Goal: Contribute content: Contribute content

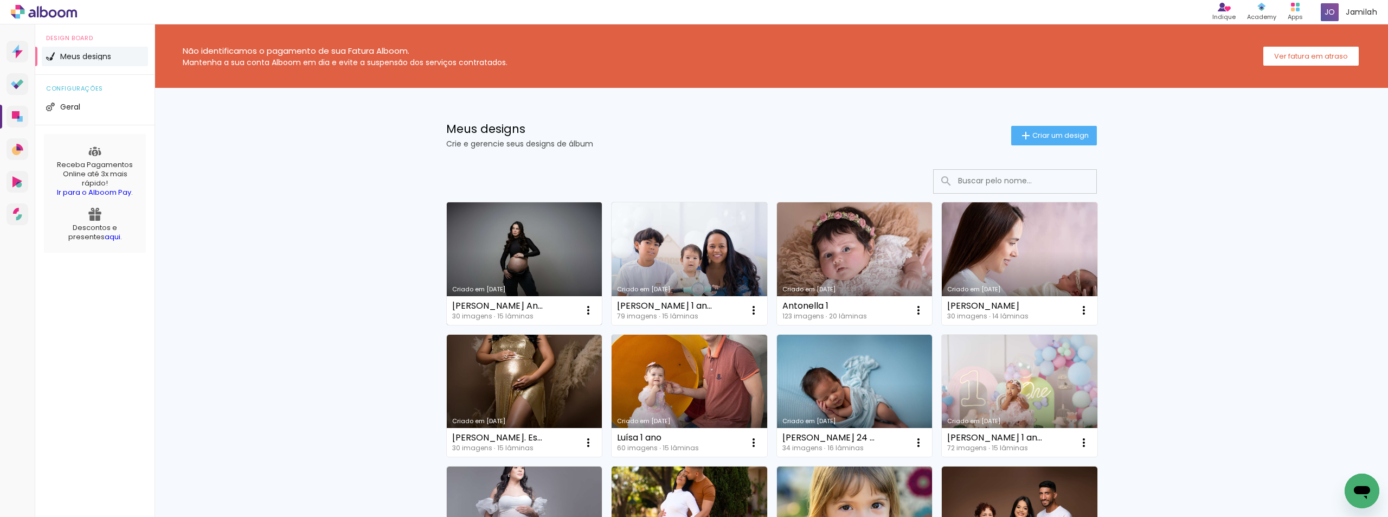
click at [517, 277] on link "Criado em [DATE]" at bounding box center [525, 263] width 156 height 123
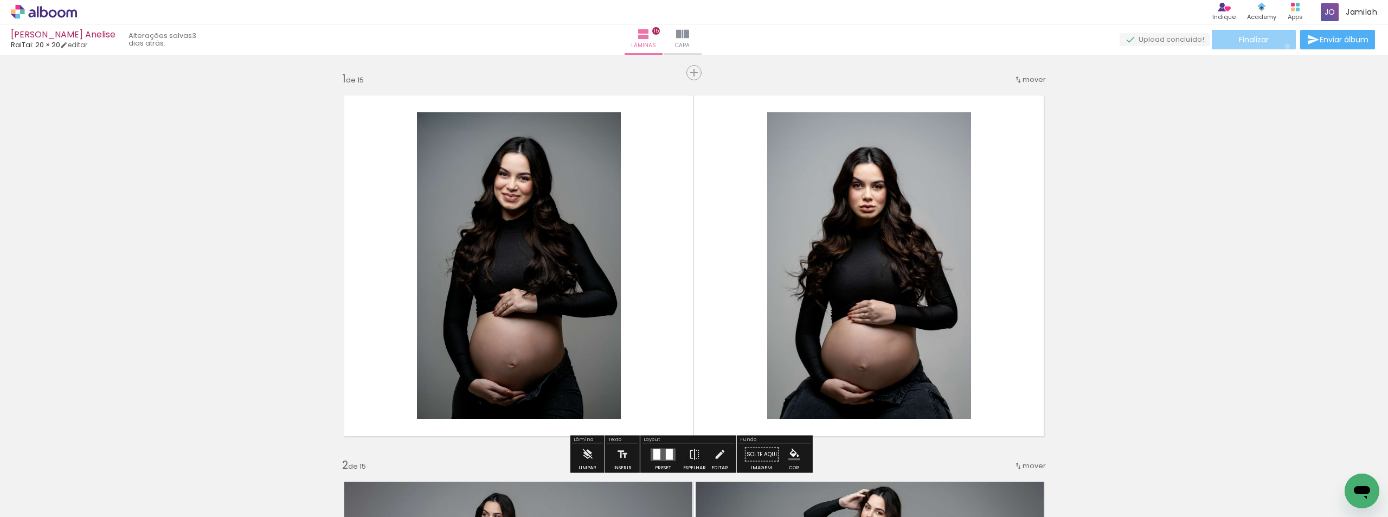
click at [1283, 46] on paper-button "Finalizar" at bounding box center [1254, 40] width 84 height 20
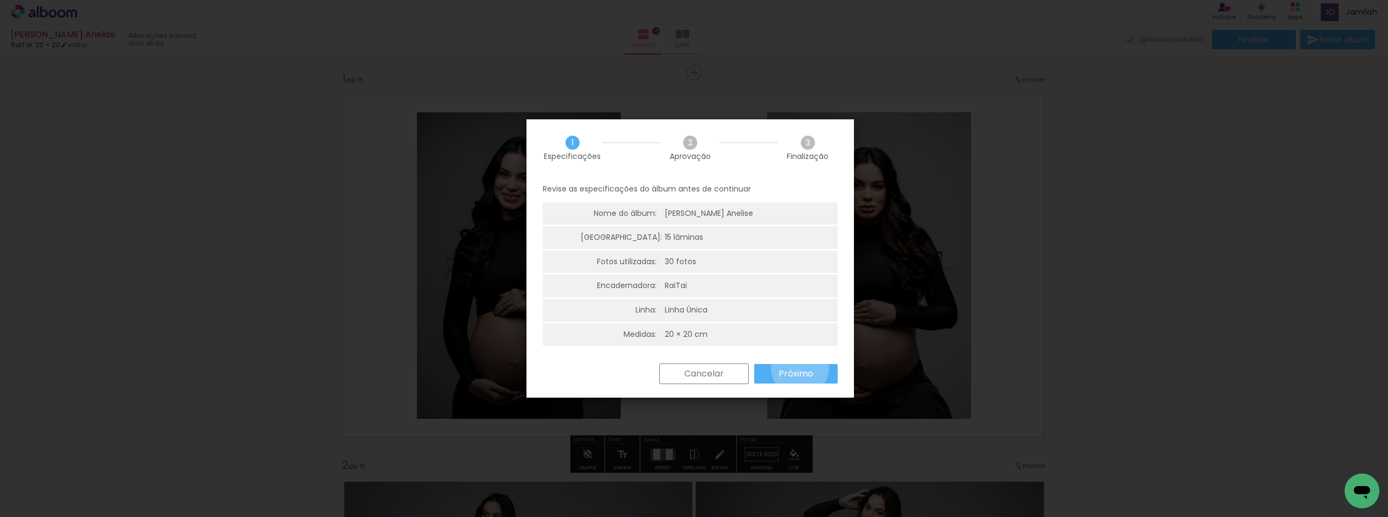
click at [0, 0] on slot "Próximo" at bounding box center [0, 0] width 0 height 0
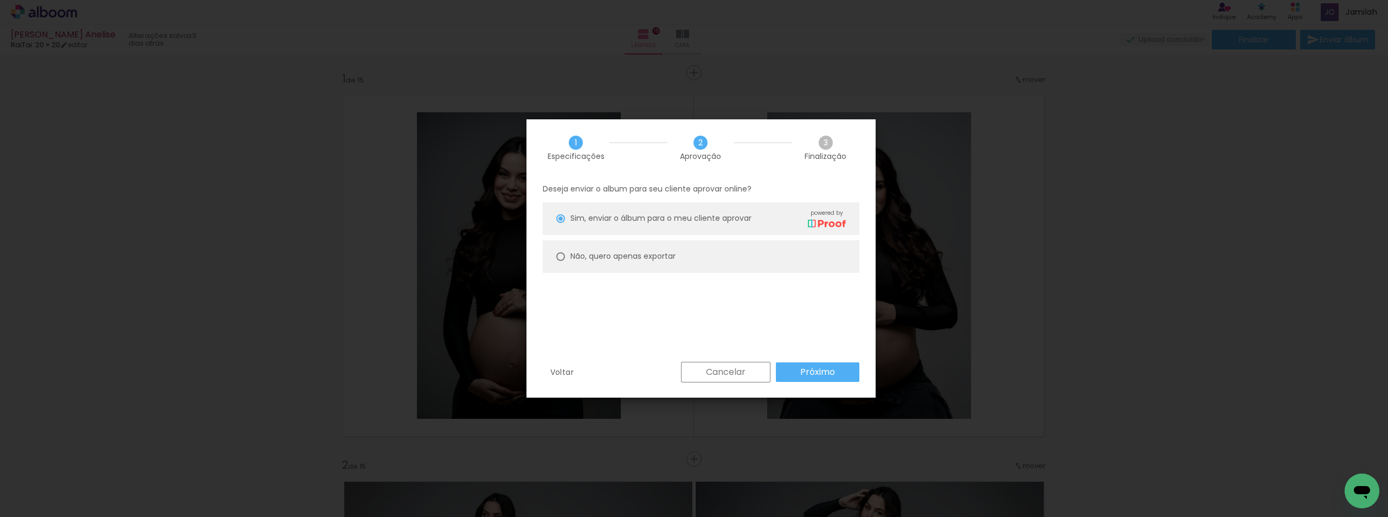
click at [0, 0] on slot "Não, quero apenas exportar" at bounding box center [0, 0] width 0 height 0
type paper-radio-button "on"
click at [806, 371] on div "1 Especificações 2 Aprovação 3 Finalização Deseja enviar o album para seu clien…" at bounding box center [701, 258] width 349 height 278
click at [0, 0] on slot "Próximo" at bounding box center [0, 0] width 0 height 0
type input "Alta, 300 DPI"
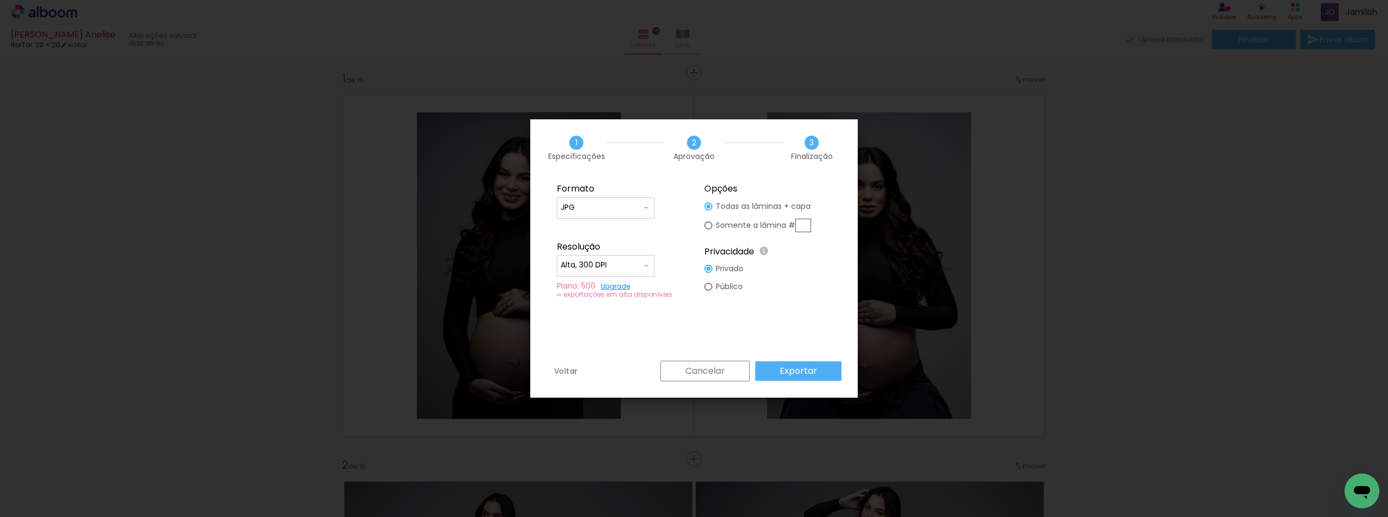
click at [0, 0] on slot "Exportar" at bounding box center [0, 0] width 0 height 0
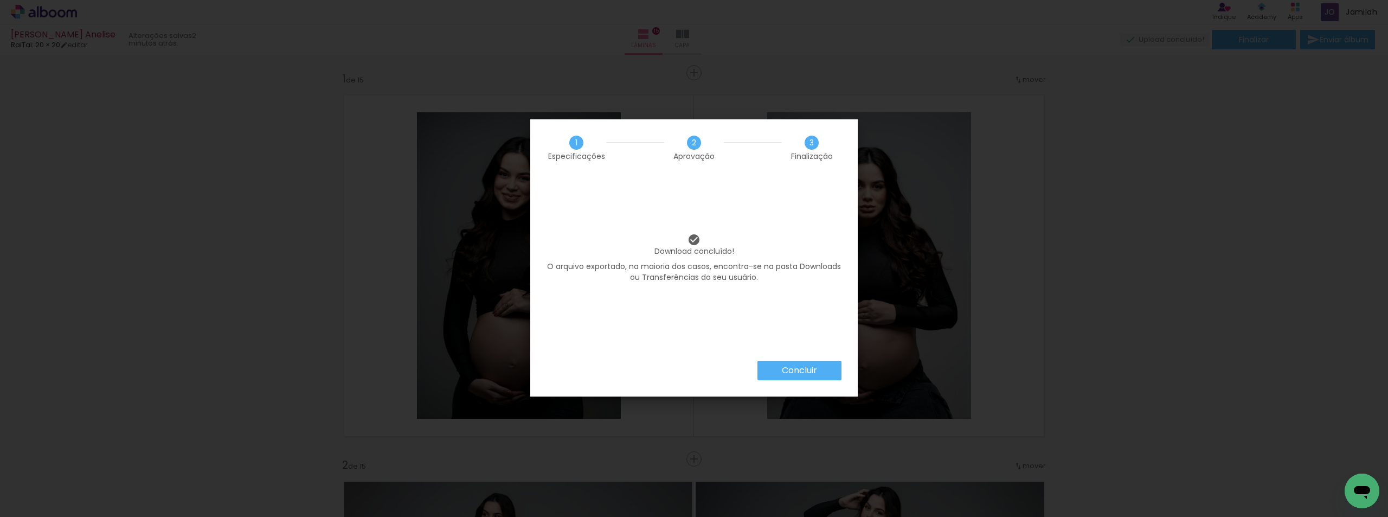
click at [802, 378] on paper-button "Concluir" at bounding box center [800, 371] width 84 height 20
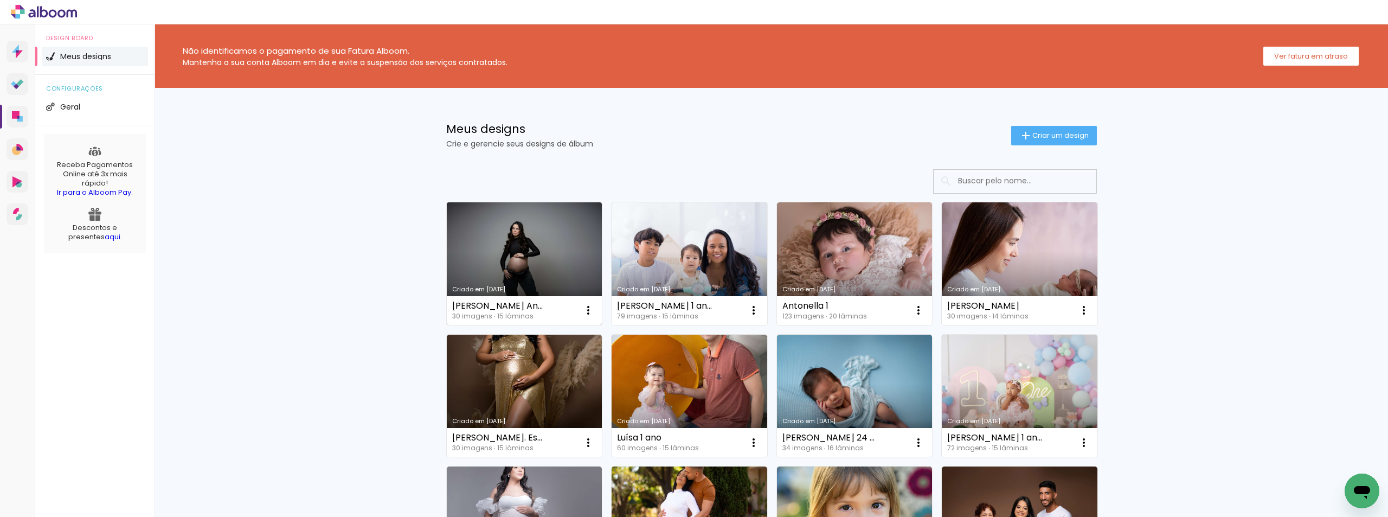
click at [486, 268] on link "Criado em [DATE]" at bounding box center [525, 263] width 156 height 123
click at [0, 0] on neon-animated-pages "Confirmar Cancelar" at bounding box center [0, 0] width 0 height 0
click at [1020, 137] on iron-icon at bounding box center [1025, 135] width 13 height 13
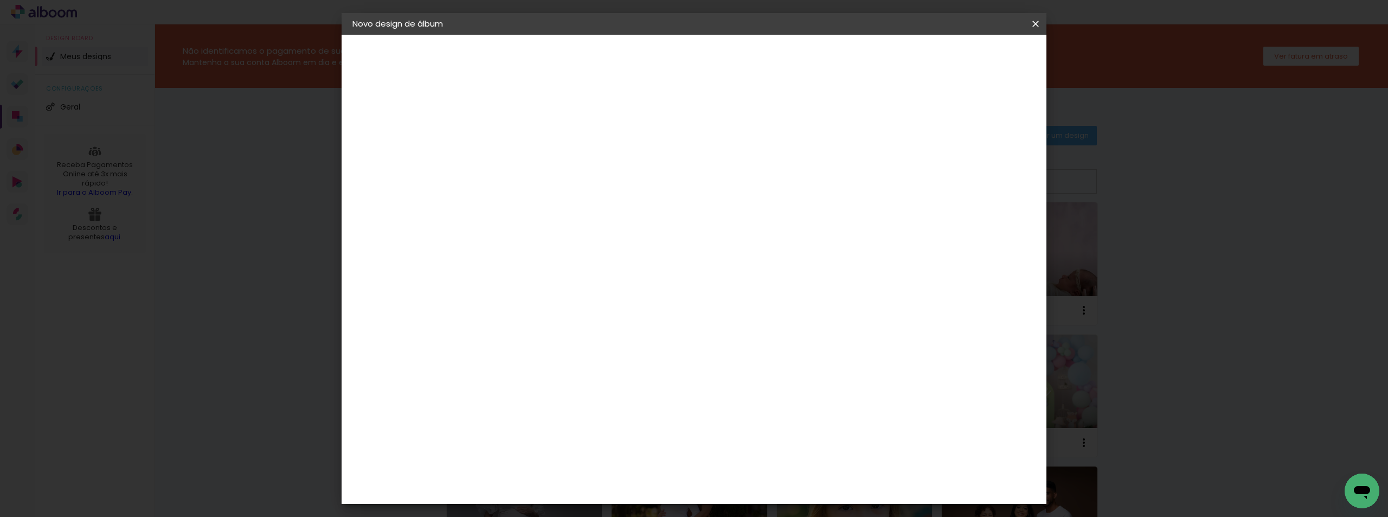
drag, startPoint x: 769, startPoint y: 138, endPoint x: 763, endPoint y: 136, distance: 6.1
click at [530, 139] on input at bounding box center [530, 145] width 0 height 17
paste input "Isís 15 dias"
type input "Isís 15 dias"
type paper-input "Isís 15 dias"
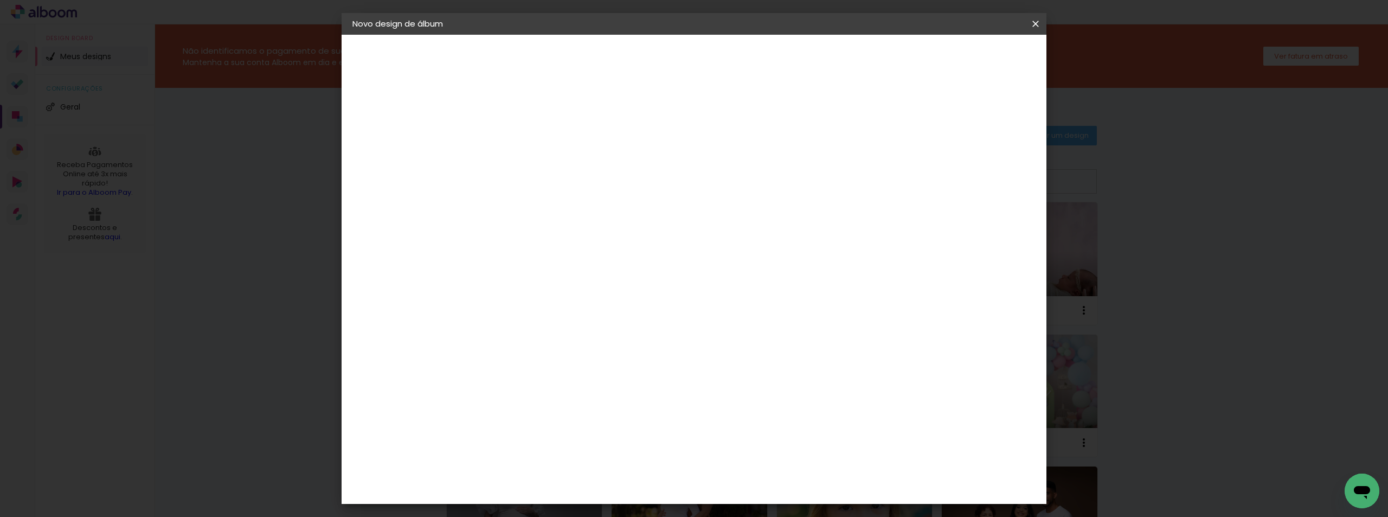
click at [0, 0] on slot "Avançar" at bounding box center [0, 0] width 0 height 0
click at [548, 480] on paper-item "RaiTai" at bounding box center [557, 492] width 117 height 24
click at [733, 61] on paper-button "Avançar" at bounding box center [705, 57] width 53 height 18
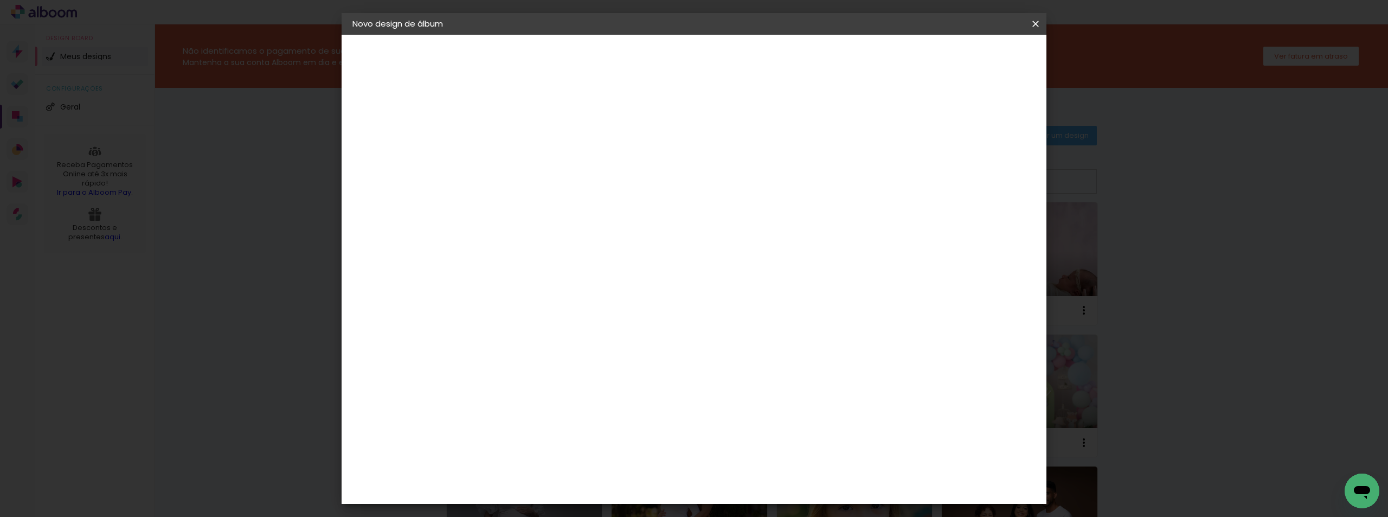
click at [603, 304] on span "15 × 15" at bounding box center [578, 318] width 50 height 29
click at [603, 332] on span "20 × 20" at bounding box center [578, 346] width 50 height 29
click at [643, 304] on span "15 × 15 cm" at bounding box center [623, 318] width 40 height 29
click at [643, 332] on span "20 × 20 cm" at bounding box center [623, 346] width 40 height 29
click at [0, 0] on slot "Avançar" at bounding box center [0, 0] width 0 height 0
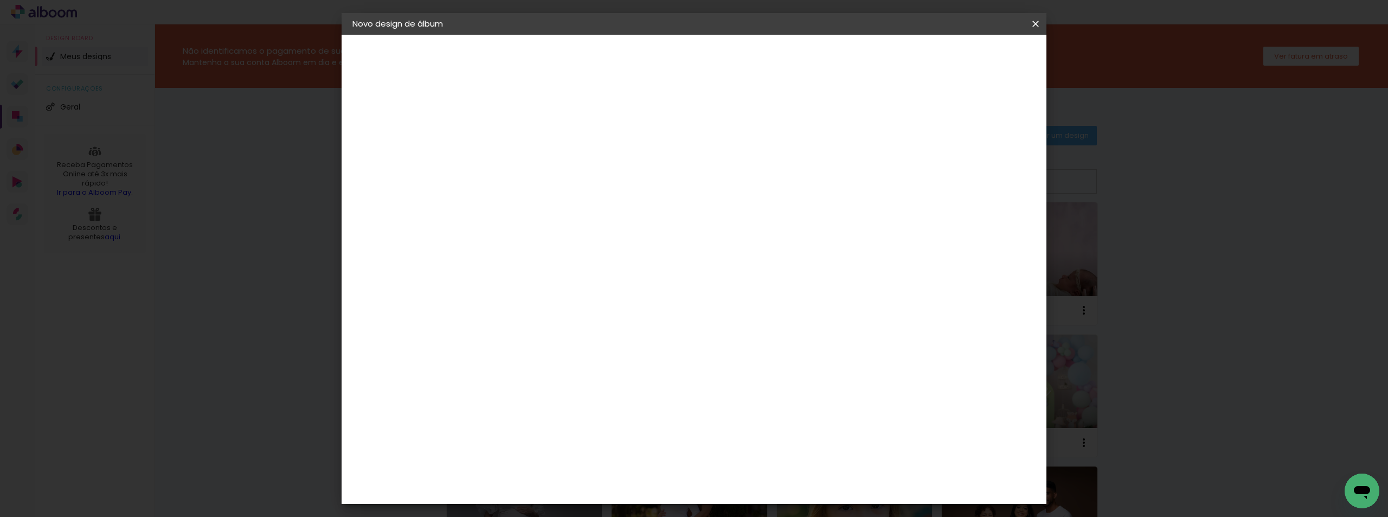
click at [953, 114] on div "Mostrar sangria" at bounding box center [943, 118] width 72 height 14
type paper-checkbox "on"
click at [968, 55] on span "Iniciar design" at bounding box center [943, 58] width 49 height 8
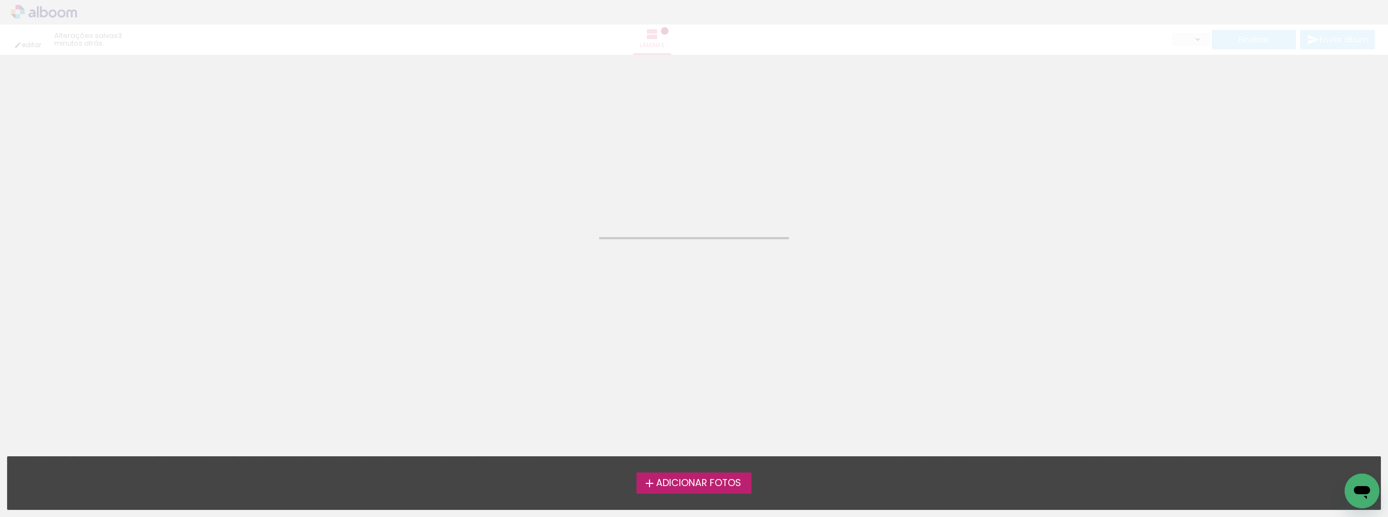
click at [716, 493] on div "Adicionar Fotos Solte suas fotos aqui..." at bounding box center [694, 483] width 1373 height 53
click at [720, 485] on span "Adicionar Fotos" at bounding box center [698, 483] width 85 height 10
click at [0, 0] on input "file" at bounding box center [0, 0] width 0 height 0
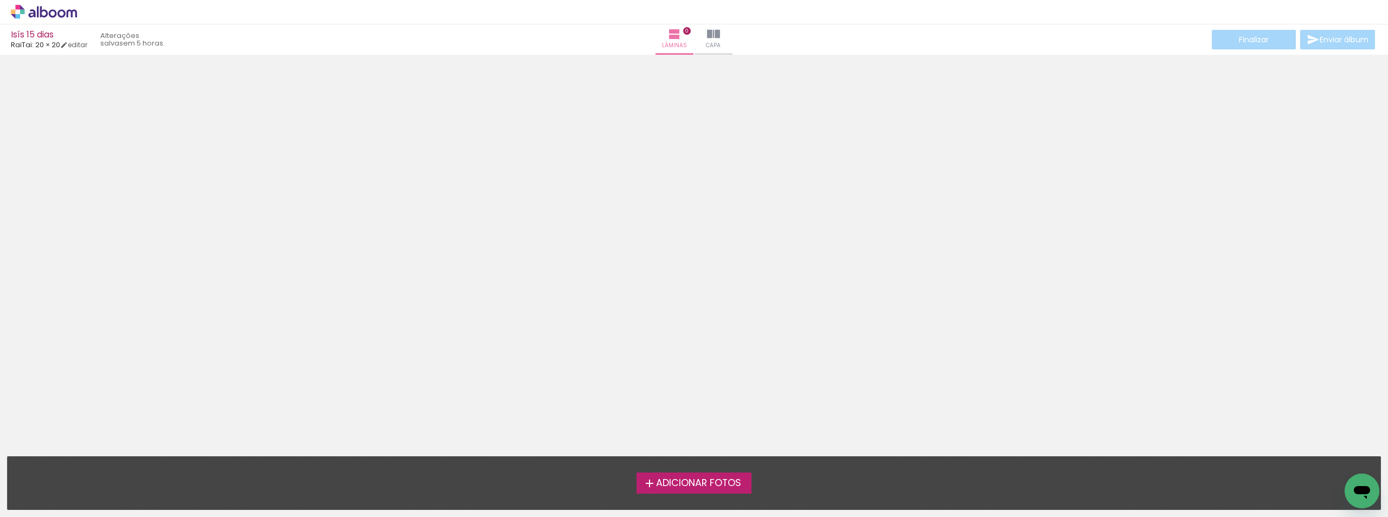
click at [682, 488] on span "Adicionar Fotos" at bounding box center [698, 483] width 85 height 10
click at [0, 0] on input "file" at bounding box center [0, 0] width 0 height 0
click at [714, 478] on span "Adicionar Fotos" at bounding box center [698, 483] width 85 height 10
click at [0, 0] on input "file" at bounding box center [0, 0] width 0 height 0
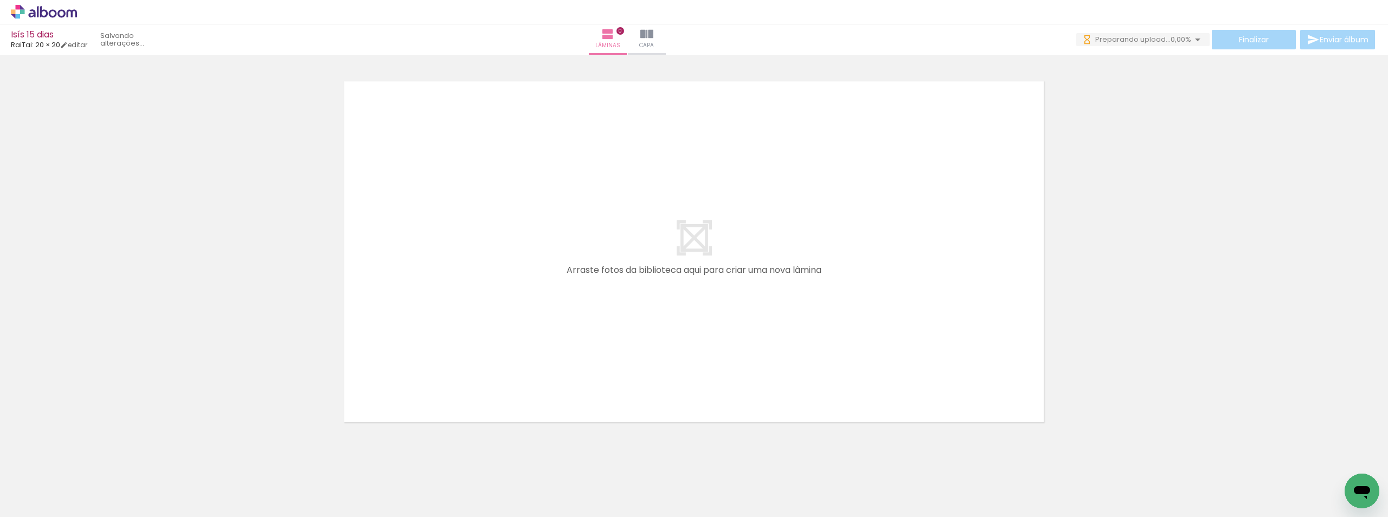
scroll to position [0, 526]
click at [89, 477] on iron-horizontal-list at bounding box center [78, 483] width 22 height 68
drag, startPoint x: 920, startPoint y: 509, endPoint x: 836, endPoint y: 511, distance: 84.1
click at [89, 511] on iron-horizontal-list at bounding box center [78, 483] width 22 height 68
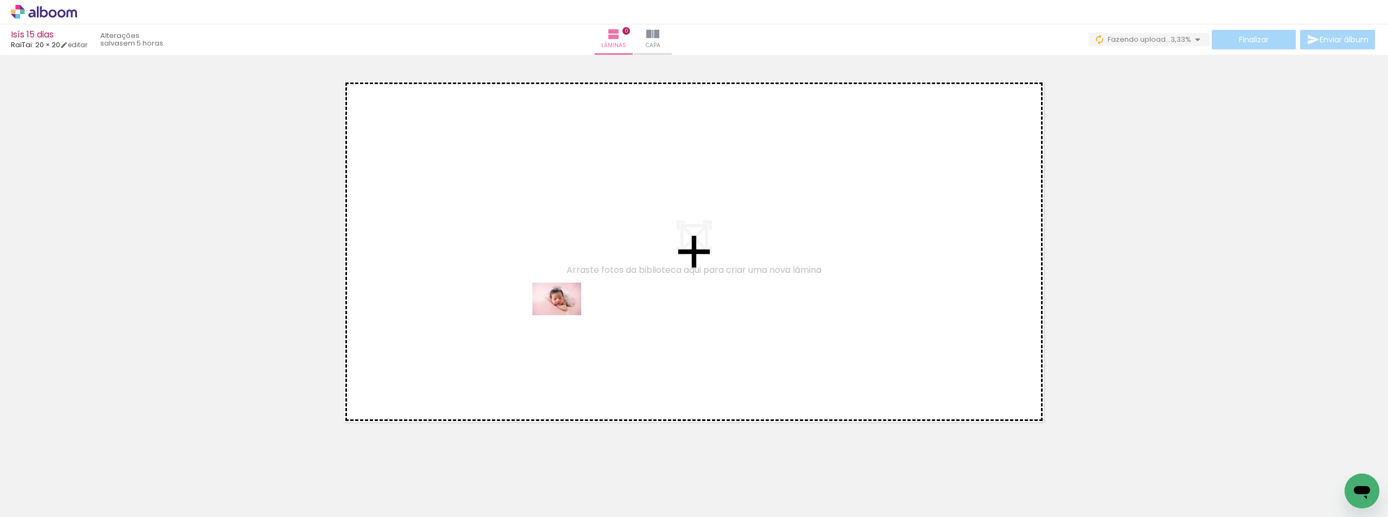
drag, startPoint x: 123, startPoint y: 495, endPoint x: 566, endPoint y: 315, distance: 478.2
click at [566, 315] on quentale-workspace at bounding box center [694, 258] width 1388 height 517
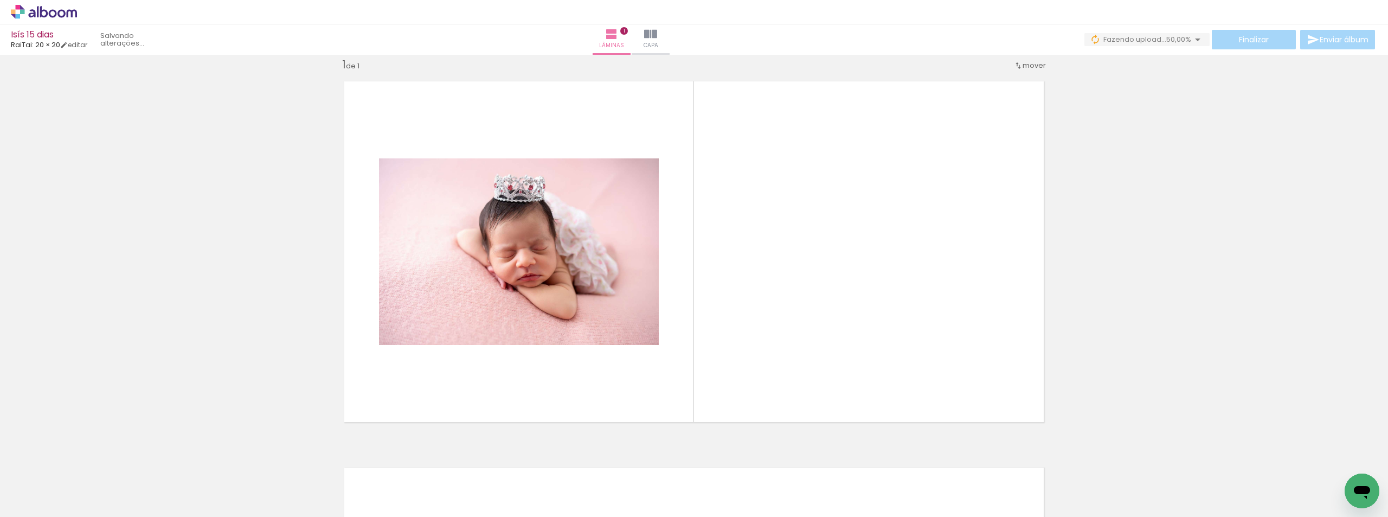
scroll to position [14, 0]
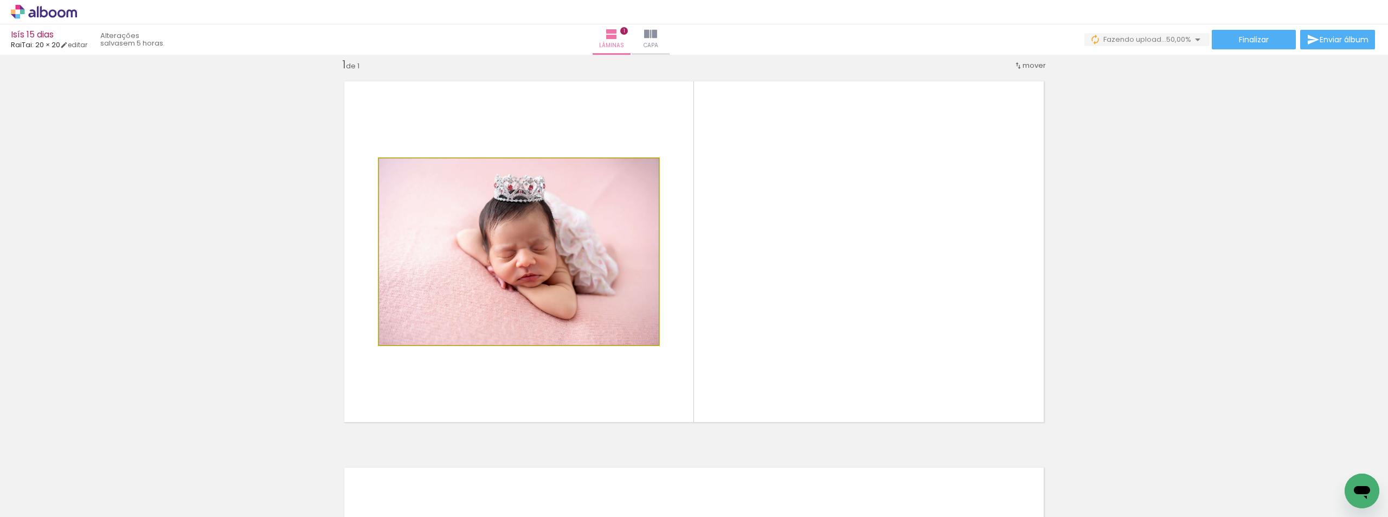
drag, startPoint x: 605, startPoint y: 278, endPoint x: 588, endPoint y: 263, distance: 22.7
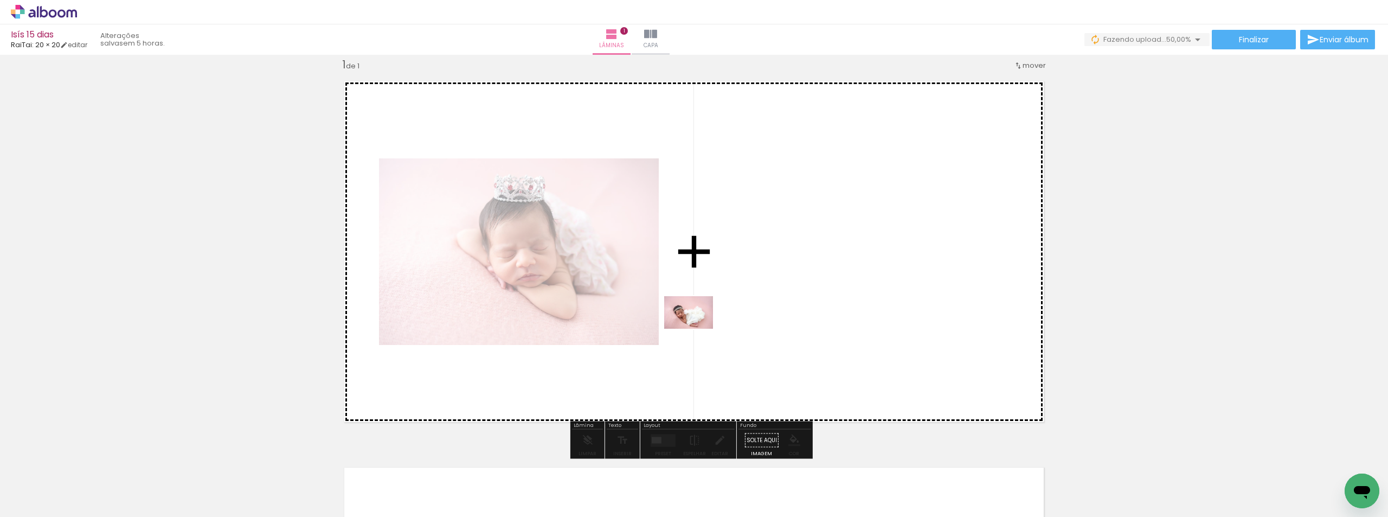
drag, startPoint x: 195, startPoint y: 475, endPoint x: 729, endPoint y: 320, distance: 556.2
click at [729, 320] on quentale-workspace at bounding box center [694, 258] width 1388 height 517
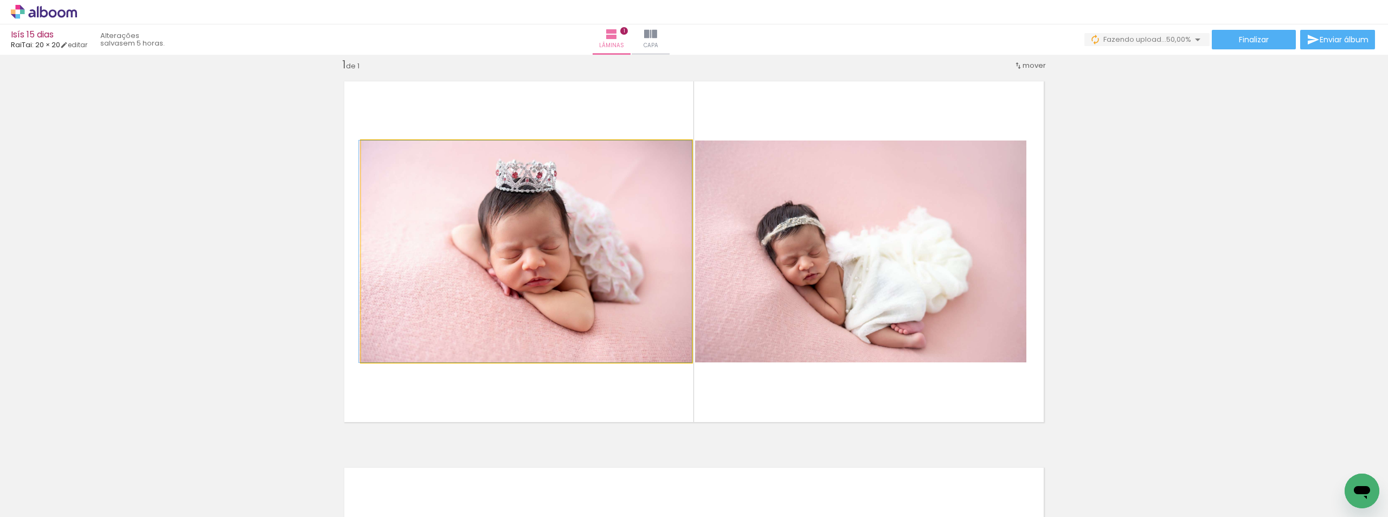
drag, startPoint x: 517, startPoint y: 310, endPoint x: 285, endPoint y: 379, distance: 241.7
click at [267, 332] on div "Inserir lâmina 1 de 1" at bounding box center [694, 430] width 1388 height 773
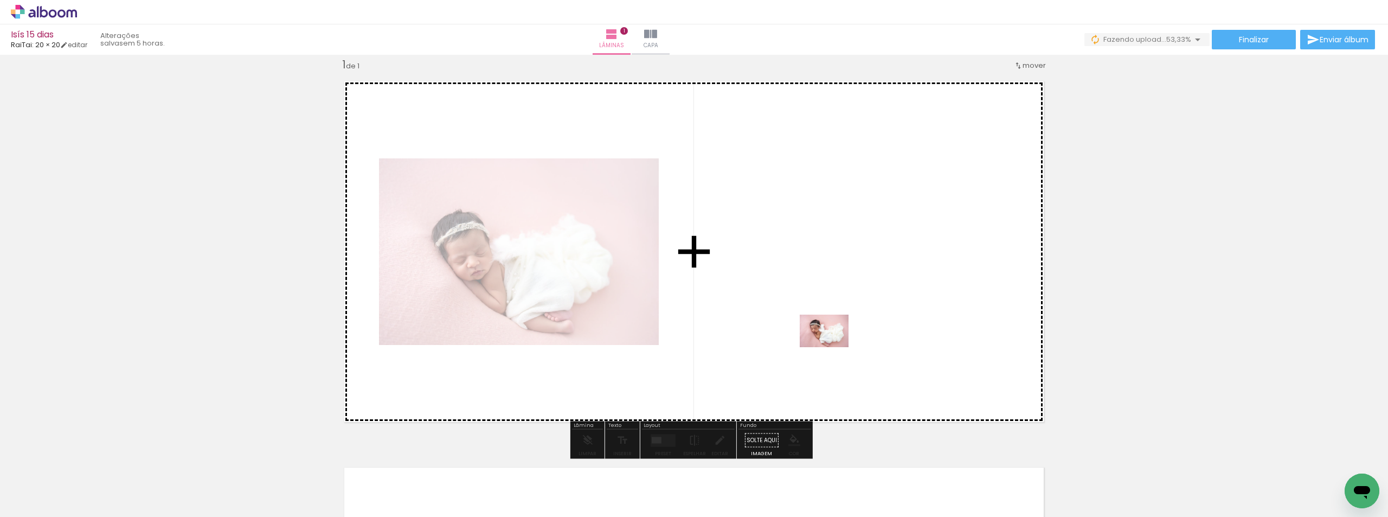
drag, startPoint x: 226, startPoint y: 486, endPoint x: 836, endPoint y: 346, distance: 625.3
click at [836, 346] on quentale-workspace at bounding box center [694, 258] width 1388 height 517
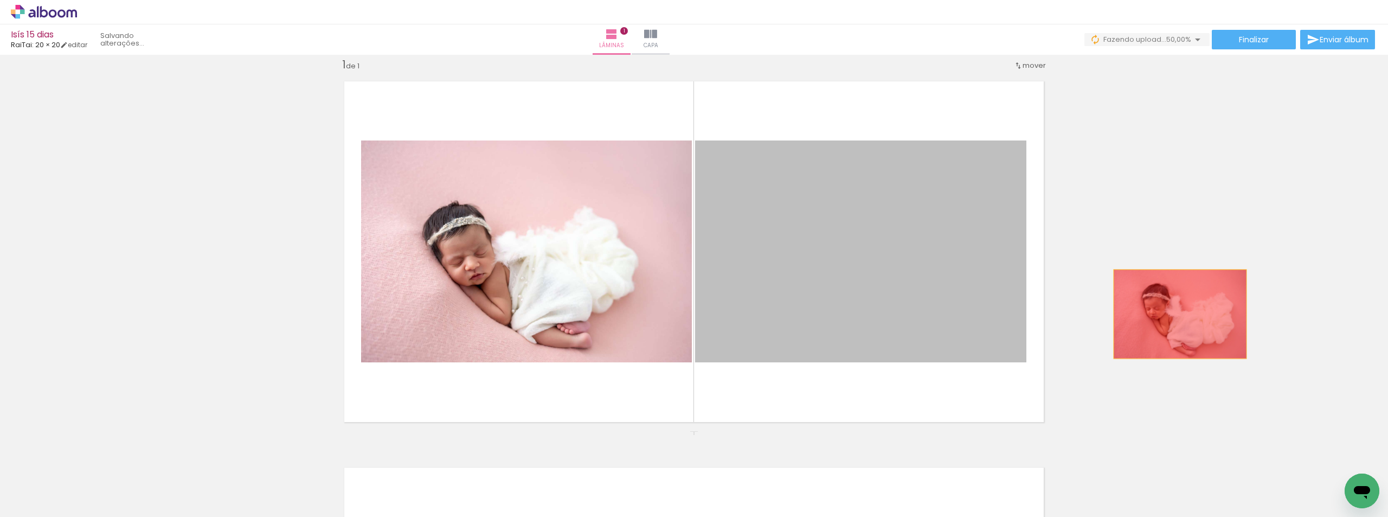
drag, startPoint x: 857, startPoint y: 318, endPoint x: 895, endPoint y: 415, distance: 104.4
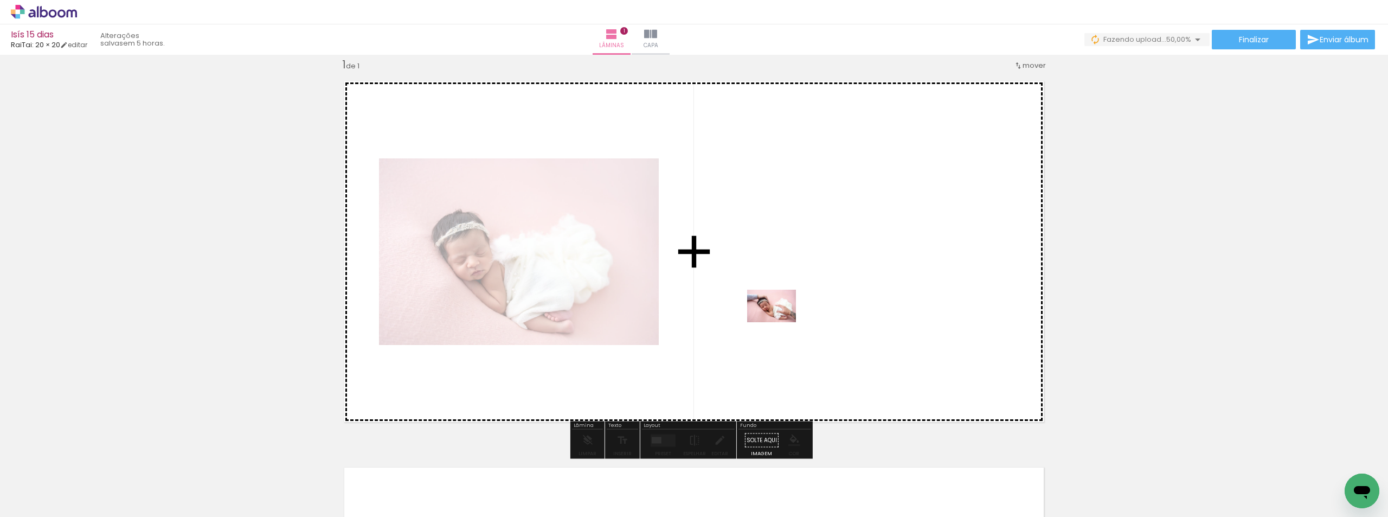
drag, startPoint x: 310, startPoint y: 461, endPoint x: 780, endPoint y: 322, distance: 489.8
click at [780, 322] on quentale-workspace at bounding box center [694, 258] width 1388 height 517
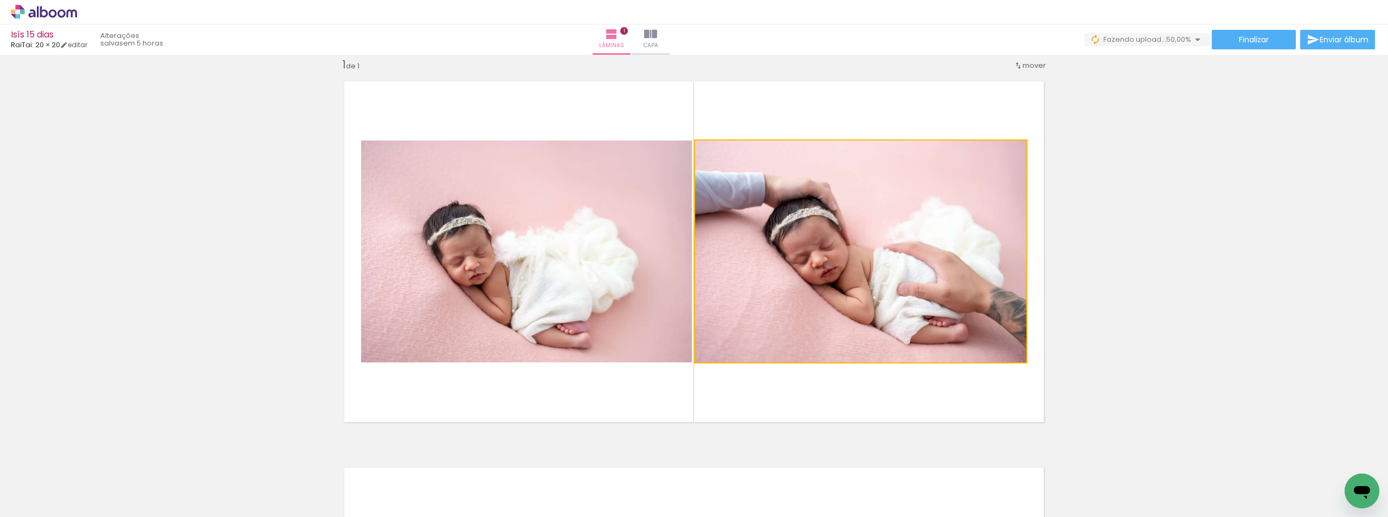
drag, startPoint x: 784, startPoint y: 297, endPoint x: 1061, endPoint y: 346, distance: 281.0
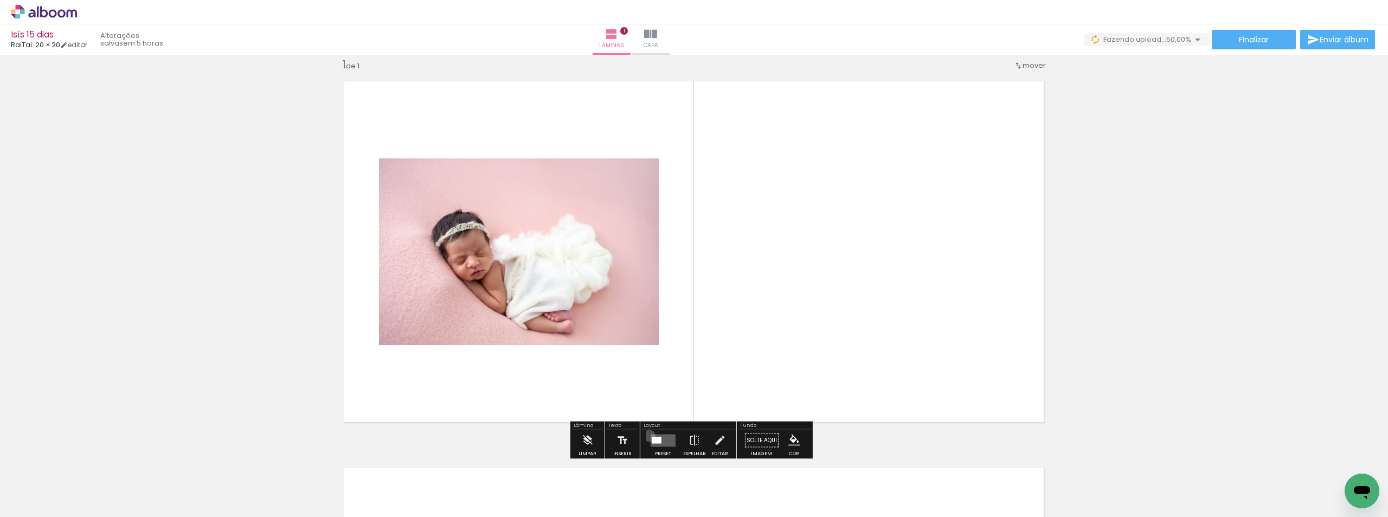
drag, startPoint x: 647, startPoint y: 435, endPoint x: 762, endPoint y: 394, distance: 122.3
click at [649, 435] on div at bounding box center [663, 440] width 29 height 22
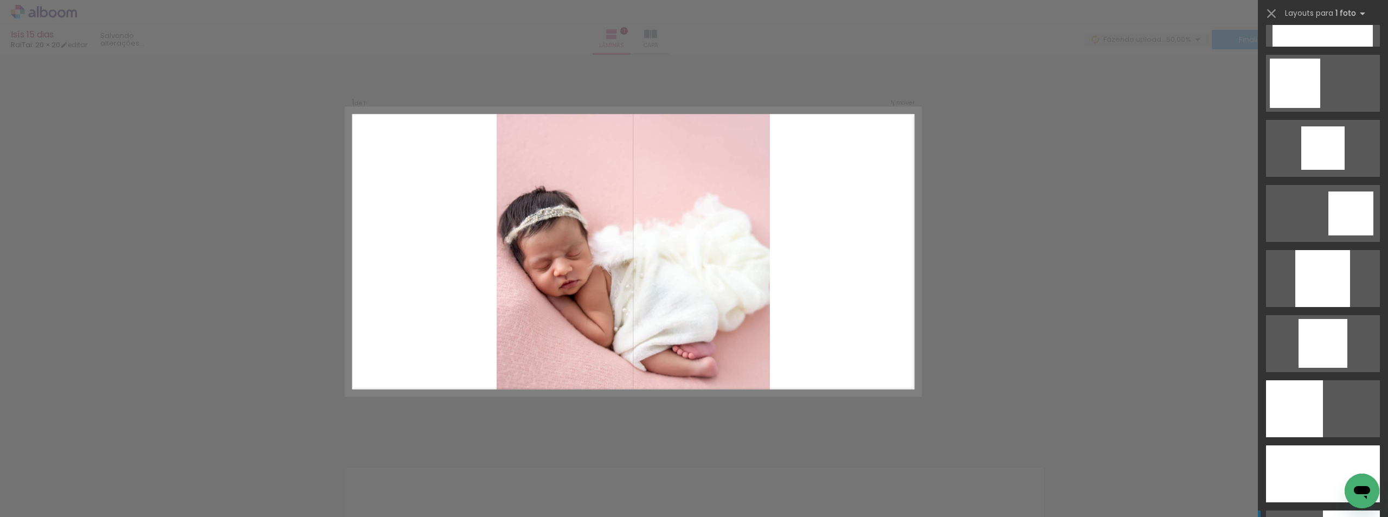
scroll to position [1139, 0]
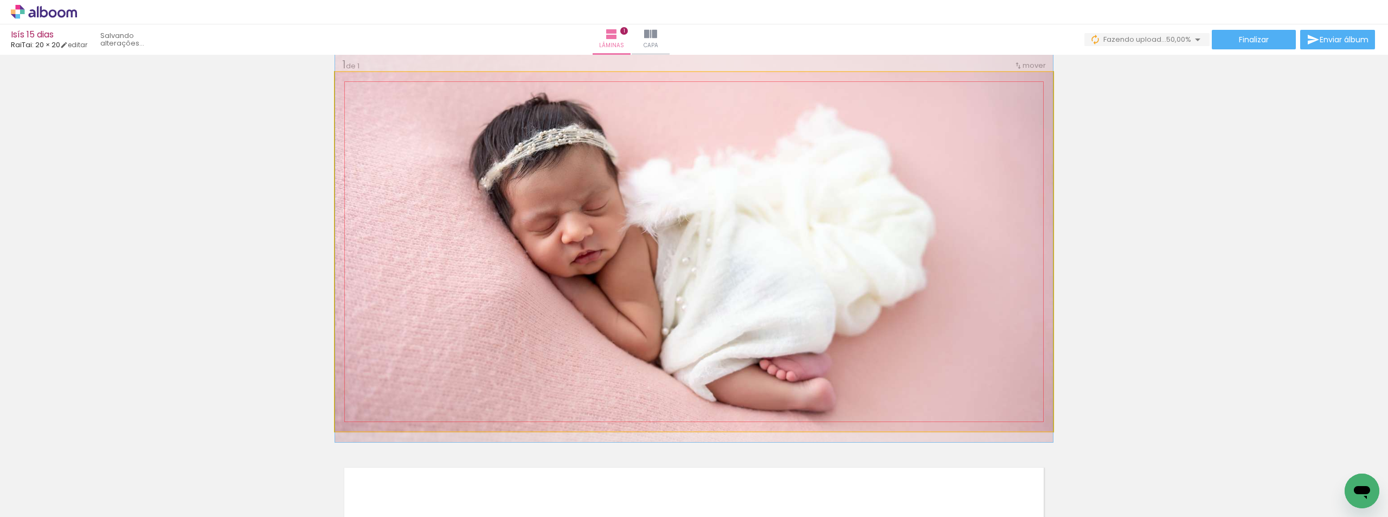
drag, startPoint x: 692, startPoint y: 312, endPoint x: 697, endPoint y: 270, distance: 42.5
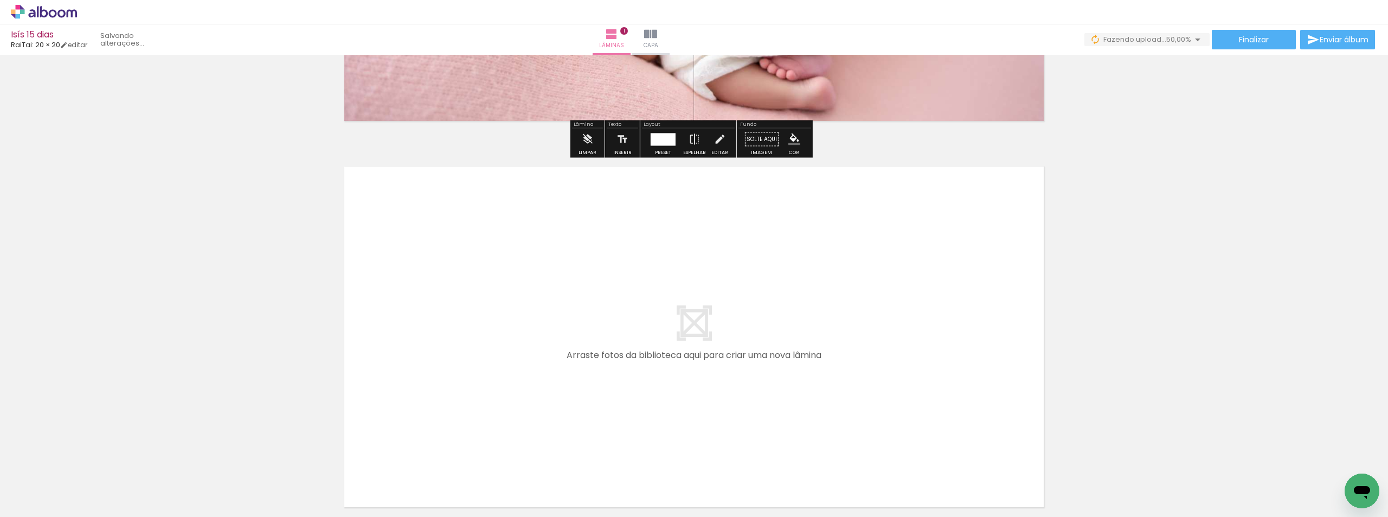
scroll to position [394, 0]
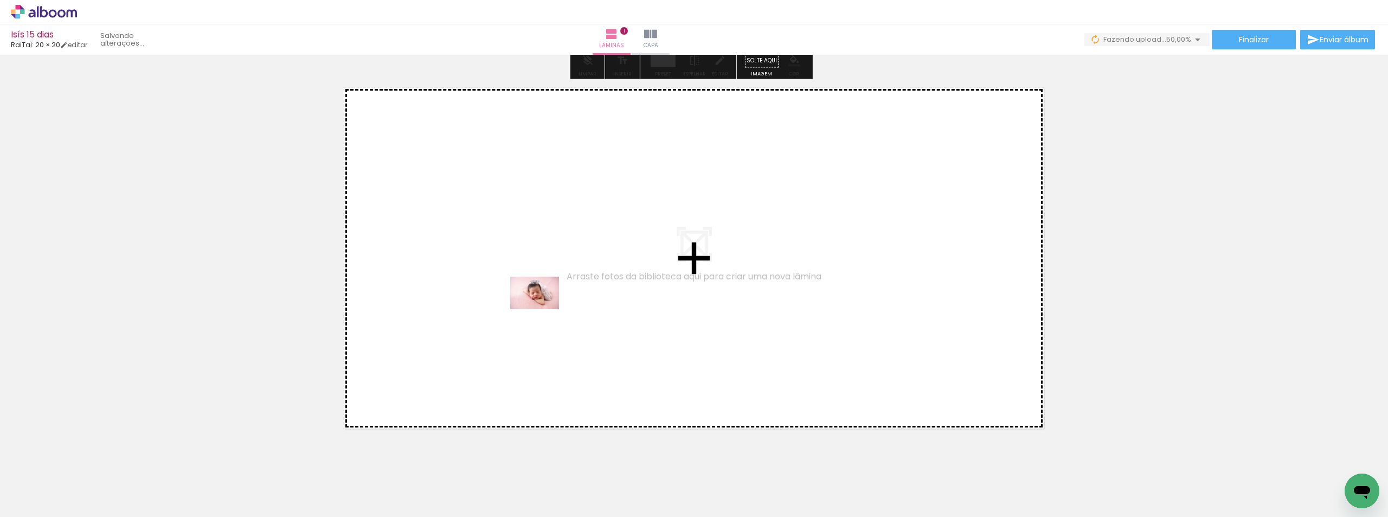
drag, startPoint x: 125, startPoint y: 471, endPoint x: 291, endPoint y: 432, distance: 170.3
click at [546, 308] on quentale-workspace at bounding box center [694, 258] width 1388 height 517
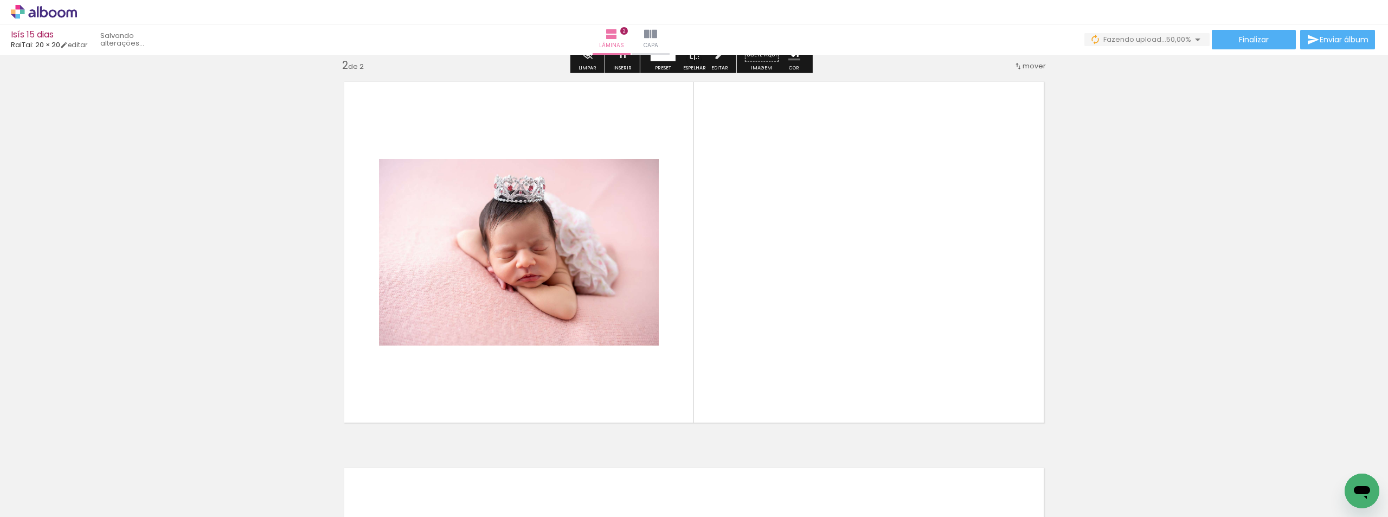
scroll to position [400, 0]
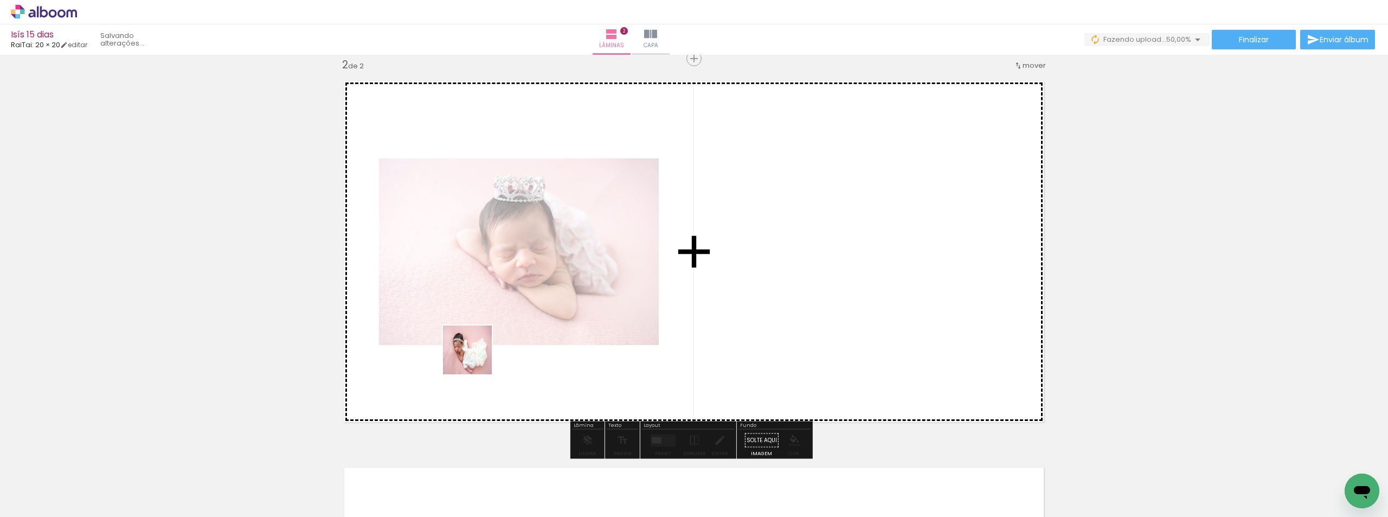
drag, startPoint x: 358, startPoint y: 404, endPoint x: 715, endPoint y: 370, distance: 357.9
click at [749, 322] on quentale-workspace at bounding box center [694, 258] width 1388 height 517
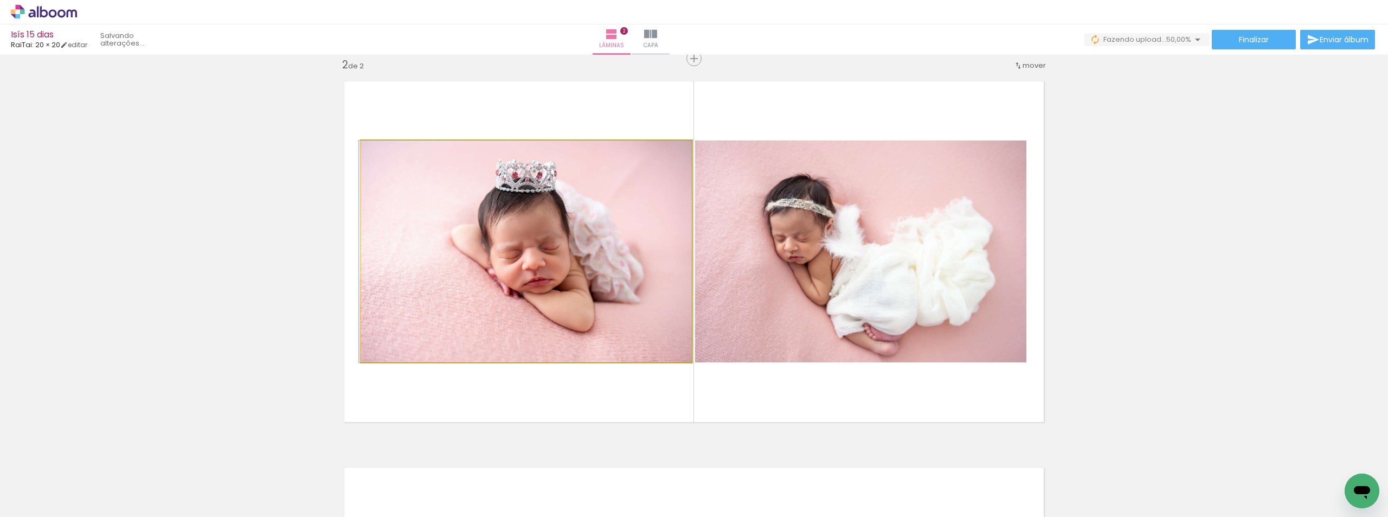
drag, startPoint x: 582, startPoint y: 322, endPoint x: 562, endPoint y: 298, distance: 30.4
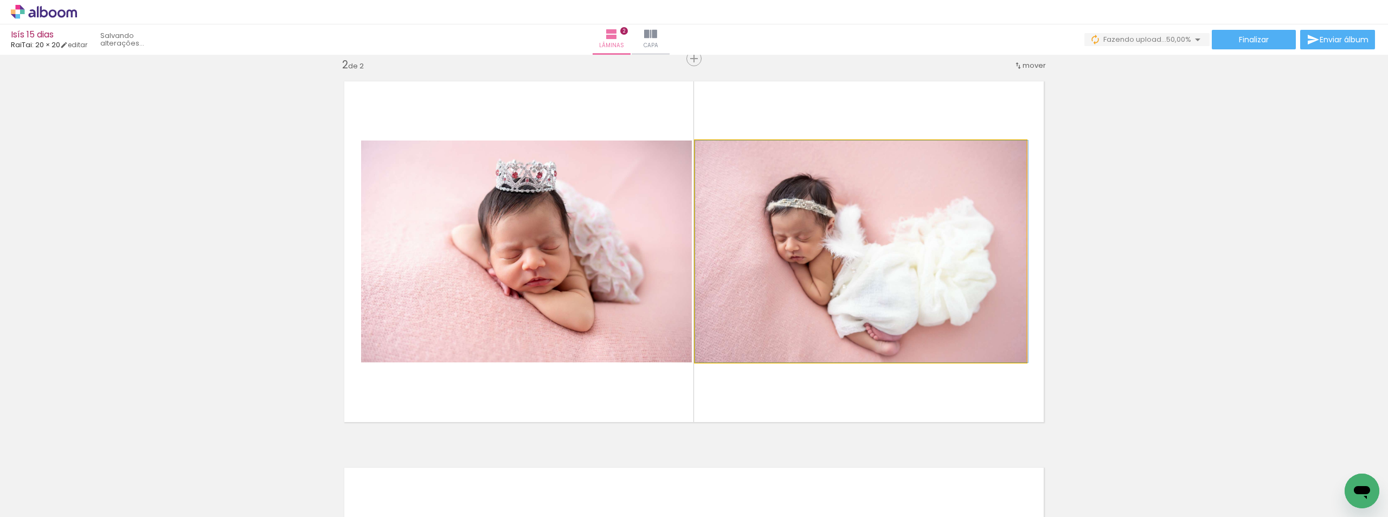
drag, startPoint x: 796, startPoint y: 357, endPoint x: 1009, endPoint y: 350, distance: 213.2
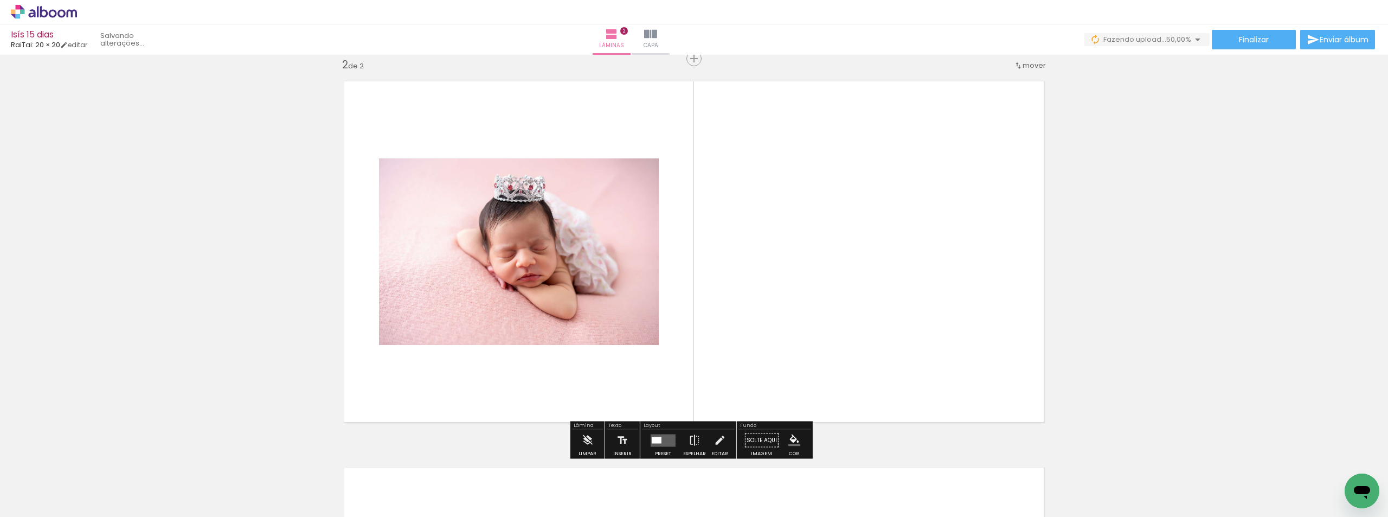
click at [671, 439] on quentale-layouter at bounding box center [663, 440] width 25 height 12
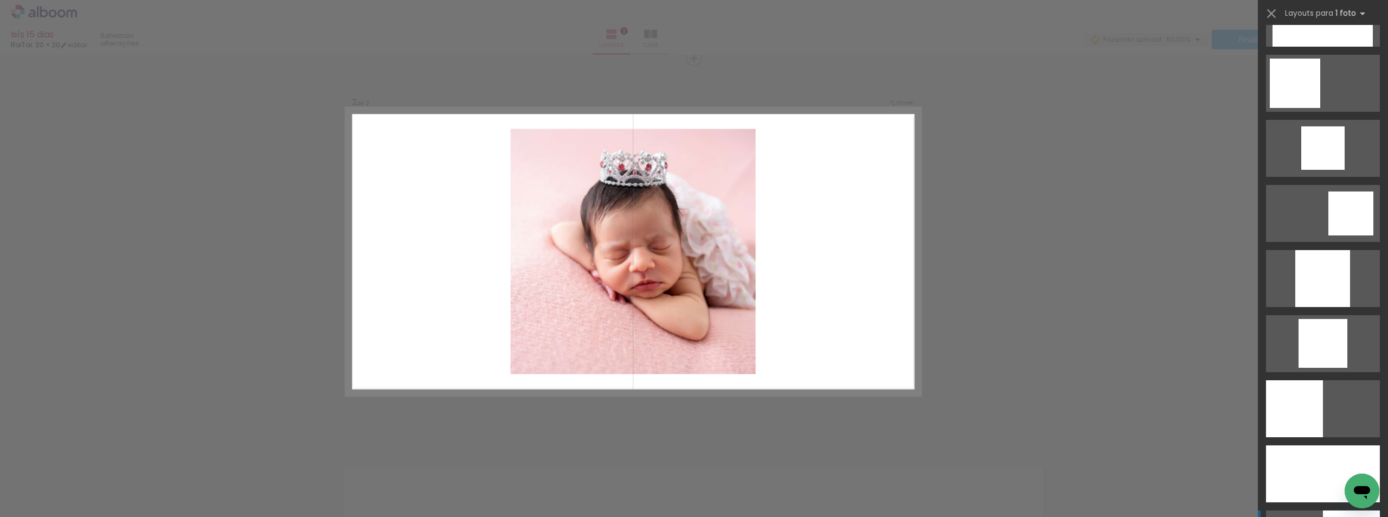
scroll to position [1139, 0]
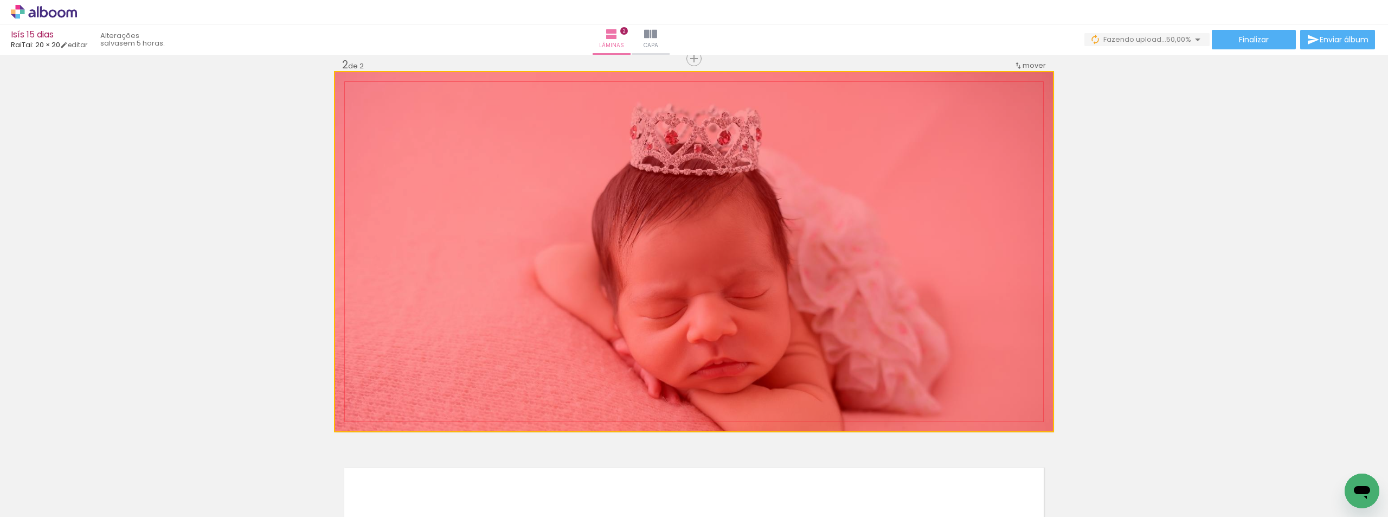
drag, startPoint x: 917, startPoint y: 161, endPoint x: 143, endPoint y: 186, distance: 774.7
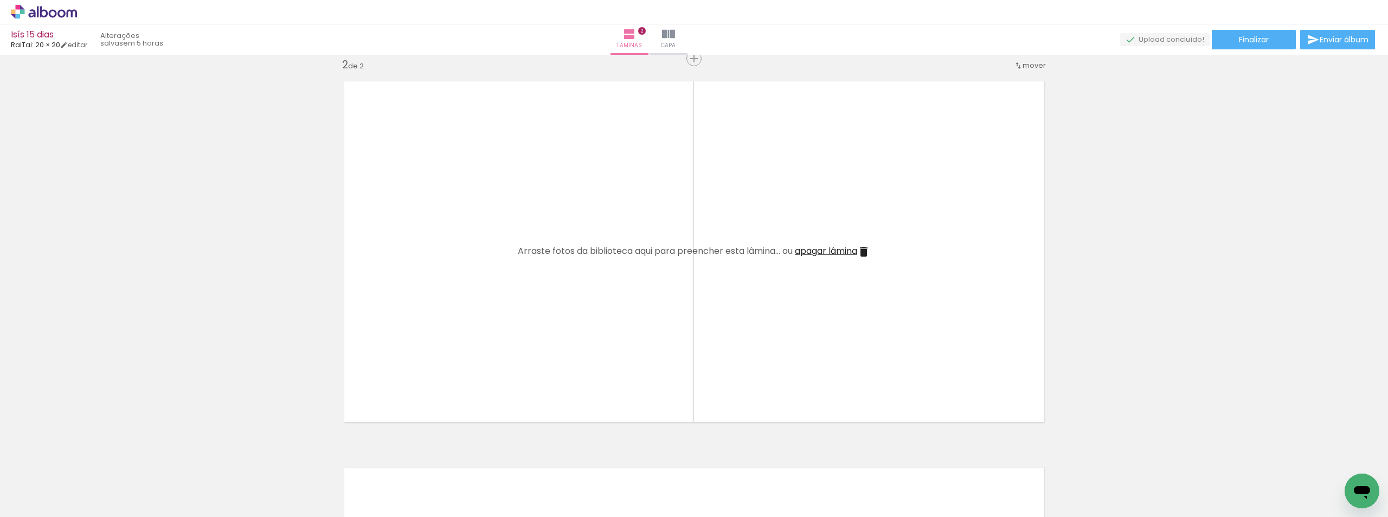
scroll to position [75, 0]
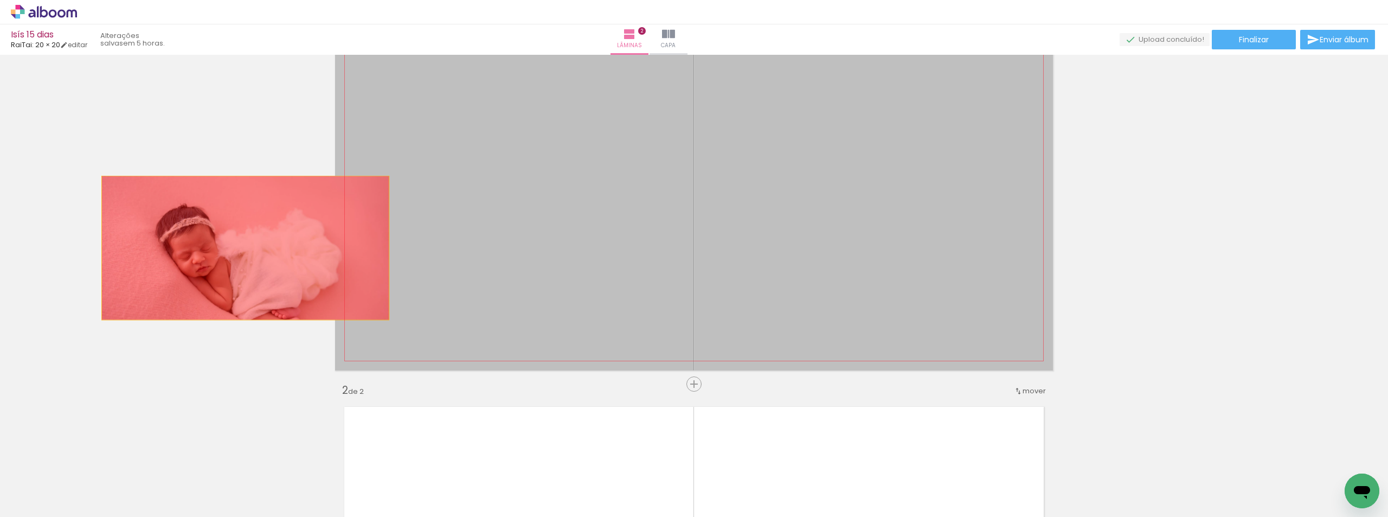
drag, startPoint x: 589, startPoint y: 197, endPoint x: 66, endPoint y: 318, distance: 536.9
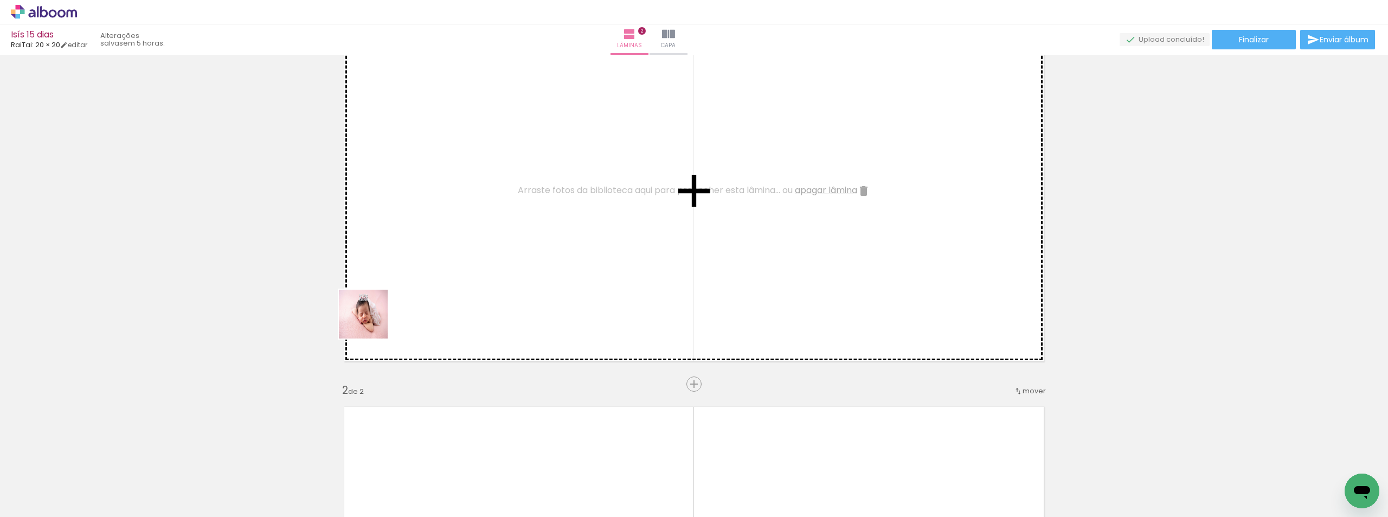
drag, startPoint x: 156, startPoint y: 424, endPoint x: 588, endPoint y: 307, distance: 447.1
click at [635, 283] on quentale-workspace at bounding box center [694, 258] width 1388 height 517
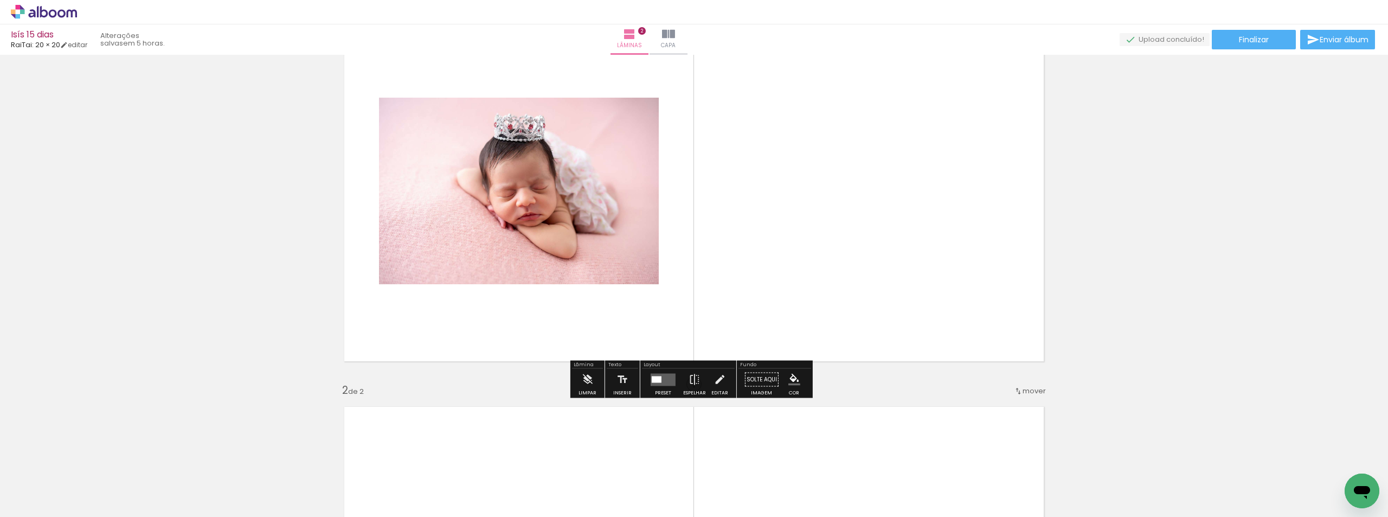
scroll to position [454, 0]
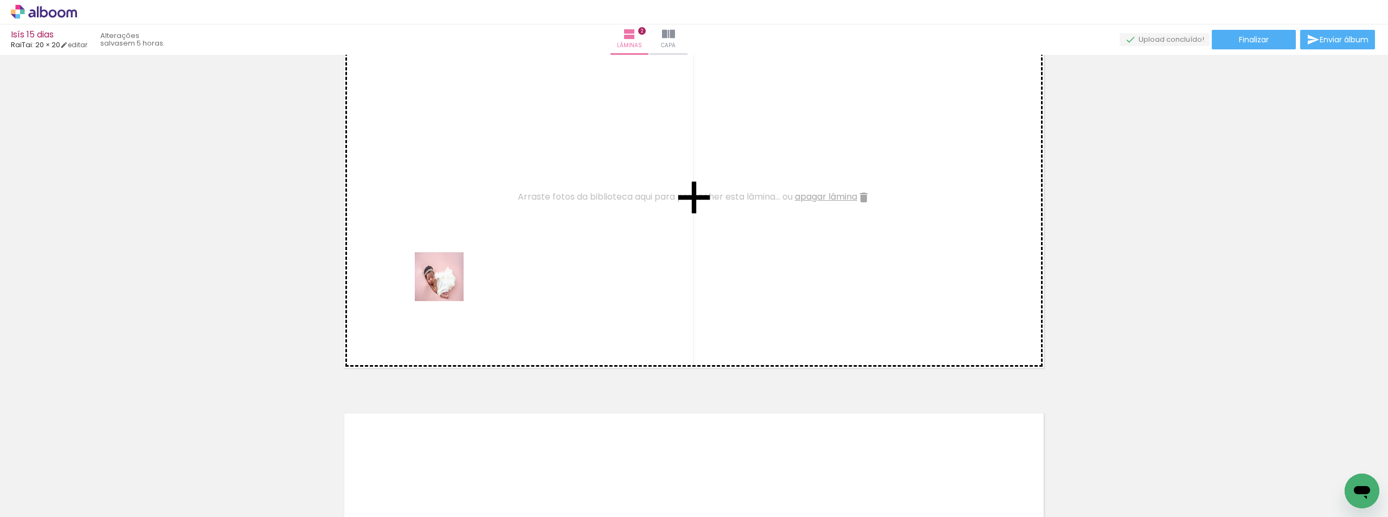
drag, startPoint x: 163, startPoint y: 469, endPoint x: 488, endPoint y: 281, distance: 375.1
click at [488, 281] on quentale-workspace at bounding box center [694, 258] width 1388 height 517
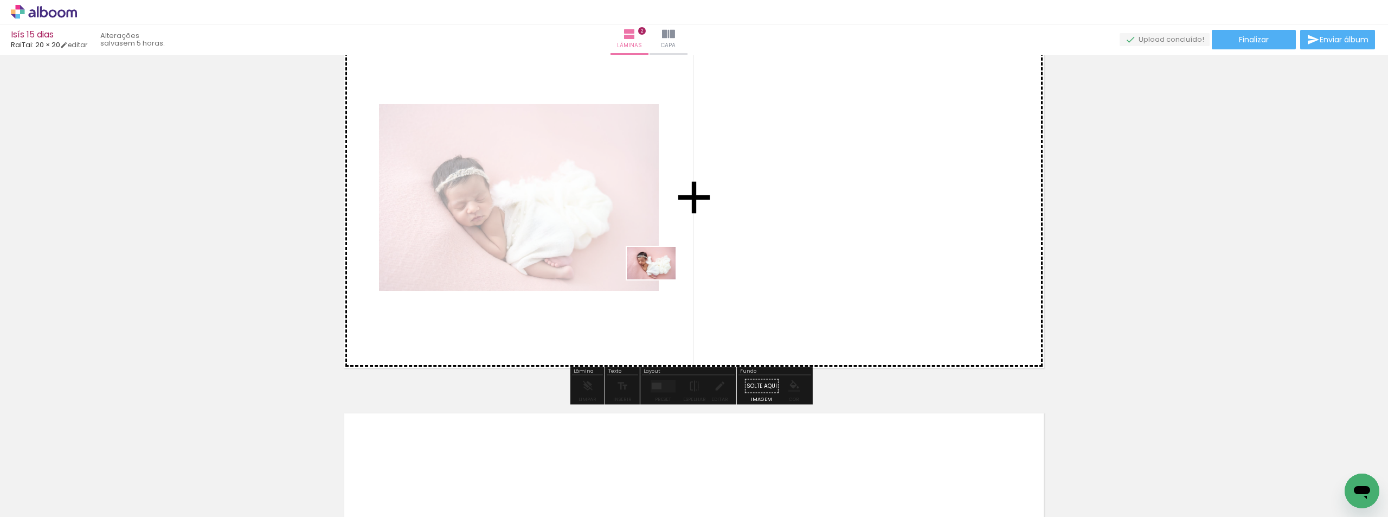
drag, startPoint x: 254, startPoint y: 481, endPoint x: 760, endPoint y: 259, distance: 551.9
click at [760, 259] on quentale-workspace at bounding box center [694, 258] width 1388 height 517
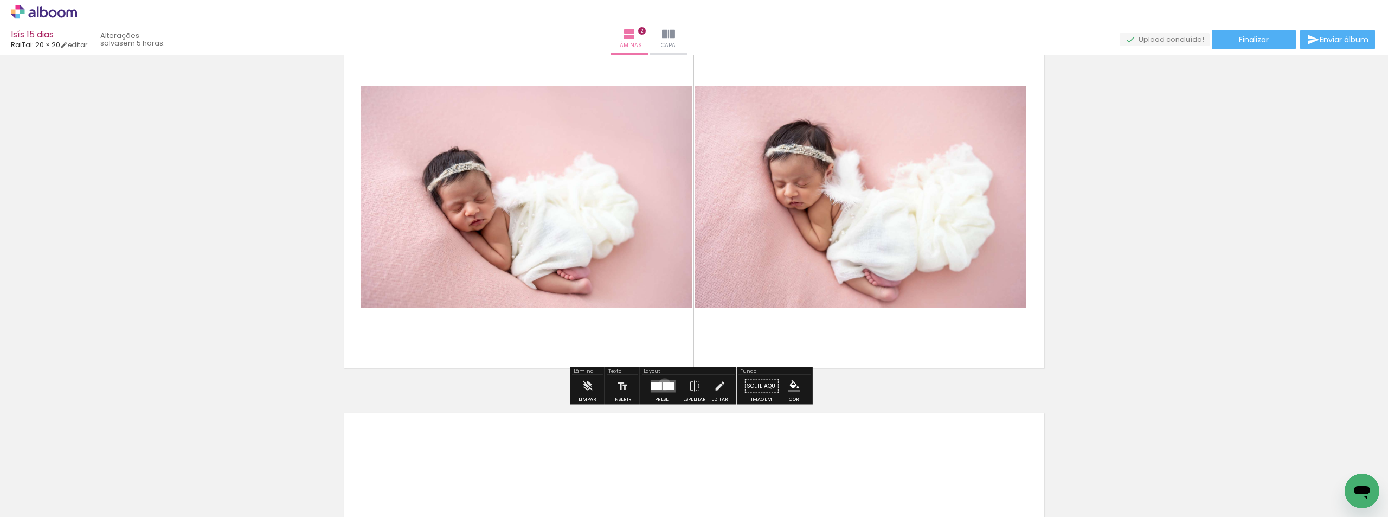
click at [663, 384] on div at bounding box center [668, 386] width 11 height 8
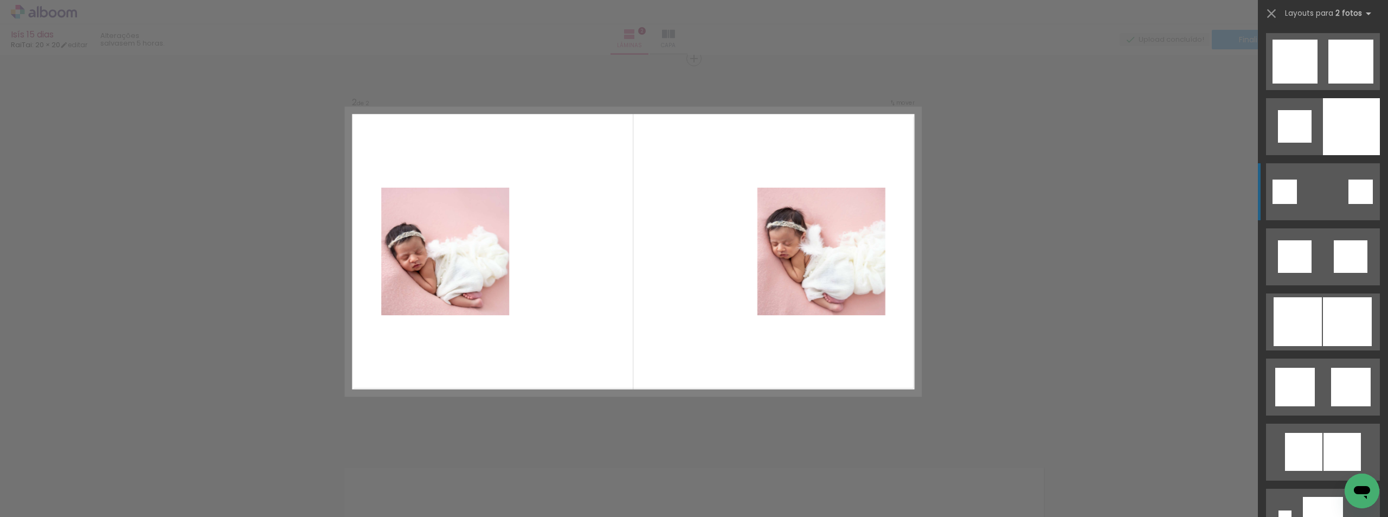
scroll to position [2711, 0]
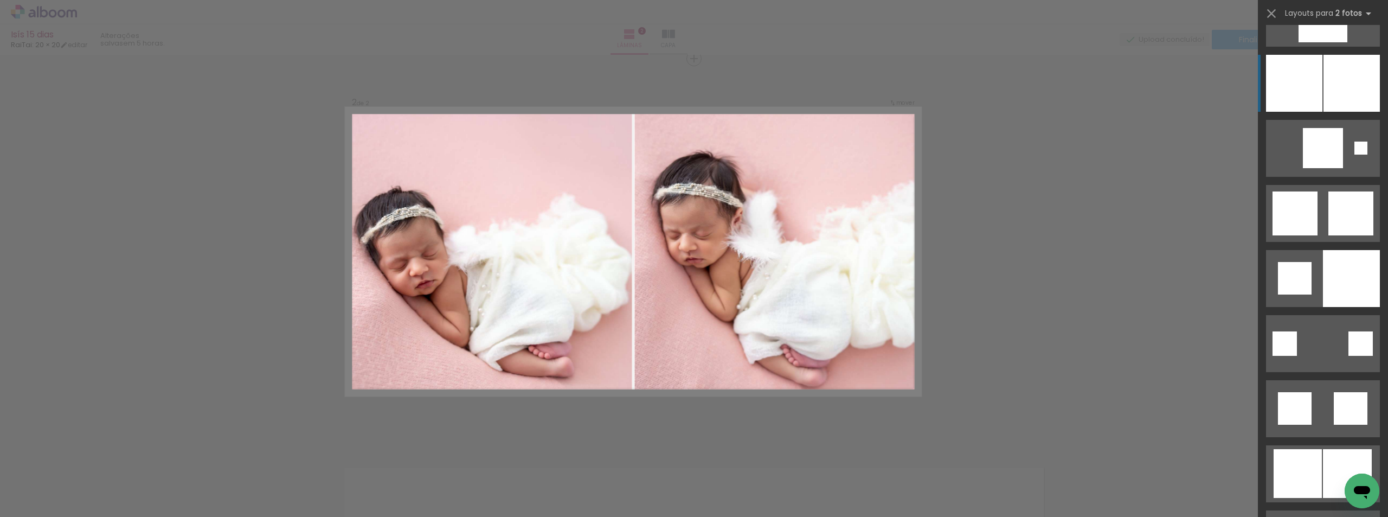
click at [1297, 72] on div at bounding box center [1294, 83] width 56 height 57
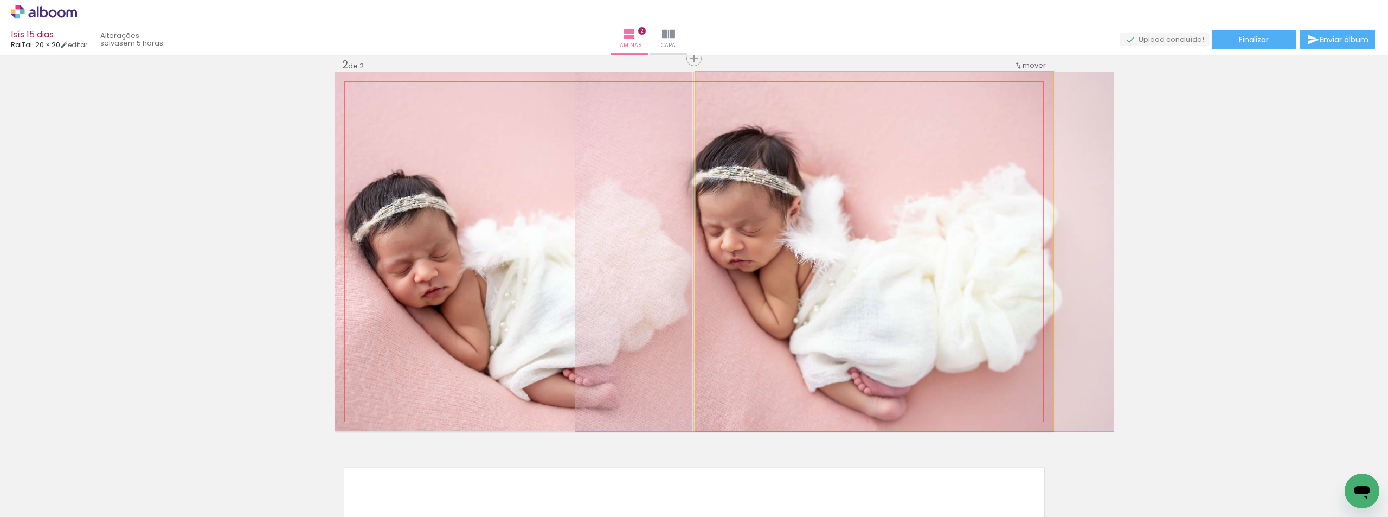
drag, startPoint x: 750, startPoint y: 277, endPoint x: 729, endPoint y: 272, distance: 21.1
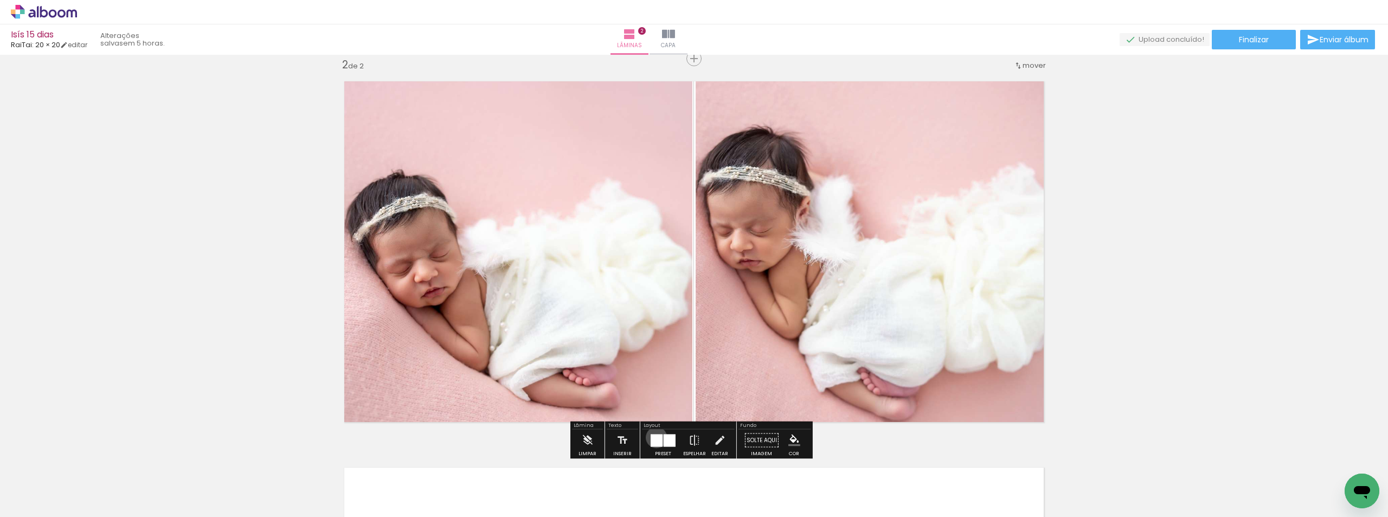
click at [654, 438] on div at bounding box center [657, 440] width 12 height 12
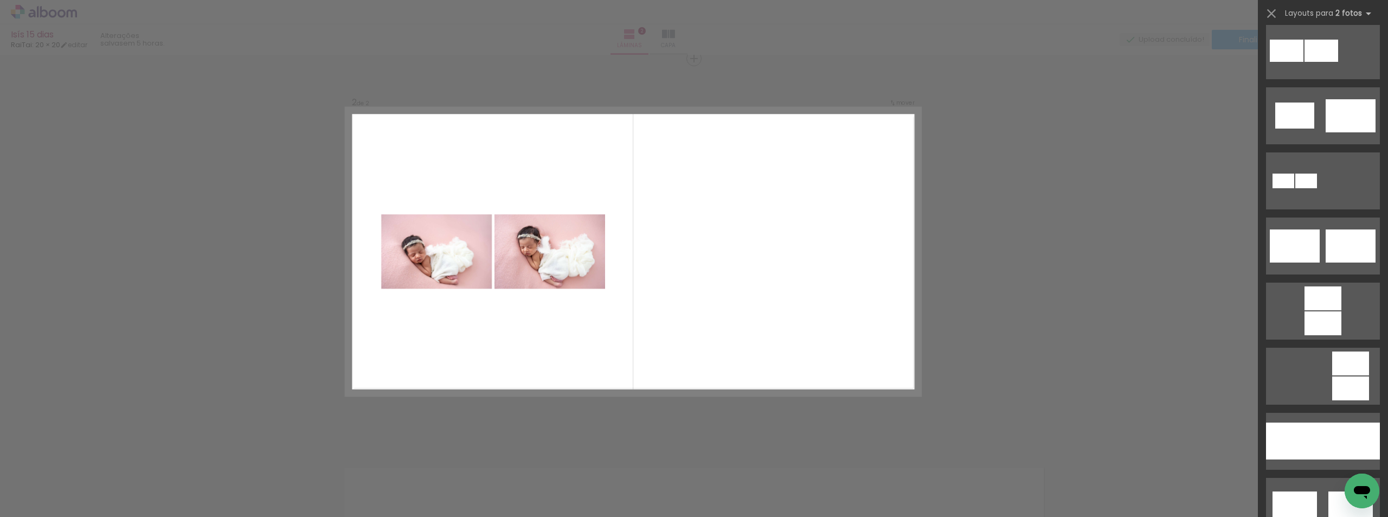
scroll to position [0, 0]
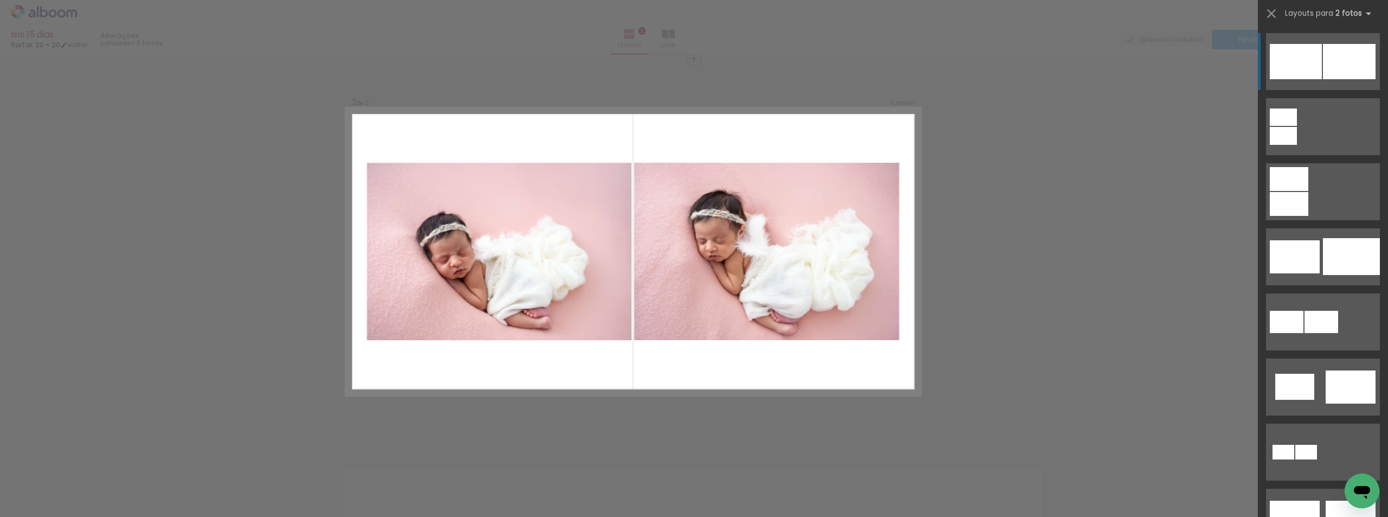
click at [1297, 108] on div at bounding box center [1283, 116] width 27 height 17
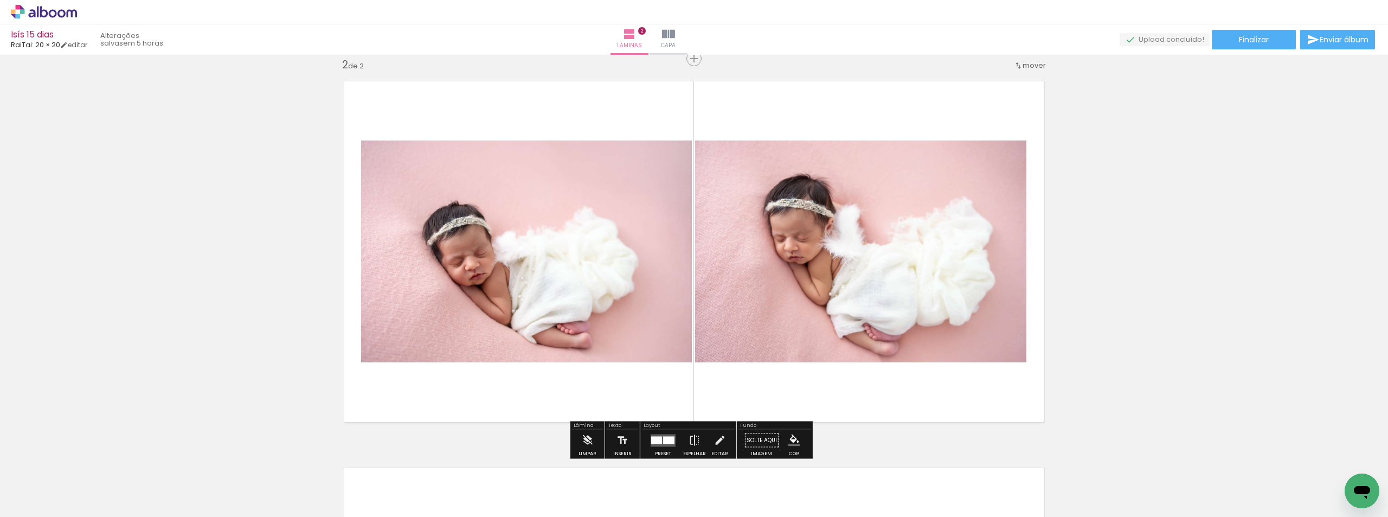
click at [775, 346] on quentale-photo at bounding box center [860, 251] width 331 height 222
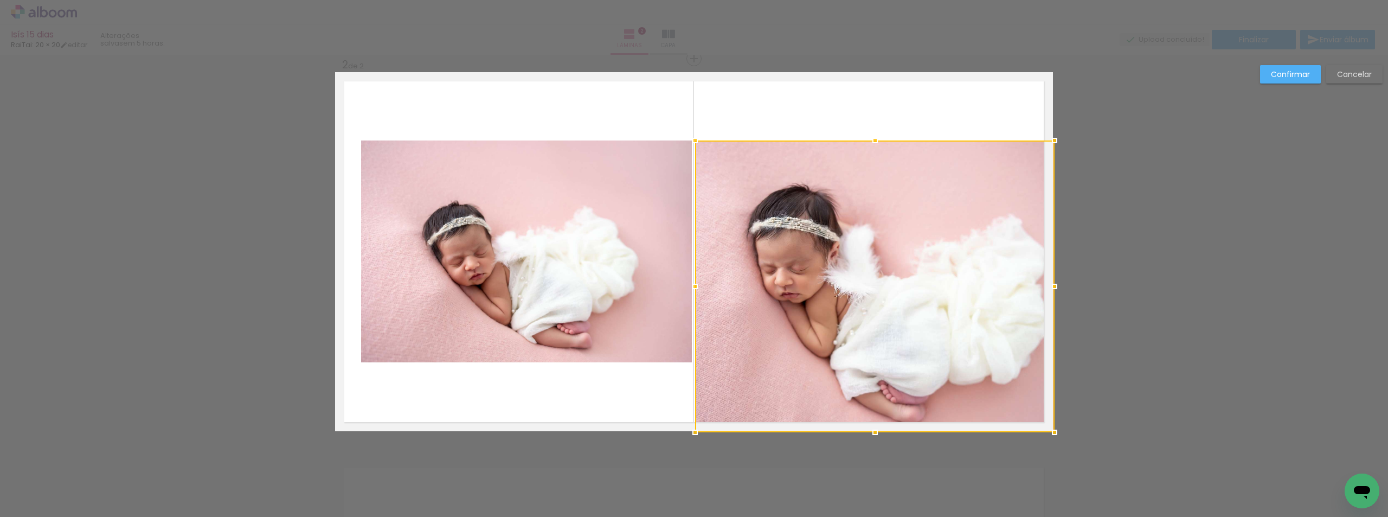
drag, startPoint x: 1021, startPoint y: 361, endPoint x: 1061, endPoint y: 455, distance: 102.0
click at [1061, 455] on div "Inserir lâmina 1 de 2 Inserir lâmina 2 de 2 Confirmar Cancelar" at bounding box center [694, 247] width 1388 height 1184
click at [851, 213] on quentale-photo at bounding box center [874, 285] width 358 height 291
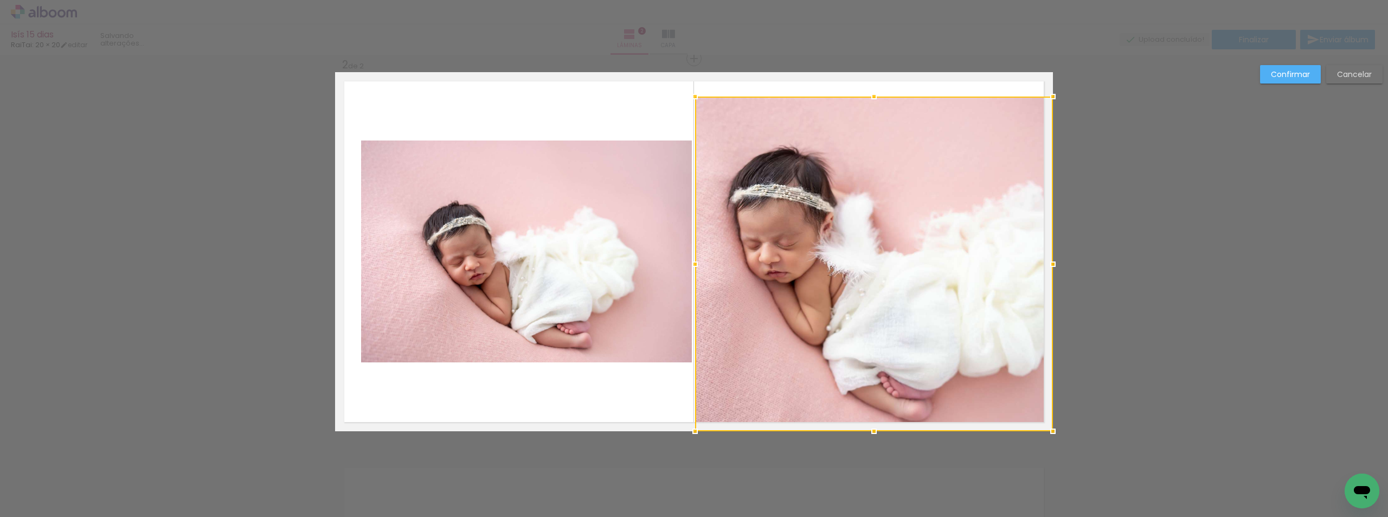
drag, startPoint x: 872, startPoint y: 136, endPoint x: 888, endPoint y: 45, distance: 91.9
click at [884, 0] on div "Isís 15 dias RaiTai: 20 × 20 editar Lâminas 2 Capa Finalizar Enviar álbum Inser…" at bounding box center [694, 0] width 1388 height 0
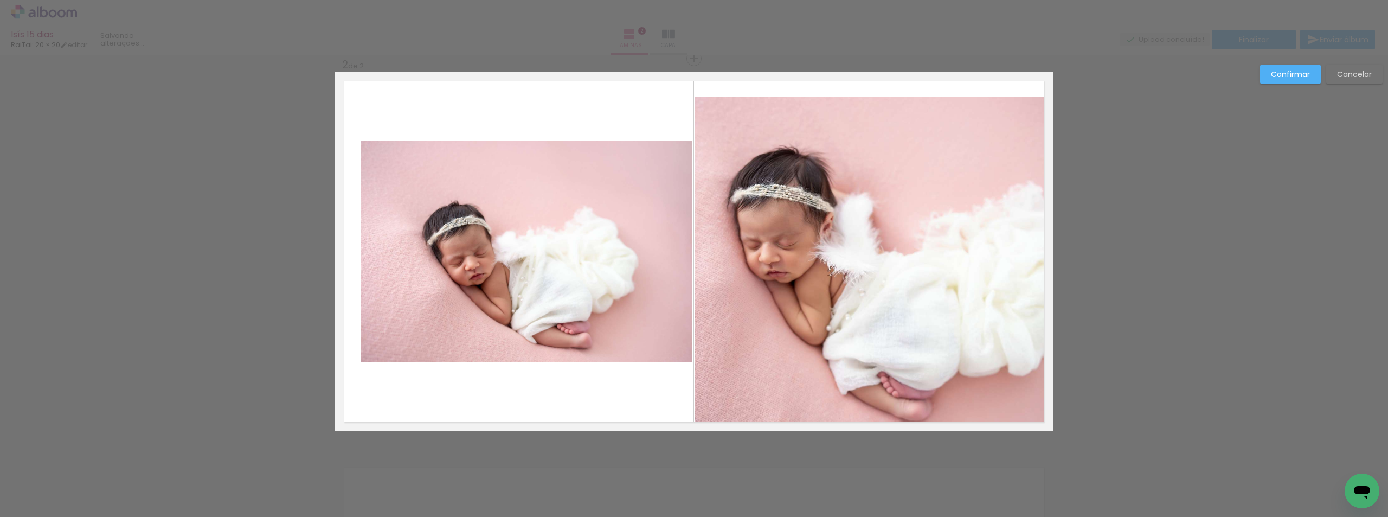
click at [1376, 66] on paper-button "Cancelar" at bounding box center [1354, 74] width 56 height 18
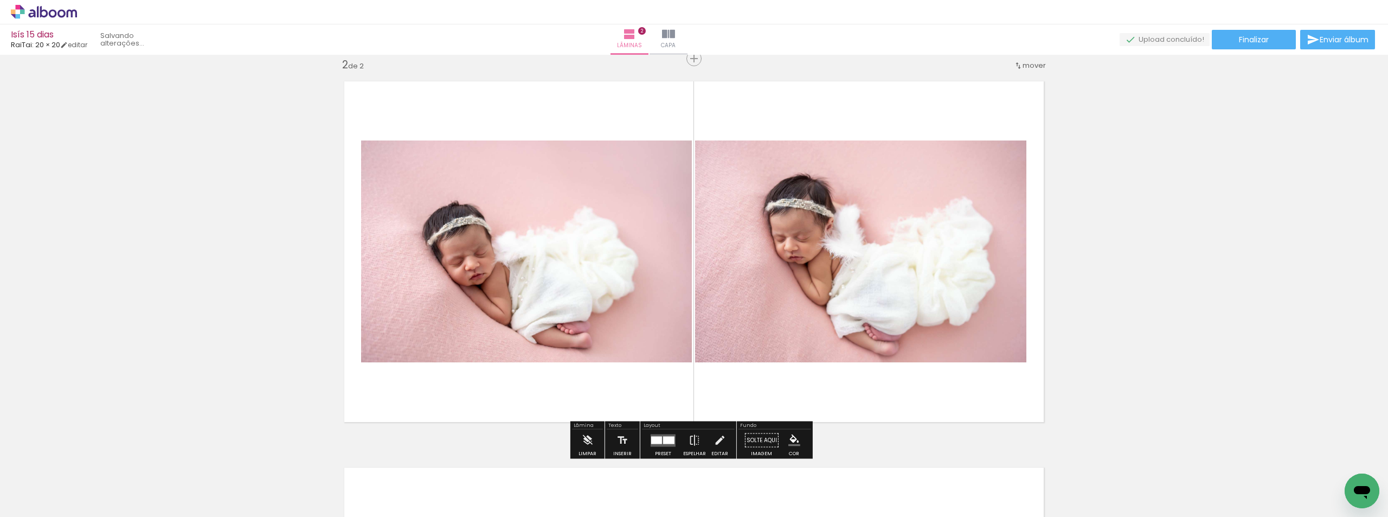
click at [918, 230] on quentale-photo at bounding box center [860, 251] width 331 height 222
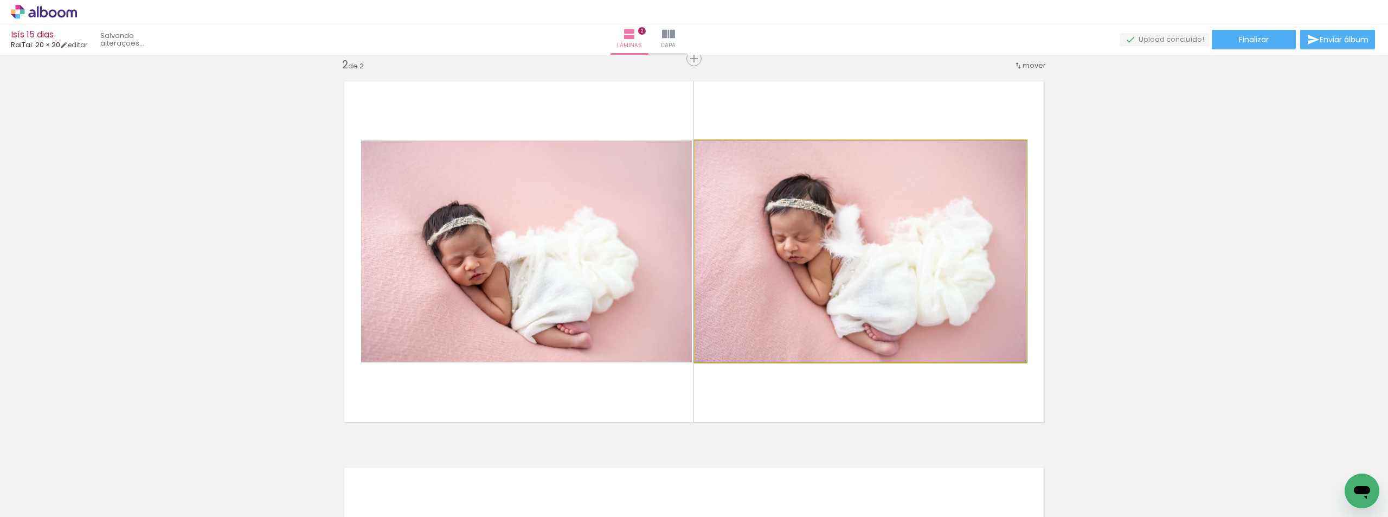
click at [918, 230] on quentale-photo at bounding box center [860, 251] width 331 height 222
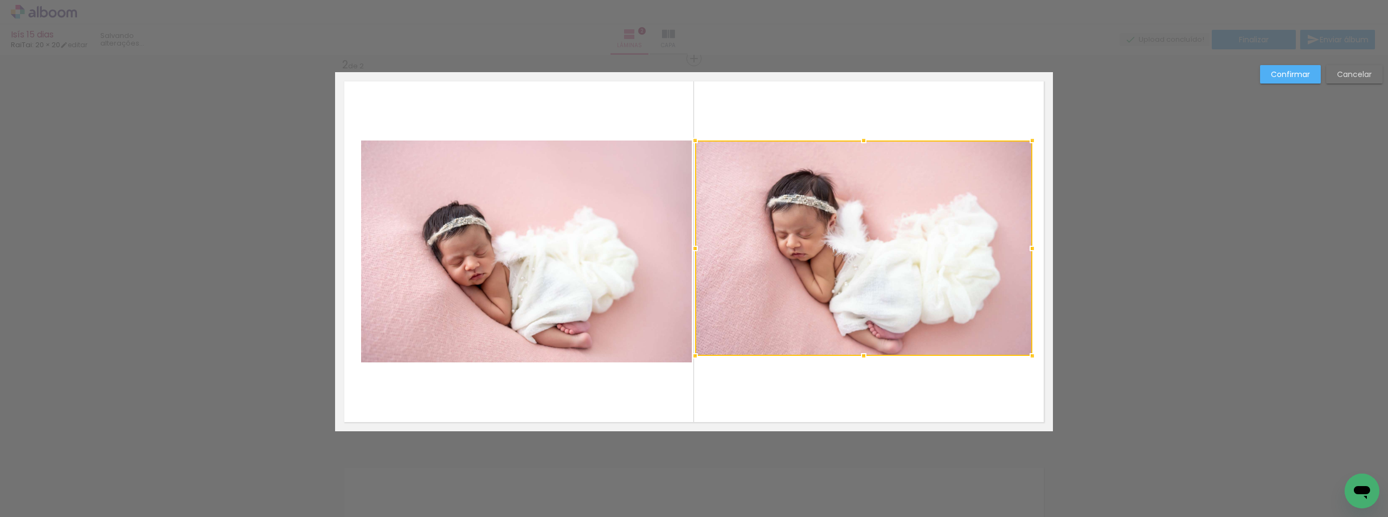
drag, startPoint x: 1022, startPoint y: 365, endPoint x: 1028, endPoint y: 387, distance: 22.0
click at [1028, 387] on album-spread "2 de 2" at bounding box center [694, 251] width 718 height 359
click at [1028, 387] on quentale-layouter at bounding box center [694, 251] width 718 height 359
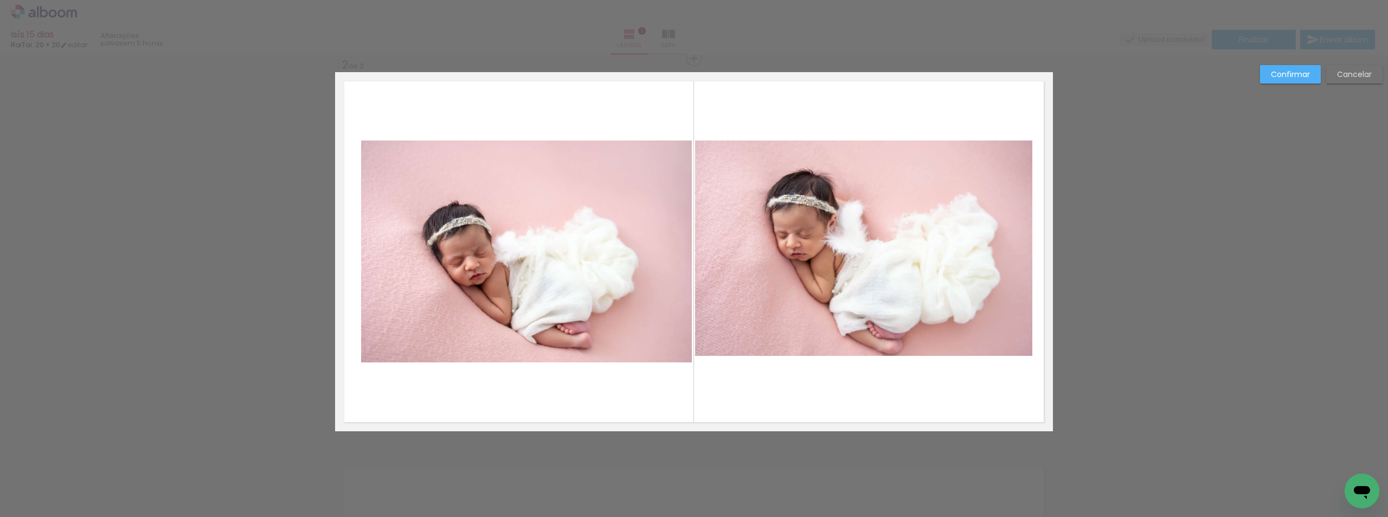
click at [831, 347] on quentale-photo at bounding box center [863, 247] width 337 height 215
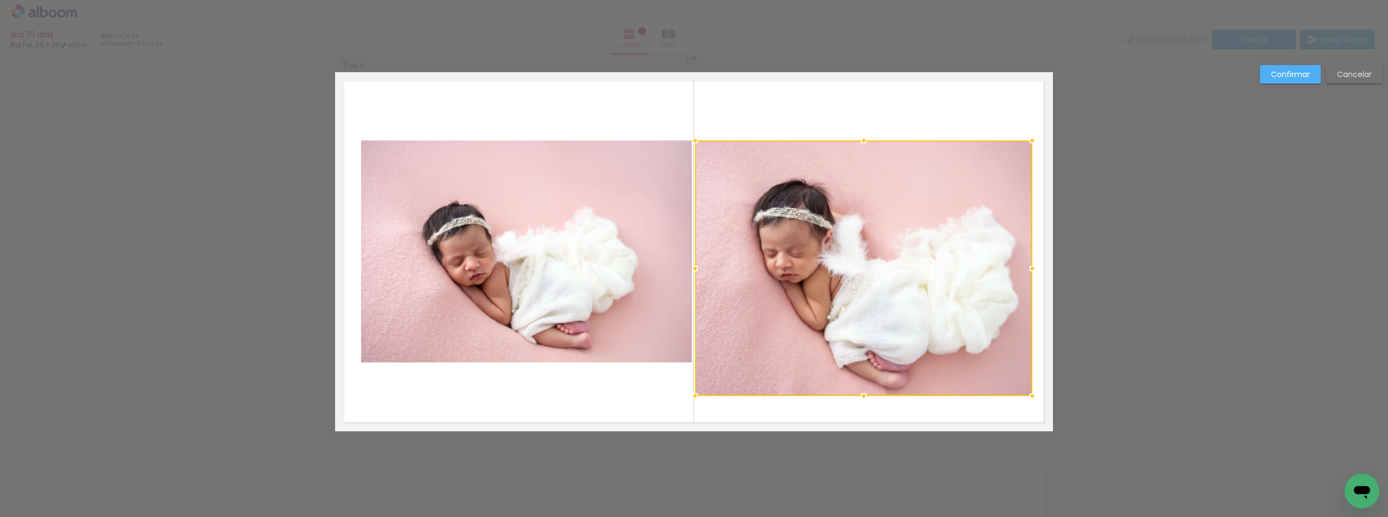
drag, startPoint x: 858, startPoint y: 360, endPoint x: 881, endPoint y: 334, distance: 34.2
click at [863, 394] on div at bounding box center [864, 396] width 22 height 22
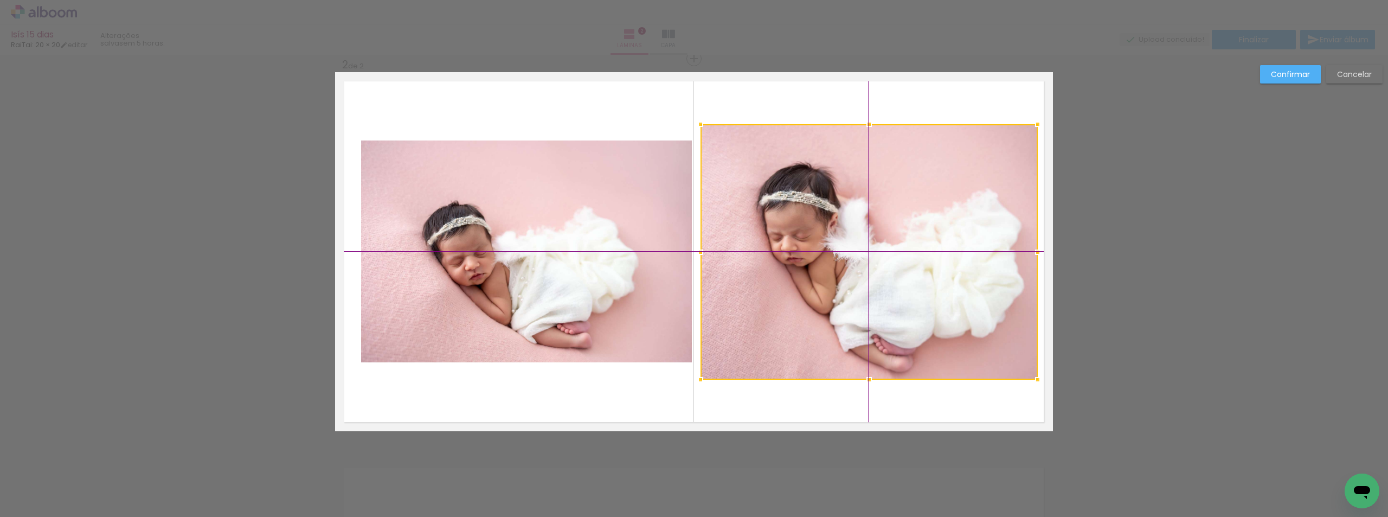
drag, startPoint x: 880, startPoint y: 283, endPoint x: 893, endPoint y: 264, distance: 23.3
click at [893, 264] on div at bounding box center [869, 251] width 337 height 255
click at [594, 256] on quentale-photo at bounding box center [526, 251] width 331 height 222
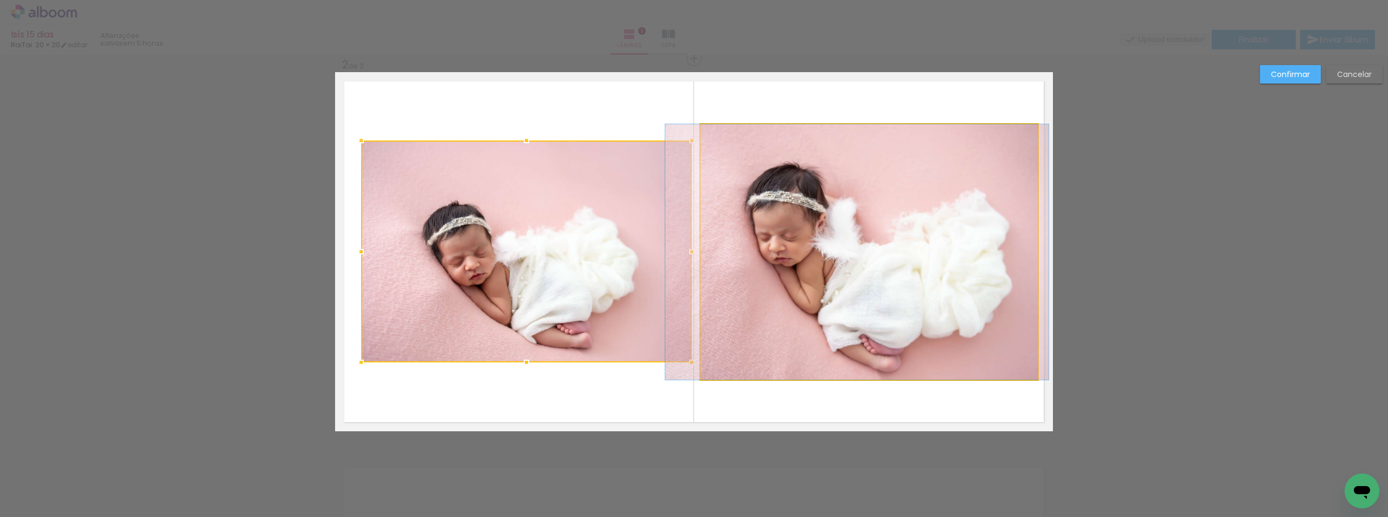
drag, startPoint x: 772, startPoint y: 264, endPoint x: 760, endPoint y: 263, distance: 12.0
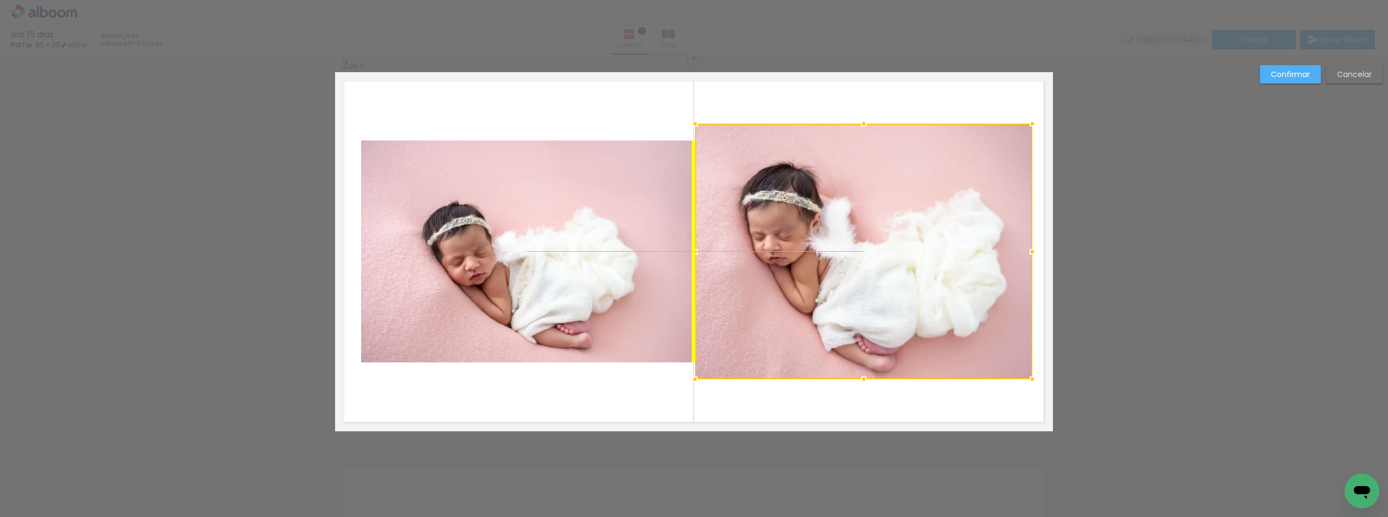
drag, startPoint x: 829, startPoint y: 245, endPoint x: 820, endPoint y: 243, distance: 8.3
click at [820, 243] on div at bounding box center [863, 251] width 337 height 255
click at [573, 254] on quentale-photo at bounding box center [526, 251] width 331 height 222
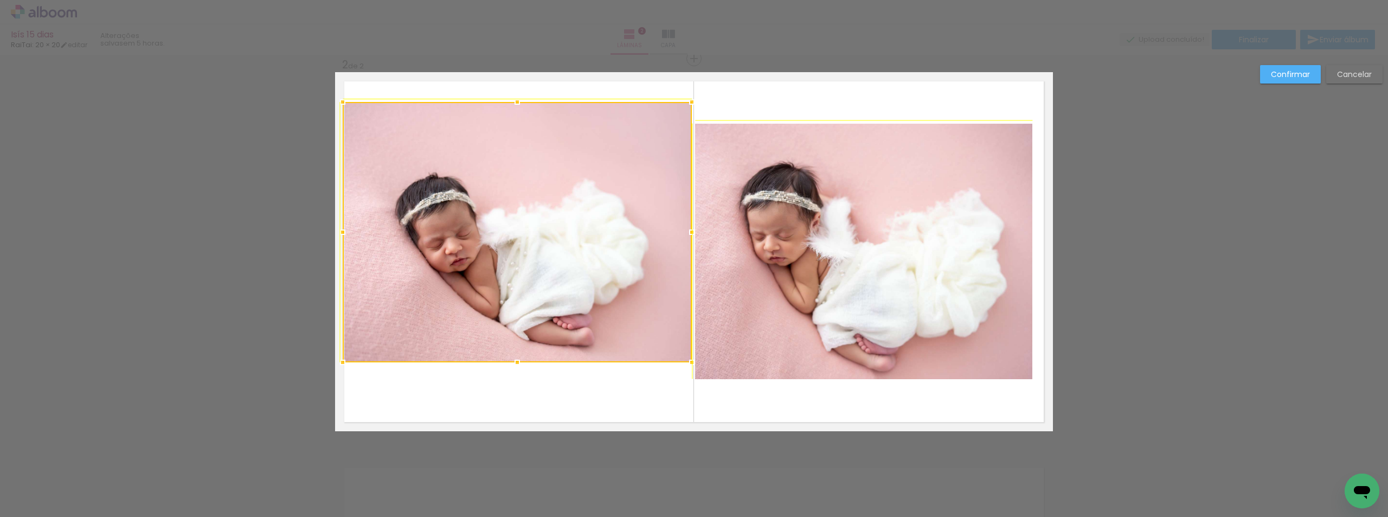
drag, startPoint x: 356, startPoint y: 136, endPoint x: 357, endPoint y: 100, distance: 36.3
click at [357, 100] on album-spread "2 de 2" at bounding box center [694, 251] width 718 height 359
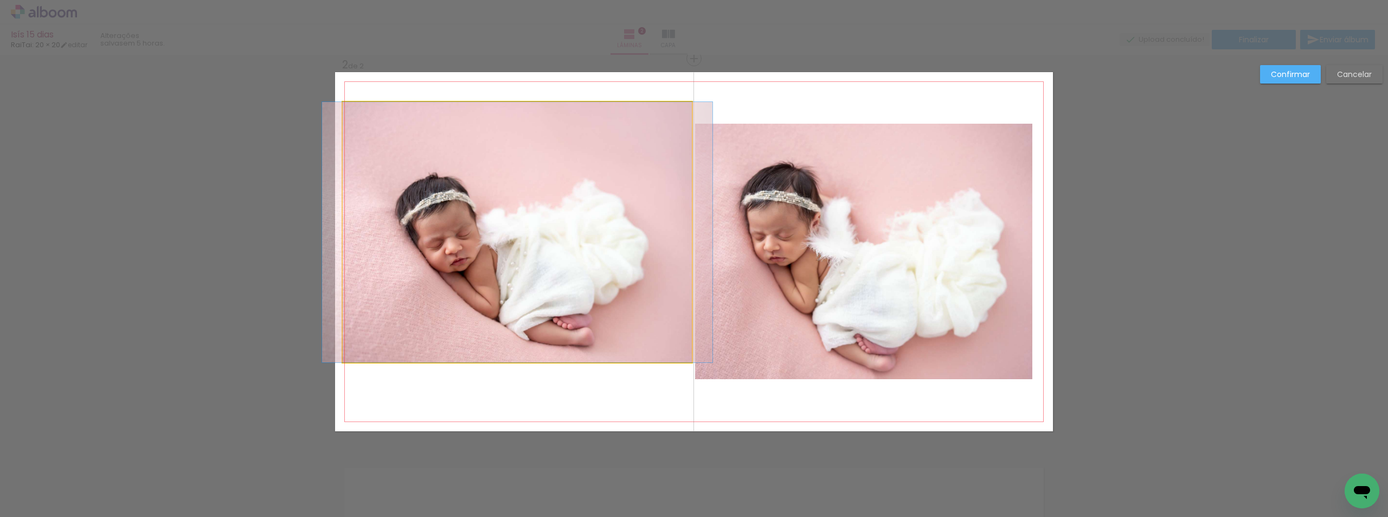
click at [514, 196] on quentale-photo at bounding box center [517, 232] width 349 height 260
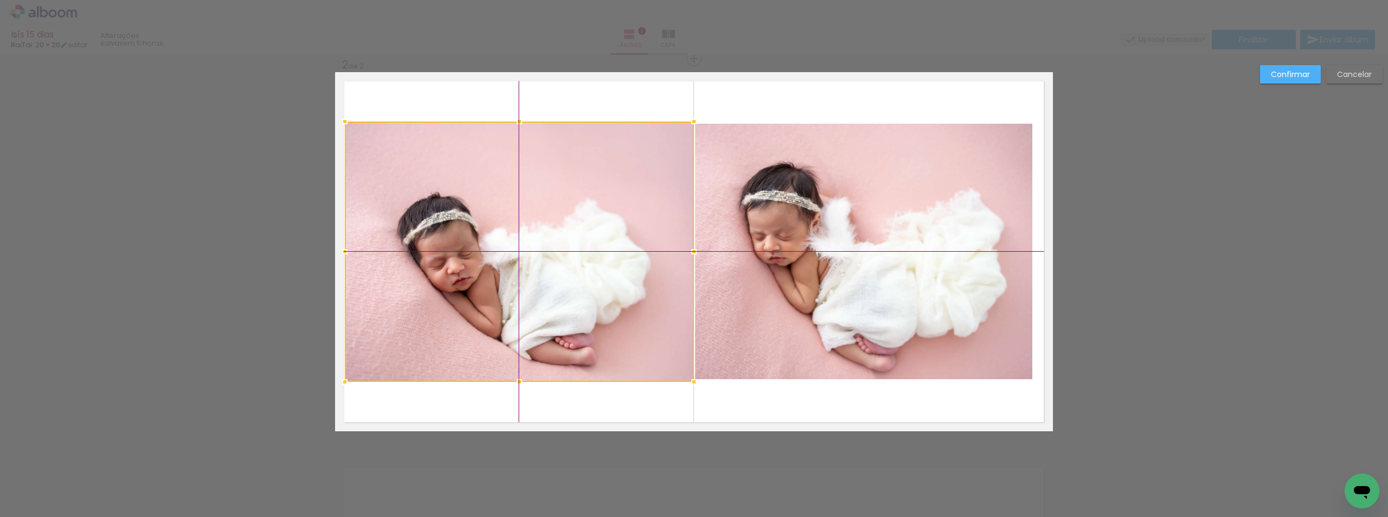
drag, startPoint x: 518, startPoint y: 215, endPoint x: 524, endPoint y: 220, distance: 8.5
click at [524, 220] on div at bounding box center [519, 251] width 349 height 260
click at [1334, 81] on paper-button "Cancelar" at bounding box center [1354, 74] width 56 height 18
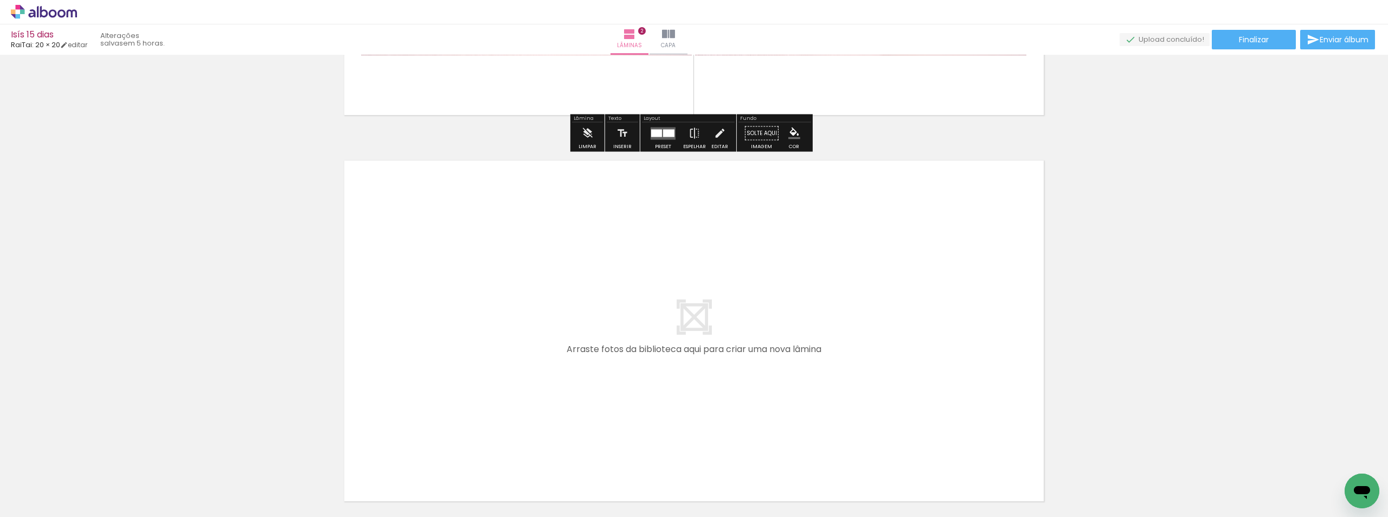
scroll to position [780, 0]
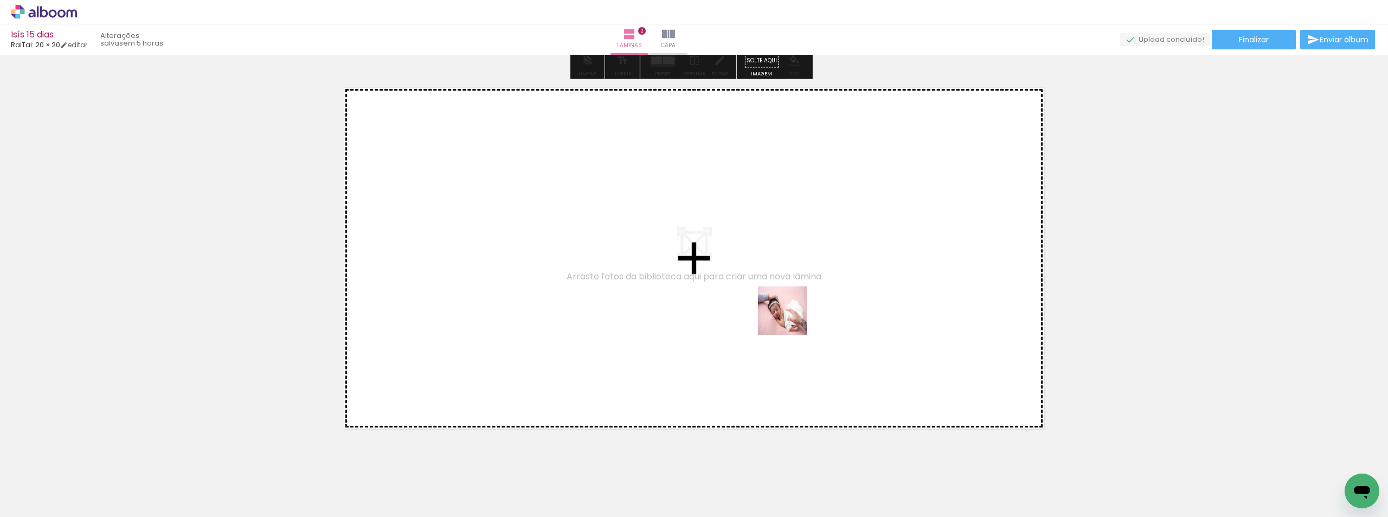
drag, startPoint x: 390, startPoint y: 440, endPoint x: 791, endPoint y: 318, distance: 418.7
click at [791, 318] on quentale-workspace at bounding box center [694, 258] width 1388 height 517
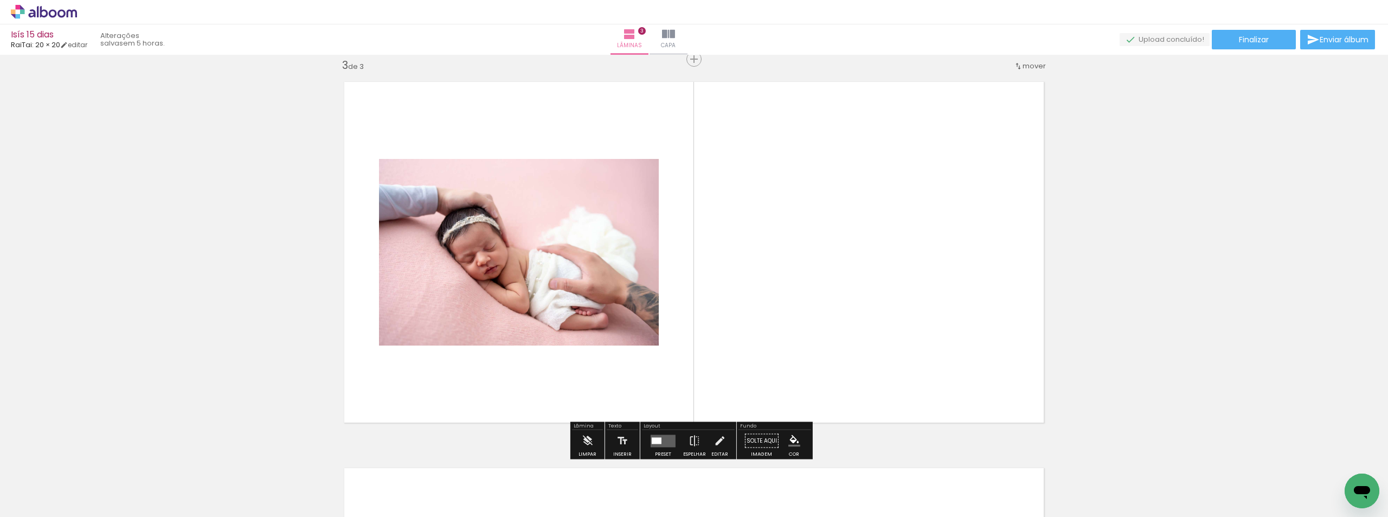
scroll to position [786, 0]
click at [666, 442] on quentale-layouter at bounding box center [663, 440] width 25 height 12
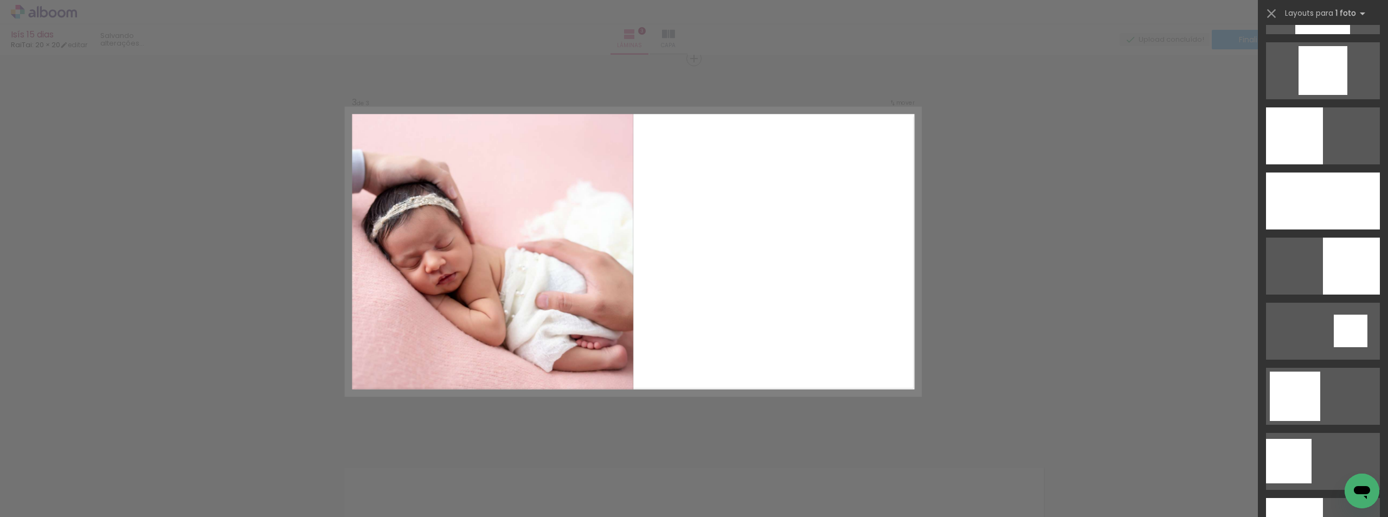
scroll to position [1139, 0]
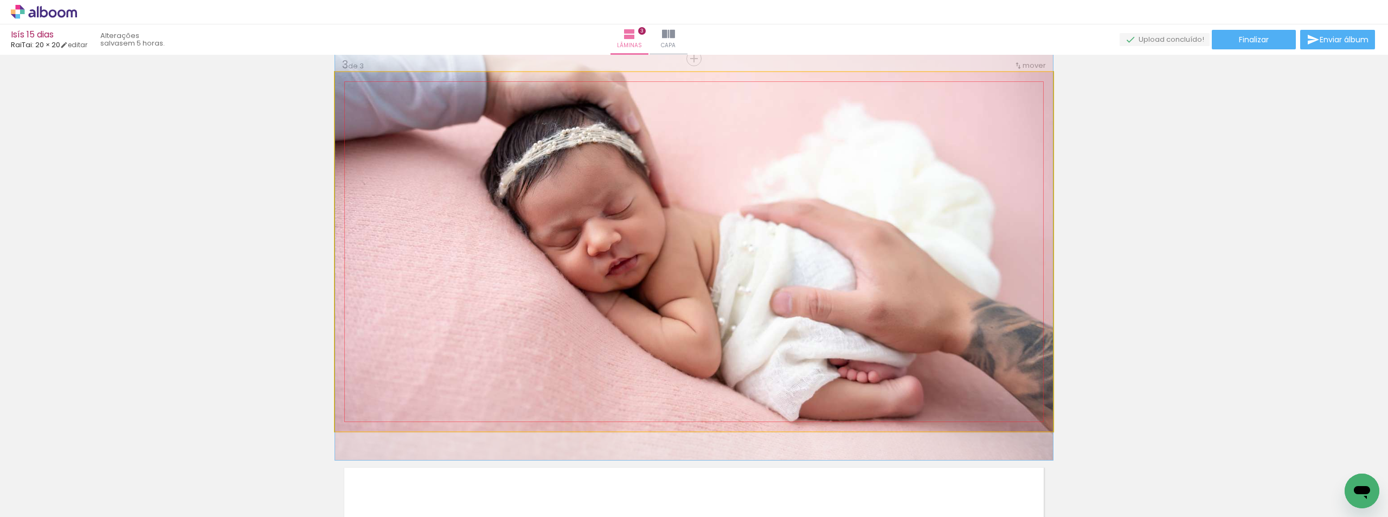
drag, startPoint x: 898, startPoint y: 223, endPoint x: 896, endPoint y: 192, distance: 31.0
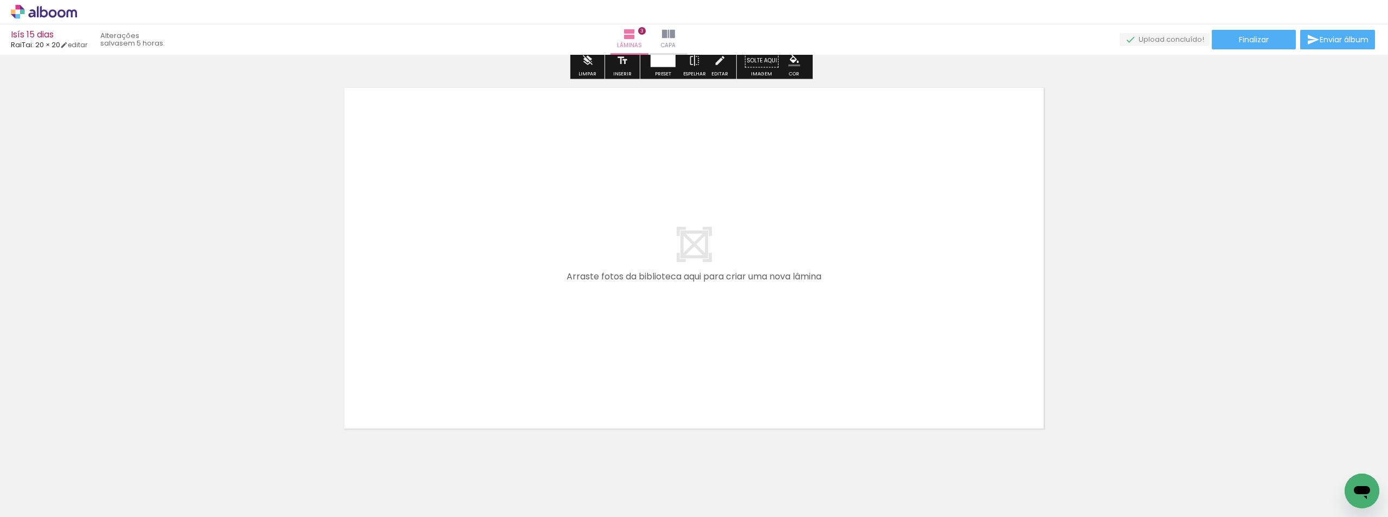
scroll to position [1192, 0]
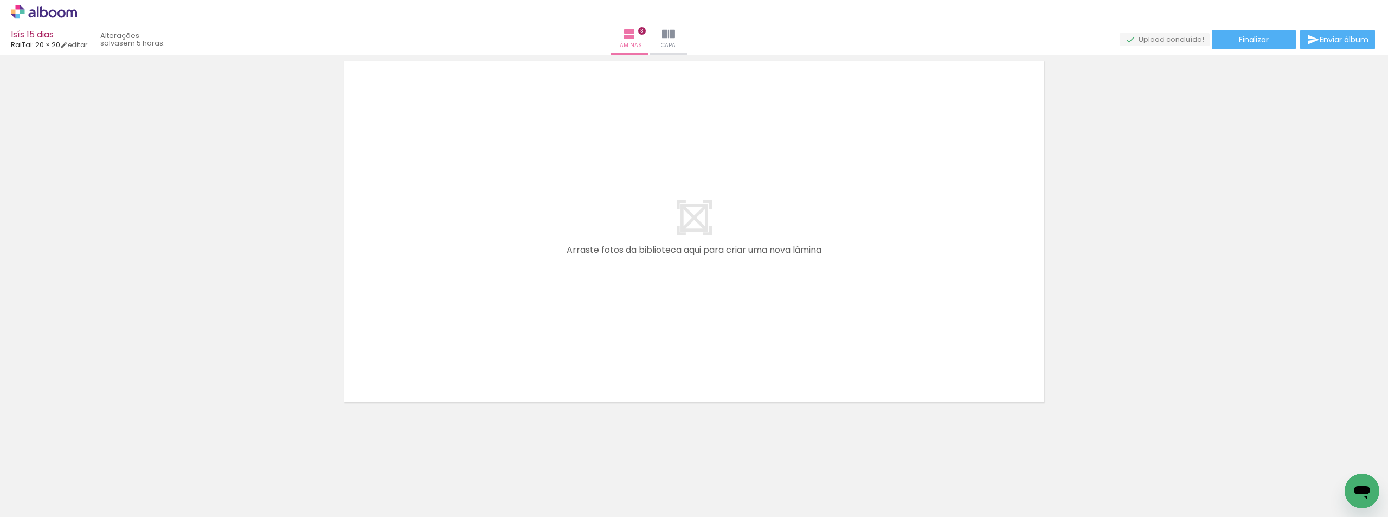
click at [133, 477] on div at bounding box center [108, 480] width 49 height 33
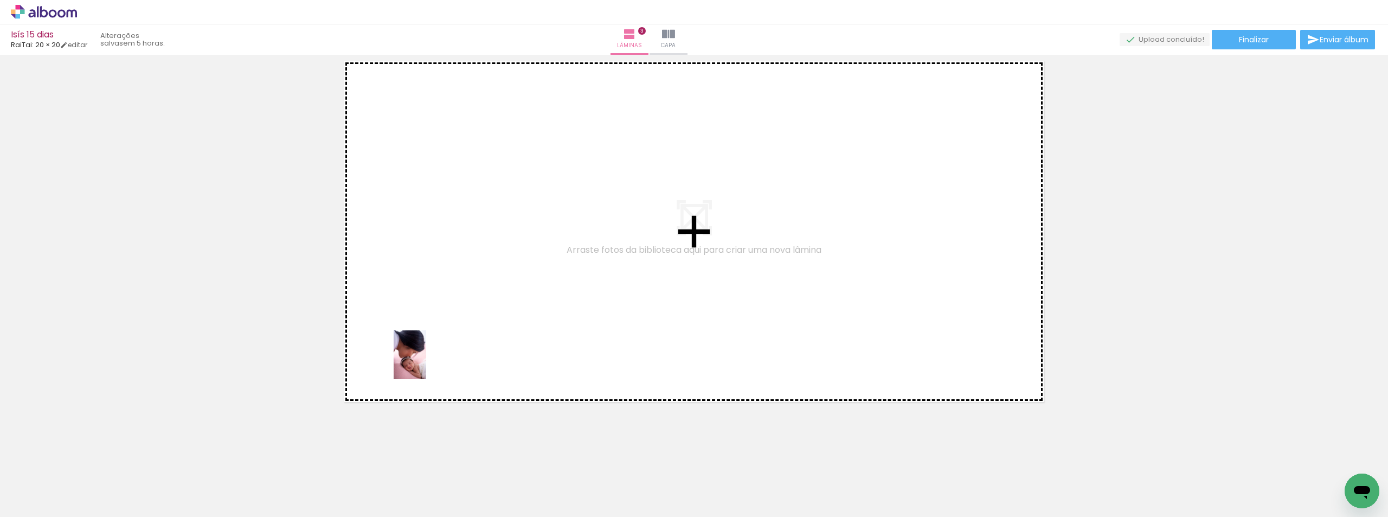
drag, startPoint x: 367, startPoint y: 489, endPoint x: 434, endPoint y: 337, distance: 166.5
click at [434, 337] on quentale-workspace at bounding box center [694, 258] width 1388 height 517
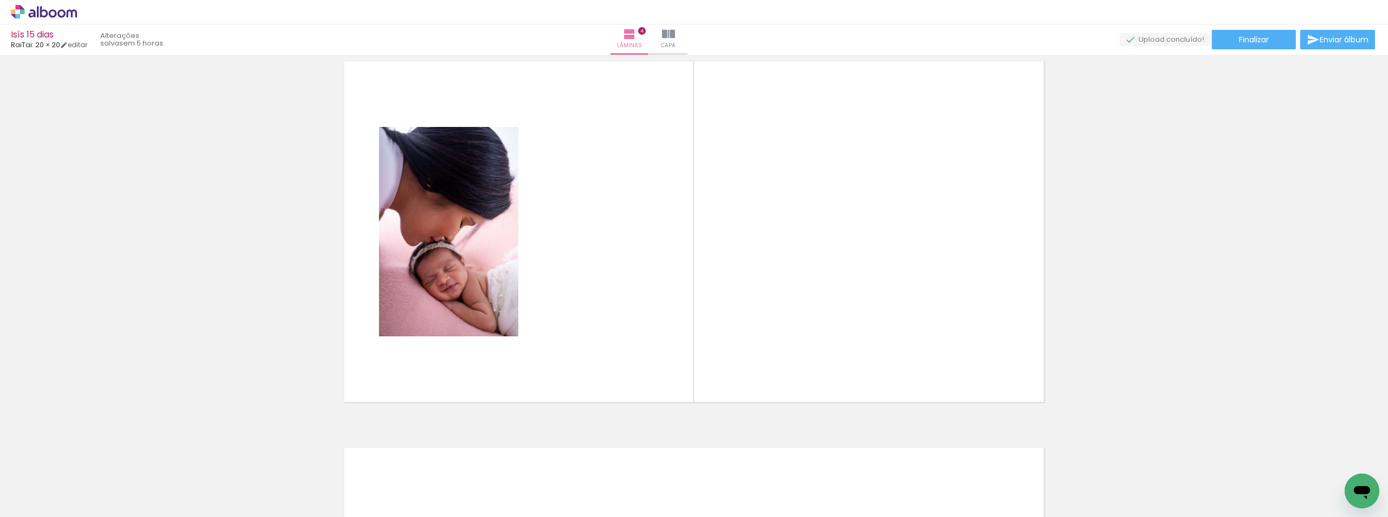
scroll to position [1172, 0]
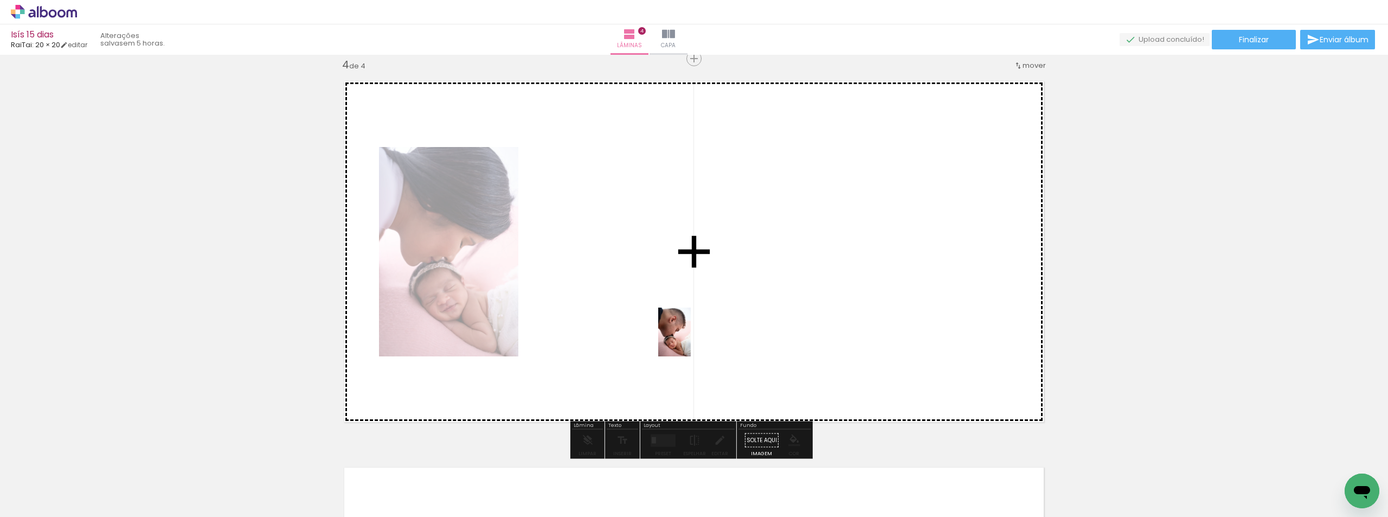
drag, startPoint x: 433, startPoint y: 458, endPoint x: 691, endPoint y: 339, distance: 284.1
click at [692, 339] on quentale-workspace at bounding box center [694, 258] width 1388 height 517
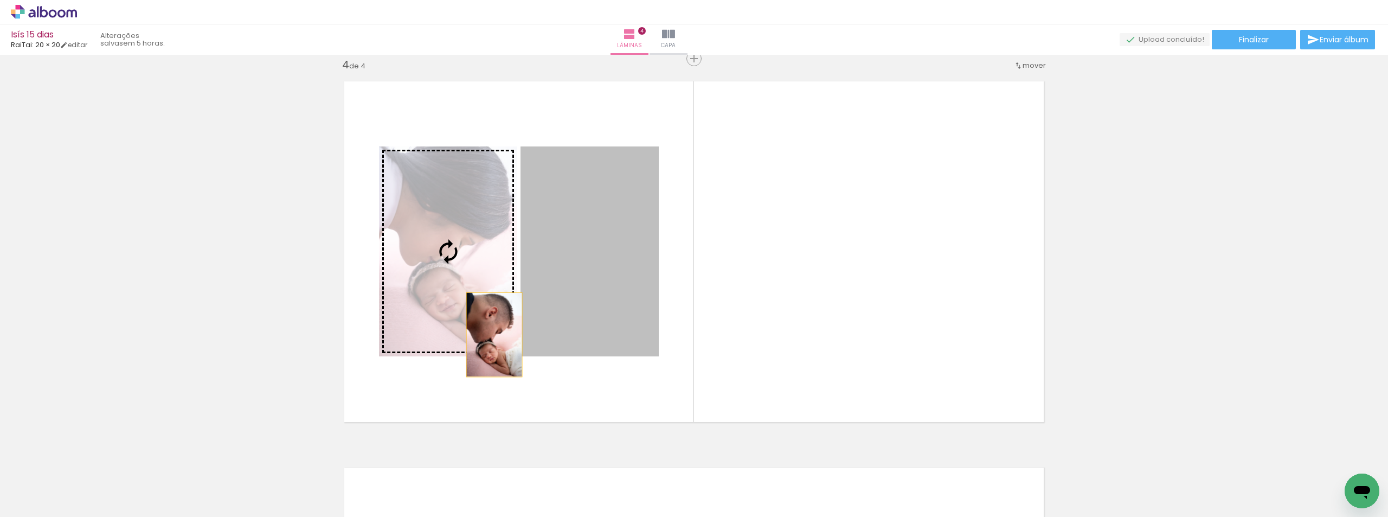
drag, startPoint x: 517, startPoint y: 327, endPoint x: 377, endPoint y: 368, distance: 145.8
click at [377, 368] on quentale-layouter at bounding box center [694, 251] width 718 height 359
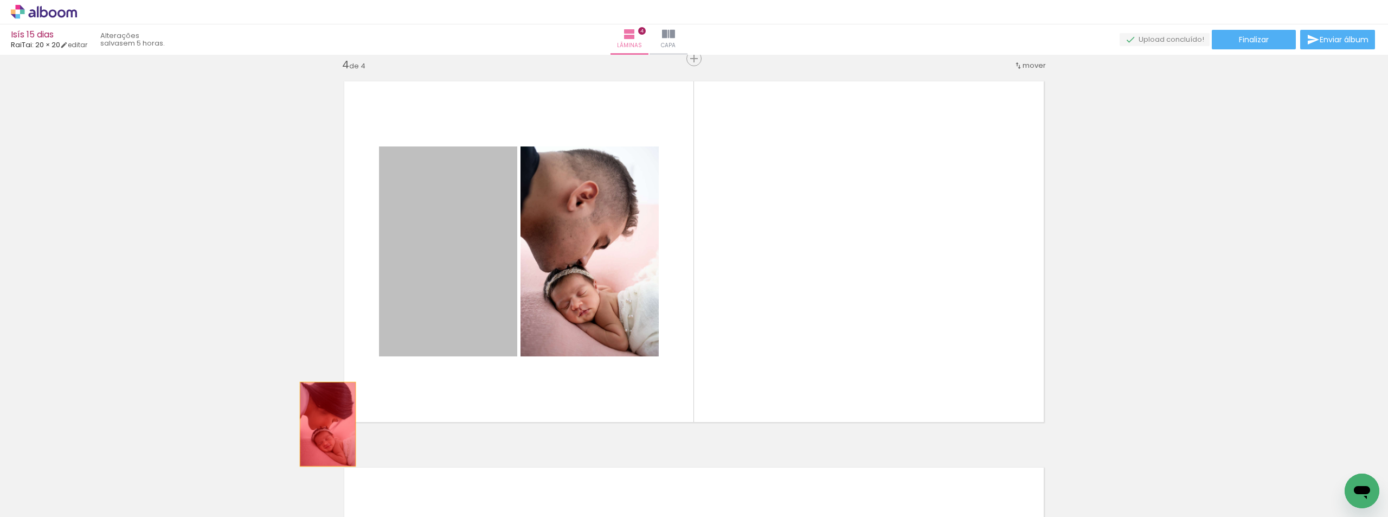
drag, startPoint x: 510, startPoint y: 299, endPoint x: 410, endPoint y: 401, distance: 143.0
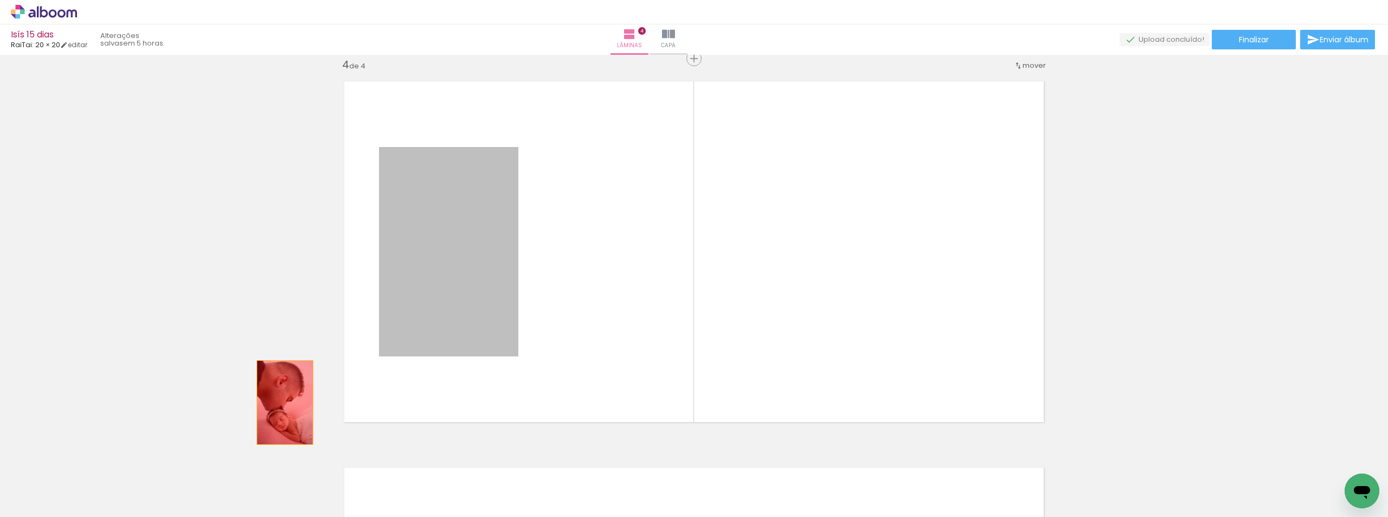
drag, startPoint x: 475, startPoint y: 322, endPoint x: 136, endPoint y: 457, distance: 365.0
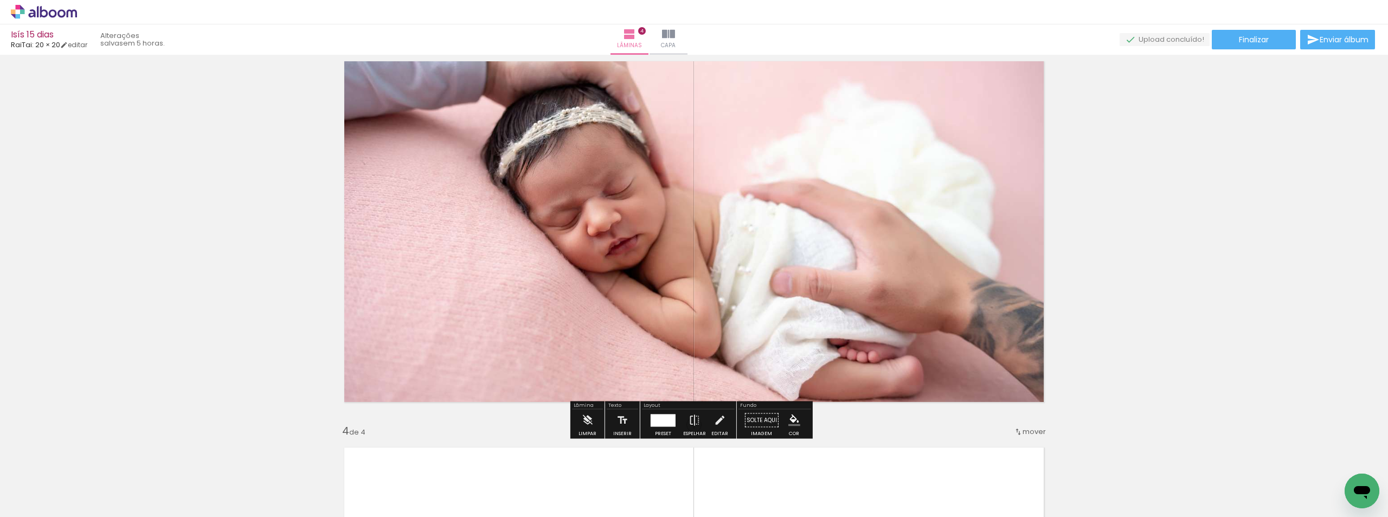
scroll to position [739, 0]
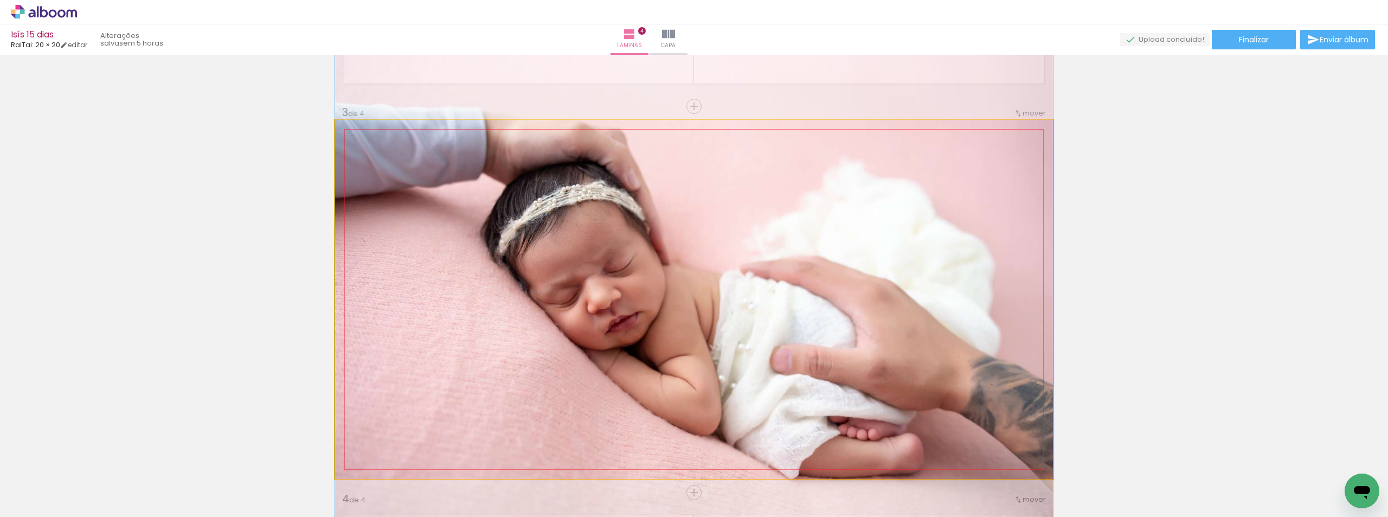
drag, startPoint x: 612, startPoint y: 297, endPoint x: 536, endPoint y: 301, distance: 76.6
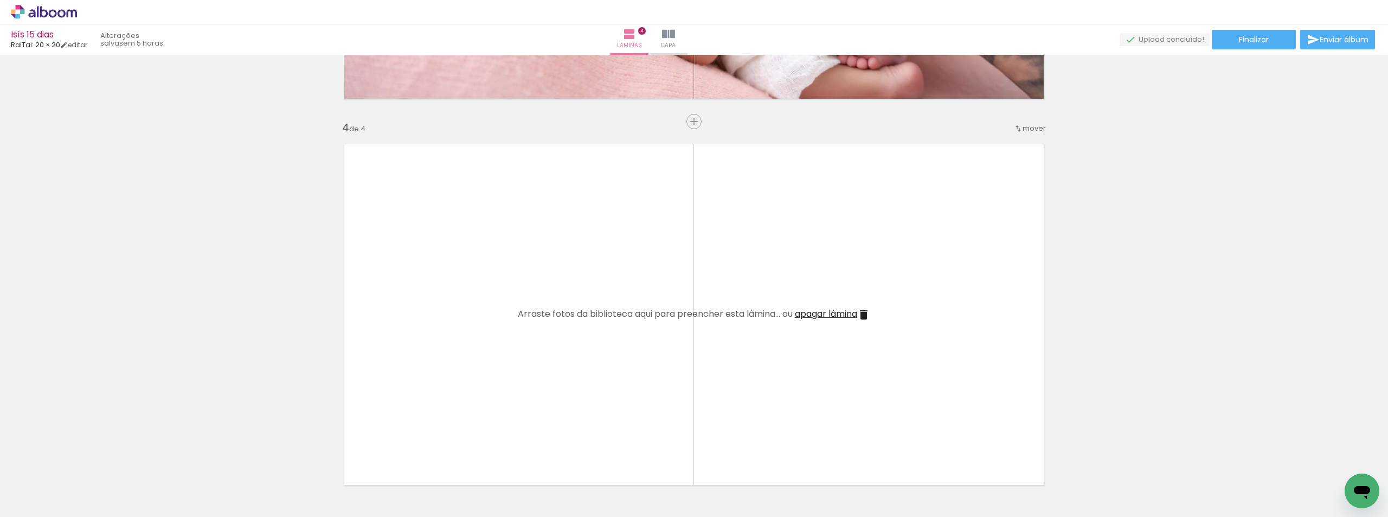
scroll to position [1335, 0]
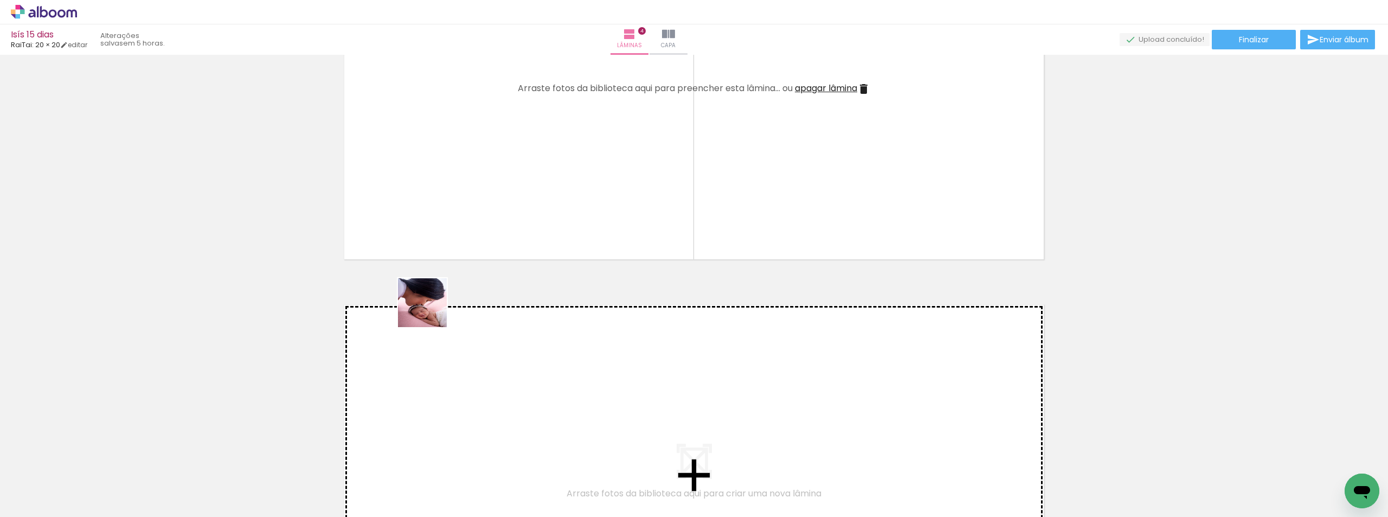
drag, startPoint x: 353, startPoint y: 465, endPoint x: 479, endPoint y: 293, distance: 213.4
click at [484, 177] on quentale-workspace at bounding box center [694, 258] width 1388 height 517
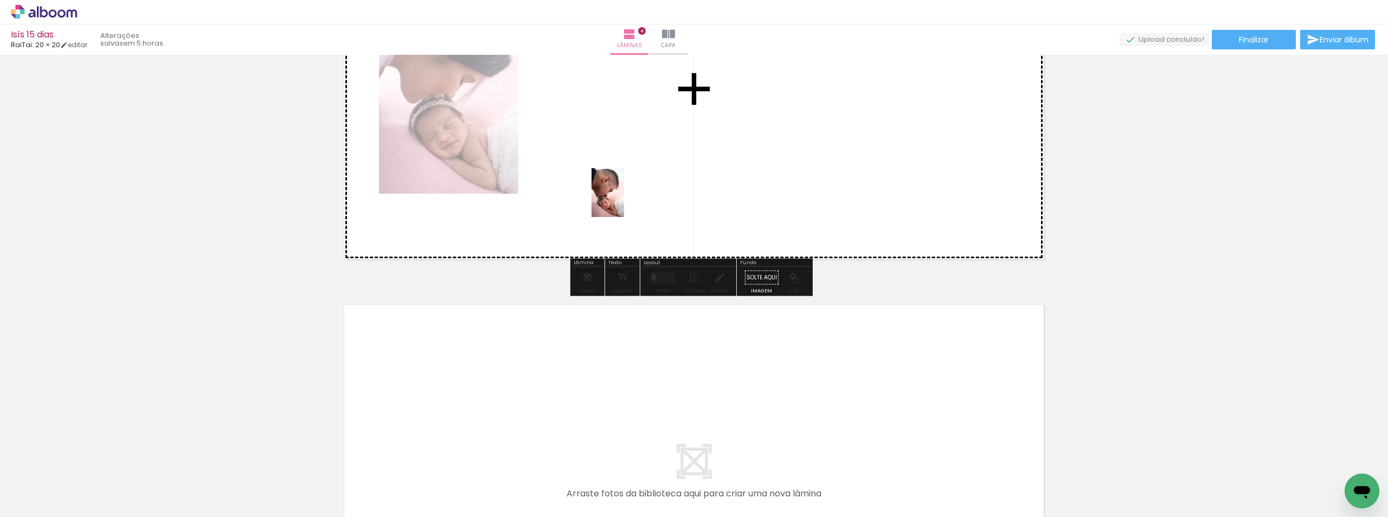
drag, startPoint x: 429, startPoint y: 422, endPoint x: 658, endPoint y: 176, distance: 336.5
click at [658, 176] on quentale-workspace at bounding box center [694, 258] width 1388 height 517
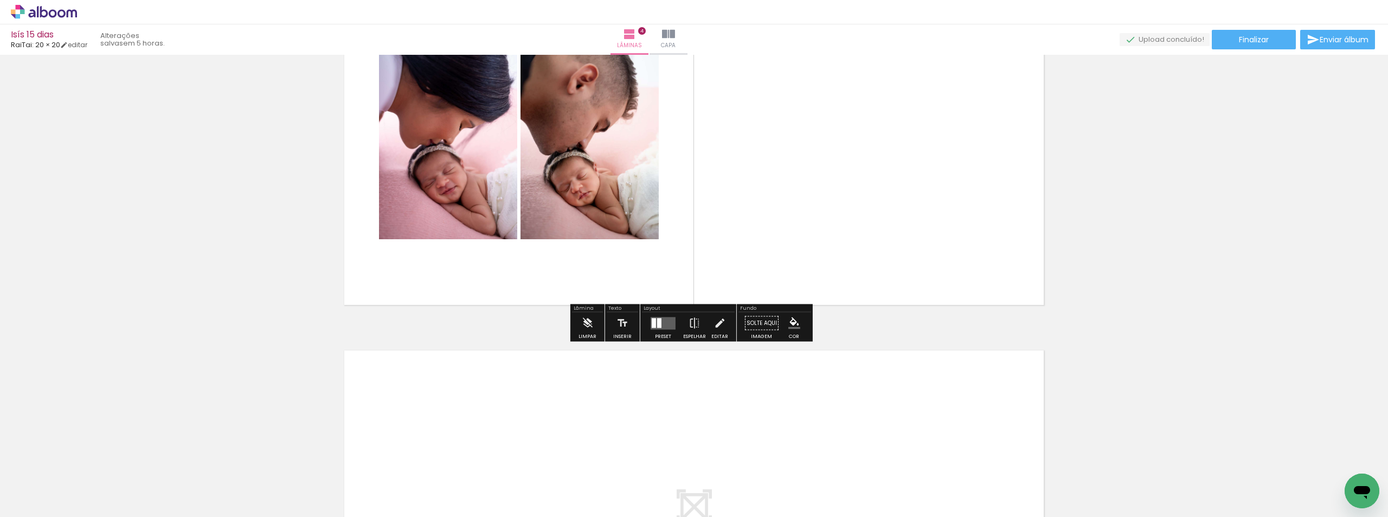
scroll to position [1227, 0]
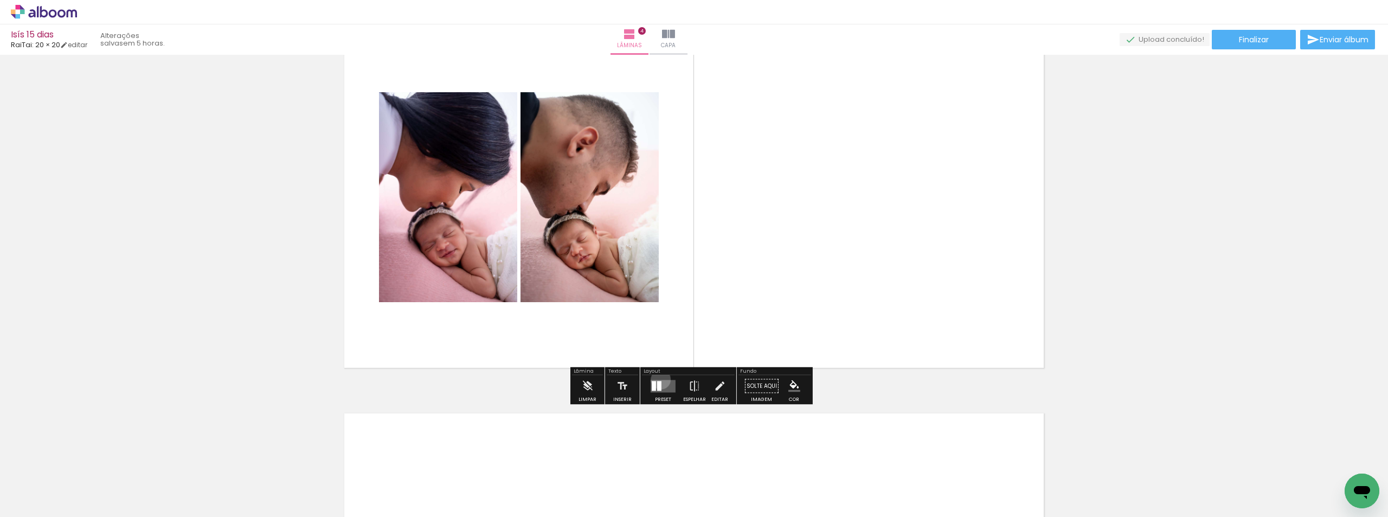
click at [659, 380] on div at bounding box center [663, 386] width 29 height 22
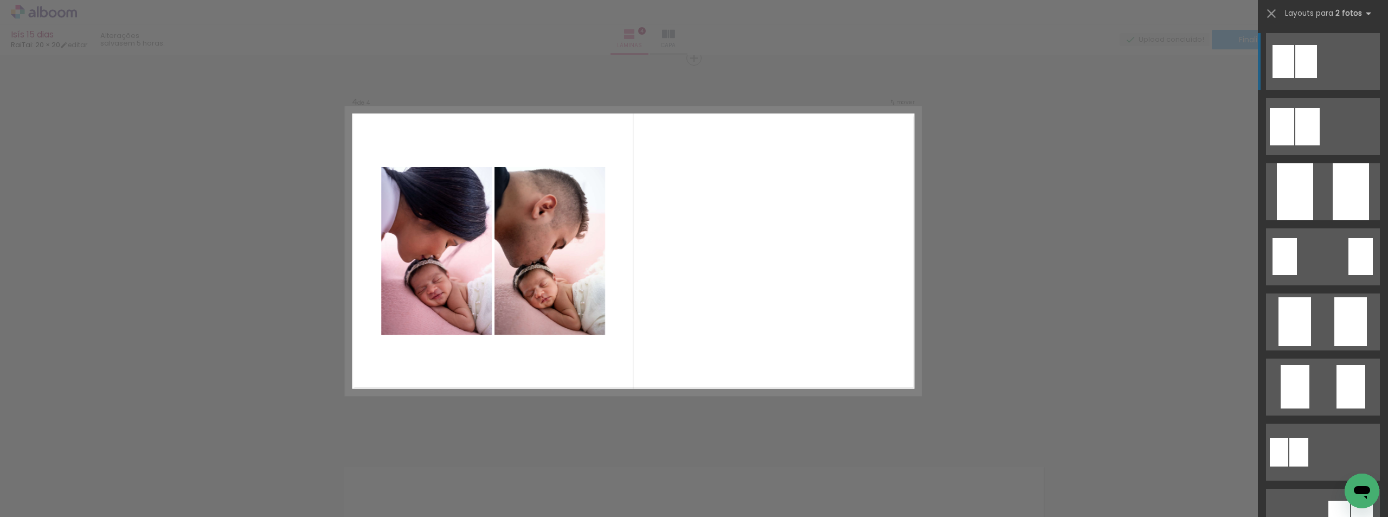
scroll to position [1172, 0]
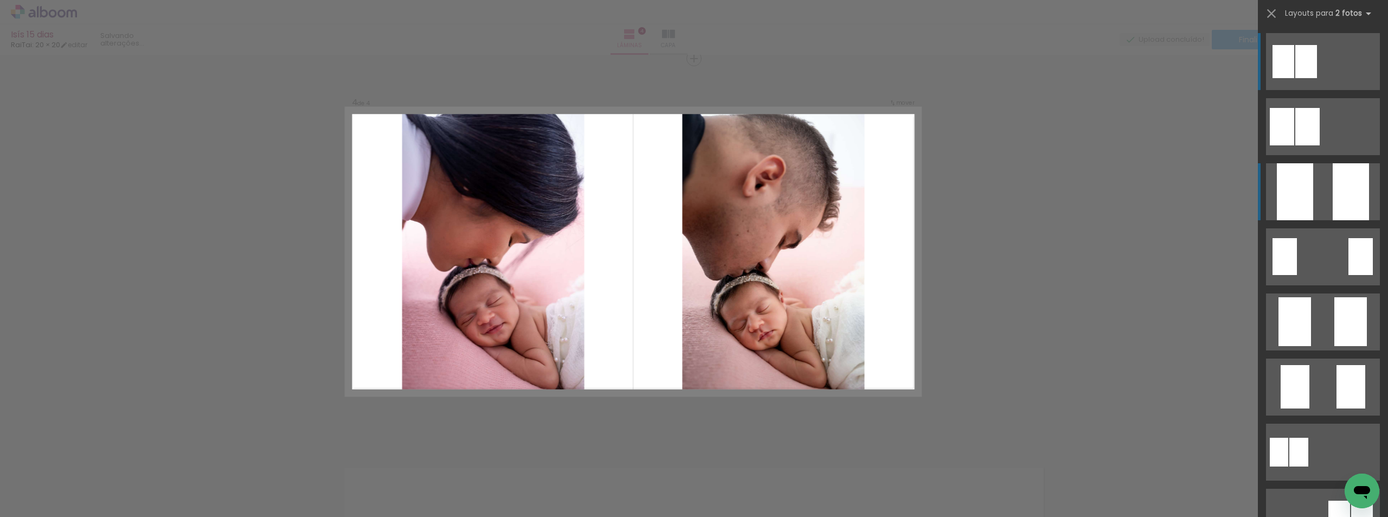
click at [1333, 180] on div at bounding box center [1351, 191] width 36 height 57
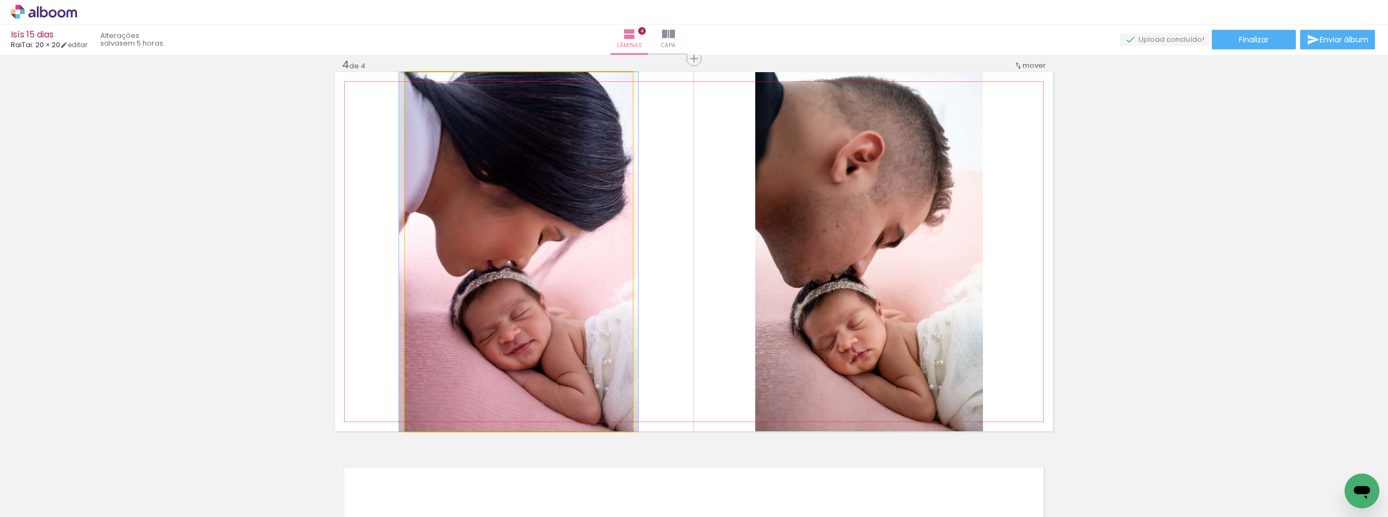
drag, startPoint x: 529, startPoint y: 259, endPoint x: 530, endPoint y: 203, distance: 56.4
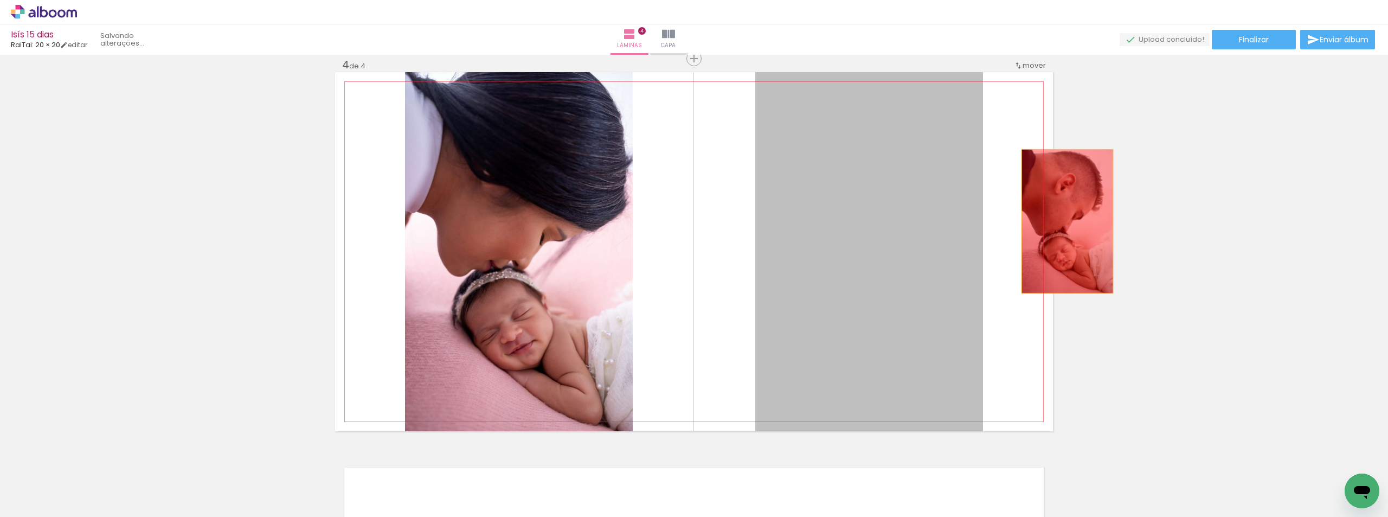
drag, startPoint x: 814, startPoint y: 213, endPoint x: 1130, endPoint y: 242, distance: 316.4
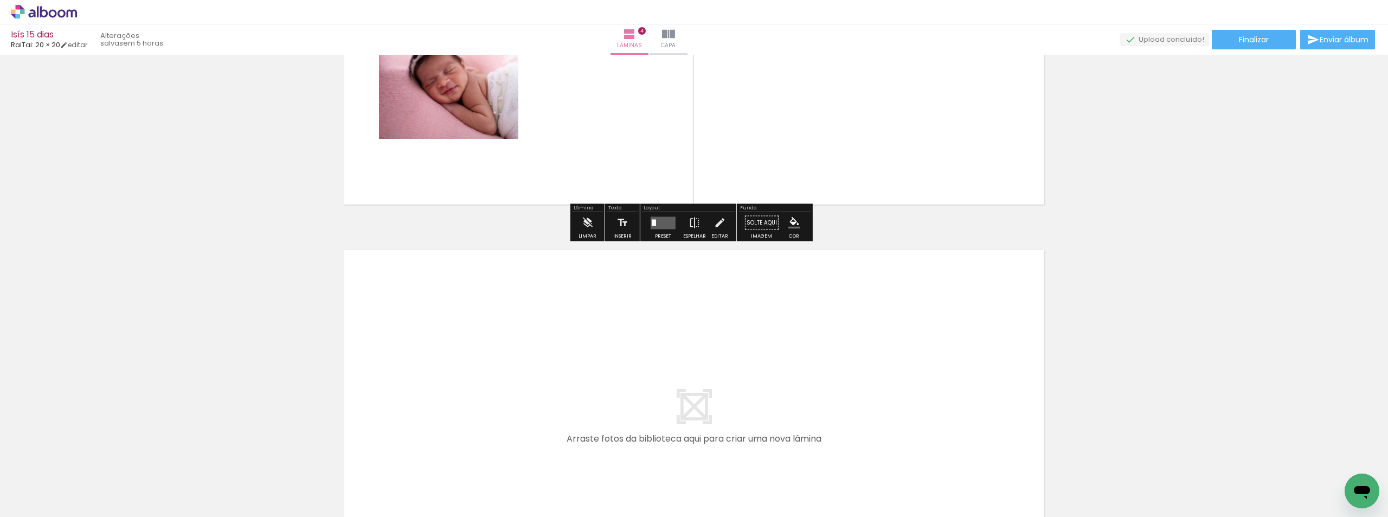
scroll to position [1552, 0]
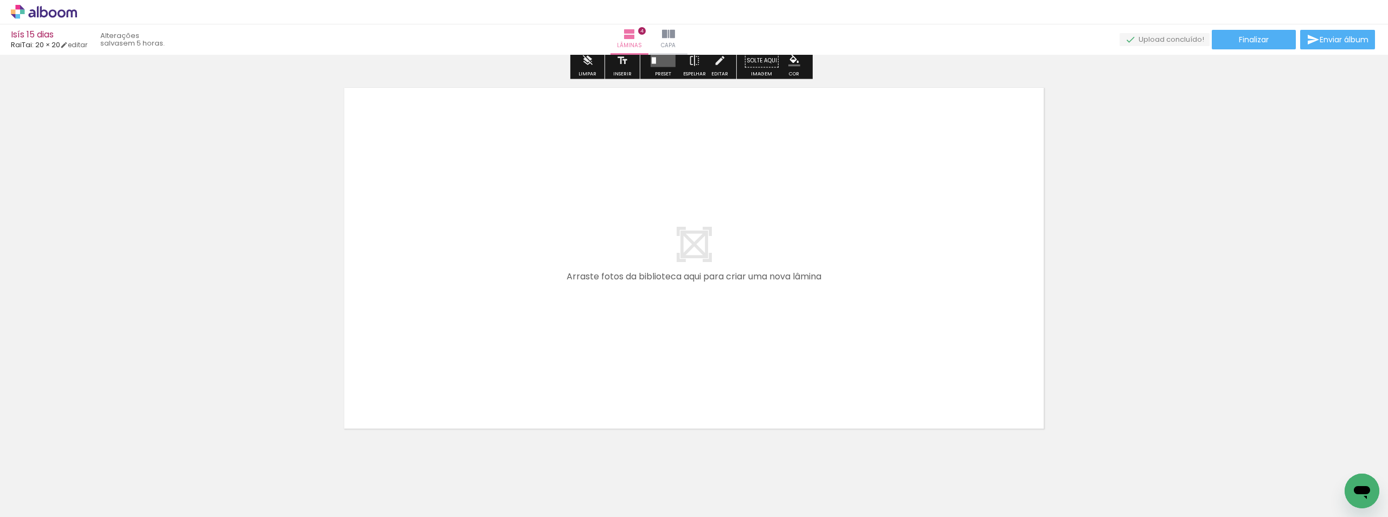
drag, startPoint x: 472, startPoint y: 478, endPoint x: 509, endPoint y: 481, distance: 37.0
click at [550, 359] on quentale-workspace at bounding box center [694, 258] width 1388 height 517
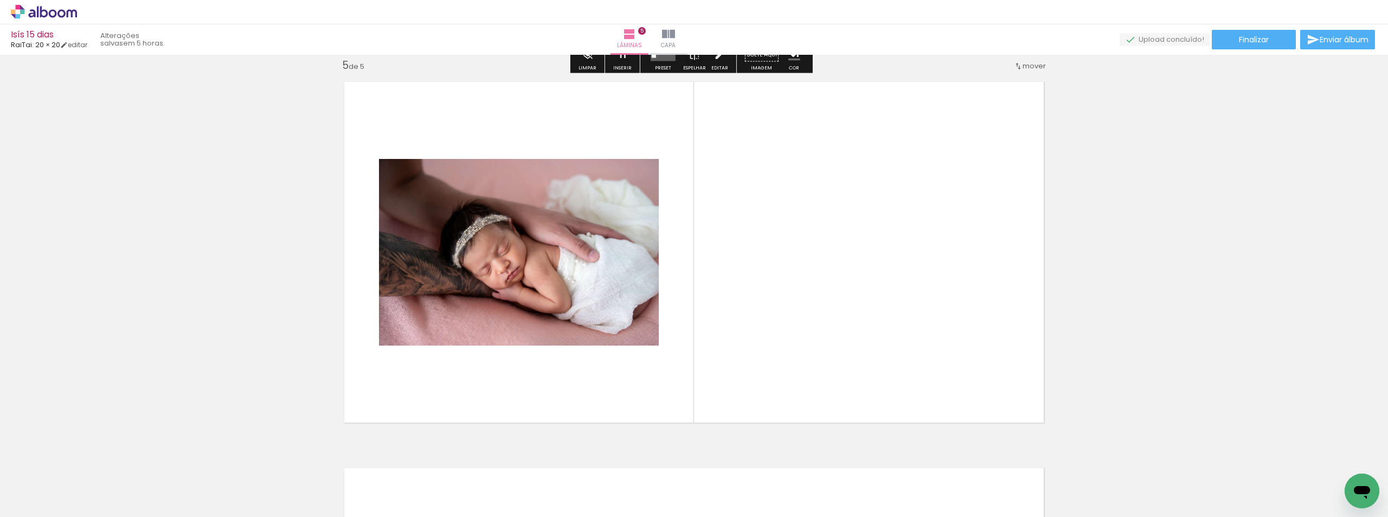
scroll to position [1558, 0]
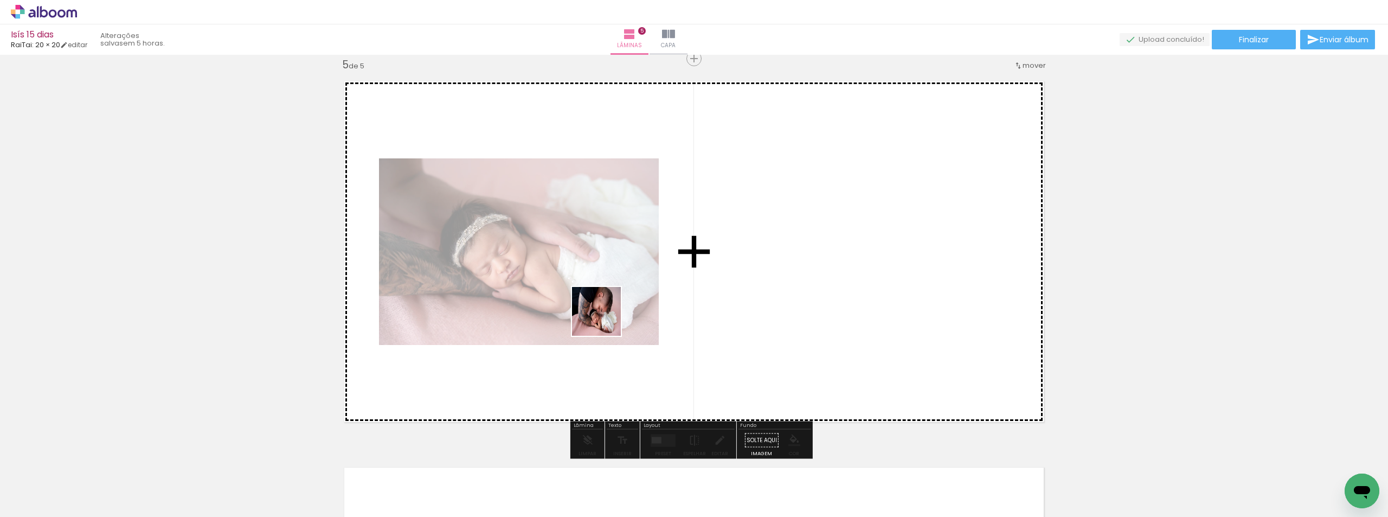
drag, startPoint x: 565, startPoint y: 490, endPoint x: 684, endPoint y: 283, distance: 239.2
click at [684, 283] on quentale-workspace at bounding box center [694, 258] width 1388 height 517
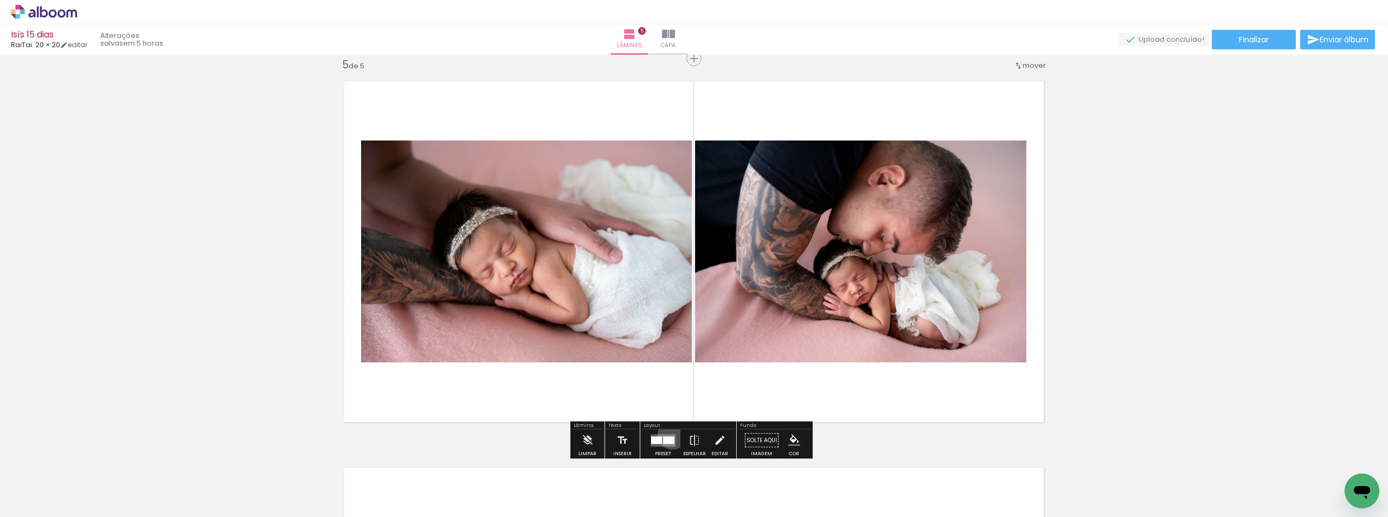
click at [668, 434] on quentale-layouter at bounding box center [663, 440] width 25 height 12
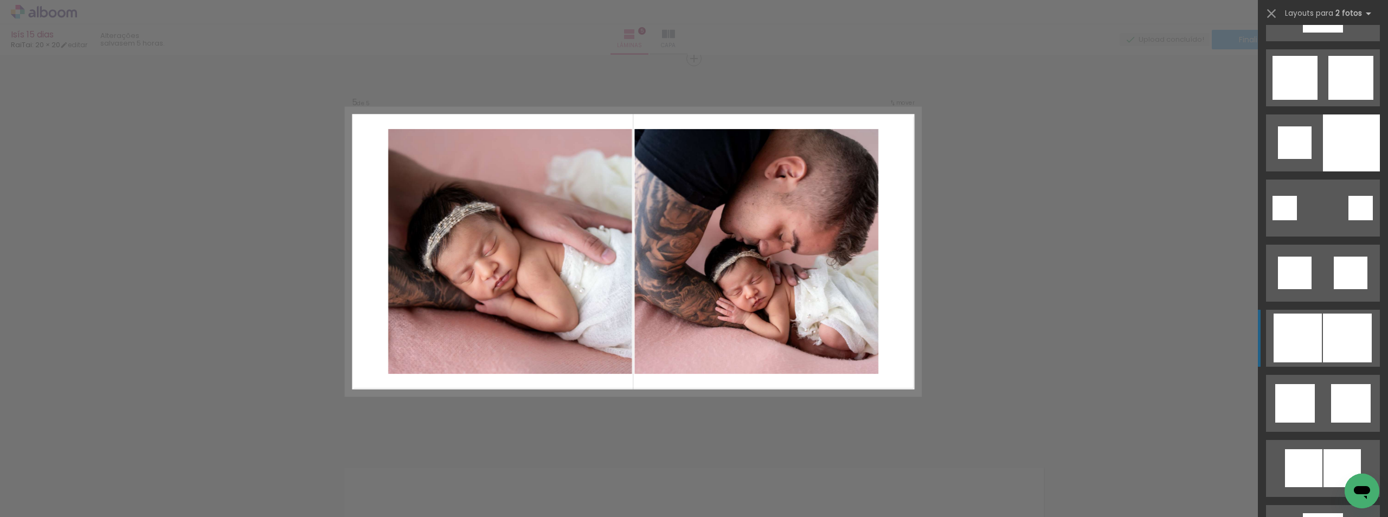
scroll to position [2657, 0]
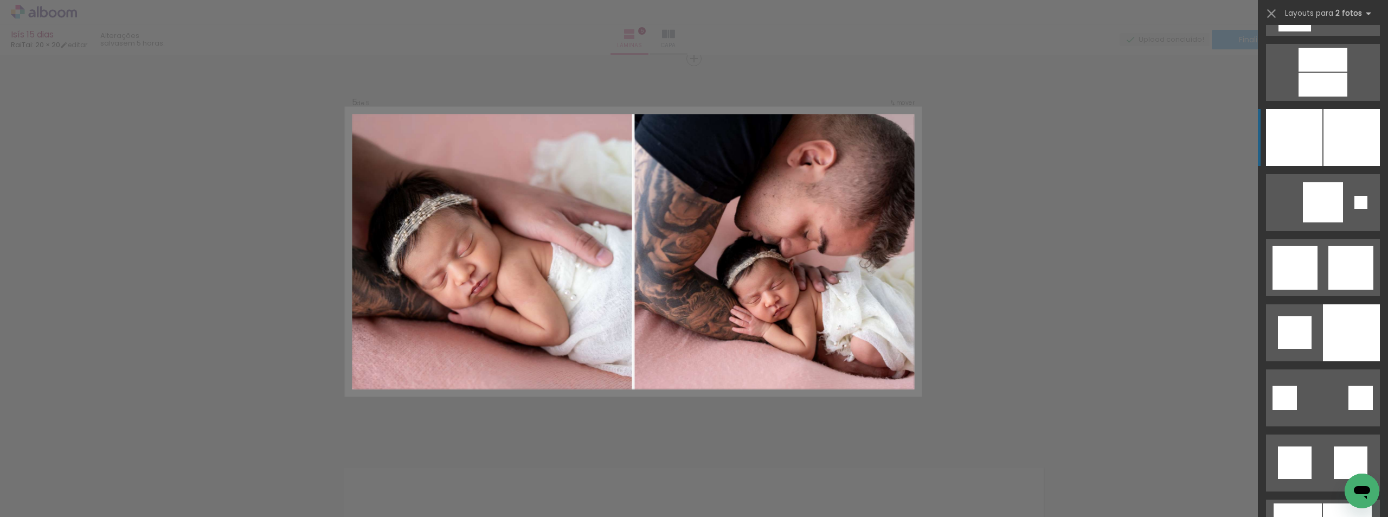
click at [1329, 304] on div at bounding box center [1351, 332] width 57 height 57
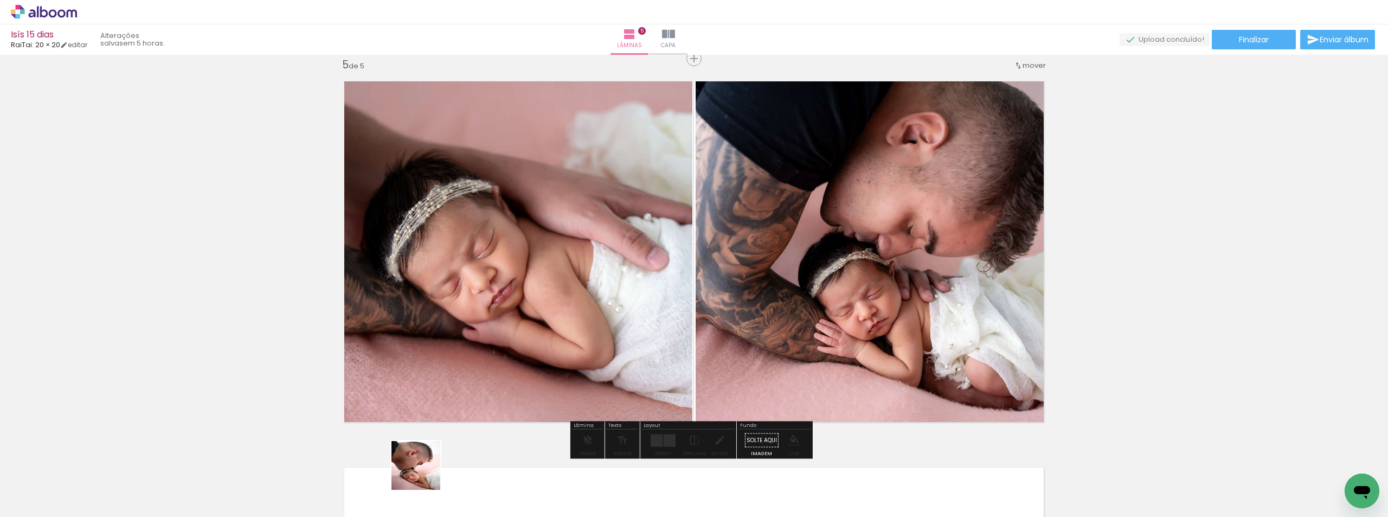
drag, startPoint x: 419, startPoint y: 478, endPoint x: 601, endPoint y: 353, distance: 221.2
click at [599, 353] on quentale-workspace at bounding box center [694, 258] width 1388 height 517
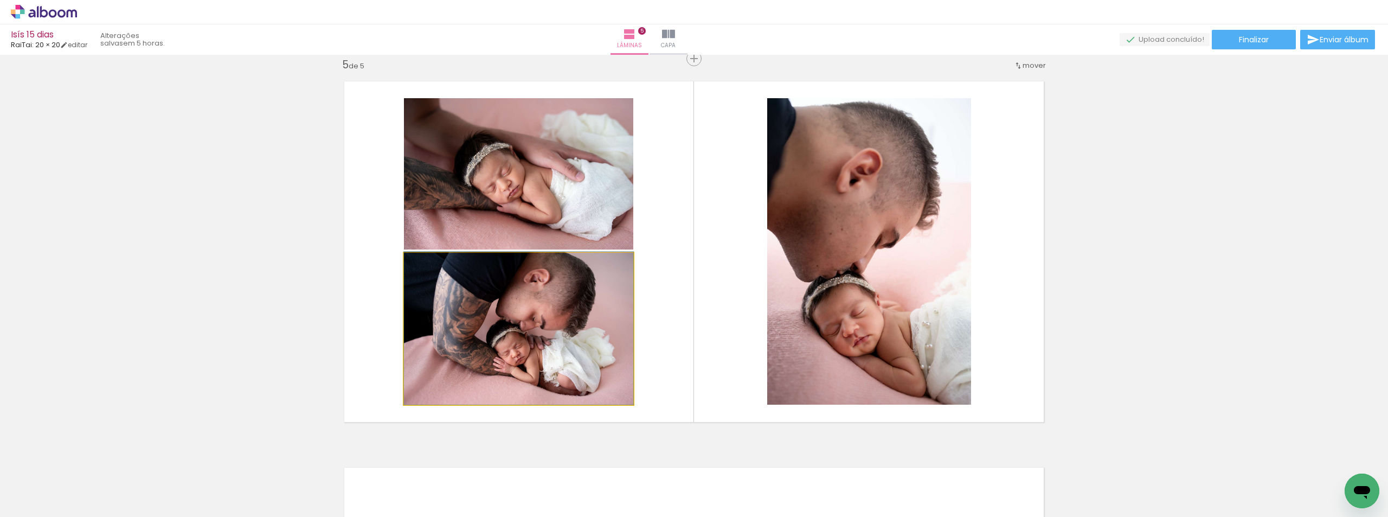
drag, startPoint x: 557, startPoint y: 324, endPoint x: 534, endPoint y: 318, distance: 24.1
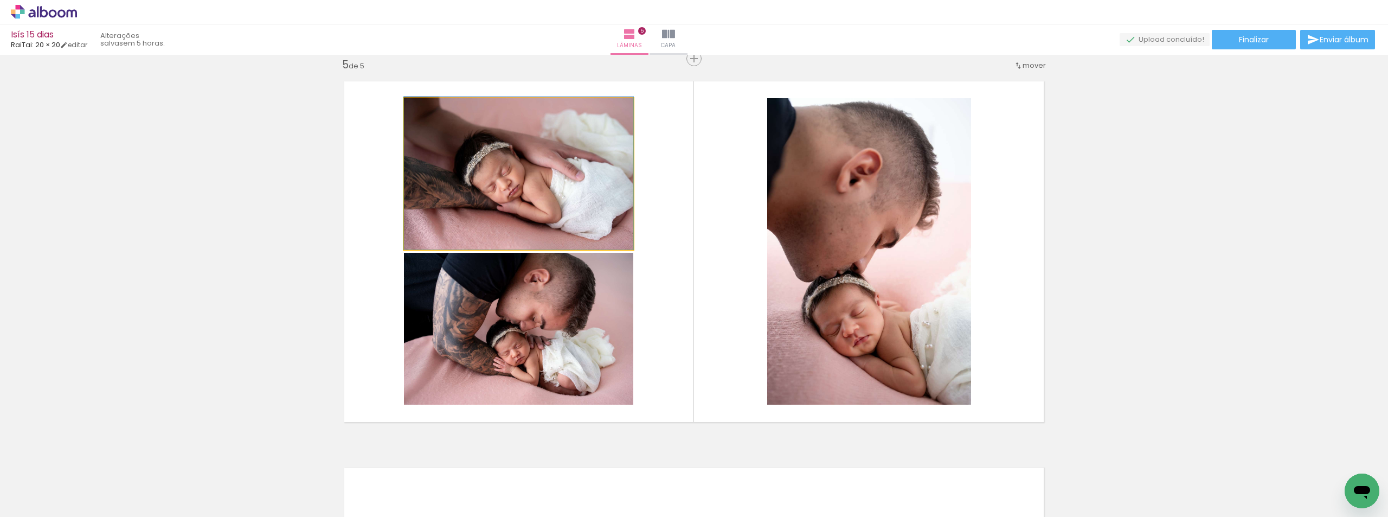
drag, startPoint x: 545, startPoint y: 225, endPoint x: 528, endPoint y: 205, distance: 26.2
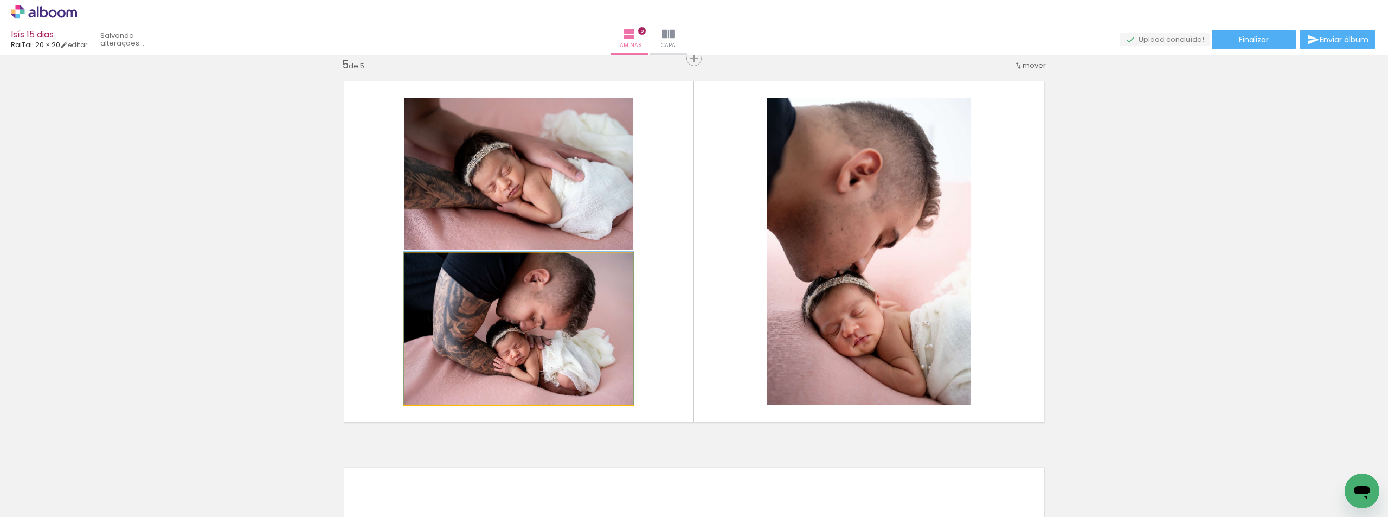
drag, startPoint x: 531, startPoint y: 368, endPoint x: 511, endPoint y: 360, distance: 21.1
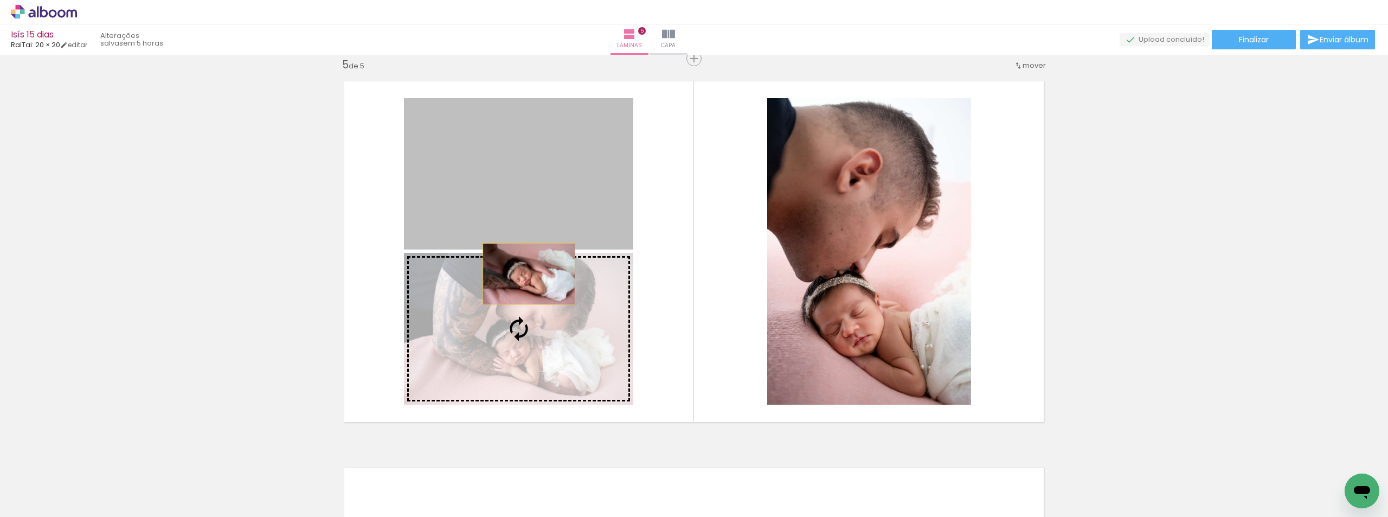
drag, startPoint x: 525, startPoint y: 242, endPoint x: 525, endPoint y: 297, distance: 54.8
click at [0, 0] on slot at bounding box center [0, 0] width 0 height 0
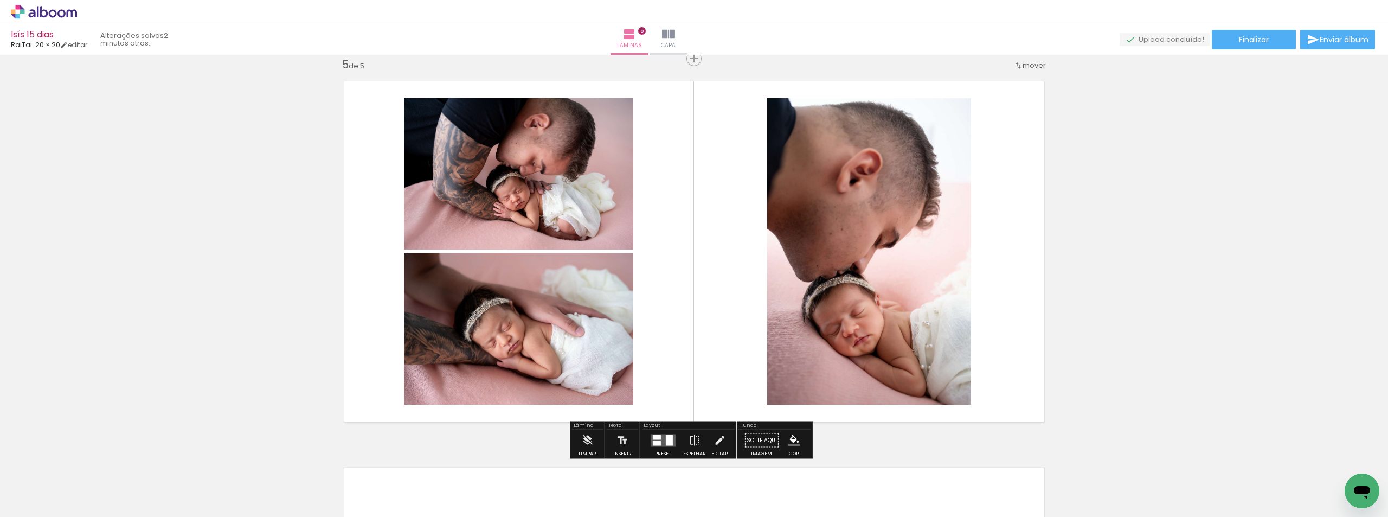
click at [670, 439] on div at bounding box center [669, 439] width 7 height 11
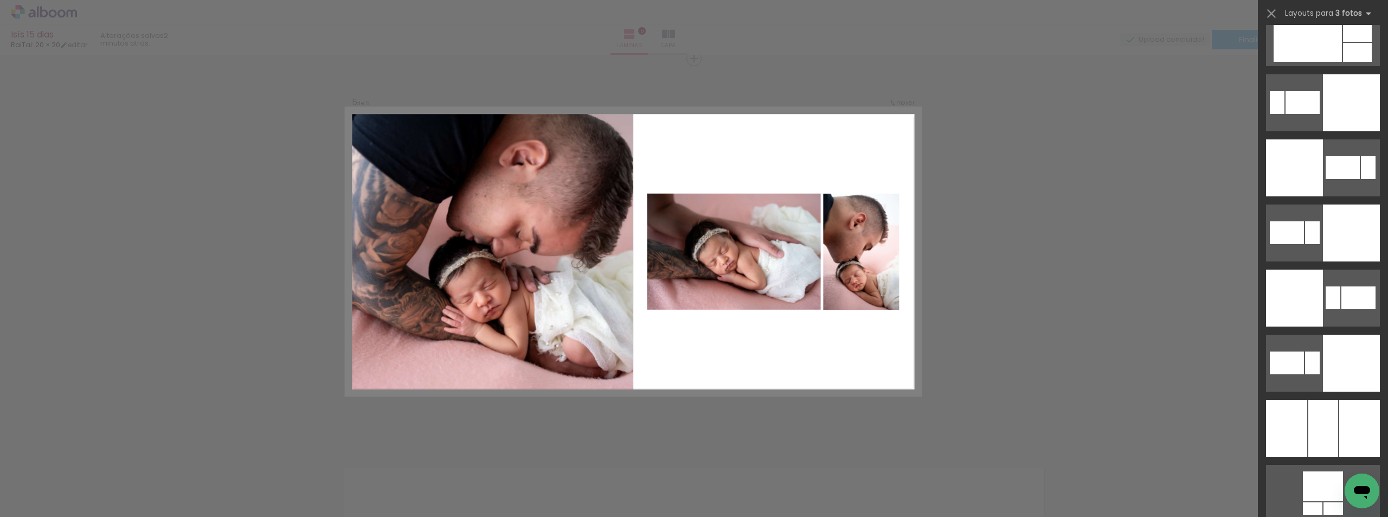
scroll to position [2711, 0]
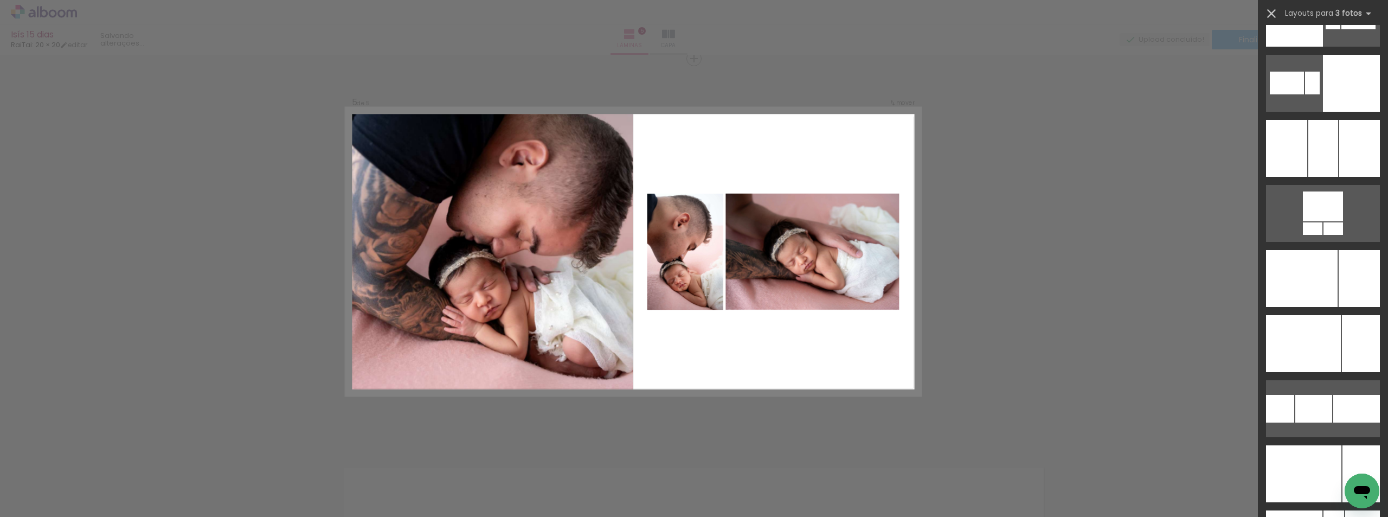
click at [1275, 14] on iron-icon at bounding box center [1271, 13] width 15 height 15
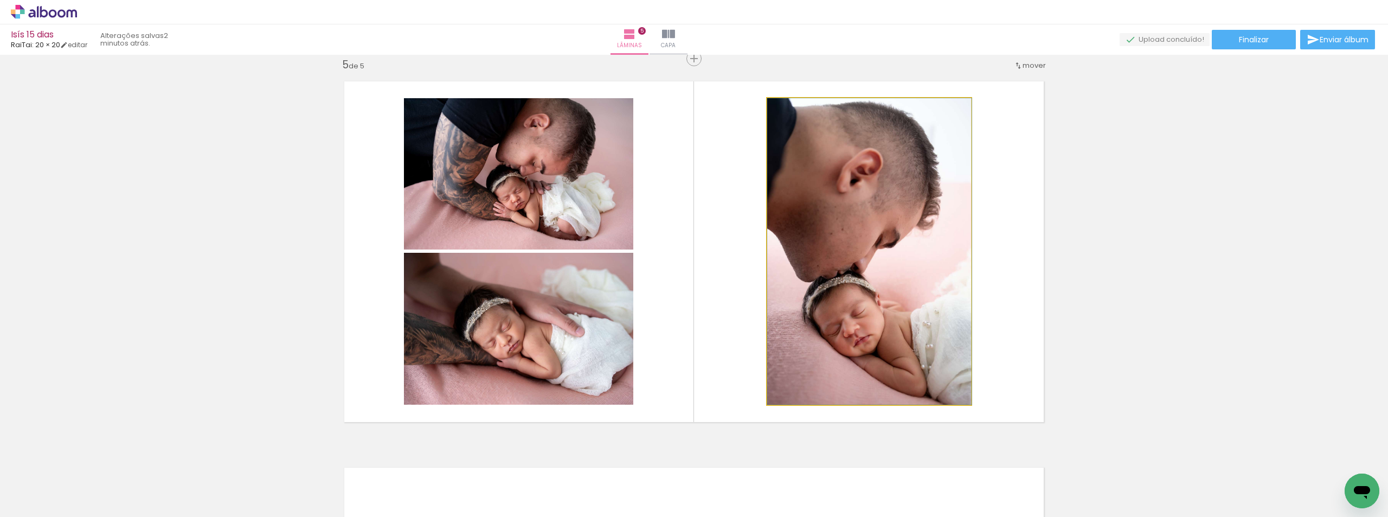
drag, startPoint x: 846, startPoint y: 271, endPoint x: 870, endPoint y: 277, distance: 23.9
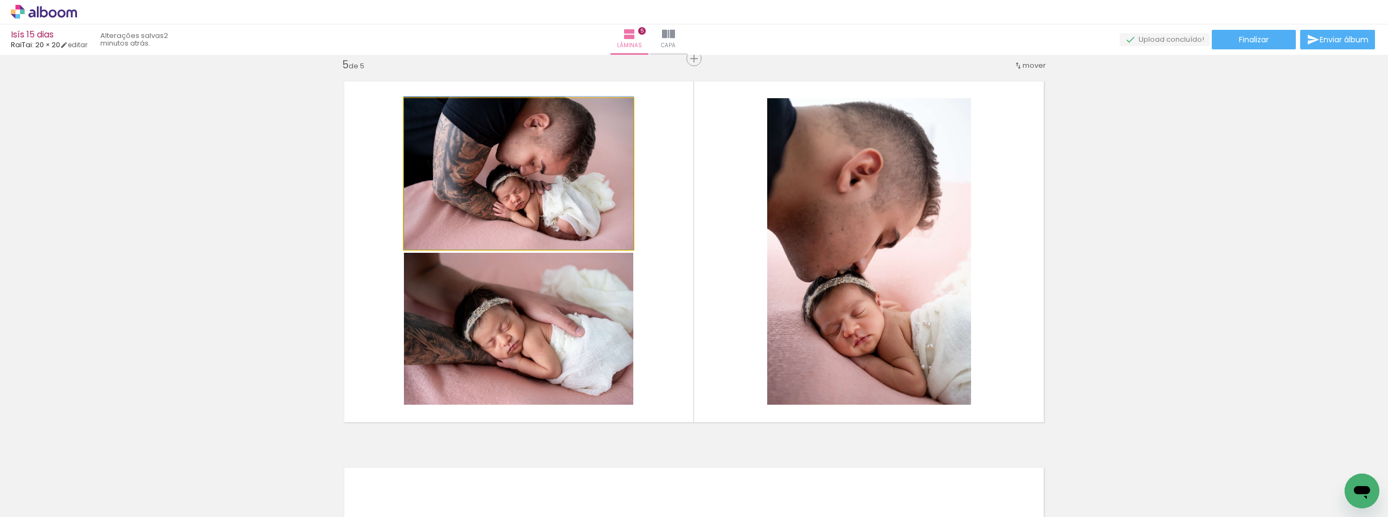
drag, startPoint x: 543, startPoint y: 160, endPoint x: 566, endPoint y: 162, distance: 23.4
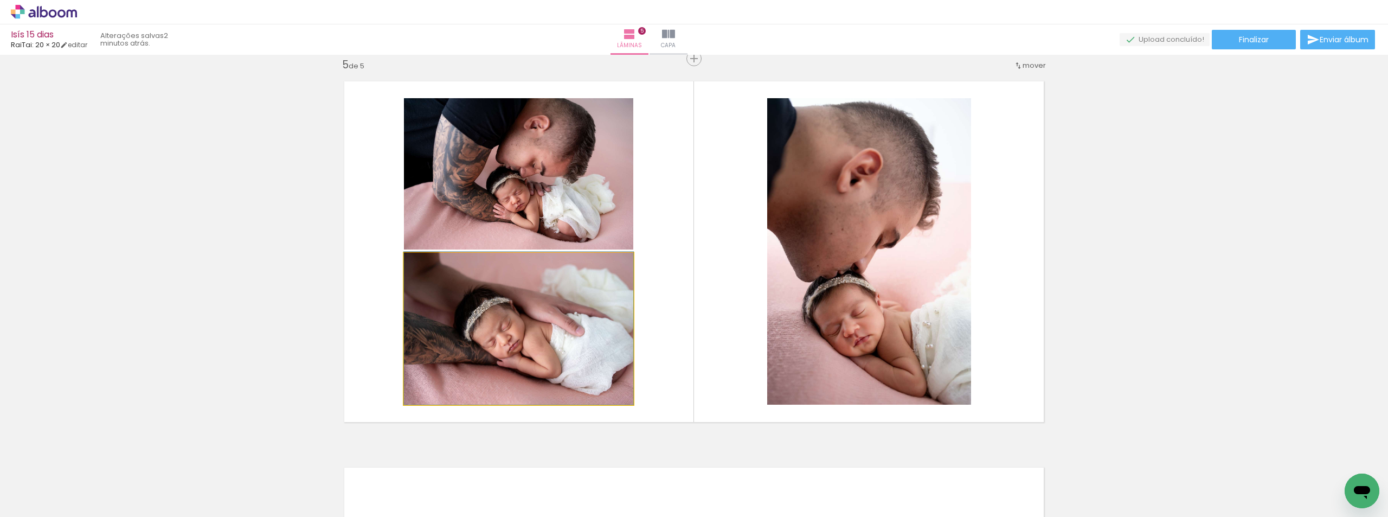
drag, startPoint x: 541, startPoint y: 337, endPoint x: 536, endPoint y: 332, distance: 6.9
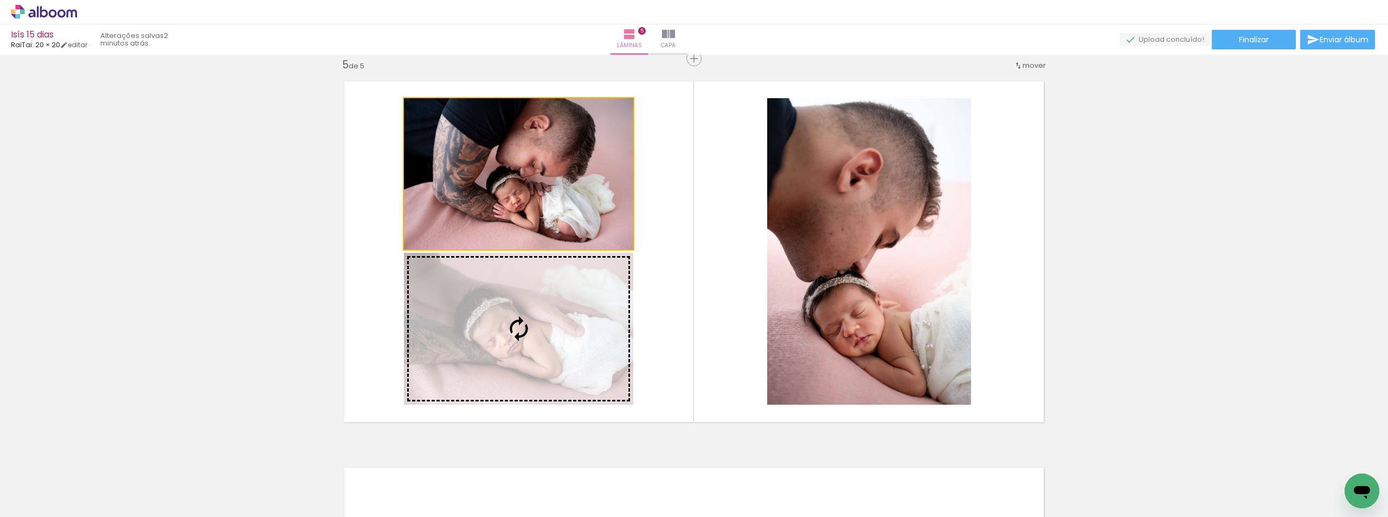
drag, startPoint x: 530, startPoint y: 211, endPoint x: 548, endPoint y: 308, distance: 98.7
click at [0, 0] on slot at bounding box center [0, 0] width 0 height 0
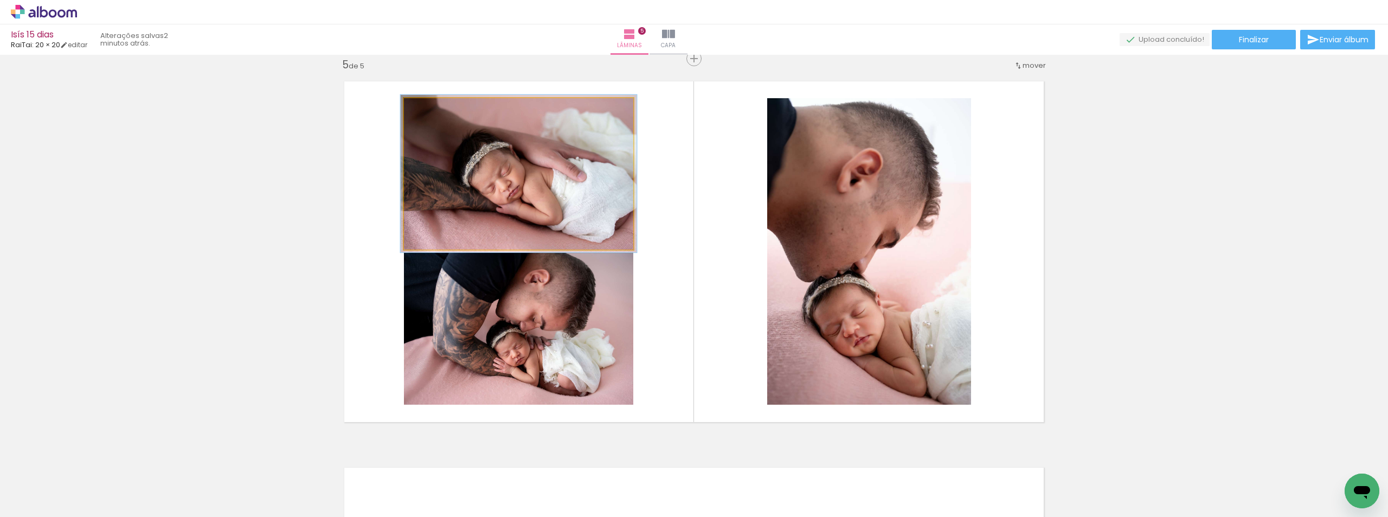
type paper-slider "103"
click at [433, 107] on div at bounding box center [430, 109] width 17 height 17
drag, startPoint x: 557, startPoint y: 207, endPoint x: 537, endPoint y: 206, distance: 19.5
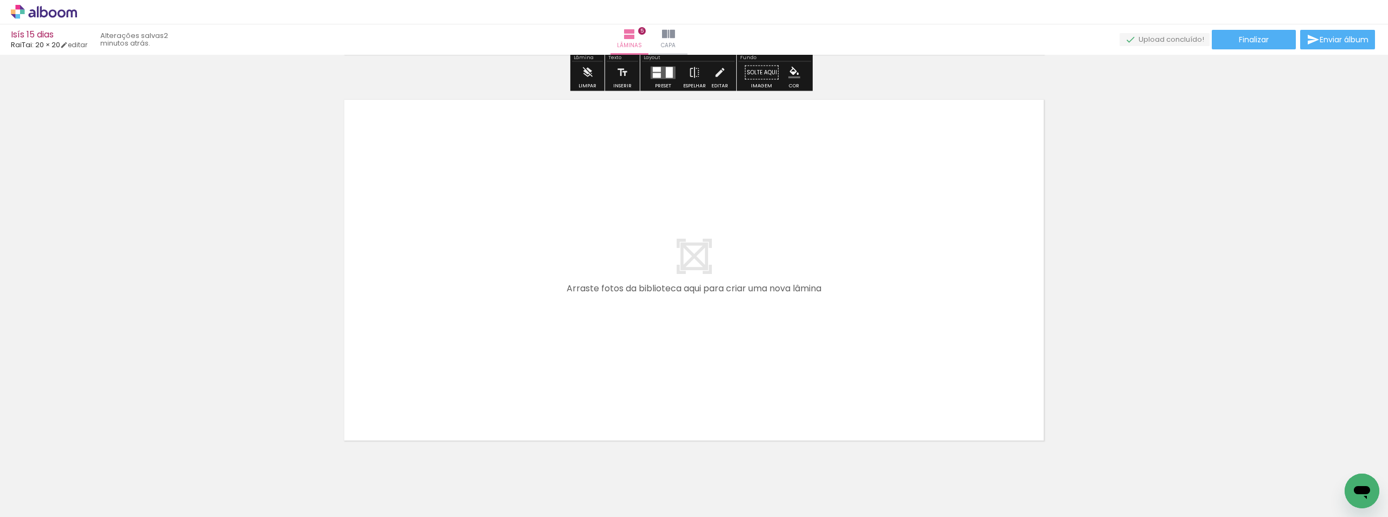
scroll to position [1965, 0]
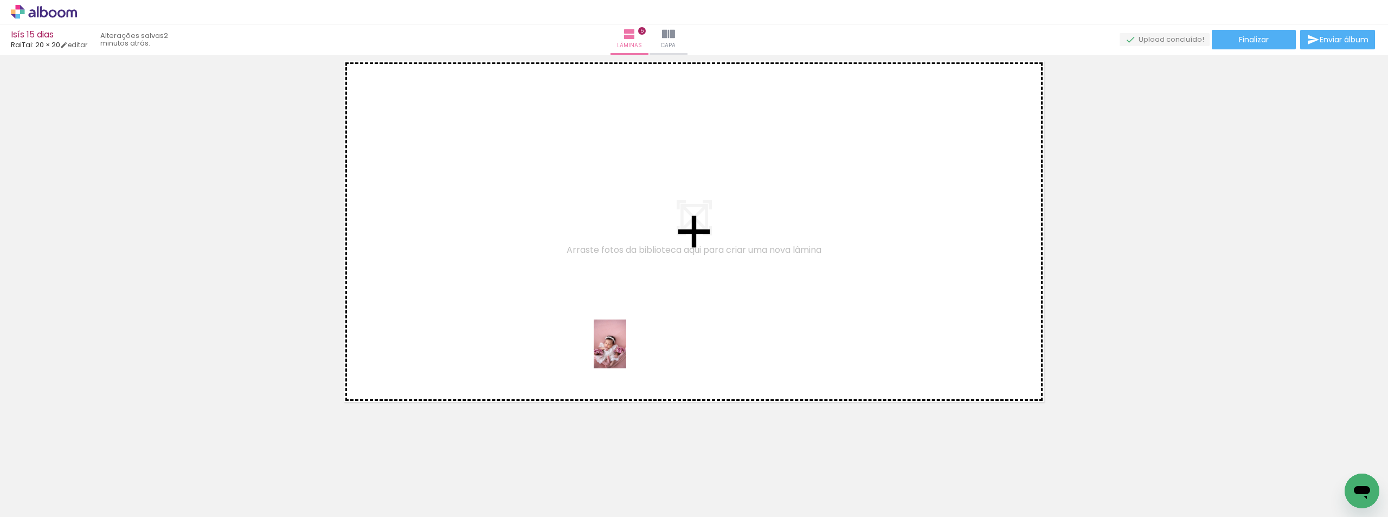
drag, startPoint x: 581, startPoint y: 489, endPoint x: 678, endPoint y: 474, distance: 98.2
click at [627, 351] on quentale-workspace at bounding box center [694, 258] width 1388 height 517
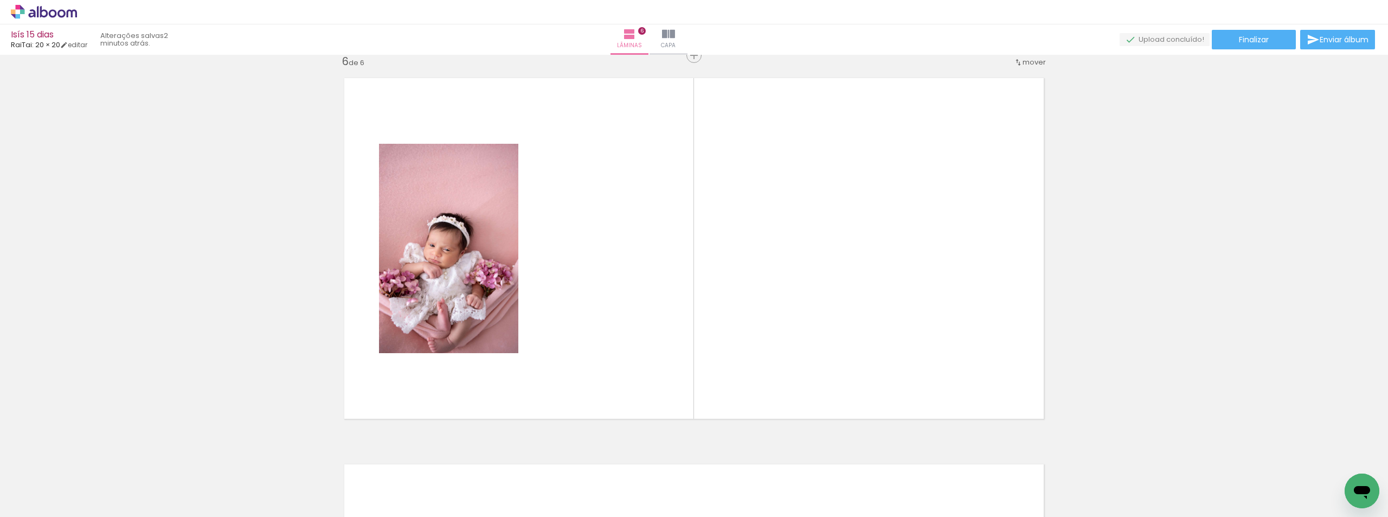
scroll to position [1944, 0]
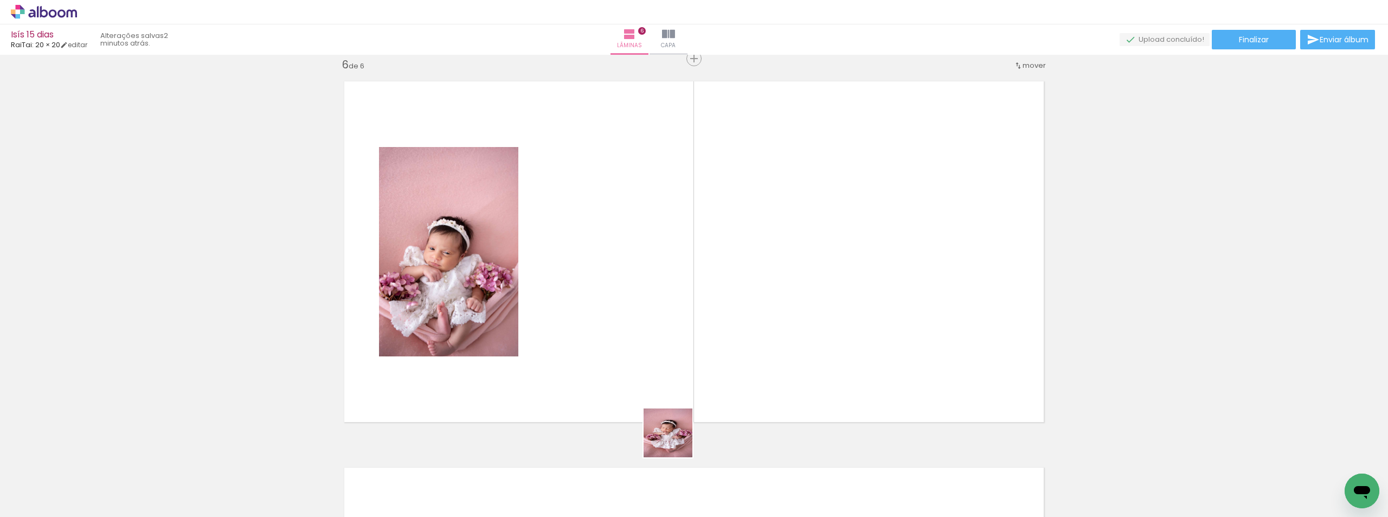
drag, startPoint x: 662, startPoint y: 473, endPoint x: 705, endPoint y: 346, distance: 133.8
click at [731, 344] on quentale-workspace at bounding box center [694, 258] width 1388 height 517
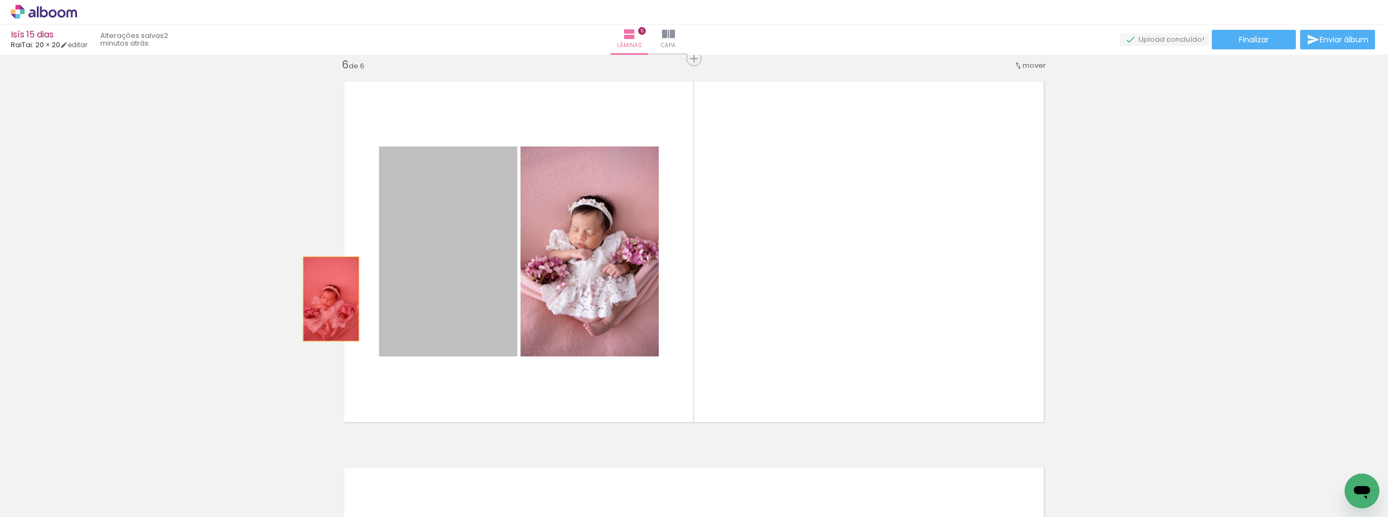
drag, startPoint x: 472, startPoint y: 303, endPoint x: 304, endPoint y: 301, distance: 168.1
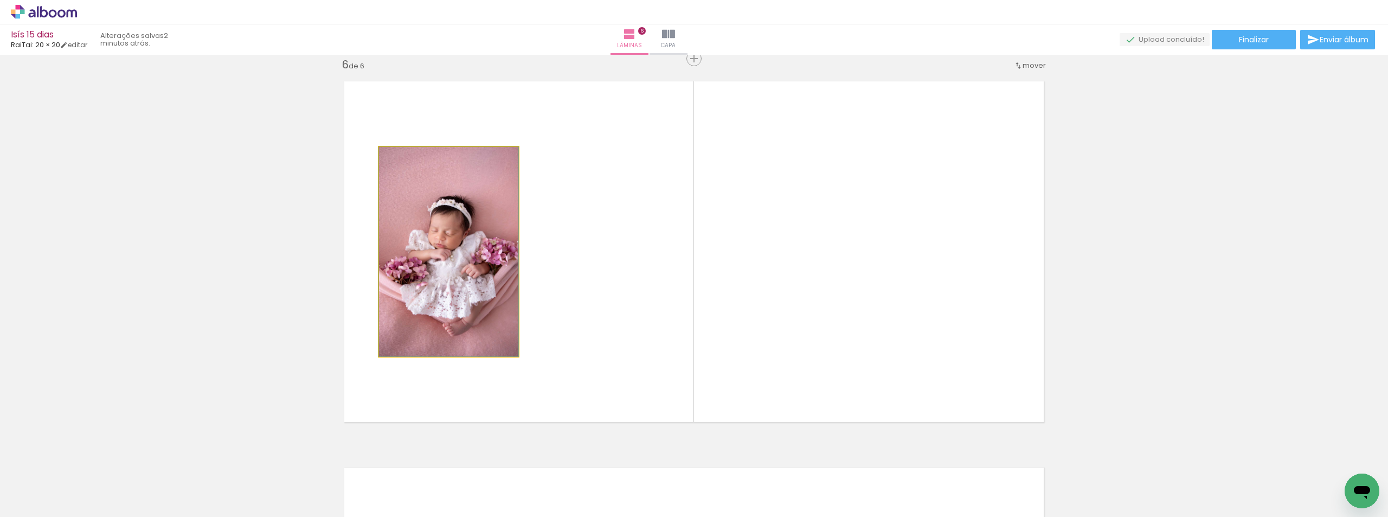
drag, startPoint x: 415, startPoint y: 288, endPoint x: 425, endPoint y: 252, distance: 37.2
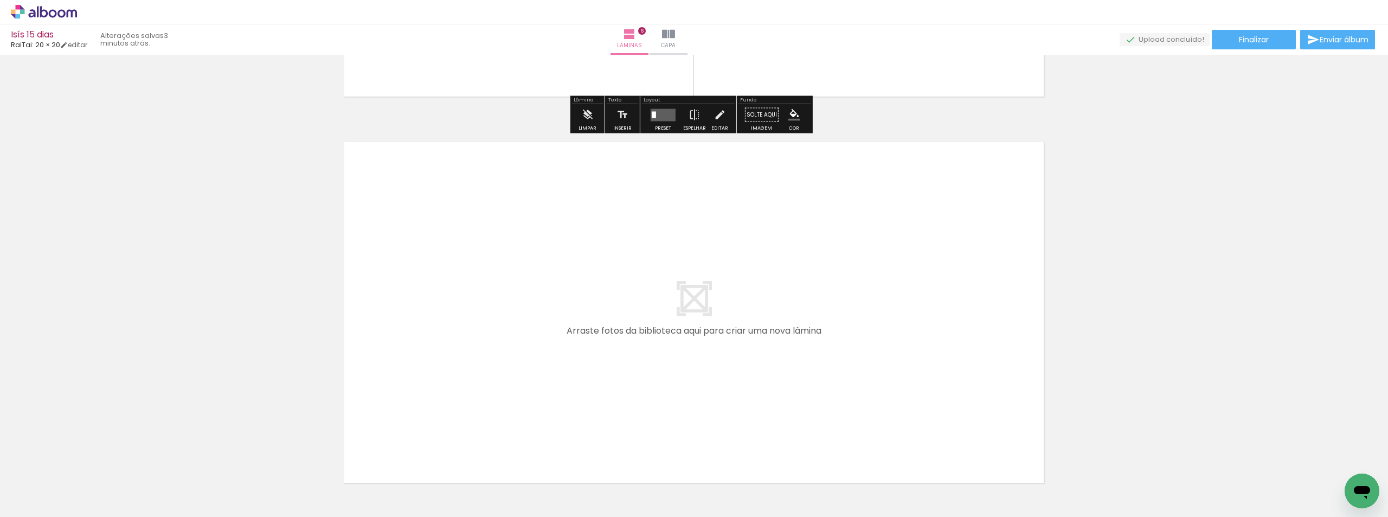
scroll to position [2351, 0]
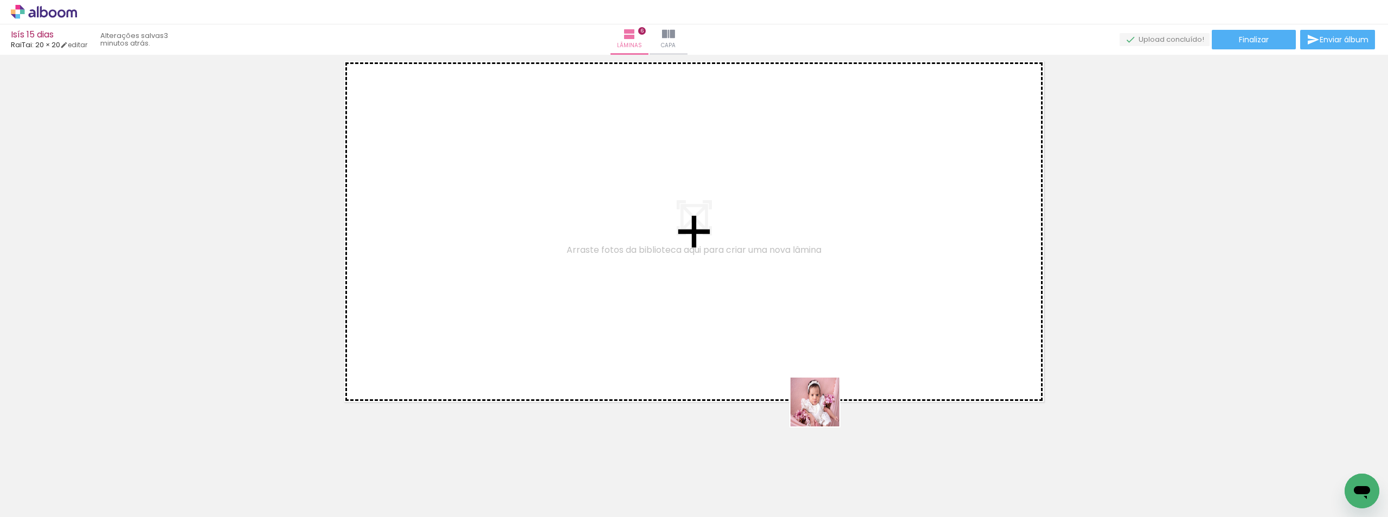
drag, startPoint x: 823, startPoint y: 410, endPoint x: 889, endPoint y: 440, distance: 72.6
click at [780, 317] on quentale-workspace at bounding box center [694, 258] width 1388 height 517
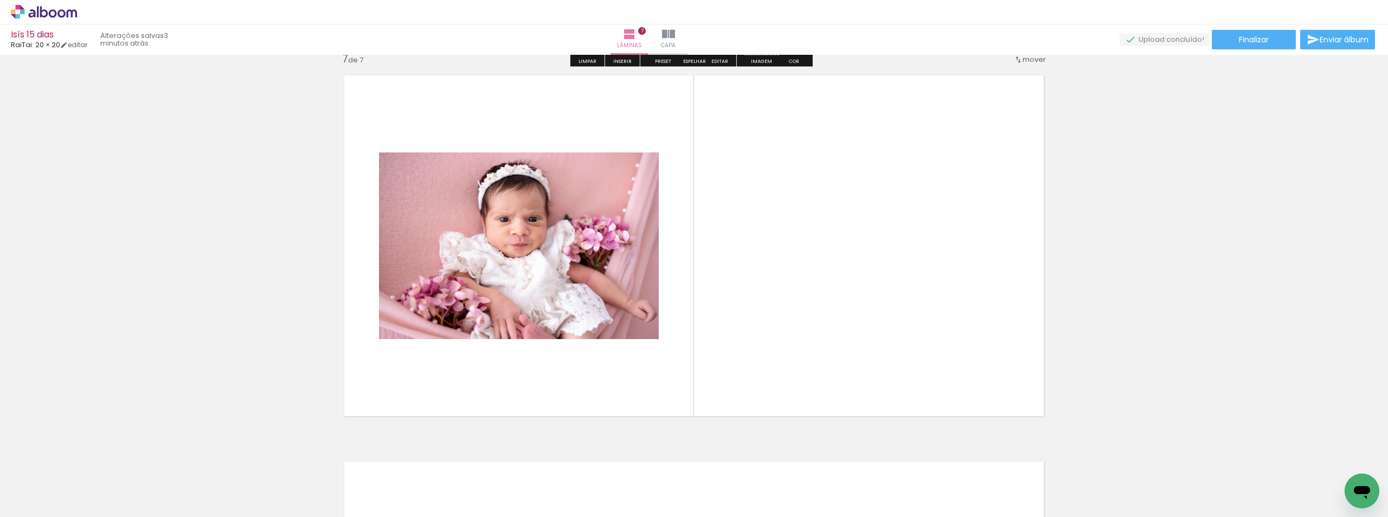
scroll to position [2331, 0]
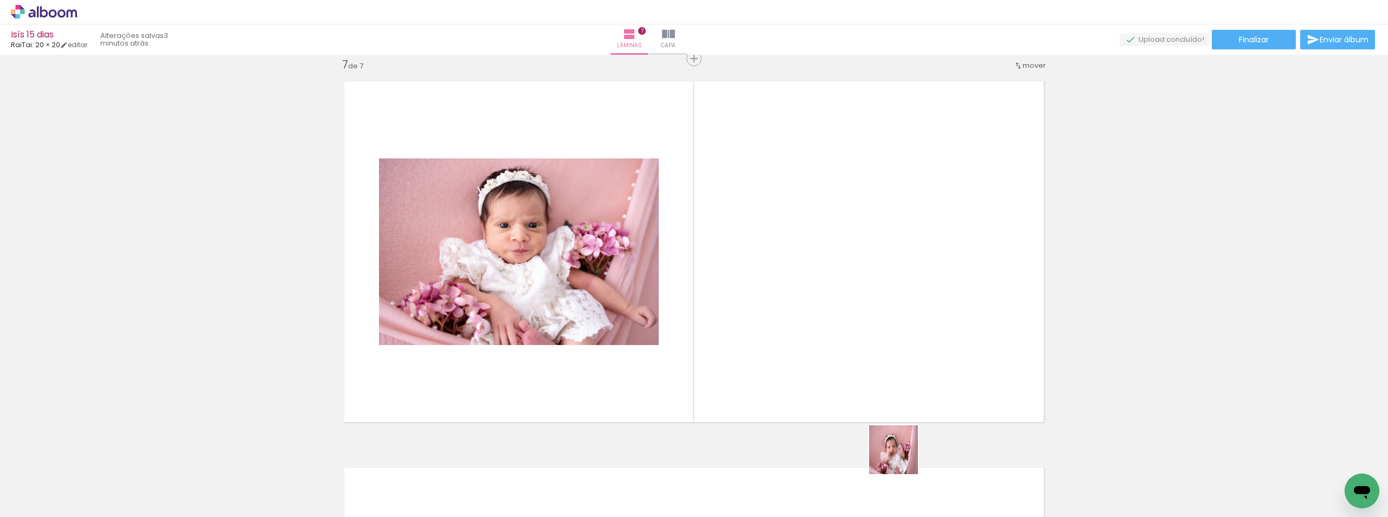
drag, startPoint x: 902, startPoint y: 458, endPoint x: 847, endPoint y: 345, distance: 125.4
click at [847, 345] on quentale-workspace at bounding box center [694, 258] width 1388 height 517
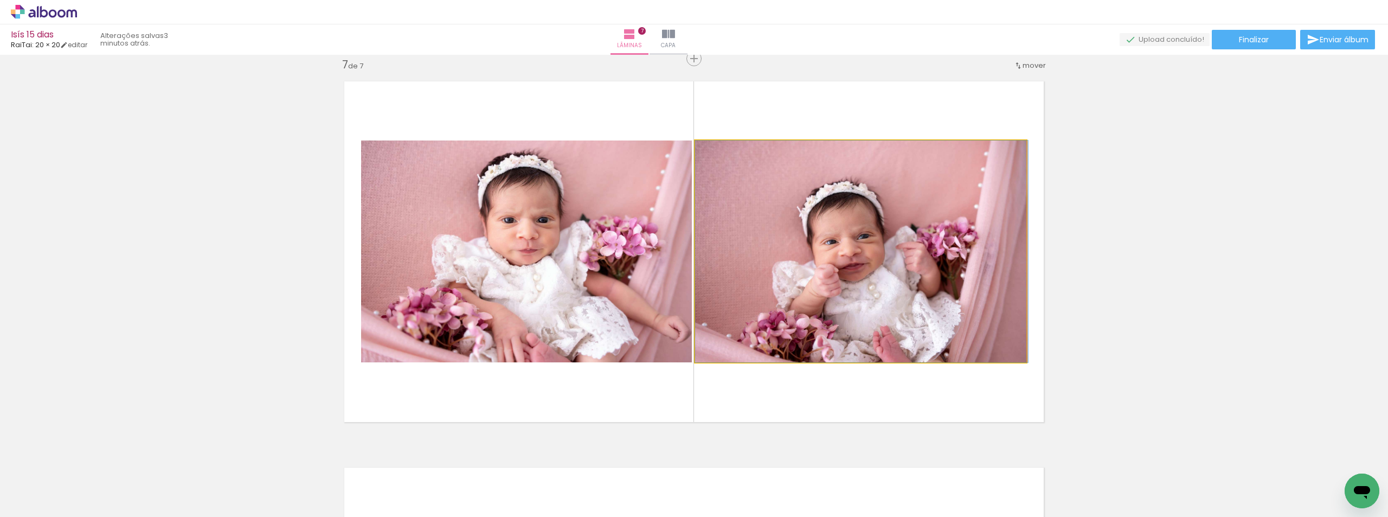
drag, startPoint x: 771, startPoint y: 251, endPoint x: 1038, endPoint y: 303, distance: 272.3
click at [1038, 303] on quentale-layouter at bounding box center [694, 251] width 718 height 359
drag, startPoint x: 942, startPoint y: 296, endPoint x: 799, endPoint y: 368, distance: 160.3
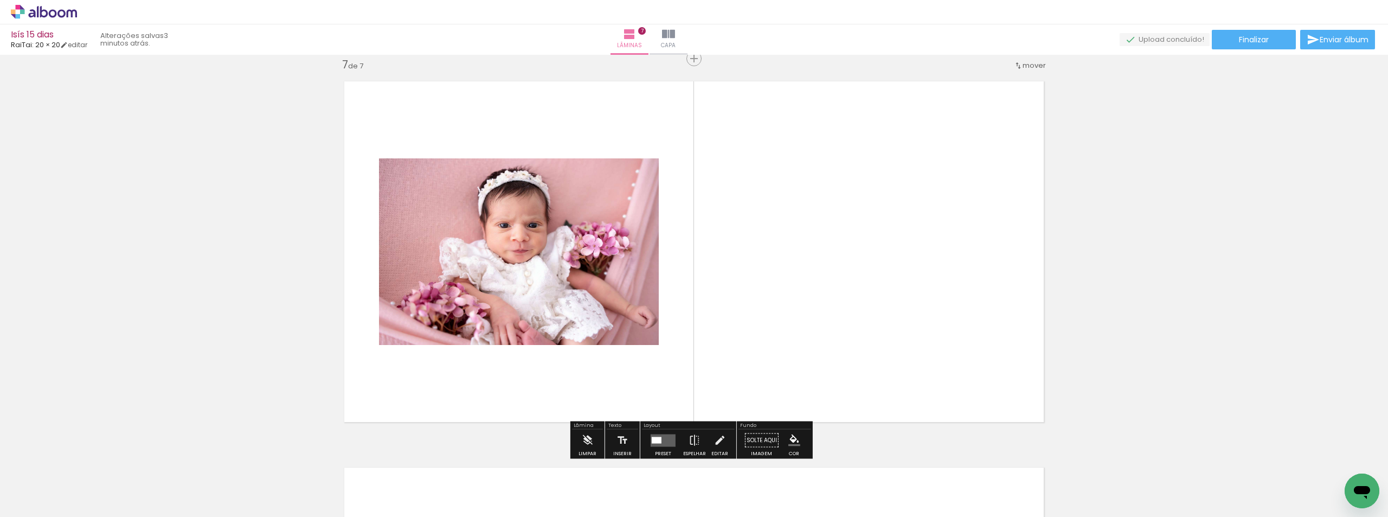
drag, startPoint x: 669, startPoint y: 432, endPoint x: 847, endPoint y: 347, distance: 196.9
click at [669, 432] on div at bounding box center [663, 440] width 29 height 22
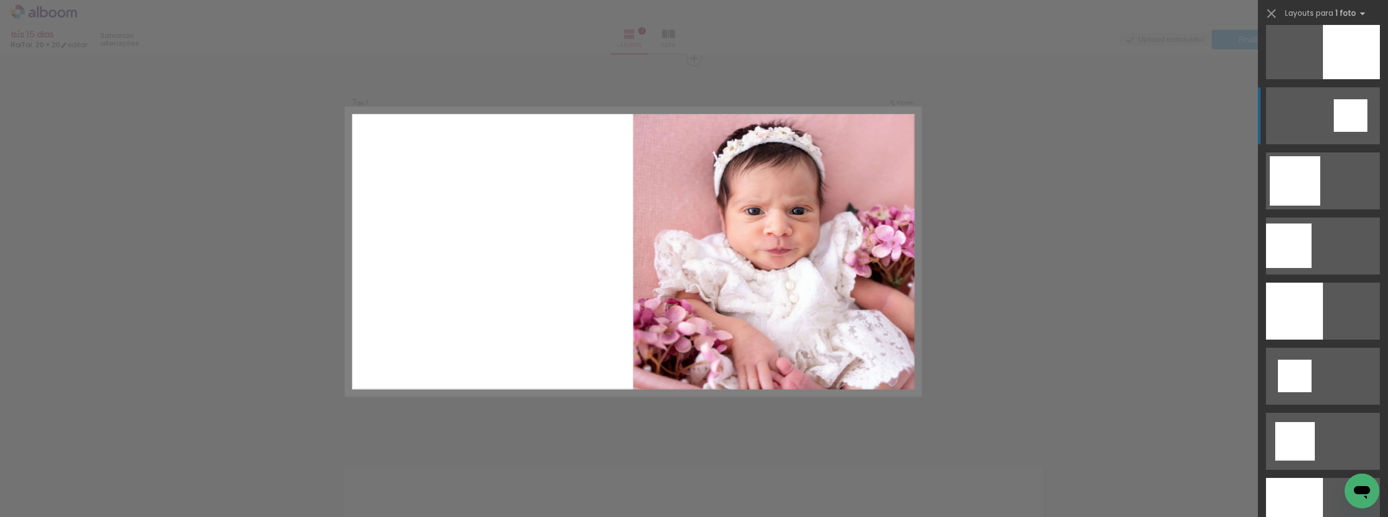
scroll to position [1084, 0]
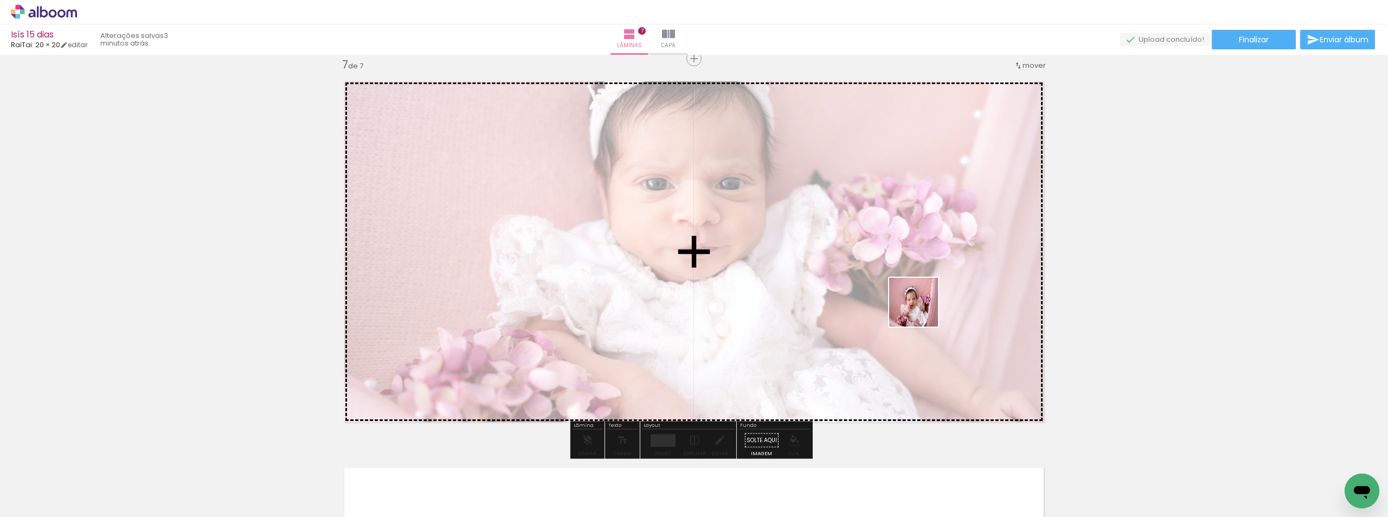
drag, startPoint x: 873, startPoint y: 472, endPoint x: 922, endPoint y: 306, distance: 173.0
click at [922, 306] on quentale-workspace at bounding box center [694, 258] width 1388 height 517
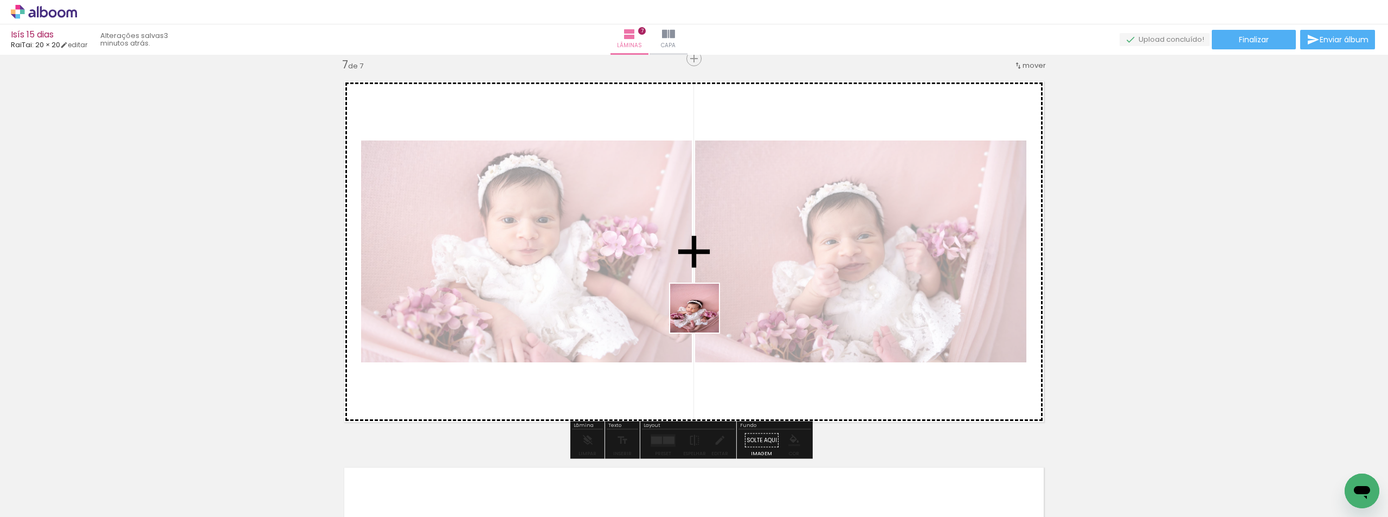
drag, startPoint x: 592, startPoint y: 497, endPoint x: 714, endPoint y: 374, distance: 172.5
click at [705, 313] on quentale-workspace at bounding box center [694, 258] width 1388 height 517
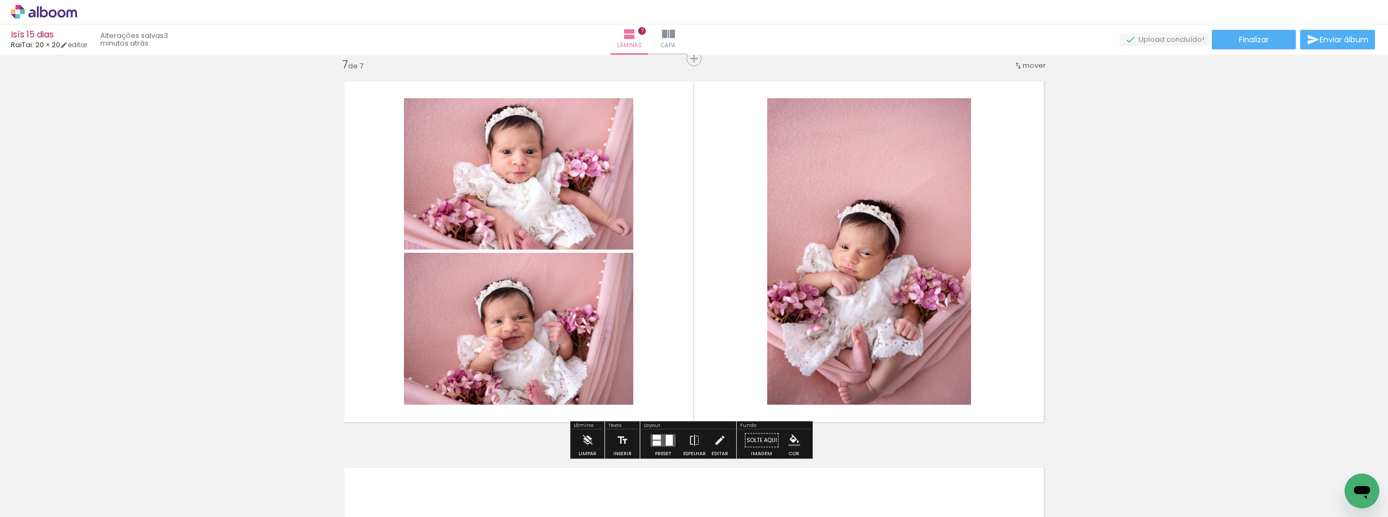
click at [670, 440] on quentale-layouter at bounding box center [663, 440] width 25 height 12
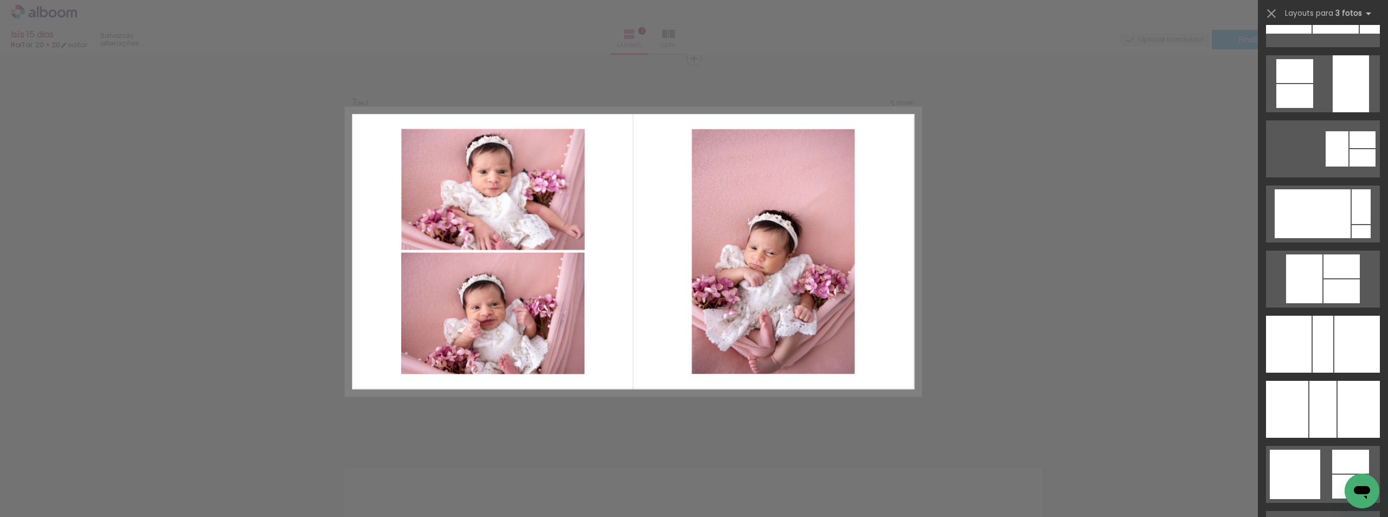
scroll to position [1573, 0]
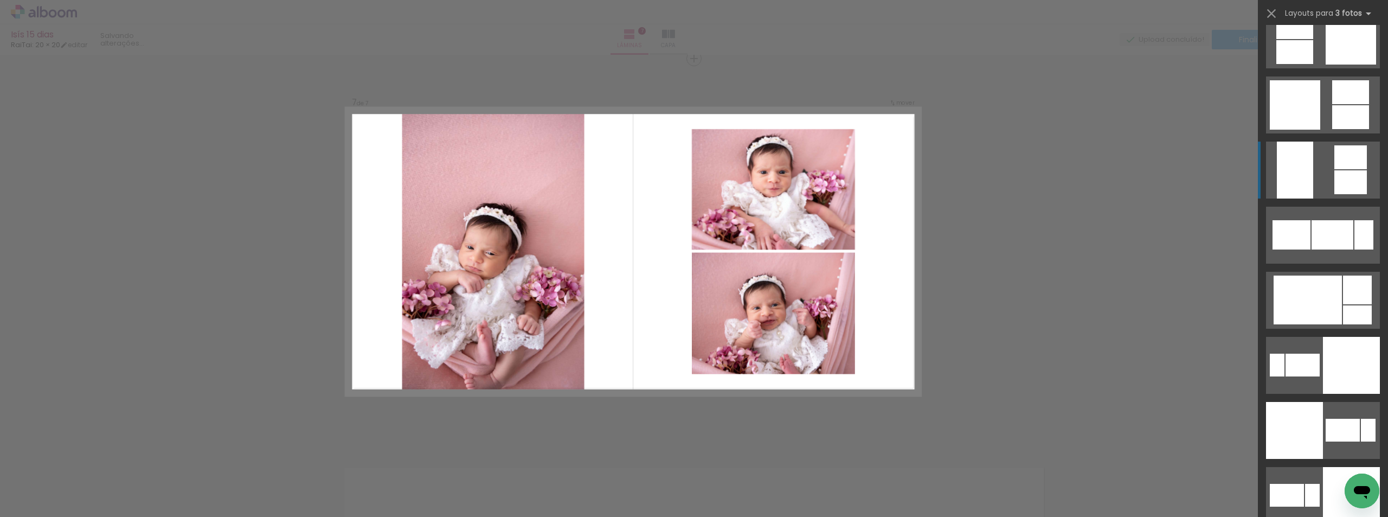
scroll to position [2169, 0]
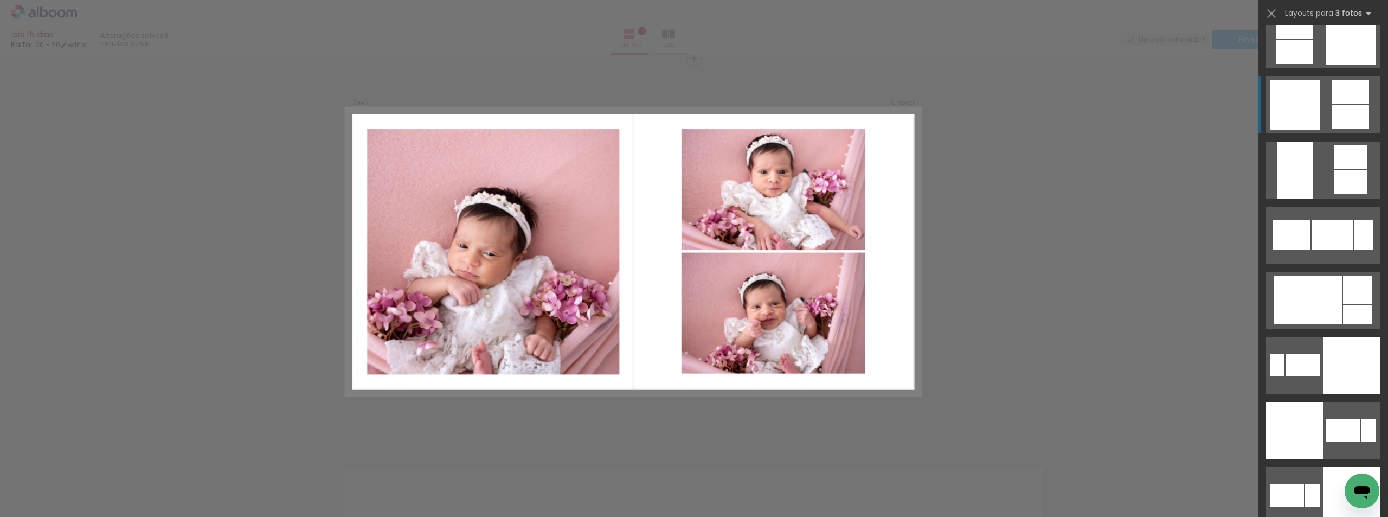
click at [1346, 305] on div at bounding box center [1357, 314] width 29 height 19
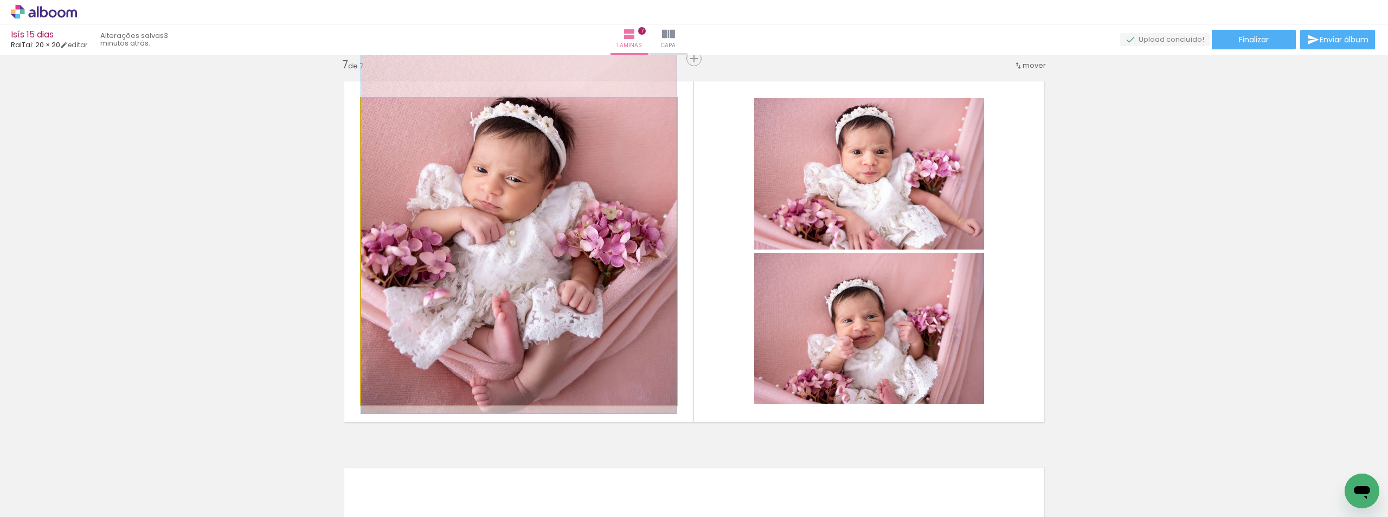
drag, startPoint x: 546, startPoint y: 379, endPoint x: 572, endPoint y: 306, distance: 77.7
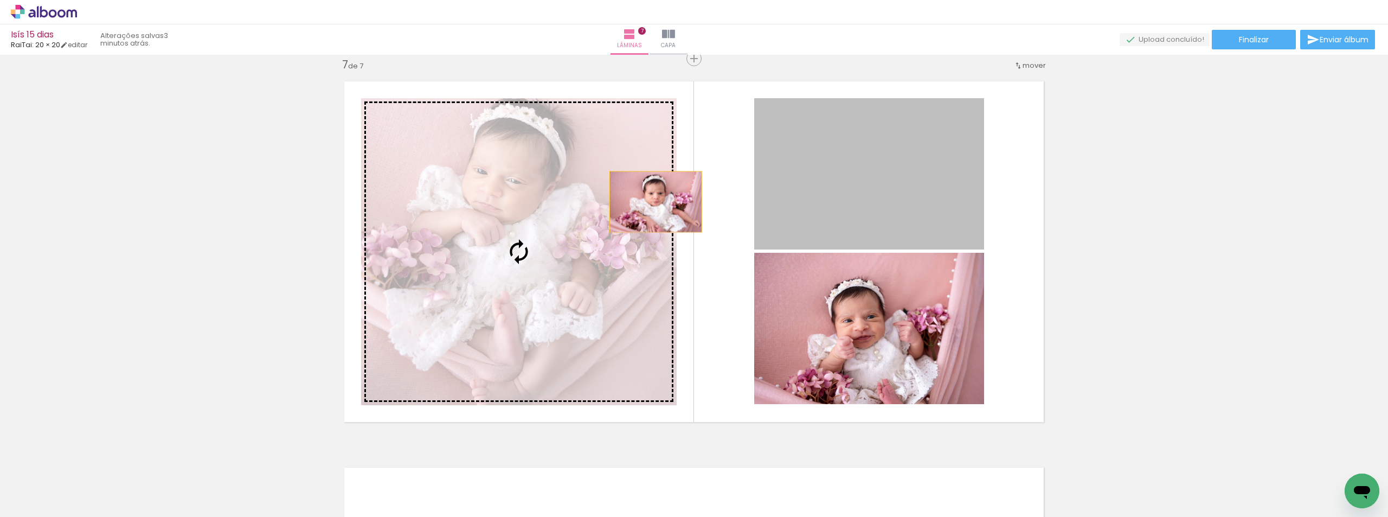
drag, startPoint x: 908, startPoint y: 205, endPoint x: 546, endPoint y: 201, distance: 361.7
click at [0, 0] on slot at bounding box center [0, 0] width 0 height 0
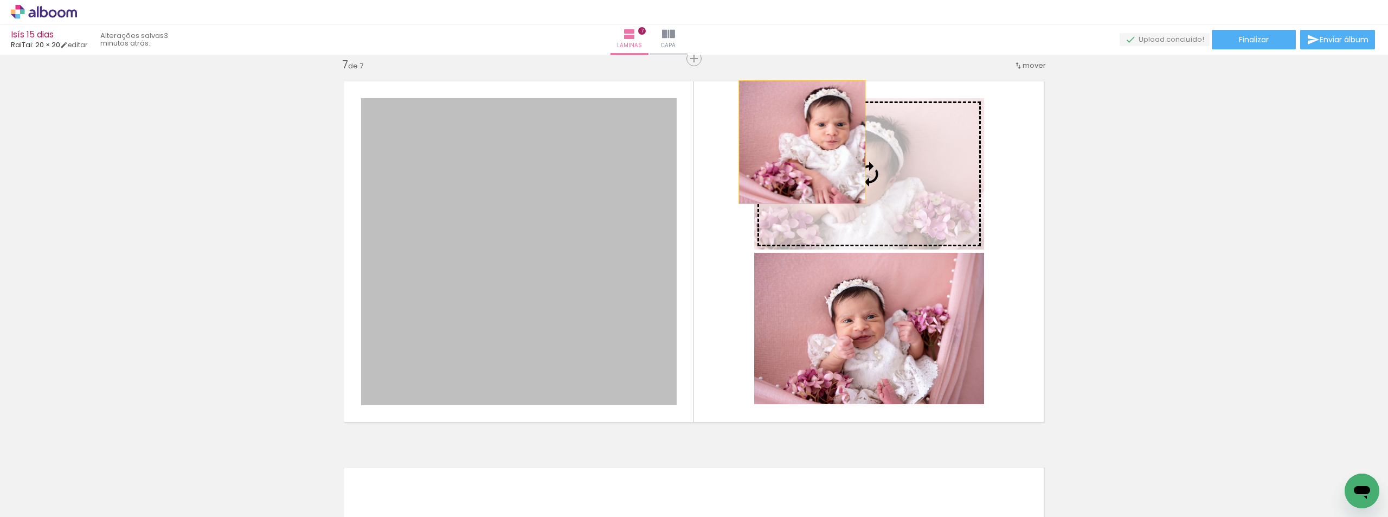
drag, startPoint x: 516, startPoint y: 248, endPoint x: 800, endPoint y: 142, distance: 303.7
click at [0, 0] on slot at bounding box center [0, 0] width 0 height 0
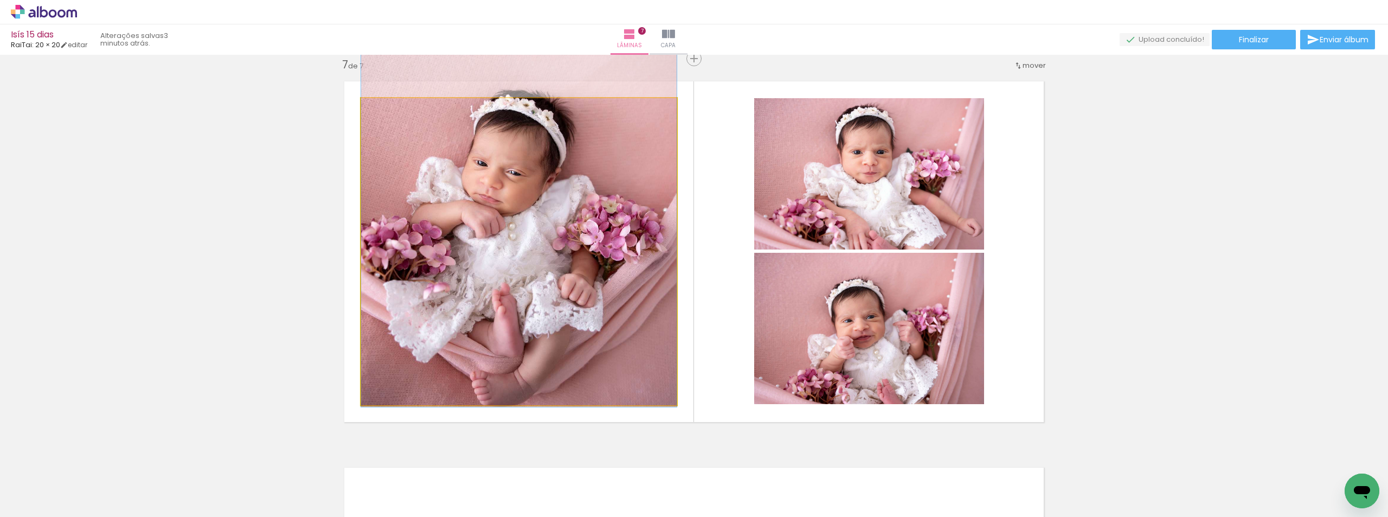
drag, startPoint x: 515, startPoint y: 236, endPoint x: 561, endPoint y: 156, distance: 92.5
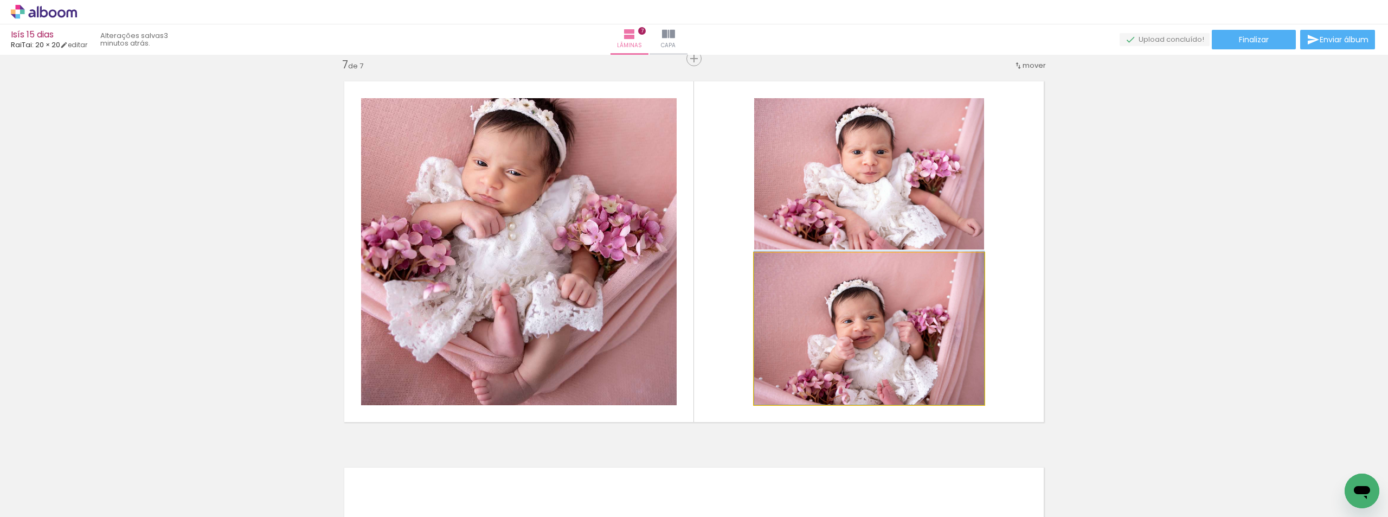
drag, startPoint x: 891, startPoint y: 336, endPoint x: 890, endPoint y: 308, distance: 28.2
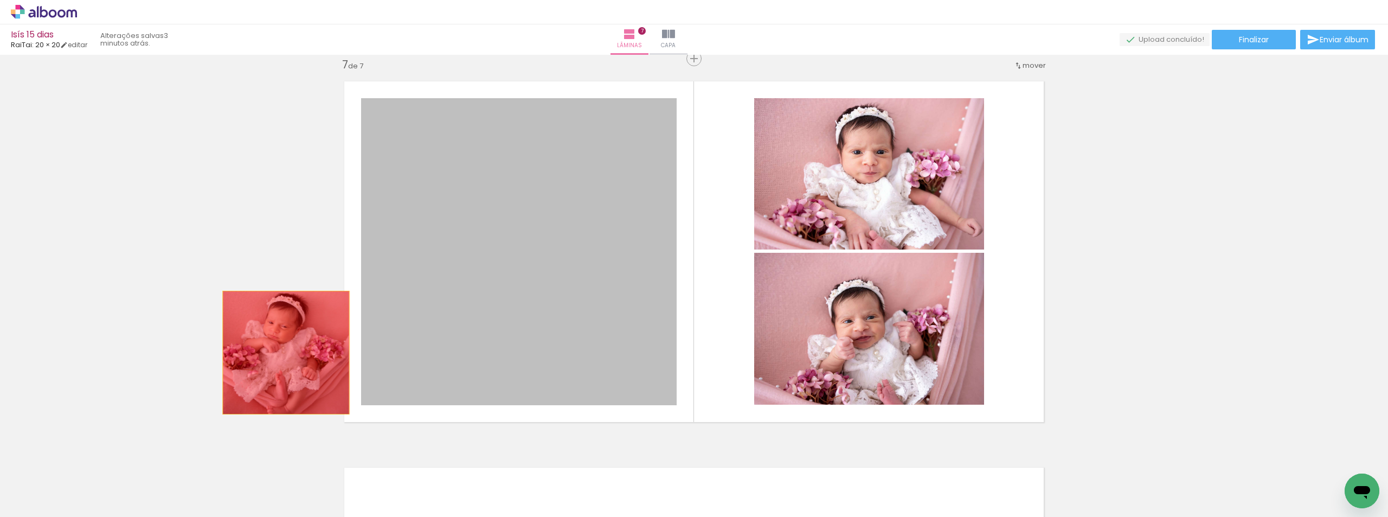
drag, startPoint x: 544, startPoint y: 354, endPoint x: 282, endPoint y: 352, distance: 261.9
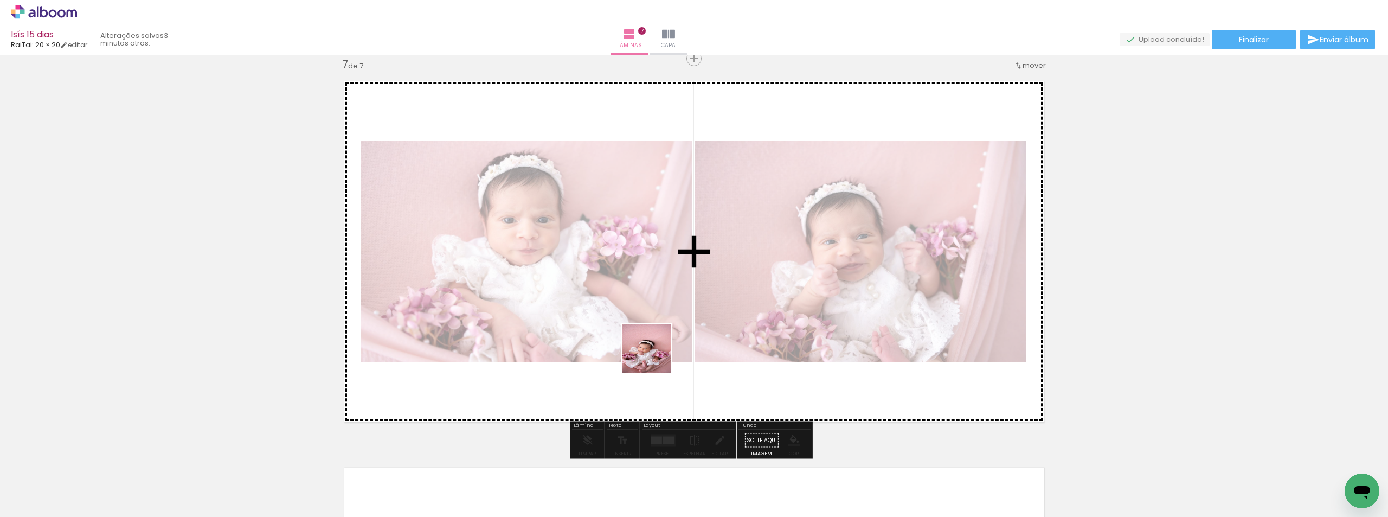
drag, startPoint x: 611, startPoint y: 483, endPoint x: 657, endPoint y: 355, distance: 136.2
click at [657, 355] on quentale-workspace at bounding box center [694, 258] width 1388 height 517
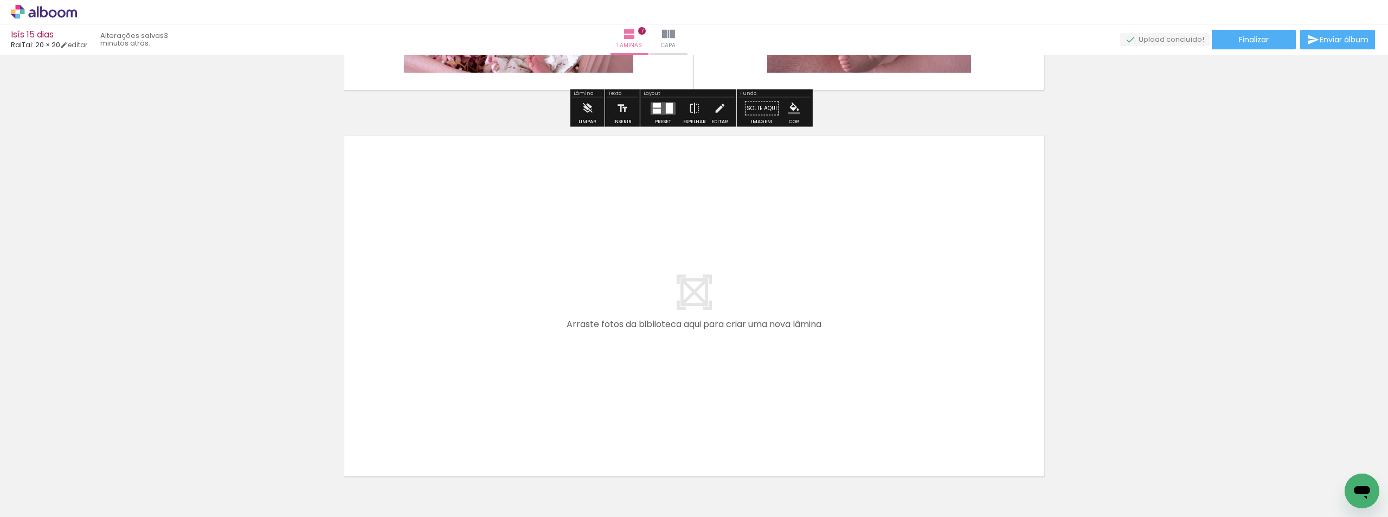
scroll to position [2737, 0]
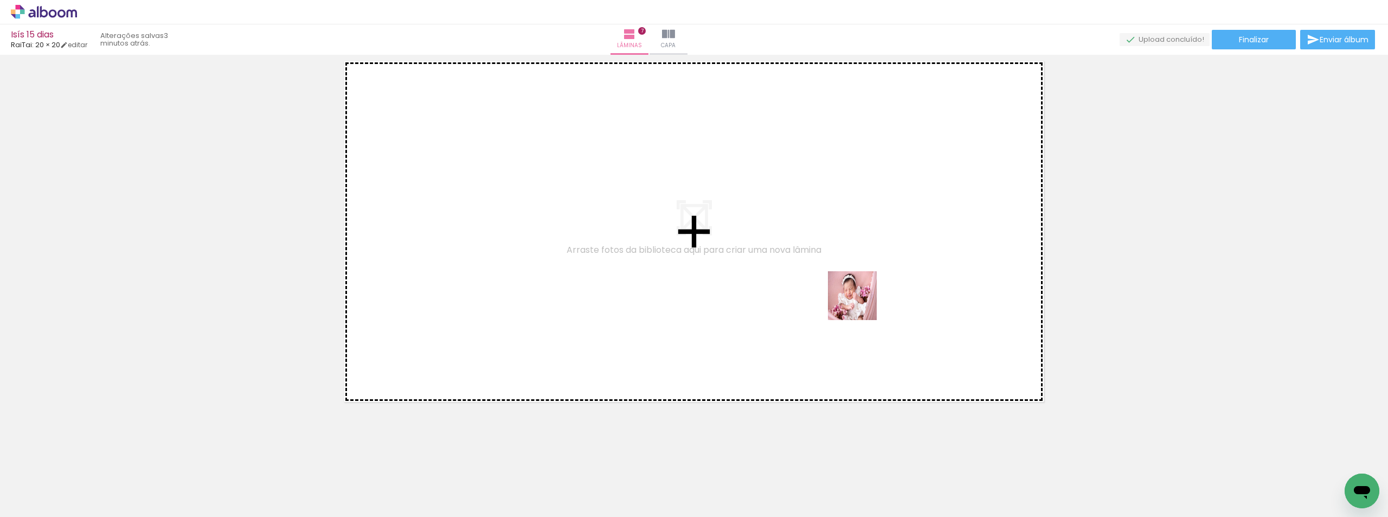
drag, startPoint x: 955, startPoint y: 479, endPoint x: 839, endPoint y: 303, distance: 210.7
click at [859, 303] on quentale-workspace at bounding box center [694, 258] width 1388 height 517
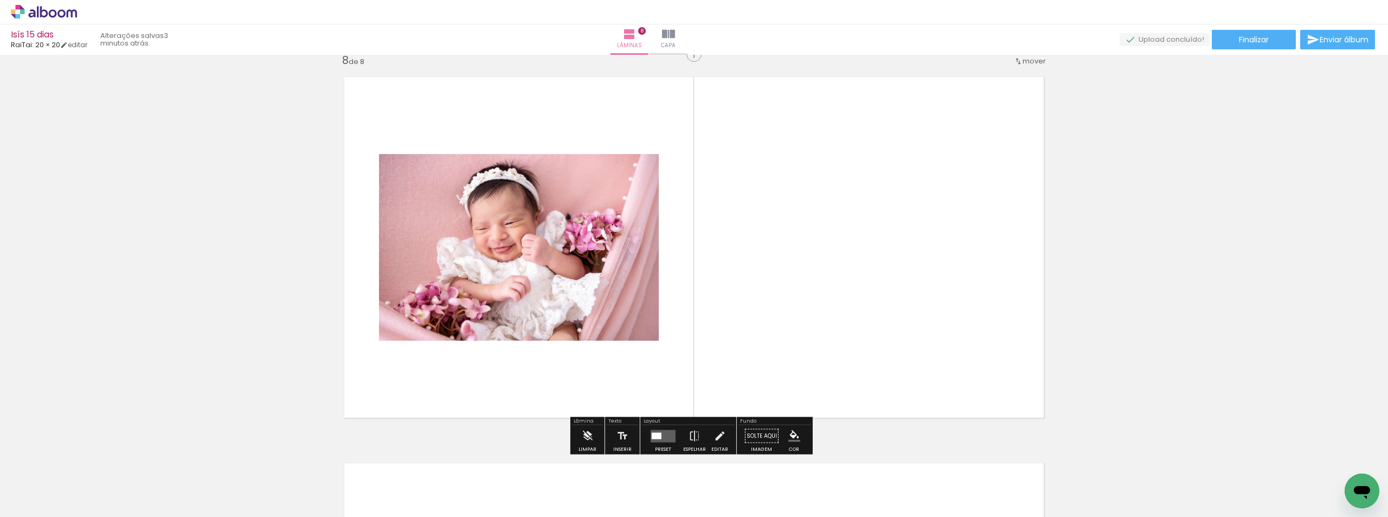
scroll to position [2717, 0]
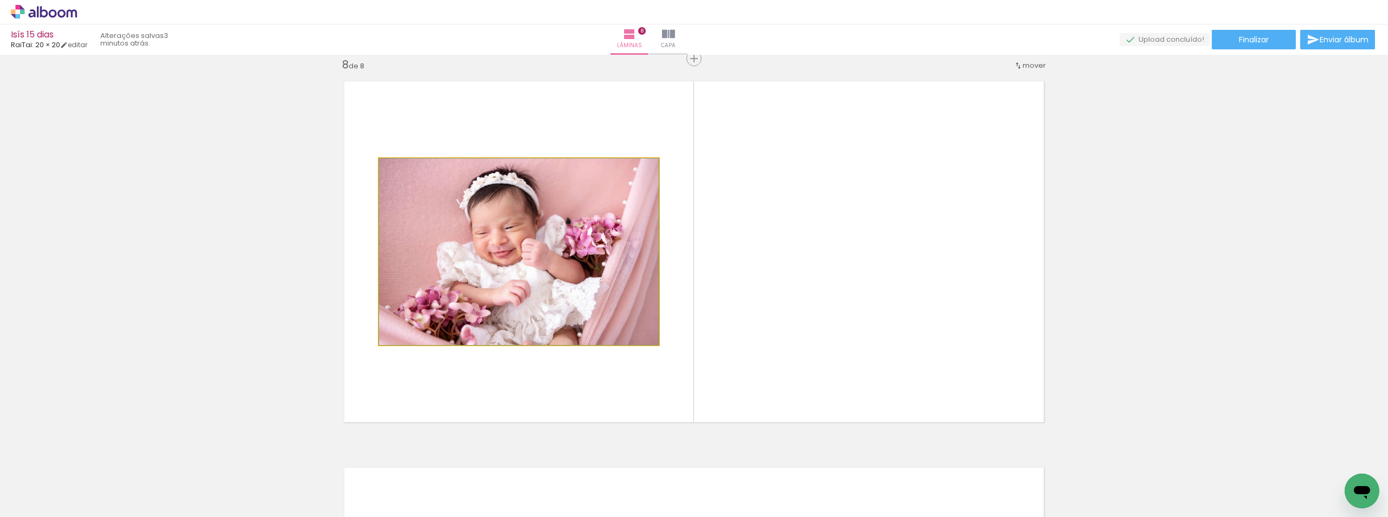
drag, startPoint x: 511, startPoint y: 271, endPoint x: 509, endPoint y: 265, distance: 6.3
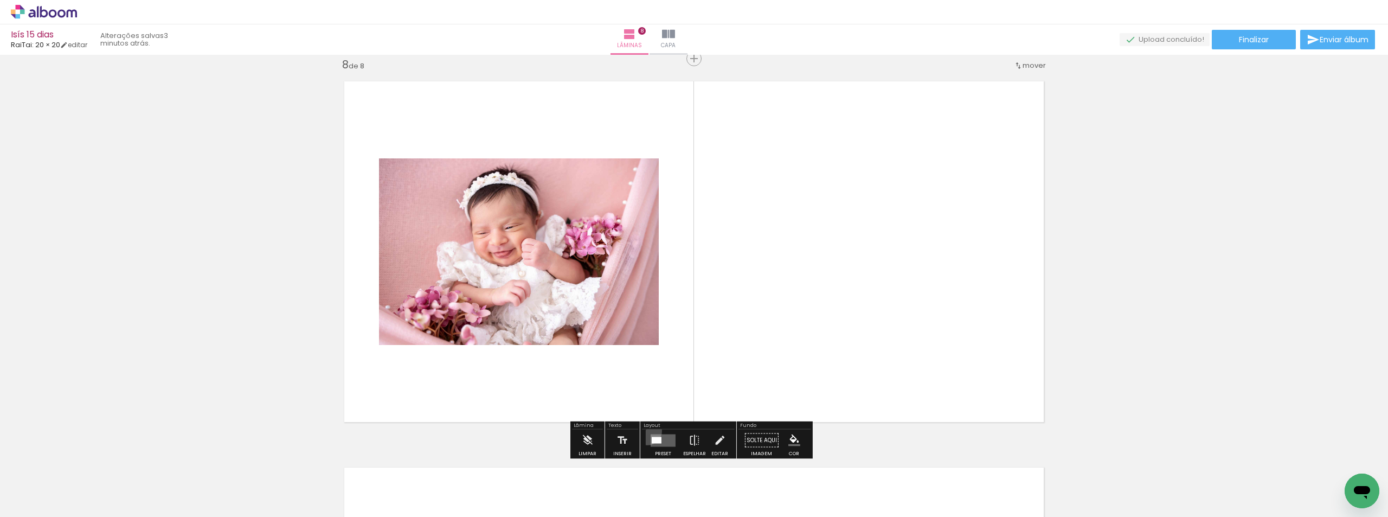
click at [646, 430] on paper-button "Preset" at bounding box center [663, 443] width 35 height 28
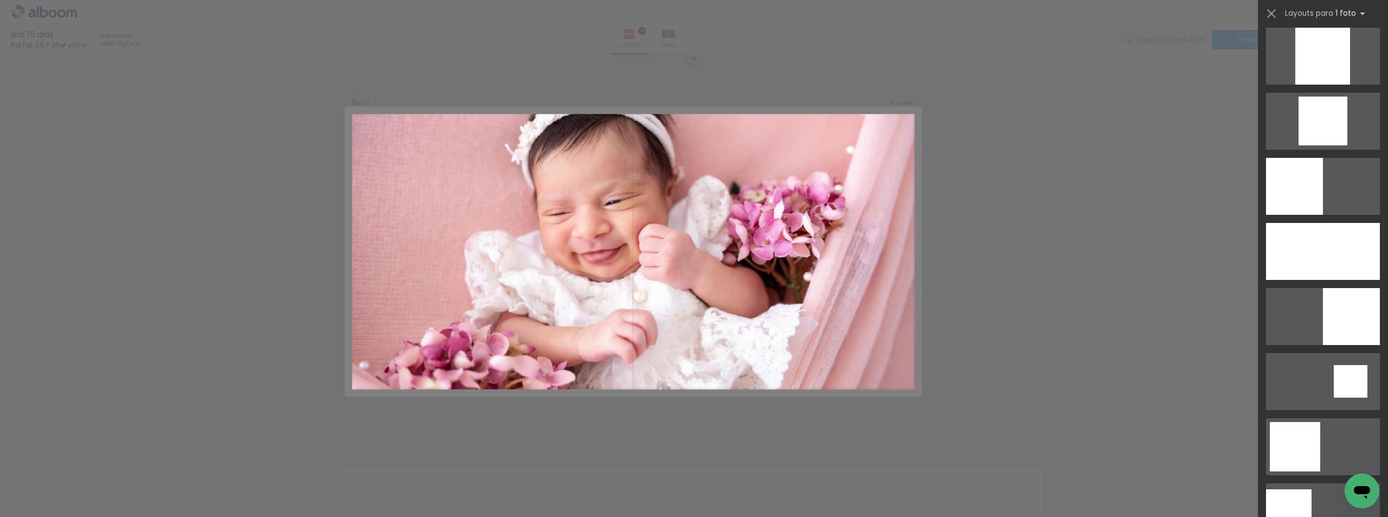
scroll to position [1030, 0]
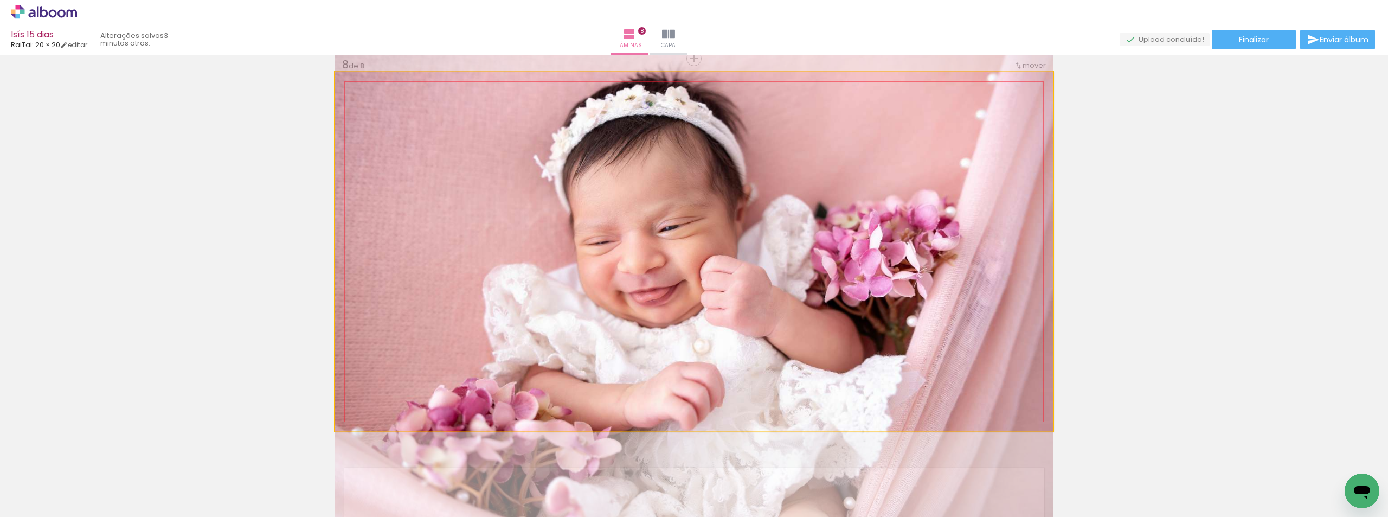
drag, startPoint x: 885, startPoint y: 240, endPoint x: 890, endPoint y: 279, distance: 39.3
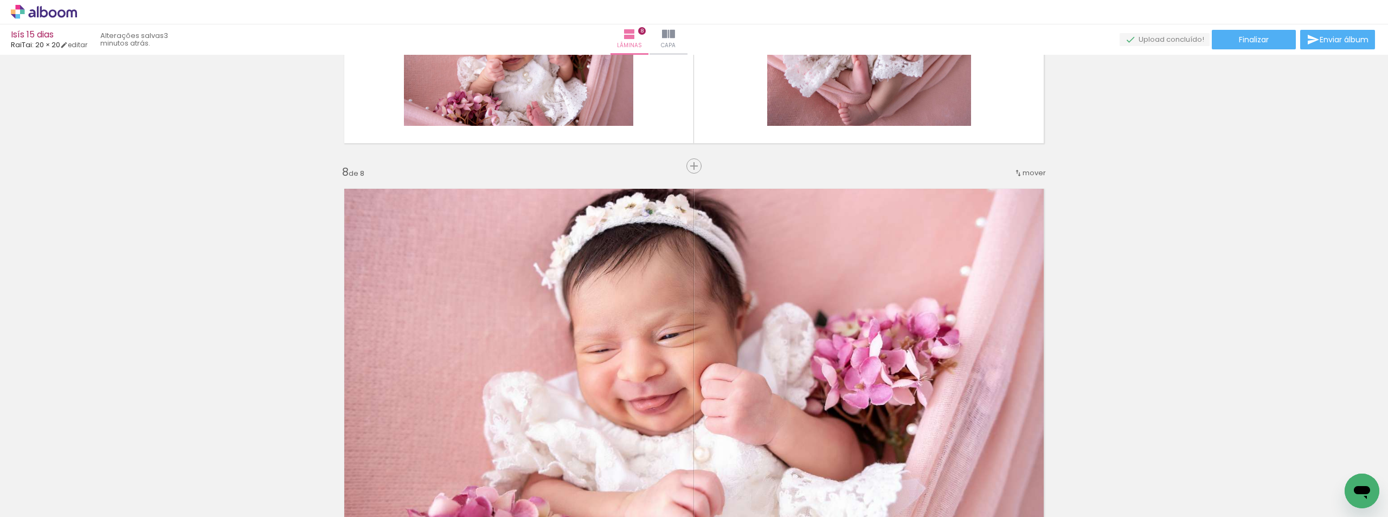
scroll to position [2446, 0]
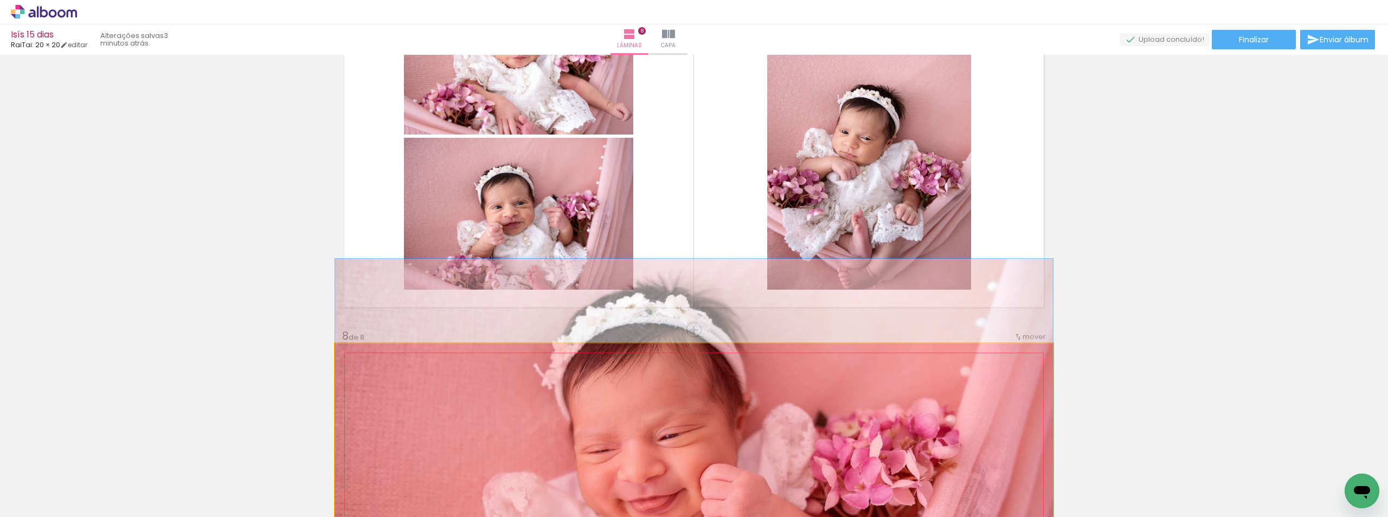
drag, startPoint x: 752, startPoint y: 404, endPoint x: 782, endPoint y: 231, distance: 175.5
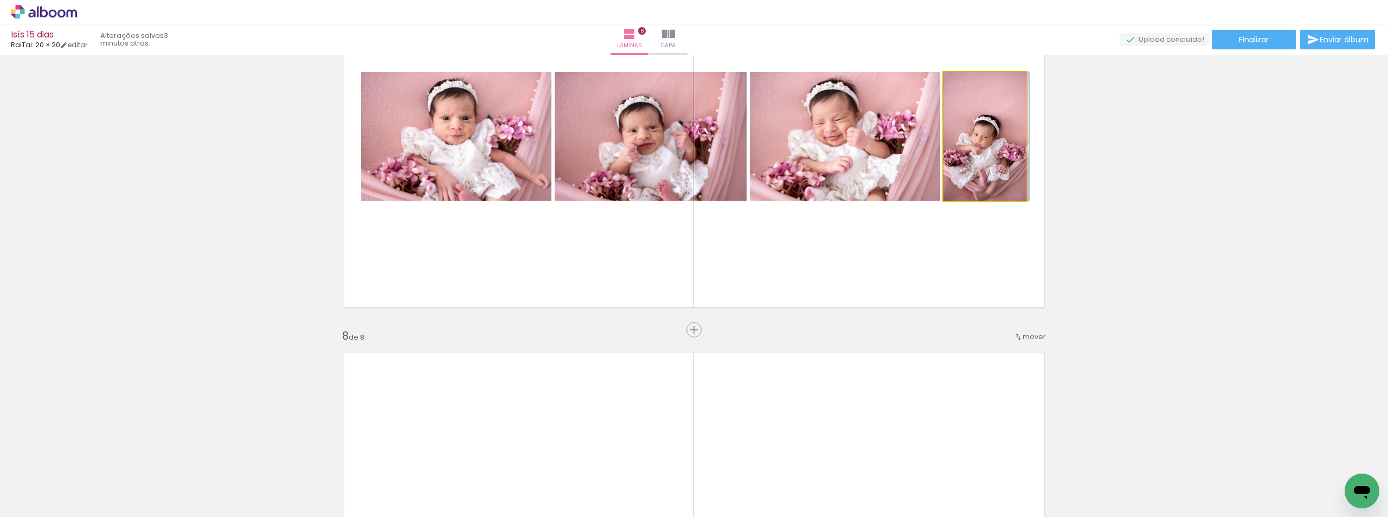
drag, startPoint x: 981, startPoint y: 169, endPoint x: 1010, endPoint y: 175, distance: 29.4
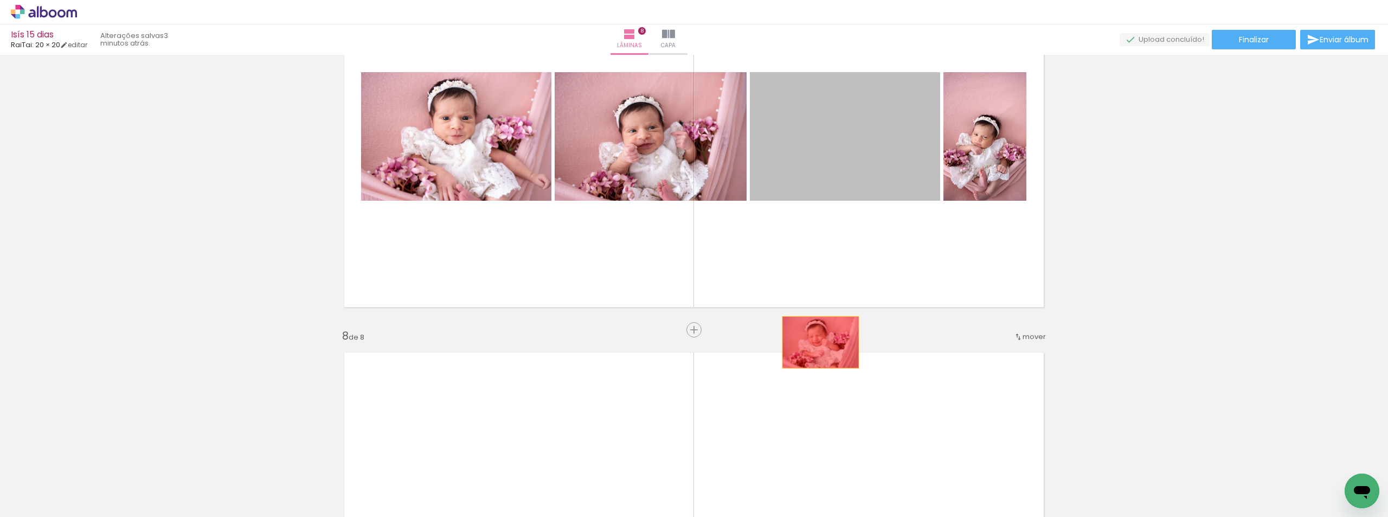
drag, startPoint x: 894, startPoint y: 187, endPoint x: 814, endPoint y: 337, distance: 170.0
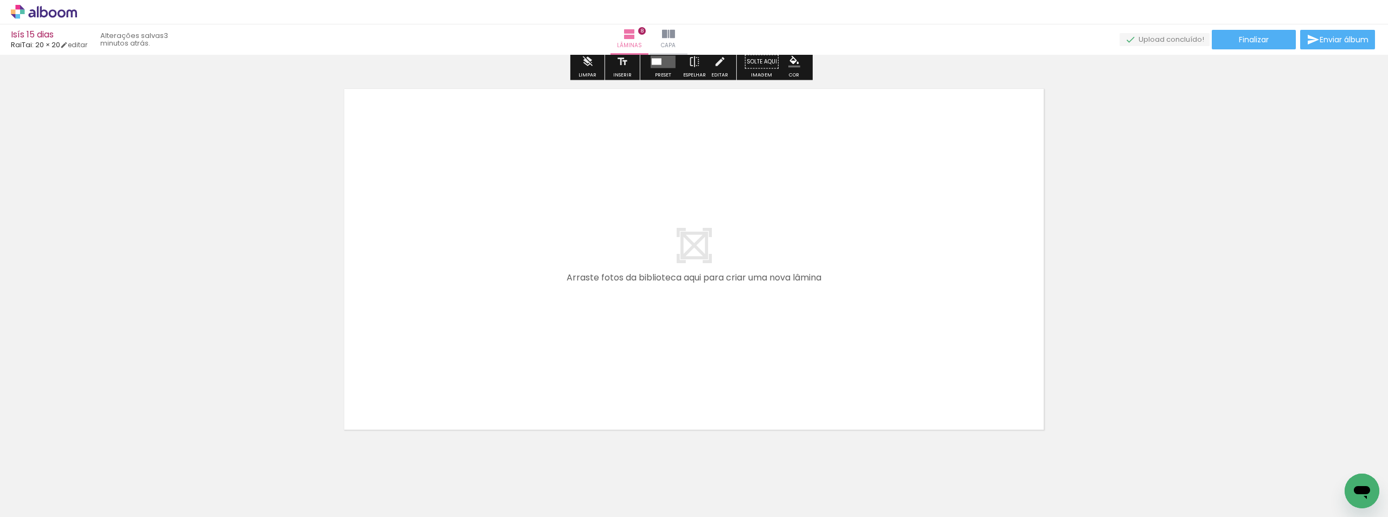
scroll to position [3096, 0]
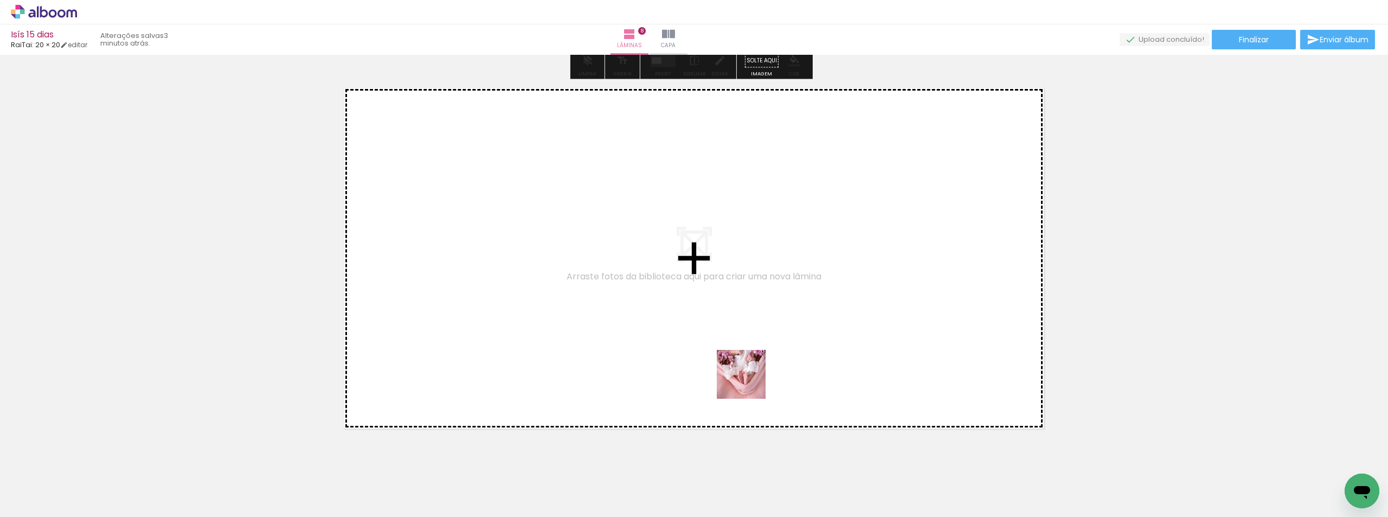
drag, startPoint x: 749, startPoint y: 382, endPoint x: 829, endPoint y: 445, distance: 101.5
click at [763, 337] on quentale-workspace at bounding box center [694, 258] width 1388 height 517
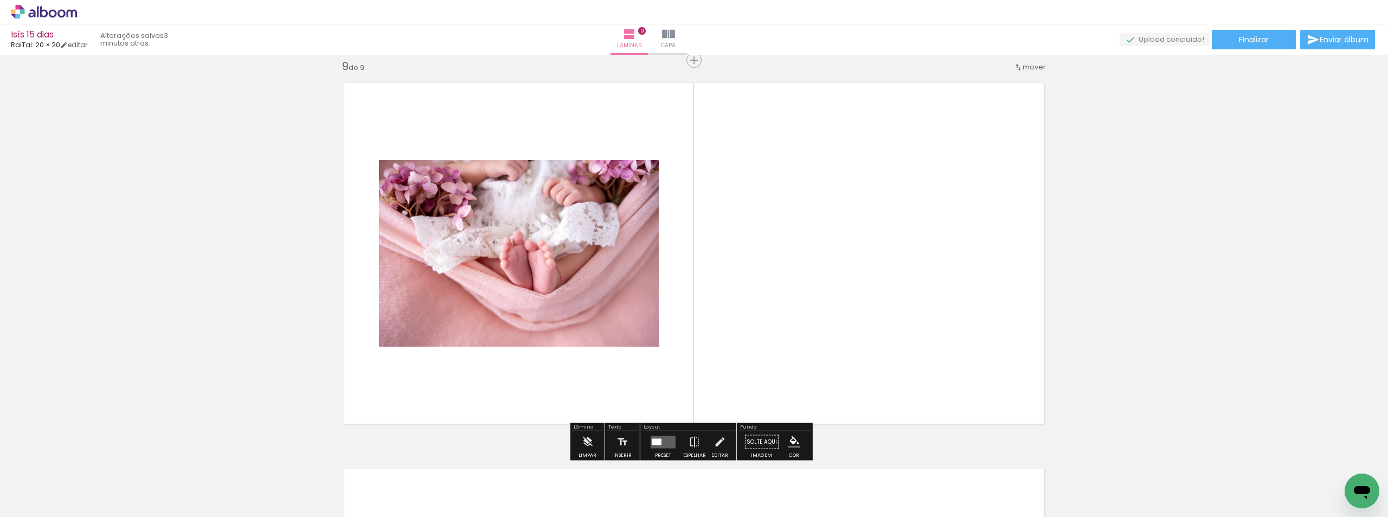
scroll to position [3103, 0]
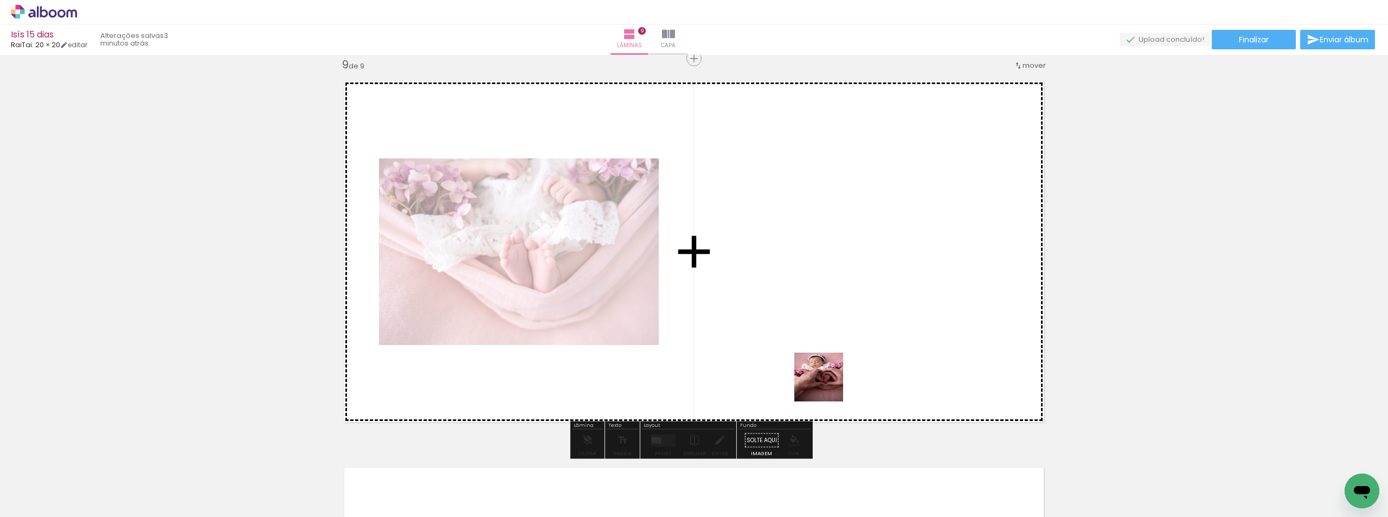
drag, startPoint x: 778, startPoint y: 471, endPoint x: 837, endPoint y: 364, distance: 122.6
click at [857, 342] on quentale-workspace at bounding box center [694, 258] width 1388 height 517
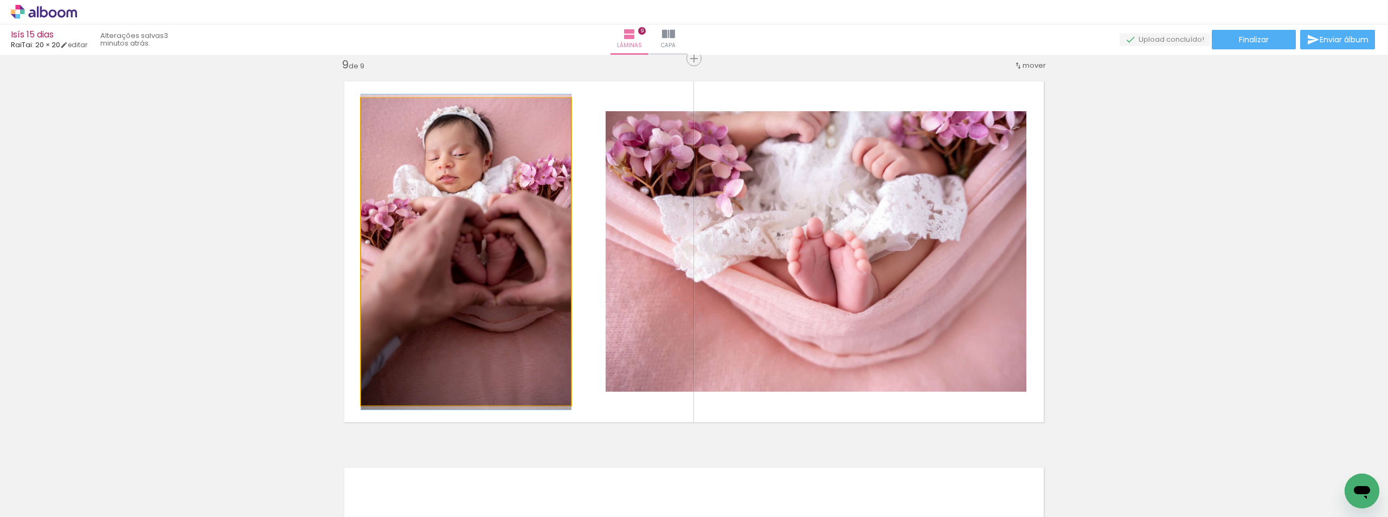
drag, startPoint x: 458, startPoint y: 330, endPoint x: 471, endPoint y: 331, distance: 13.1
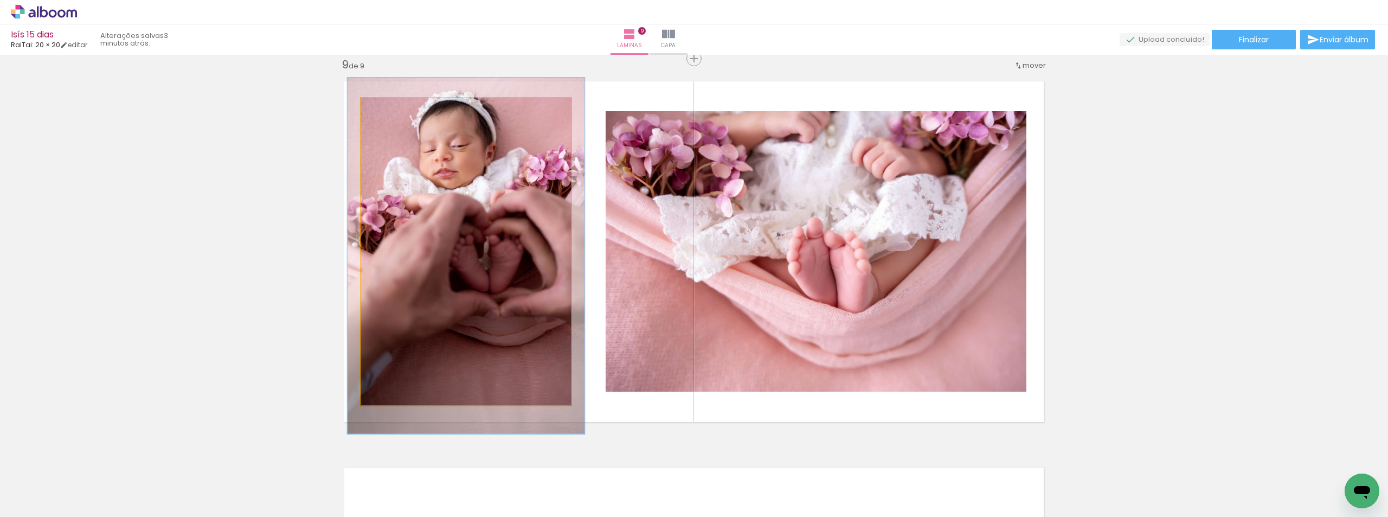
type paper-slider "113"
click at [388, 110] on div at bounding box center [392, 110] width 10 height 10
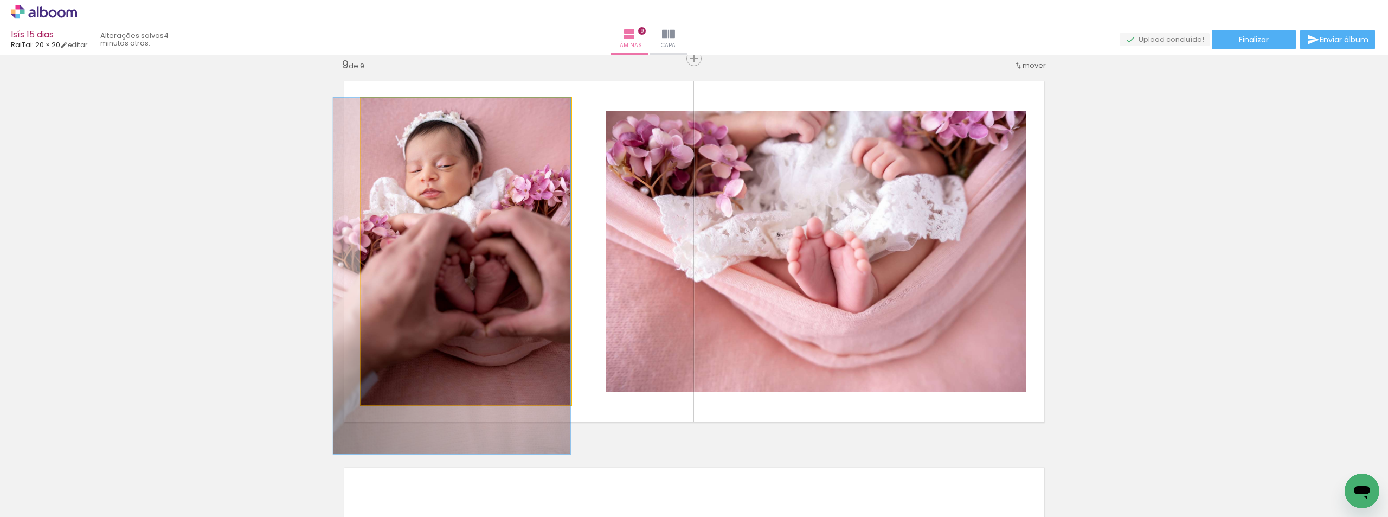
drag, startPoint x: 489, startPoint y: 233, endPoint x: 450, endPoint y: 292, distance: 70.8
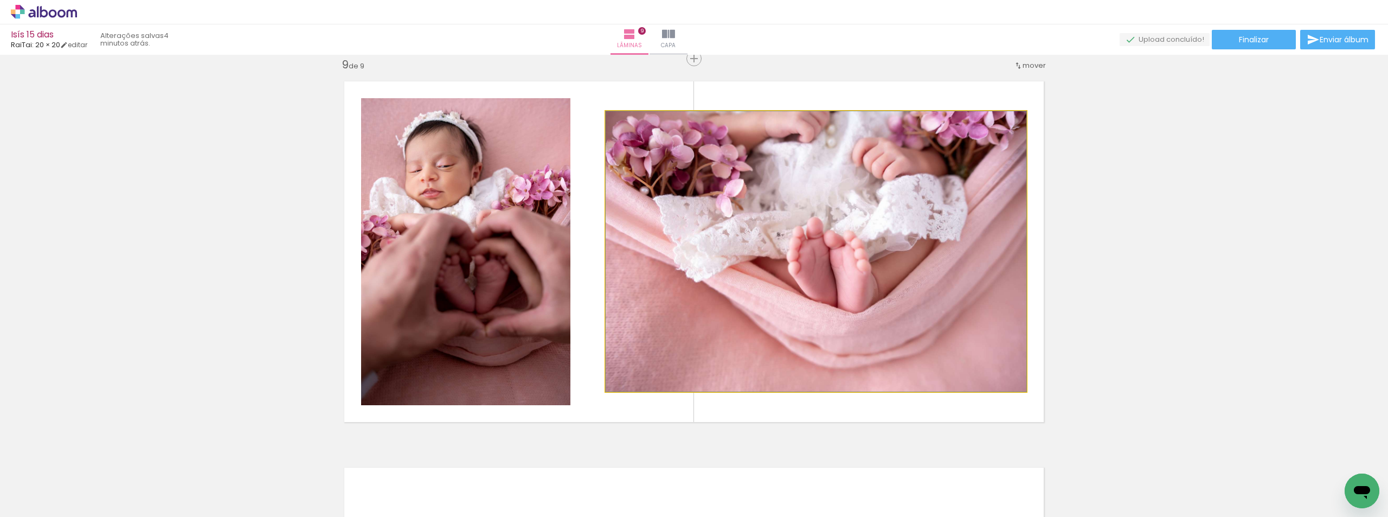
drag, startPoint x: 890, startPoint y: 269, endPoint x: 876, endPoint y: 311, distance: 43.9
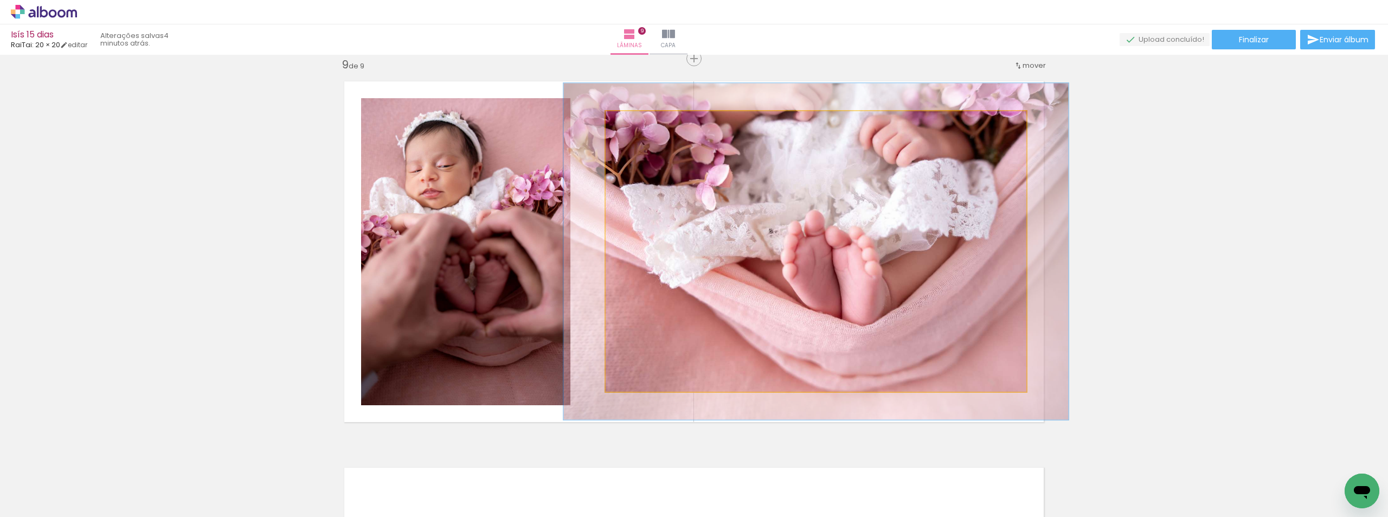
drag, startPoint x: 636, startPoint y: 123, endPoint x: 641, endPoint y: 124, distance: 6.2
click at [641, 124] on div at bounding box center [638, 122] width 17 height 17
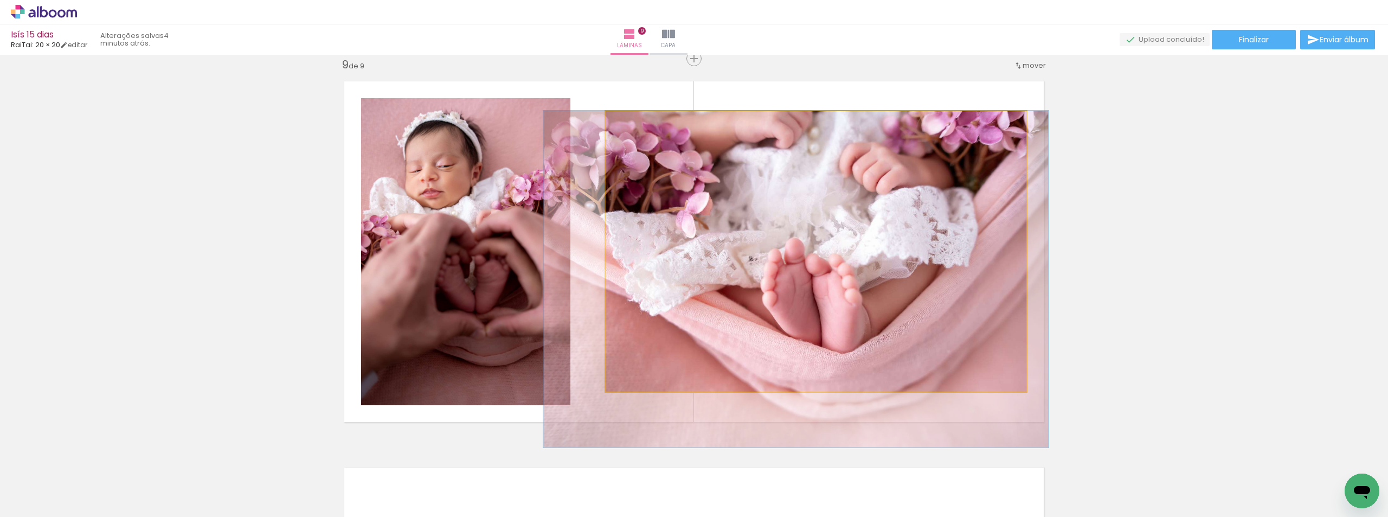
drag, startPoint x: 870, startPoint y: 283, endPoint x: 849, endPoint y: 329, distance: 51.2
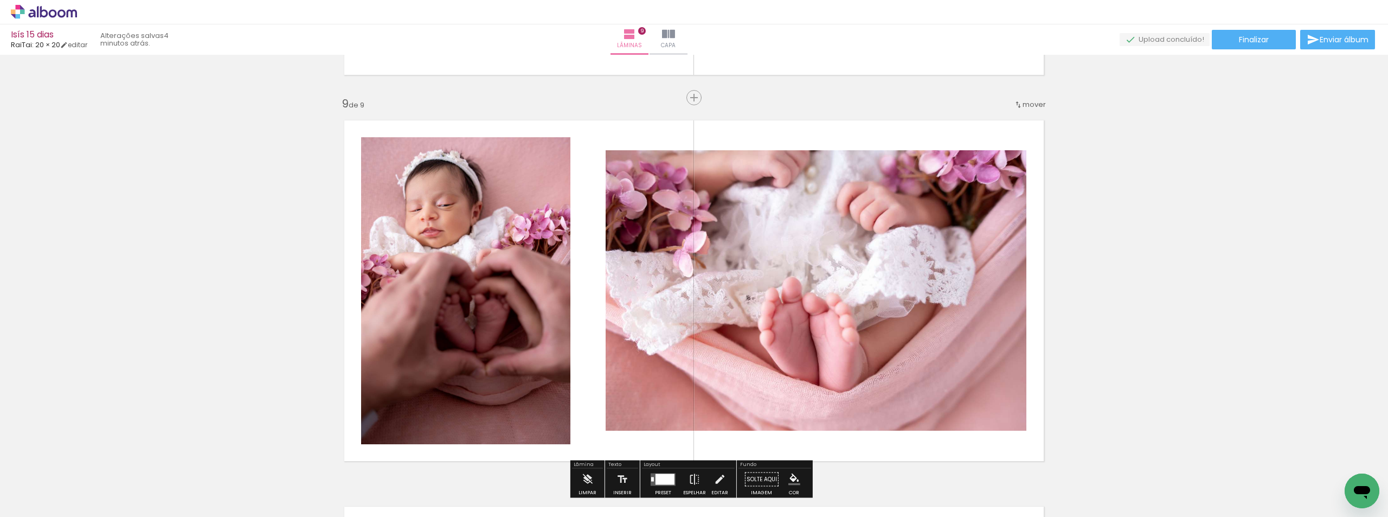
scroll to position [3049, 0]
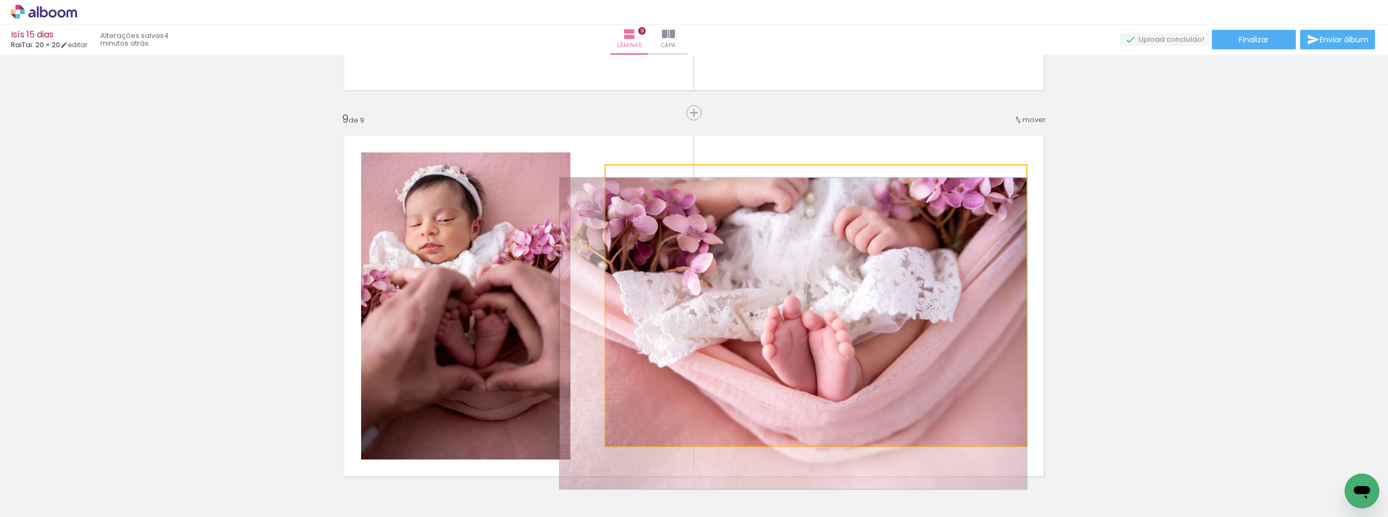
drag, startPoint x: 627, startPoint y: 171, endPoint x: 600, endPoint y: 179, distance: 28.5
type paper-slider "100"
click at [606, 175] on quentale-photo at bounding box center [816, 305] width 421 height 280
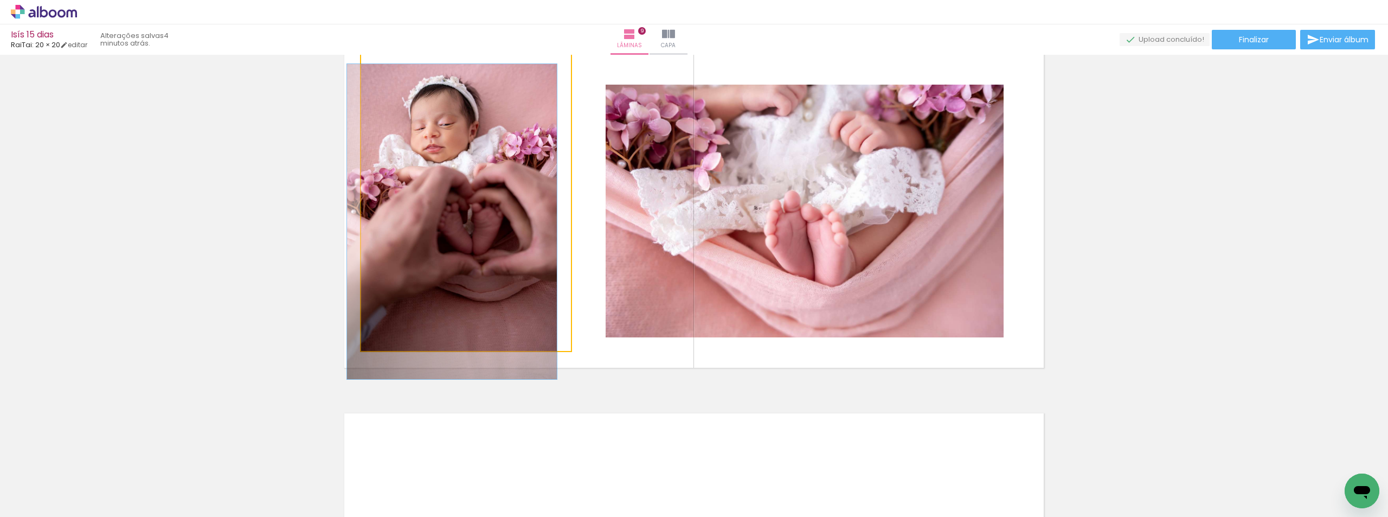
scroll to position [3149, 0]
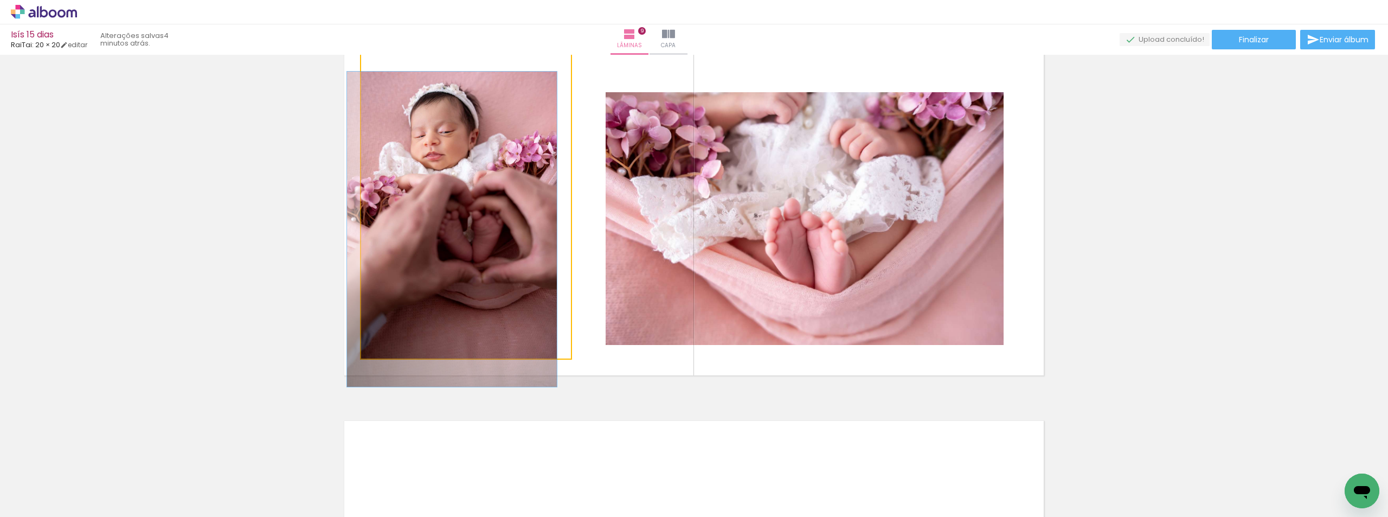
drag, startPoint x: 387, startPoint y: 63, endPoint x: 343, endPoint y: 49, distance: 46.0
type paper-slider "100"
click at [241, 0] on div "Isís 15 dias RaiTai: 20 × 20 editar 4 minutos atrás. Lâminas 9 Capa Finalizar E…" at bounding box center [694, 0] width 1388 height 0
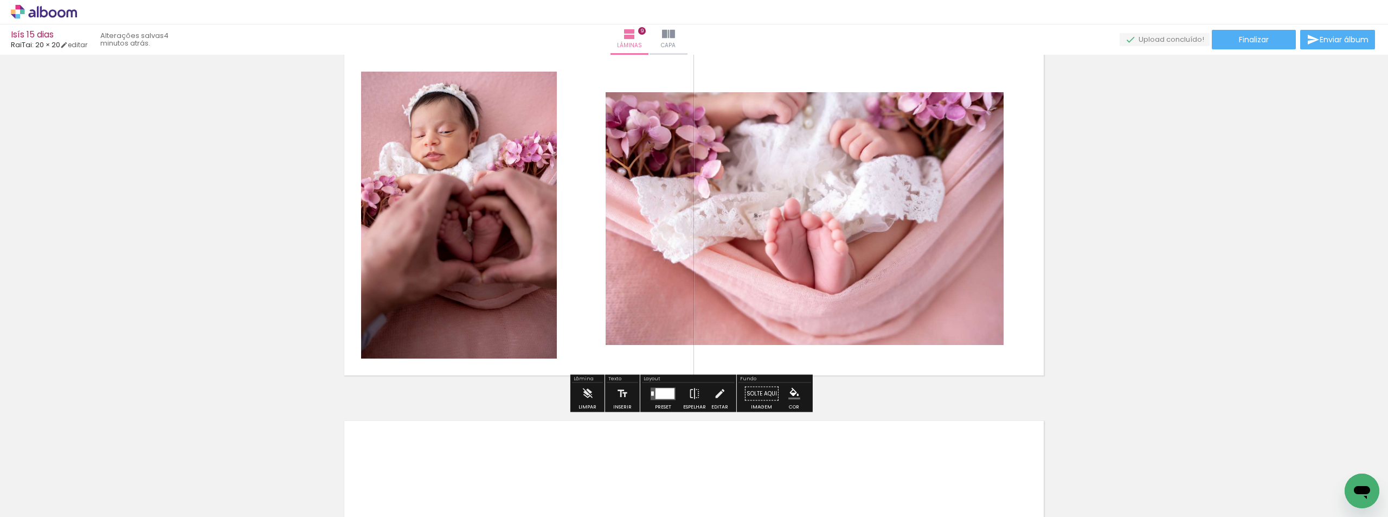
click at [668, 392] on div at bounding box center [665, 393] width 19 height 11
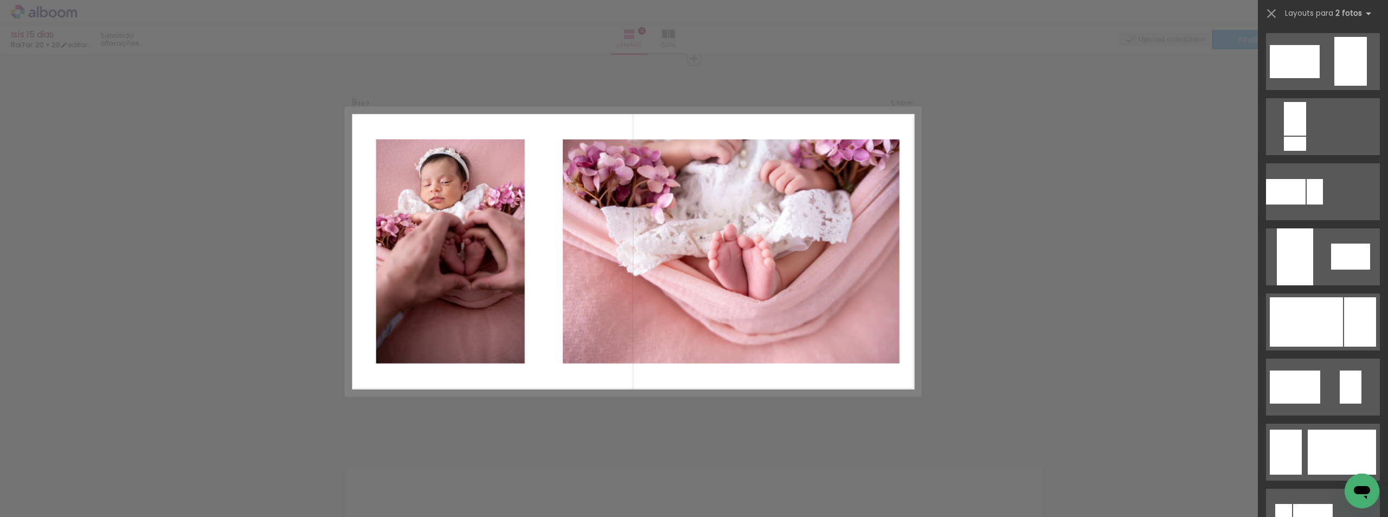
scroll to position [488, 0]
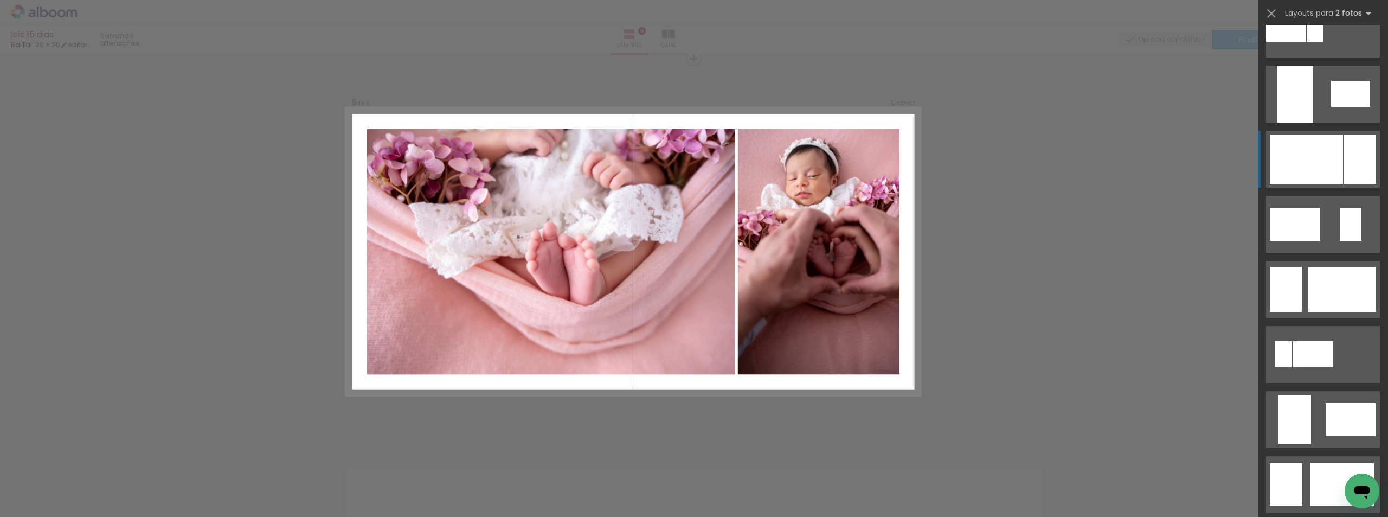
click at [1301, 168] on div at bounding box center [1306, 158] width 73 height 49
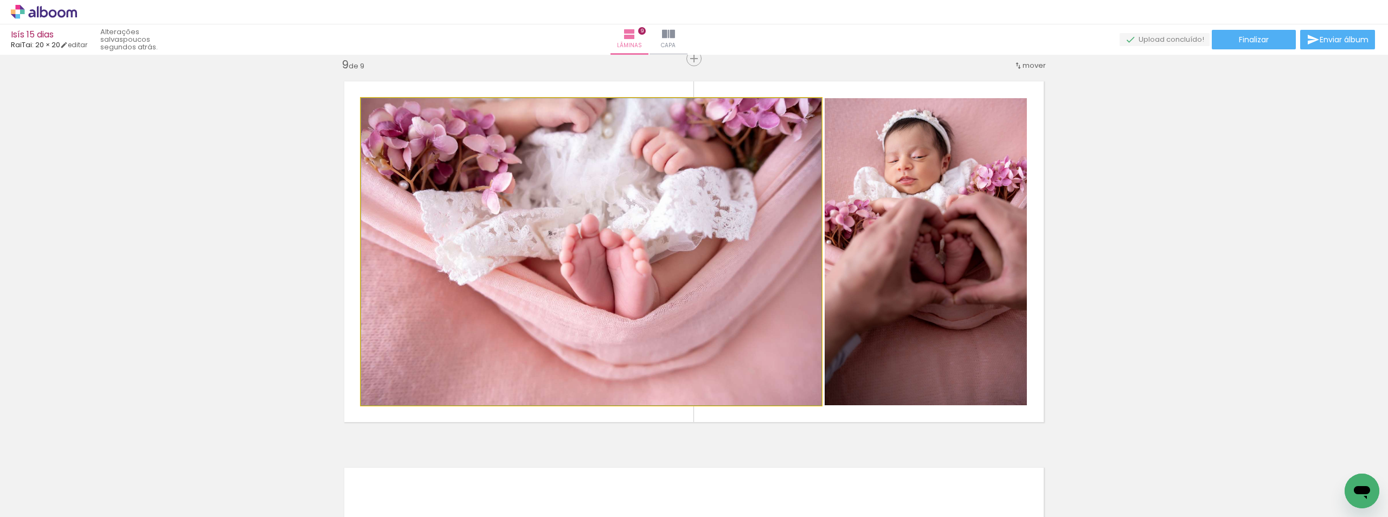
drag, startPoint x: 612, startPoint y: 339, endPoint x: 590, endPoint y: 363, distance: 33.0
drag, startPoint x: 689, startPoint y: 295, endPoint x: 655, endPoint y: 351, distance: 65.7
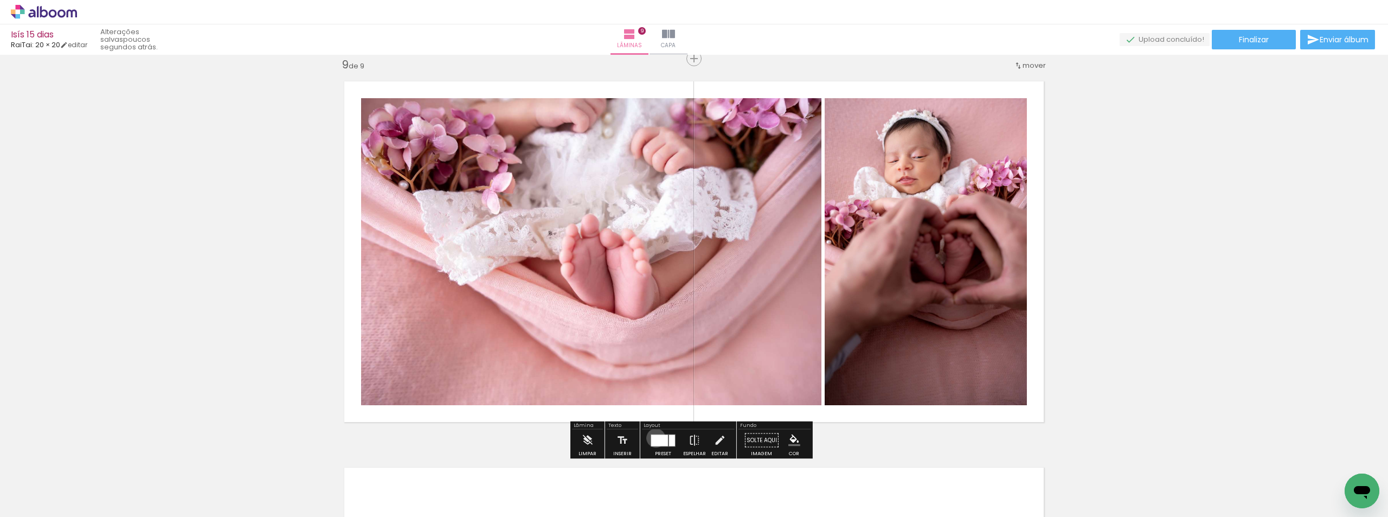
click at [653, 438] on div at bounding box center [659, 439] width 17 height 11
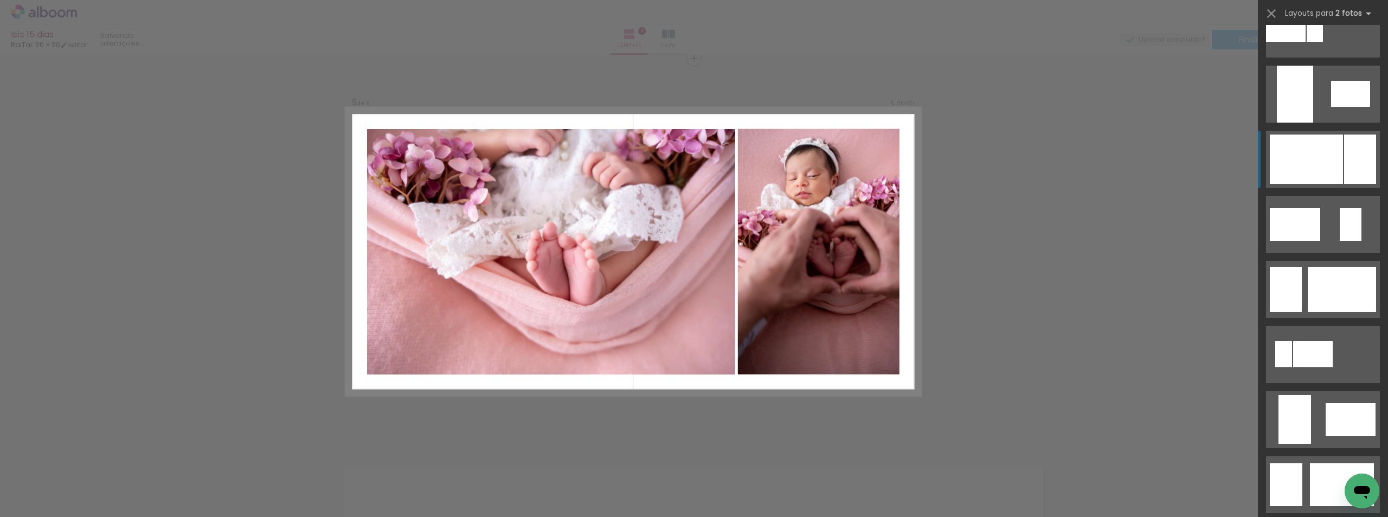
scroll to position [586, 0]
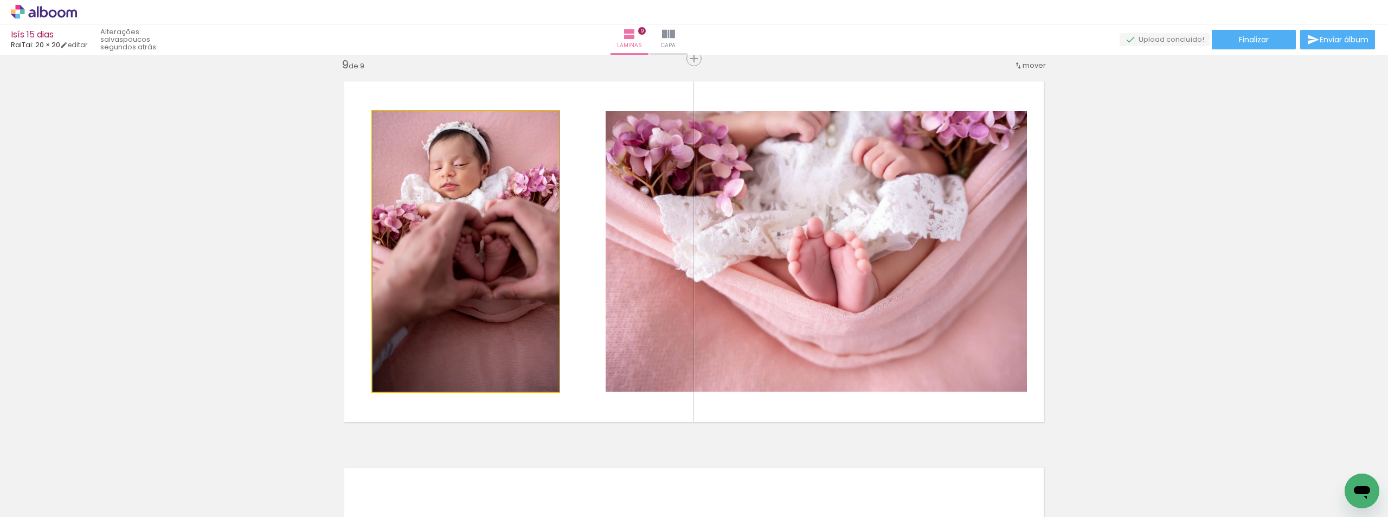
drag, startPoint x: 425, startPoint y: 286, endPoint x: 426, endPoint y: 318, distance: 32.0
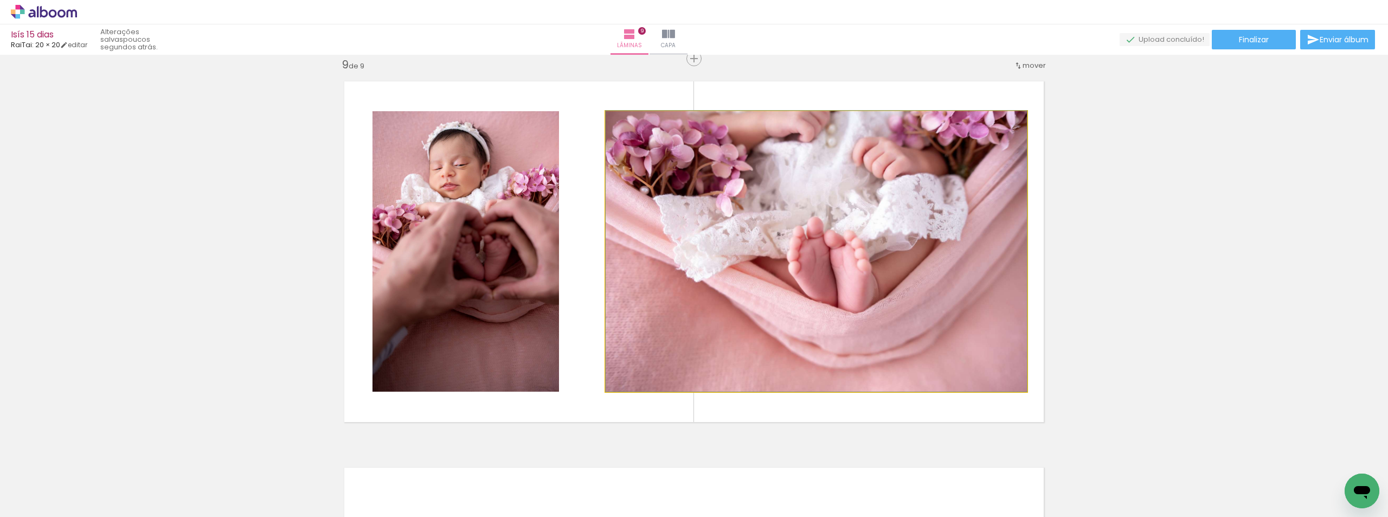
drag, startPoint x: 791, startPoint y: 314, endPoint x: 739, endPoint y: 319, distance: 52.3
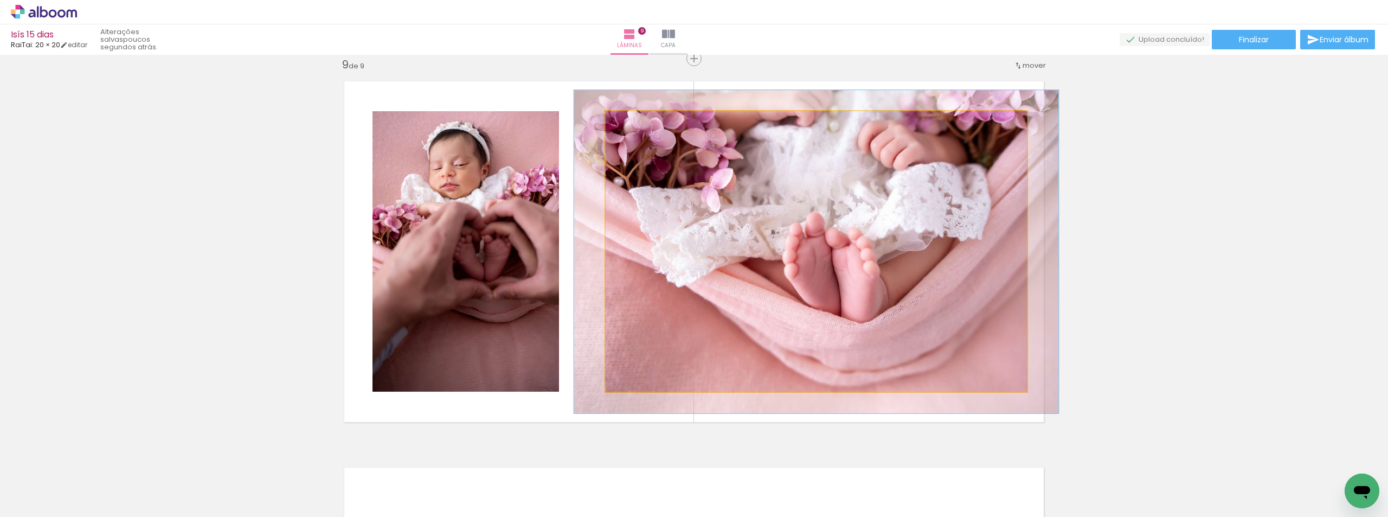
drag, startPoint x: 632, startPoint y: 123, endPoint x: 638, endPoint y: 123, distance: 6.0
type paper-slider "115"
click at [638, 123] on div at bounding box center [636, 122] width 17 height 17
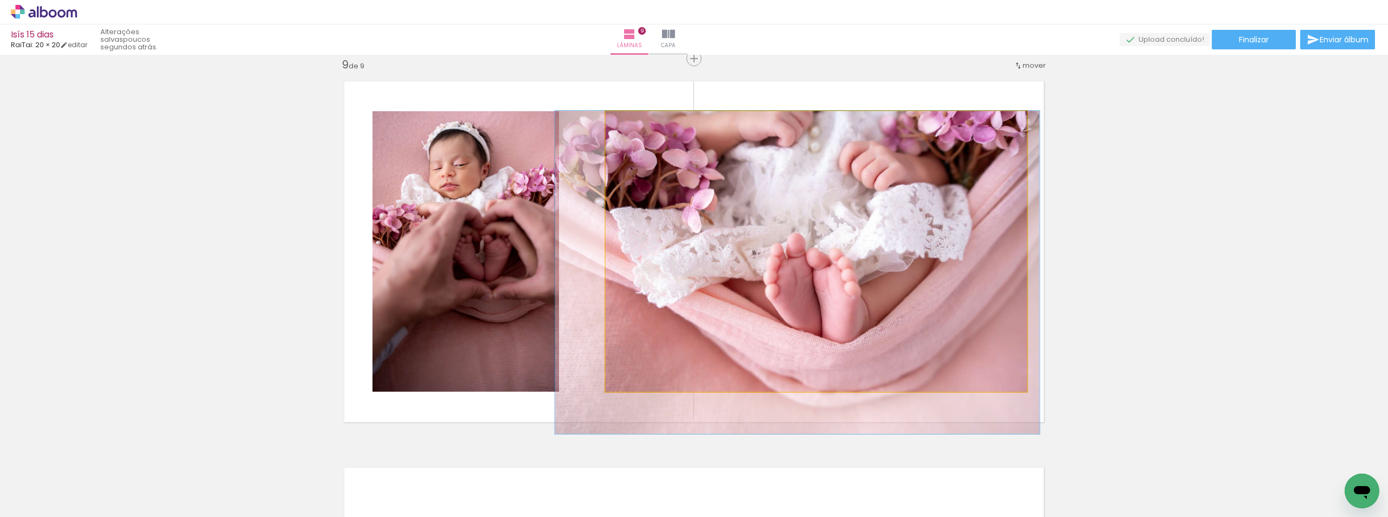
drag, startPoint x: 813, startPoint y: 206, endPoint x: 791, endPoint y: 335, distance: 131.5
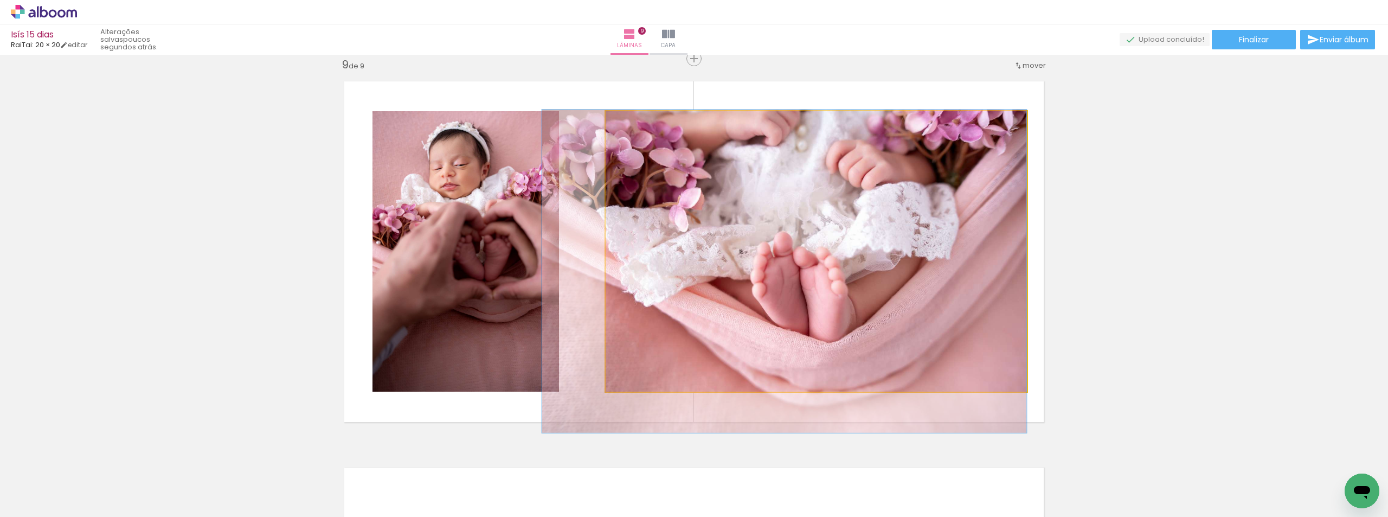
drag, startPoint x: 845, startPoint y: 310, endPoint x: 825, endPoint y: 309, distance: 20.1
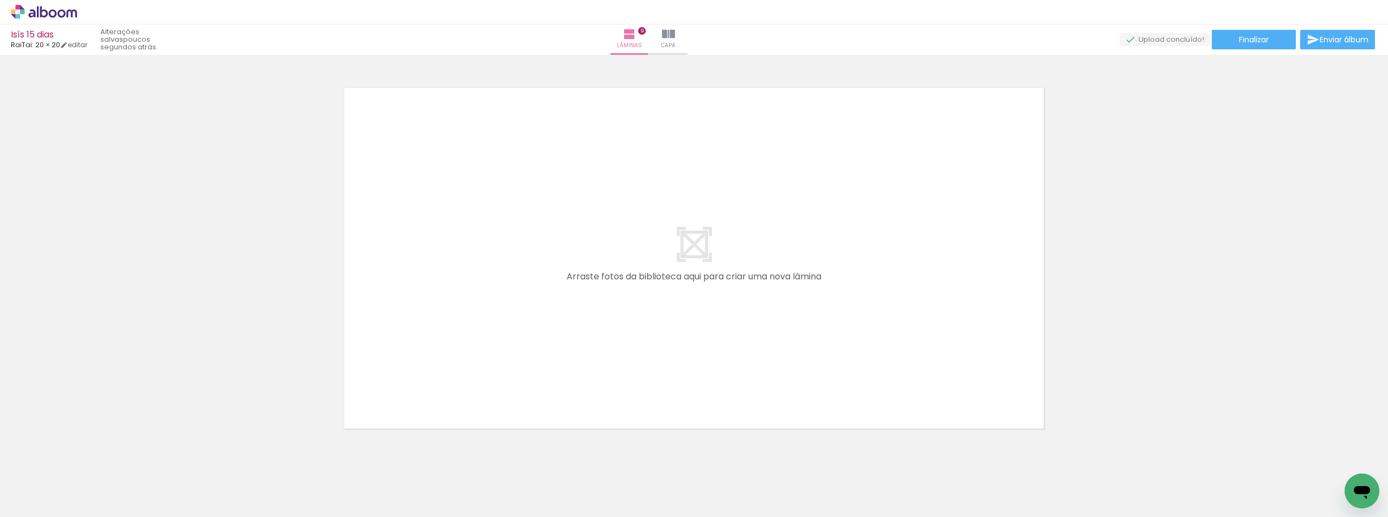
scroll to position [0, 266]
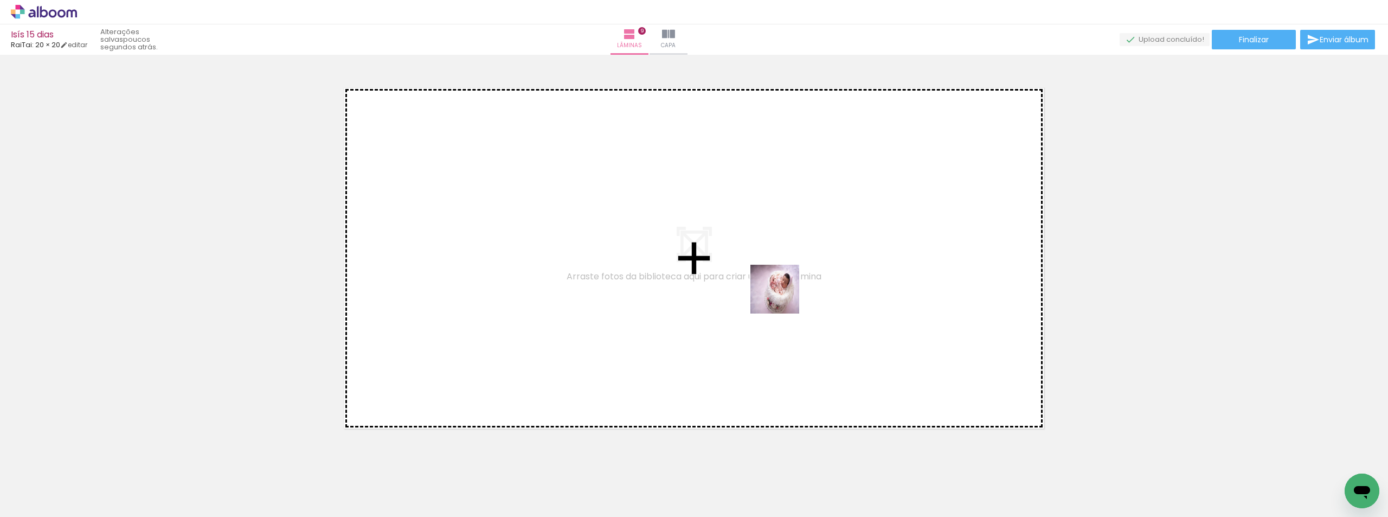
drag, startPoint x: 1003, startPoint y: 474, endPoint x: 783, endPoint y: 297, distance: 282.3
click at [783, 297] on quentale-workspace at bounding box center [694, 258] width 1388 height 517
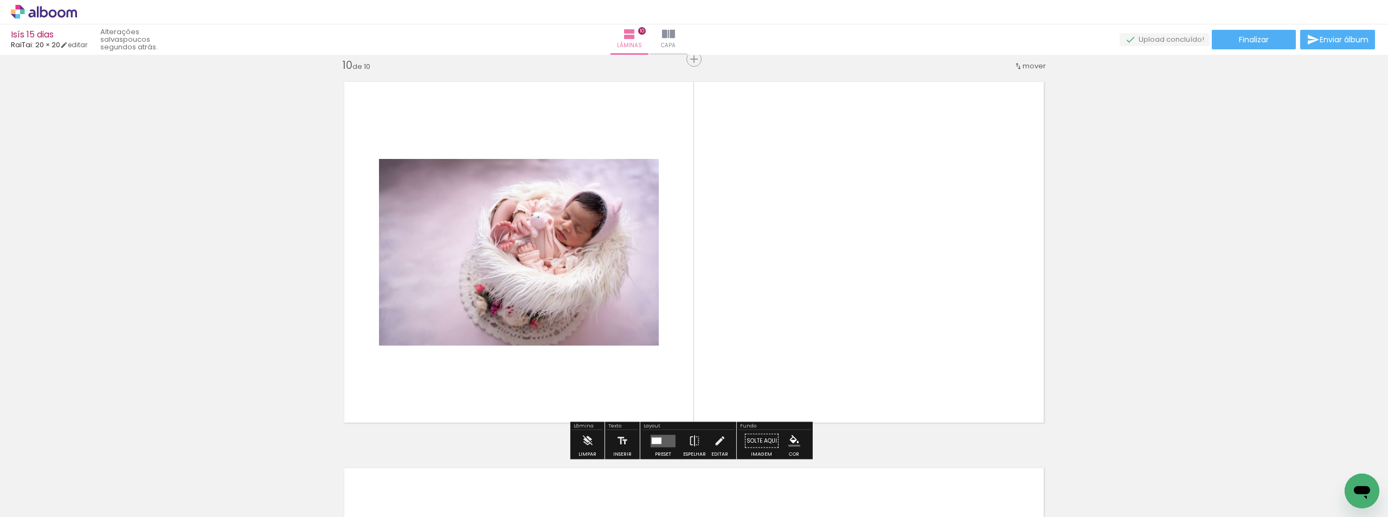
scroll to position [3489, 0]
drag, startPoint x: 1054, startPoint y: 490, endPoint x: 962, endPoint y: 349, distance: 168.4
click at [962, 349] on quentale-workspace at bounding box center [694, 258] width 1388 height 517
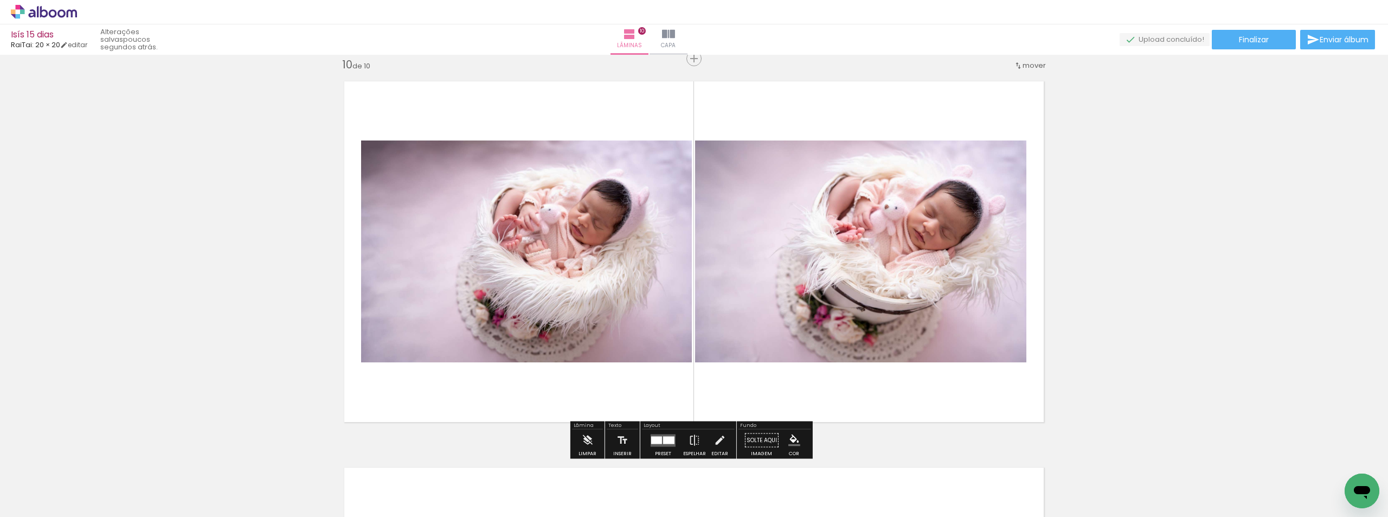
click at [651, 445] on quentale-layouter at bounding box center [663, 440] width 25 height 12
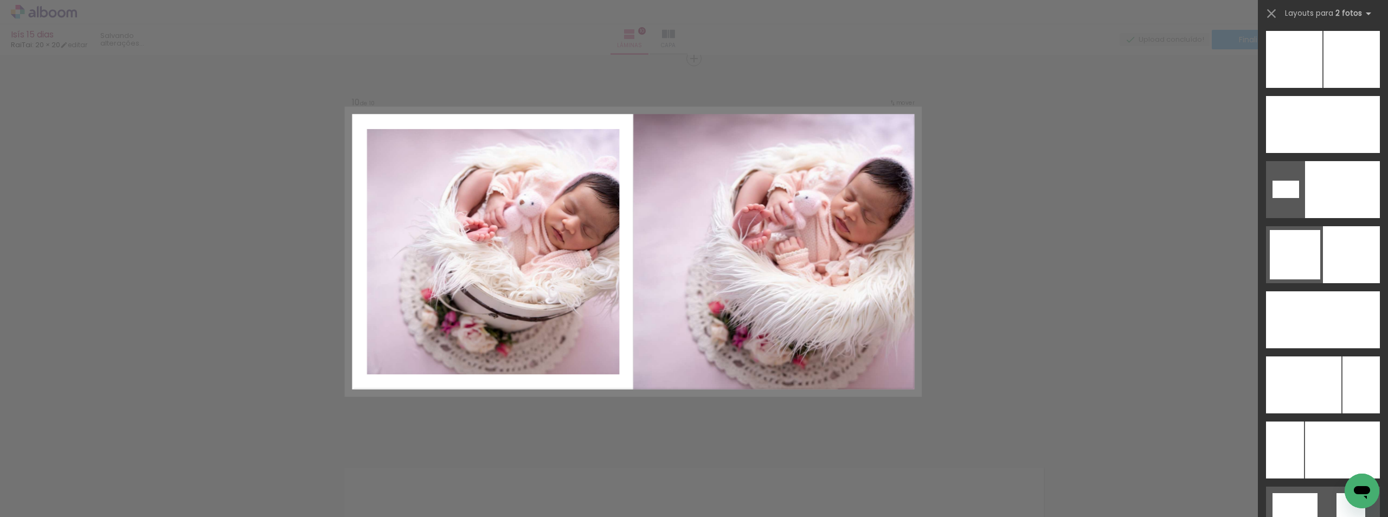
scroll to position [3470, 0]
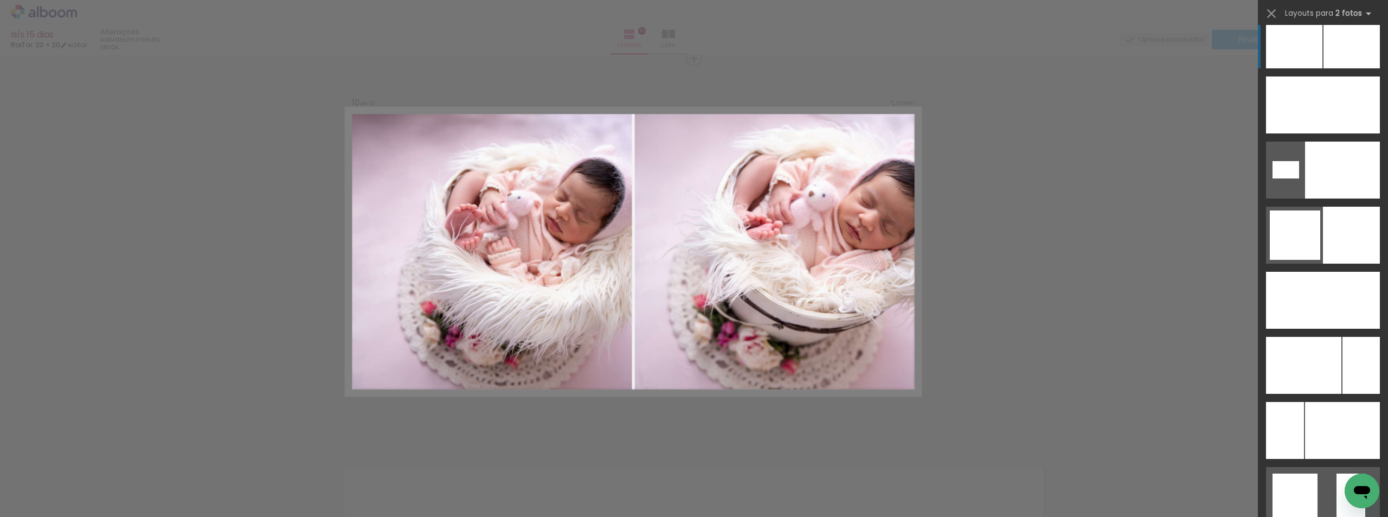
click at [1304, 272] on div at bounding box center [1285, 300] width 38 height 57
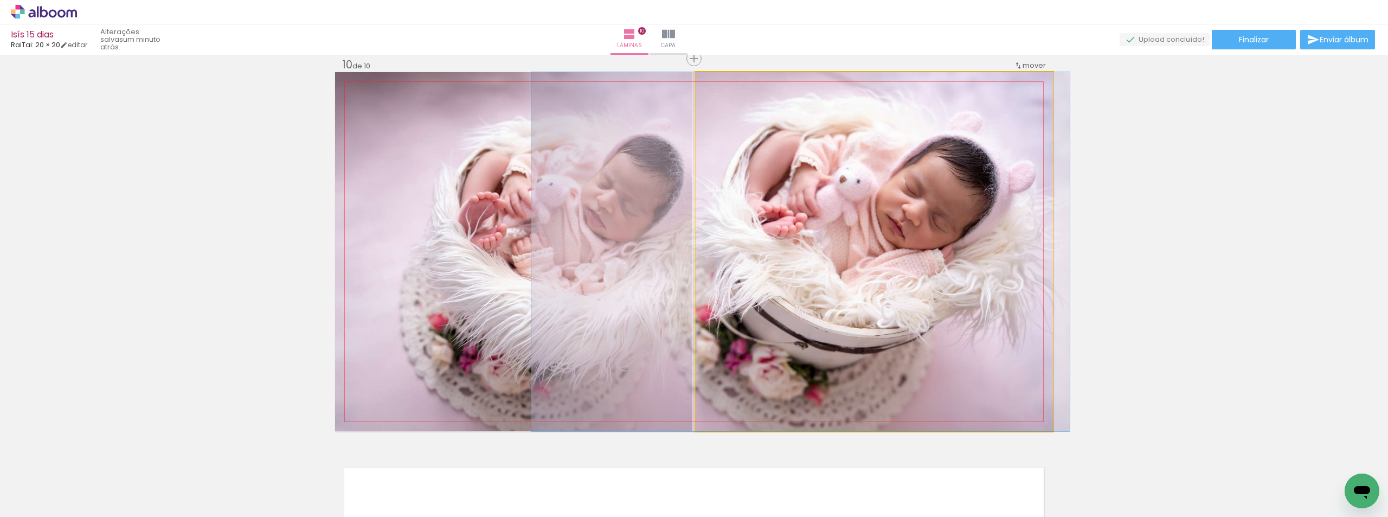
drag, startPoint x: 1039, startPoint y: 164, endPoint x: 965, endPoint y: 155, distance: 74.3
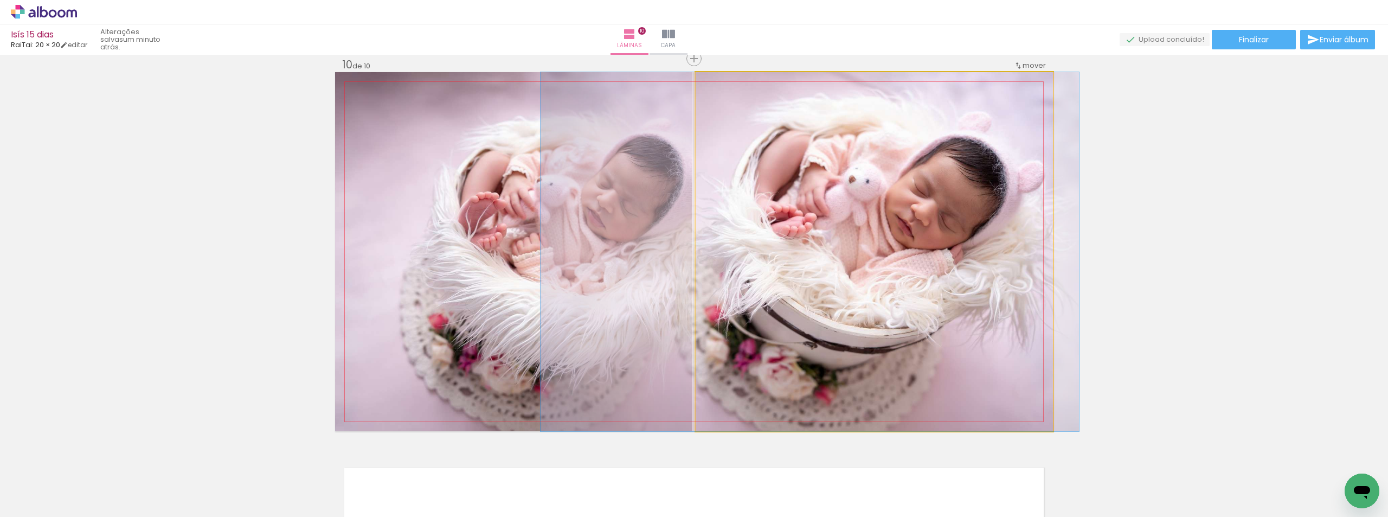
drag, startPoint x: 965, startPoint y: 160, endPoint x: 971, endPoint y: 162, distance: 6.9
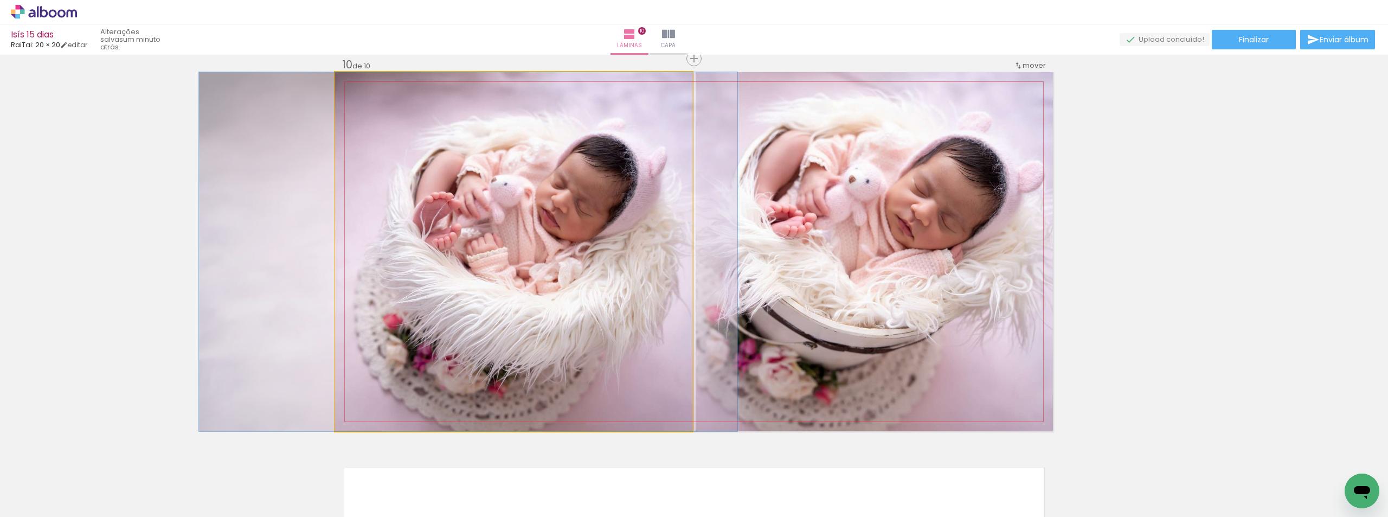
drag, startPoint x: 484, startPoint y: 221, endPoint x: 433, endPoint y: 208, distance: 52.5
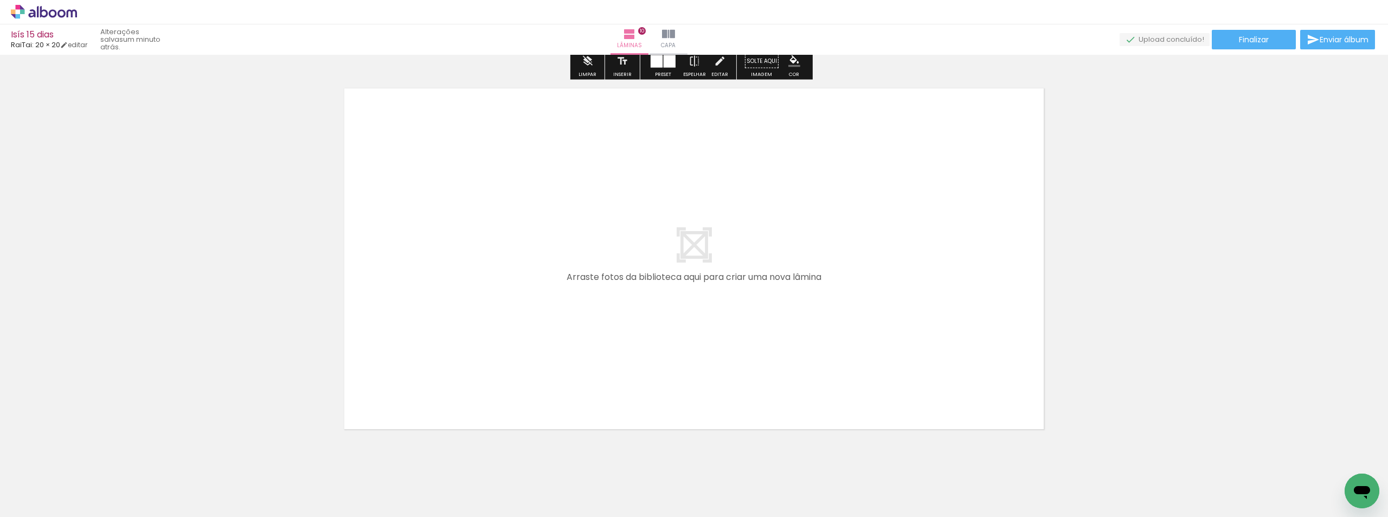
scroll to position [3868, 0]
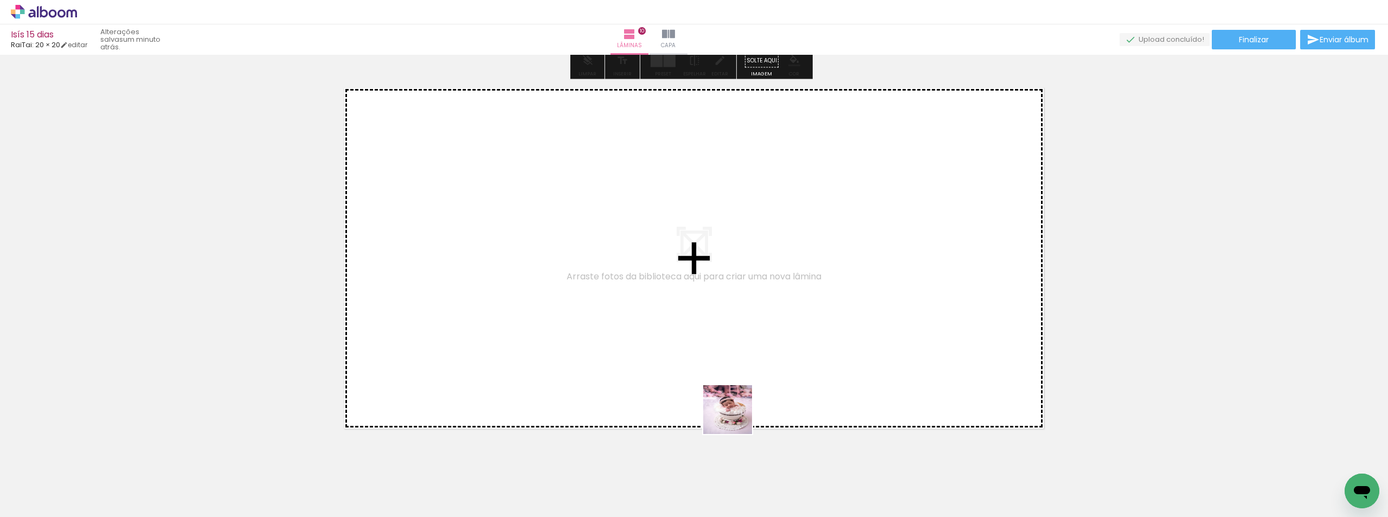
drag, startPoint x: 748, startPoint y: 476, endPoint x: 718, endPoint y: 396, distance: 85.3
click at [718, 396] on quentale-workspace at bounding box center [694, 258] width 1388 height 517
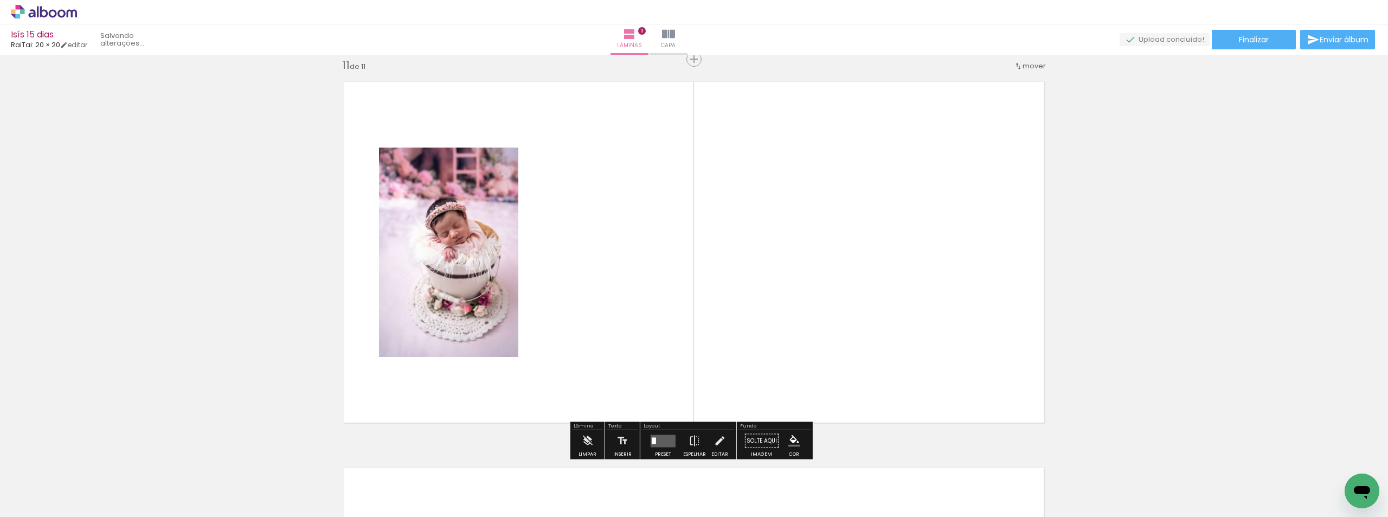
scroll to position [3875, 0]
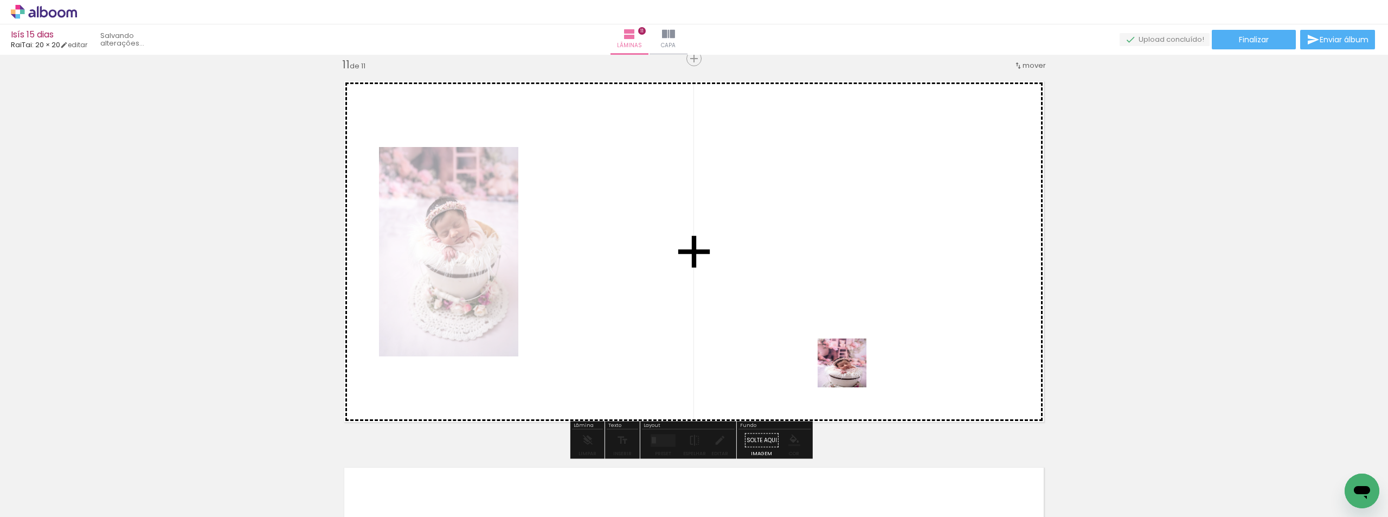
drag, startPoint x: 810, startPoint y: 480, endPoint x: 865, endPoint y: 348, distance: 143.9
click at [865, 348] on quentale-workspace at bounding box center [694, 258] width 1388 height 517
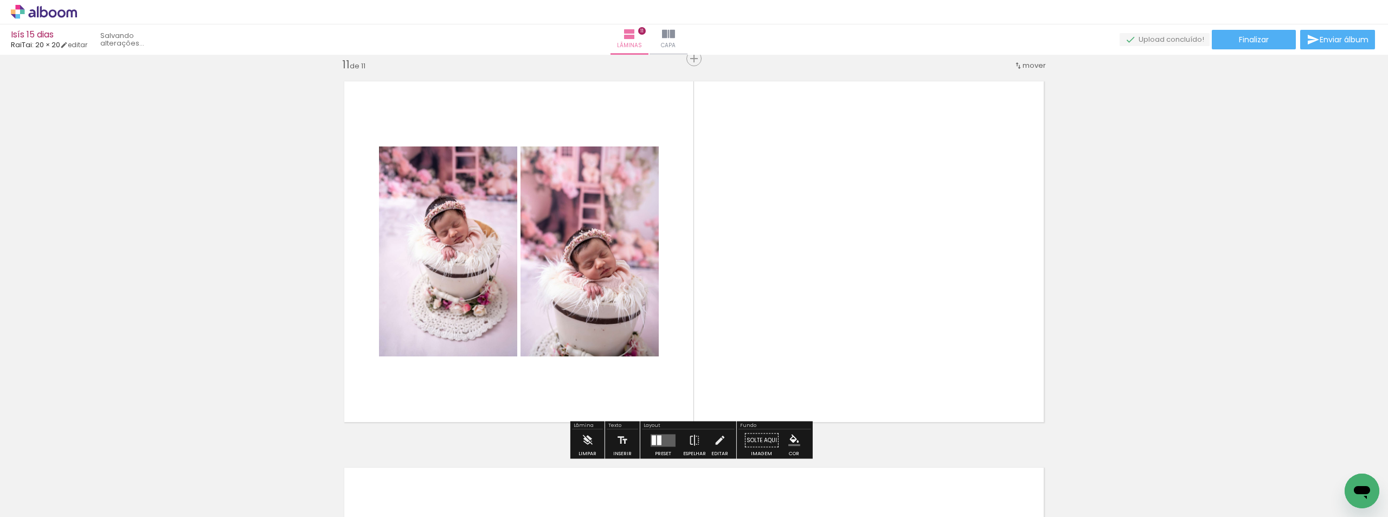
scroll to position [0, 526]
click at [1003, 182] on quentale-layouter at bounding box center [694, 251] width 718 height 359
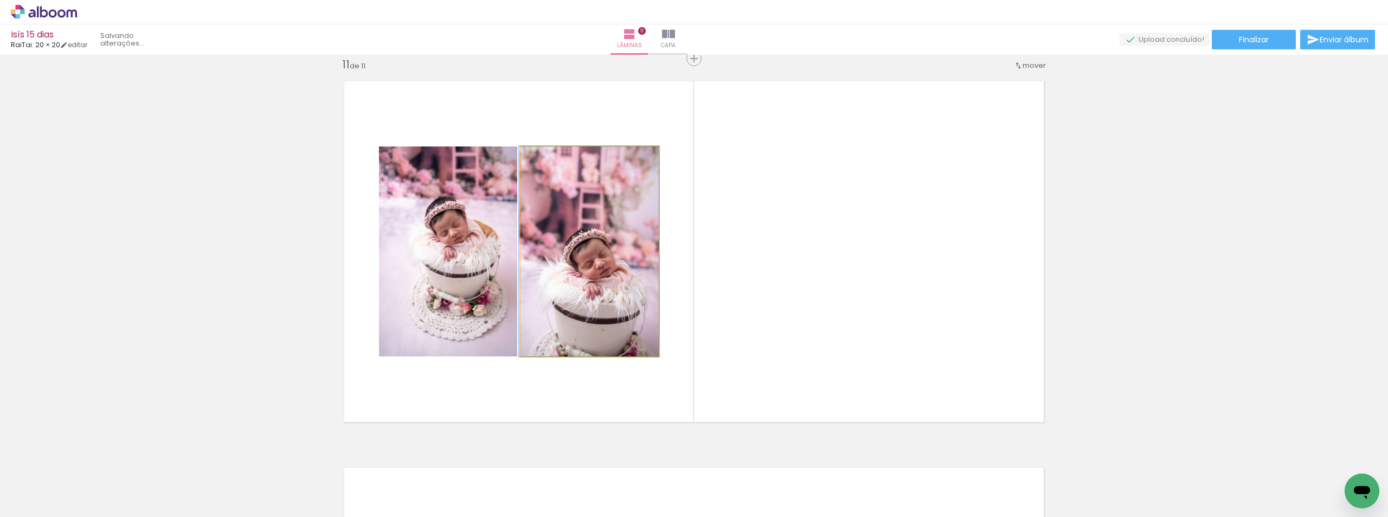
drag, startPoint x: 574, startPoint y: 311, endPoint x: 559, endPoint y: 263, distance: 50.4
drag, startPoint x: 601, startPoint y: 326, endPoint x: 599, endPoint y: 298, distance: 28.8
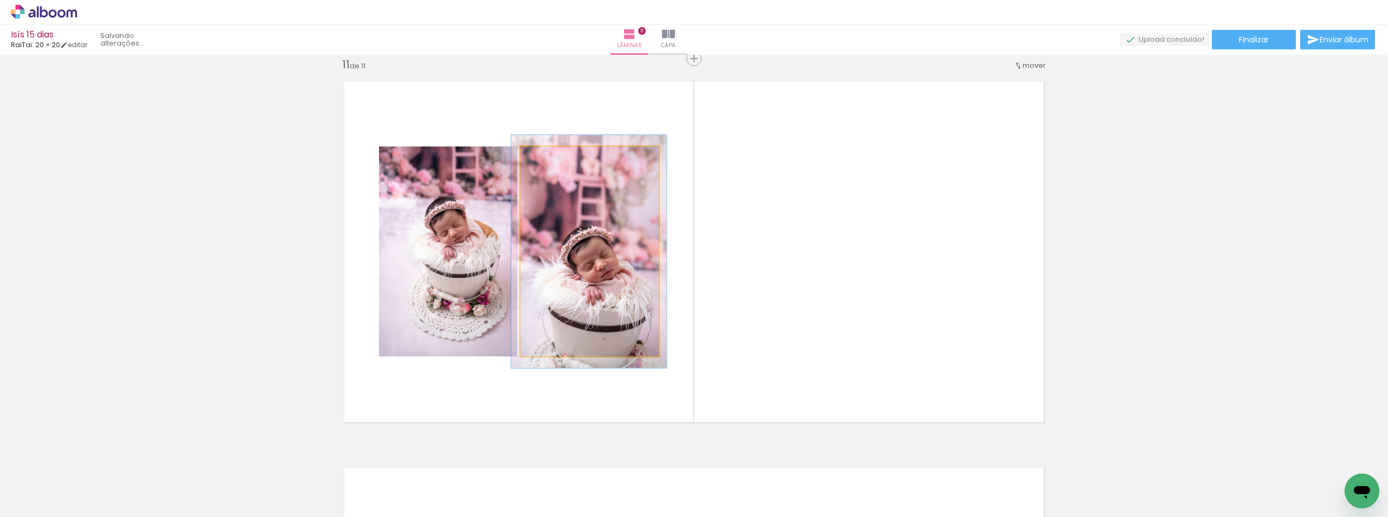
drag, startPoint x: 538, startPoint y: 157, endPoint x: 553, endPoint y: 161, distance: 14.5
click at [550, 160] on div at bounding box center [551, 158] width 10 height 10
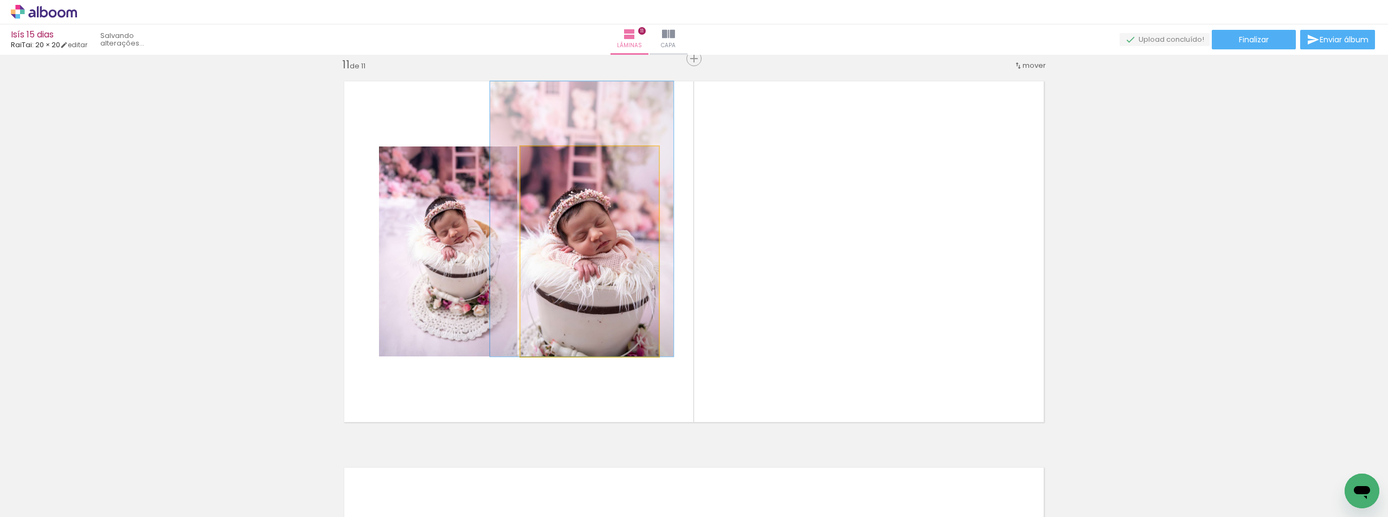
drag, startPoint x: 598, startPoint y: 292, endPoint x: 591, endPoint y: 181, distance: 110.8
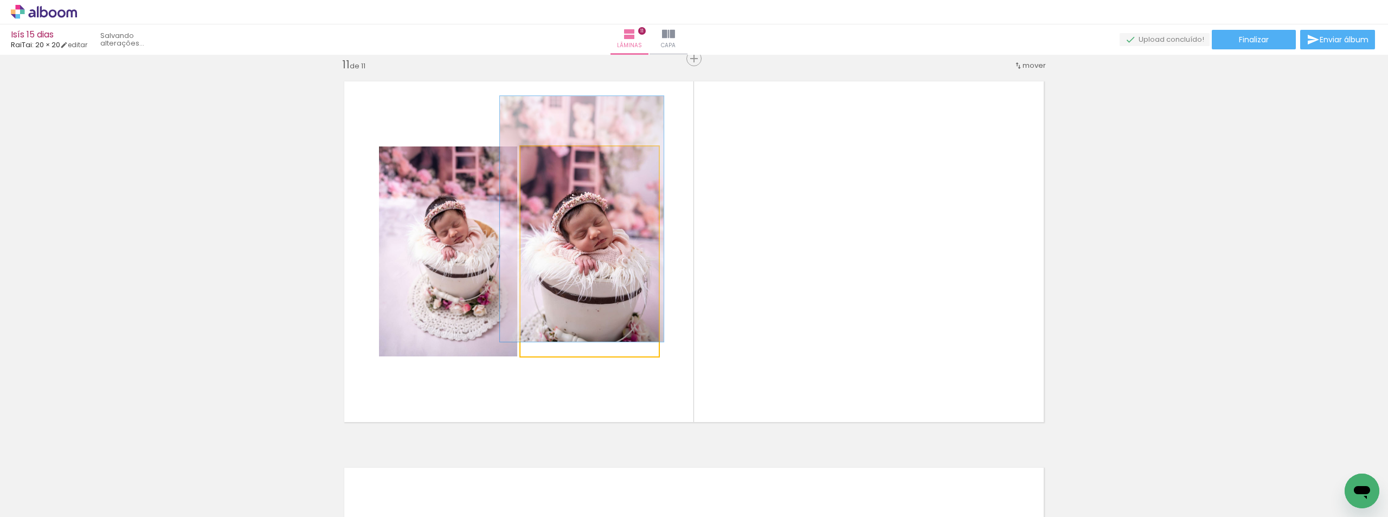
drag, startPoint x: 549, startPoint y: 160, endPoint x: 498, endPoint y: 148, distance: 52.9
type paper-slider "100"
click at [0, 0] on slot at bounding box center [0, 0] width 0 height 0
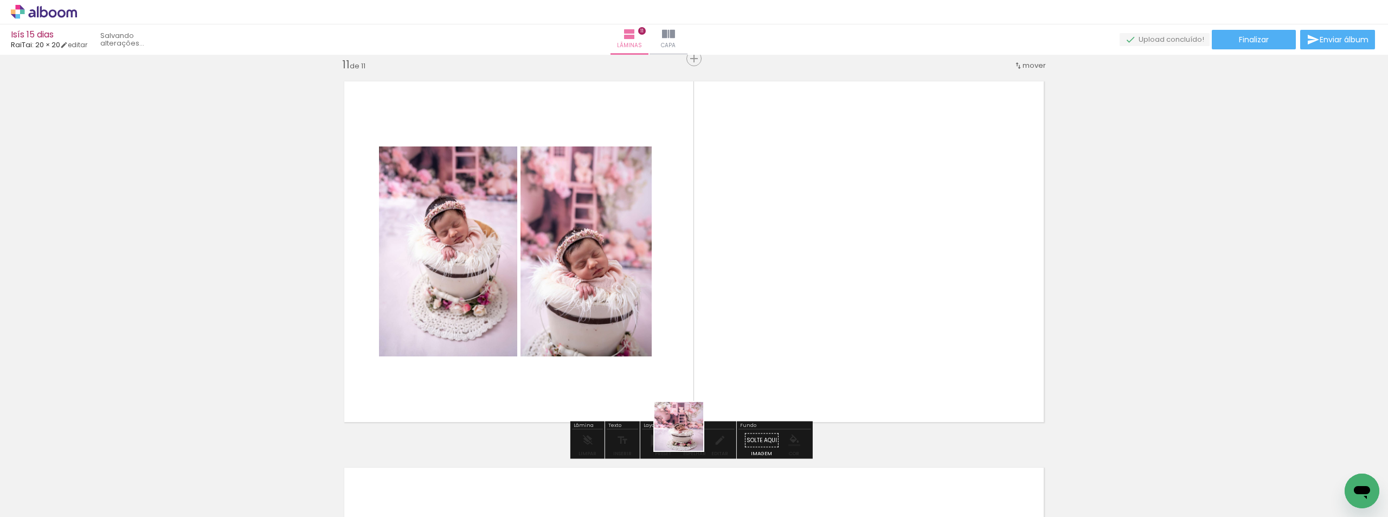
drag, startPoint x: 636, startPoint y: 476, endPoint x: 817, endPoint y: 340, distance: 226.6
click at [817, 340] on quentale-workspace at bounding box center [694, 258] width 1388 height 517
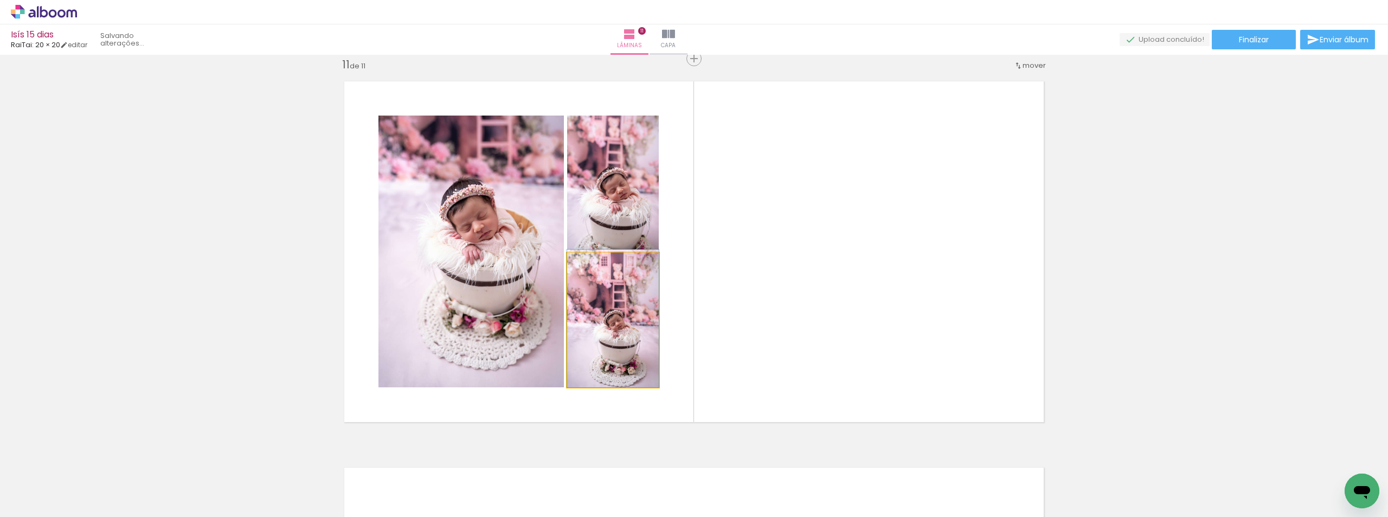
drag, startPoint x: 606, startPoint y: 373, endPoint x: 605, endPoint y: 343, distance: 29.9
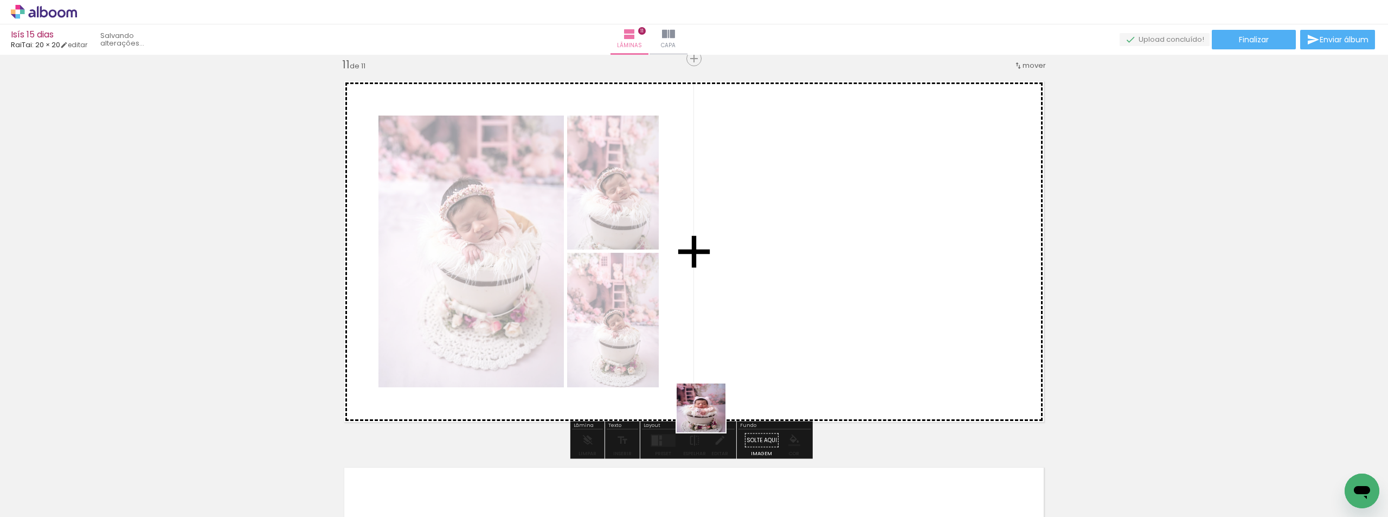
drag, startPoint x: 690, startPoint y: 478, endPoint x: 732, endPoint y: 207, distance: 274.9
click at [880, 263] on quentale-workspace at bounding box center [694, 258] width 1388 height 517
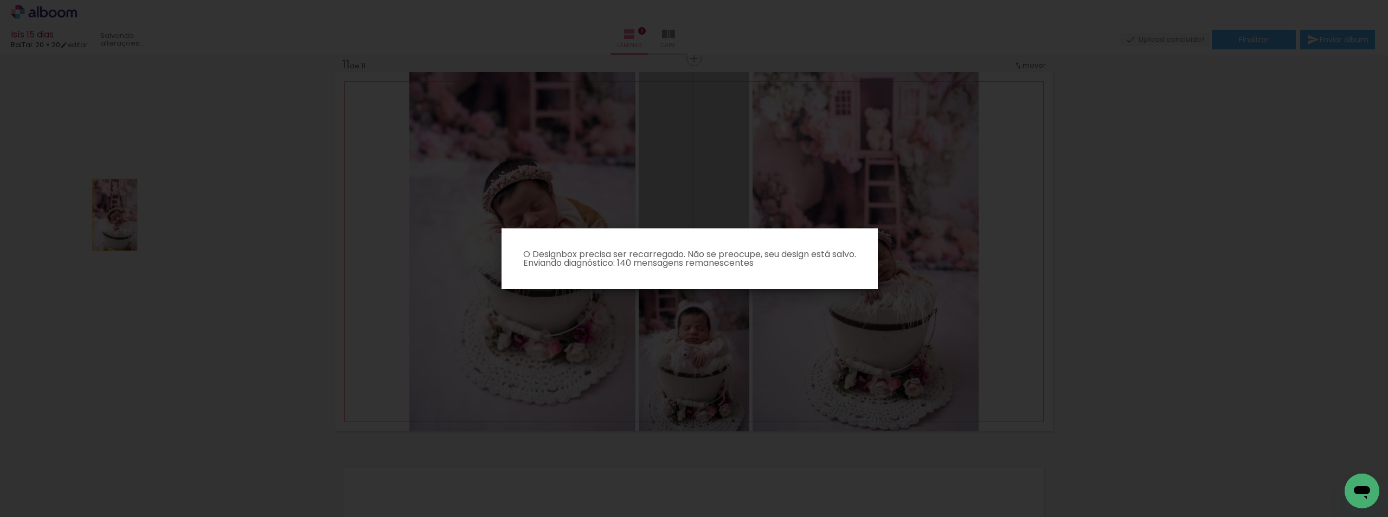
drag, startPoint x: 431, startPoint y: 202, endPoint x: 108, endPoint y: 215, distance: 322.9
click at [108, 215] on body "link( href="../../bower_components/polymer/polymer.html" rel="import" ) picture…" at bounding box center [694, 258] width 1388 height 517
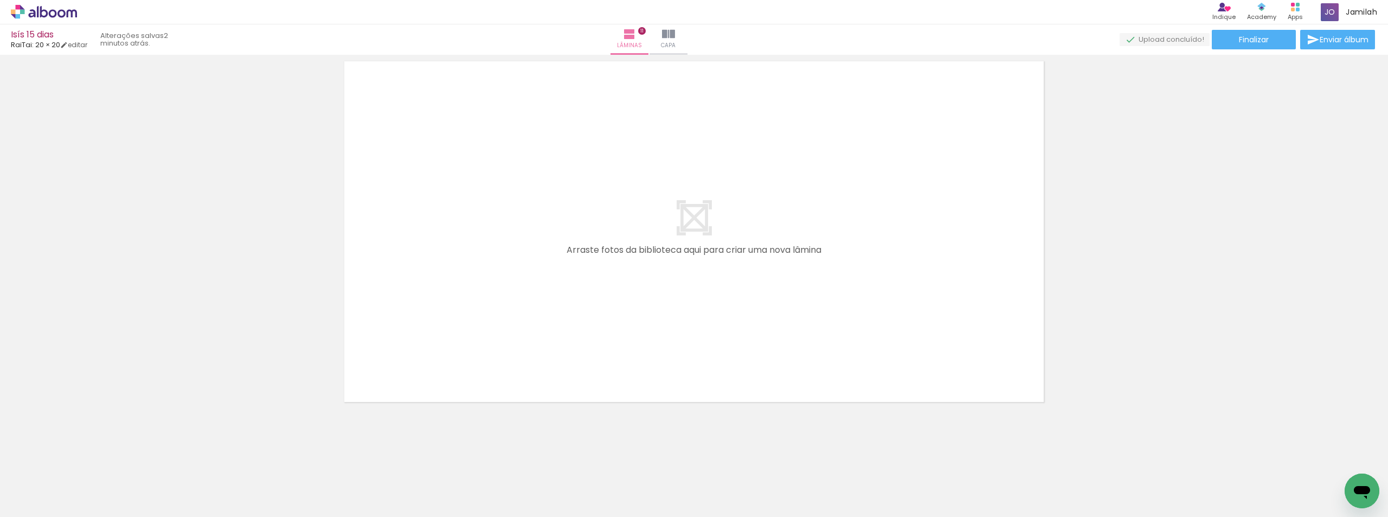
scroll to position [3956, 0]
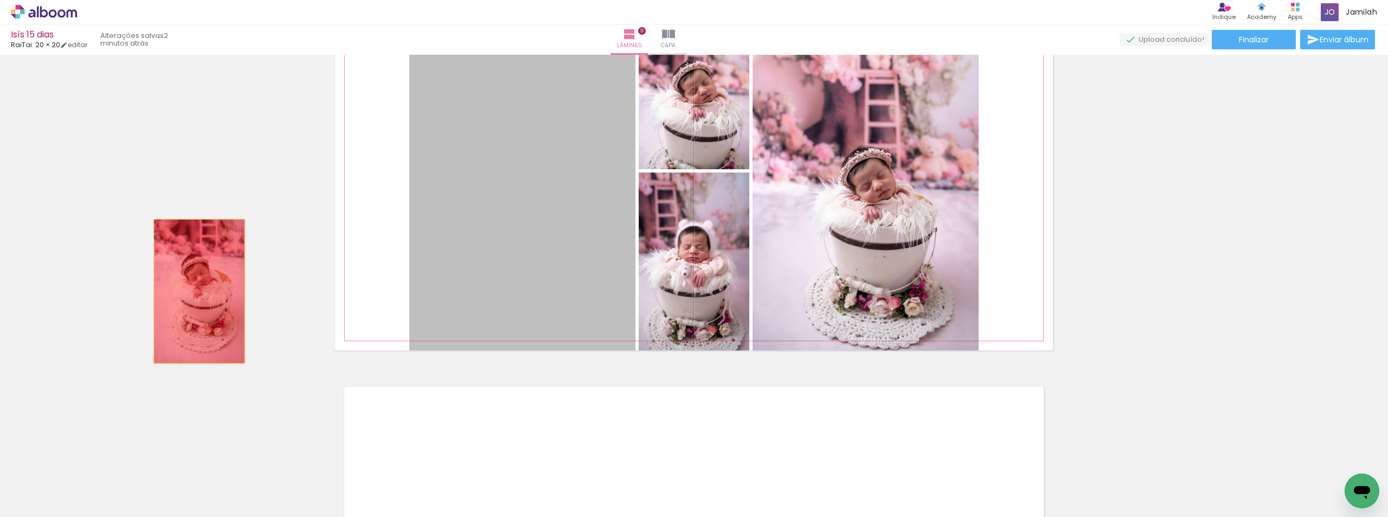
drag, startPoint x: 195, startPoint y: 291, endPoint x: 366, endPoint y: 252, distance: 175.2
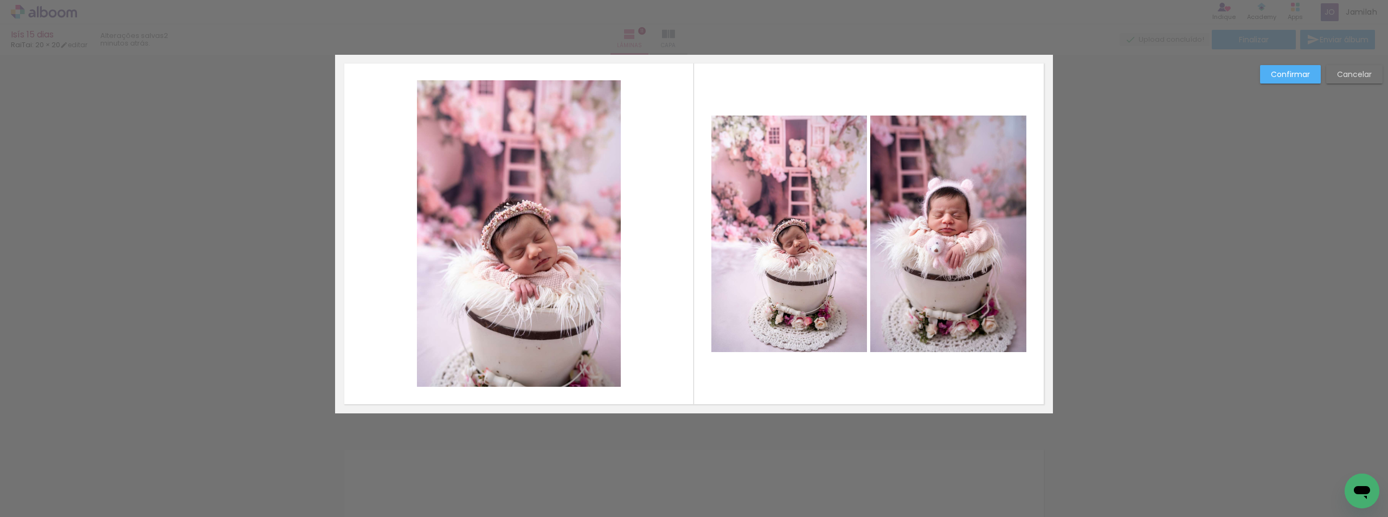
drag, startPoint x: 488, startPoint y: 264, endPoint x: 366, endPoint y: 275, distance: 122.5
click at [373, 275] on quentale-layouter at bounding box center [694, 233] width 718 height 359
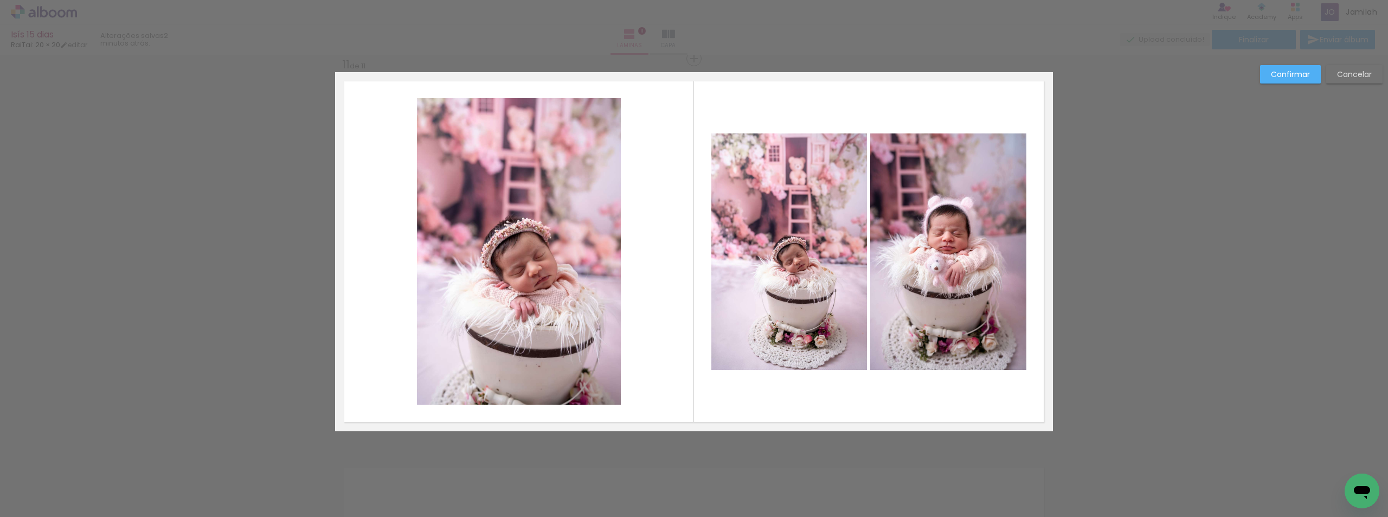
drag, startPoint x: 820, startPoint y: 234, endPoint x: 352, endPoint y: 399, distance: 496.1
click at [626, 275] on quentale-layouter at bounding box center [694, 251] width 718 height 359
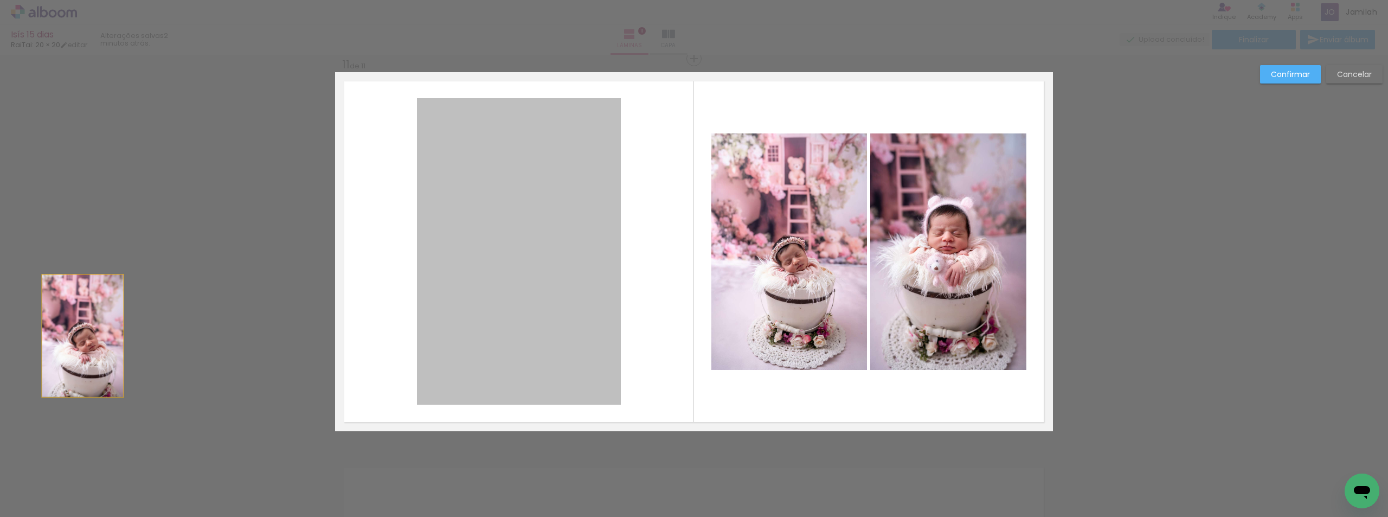
drag, startPoint x: 150, startPoint y: 336, endPoint x: 0, endPoint y: 348, distance: 150.1
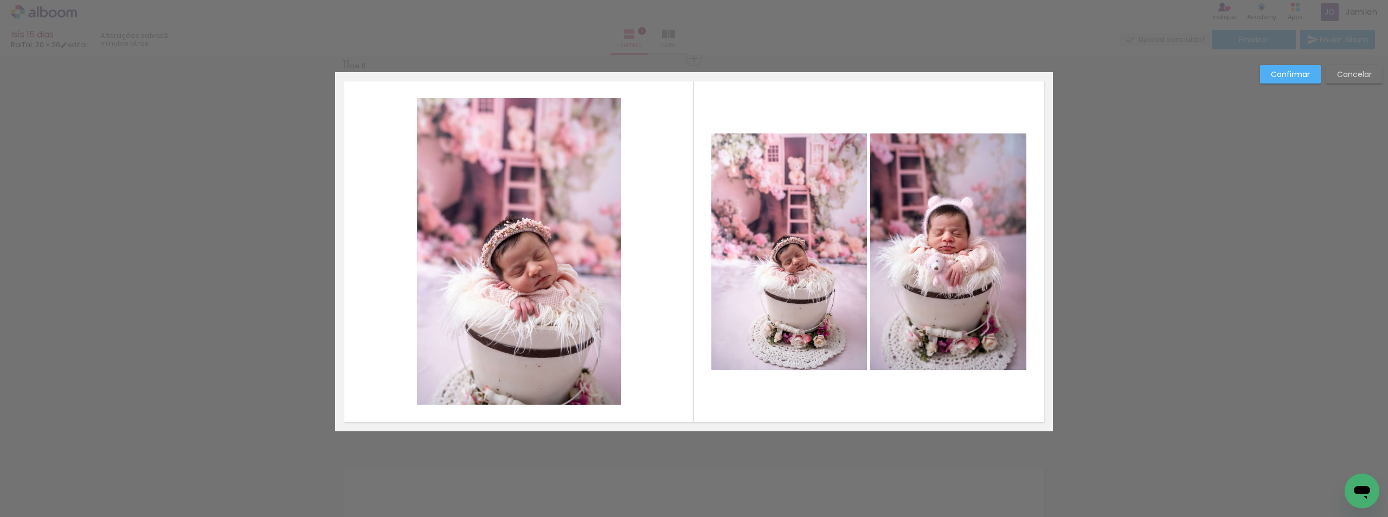
click at [0, 0] on slot "Cancelar" at bounding box center [0, 0] width 0 height 0
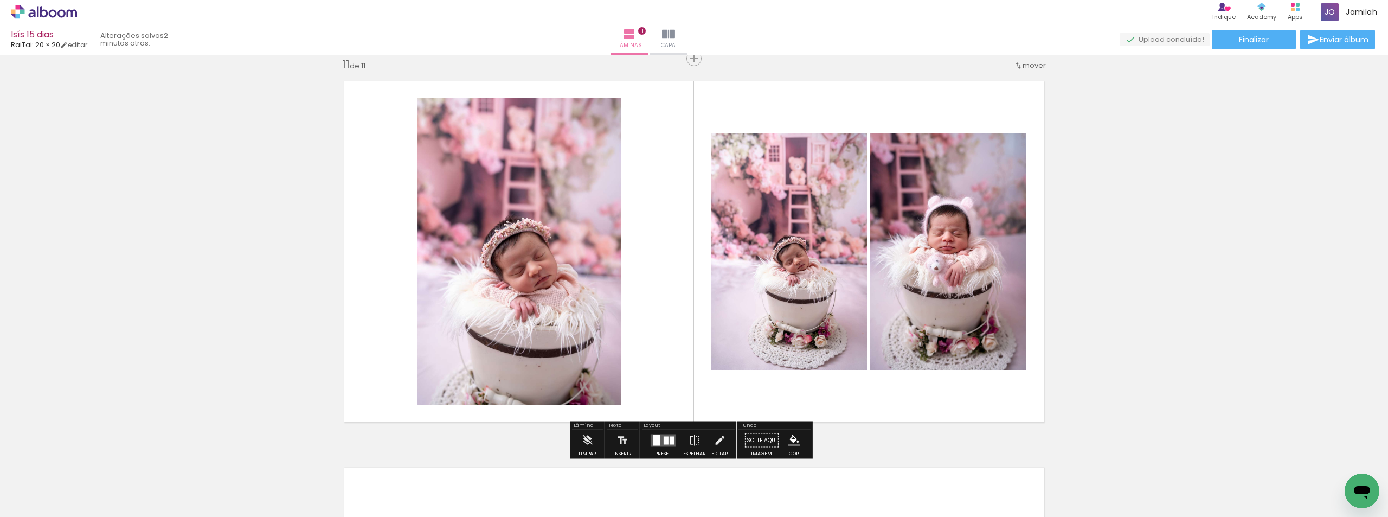
drag, startPoint x: 477, startPoint y: 228, endPoint x: 47, endPoint y: 310, distance: 437.7
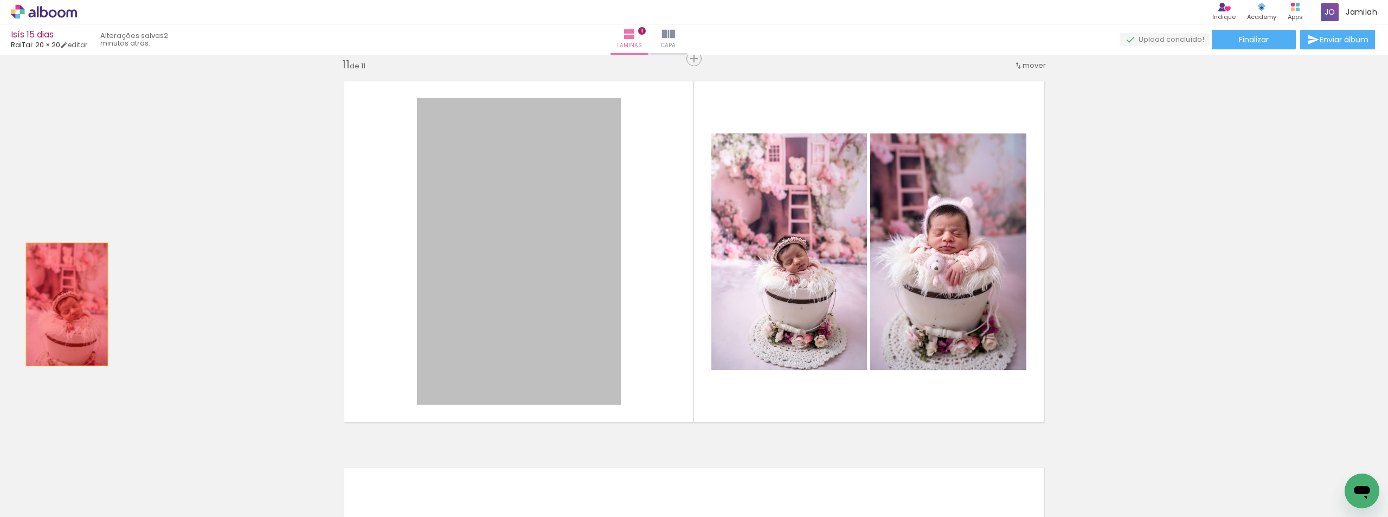
drag, startPoint x: 482, startPoint y: 262, endPoint x: 63, endPoint y: 304, distance: 420.7
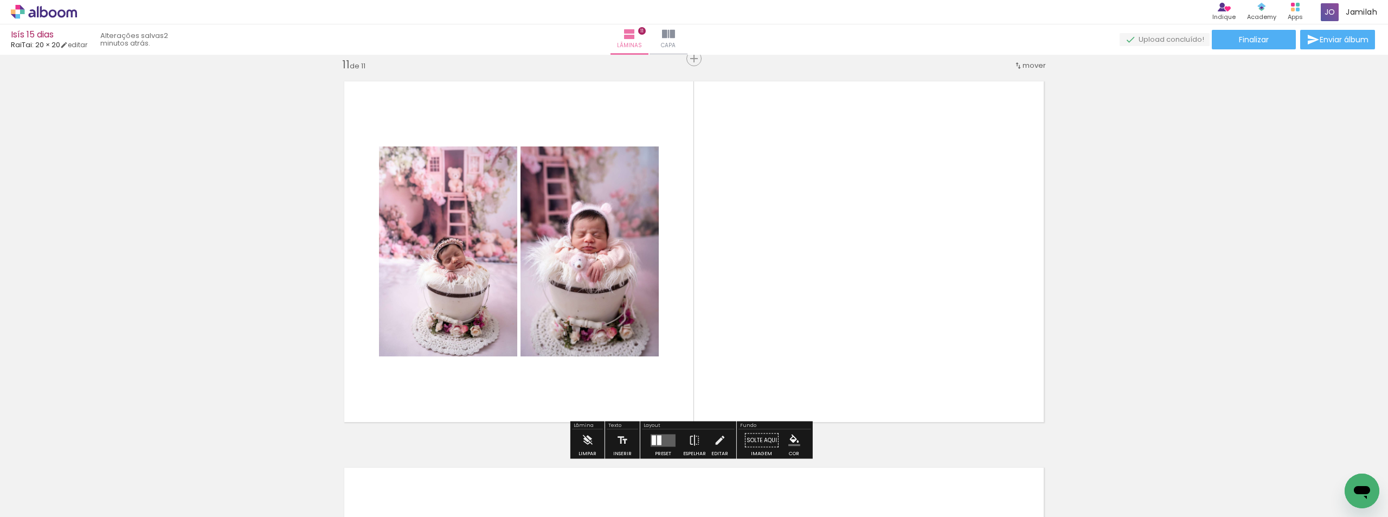
drag, startPoint x: 516, startPoint y: 257, endPoint x: 0, endPoint y: 345, distance: 523.1
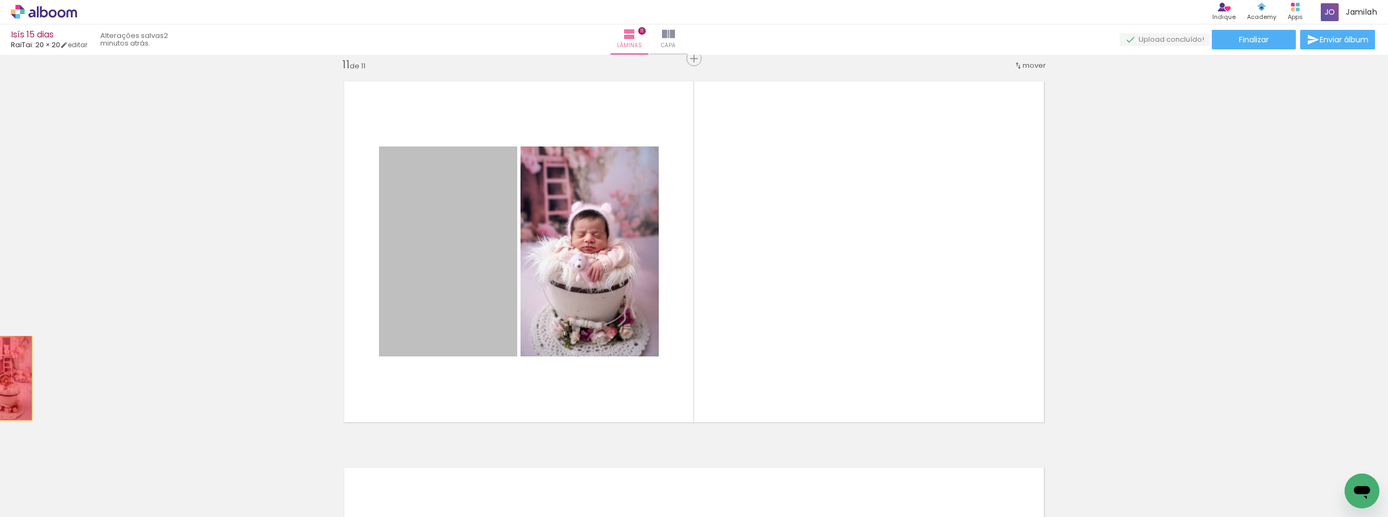
drag, startPoint x: 499, startPoint y: 235, endPoint x: 25, endPoint y: 375, distance: 494.1
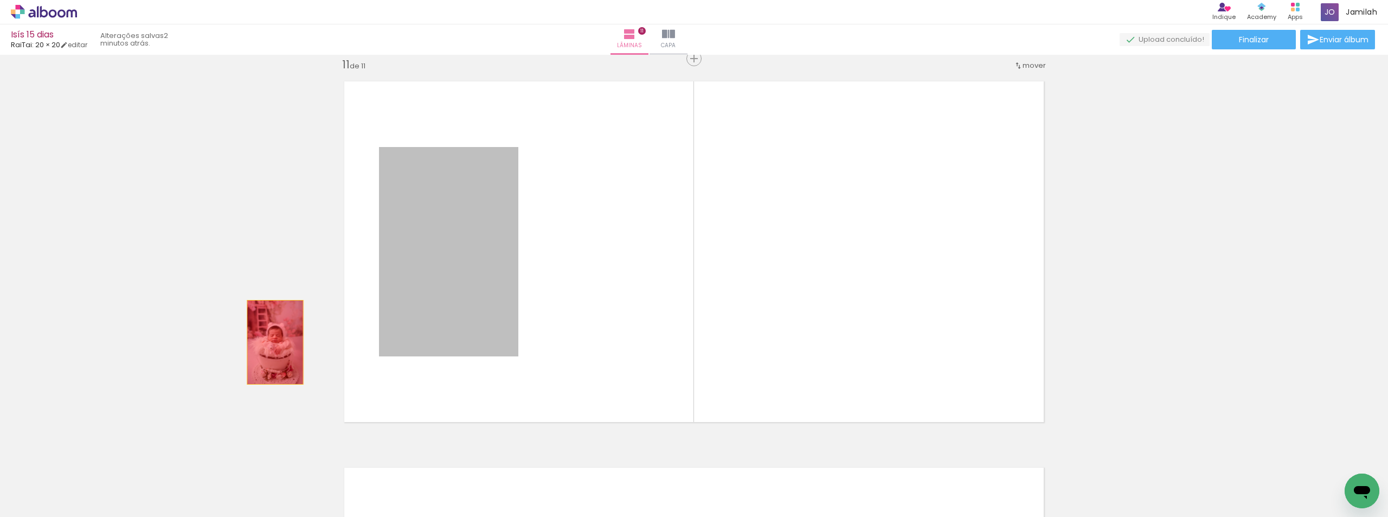
drag, startPoint x: 341, startPoint y: 334, endPoint x: 130, endPoint y: 368, distance: 213.6
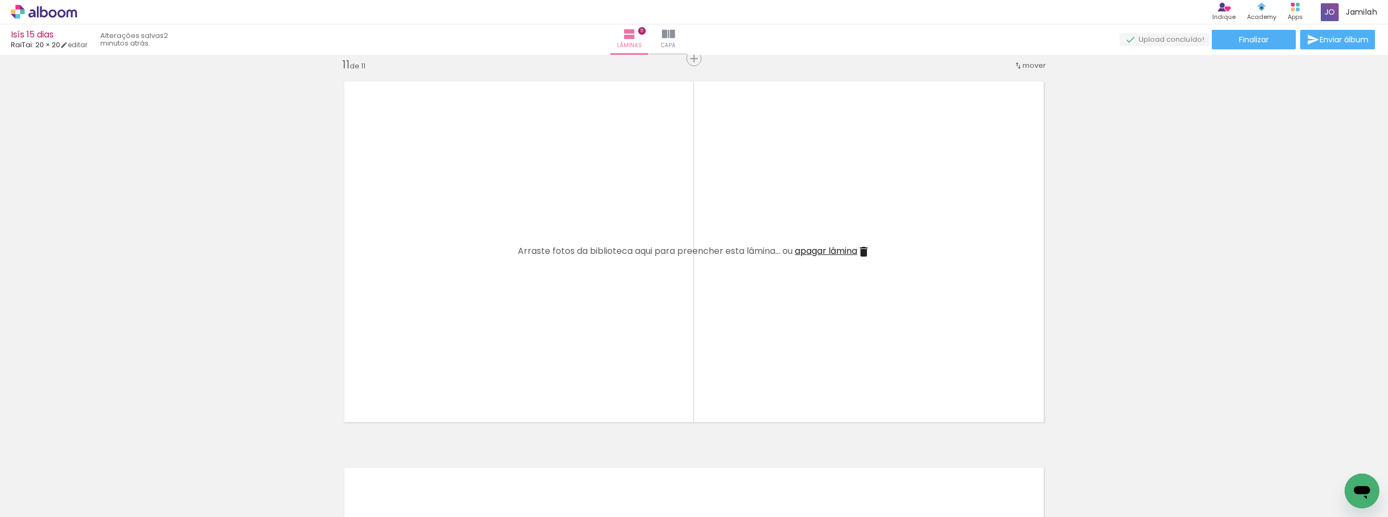
click at [843, 244] on quentale-layouter at bounding box center [694, 251] width 718 height 359
click at [829, 249] on span "apagar lâmina" at bounding box center [826, 251] width 62 height 12
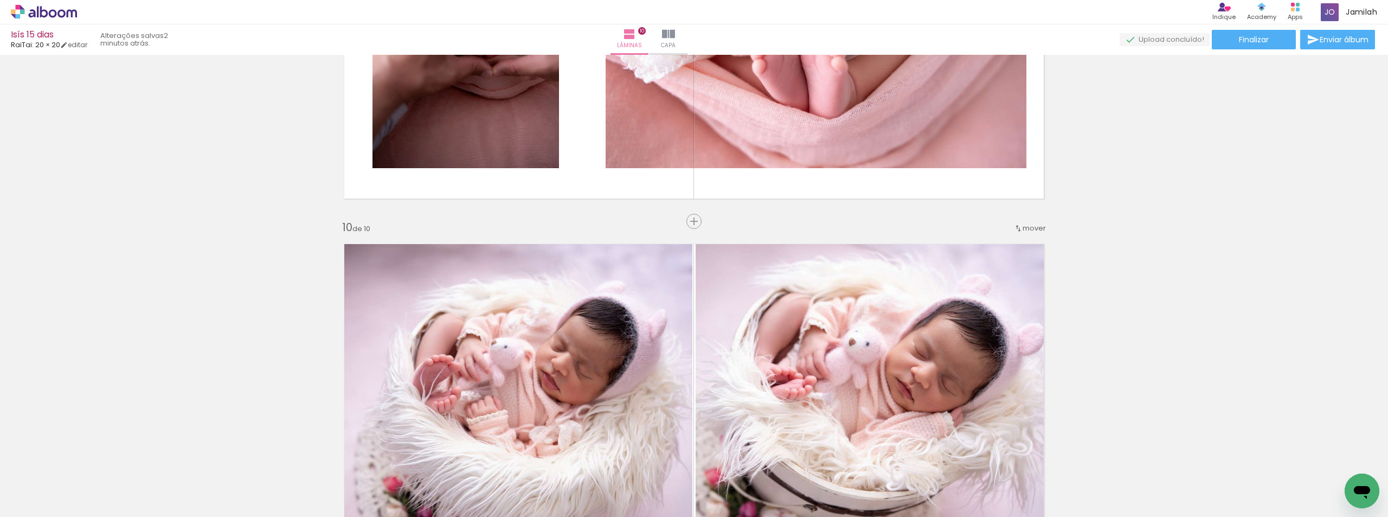
scroll to position [3435, 0]
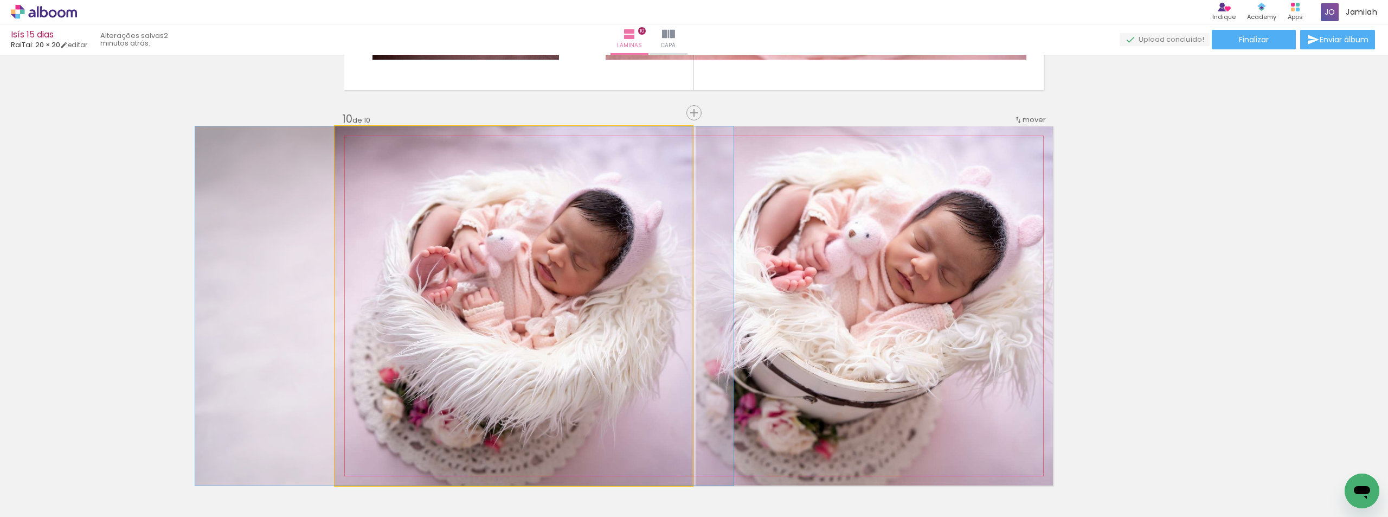
drag, startPoint x: 599, startPoint y: 298, endPoint x: 595, endPoint y: 306, distance: 9.5
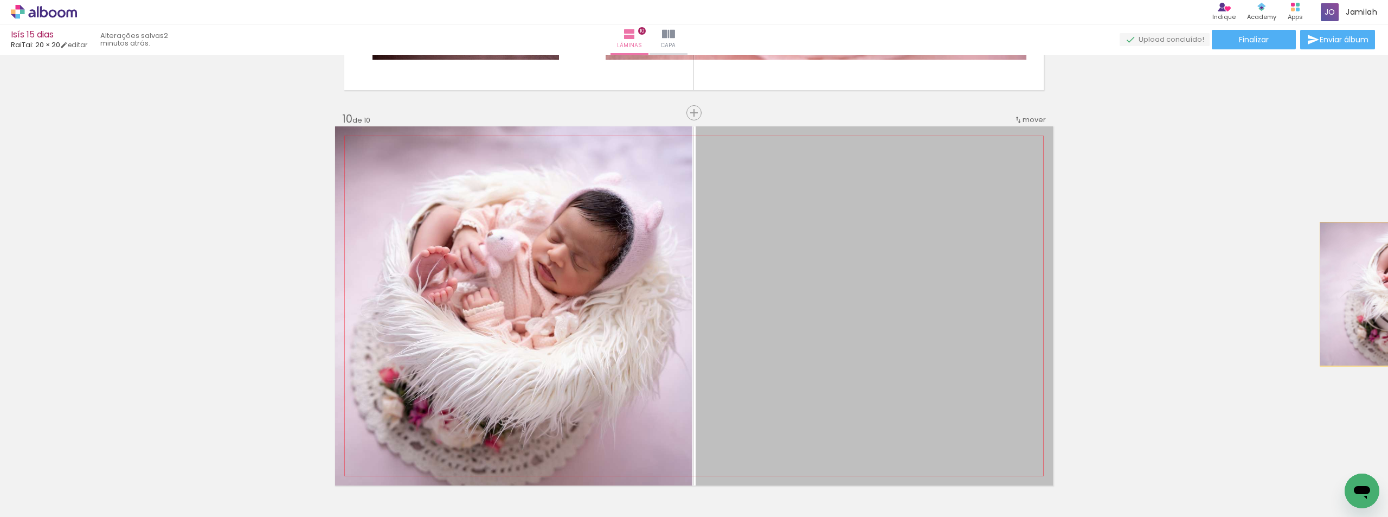
drag, startPoint x: 915, startPoint y: 264, endPoint x: 1388, endPoint y: 294, distance: 473.2
click at [1388, 294] on div "Inserir lâmina 1 de 10 Inserir lâmina 2 de 10 Inserir lâmina 3 de 10 Inserir lâ…" at bounding box center [694, 286] width 1388 height 462
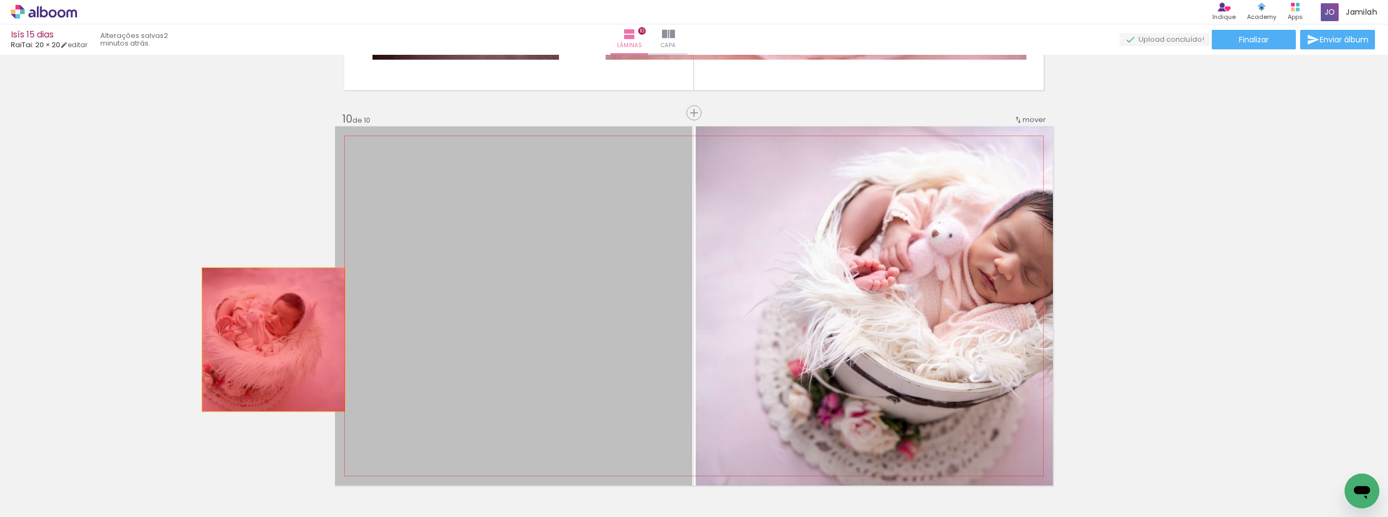
drag, startPoint x: 614, startPoint y: 308, endPoint x: 653, endPoint y: 309, distance: 38.5
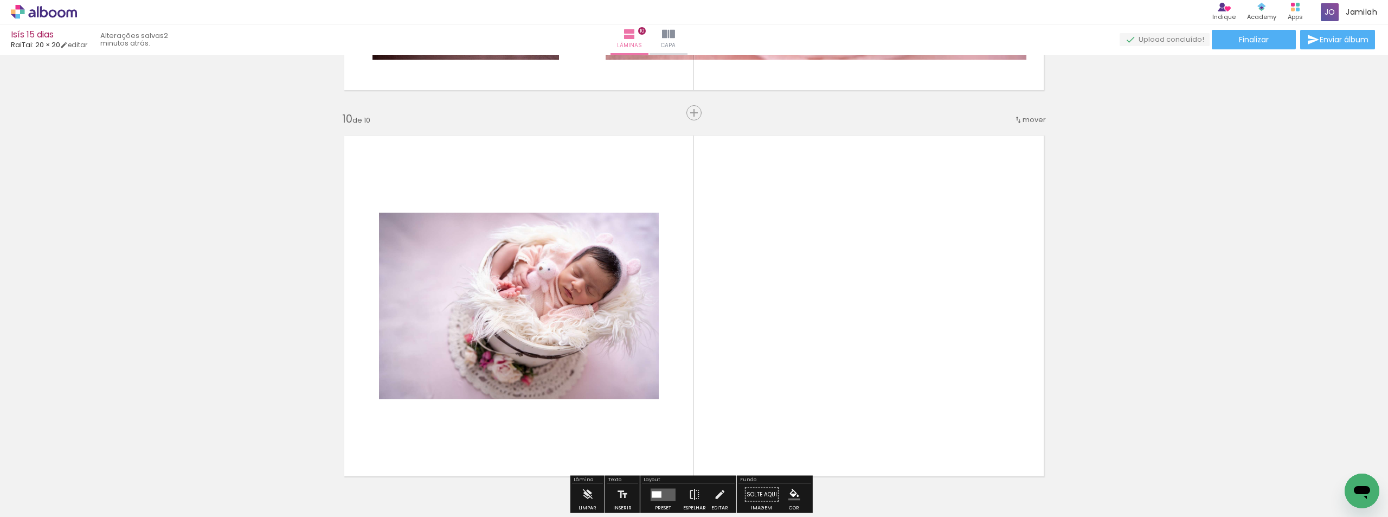
drag, startPoint x: 432, startPoint y: 318, endPoint x: 532, endPoint y: 298, distance: 102.2
click at [342, 320] on quentale-layouter at bounding box center [694, 305] width 718 height 359
drag, startPoint x: 668, startPoint y: 293, endPoint x: 504, endPoint y: 306, distance: 164.3
click at [500, 307] on quentale-layouter at bounding box center [694, 305] width 718 height 359
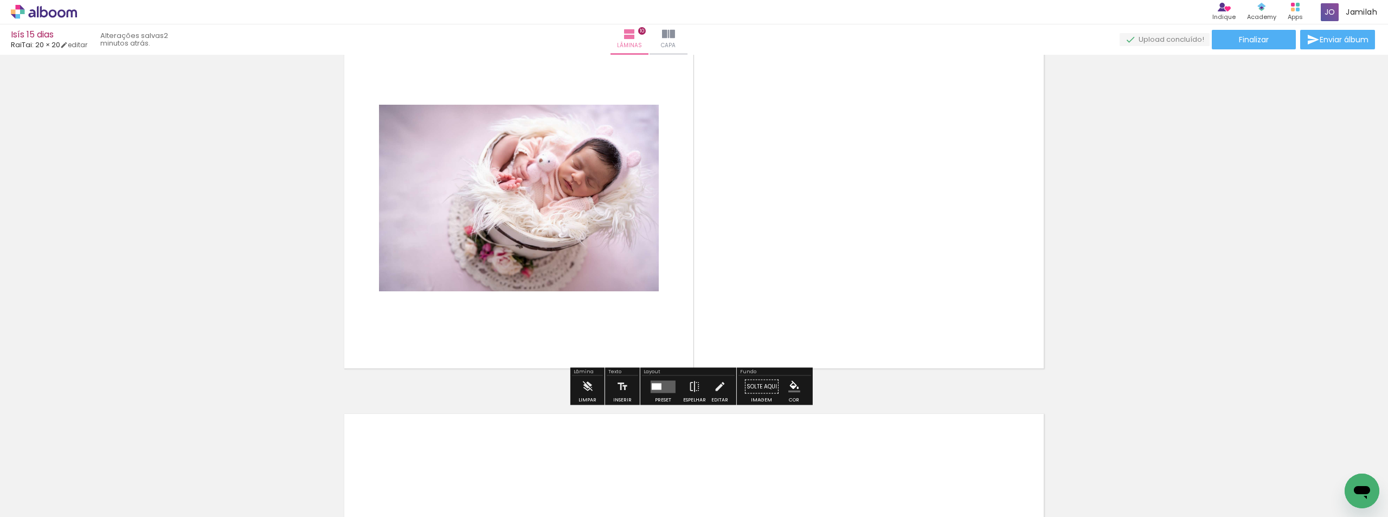
scroll to position [3543, 0]
drag, startPoint x: 658, startPoint y: 392, endPoint x: 700, endPoint y: 378, distance: 44.1
click at [659, 392] on div at bounding box center [663, 386] width 29 height 22
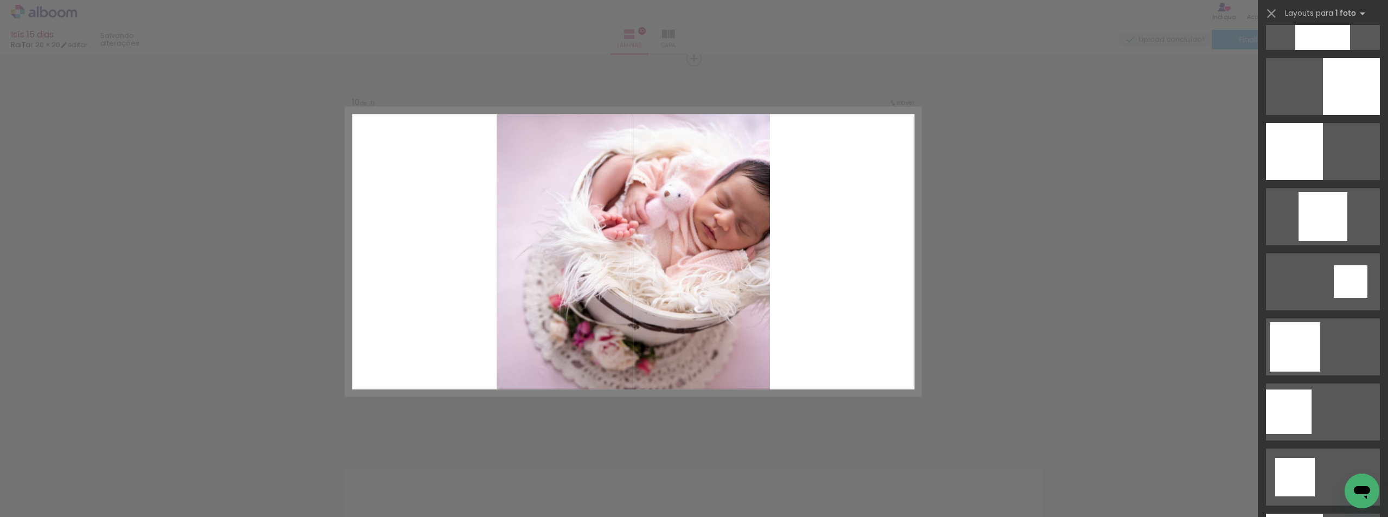
scroll to position [813, 0]
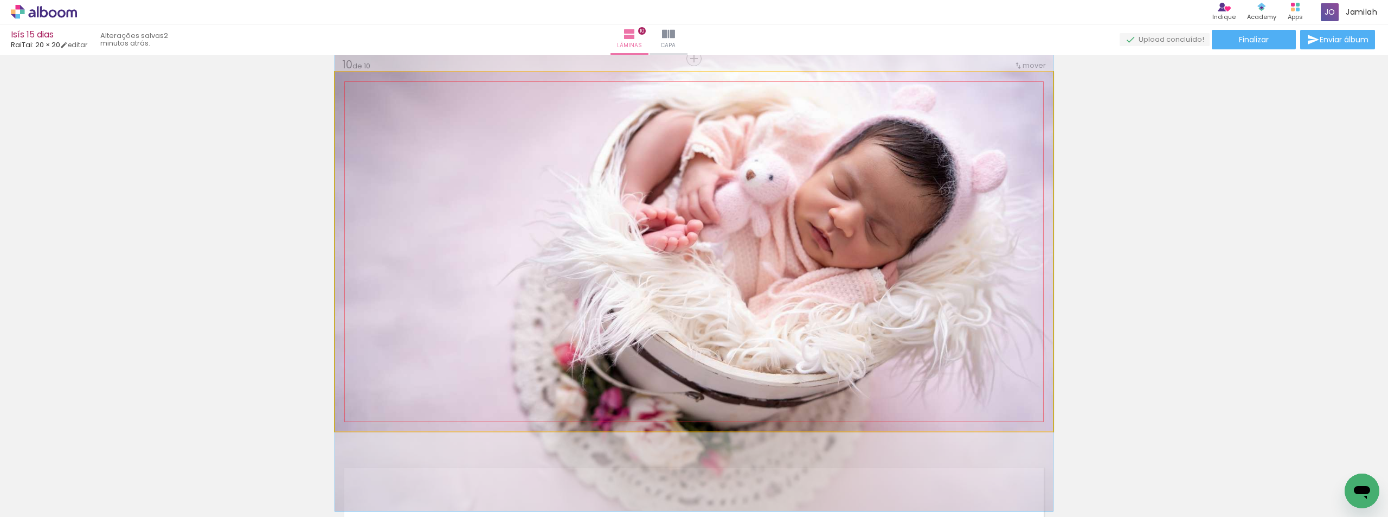
drag, startPoint x: 872, startPoint y: 240, endPoint x: 874, endPoint y: 260, distance: 20.1
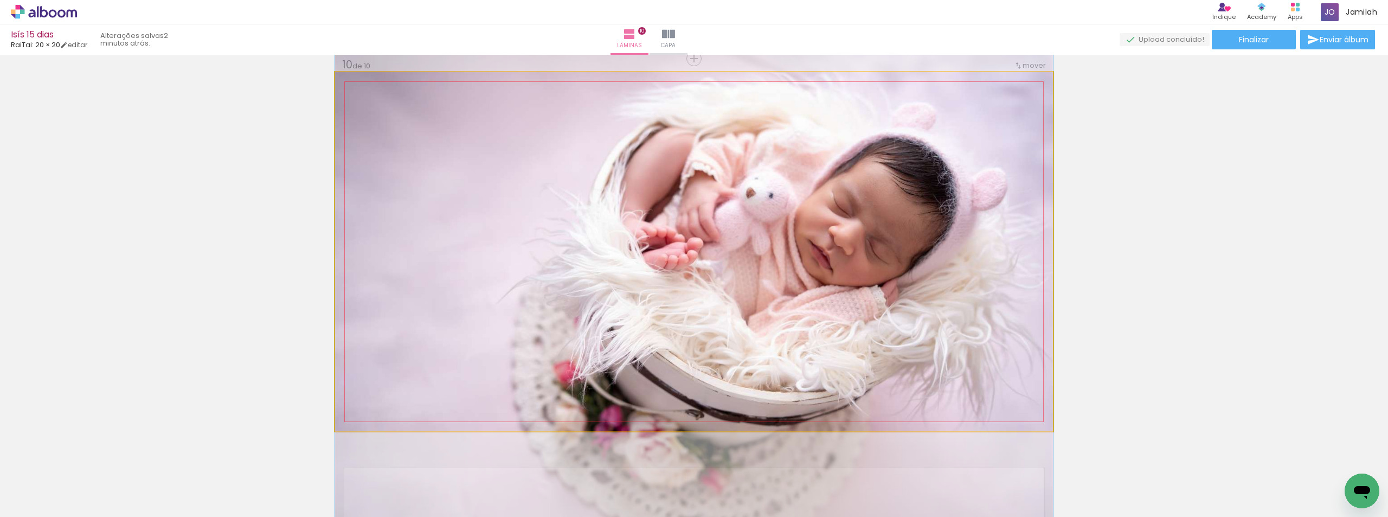
drag, startPoint x: 874, startPoint y: 260, endPoint x: 879, endPoint y: 282, distance: 22.9
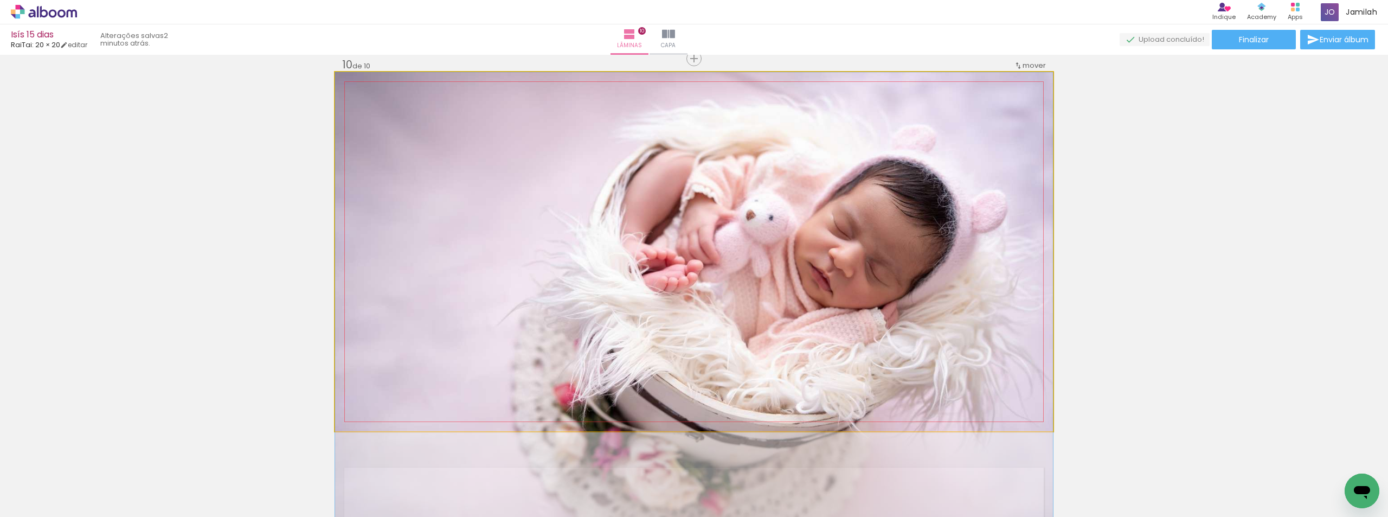
drag, startPoint x: 879, startPoint y: 283, endPoint x: 638, endPoint y: 285, distance: 240.8
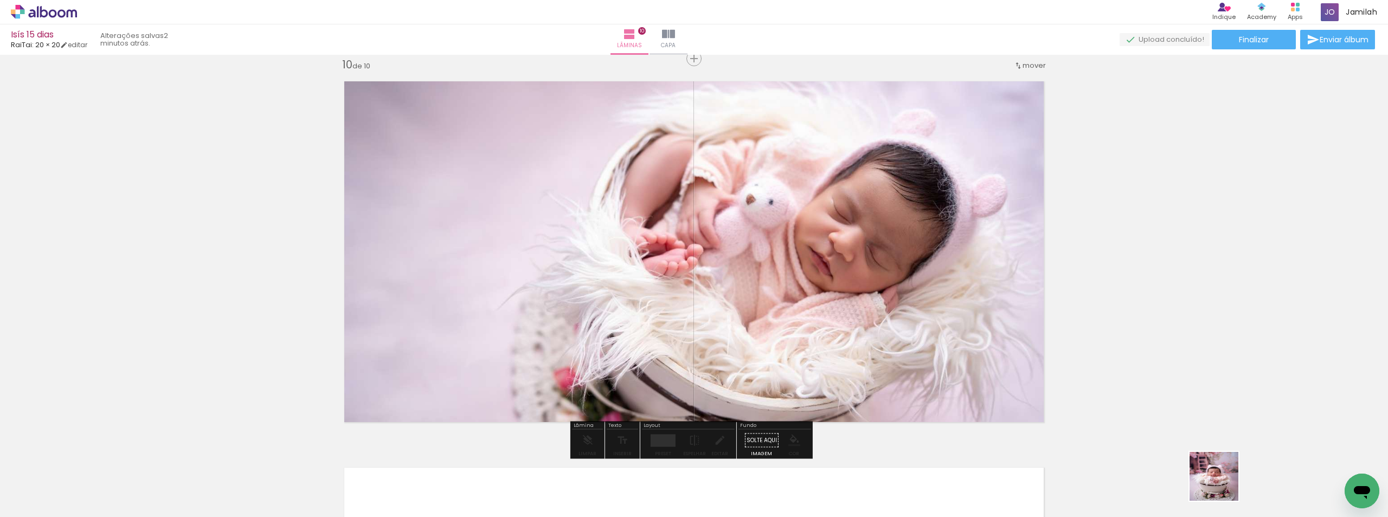
drag, startPoint x: 1229, startPoint y: 487, endPoint x: 1222, endPoint y: 484, distance: 7.8
click at [1222, 484] on quentale-thumb at bounding box center [1201, 480] width 61 height 62
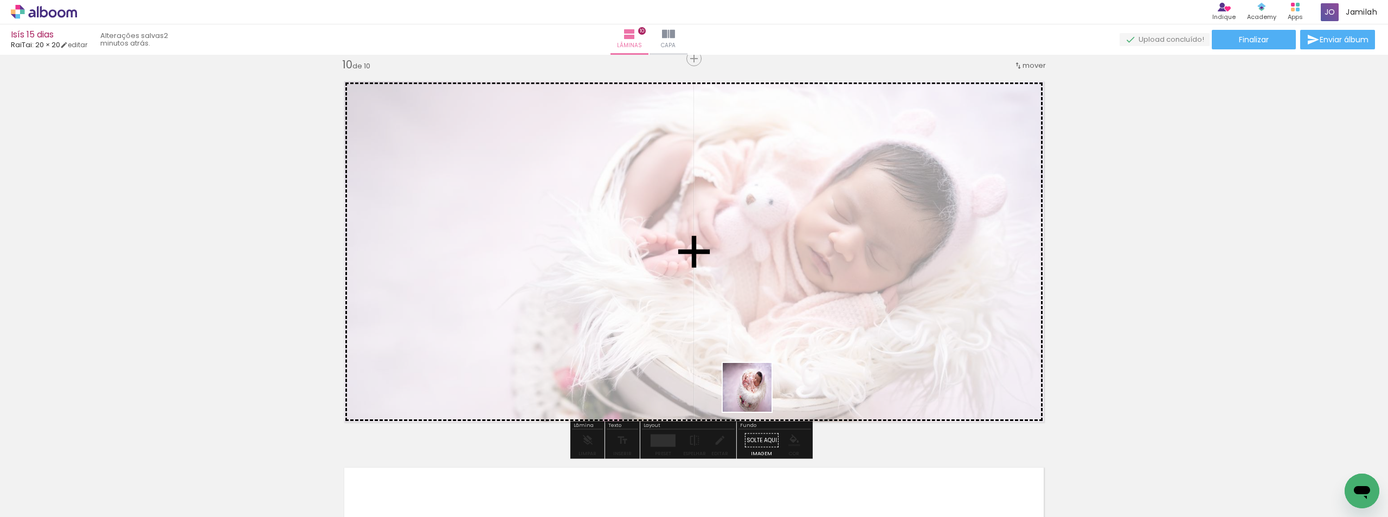
drag, startPoint x: 1249, startPoint y: 480, endPoint x: 728, endPoint y: 391, distance: 528.7
click at [728, 391] on quentale-workspace at bounding box center [694, 258] width 1388 height 517
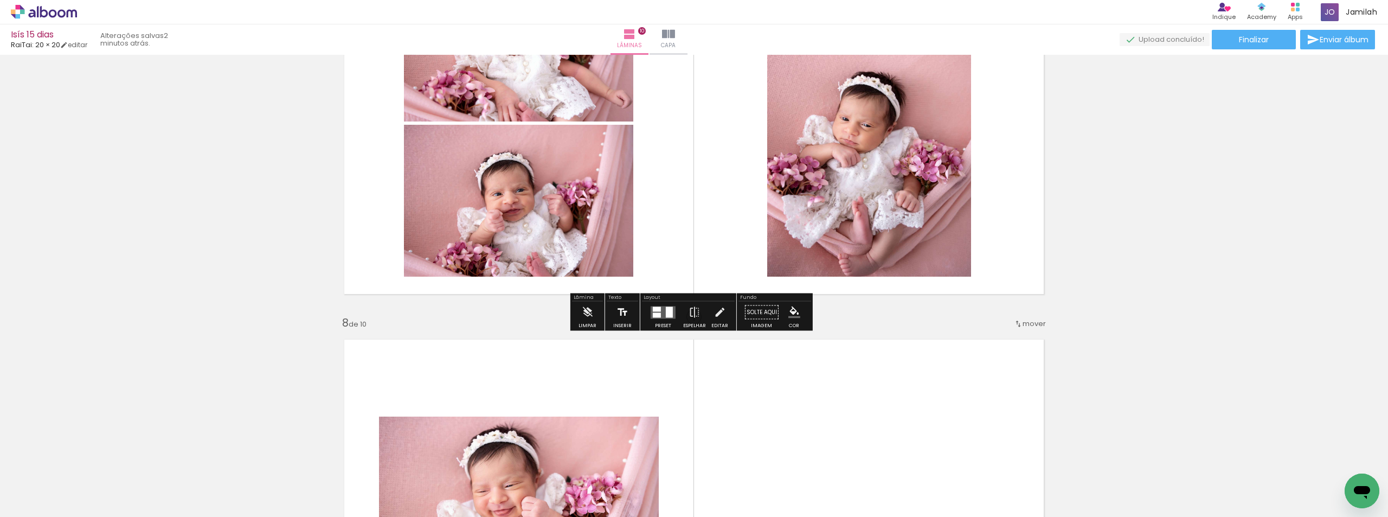
scroll to position [2242, 0]
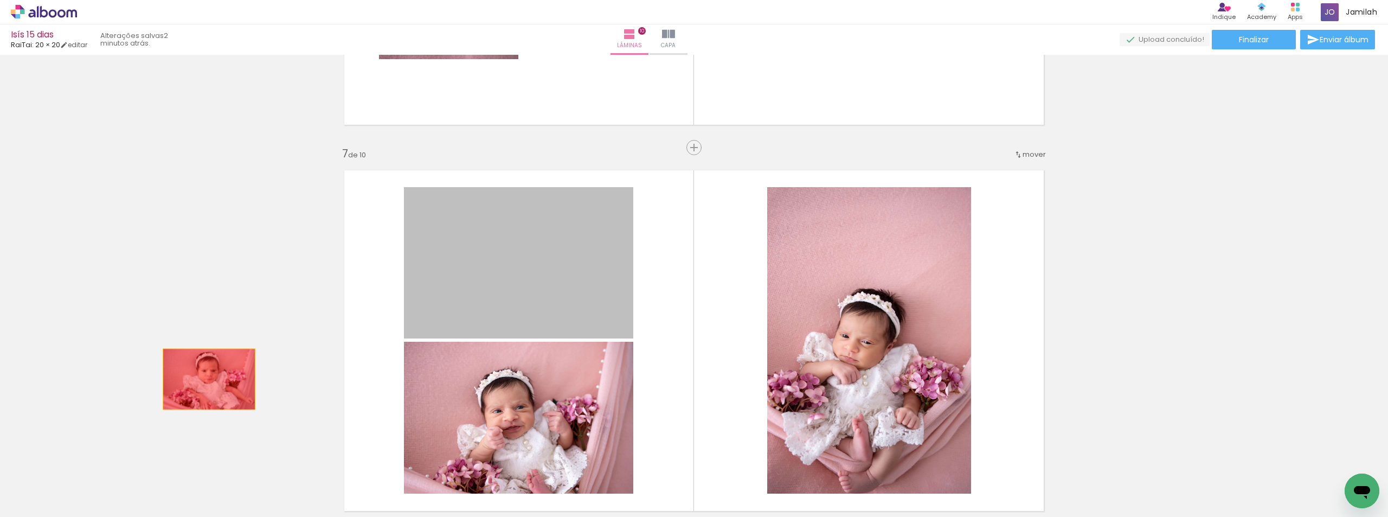
drag, startPoint x: 205, startPoint y: 379, endPoint x: 652, endPoint y: 294, distance: 455.3
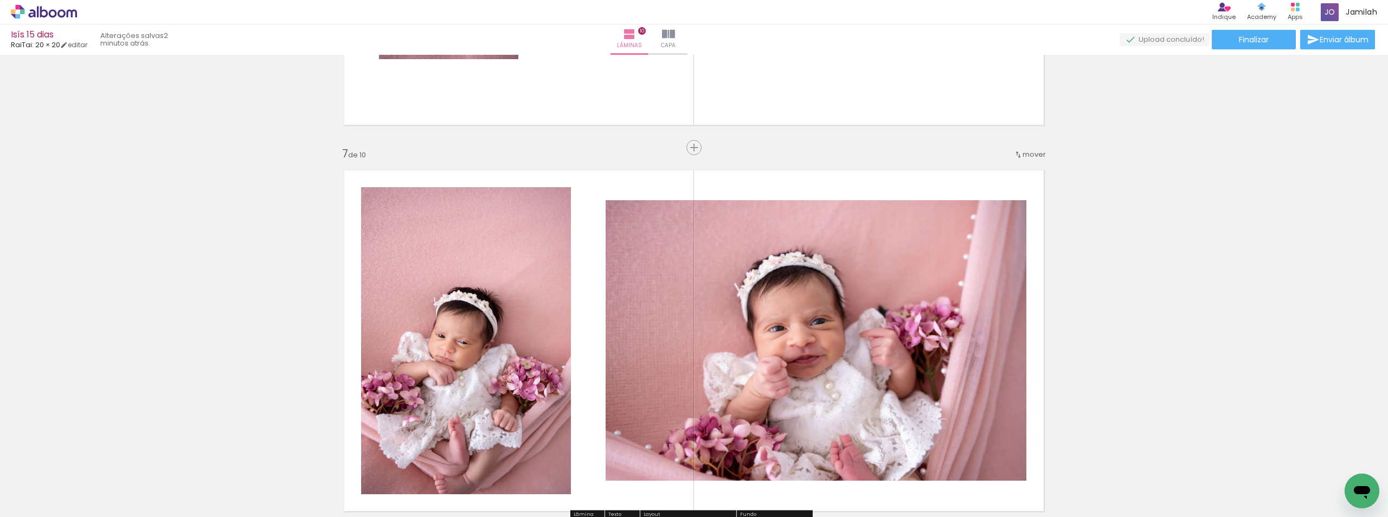
drag, startPoint x: 493, startPoint y: 341, endPoint x: 38, endPoint y: 413, distance: 460.5
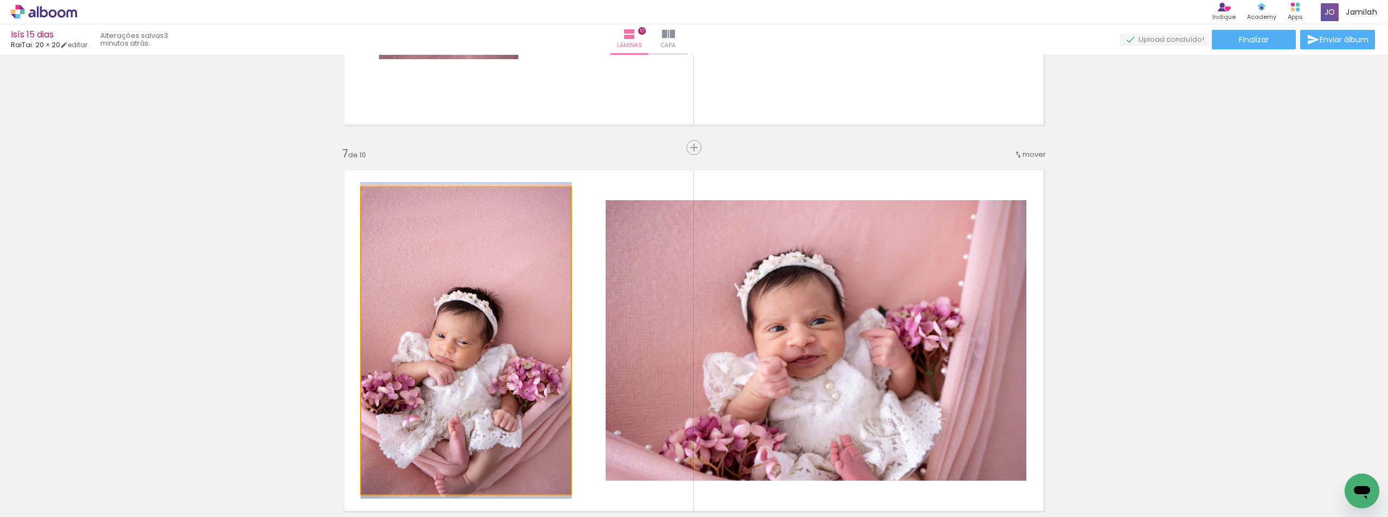
drag, startPoint x: 414, startPoint y: 332, endPoint x: 230, endPoint y: 345, distance: 184.3
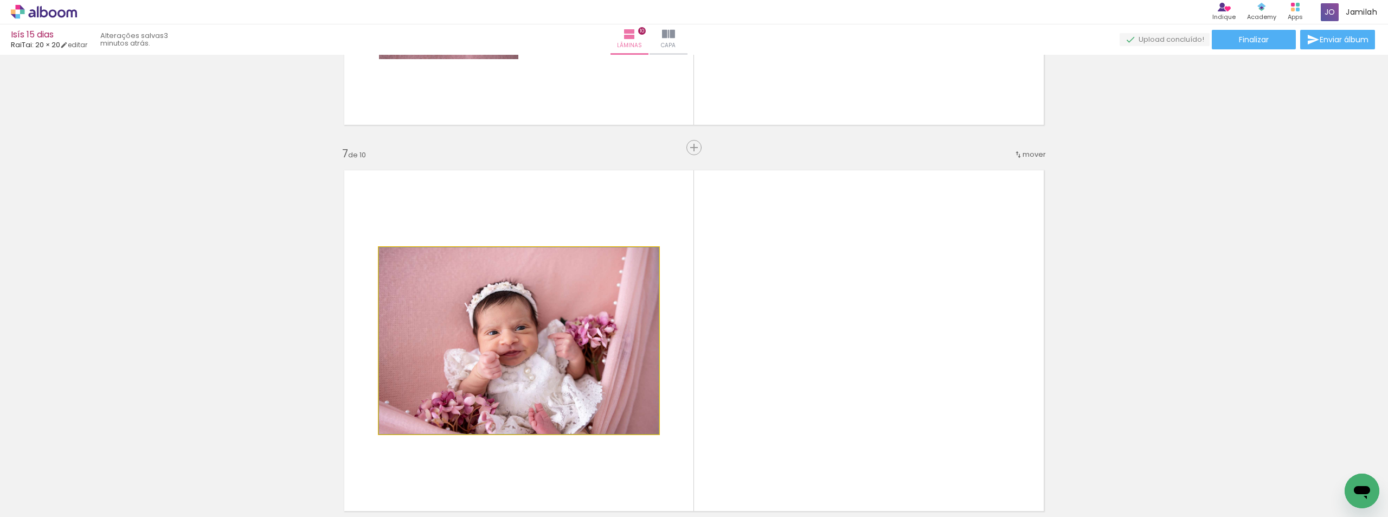
drag, startPoint x: 591, startPoint y: 297, endPoint x: 0, endPoint y: 466, distance: 614.9
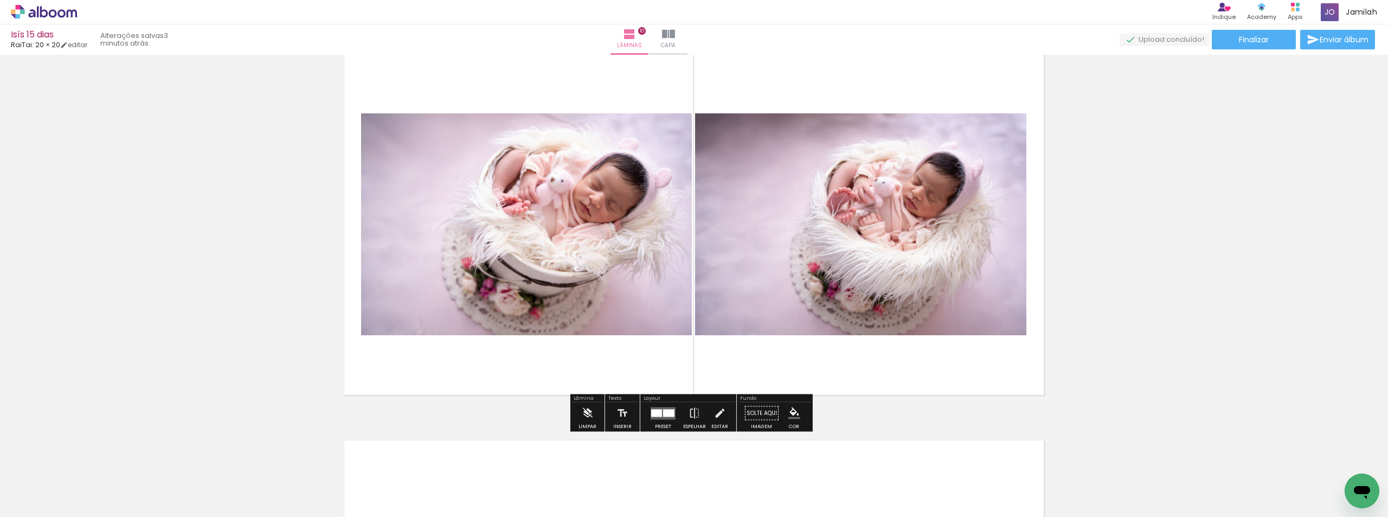
scroll to position [3515, 0]
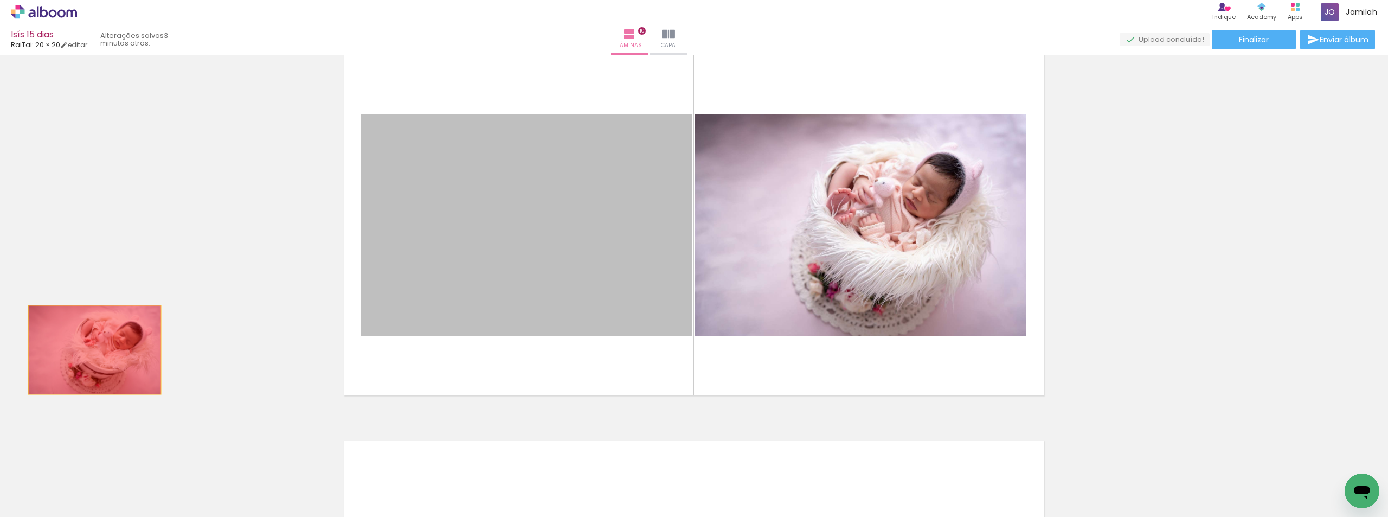
drag, startPoint x: 285, startPoint y: 349, endPoint x: 314, endPoint y: 315, distance: 44.2
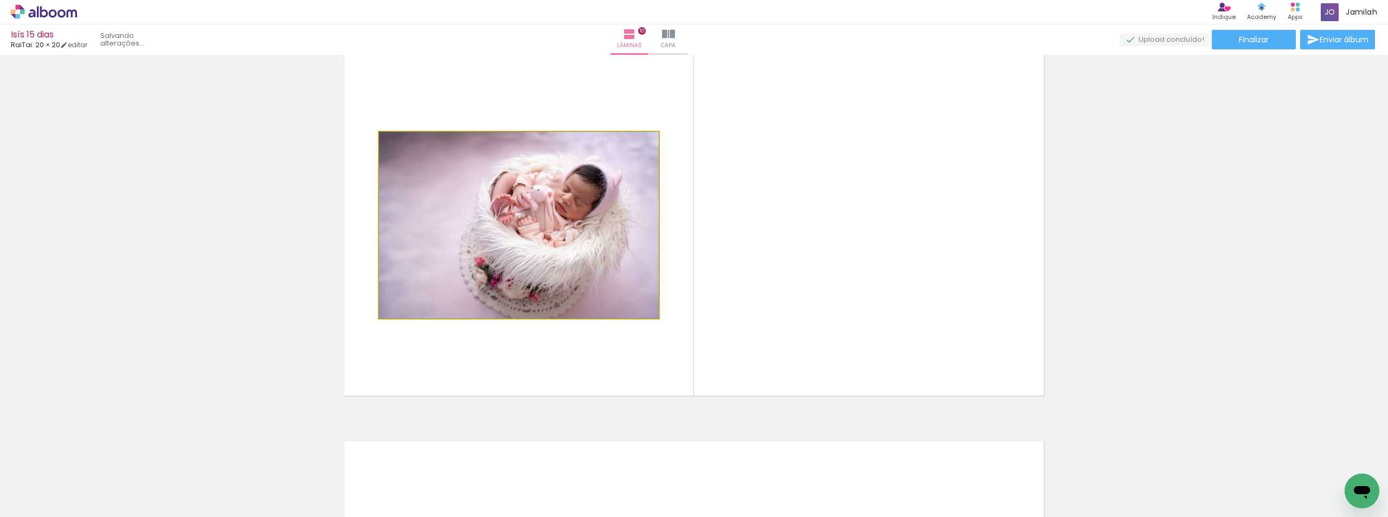
drag, startPoint x: 402, startPoint y: 295, endPoint x: 299, endPoint y: 305, distance: 103.5
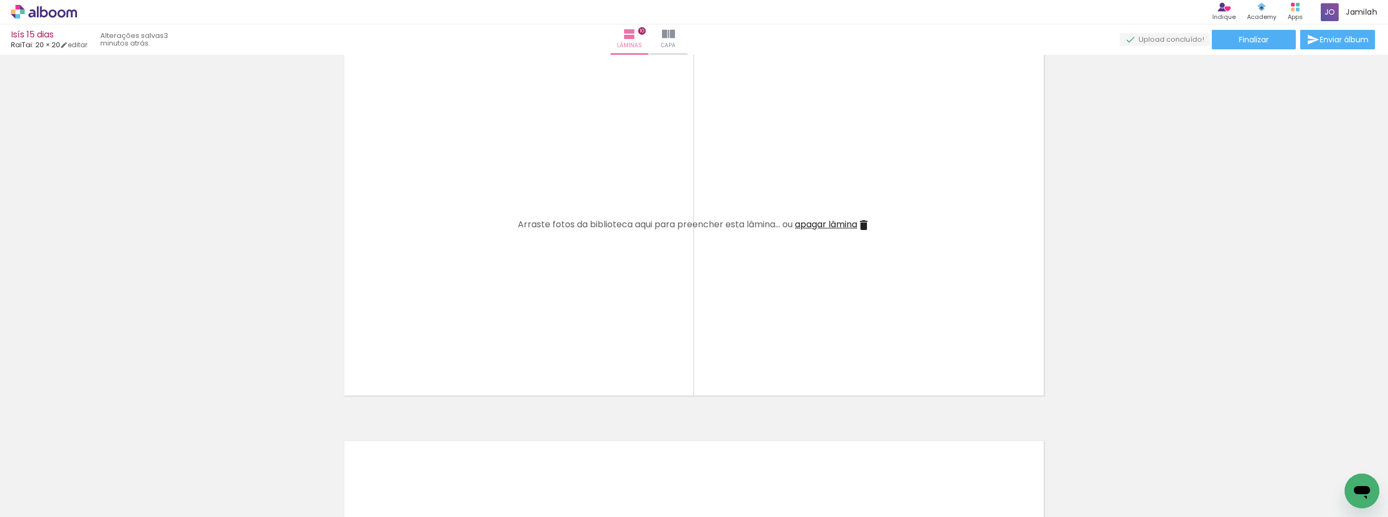
click at [818, 221] on span "apagar lâmina" at bounding box center [826, 224] width 62 height 12
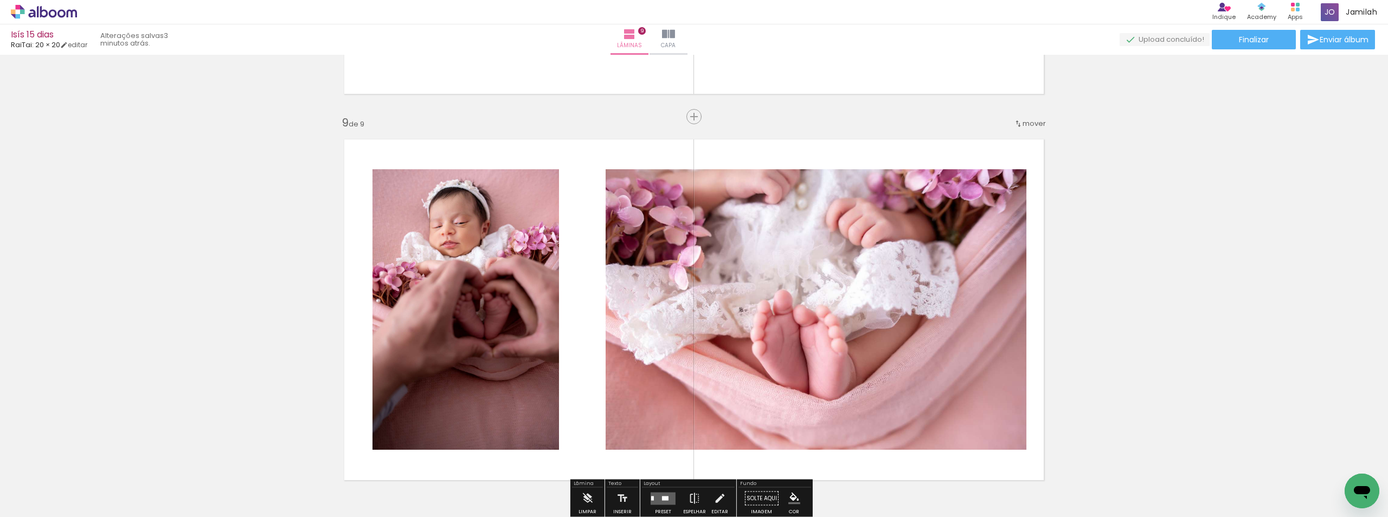
scroll to position [2967, 0]
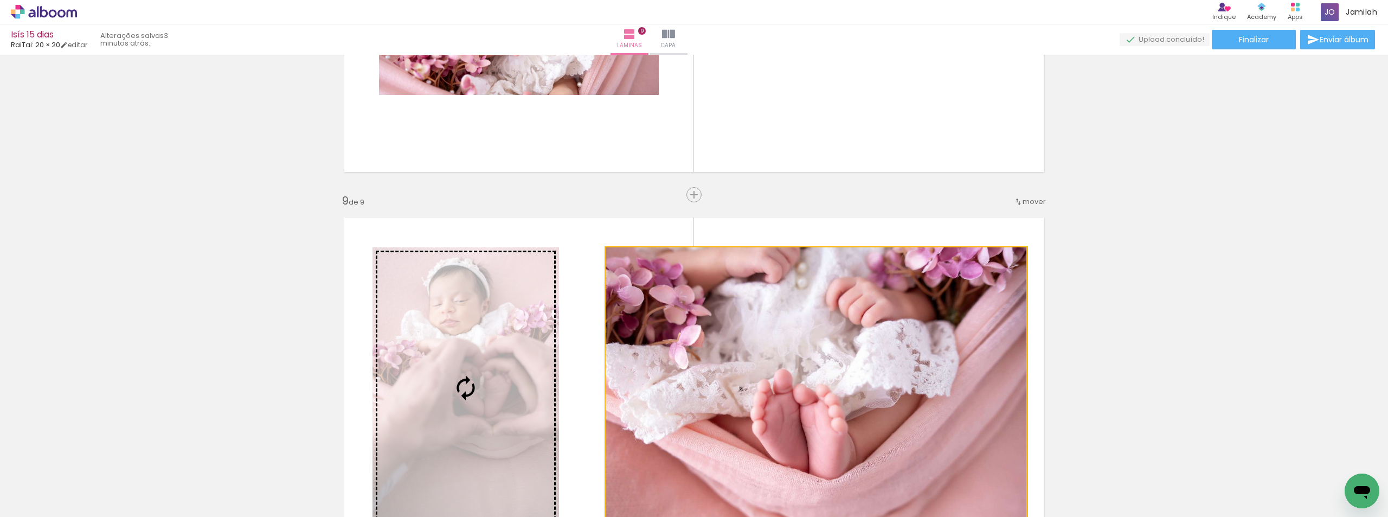
drag, startPoint x: 546, startPoint y: 269, endPoint x: 429, endPoint y: 284, distance: 117.5
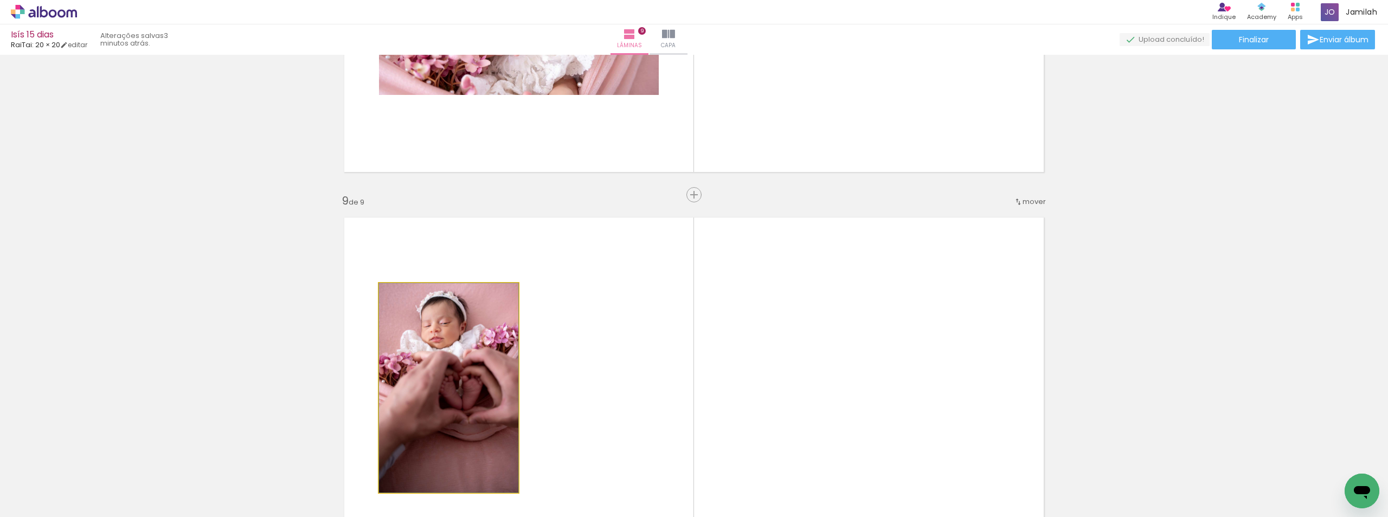
drag, startPoint x: 399, startPoint y: 307, endPoint x: 368, endPoint y: 311, distance: 31.7
type paper-slider "100"
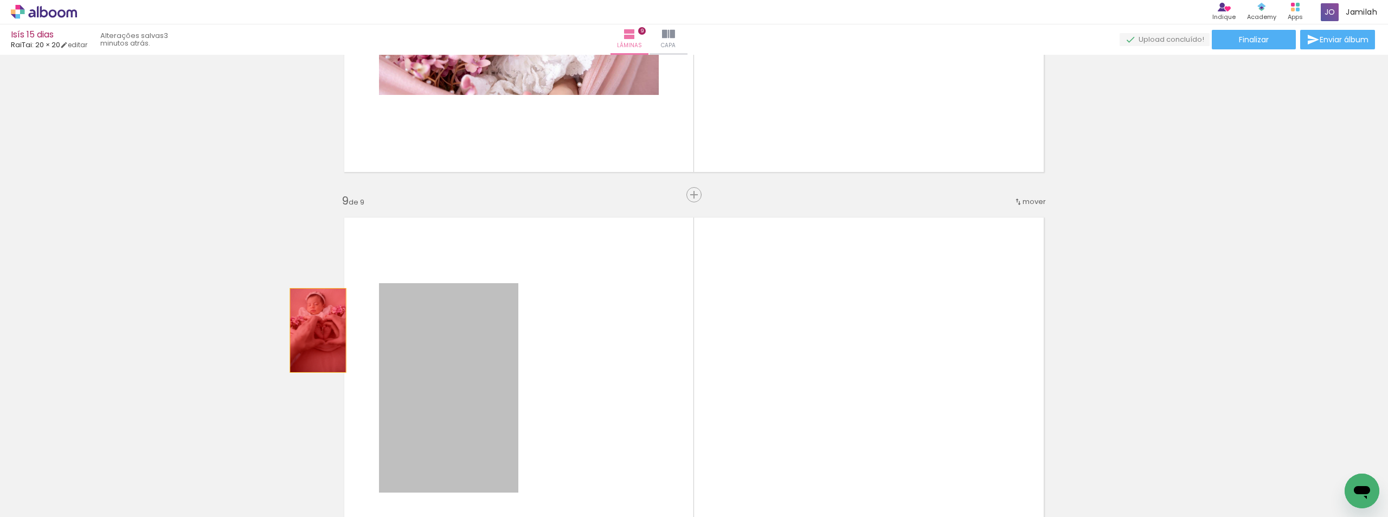
drag, startPoint x: 450, startPoint y: 304, endPoint x: 232, endPoint y: 339, distance: 220.8
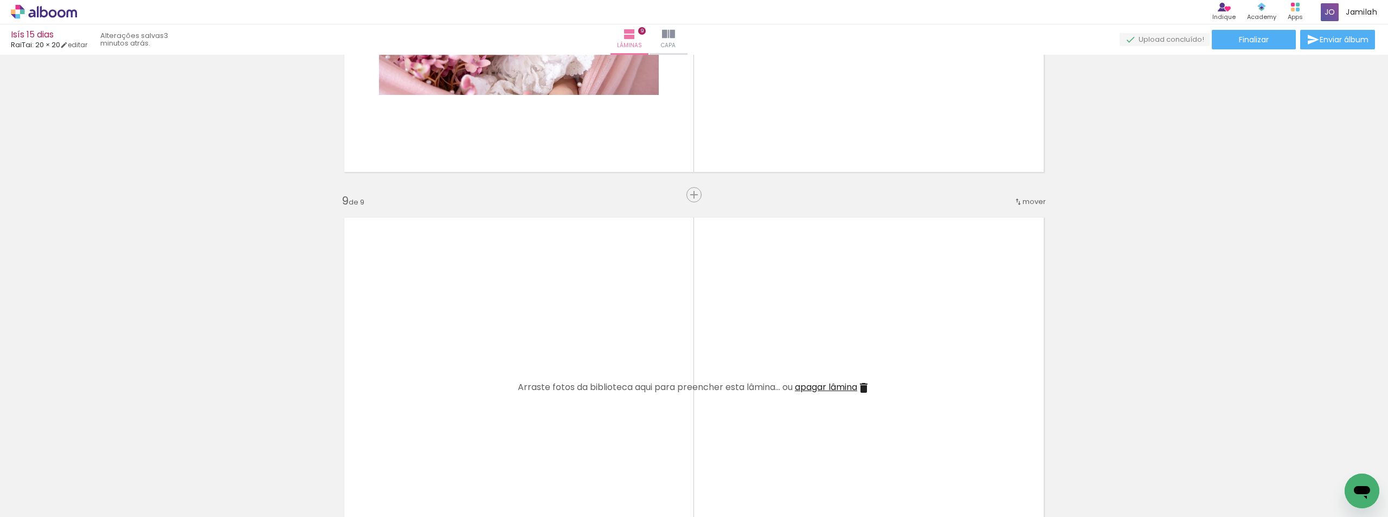
click at [805, 387] on span "apagar lâmina" at bounding box center [826, 387] width 62 height 12
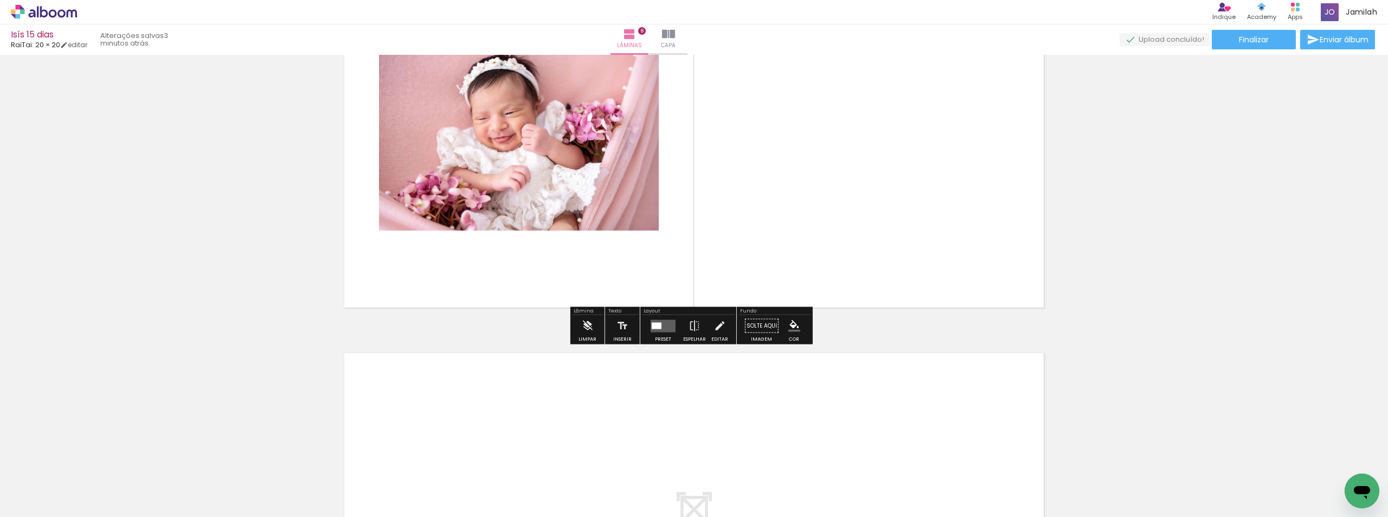
scroll to position [2750, 0]
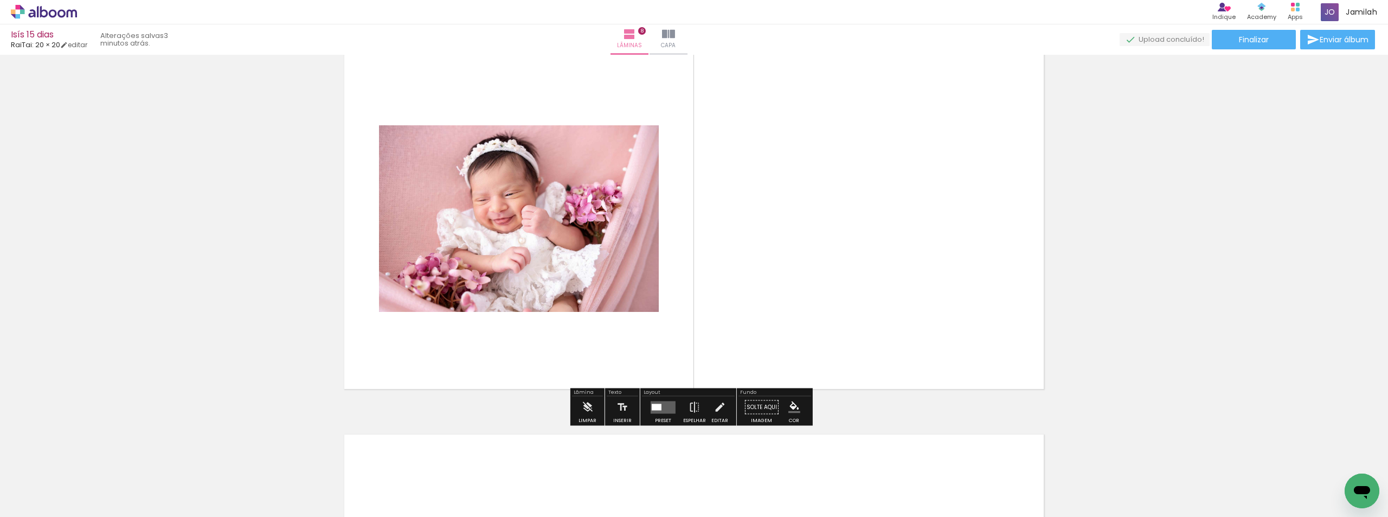
drag, startPoint x: 516, startPoint y: 338, endPoint x: 24, endPoint y: 362, distance: 492.4
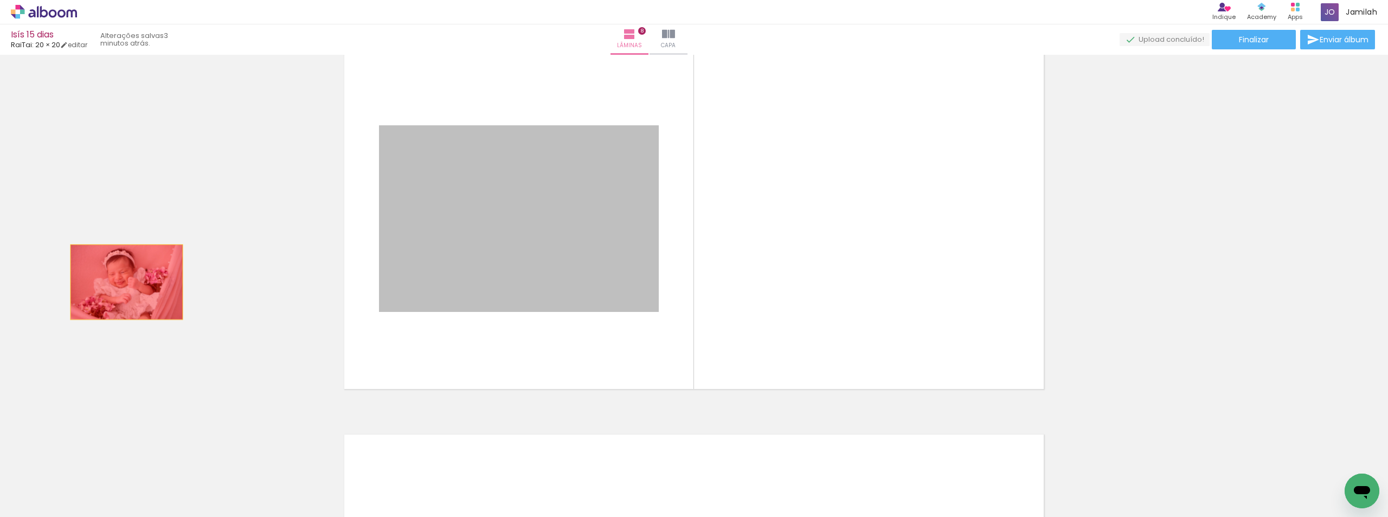
drag
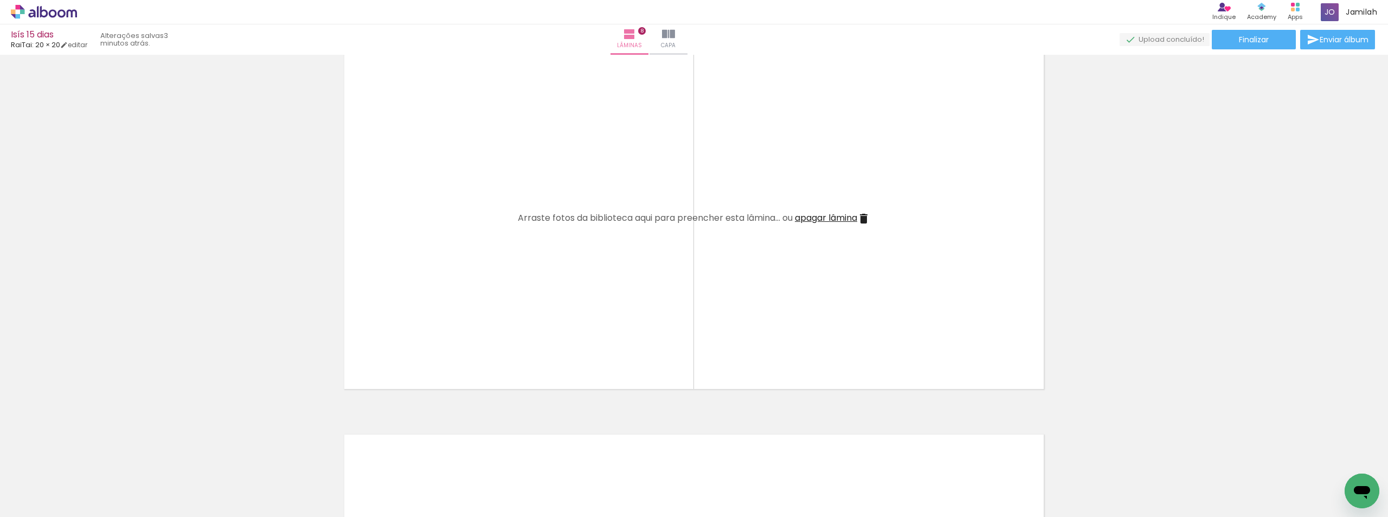
click at [797, 212] on span "apagar lâmina" at bounding box center [826, 217] width 62 height 12
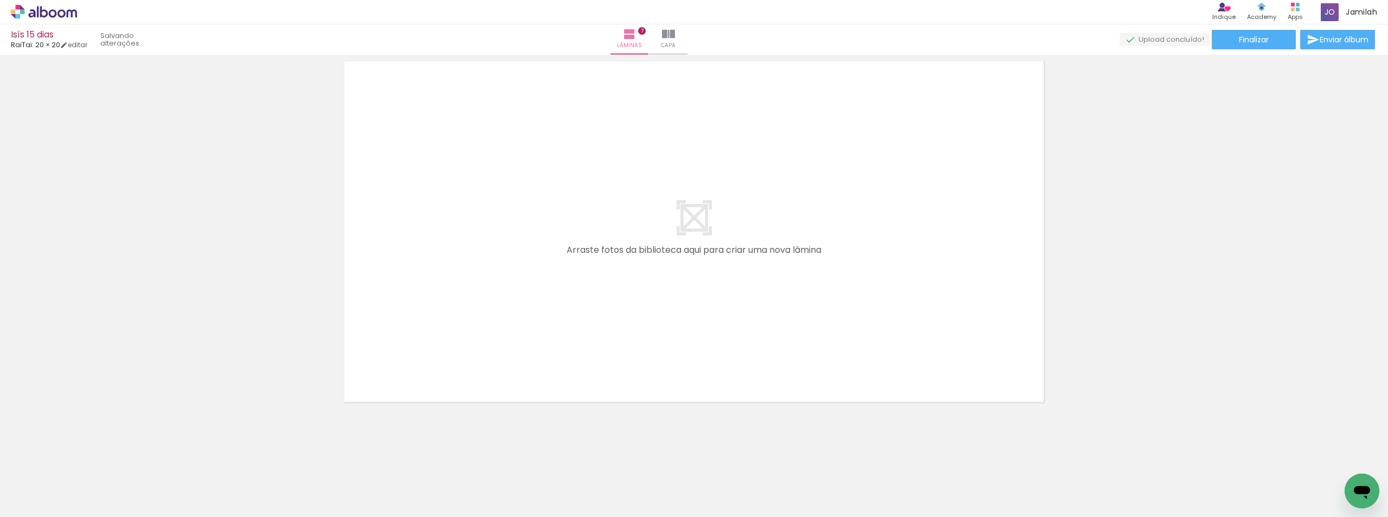
scroll to position [2364, 0]
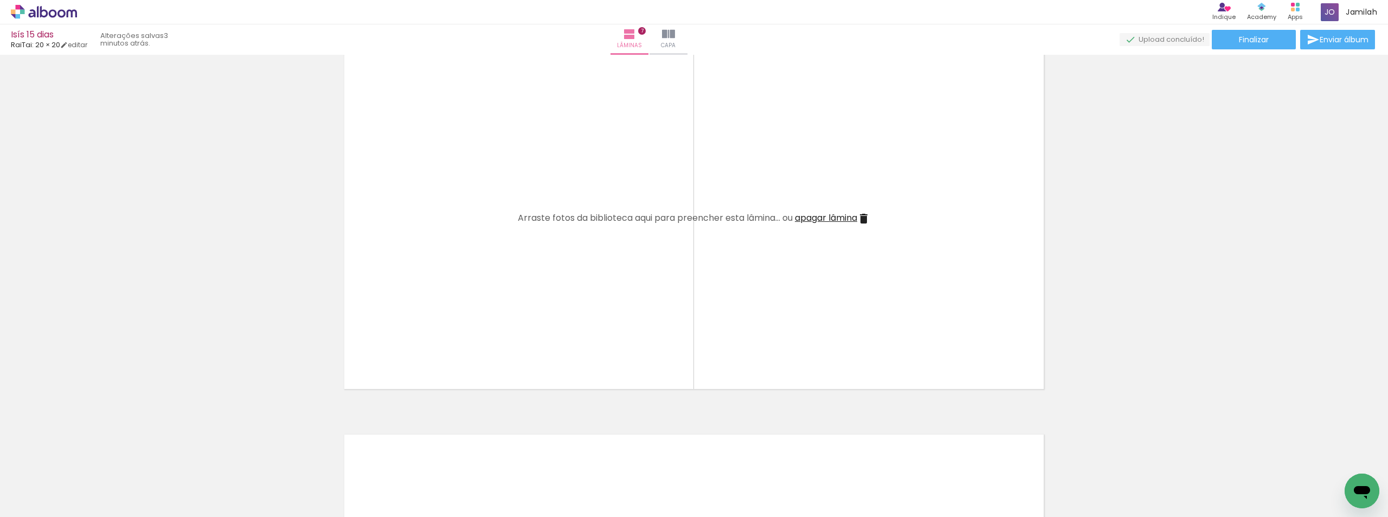
click at [802, 220] on span "apagar lâmina" at bounding box center [826, 217] width 62 height 12
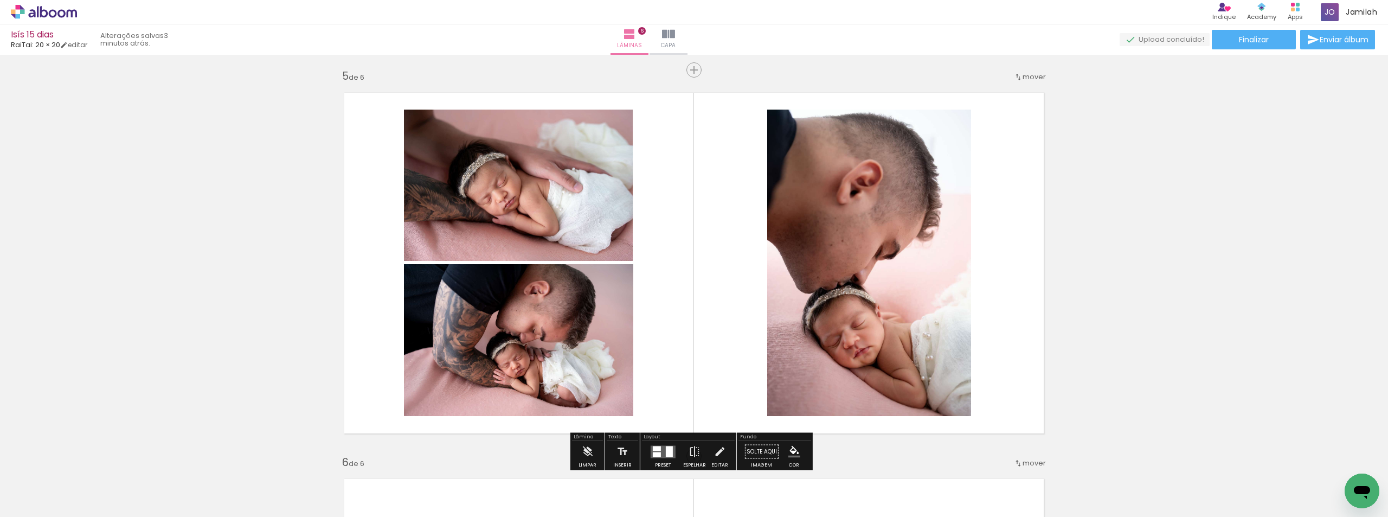
scroll to position [1700, 0]
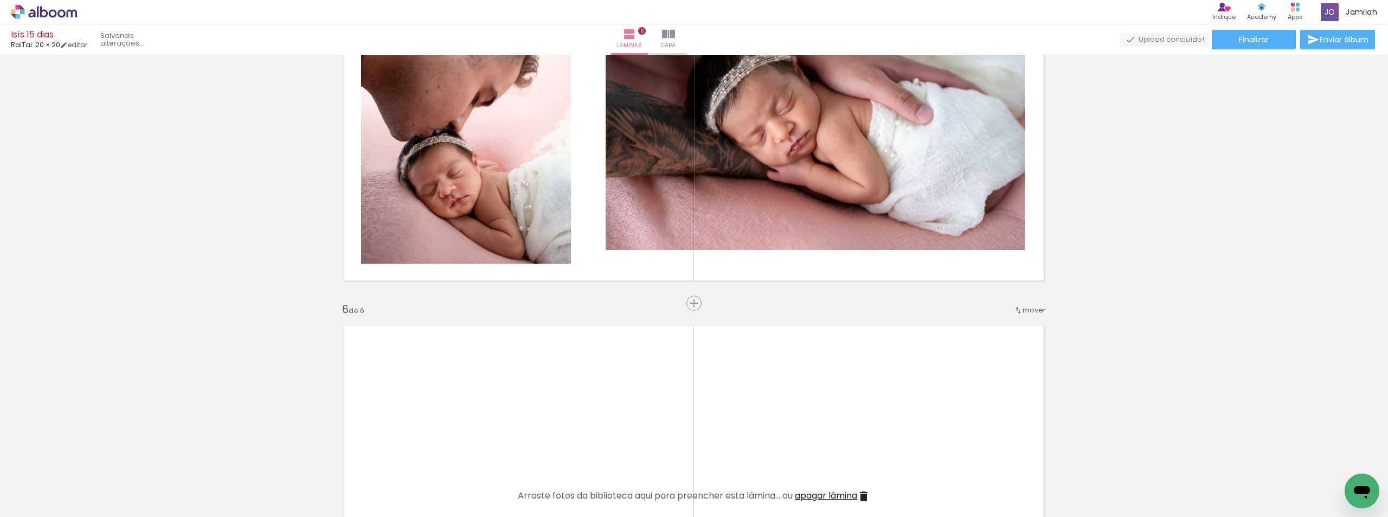
scroll to position [1917, 0]
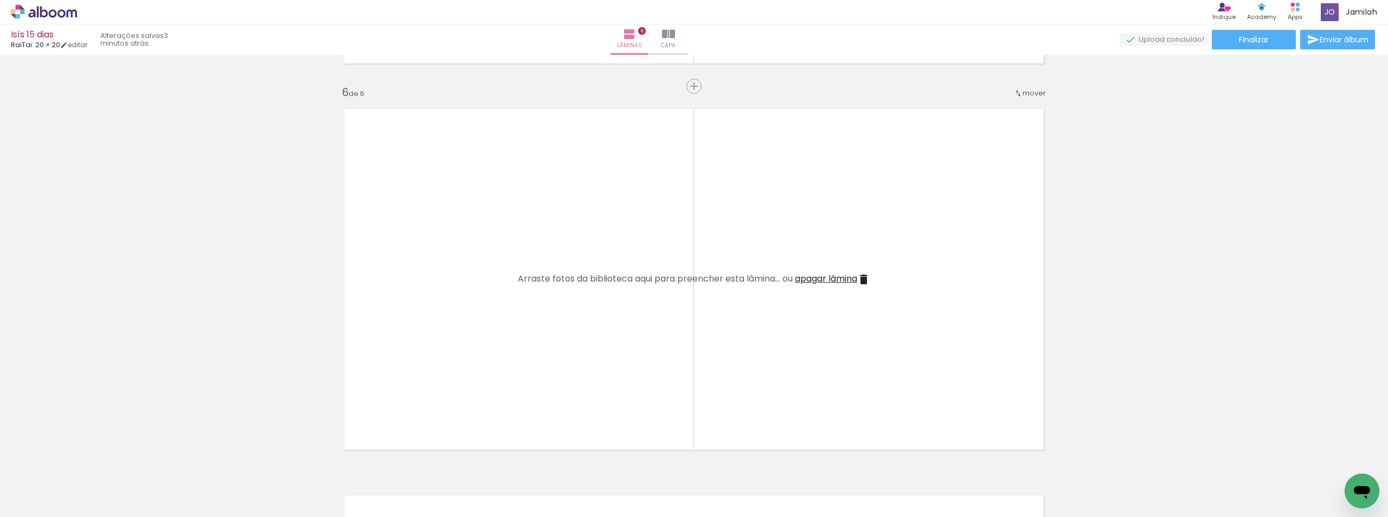
click at [849, 283] on span "apagar lâmina" at bounding box center [826, 278] width 62 height 12
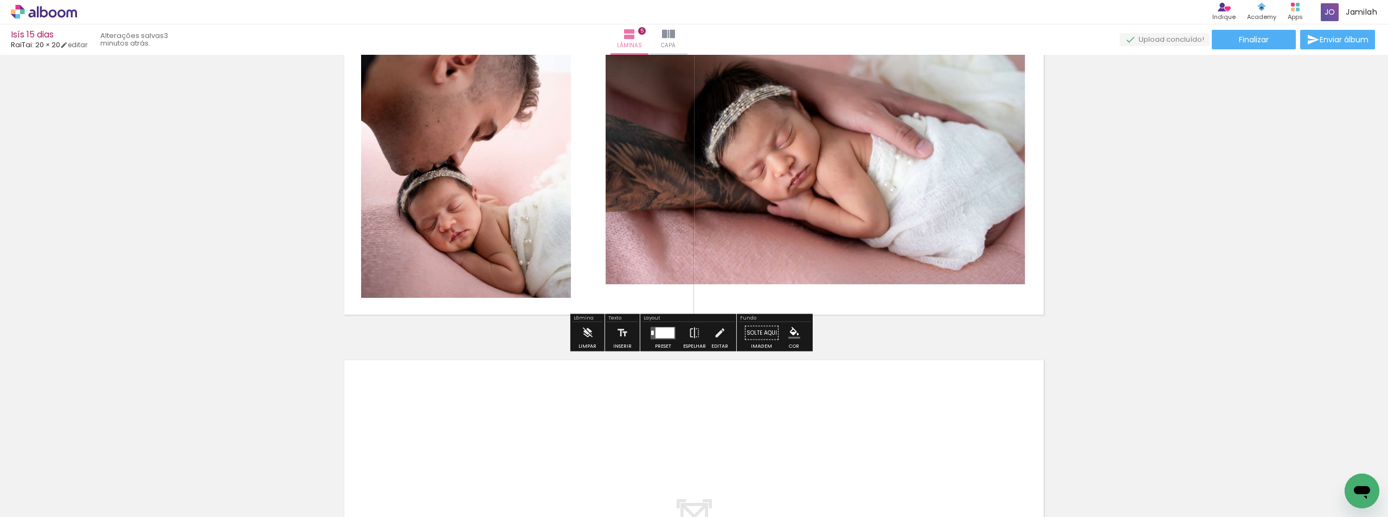
scroll to position [1483, 0]
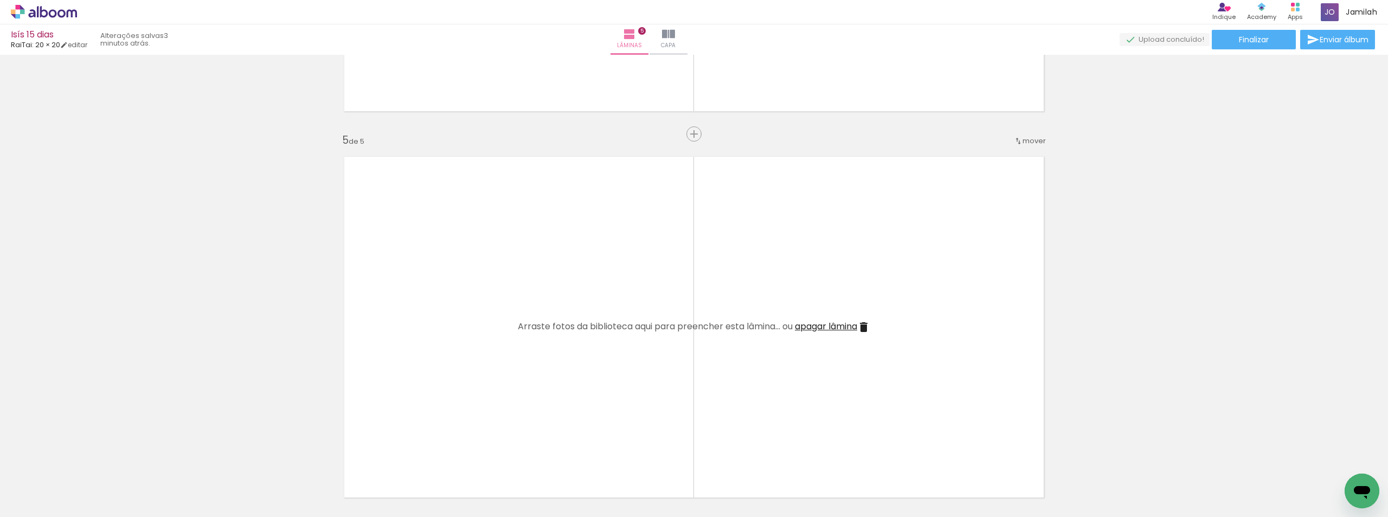
click at [807, 327] on span "apagar lâmina" at bounding box center [826, 326] width 62 height 12
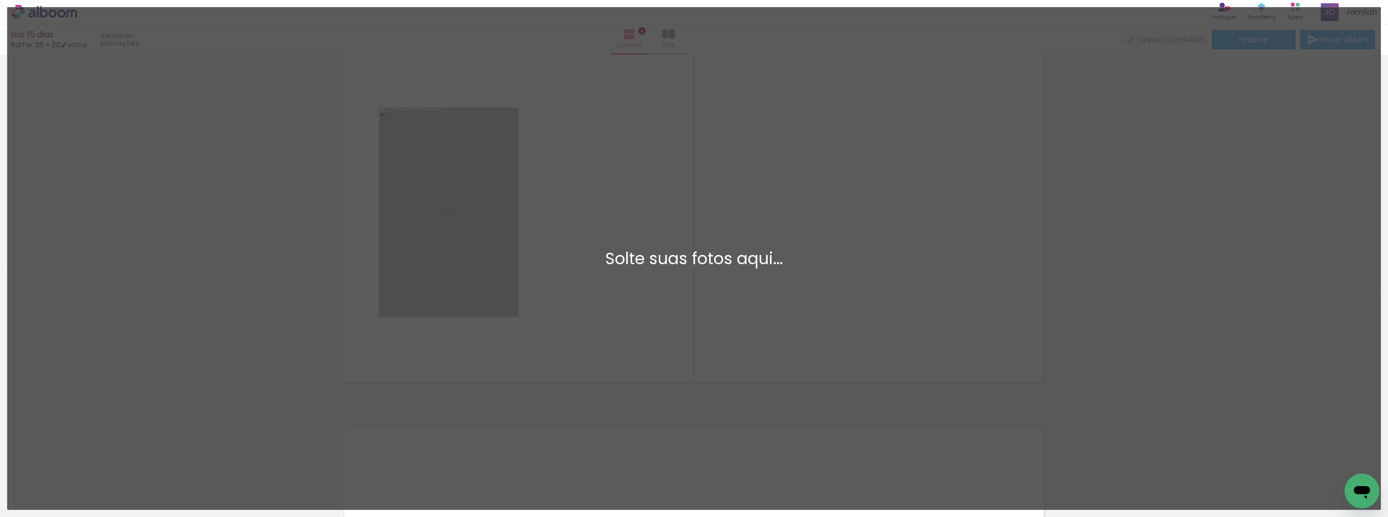
scroll to position [0, 0]
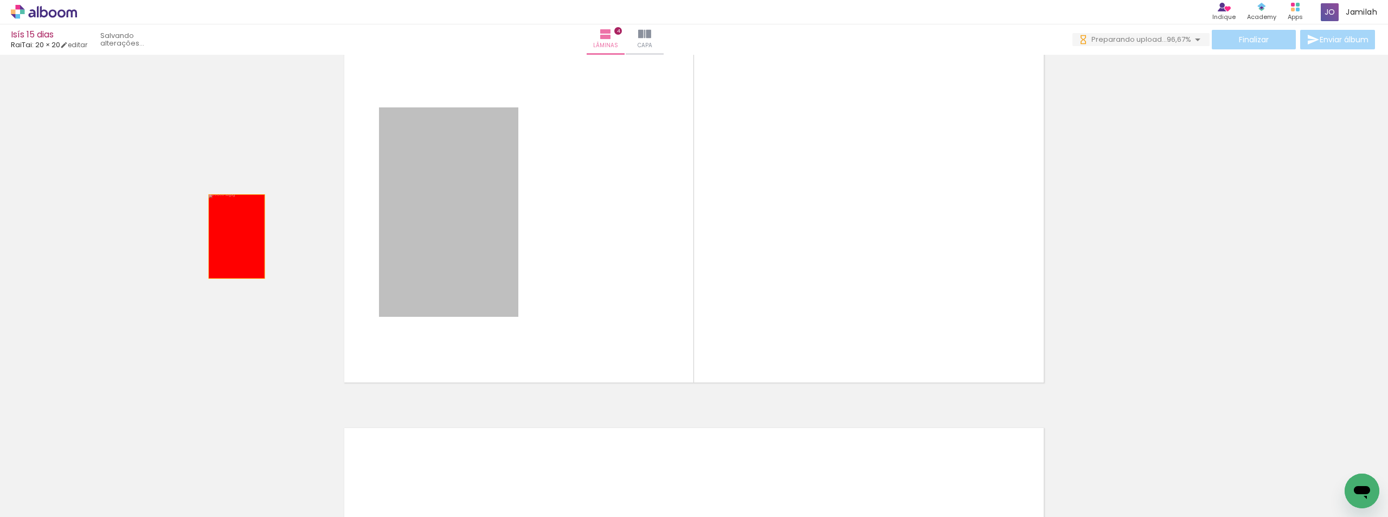
drag, startPoint x: 485, startPoint y: 192, endPoint x: 71, endPoint y: 248, distance: 418.0
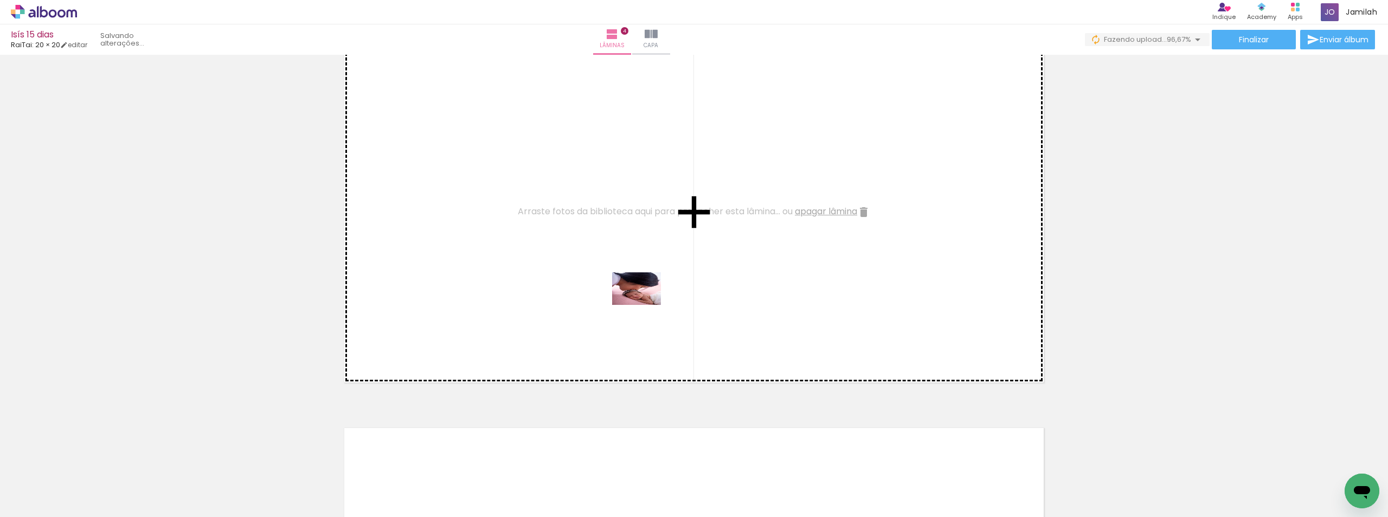
drag, startPoint x: 366, startPoint y: 488, endPoint x: 645, endPoint y: 305, distance: 333.6
click at [645, 305] on quentale-workspace at bounding box center [694, 258] width 1388 height 517
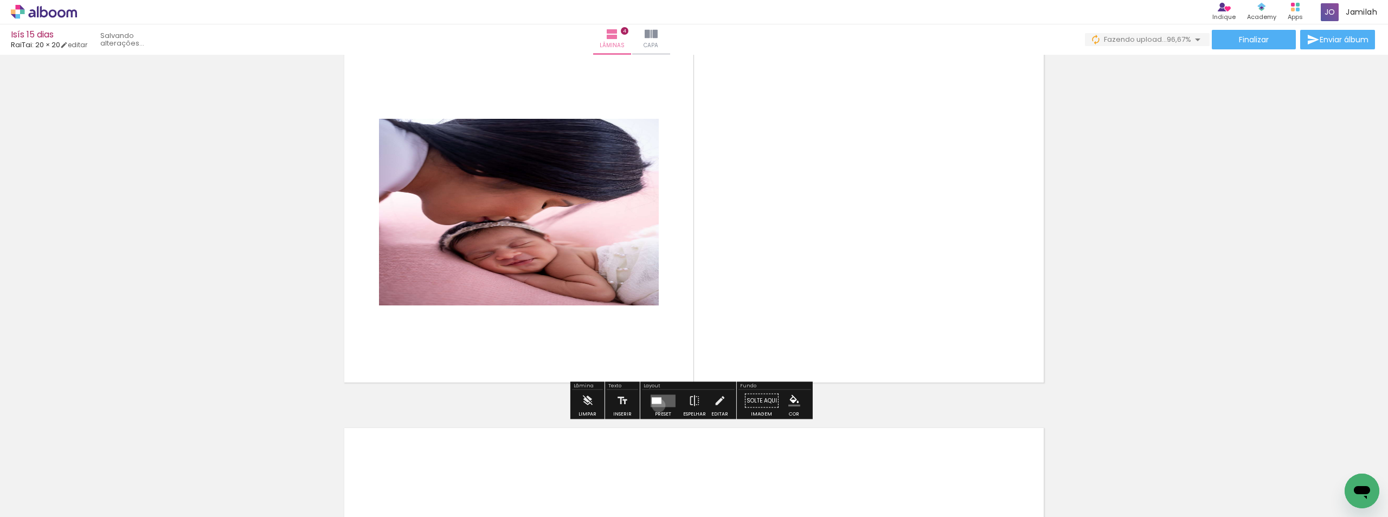
drag, startPoint x: 656, startPoint y: 405, endPoint x: 716, endPoint y: 369, distance: 69.8
click at [657, 405] on quentale-layouter at bounding box center [663, 400] width 25 height 12
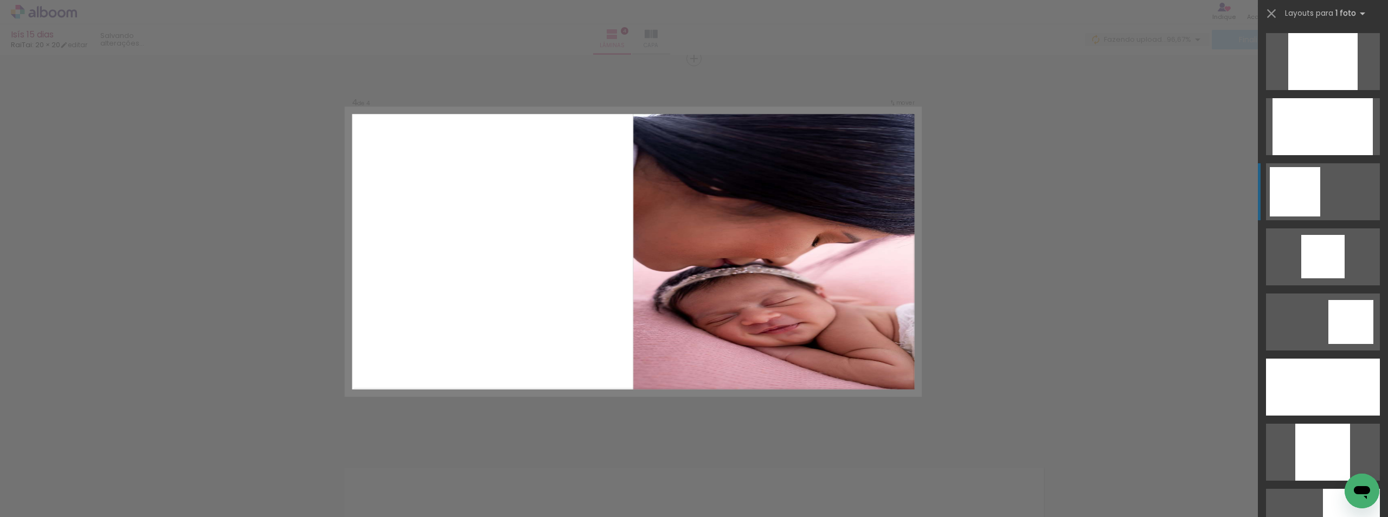
scroll to position [976, 0]
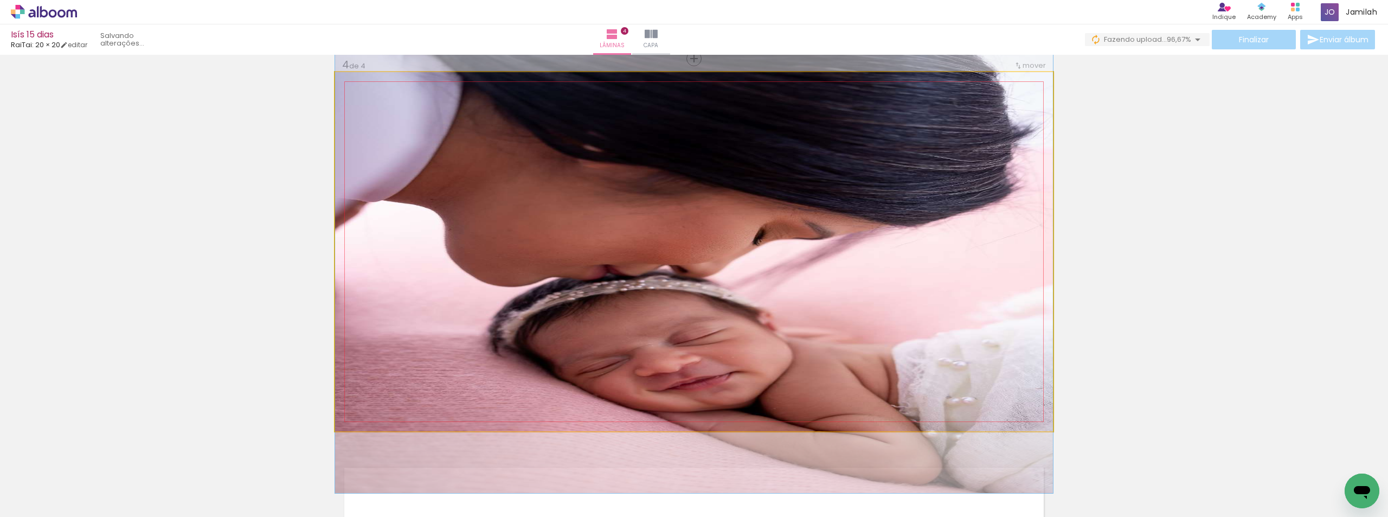
drag, startPoint x: 889, startPoint y: 210, endPoint x: 837, endPoint y: 212, distance: 52.1
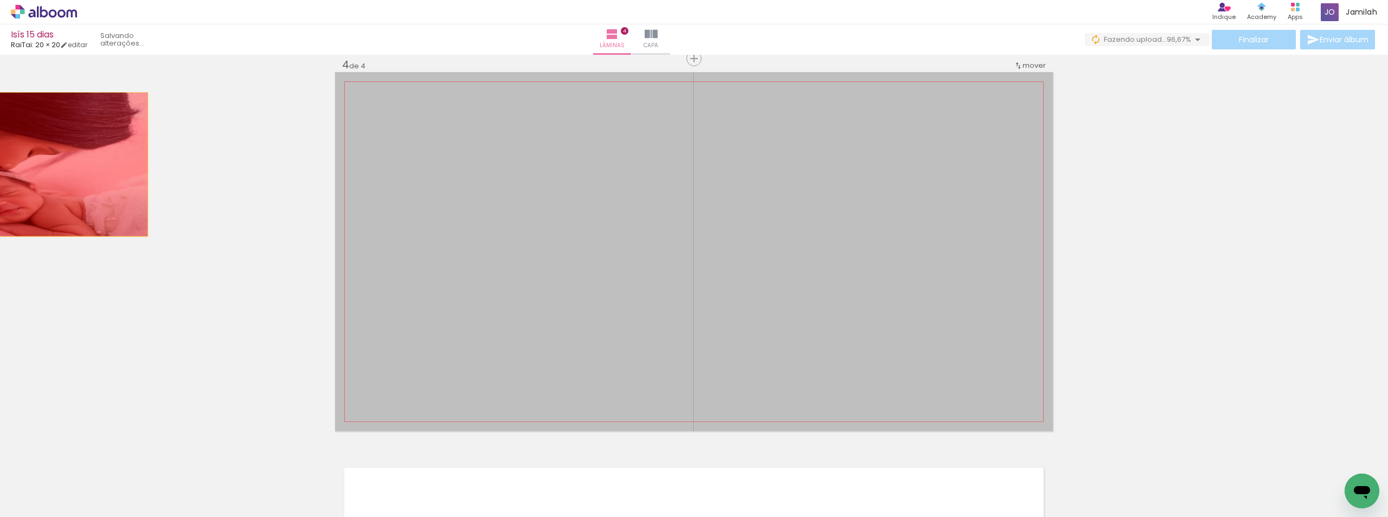
drag, startPoint x: 830, startPoint y: 211, endPoint x: 5, endPoint y: 163, distance: 826.7
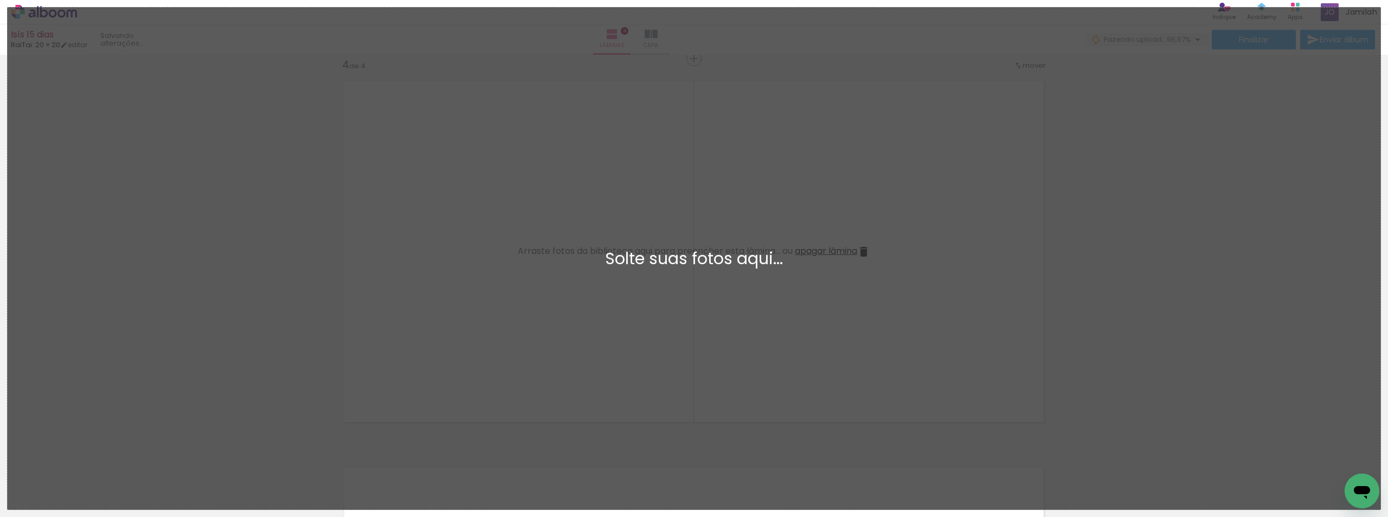
scroll to position [0, 0]
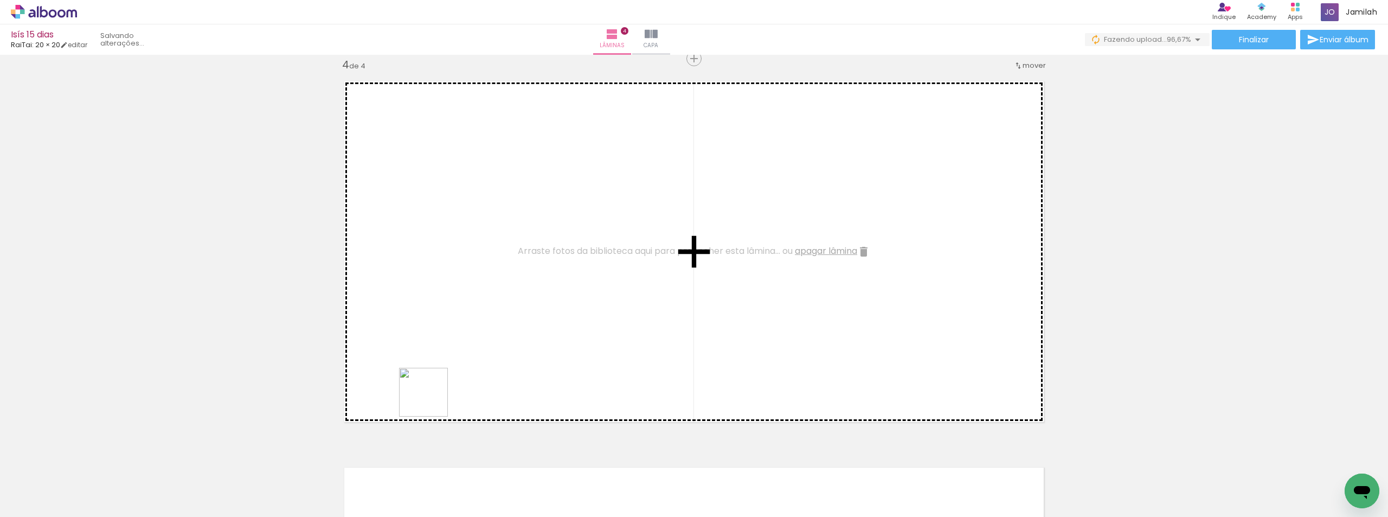
drag, startPoint x: 386, startPoint y: 452, endPoint x: 419, endPoint y: 496, distance: 55.0
click at [547, 335] on quentale-workspace at bounding box center [694, 258] width 1388 height 517
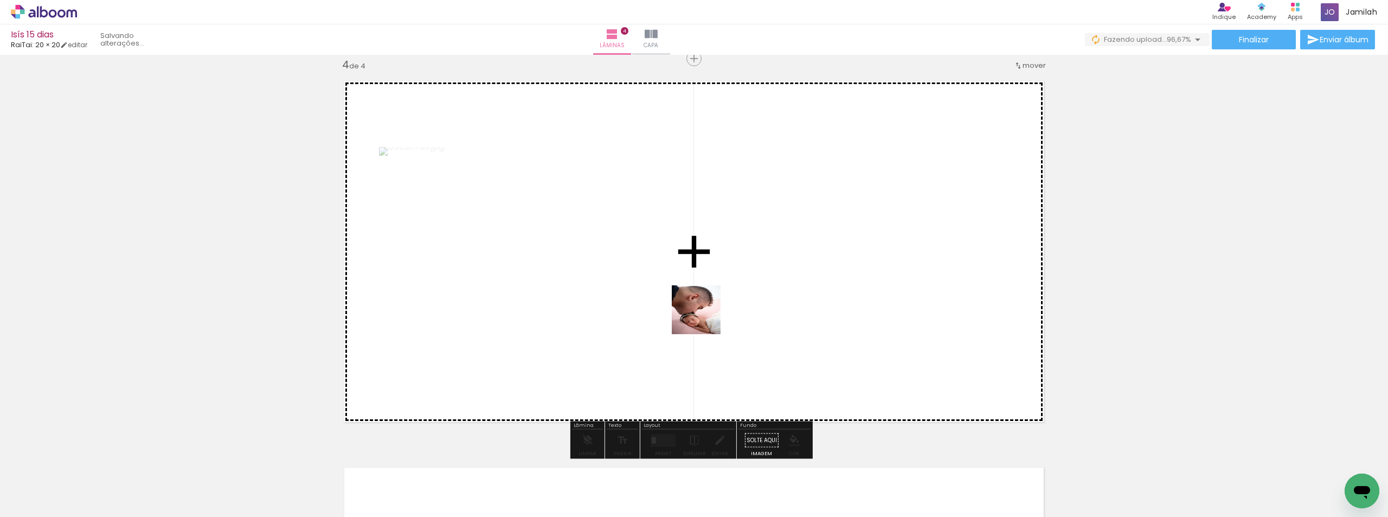
drag, startPoint x: 456, startPoint y: 432, endPoint x: 755, endPoint y: 314, distance: 321.3
click at [789, 298] on quentale-workspace at bounding box center [694, 258] width 1388 height 517
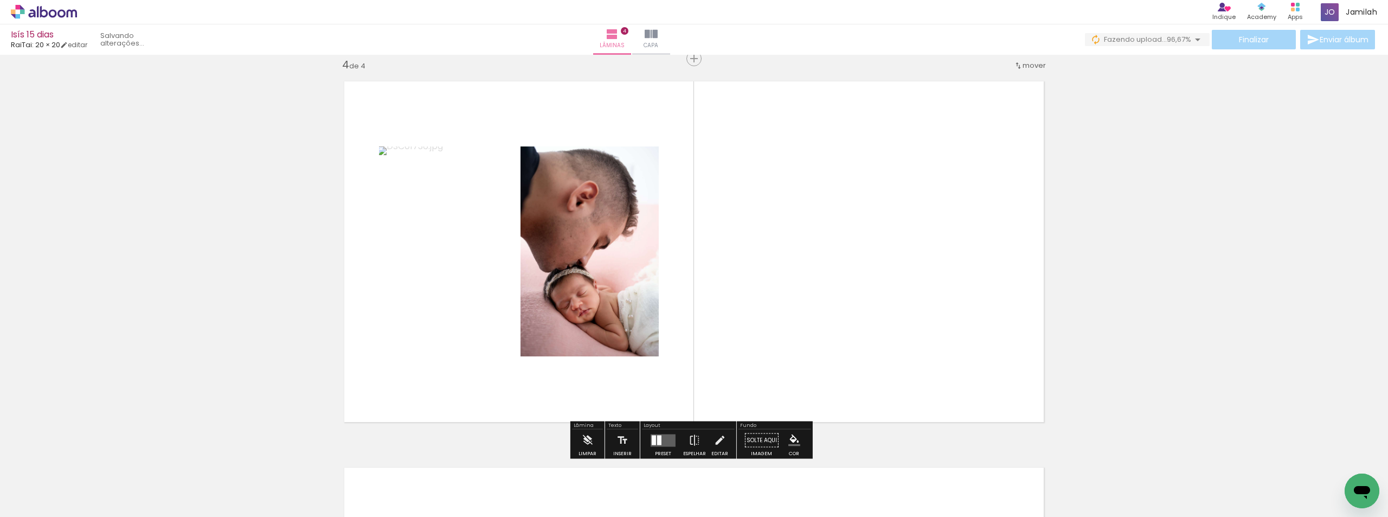
click at [651, 436] on quentale-layouter at bounding box center [663, 440] width 25 height 12
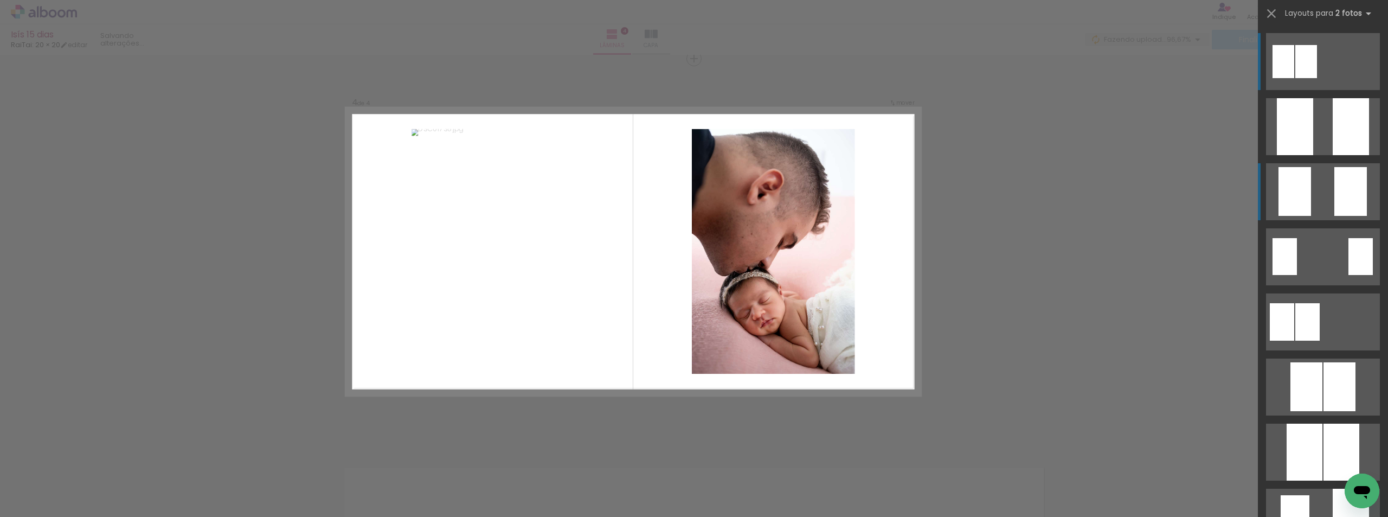
click at [1327, 155] on quentale-layouter at bounding box center [1323, 126] width 114 height 57
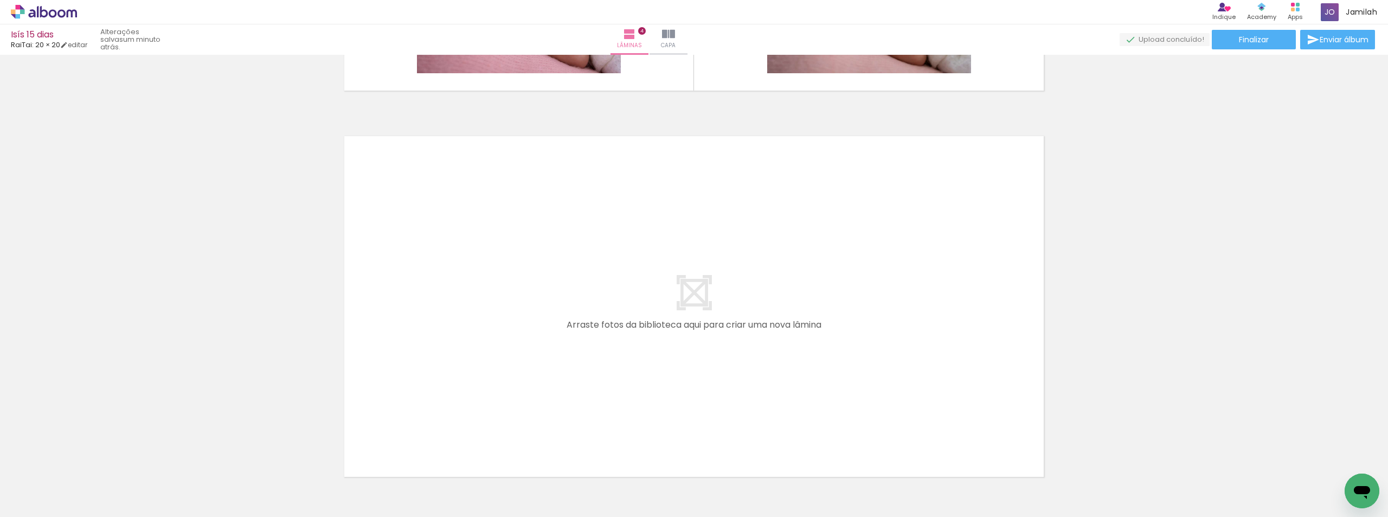
scroll to position [1578, 0]
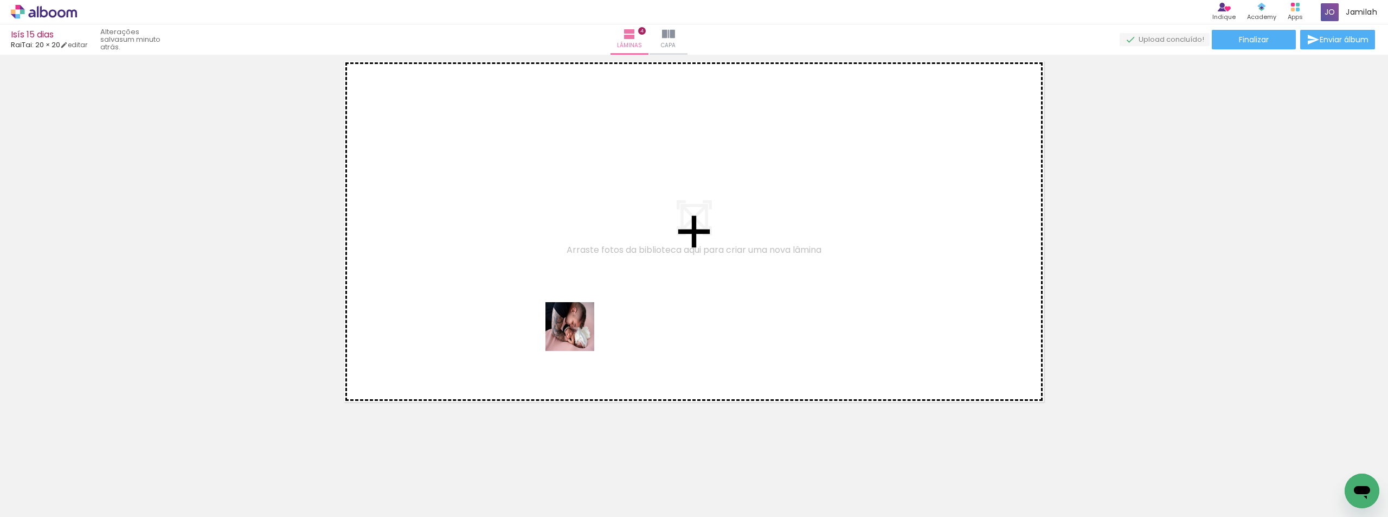
drag, startPoint x: 527, startPoint y: 476, endPoint x: 545, endPoint y: 416, distance: 61.8
click at [583, 288] on quentale-workspace at bounding box center [694, 258] width 1388 height 517
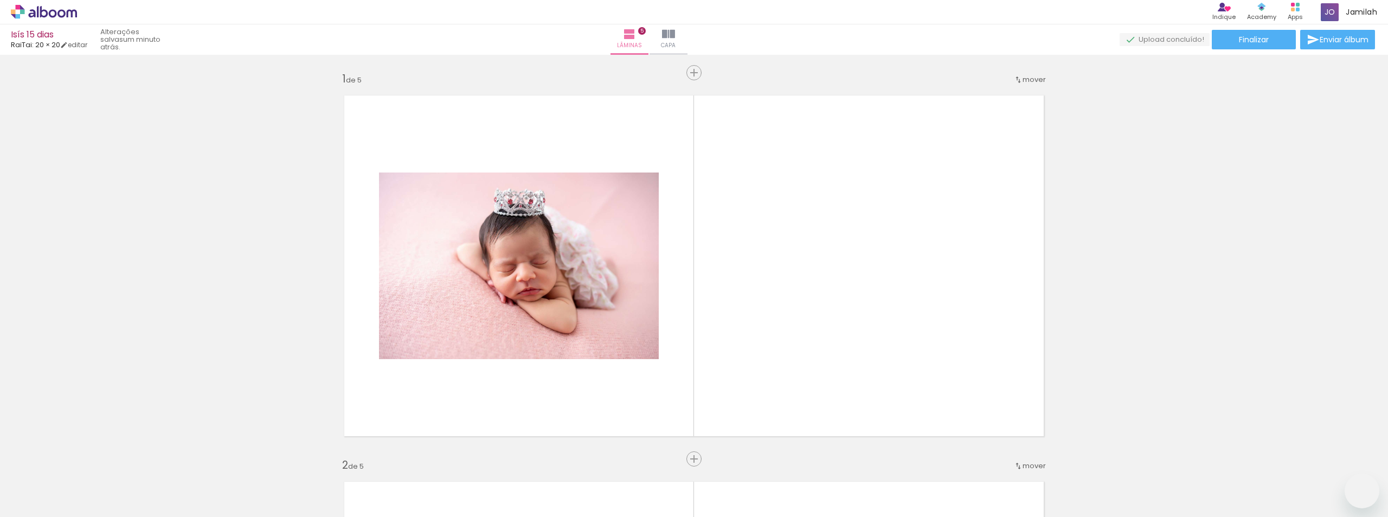
click at [723, 271] on quentale-layouter at bounding box center [694, 265] width 718 height 359
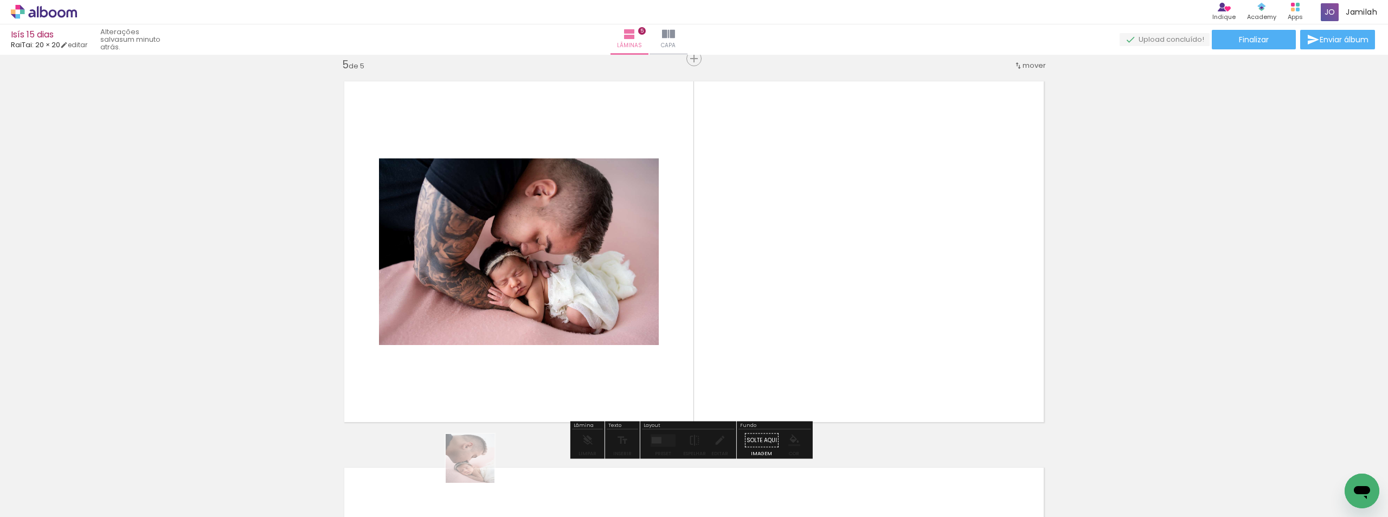
drag, startPoint x: 478, startPoint y: 466, endPoint x: 720, endPoint y: 348, distance: 269.4
click at [722, 348] on quentale-workspace at bounding box center [694, 258] width 1388 height 517
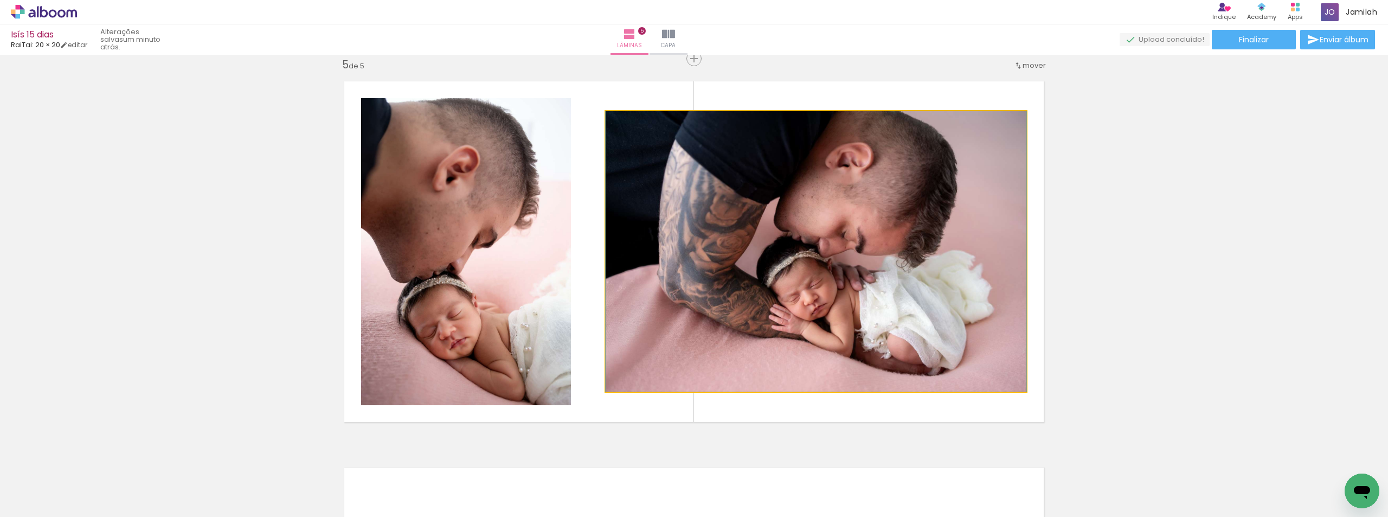
drag, startPoint x: 755, startPoint y: 356, endPoint x: 650, endPoint y: 329, distance: 108.2
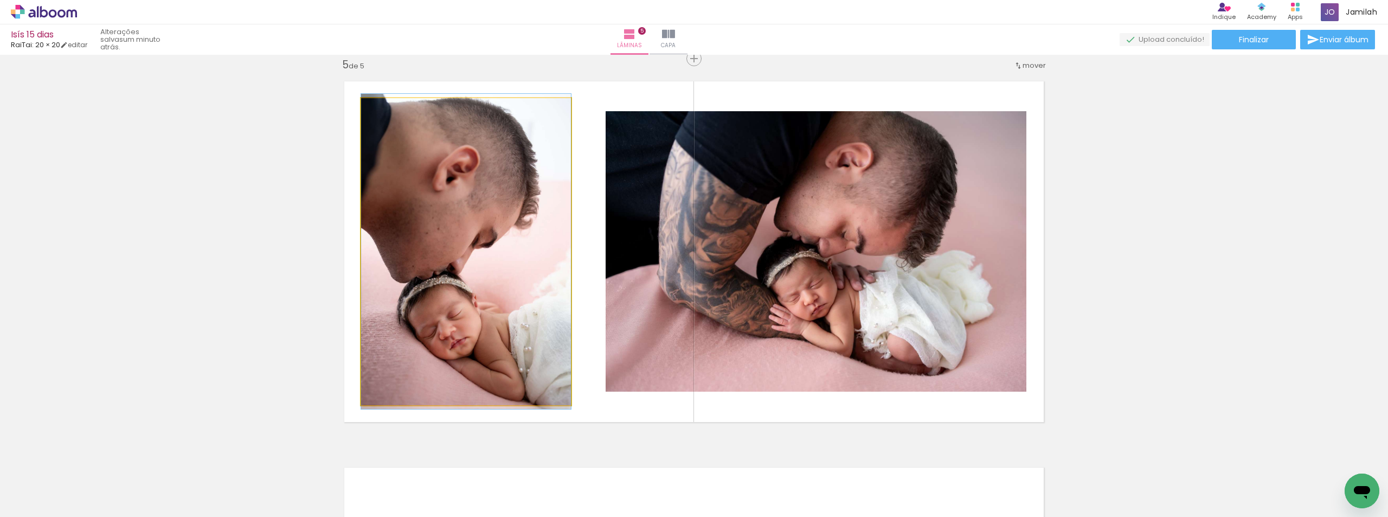
drag, startPoint x: 540, startPoint y: 330, endPoint x: 453, endPoint y: 330, distance: 86.2
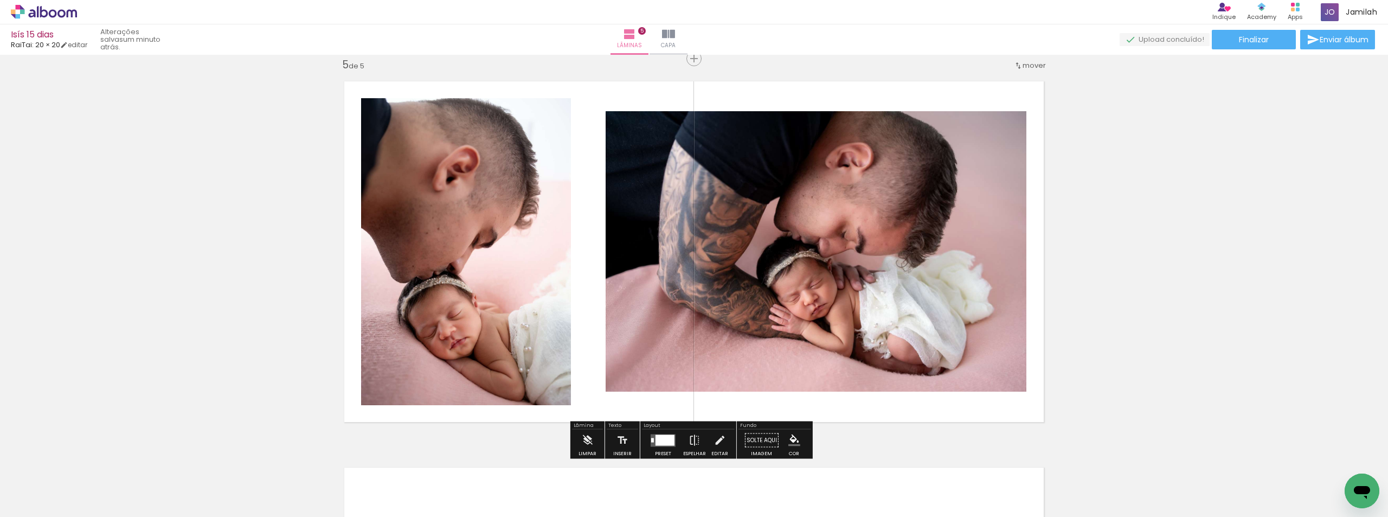
click at [133, 489] on div at bounding box center [108, 480] width 49 height 33
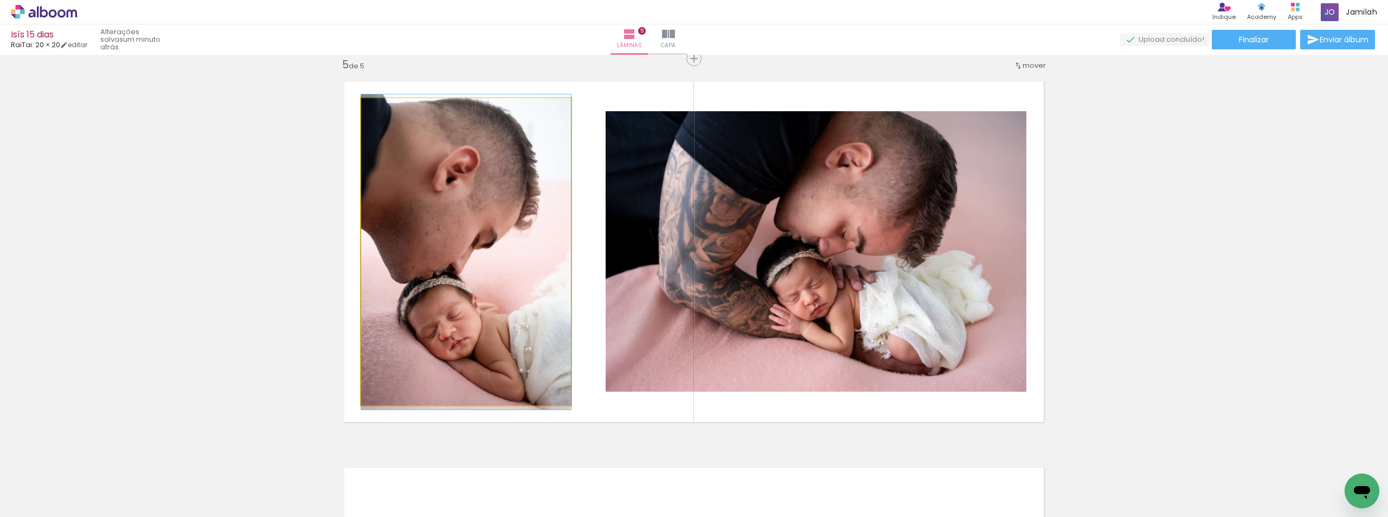
drag, startPoint x: 436, startPoint y: 367, endPoint x: 208, endPoint y: 368, distance: 227.7
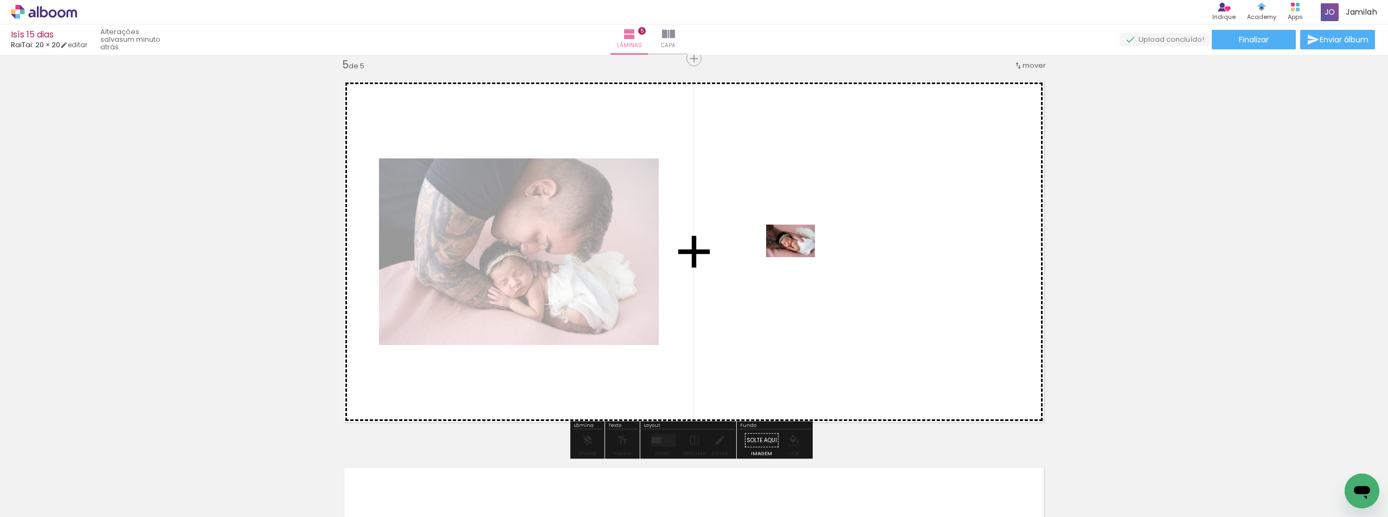
drag, startPoint x: 491, startPoint y: 481, endPoint x: 813, endPoint y: 253, distance: 394.8
click at [813, 253] on quentale-workspace at bounding box center [694, 258] width 1388 height 517
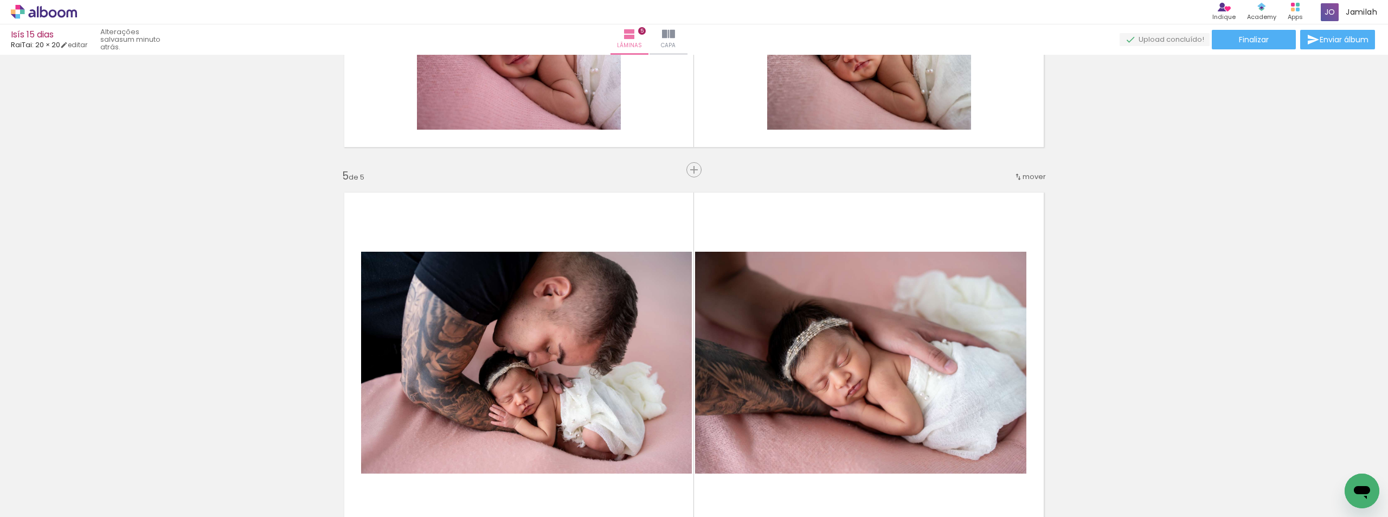
scroll to position [1558, 0]
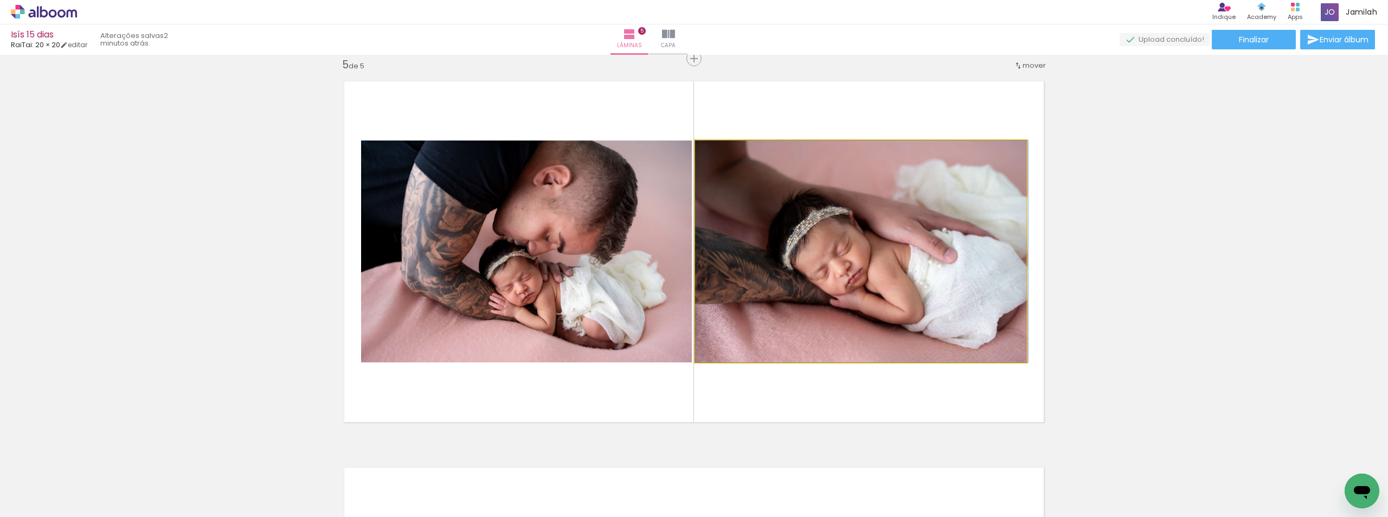
drag, startPoint x: 822, startPoint y: 262, endPoint x: 844, endPoint y: 236, distance: 34.6
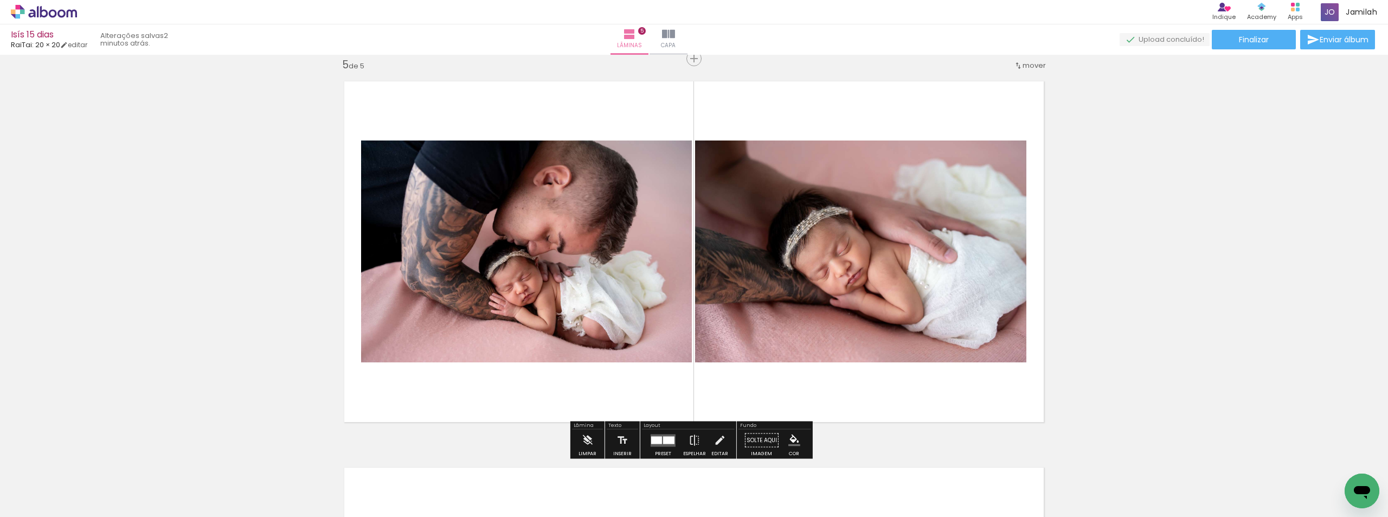
click at [660, 445] on quentale-layouter at bounding box center [663, 440] width 25 height 12
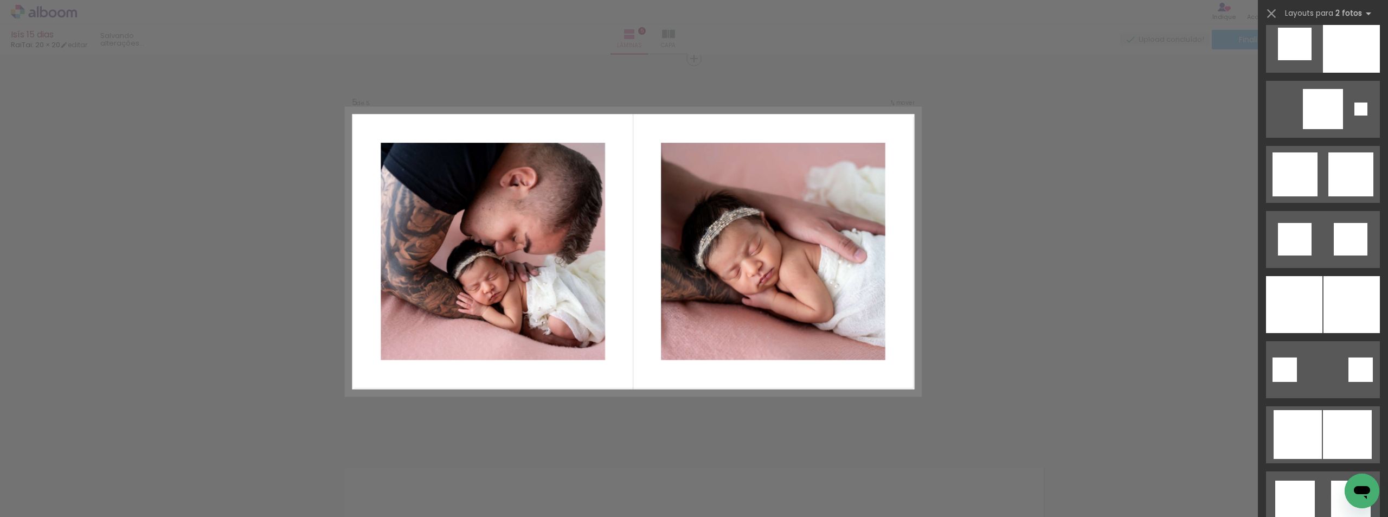
scroll to position [2820, 0]
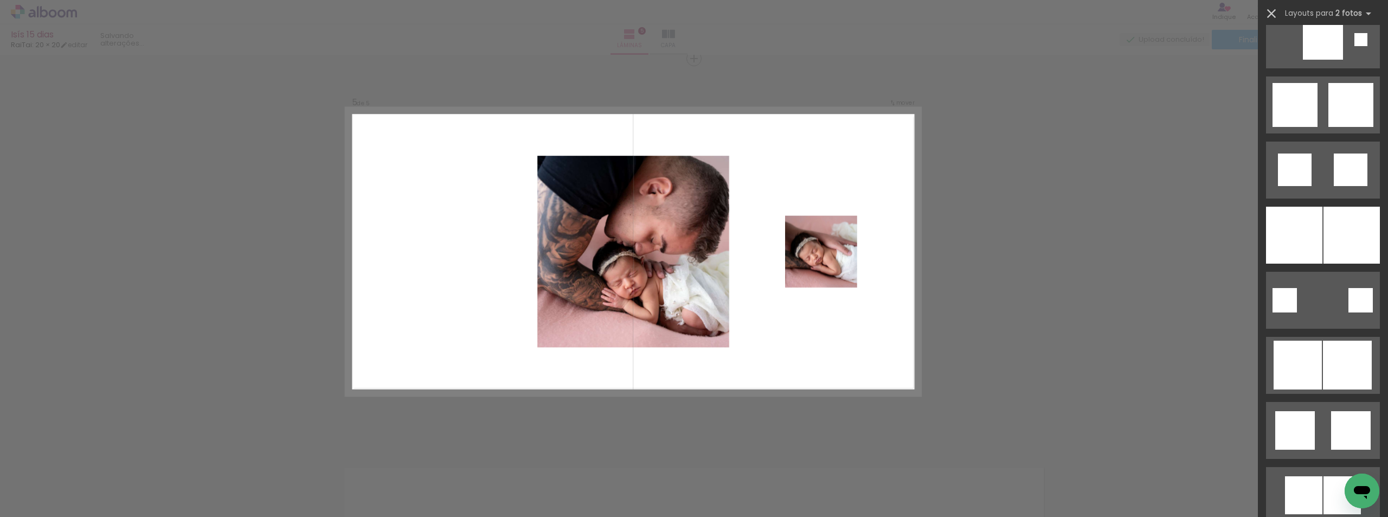
click at [1268, 15] on iron-icon at bounding box center [1271, 13] width 15 height 15
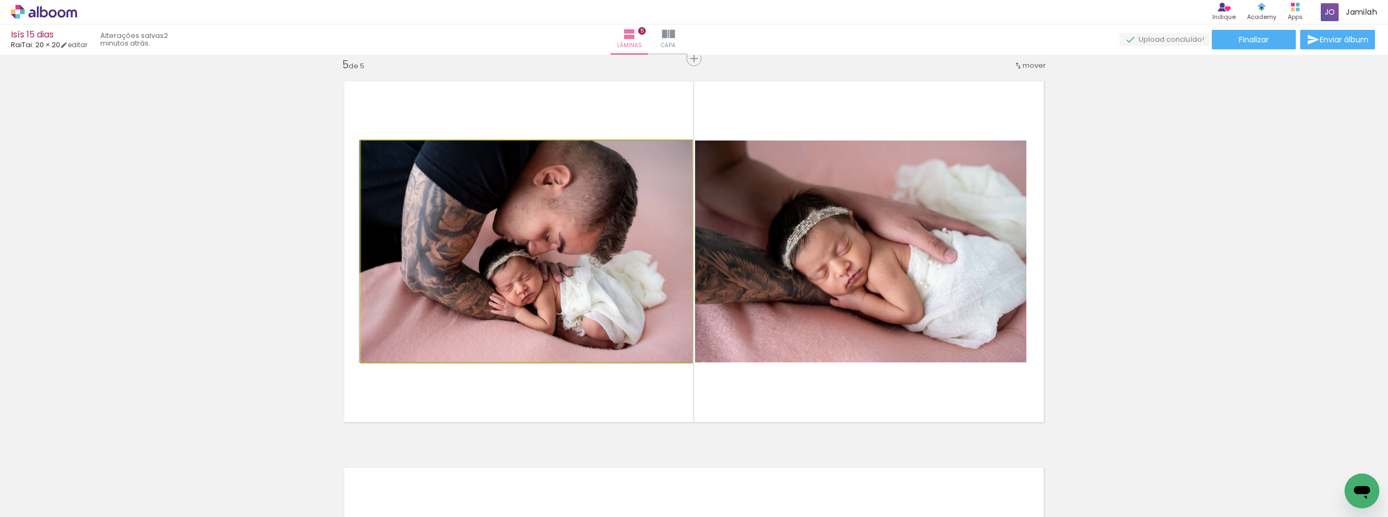
drag, startPoint x: 568, startPoint y: 261, endPoint x: 548, endPoint y: 237, distance: 31.6
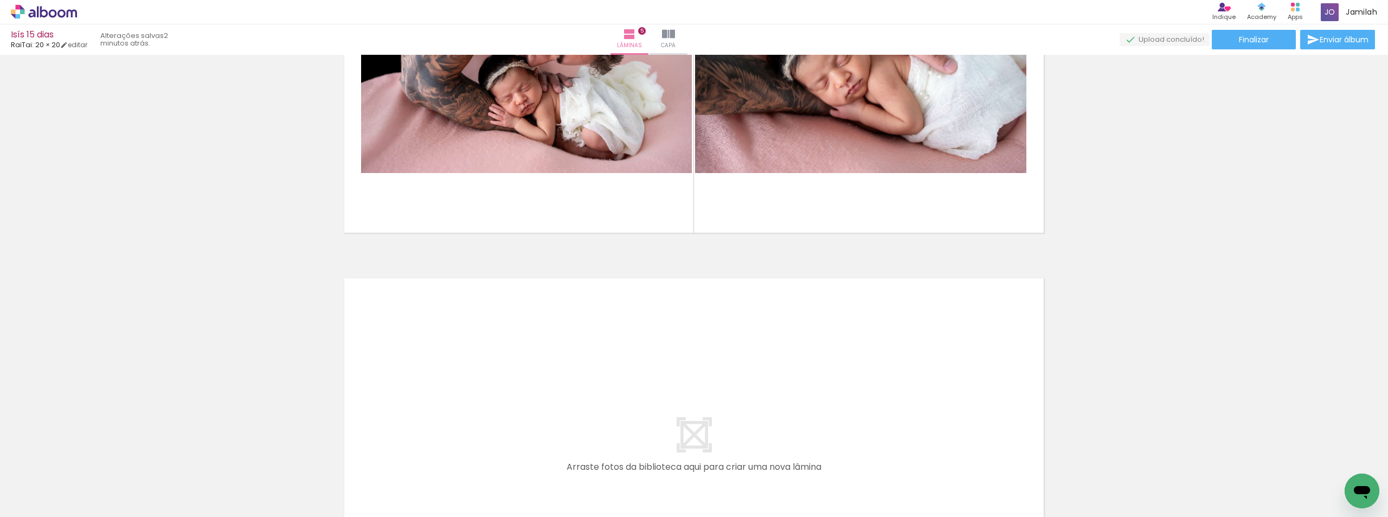
scroll to position [1965, 0]
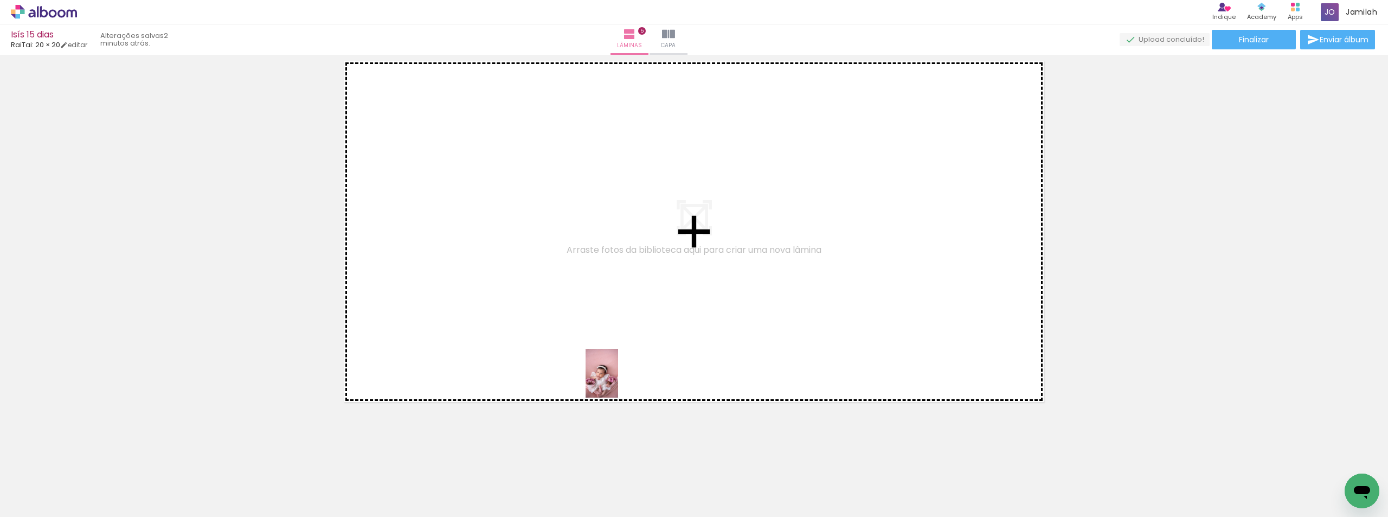
click at [618, 381] on quentale-workspace at bounding box center [694, 258] width 1388 height 517
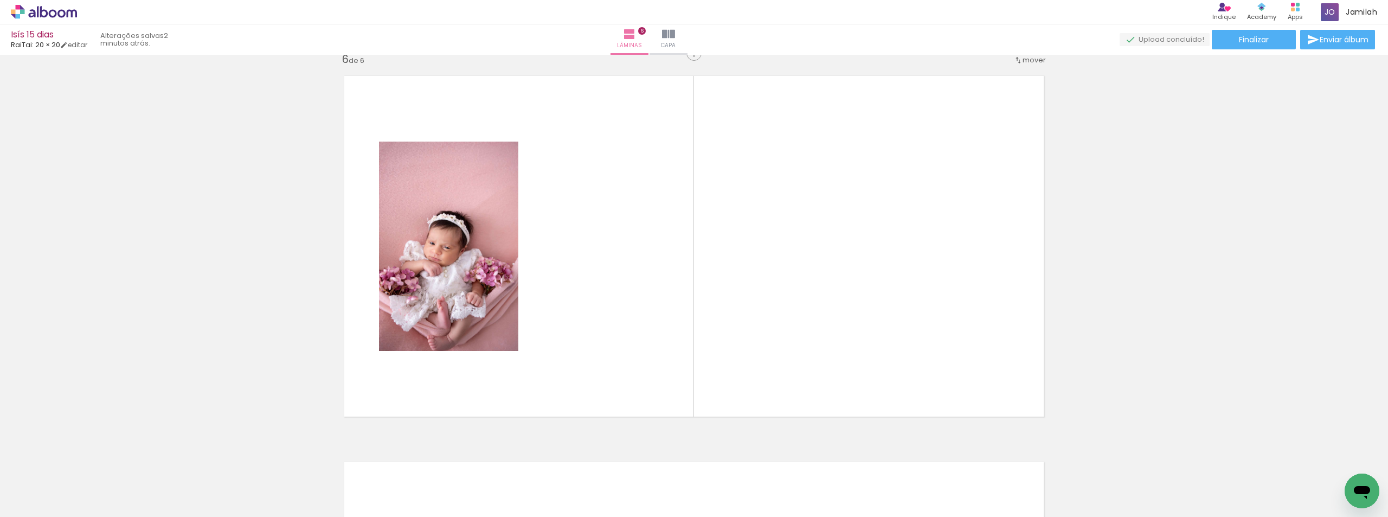
scroll to position [1944, 0]
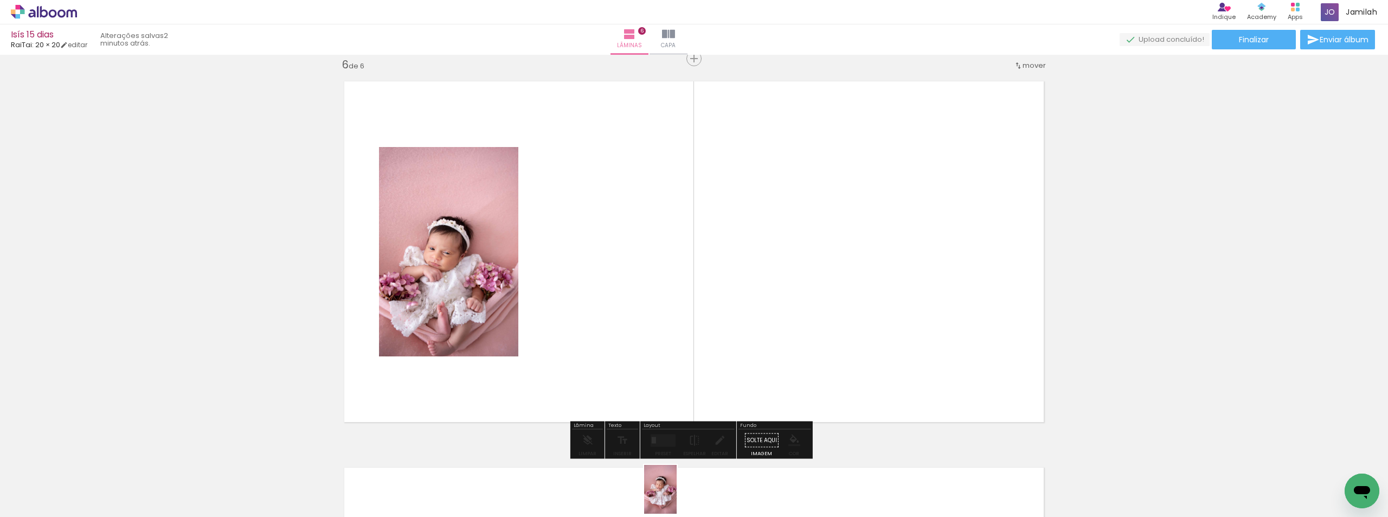
drag, startPoint x: 671, startPoint y: 475, endPoint x: 681, endPoint y: 498, distance: 25.1
click at [673, 498] on div at bounding box center [655, 480] width 36 height 54
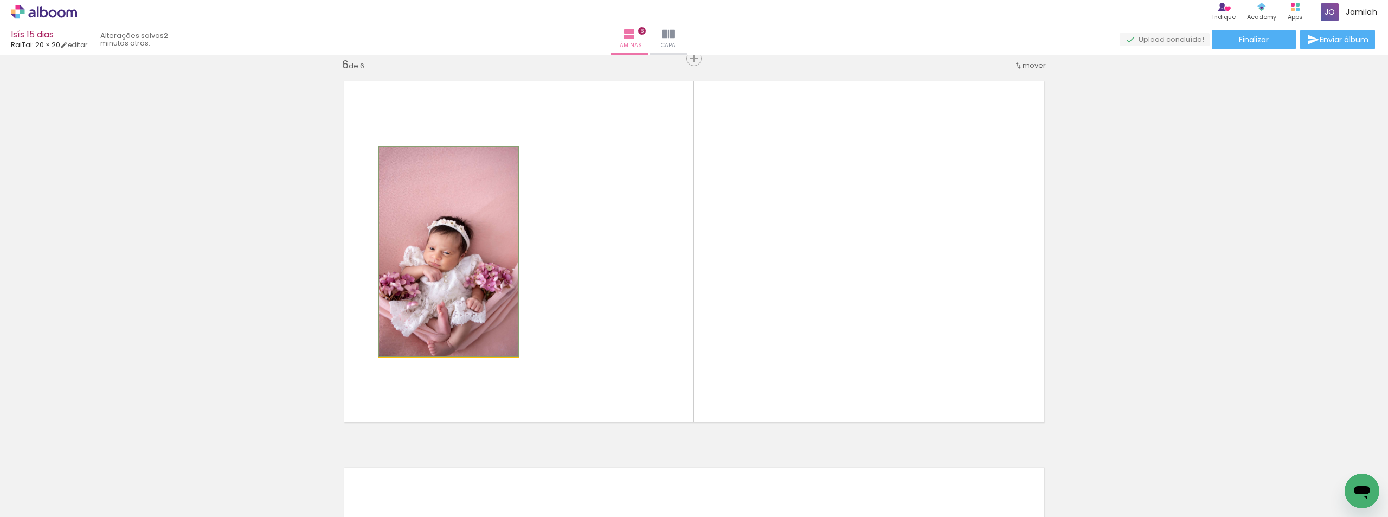
drag, startPoint x: 473, startPoint y: 316, endPoint x: 299, endPoint y: 403, distance: 194.5
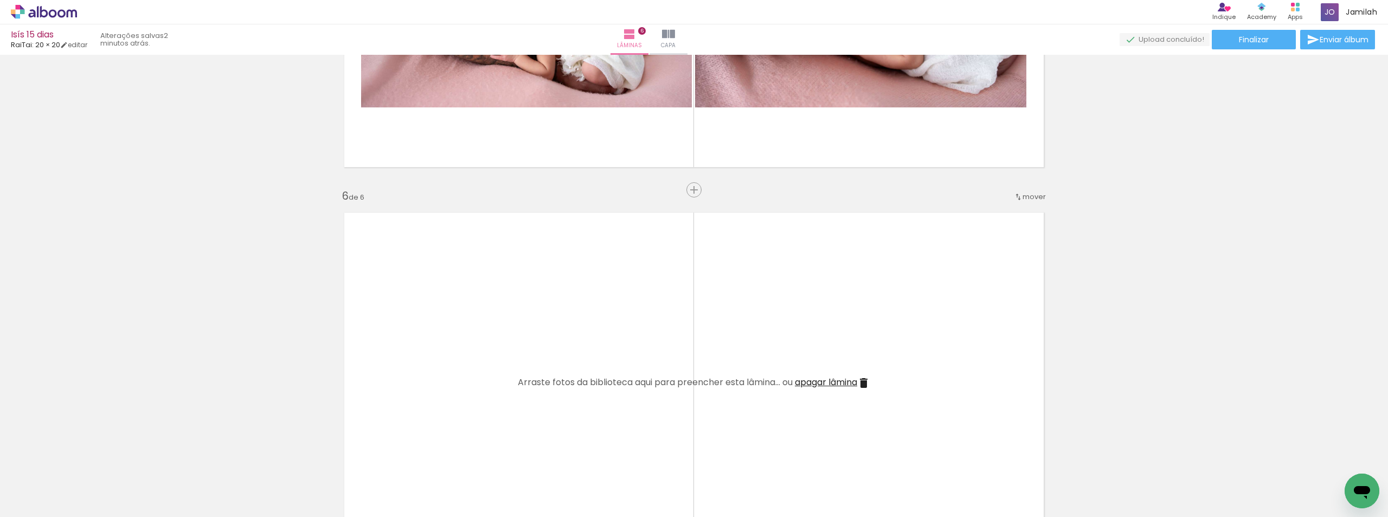
scroll to position [1999, 0]
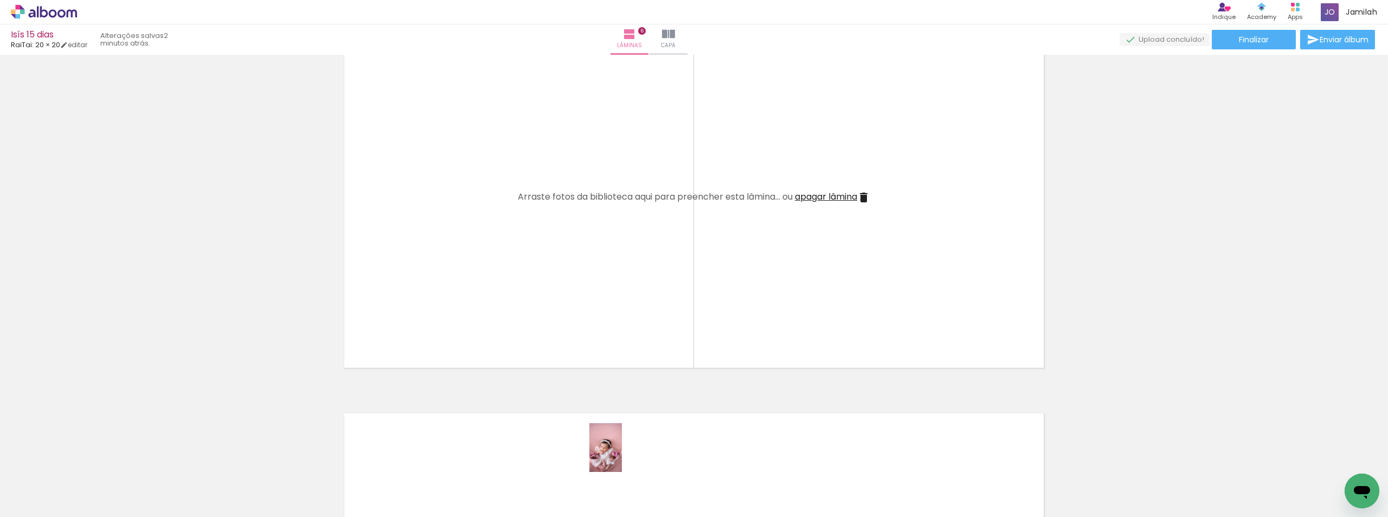
drag, startPoint x: 606, startPoint y: 472, endPoint x: 680, endPoint y: 469, distance: 73.8
click at [589, 463] on div at bounding box center [594, 480] width 33 height 49
drag, startPoint x: 724, startPoint y: 481, endPoint x: 800, endPoint y: 408, distance: 105.1
click at [690, 307] on quentale-workspace at bounding box center [694, 258] width 1388 height 517
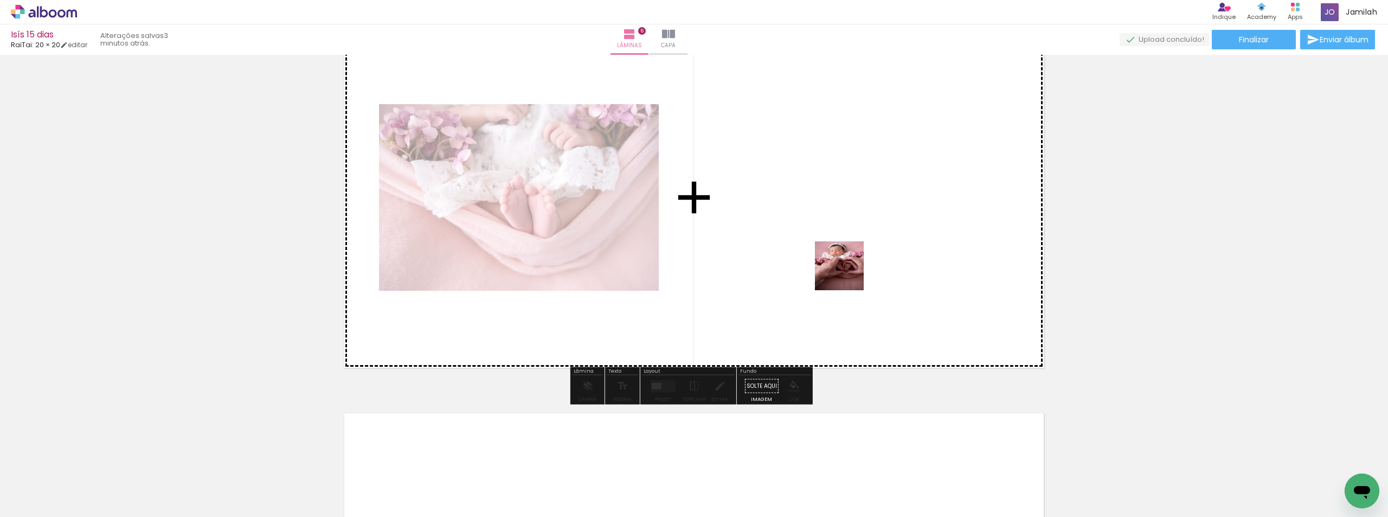
drag, startPoint x: 779, startPoint y: 488, endPoint x: 848, endPoint y: 274, distance: 225.0
click at [848, 274] on quentale-workspace at bounding box center [694, 258] width 1388 height 517
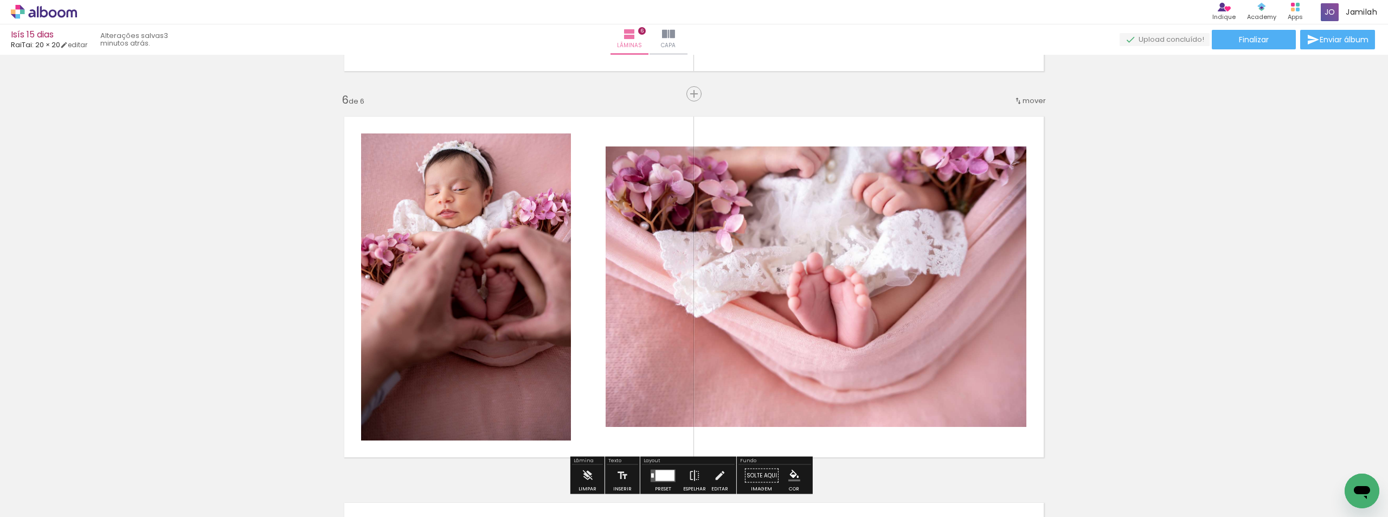
scroll to position [1890, 0]
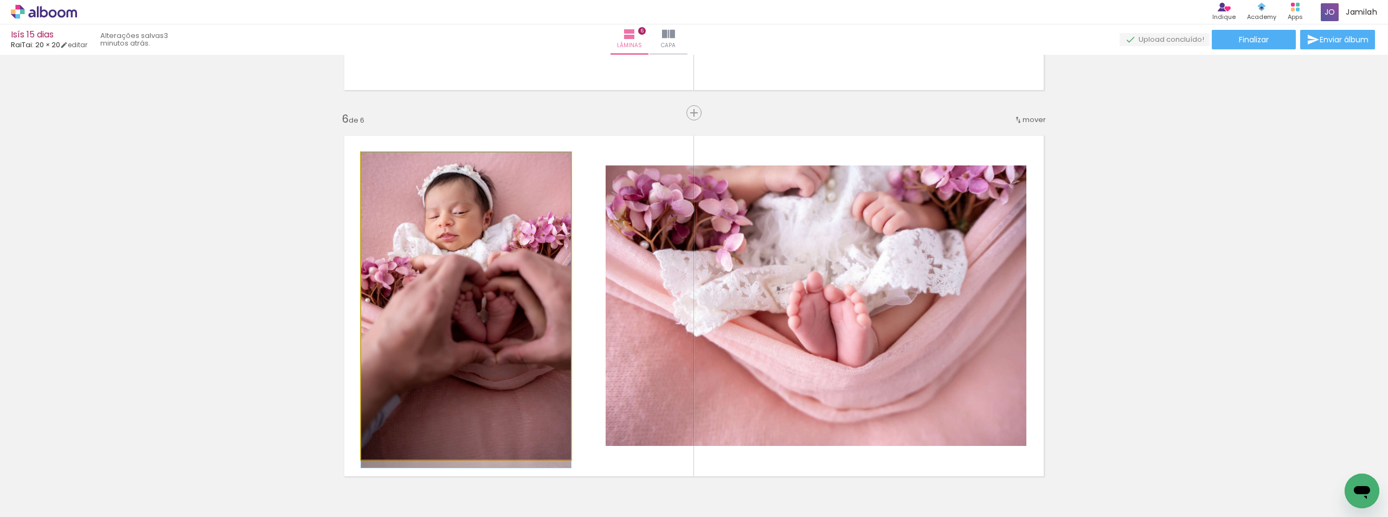
drag, startPoint x: 541, startPoint y: 262, endPoint x: 528, endPoint y: 321, distance: 60.0
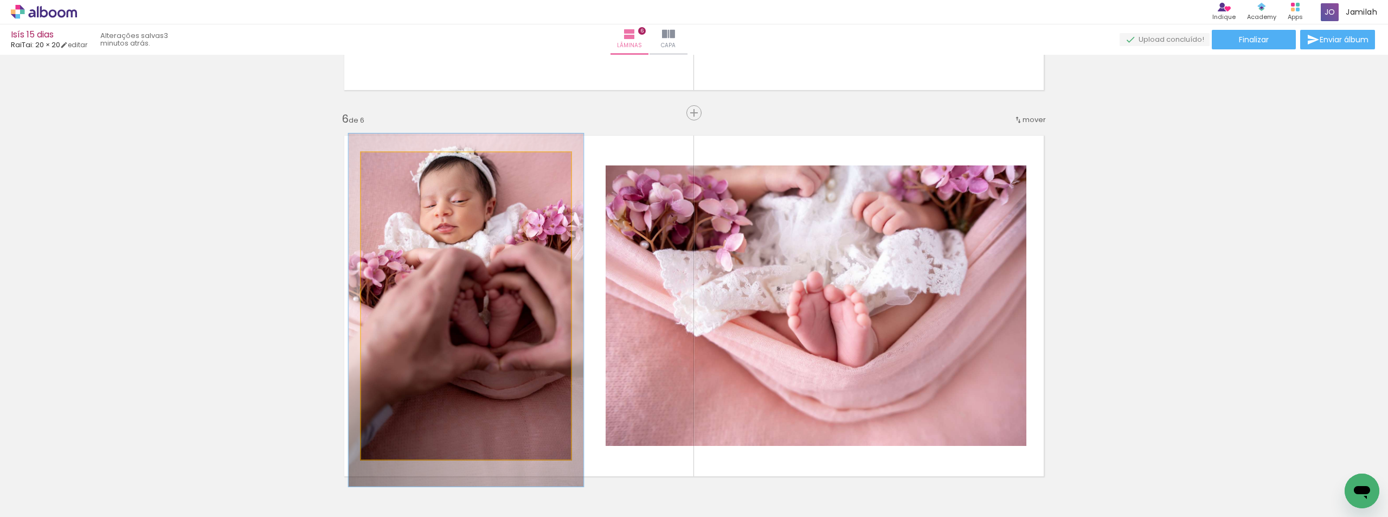
type paper-slider "112"
click at [392, 165] on div at bounding box center [390, 163] width 17 height 17
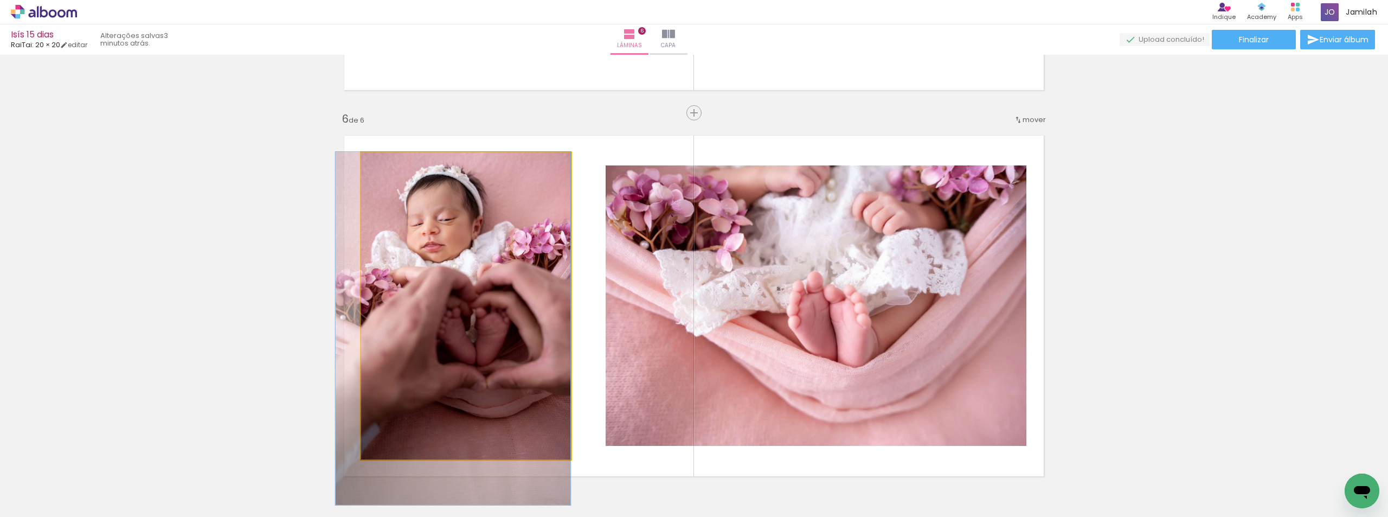
drag, startPoint x: 481, startPoint y: 264, endPoint x: 461, endPoint y: 388, distance: 125.8
drag, startPoint x: 484, startPoint y: 358, endPoint x: 474, endPoint y: 389, distance: 33.1
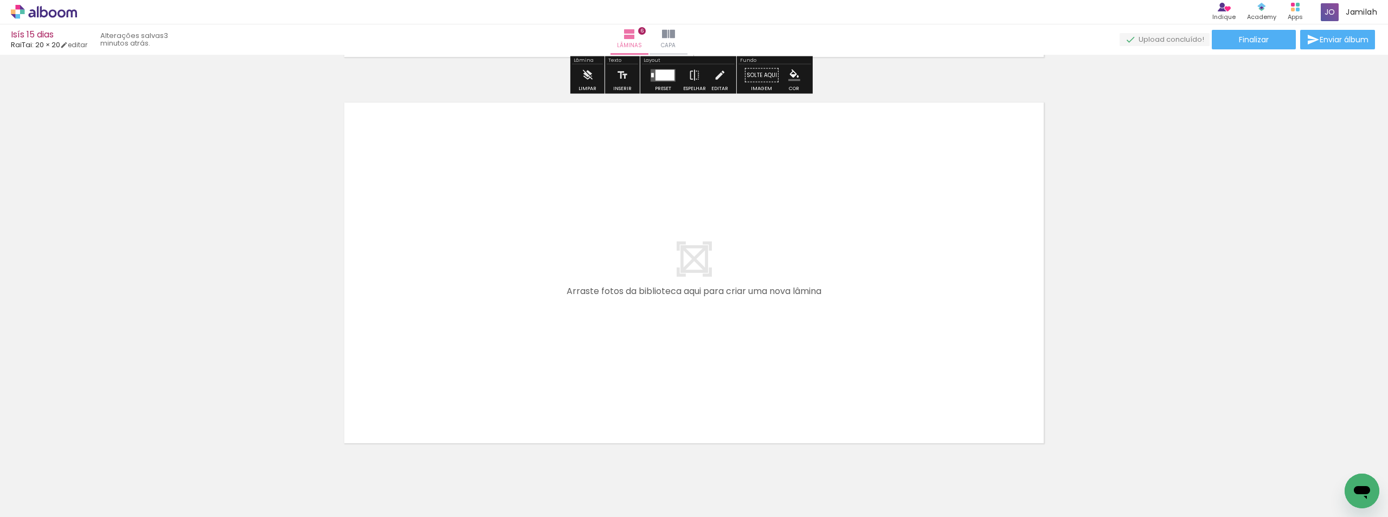
scroll to position [2351, 0]
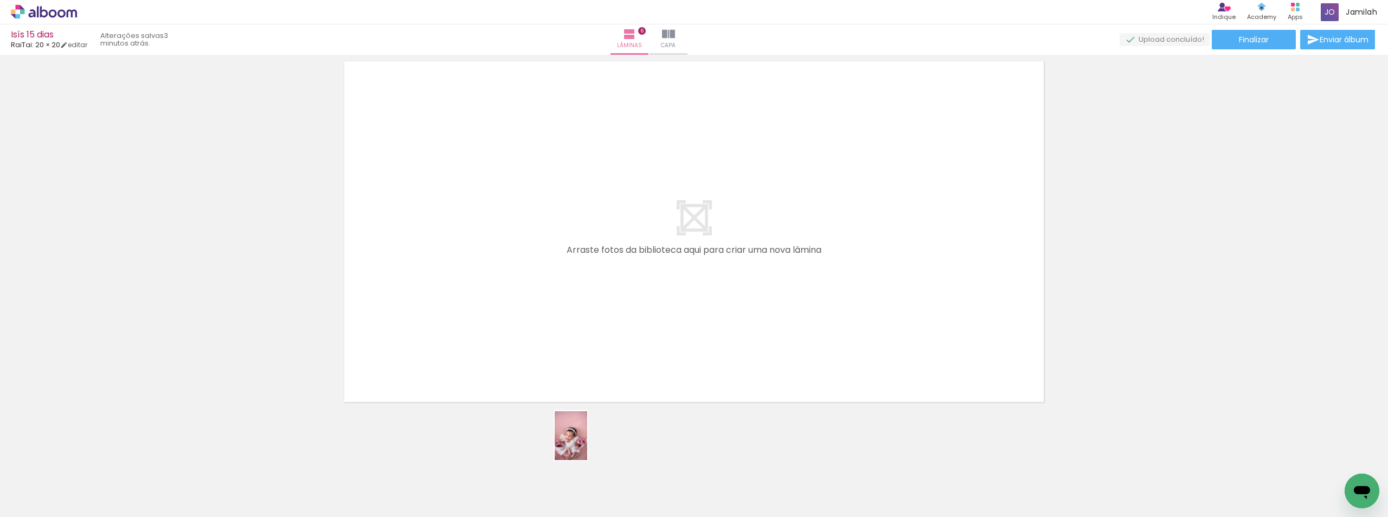
drag, startPoint x: 575, startPoint y: 465, endPoint x: 587, endPoint y: 453, distance: 17.3
click at [588, 453] on quentale-thumb at bounding box center [594, 480] width 61 height 62
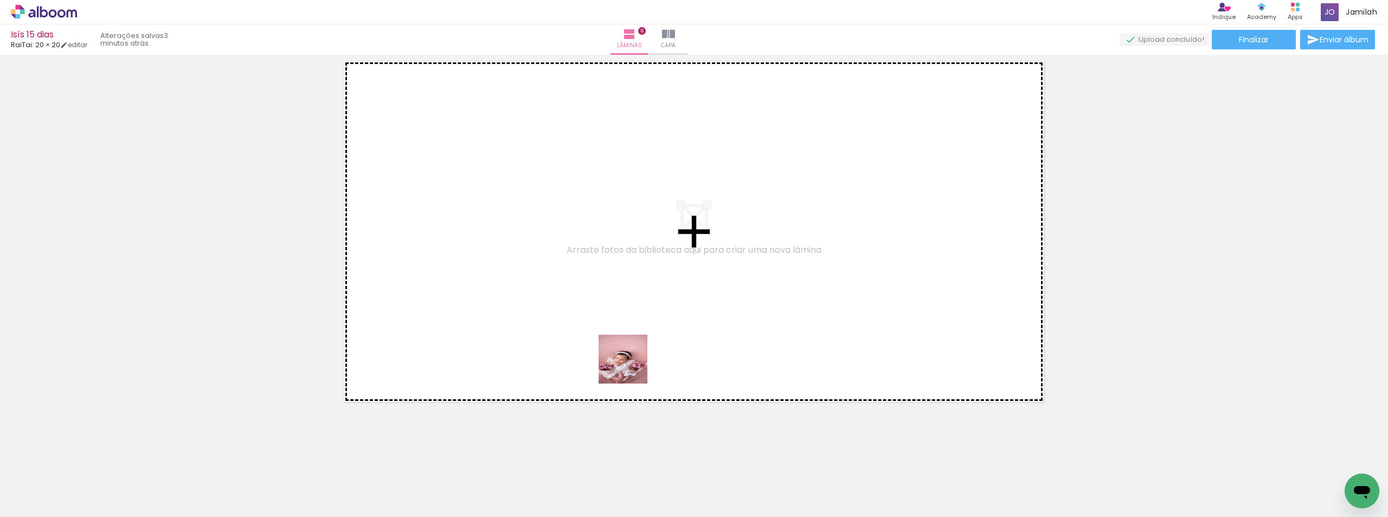
drag, startPoint x: 615, startPoint y: 463, endPoint x: 693, endPoint y: 448, distance: 79.4
click at [642, 339] on quentale-workspace at bounding box center [694, 258] width 1388 height 517
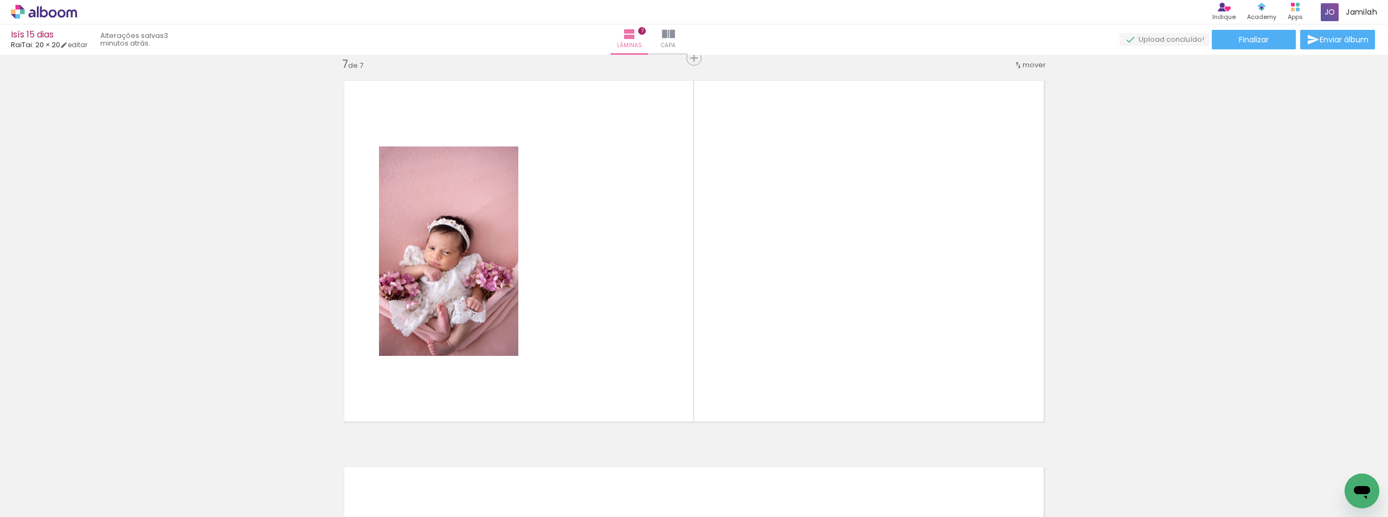
scroll to position [2331, 0]
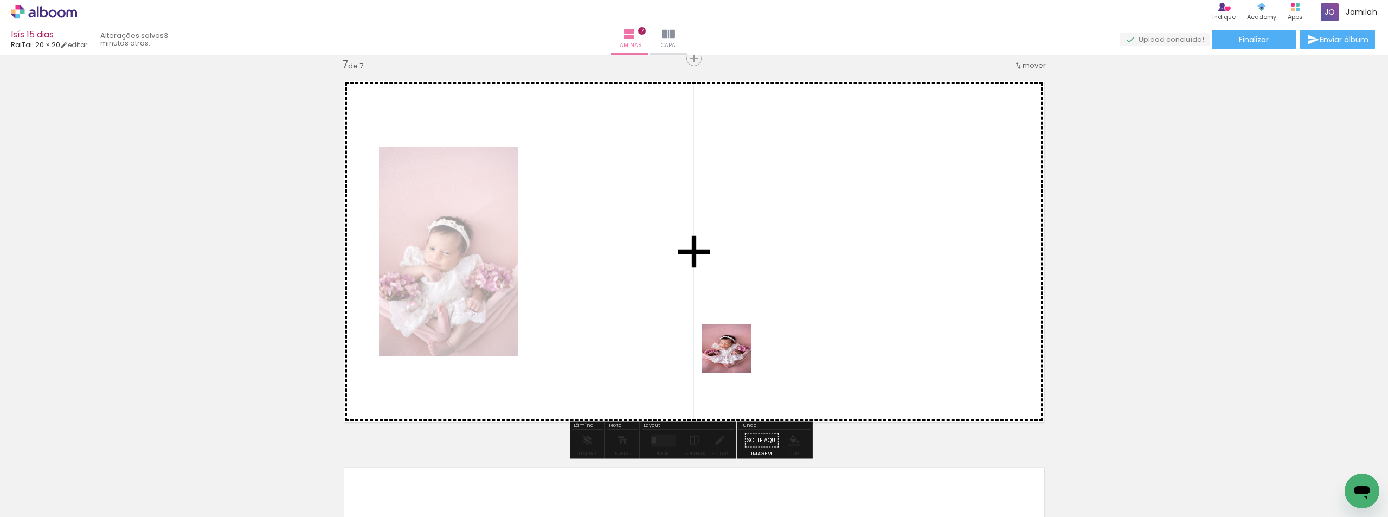
drag, startPoint x: 676, startPoint y: 463, endPoint x: 746, endPoint y: 343, distance: 139.2
click at [746, 343] on quentale-workspace at bounding box center [694, 258] width 1388 height 517
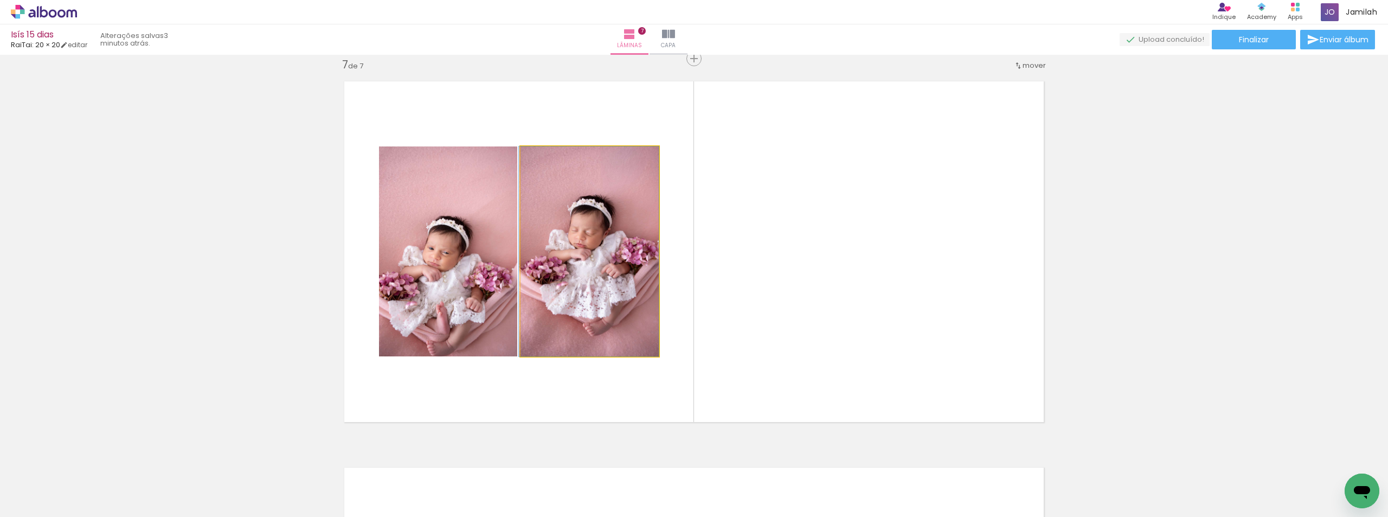
drag, startPoint x: 639, startPoint y: 294, endPoint x: 605, endPoint y: 290, distance: 33.9
drag, startPoint x: 443, startPoint y: 281, endPoint x: 459, endPoint y: 265, distance: 23.0
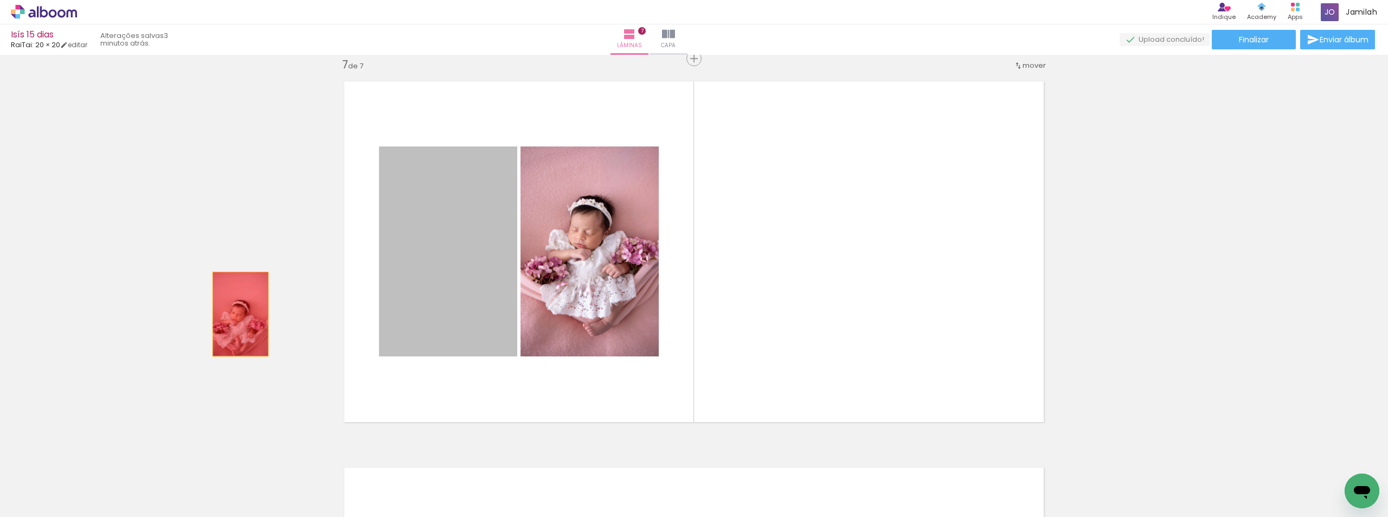
drag, startPoint x: 370, startPoint y: 290, endPoint x: 224, endPoint y: 315, distance: 147.9
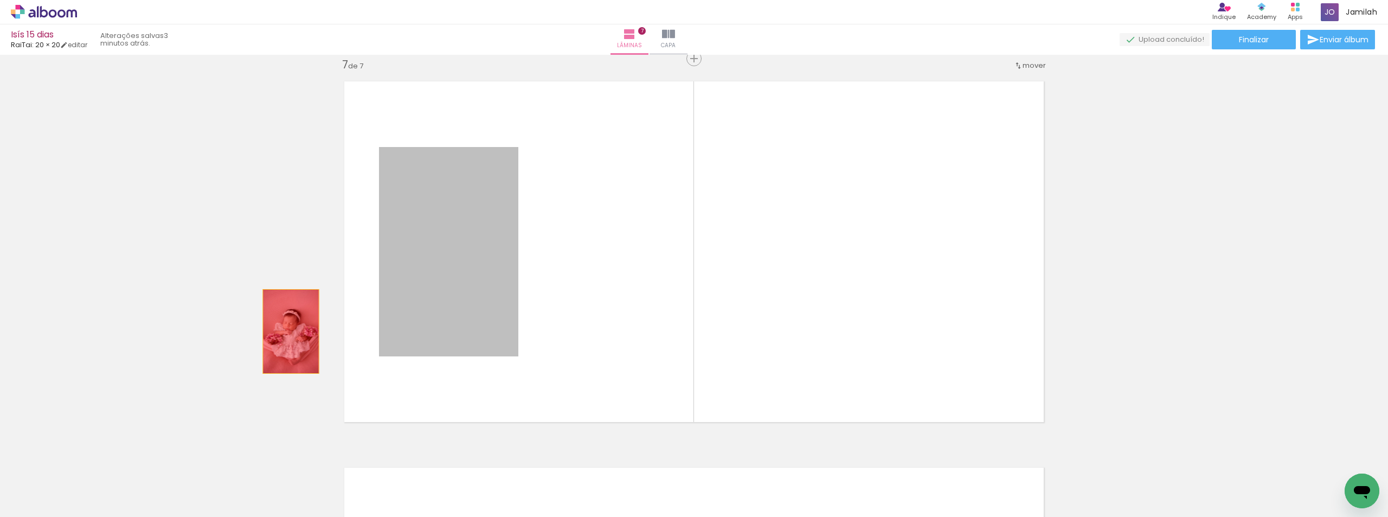
drag, startPoint x: 287, startPoint y: 331, endPoint x: 181, endPoint y: 340, distance: 106.6
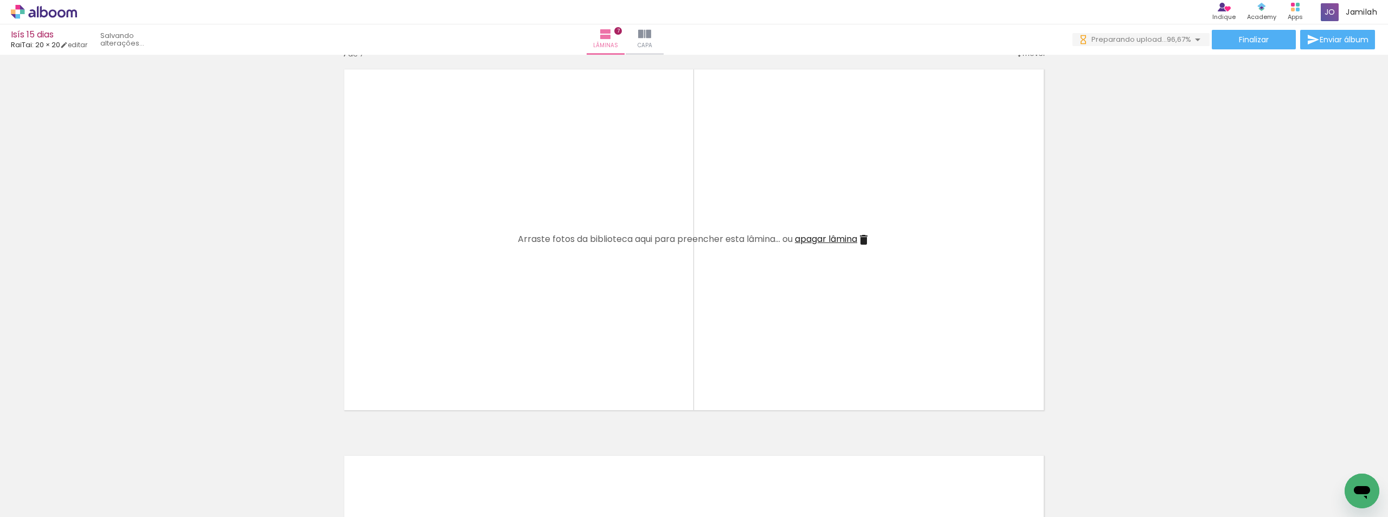
scroll to position [2385, 0]
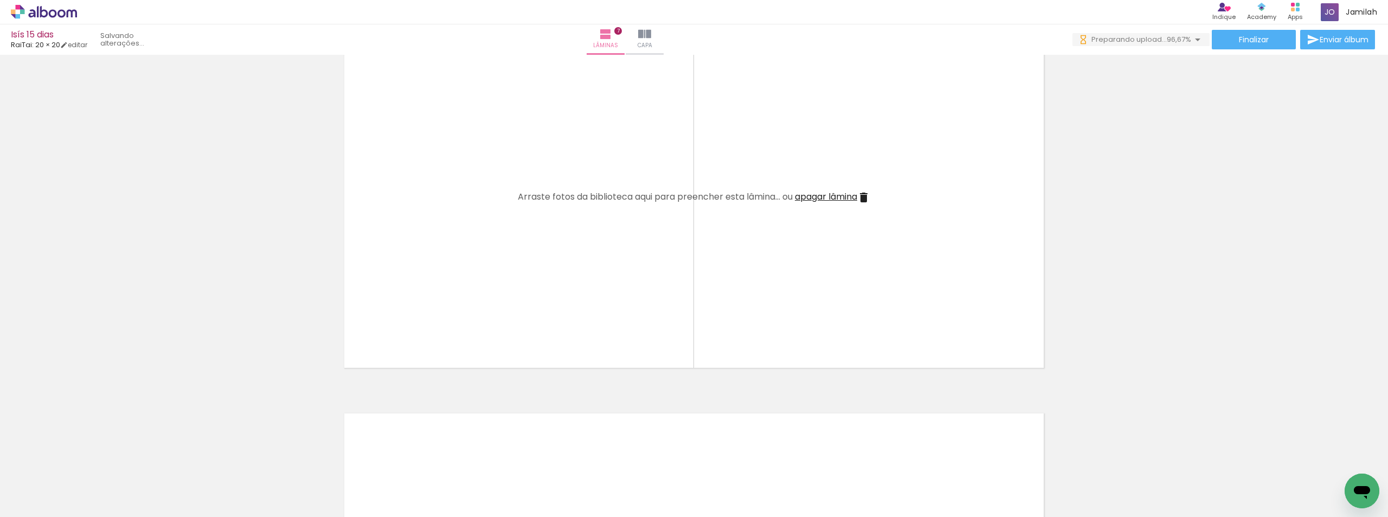
drag, startPoint x: 666, startPoint y: 463, endPoint x: 734, endPoint y: 283, distance: 192.0
click at [734, 283] on quentale-workspace at bounding box center [694, 258] width 1388 height 517
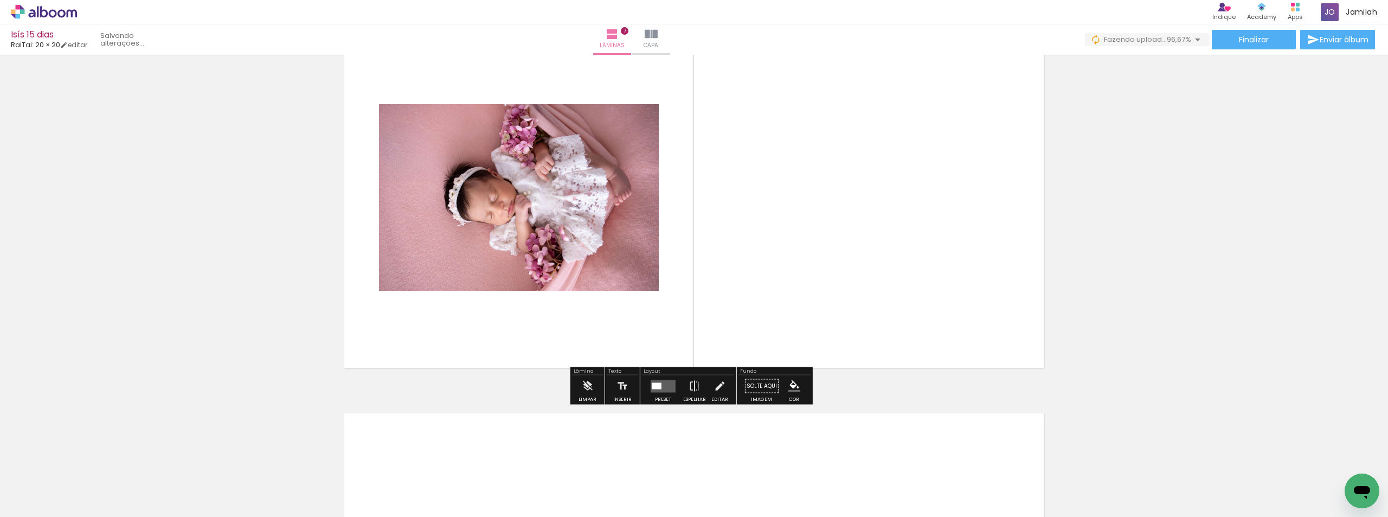
click at [658, 385] on div at bounding box center [657, 385] width 10 height 7
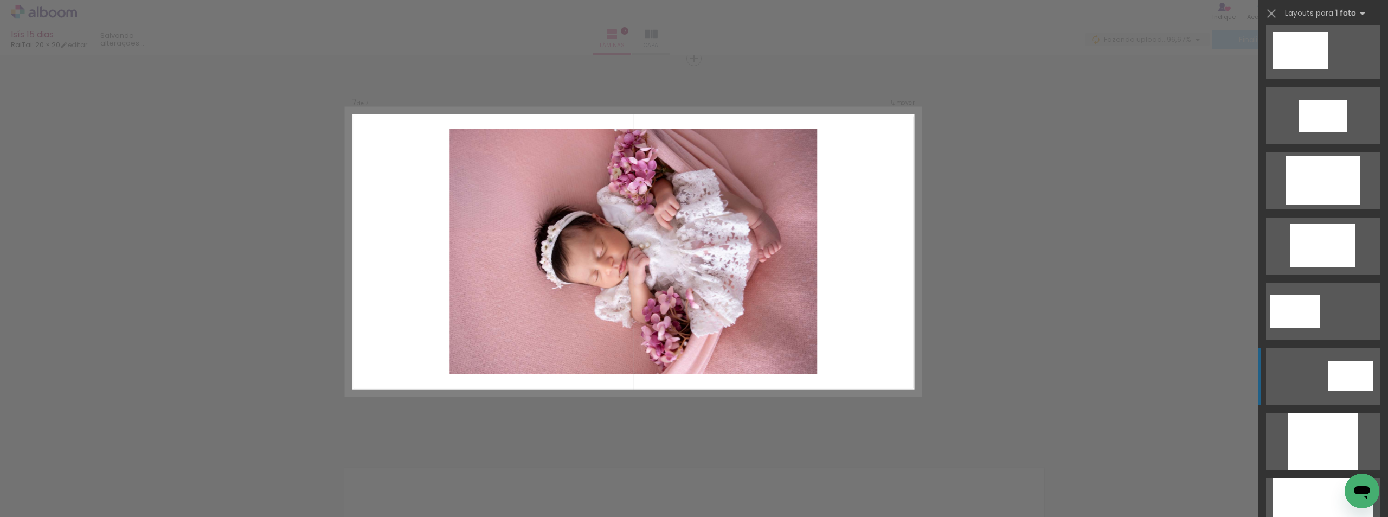
scroll to position [651, 0]
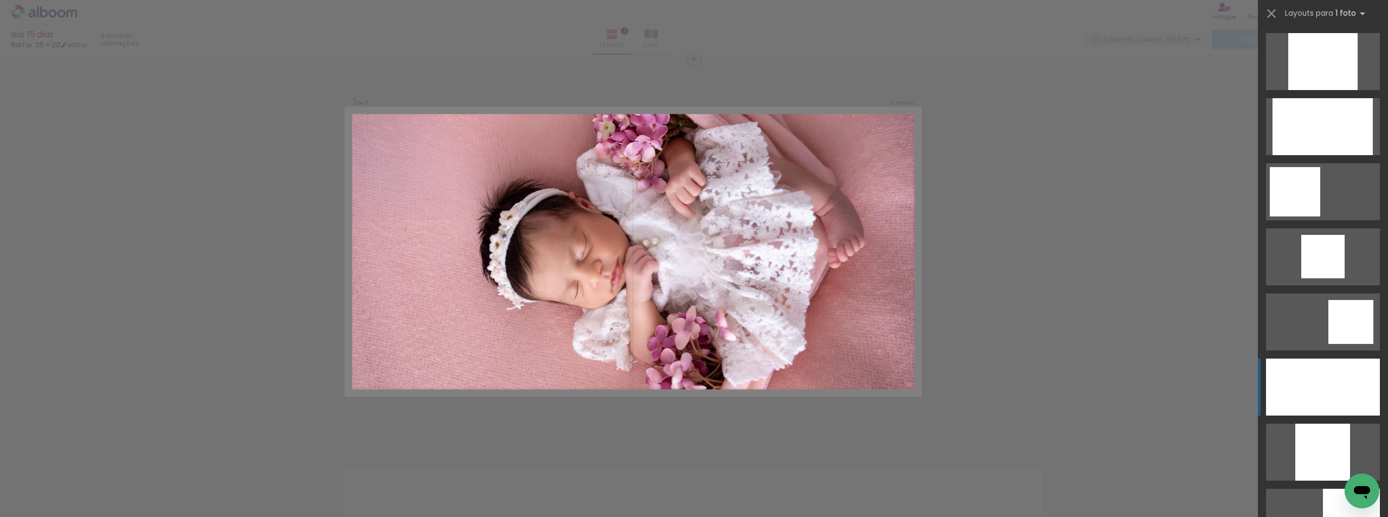
click at [1320, 90] on div at bounding box center [1322, 61] width 69 height 57
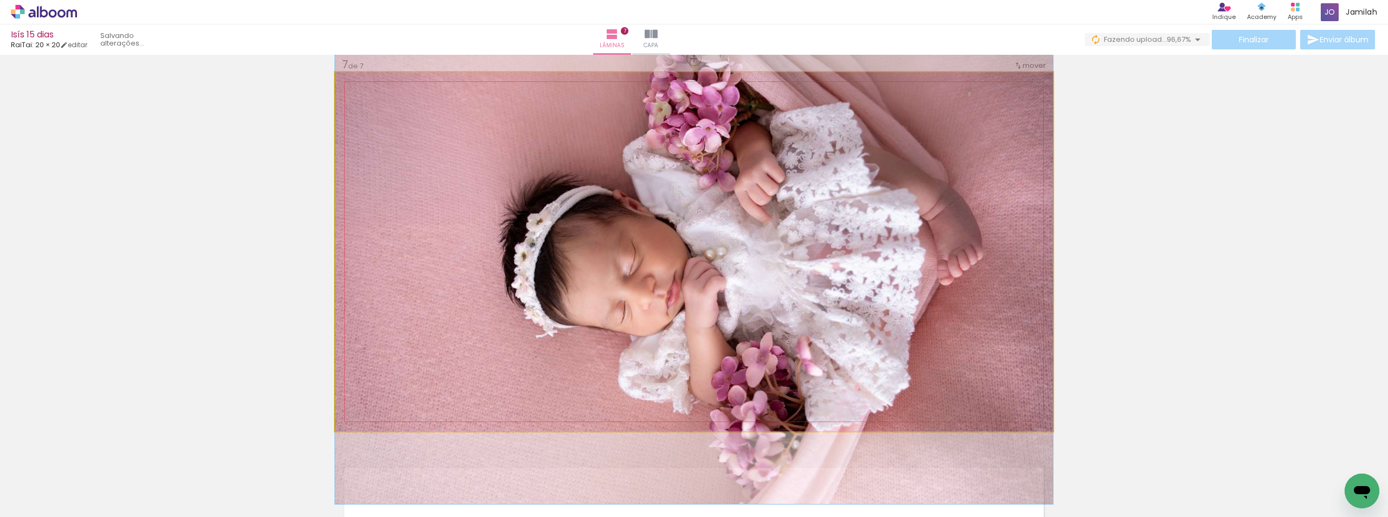
drag, startPoint x: 873, startPoint y: 289, endPoint x: 867, endPoint y: 292, distance: 6.8
drag, startPoint x: 851, startPoint y: 274, endPoint x: 858, endPoint y: 286, distance: 13.9
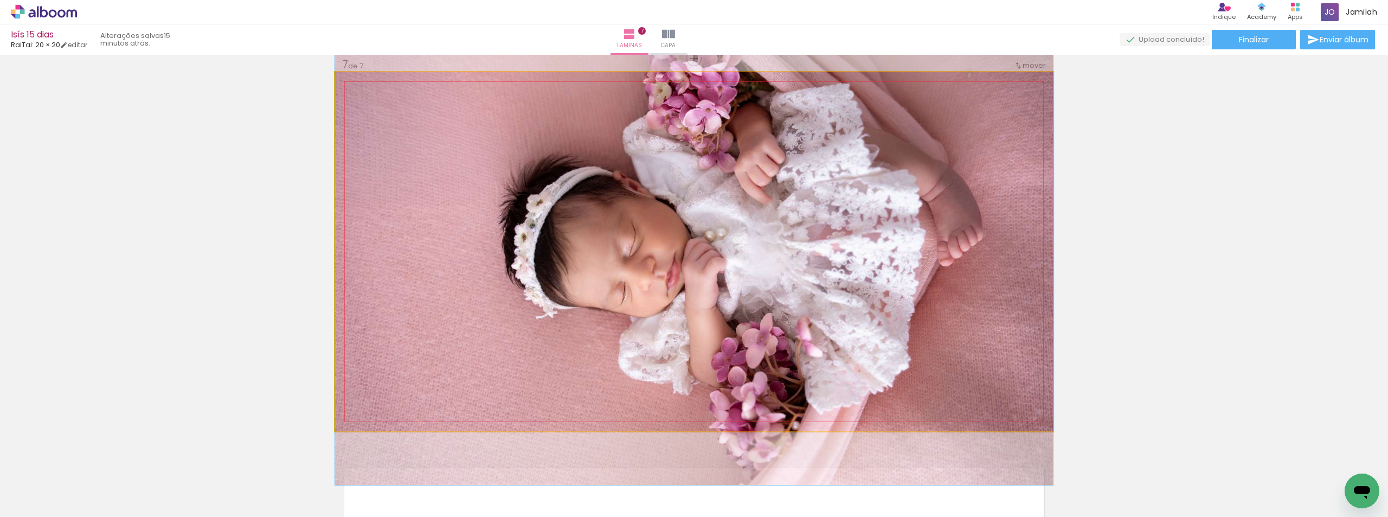
drag, startPoint x: 574, startPoint y: 336, endPoint x: 1388, endPoint y: 296, distance: 814.9
click at [1388, 296] on div "Inserir lâmina 1 de 7 Inserir lâmina 2 de 7 Inserir lâmina 3 de 7 Inserir lâmin…" at bounding box center [694, 286] width 1388 height 462
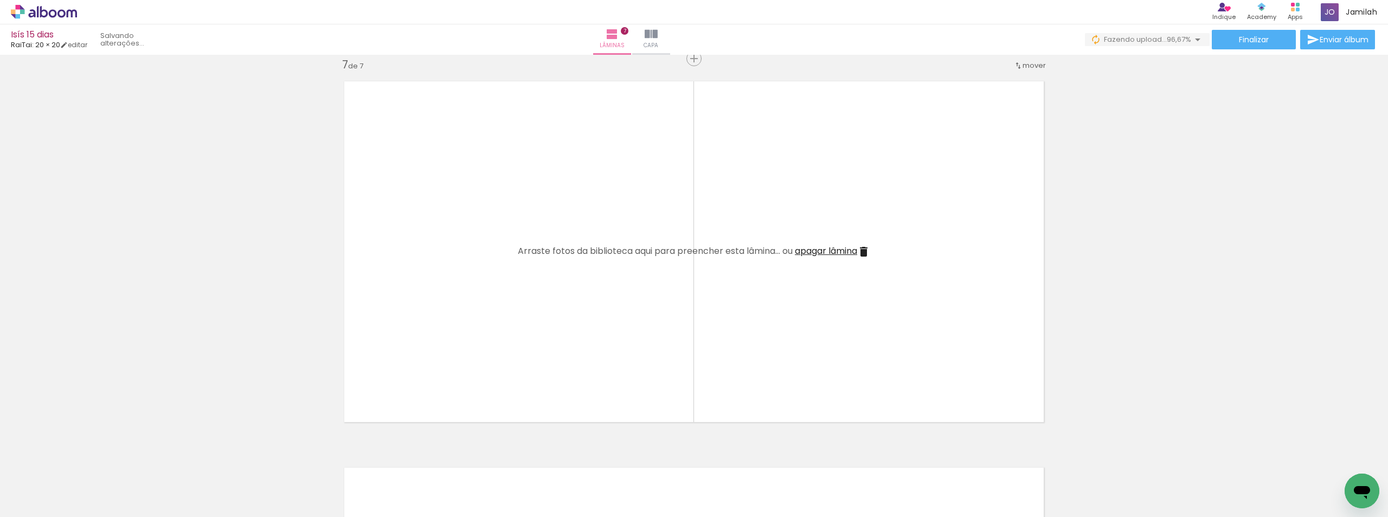
drag, startPoint x: 672, startPoint y: 485, endPoint x: 735, endPoint y: 348, distance: 151.6
click at [735, 348] on quentale-workspace at bounding box center [694, 258] width 1388 height 517
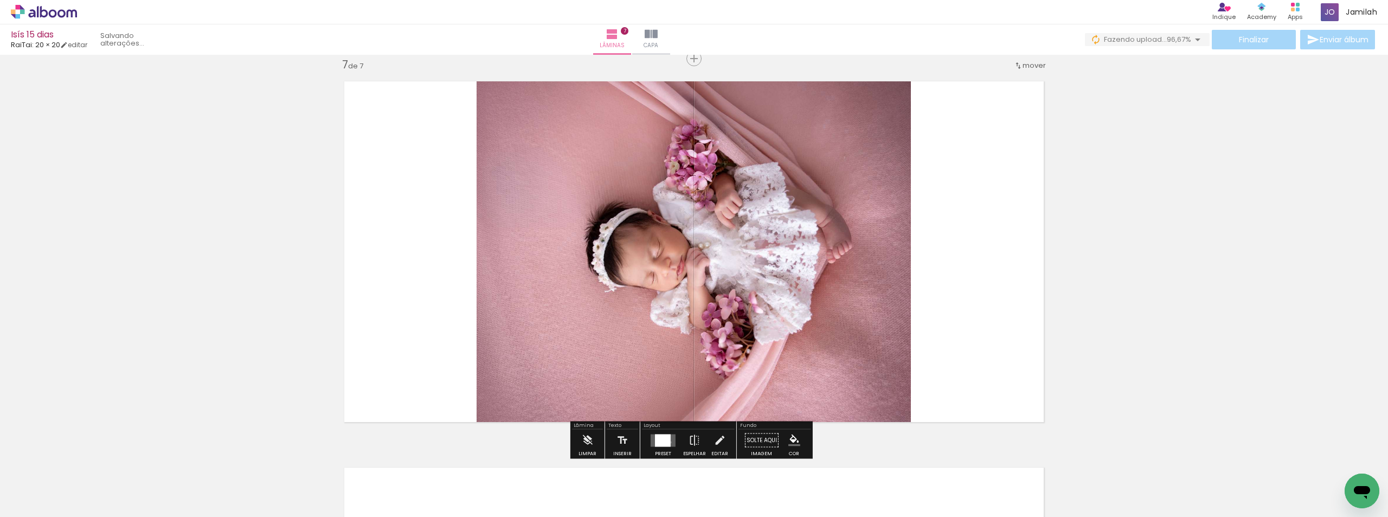
click at [668, 442] on div at bounding box center [663, 440] width 16 height 12
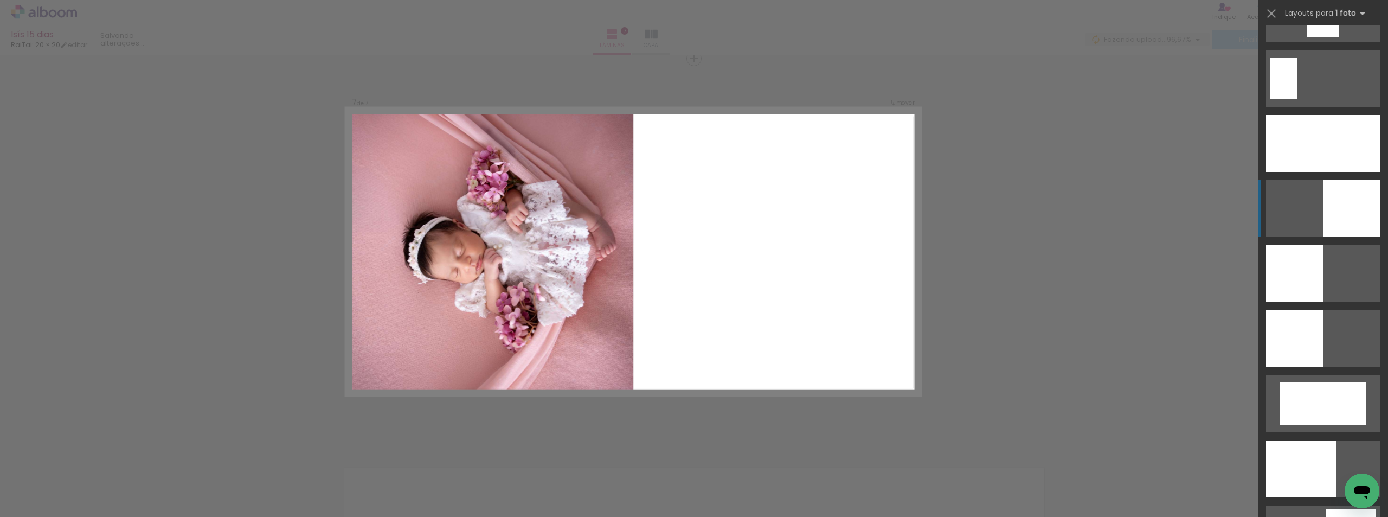
scroll to position [2223, 0]
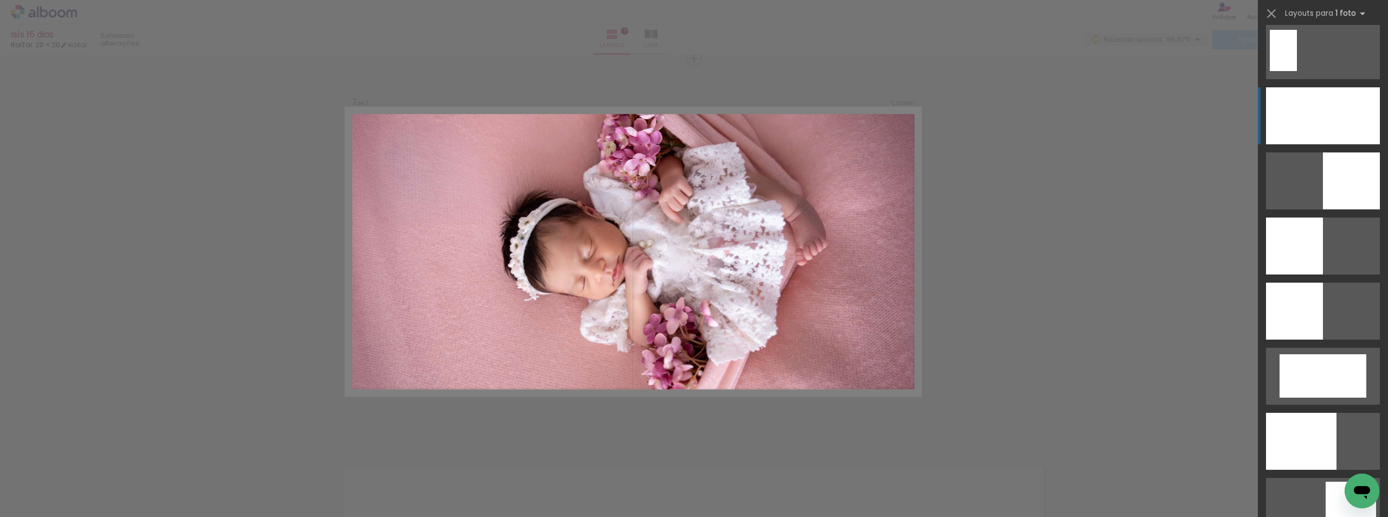
click at [1294, 413] on div at bounding box center [1301, 441] width 70 height 57
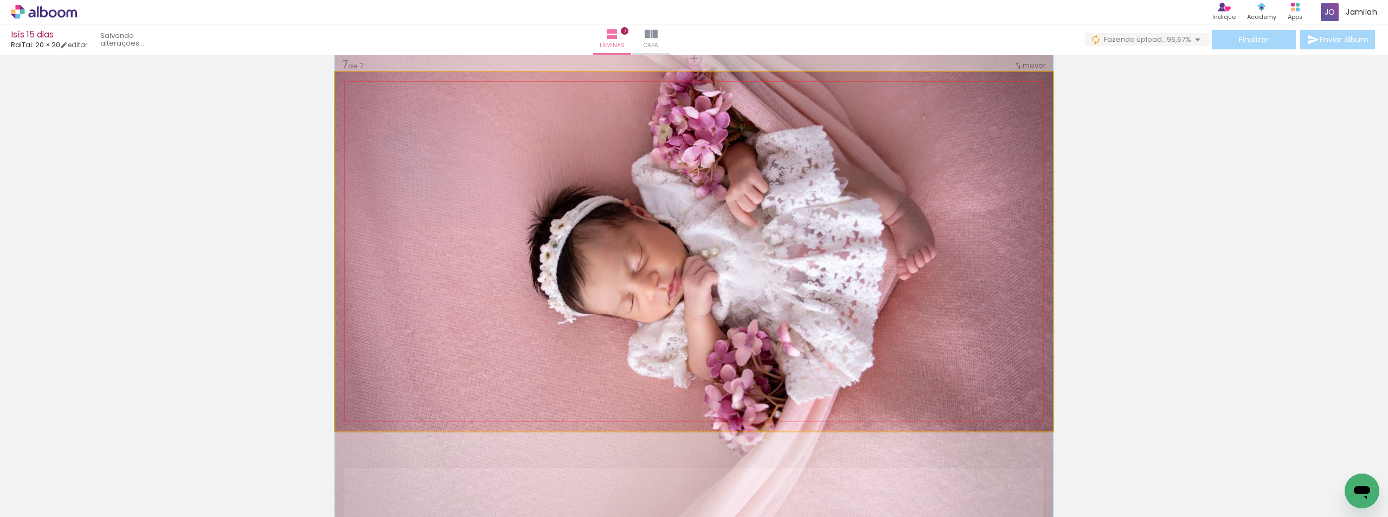
drag, startPoint x: 909, startPoint y: 310, endPoint x: 922, endPoint y: 321, distance: 16.9
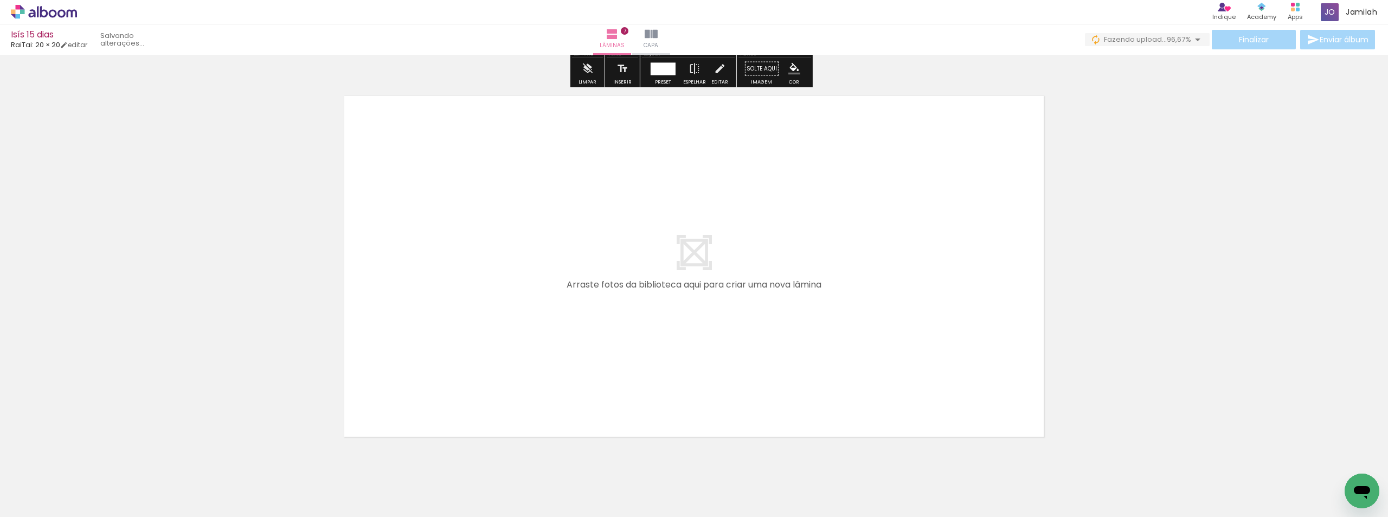
scroll to position [2710, 0]
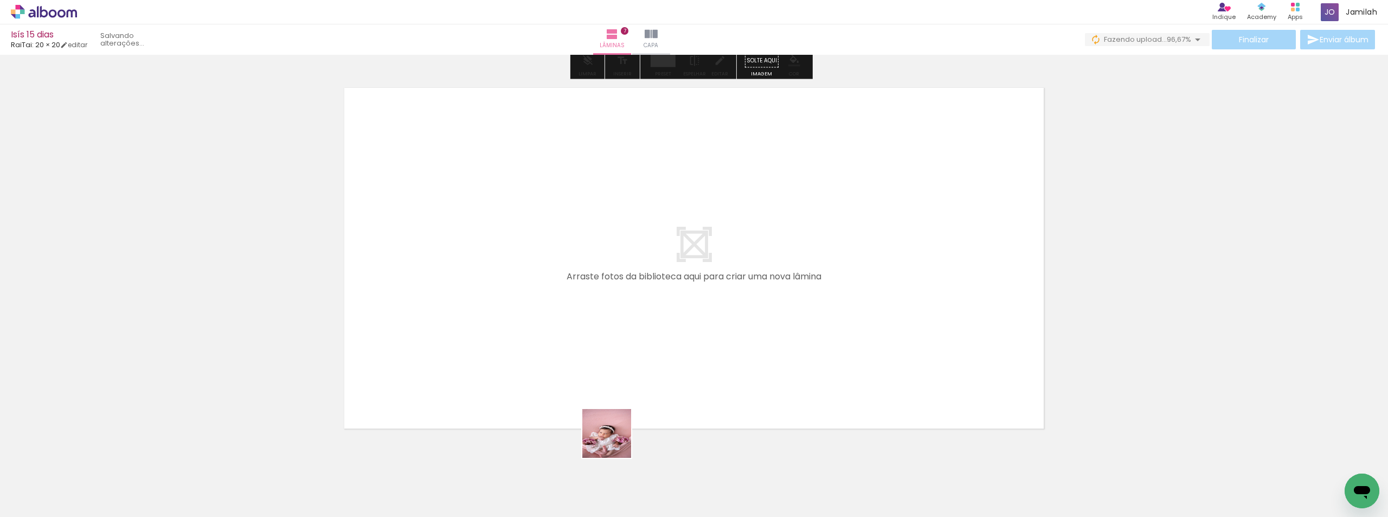
drag, startPoint x: 599, startPoint y: 476, endPoint x: 903, endPoint y: 452, distance: 305.1
click at [667, 355] on quentale-workspace at bounding box center [694, 258] width 1388 height 517
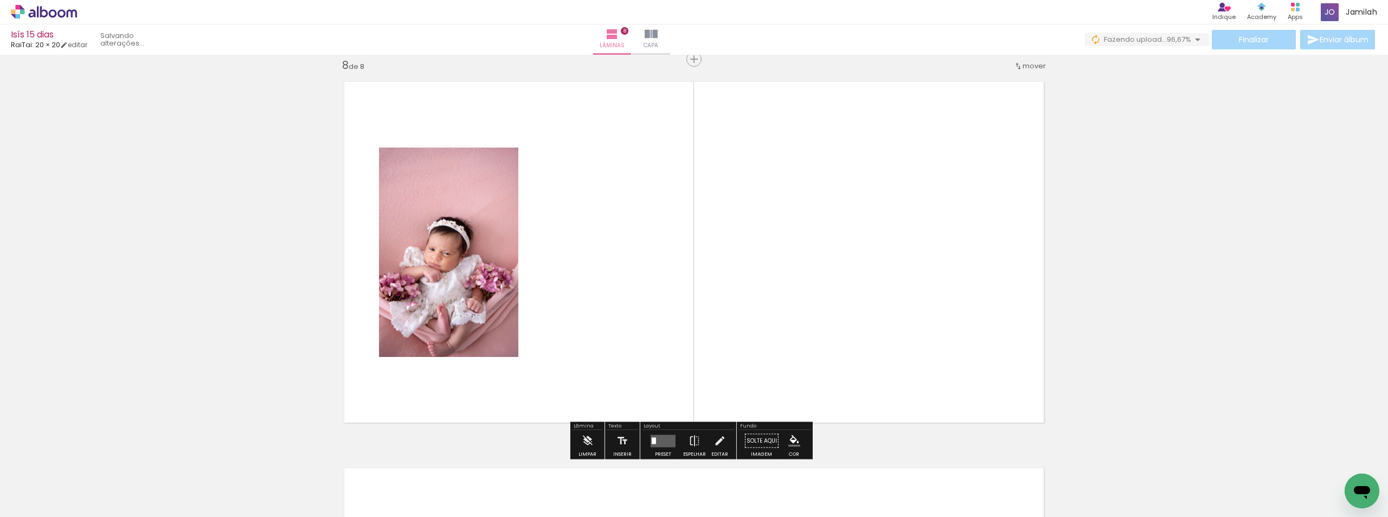
scroll to position [2717, 0]
drag, startPoint x: 825, startPoint y: 490, endPoint x: 774, endPoint y: 330, distance: 168.2
click at [774, 330] on quentale-workspace at bounding box center [694, 258] width 1388 height 517
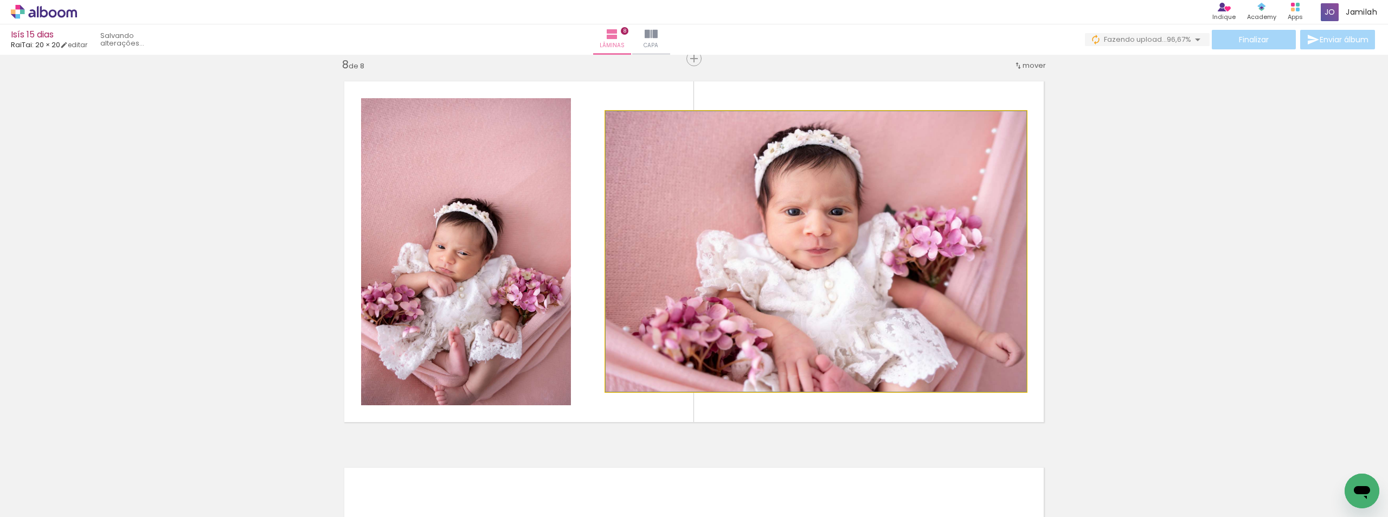
drag, startPoint x: 759, startPoint y: 313, endPoint x: 744, endPoint y: 304, distance: 18.0
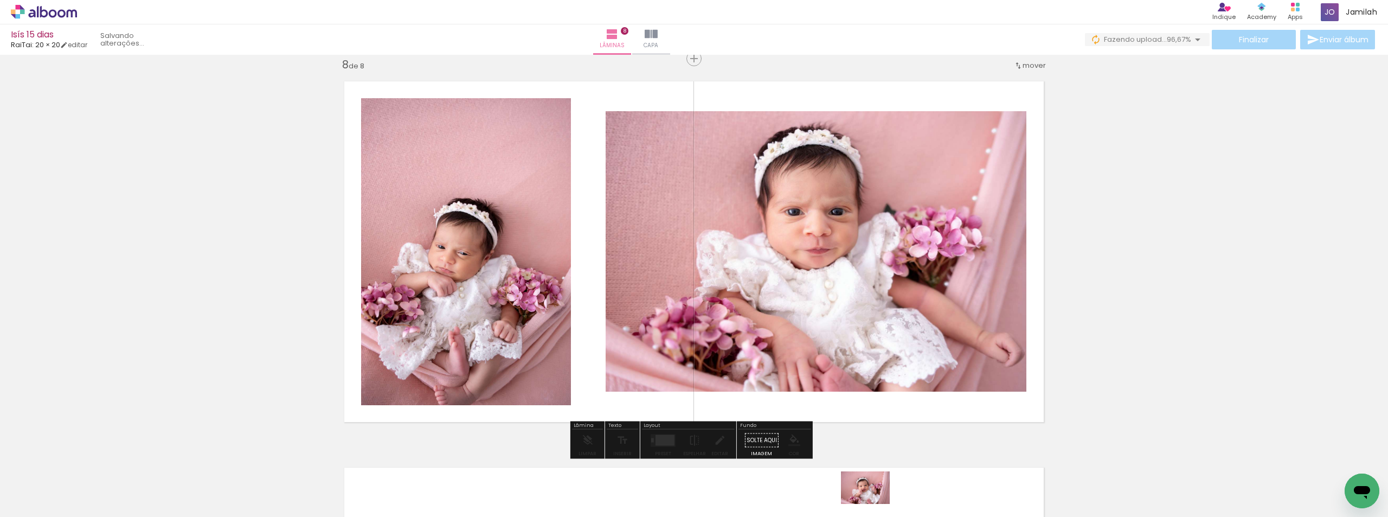
drag, startPoint x: 890, startPoint y: 472, endPoint x: 872, endPoint y: 503, distance: 36.2
click at [874, 498] on div at bounding box center [898, 481] width 54 height 36
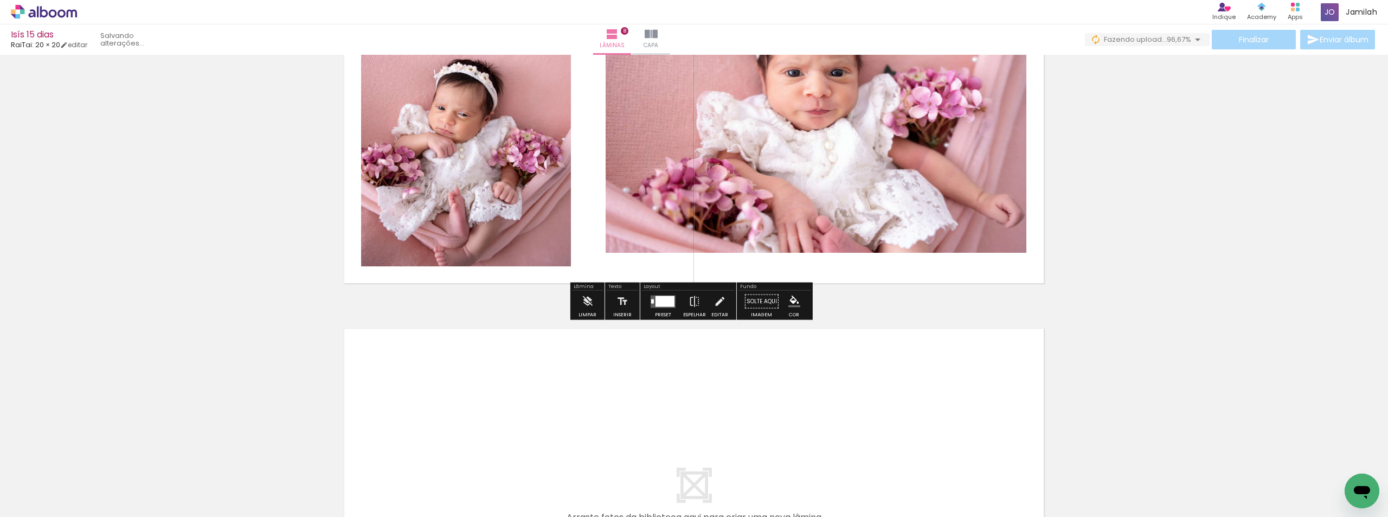
scroll to position [3042, 0]
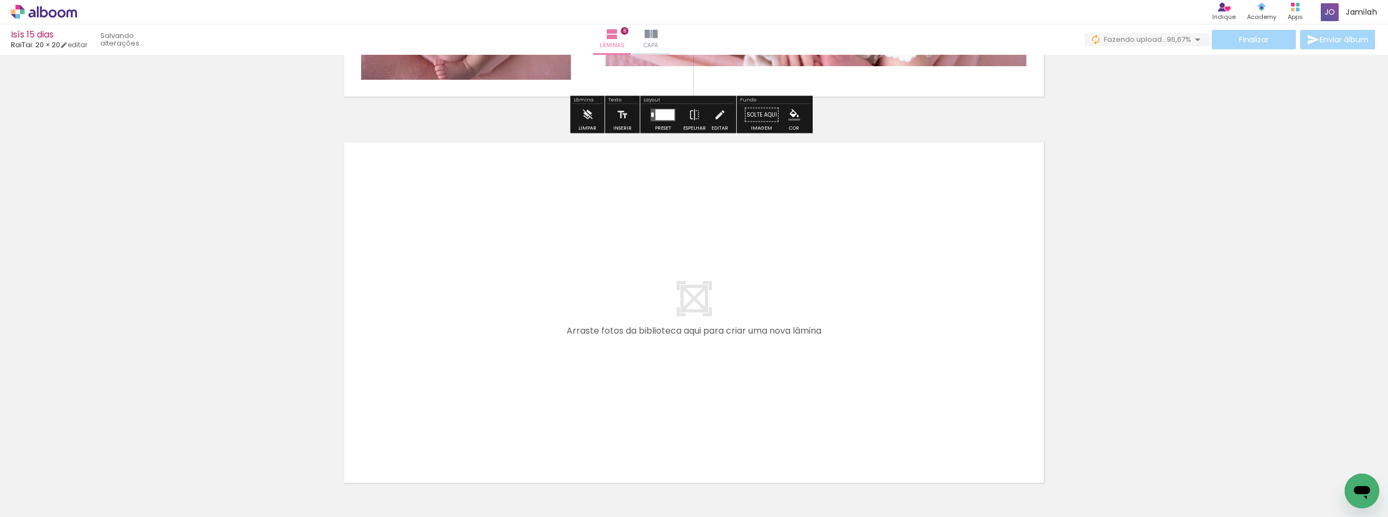
drag, startPoint x: 907, startPoint y: 482, endPoint x: 919, endPoint y: 463, distance: 22.1
click at [772, 354] on quentale-workspace at bounding box center [694, 258] width 1388 height 517
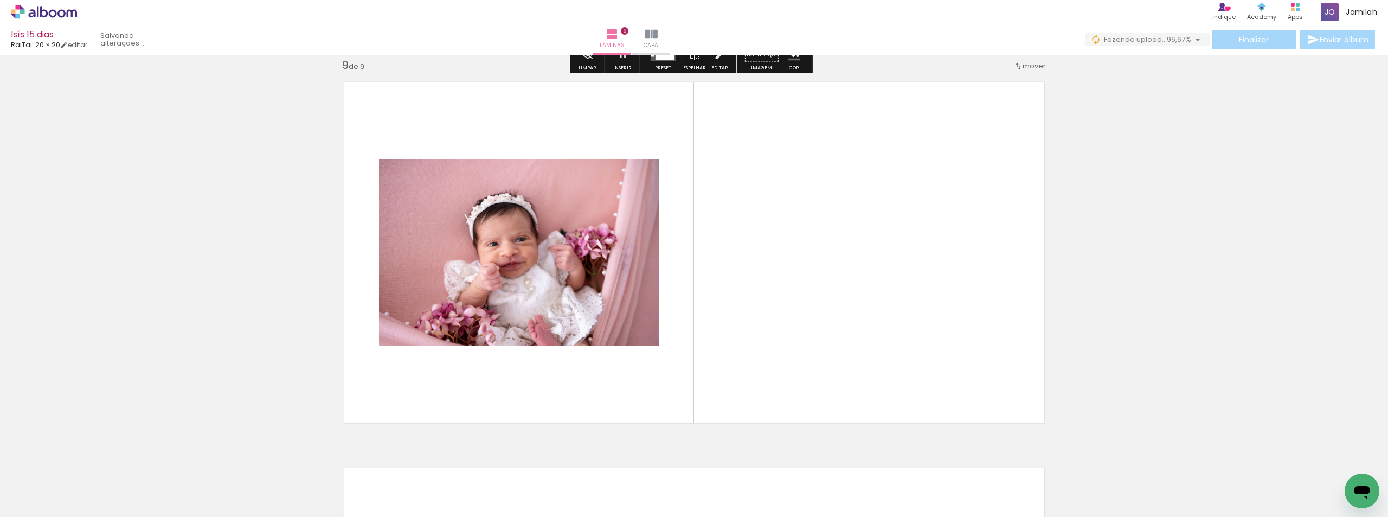
scroll to position [3103, 0]
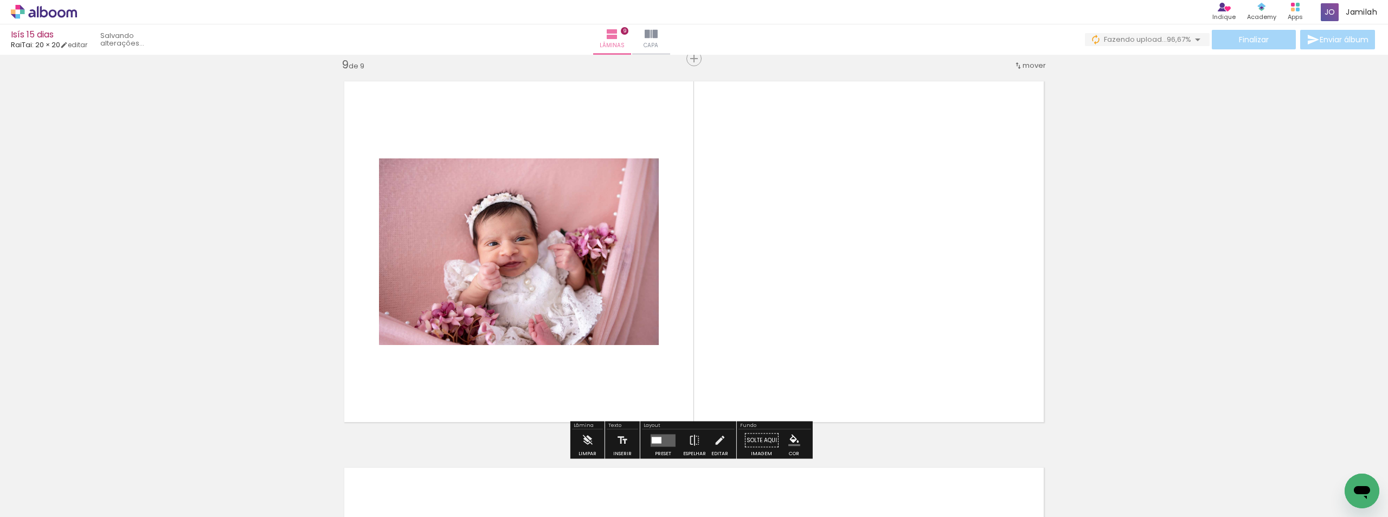
drag, startPoint x: 910, startPoint y: 407, endPoint x: 857, endPoint y: 306, distance: 113.5
click at [857, 306] on quentale-layouter at bounding box center [694, 251] width 718 height 359
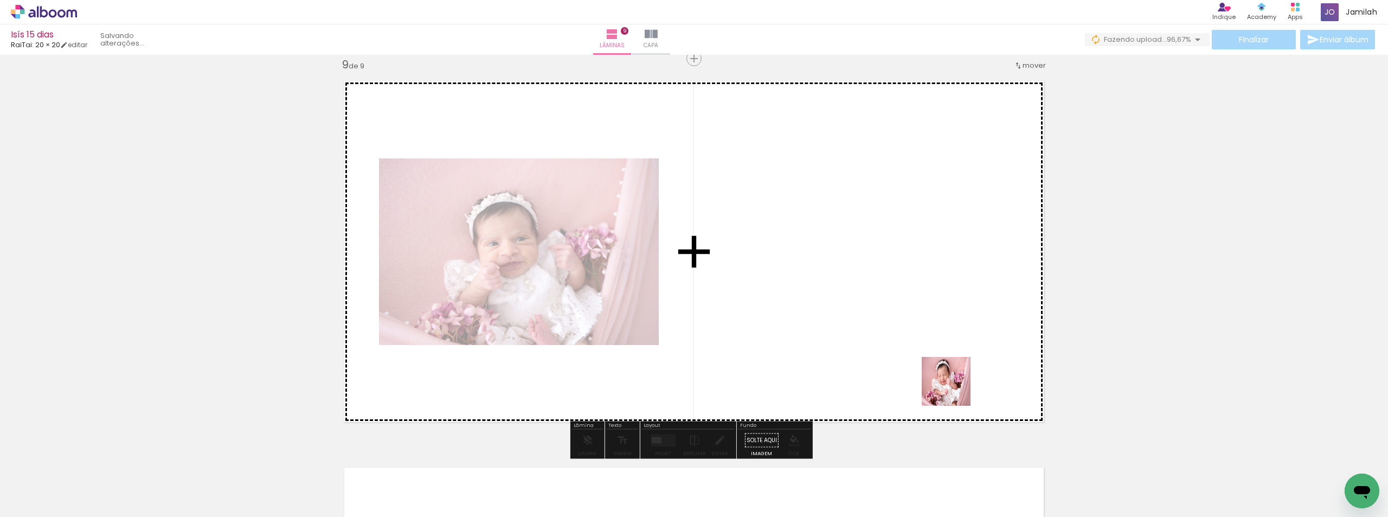
drag, startPoint x: 979, startPoint y: 483, endPoint x: 922, endPoint y: 315, distance: 177.0
click at [922, 315] on quentale-workspace at bounding box center [694, 258] width 1388 height 517
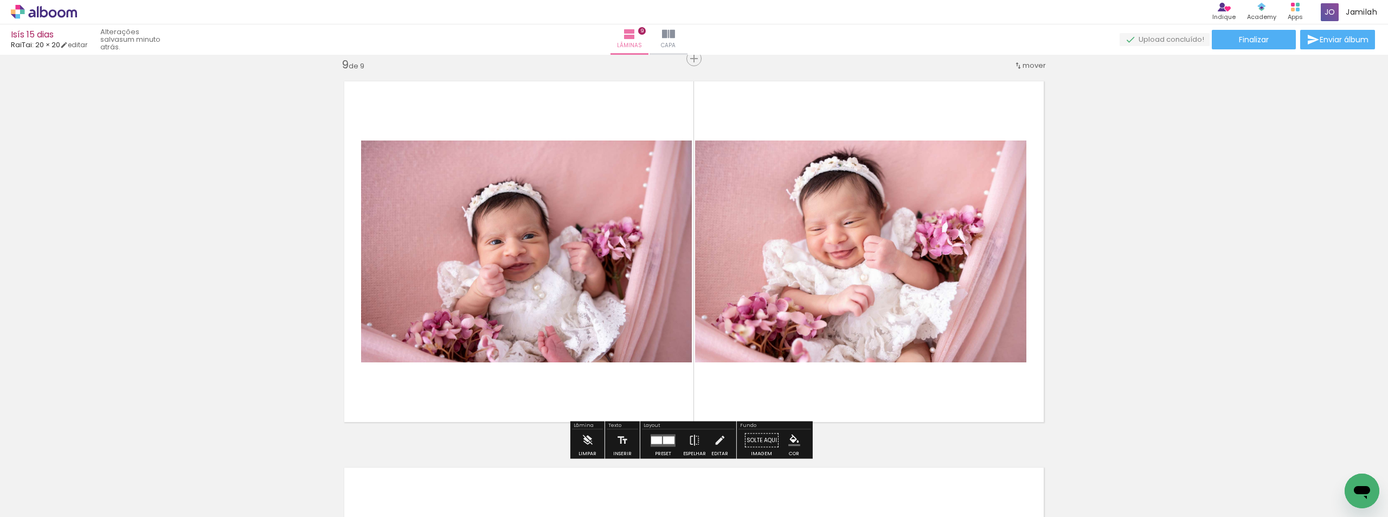
scroll to position [2223, 0]
click at [660, 440] on quentale-layouter at bounding box center [663, 440] width 25 height 12
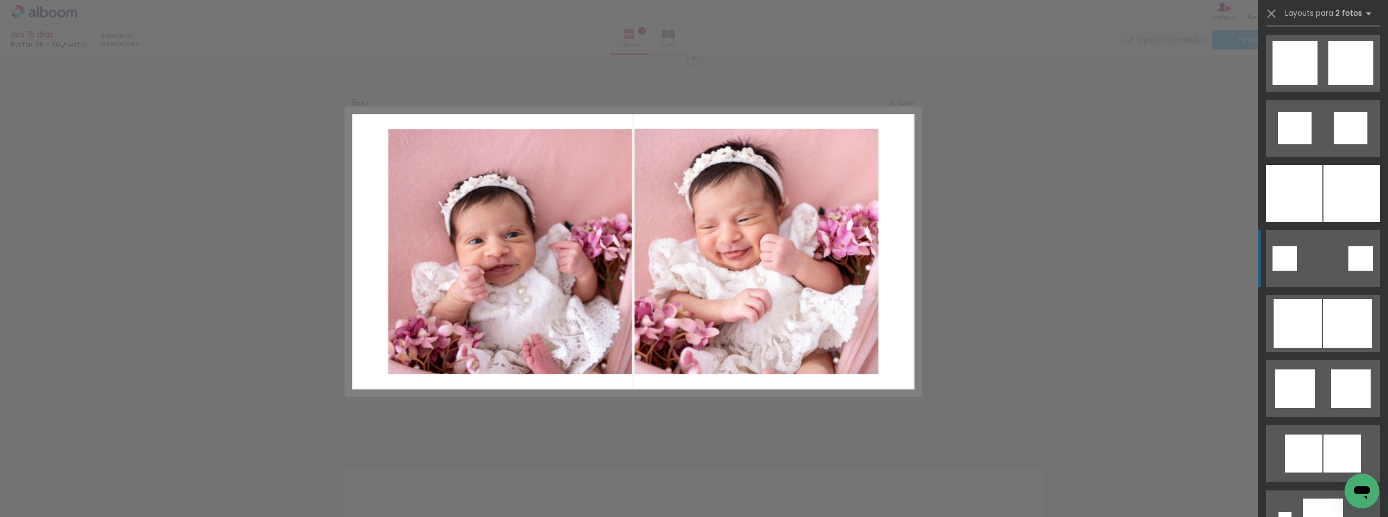
scroll to position [2928, 0]
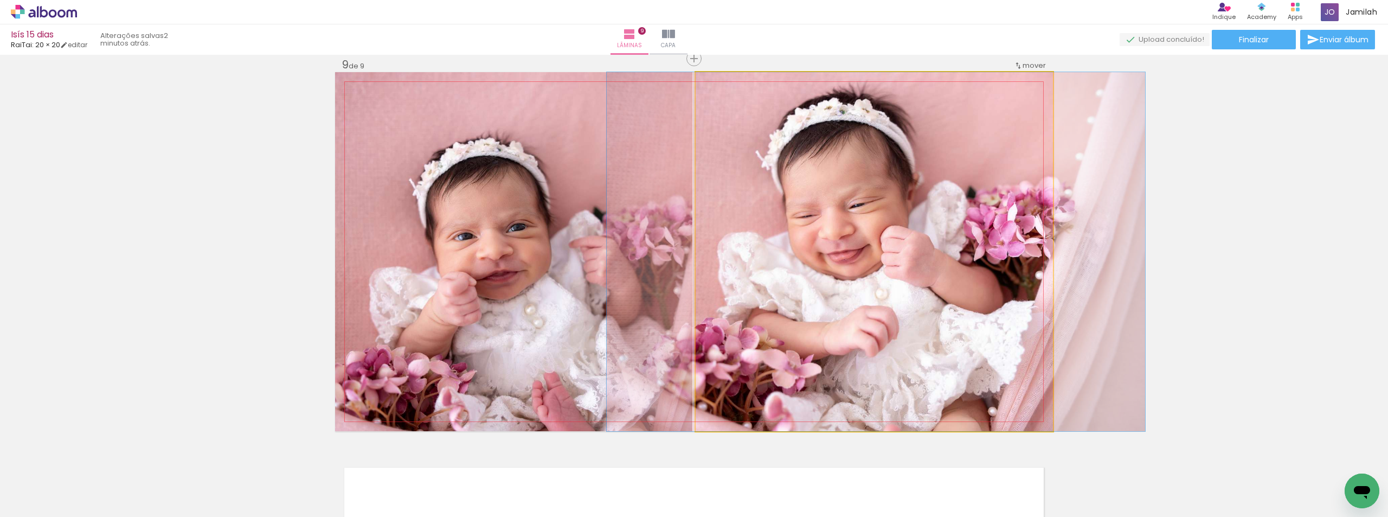
drag, startPoint x: 1000, startPoint y: 240, endPoint x: 1003, endPoint y: 226, distance: 14.9
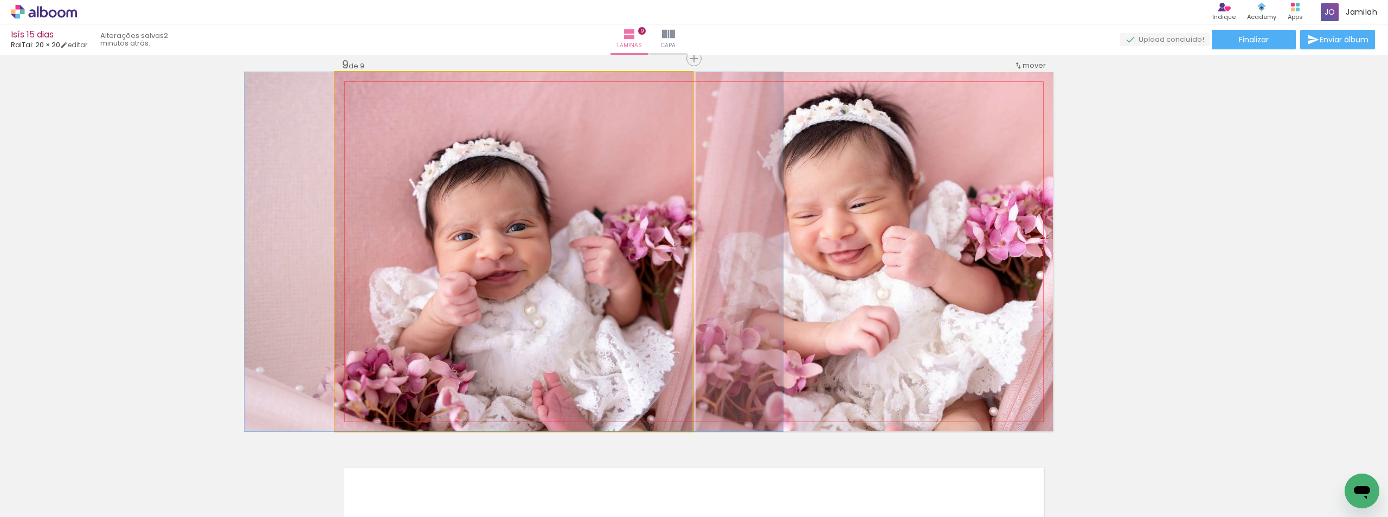
drag, startPoint x: 533, startPoint y: 297, endPoint x: 534, endPoint y: 245, distance: 52.1
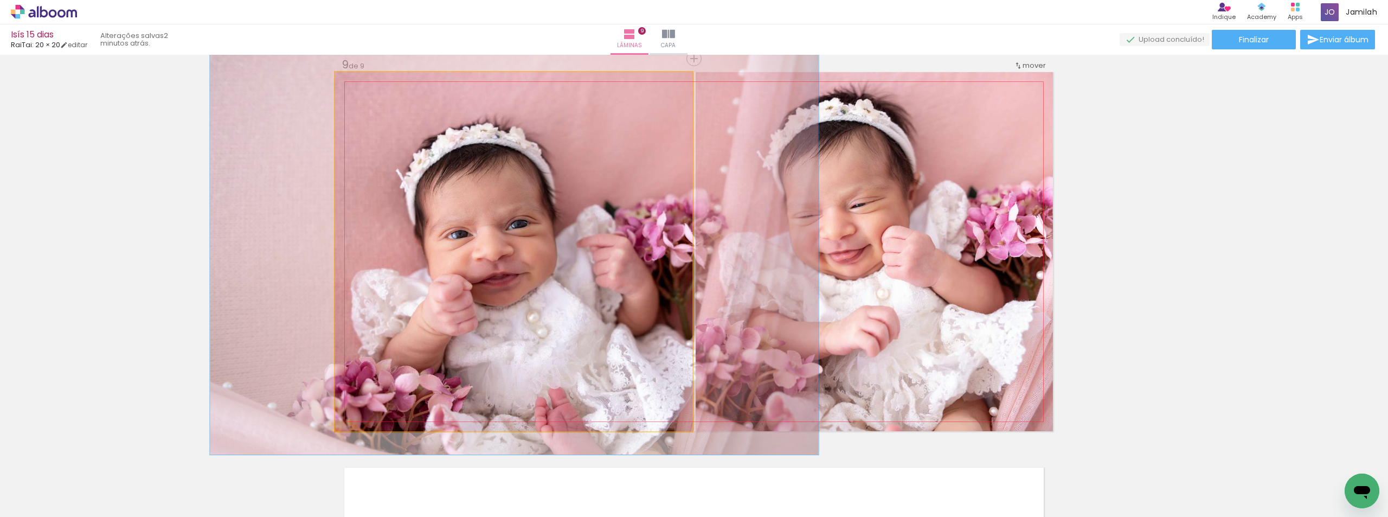
type paper-slider "113"
click at [360, 89] on div at bounding box center [365, 83] width 17 height 17
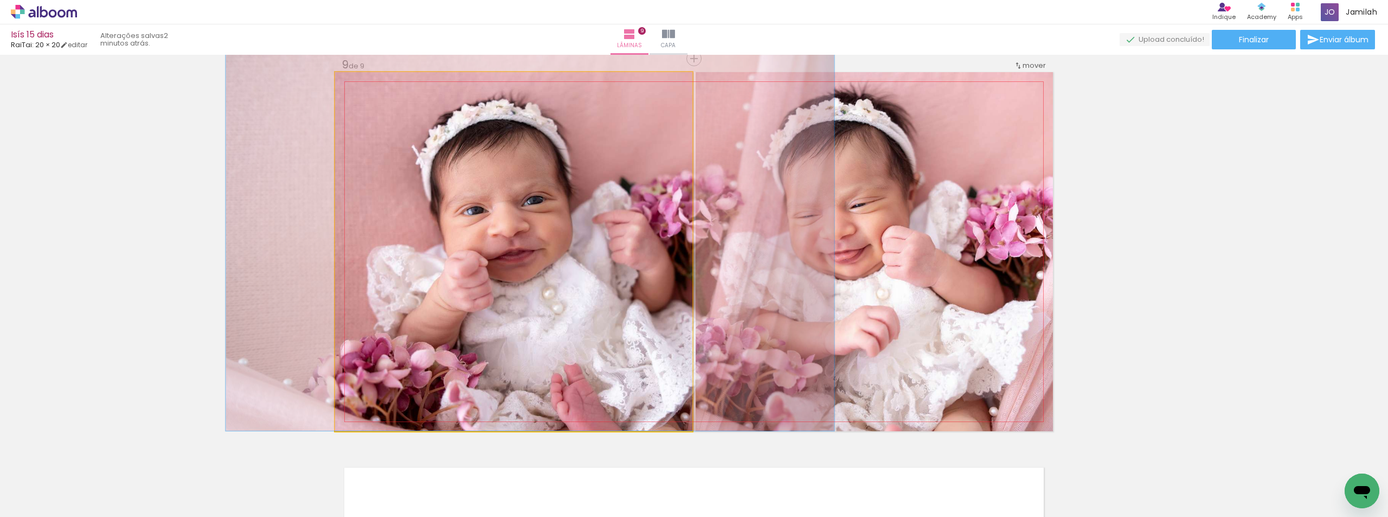
drag, startPoint x: 383, startPoint y: 153, endPoint x: 397, endPoint y: 93, distance: 61.2
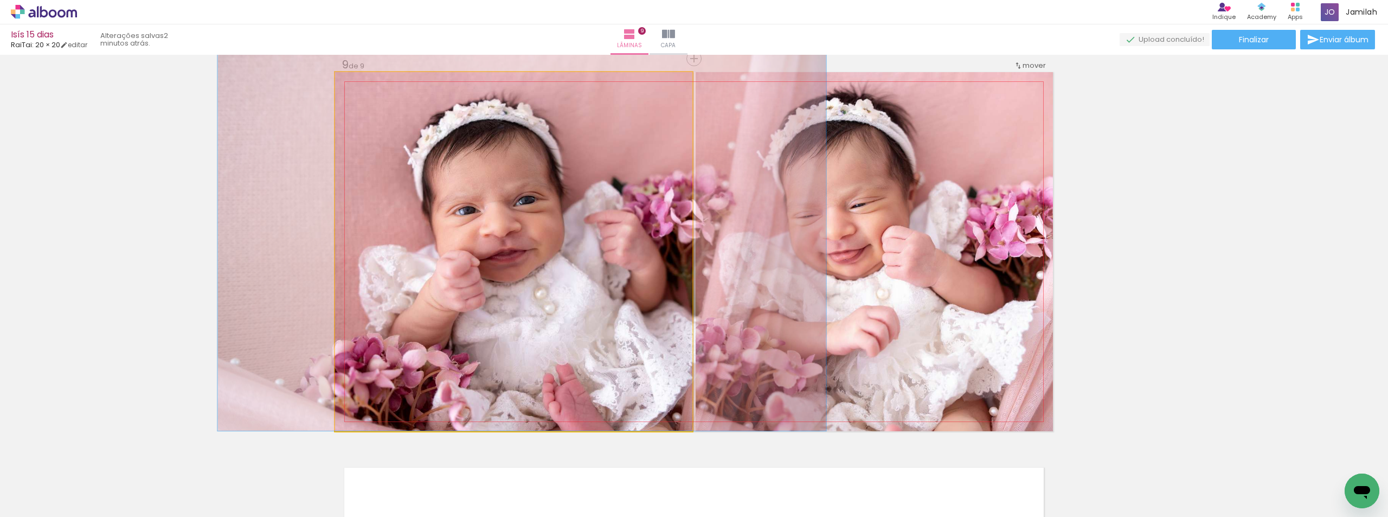
drag, startPoint x: 527, startPoint y: 177, endPoint x: 528, endPoint y: 166, distance: 10.4
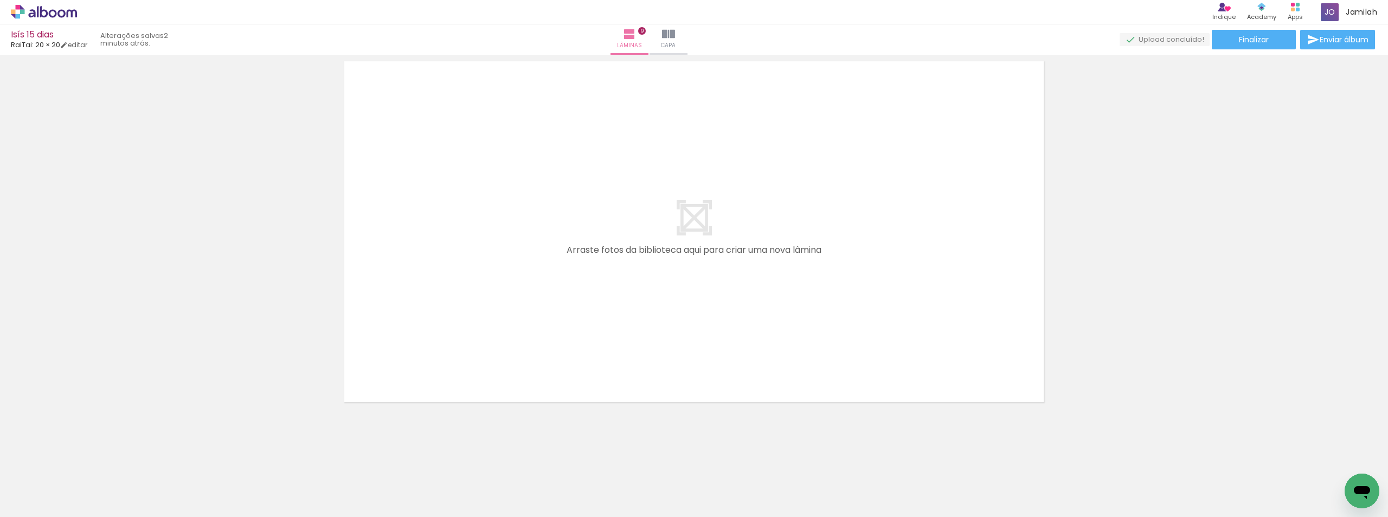
scroll to position [0, 457]
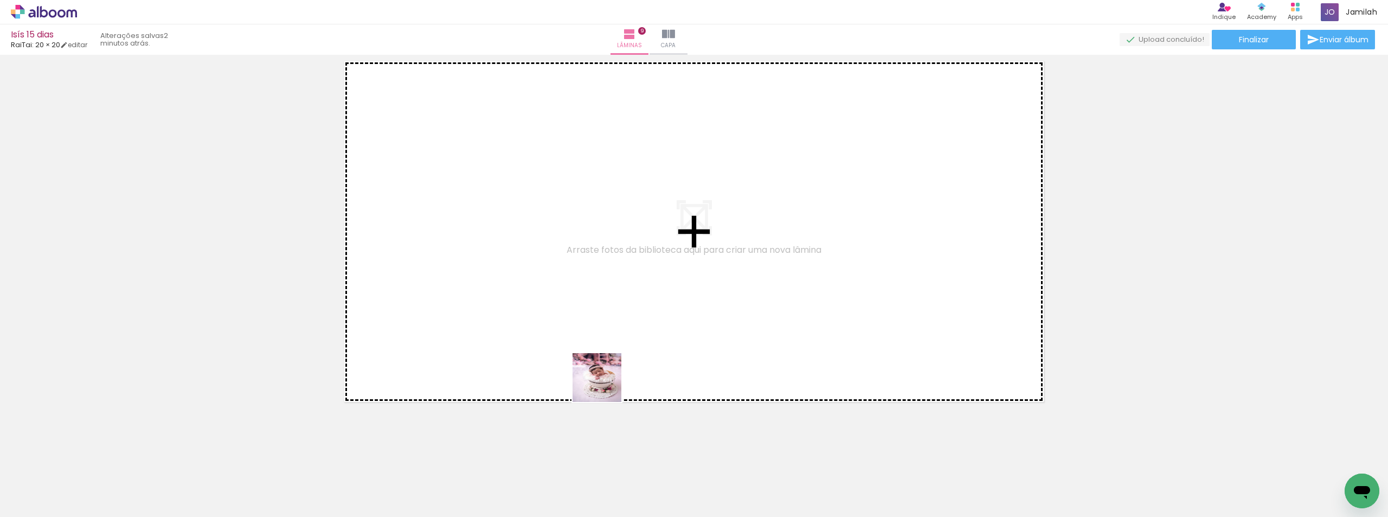
drag, startPoint x: 582, startPoint y: 435, endPoint x: 647, endPoint y: 409, distance: 70.3
click at [624, 361] on quentale-workspace at bounding box center [694, 258] width 1388 height 517
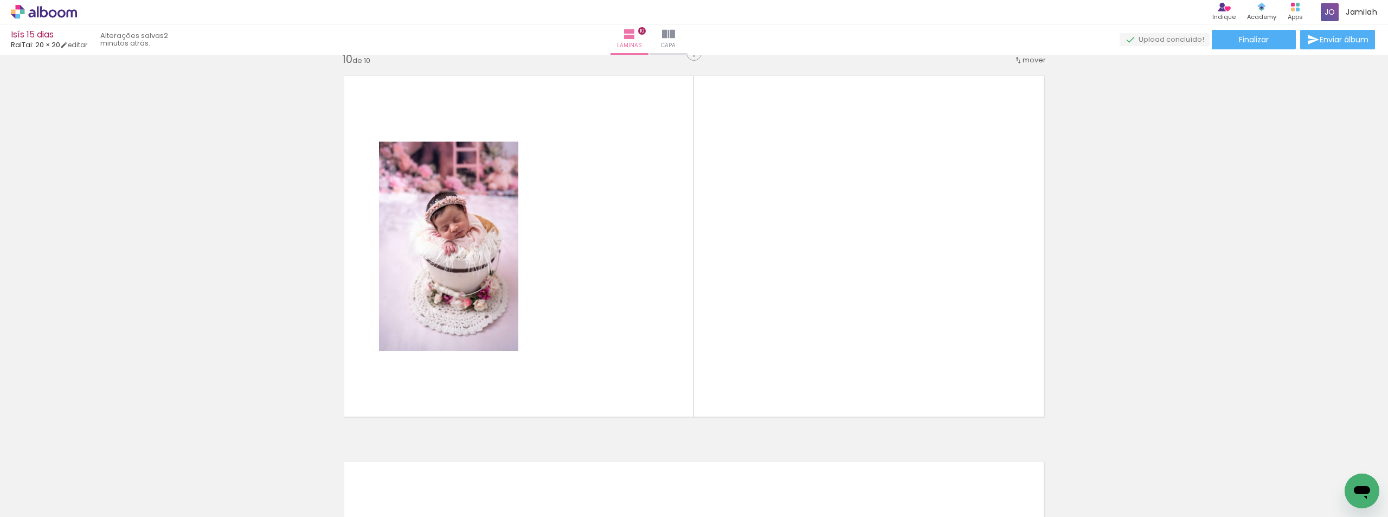
scroll to position [3489, 0]
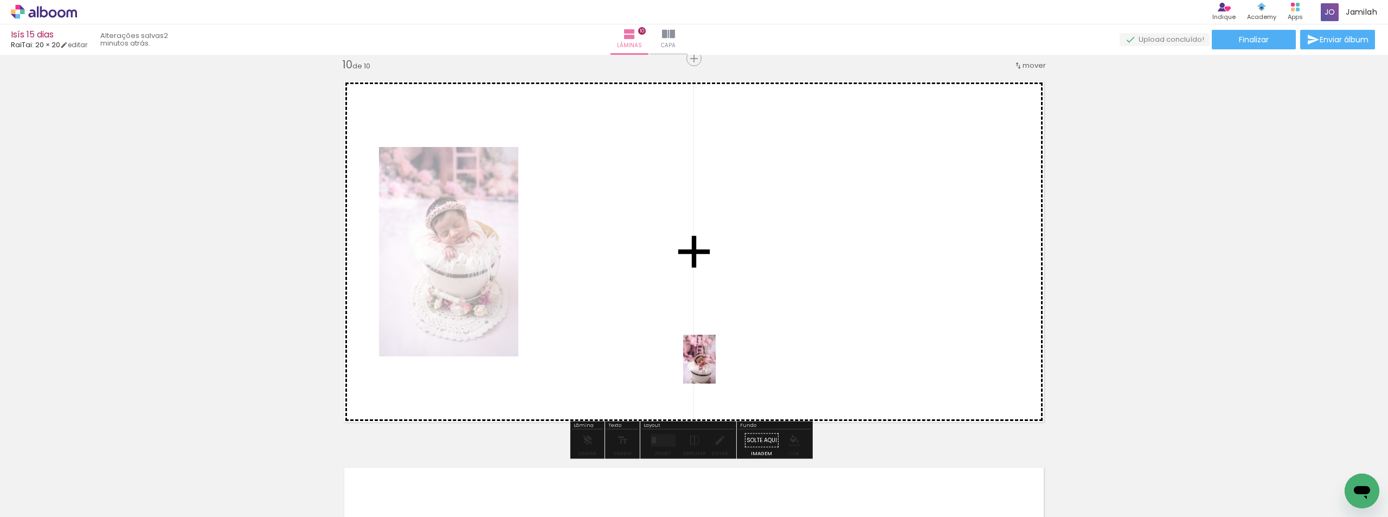
drag, startPoint x: 645, startPoint y: 474, endPoint x: 732, endPoint y: 342, distance: 158.1
click at [730, 346] on quentale-workspace at bounding box center [694, 258] width 1388 height 517
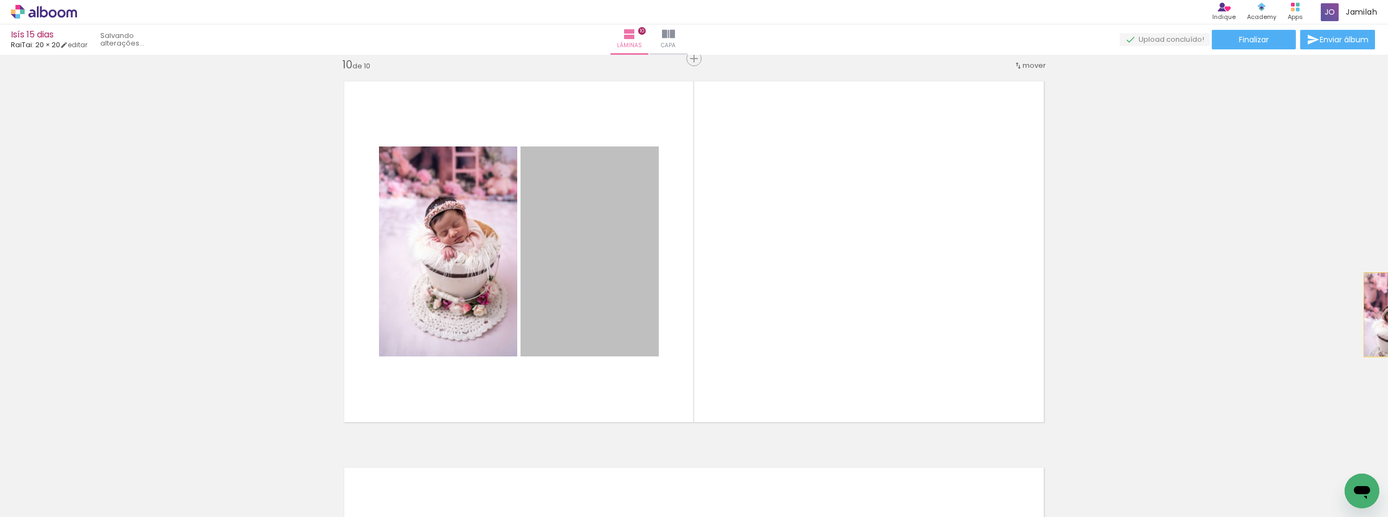
drag, startPoint x: 609, startPoint y: 292, endPoint x: 1388, endPoint y: 315, distance: 779.0
click at [1388, 315] on div "Inserir lâmina 1 de 10 Inserir lâmina 2 de 10 Inserir lâmina 3 de 10 Inserir lâ…" at bounding box center [694, 286] width 1388 height 462
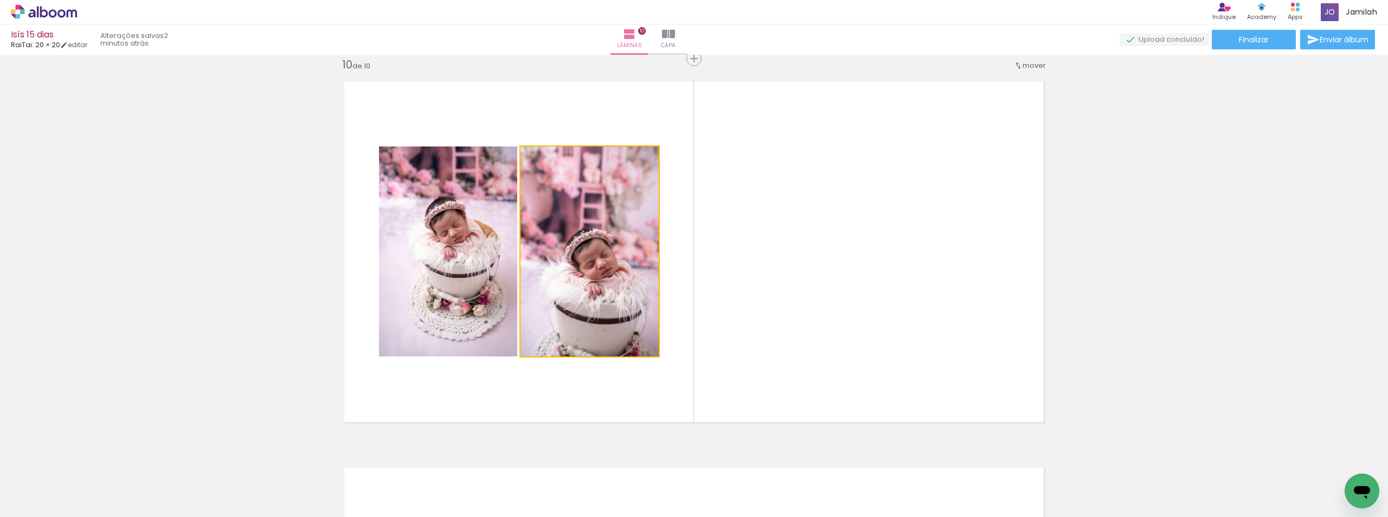
drag, startPoint x: 645, startPoint y: 348, endPoint x: 1126, endPoint y: 452, distance: 492.1
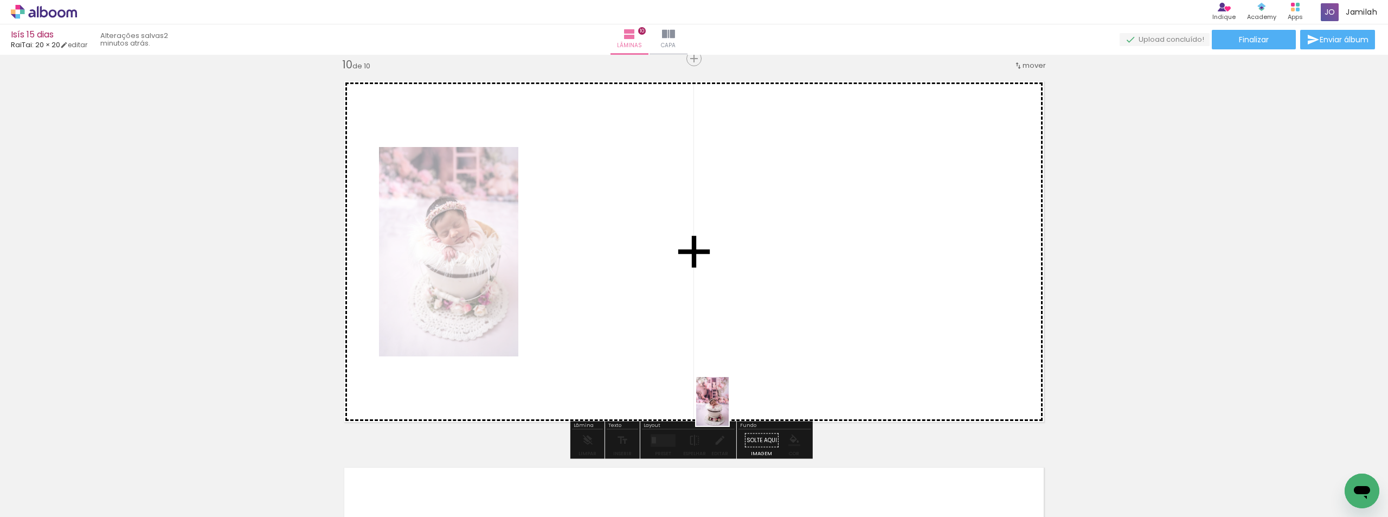
drag, startPoint x: 705, startPoint y: 454, endPoint x: 776, endPoint y: 422, distance: 77.9
click at [761, 358] on quentale-workspace at bounding box center [694, 258] width 1388 height 517
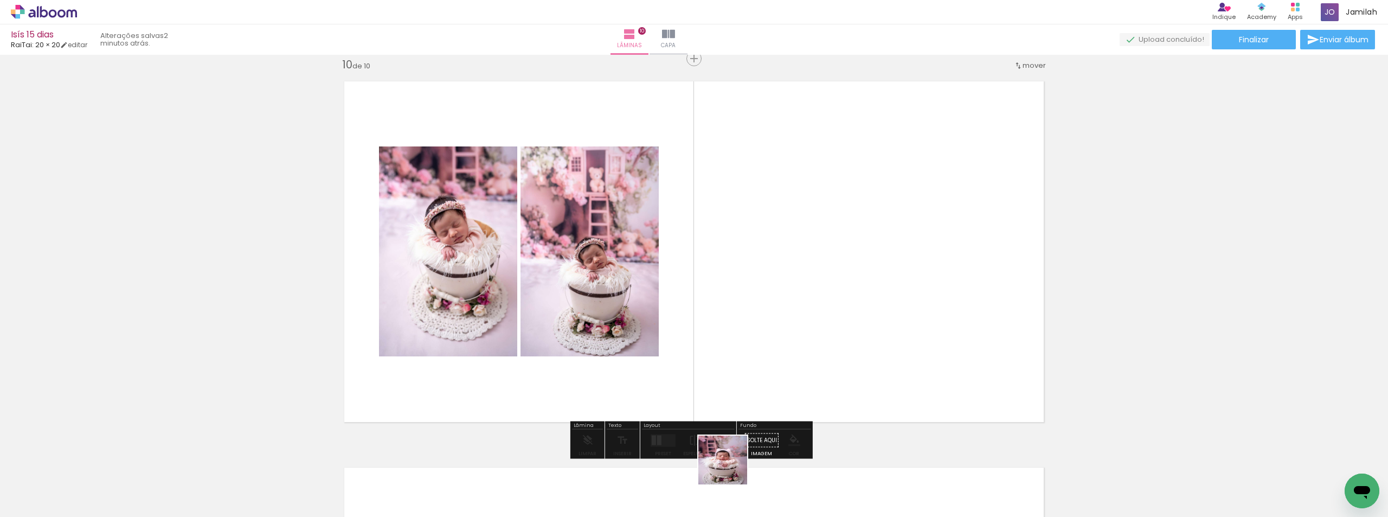
drag, startPoint x: 729, startPoint y: 477, endPoint x: 869, endPoint y: 229, distance: 284.4
click at [869, 229] on quentale-workspace at bounding box center [694, 258] width 1388 height 517
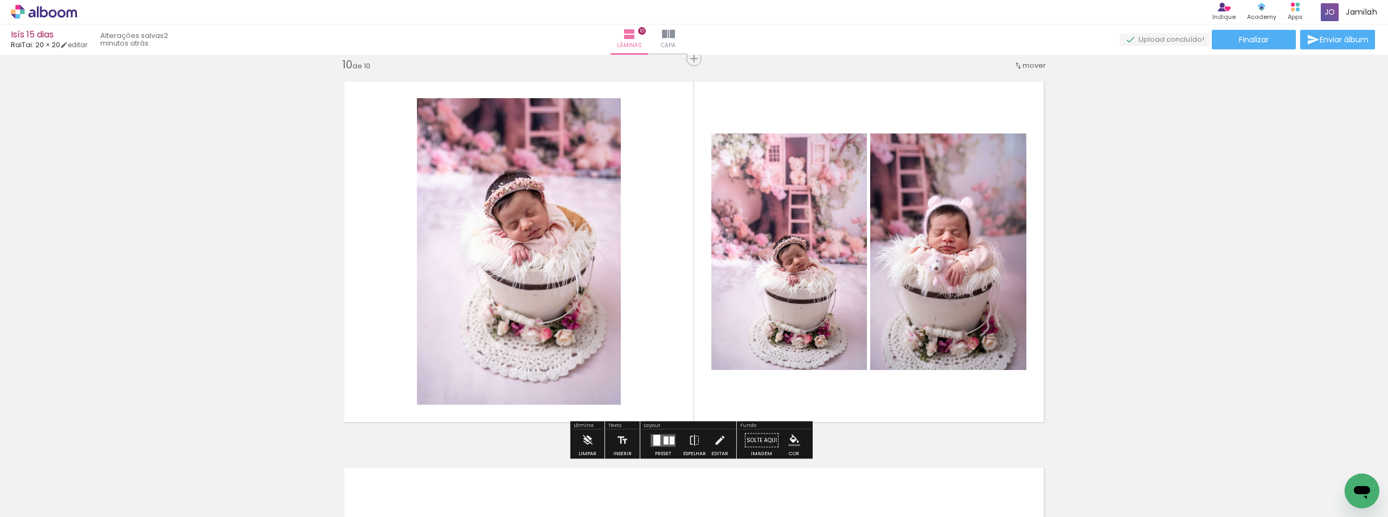
click at [656, 441] on div at bounding box center [656, 439] width 7 height 11
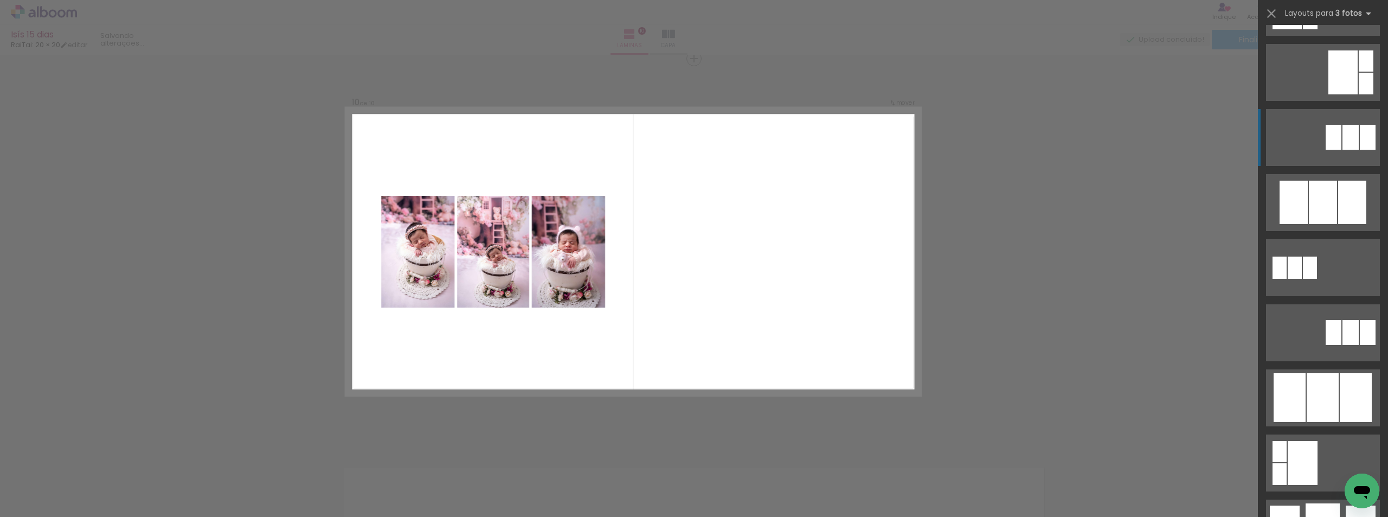
scroll to position [813, 0]
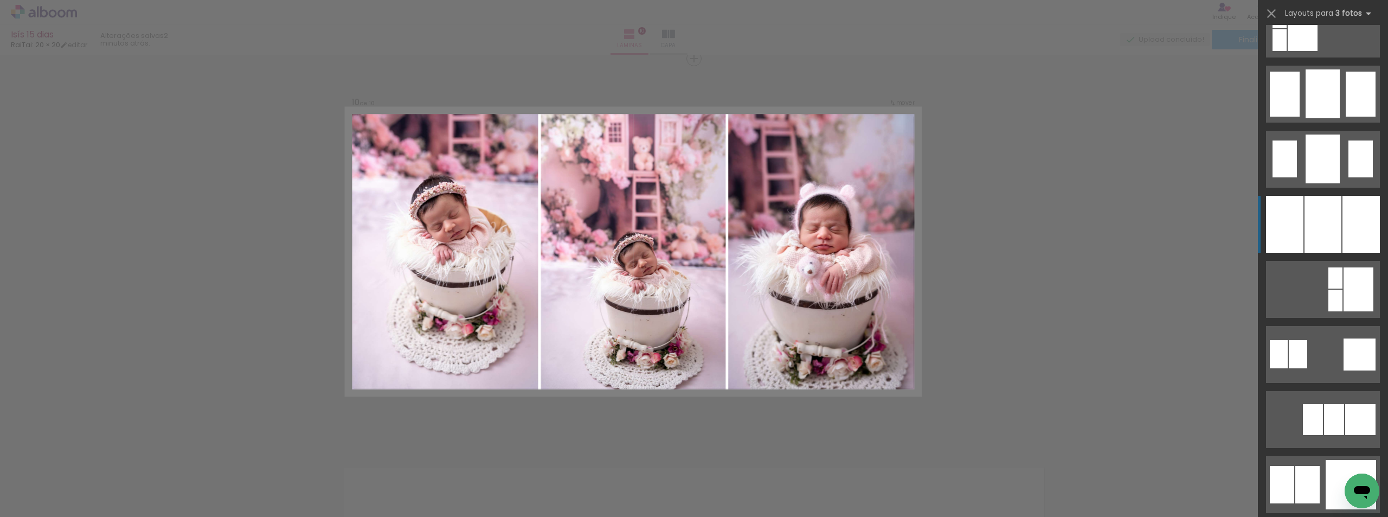
click at [1295, 216] on div at bounding box center [1284, 224] width 37 height 57
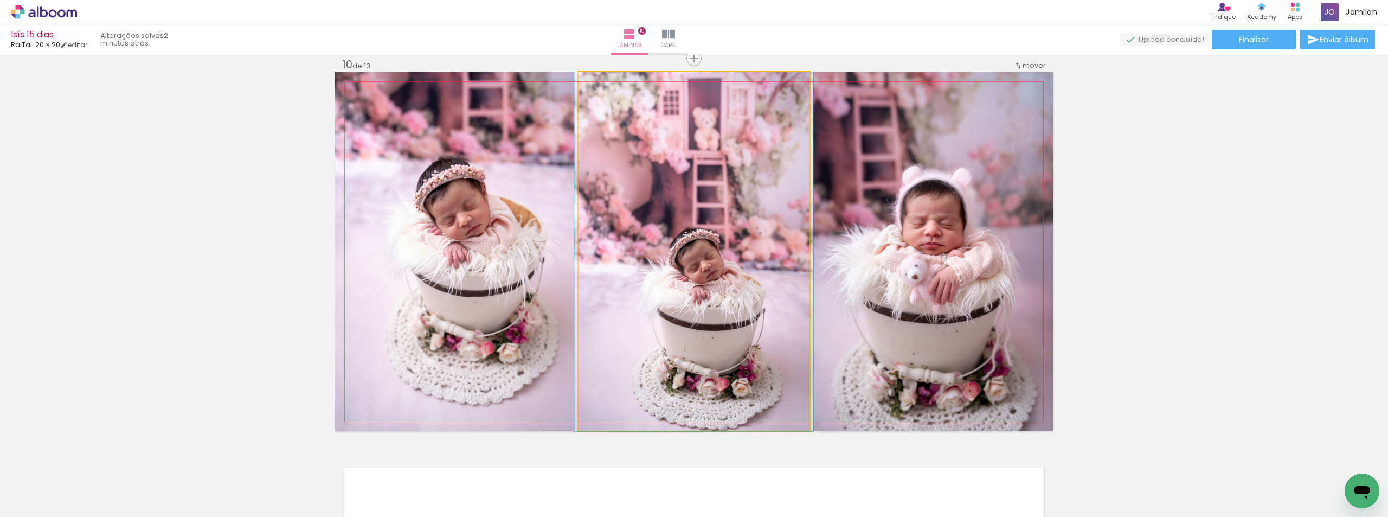
drag, startPoint x: 765, startPoint y: 304, endPoint x: 747, endPoint y: 285, distance: 25.7
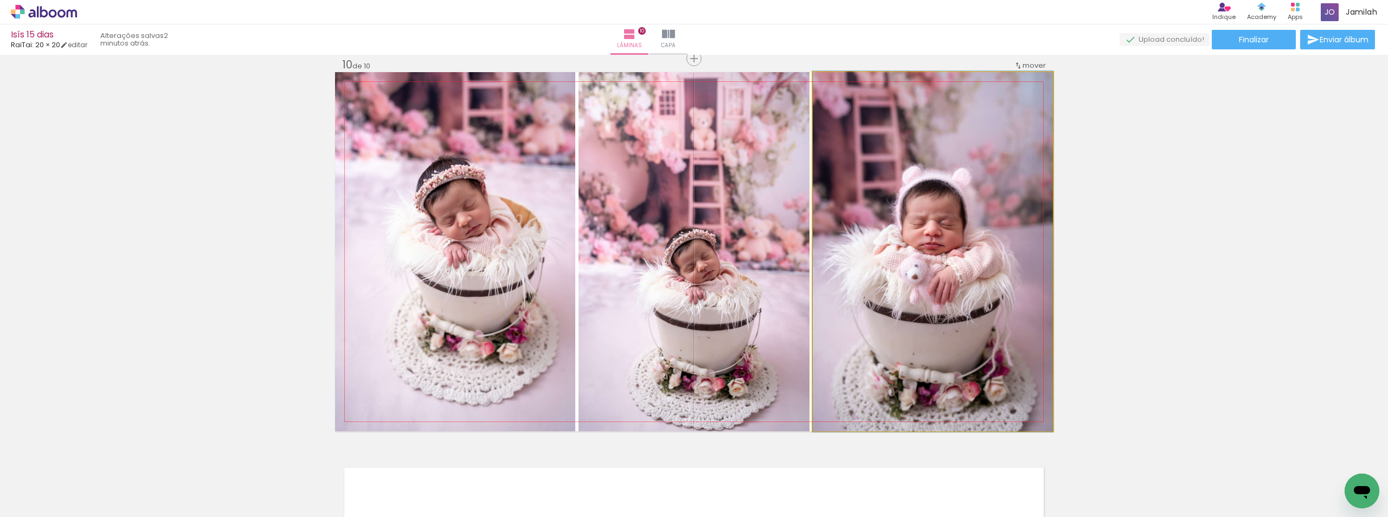
drag, startPoint x: 966, startPoint y: 288, endPoint x: 779, endPoint y: 290, distance: 186.5
click at [0, 0] on slot at bounding box center [0, 0] width 0 height 0
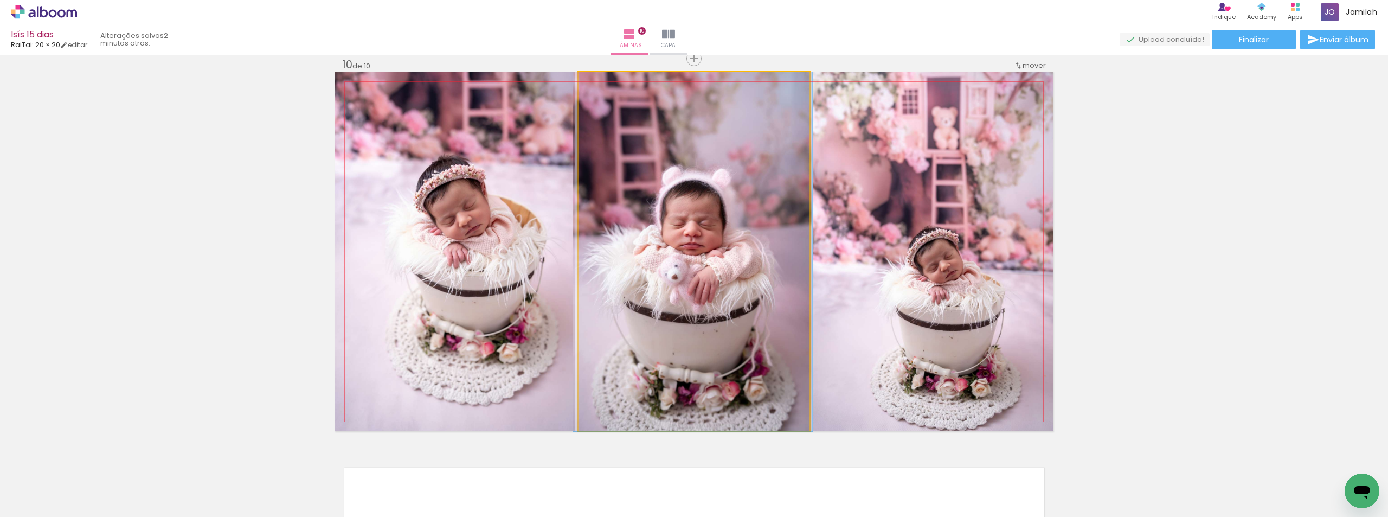
drag, startPoint x: 710, startPoint y: 280, endPoint x: 713, endPoint y: 264, distance: 16.5
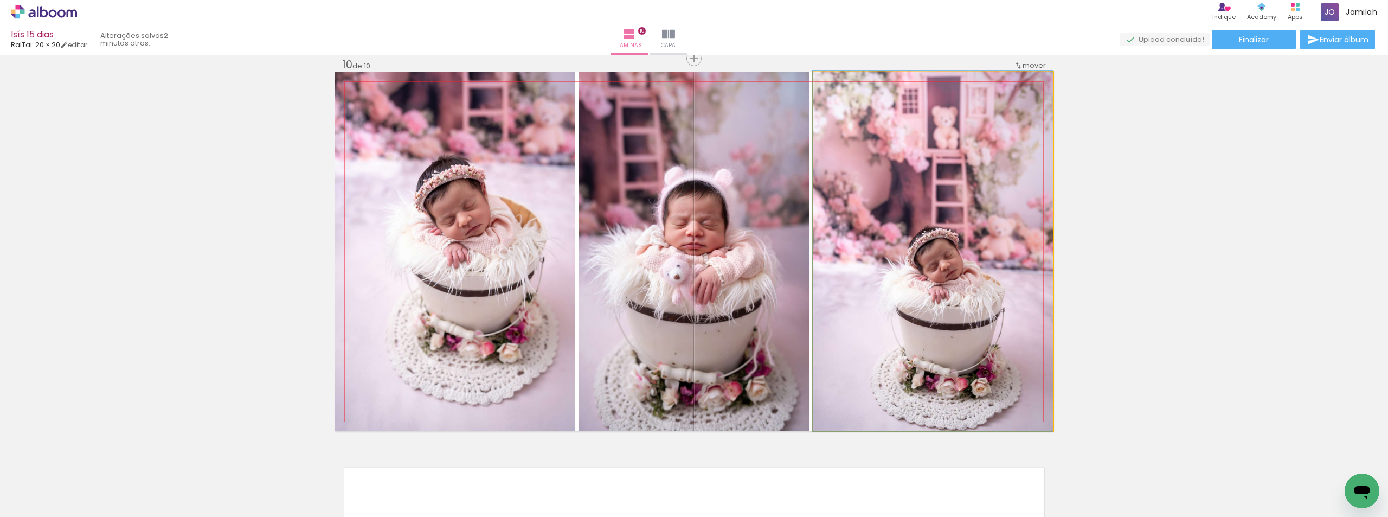
drag, startPoint x: 947, startPoint y: 268, endPoint x: 944, endPoint y: 246, distance: 23.1
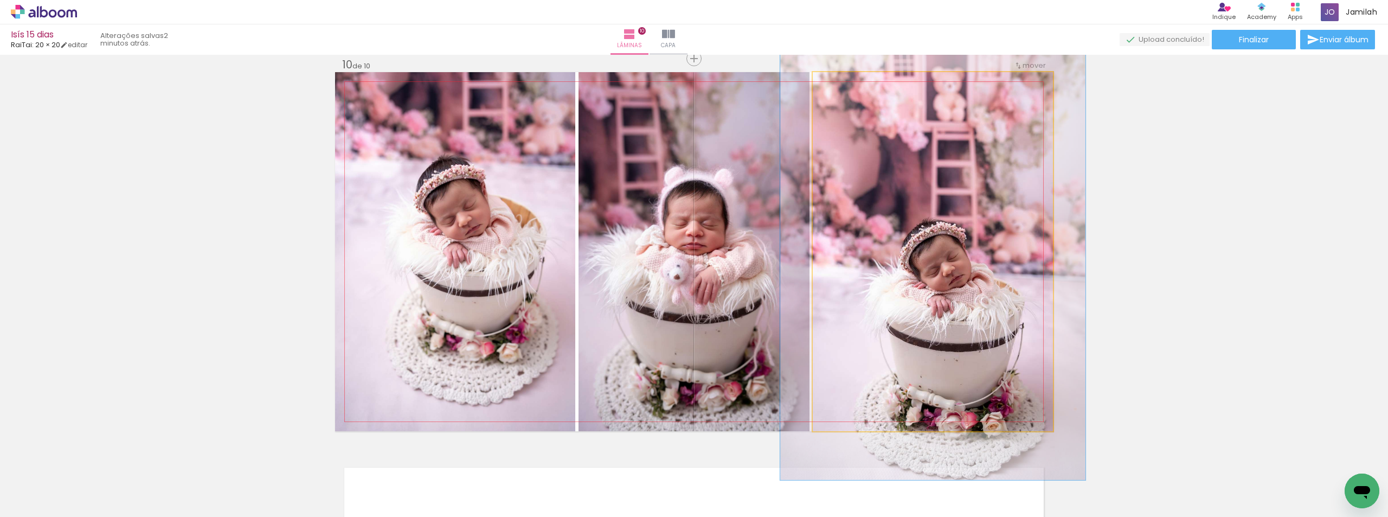
drag, startPoint x: 842, startPoint y: 79, endPoint x: 852, endPoint y: 84, distance: 11.4
type paper-slider "127"
click at [852, 84] on div at bounding box center [848, 83] width 17 height 17
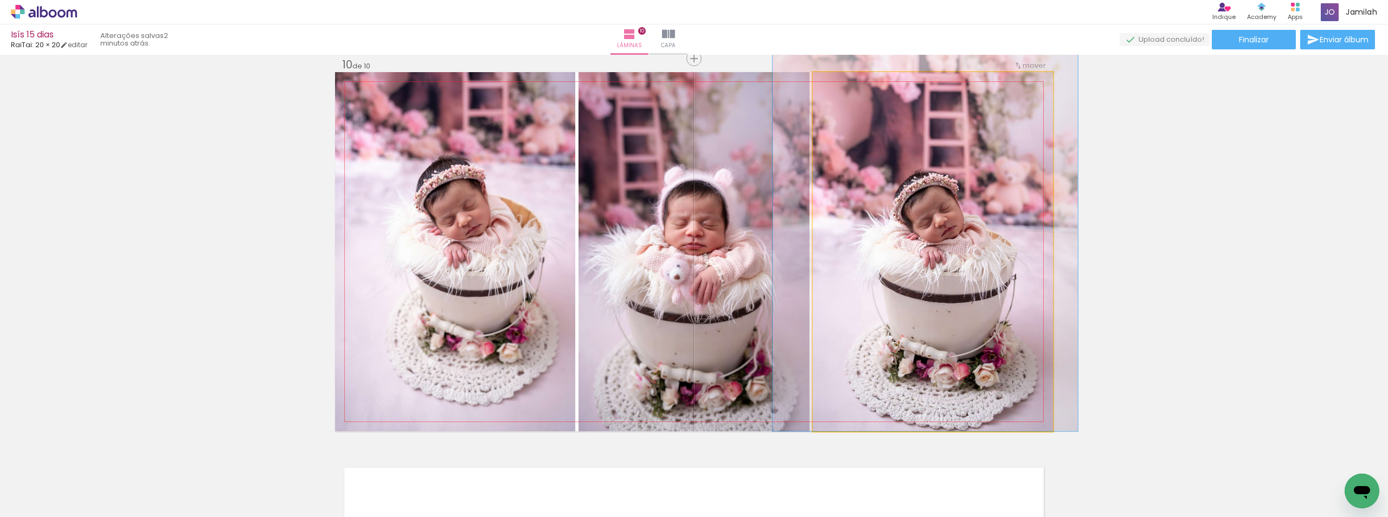
drag, startPoint x: 907, startPoint y: 195, endPoint x: 915, endPoint y: 128, distance: 67.2
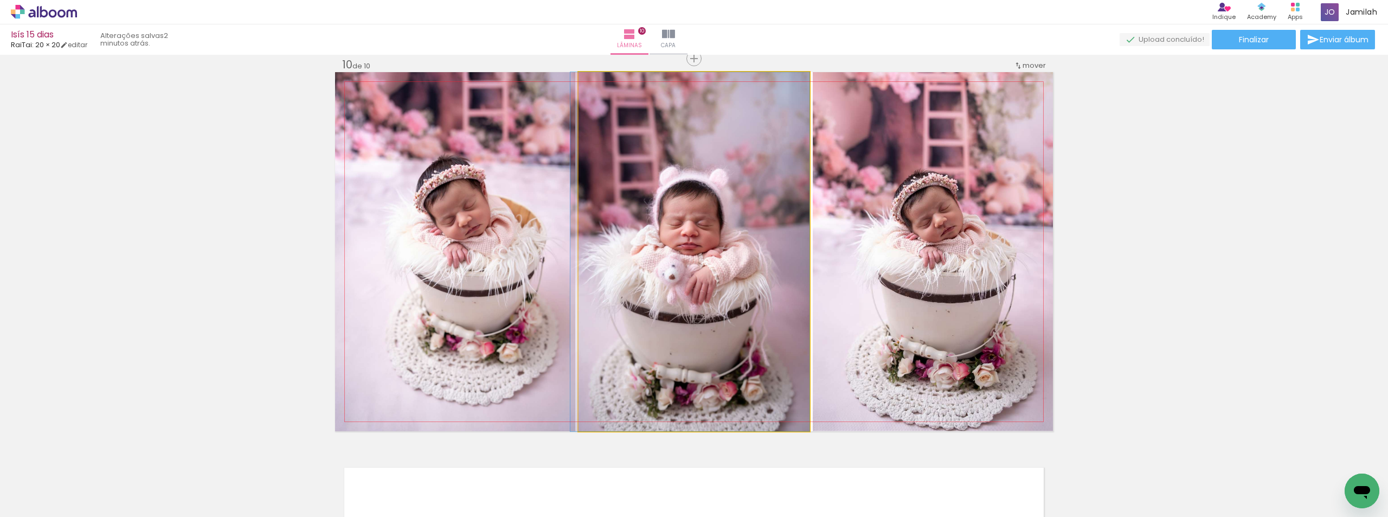
drag, startPoint x: 721, startPoint y: 254, endPoint x: 715, endPoint y: 240, distance: 15.8
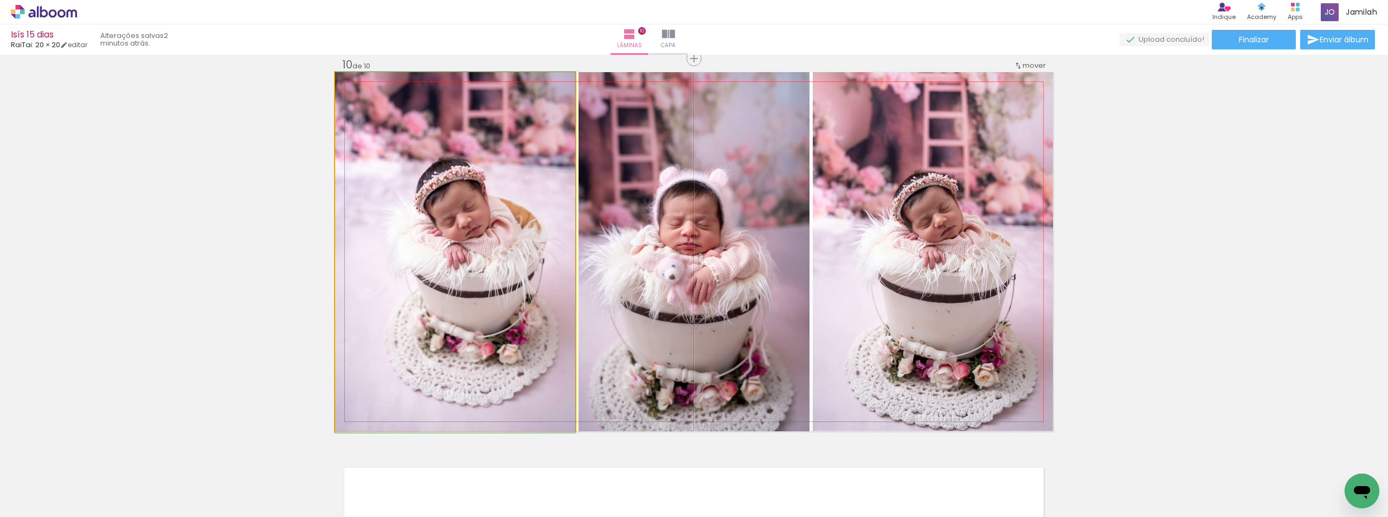
drag, startPoint x: 470, startPoint y: 262, endPoint x: 422, endPoint y: 291, distance: 56.0
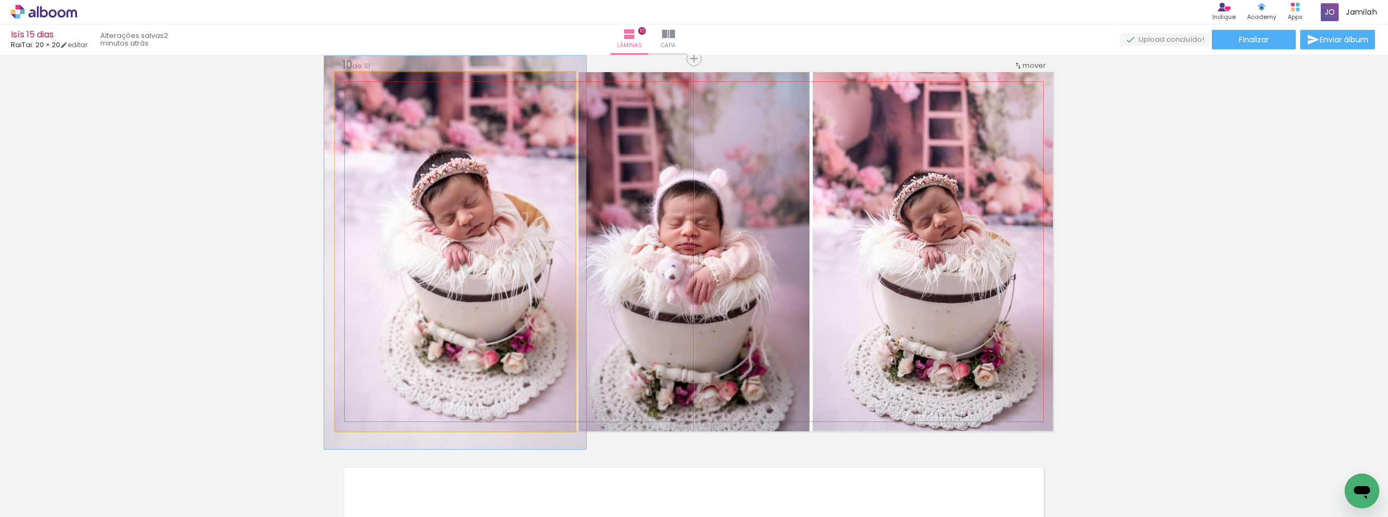
type paper-slider "109"
click at [366, 87] on div at bounding box center [363, 83] width 17 height 17
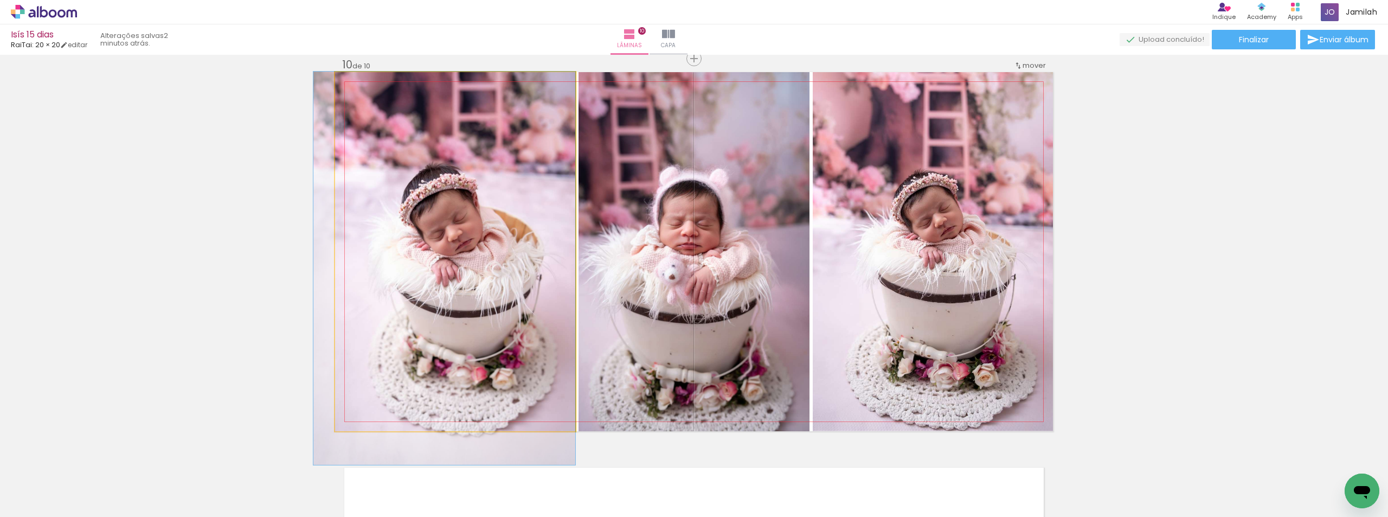
drag, startPoint x: 520, startPoint y: 240, endPoint x: 421, endPoint y: 283, distance: 108.1
drag, startPoint x: 477, startPoint y: 298, endPoint x: 454, endPoint y: 323, distance: 33.4
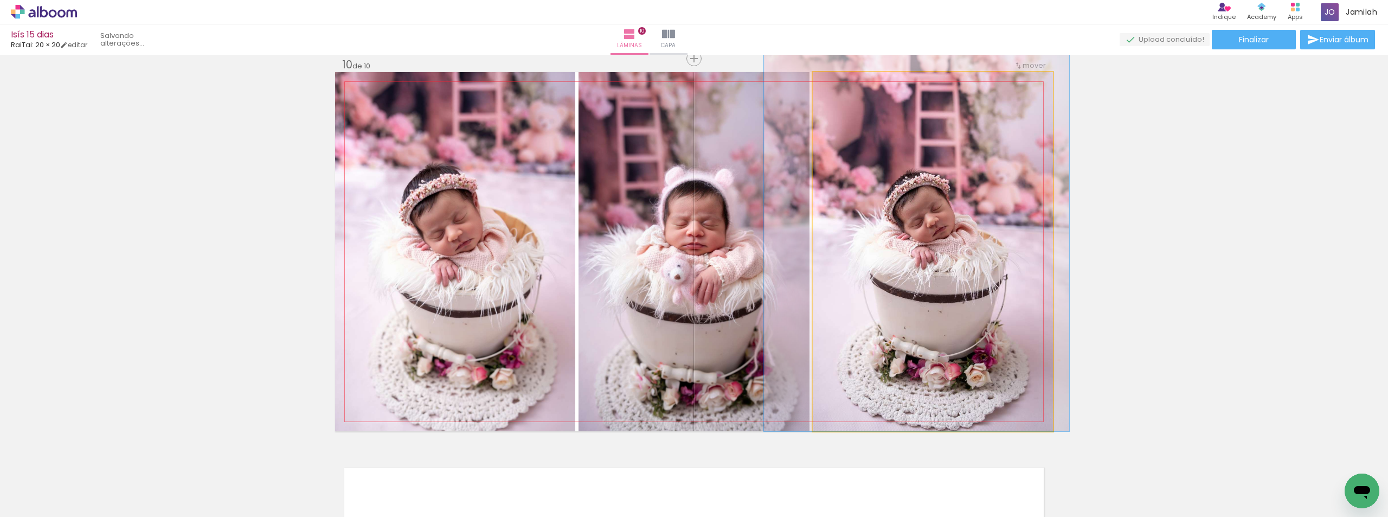
drag, startPoint x: 974, startPoint y: 295, endPoint x: 966, endPoint y: 292, distance: 8.3
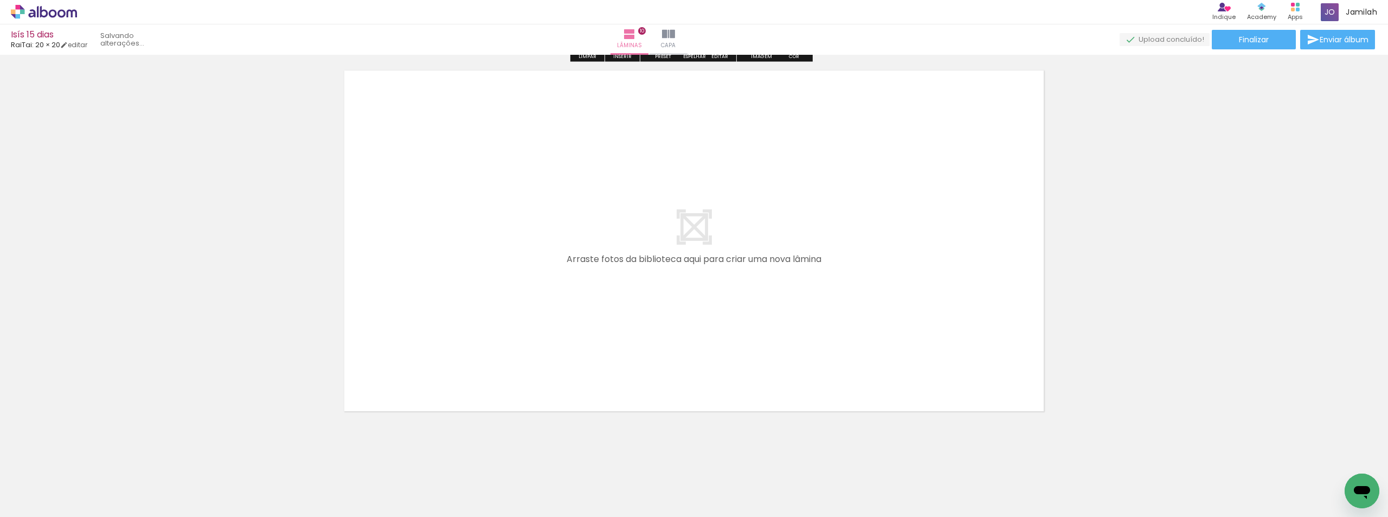
scroll to position [3895, 0]
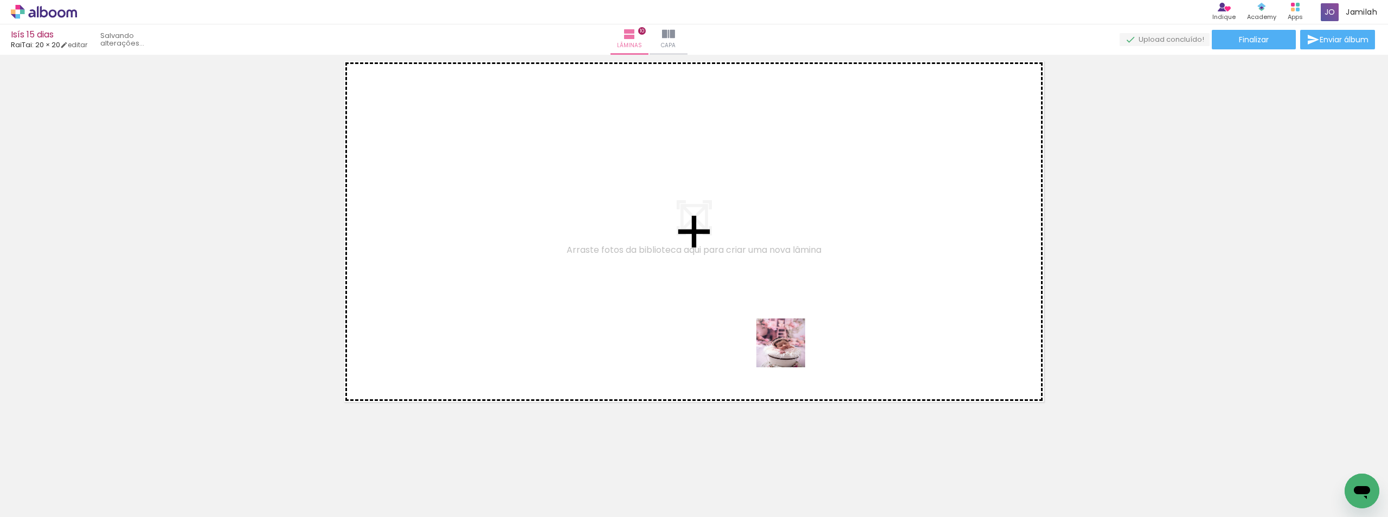
drag, startPoint x: 634, startPoint y: 470, endPoint x: 789, endPoint y: 351, distance: 195.2
click at [789, 351] on quentale-workspace at bounding box center [694, 258] width 1388 height 517
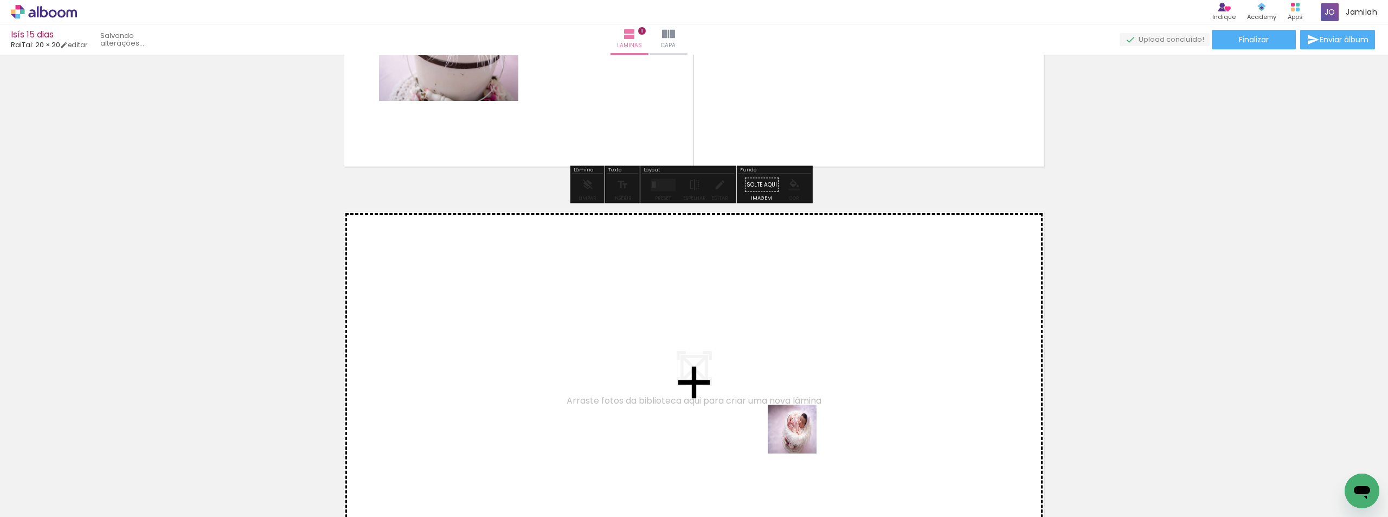
drag, startPoint x: 817, startPoint y: 485, endPoint x: 851, endPoint y: 477, distance: 34.5
click at [780, 399] on quentale-workspace at bounding box center [694, 258] width 1388 height 517
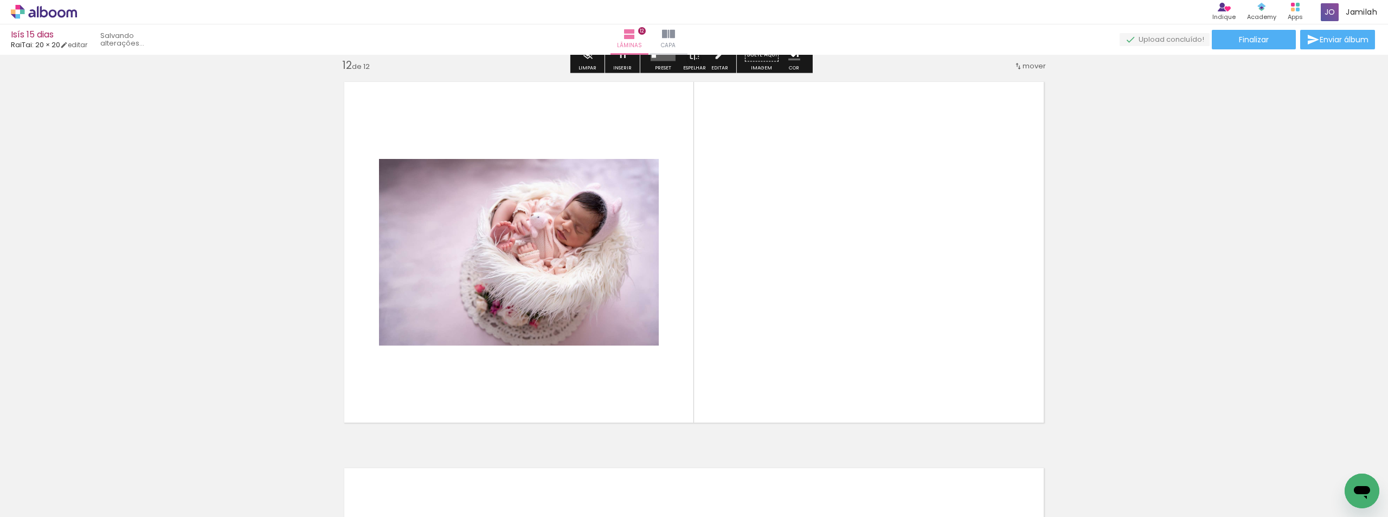
scroll to position [4261, 0]
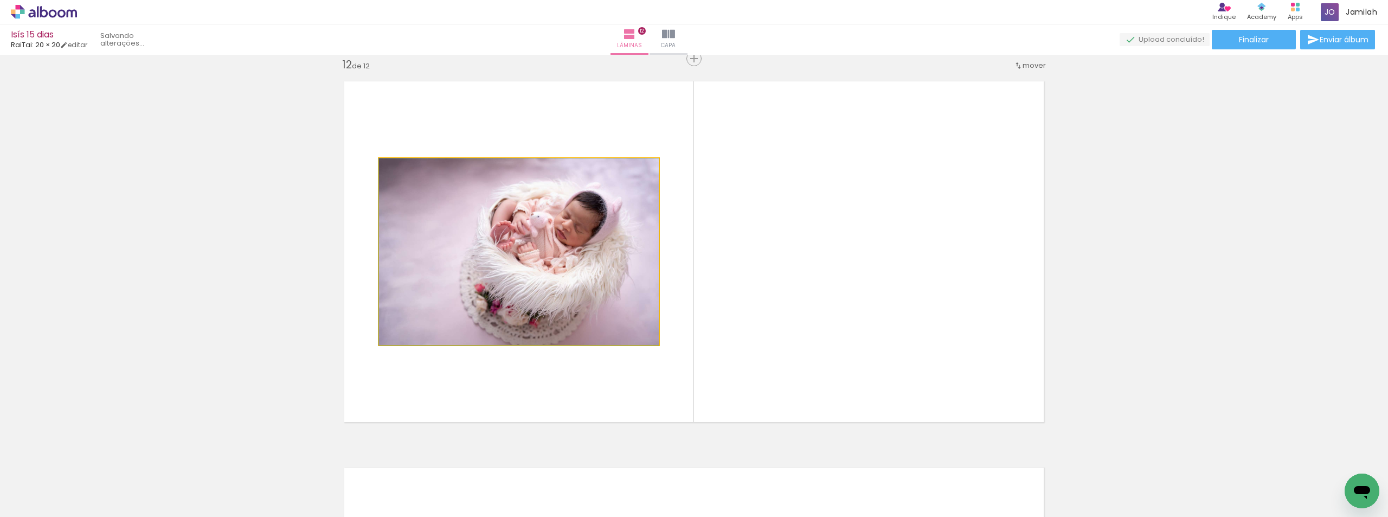
drag, startPoint x: 551, startPoint y: 291, endPoint x: 752, endPoint y: 290, distance: 201.2
click at [727, 286] on quentale-layouter at bounding box center [694, 251] width 718 height 359
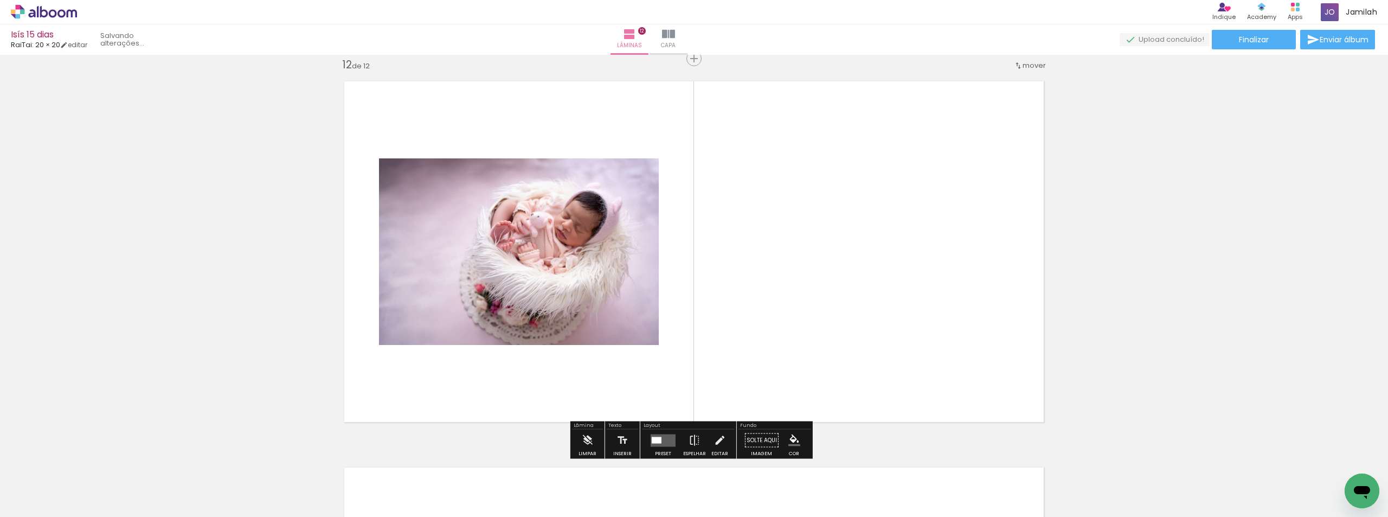
drag, startPoint x: 880, startPoint y: 485, endPoint x: 911, endPoint y: 330, distance: 158.8
click at [911, 330] on quentale-workspace at bounding box center [694, 258] width 1388 height 517
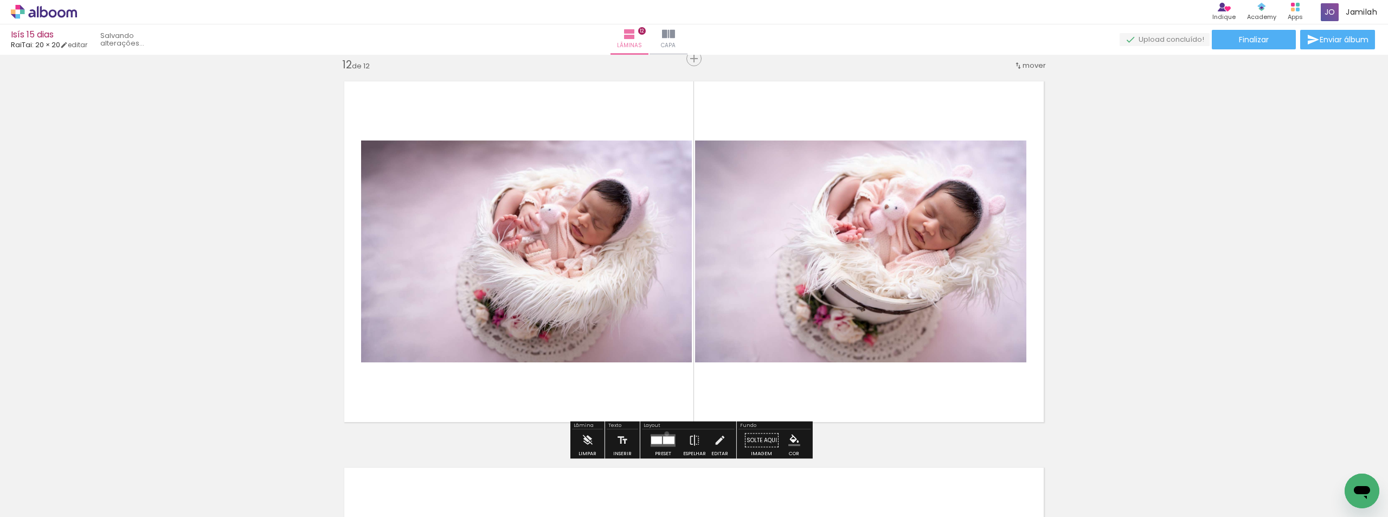
drag, startPoint x: 664, startPoint y: 433, endPoint x: 699, endPoint y: 416, distance: 38.8
click at [665, 433] on div at bounding box center [663, 440] width 29 height 22
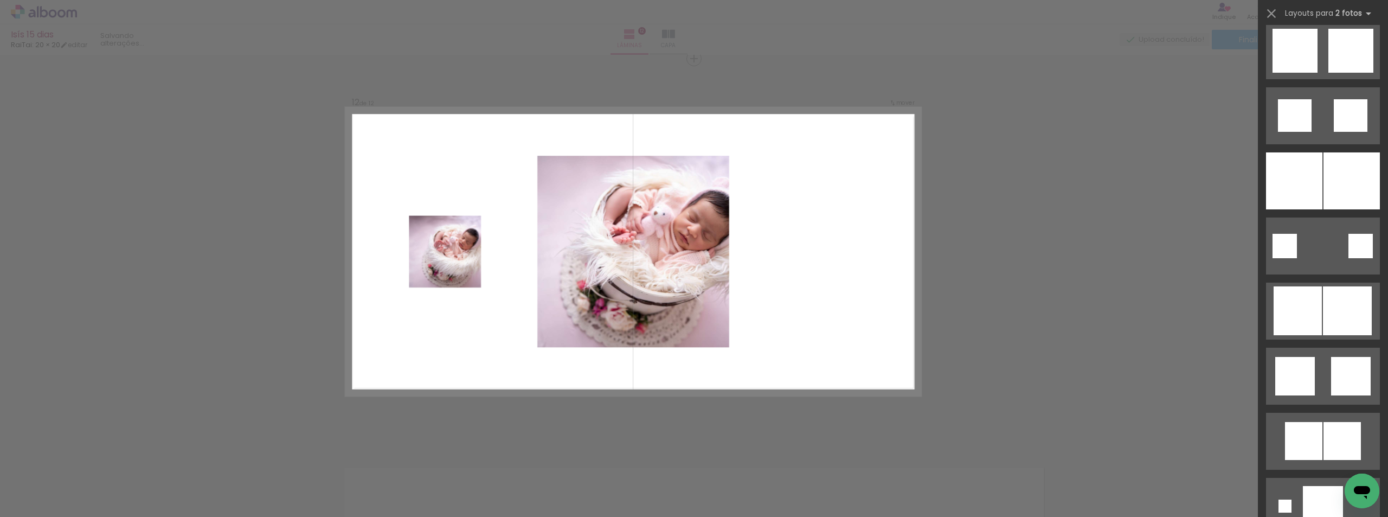
scroll to position [3253, 0]
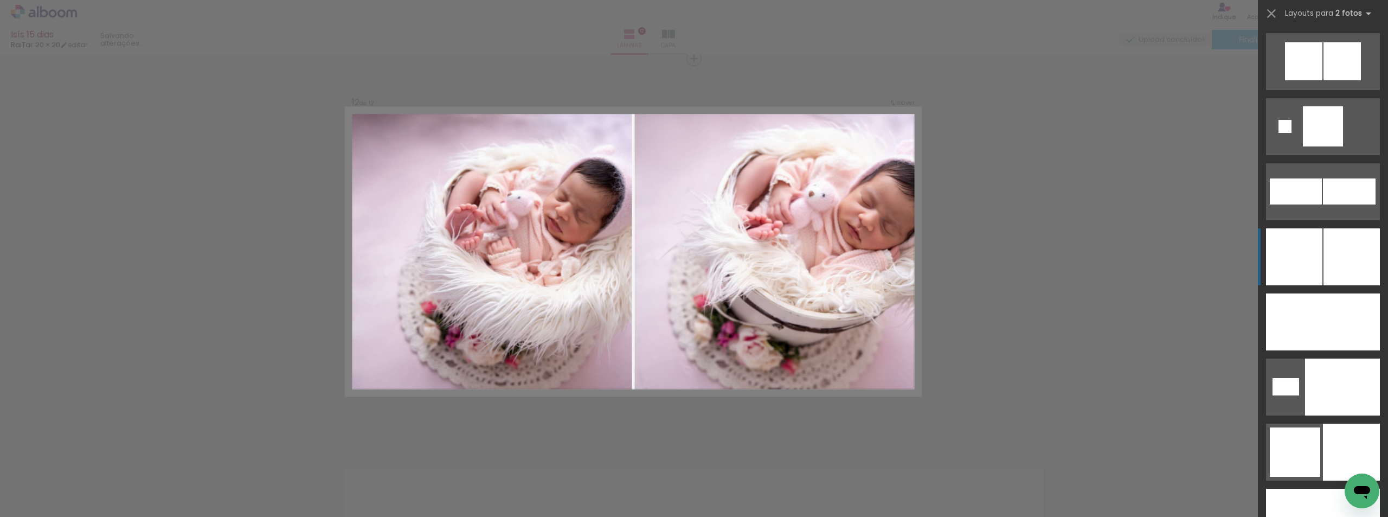
click at [1304, 489] on div at bounding box center [1285, 517] width 38 height 57
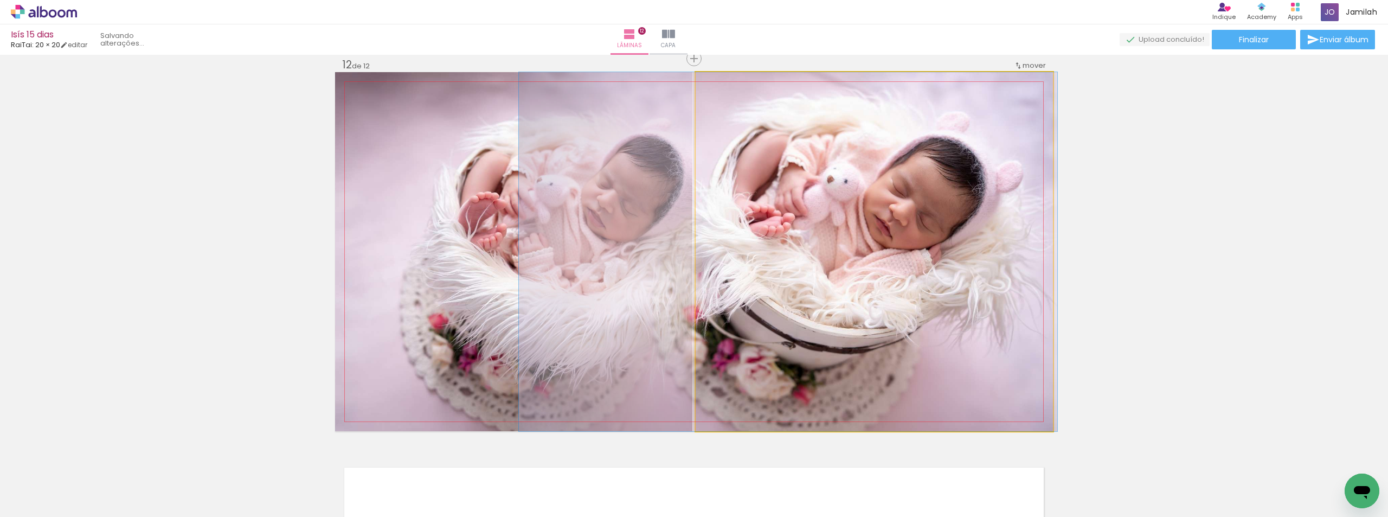
drag, startPoint x: 1009, startPoint y: 279, endPoint x: 922, endPoint y: 279, distance: 86.2
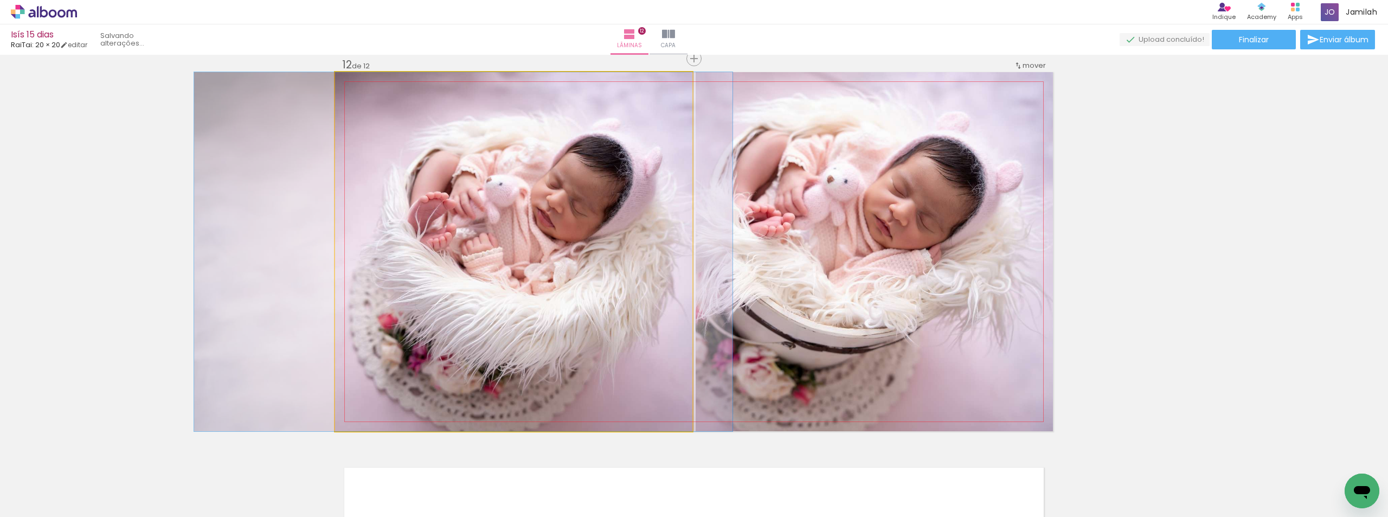
drag, startPoint x: 568, startPoint y: 284, endPoint x: 517, endPoint y: 275, distance: 51.3
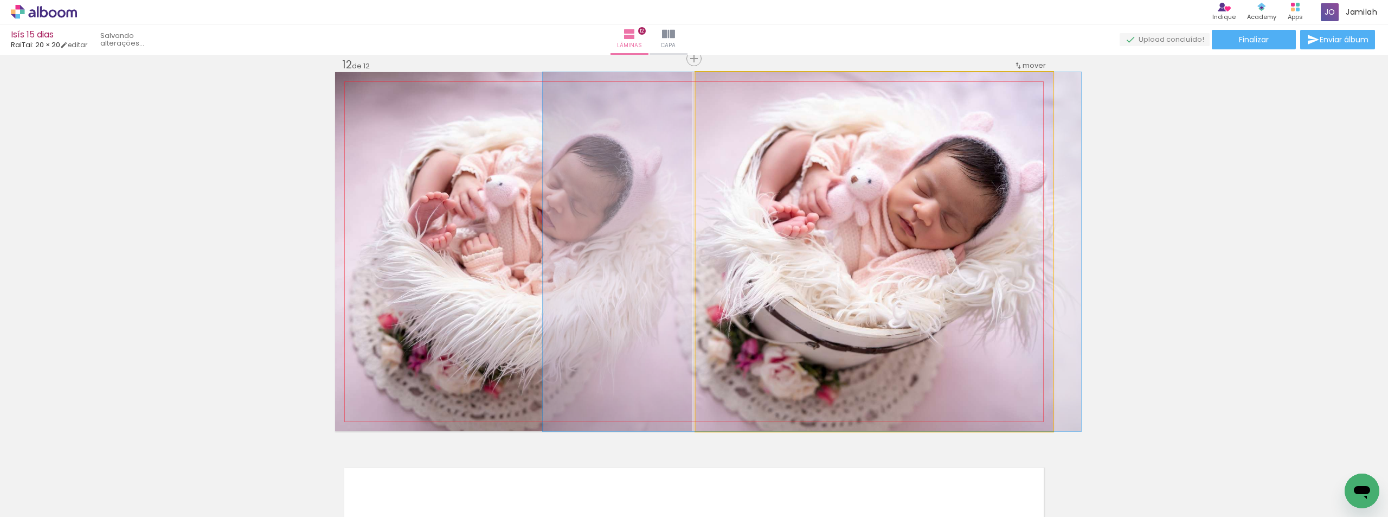
drag, startPoint x: 821, startPoint y: 274, endPoint x: 839, endPoint y: 283, distance: 19.7
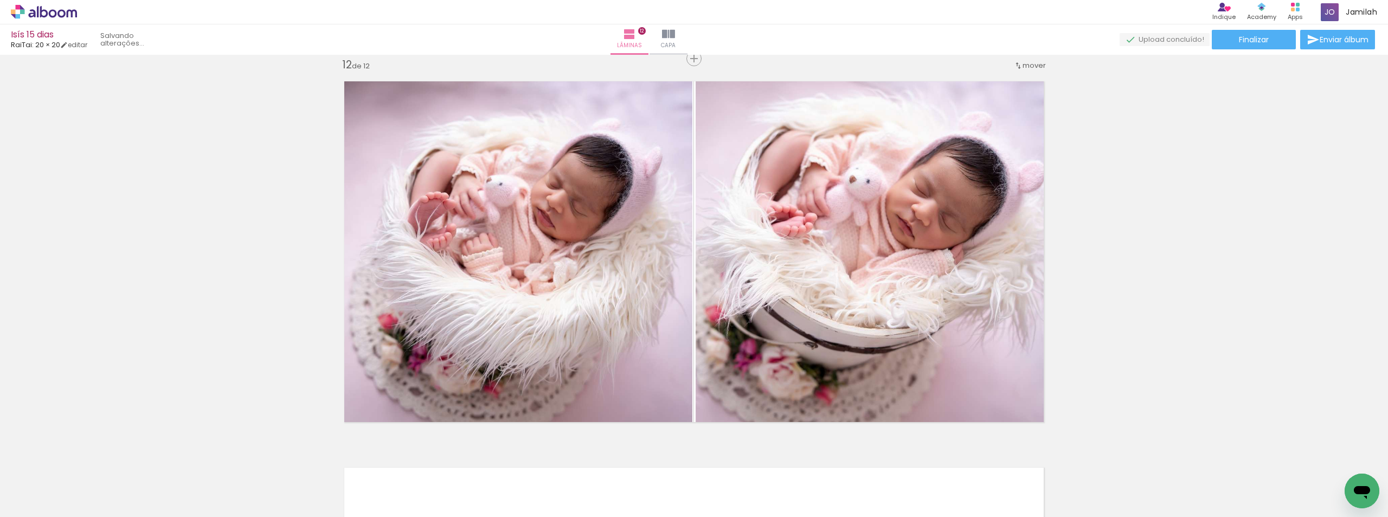
scroll to position [0, 457]
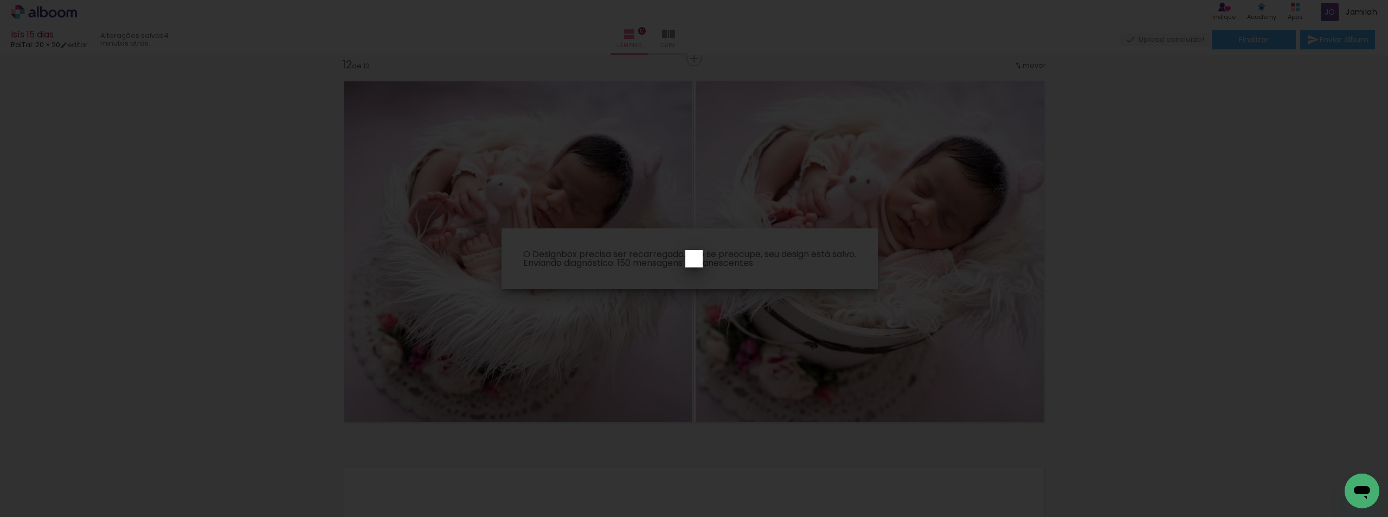
click at [575, 138] on iron-overlay-backdrop at bounding box center [694, 258] width 1388 height 517
click at [670, 289] on iron-overlay-backdrop at bounding box center [694, 258] width 1388 height 517
click at [698, 261] on paper-dialog at bounding box center [693, 258] width 17 height 17
click at [692, 249] on iron-overlay-backdrop at bounding box center [694, 258] width 1388 height 517
drag, startPoint x: 619, startPoint y: 196, endPoint x: 633, endPoint y: 232, distance: 38.0
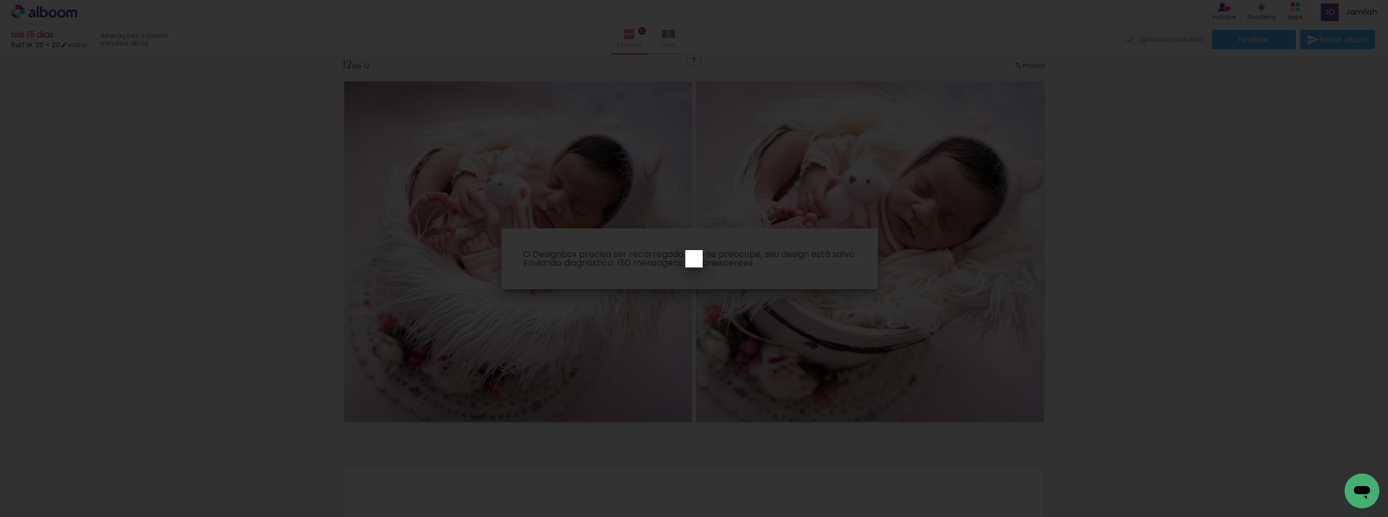
click at [624, 210] on iron-overlay-backdrop at bounding box center [694, 258] width 1388 height 517
click at [643, 232] on iron-overlay-backdrop at bounding box center [694, 258] width 1388 height 517
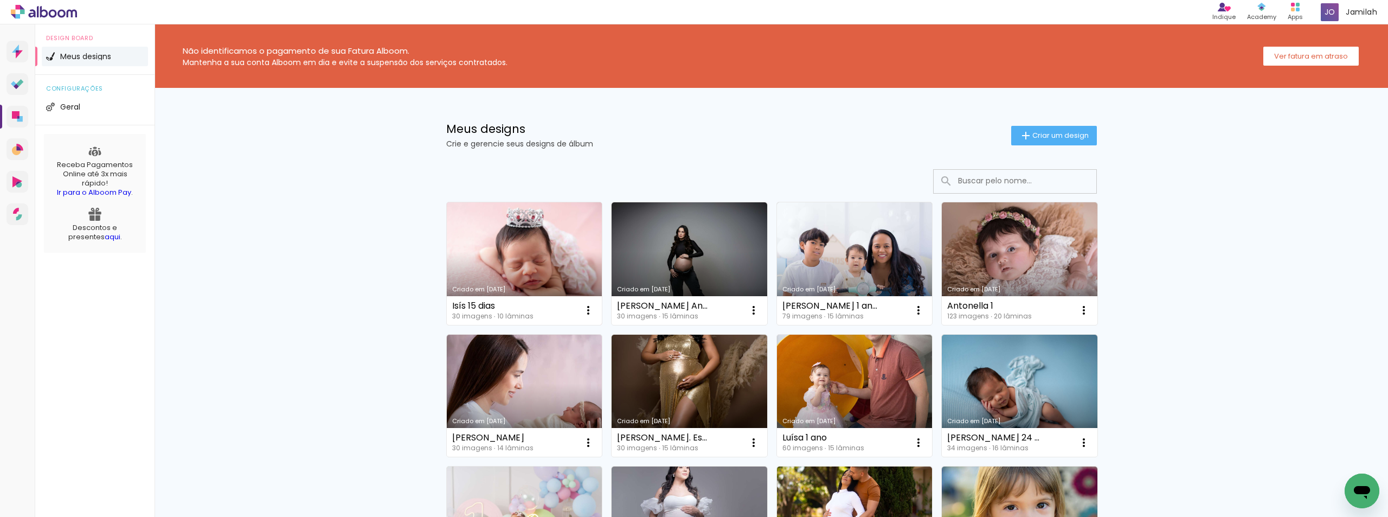
click at [547, 280] on link "Criado em [DATE]" at bounding box center [525, 263] width 156 height 123
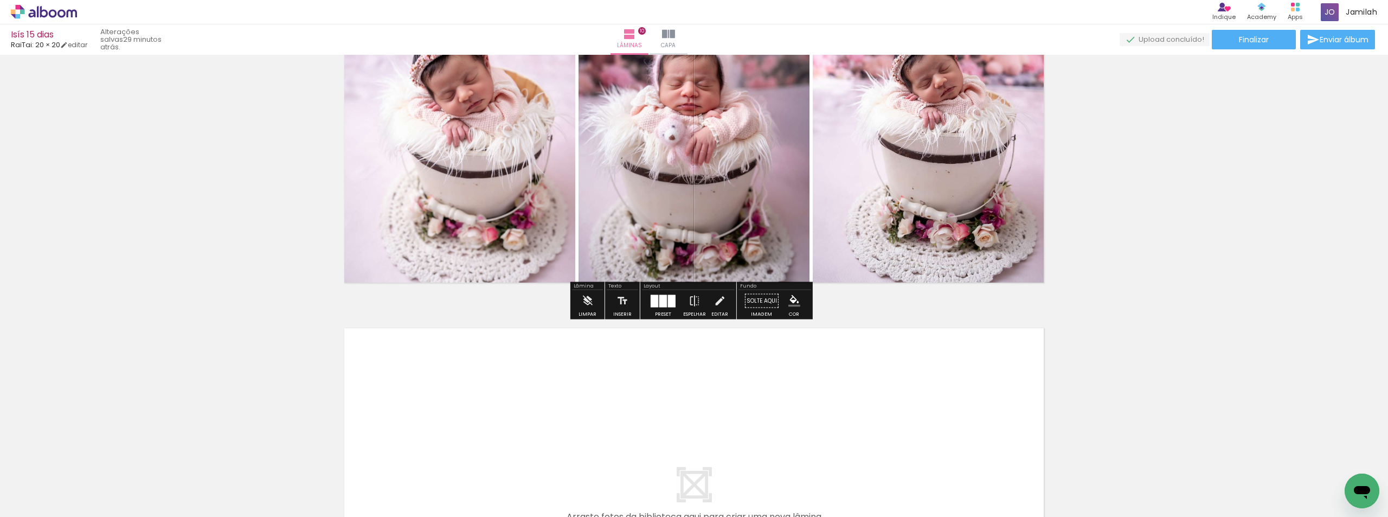
scroll to position [3895, 0]
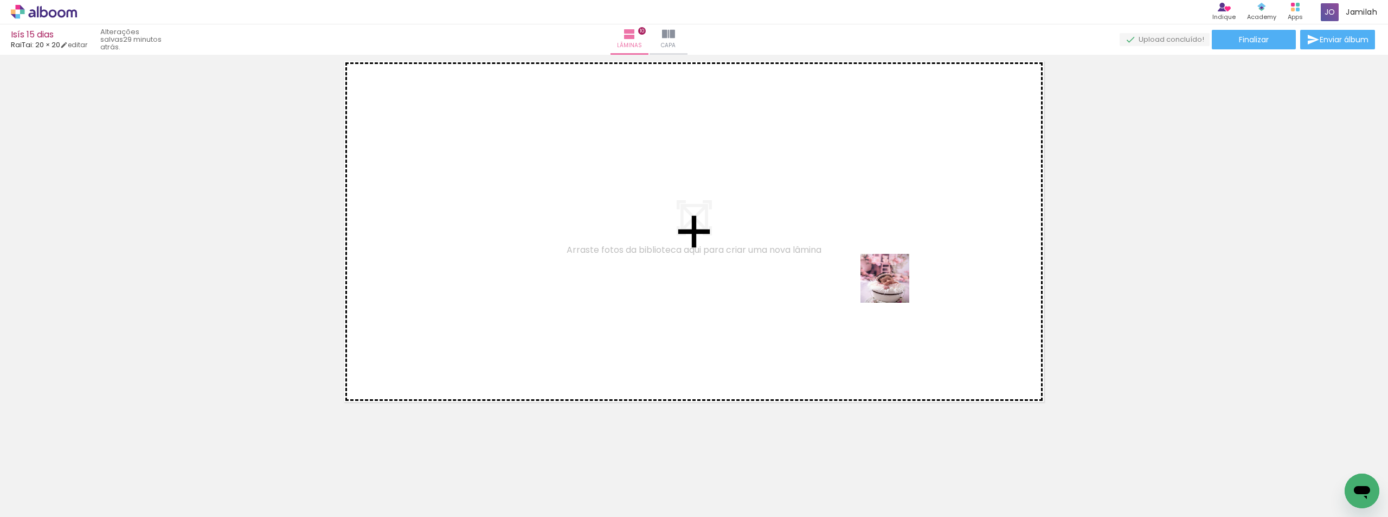
drag, startPoint x: 1094, startPoint y: 478, endPoint x: 752, endPoint y: 278, distance: 396.2
click at [817, 264] on quentale-workspace at bounding box center [694, 258] width 1388 height 517
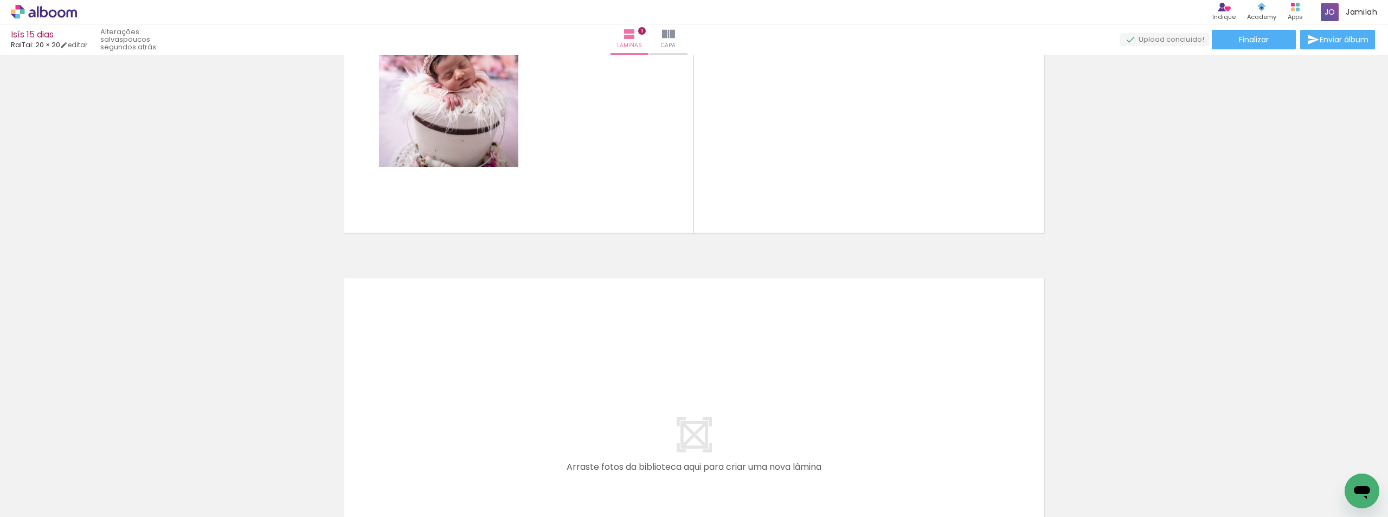
scroll to position [0, 0]
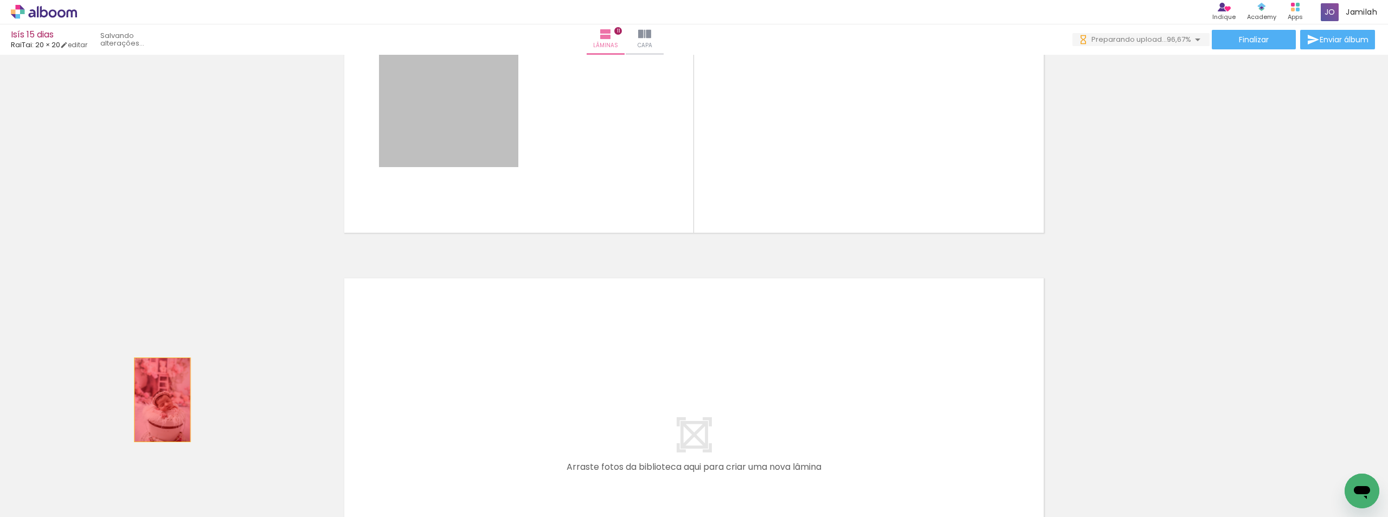
drag, startPoint x: 454, startPoint y: 91, endPoint x: 205, endPoint y: 419, distance: 411.8
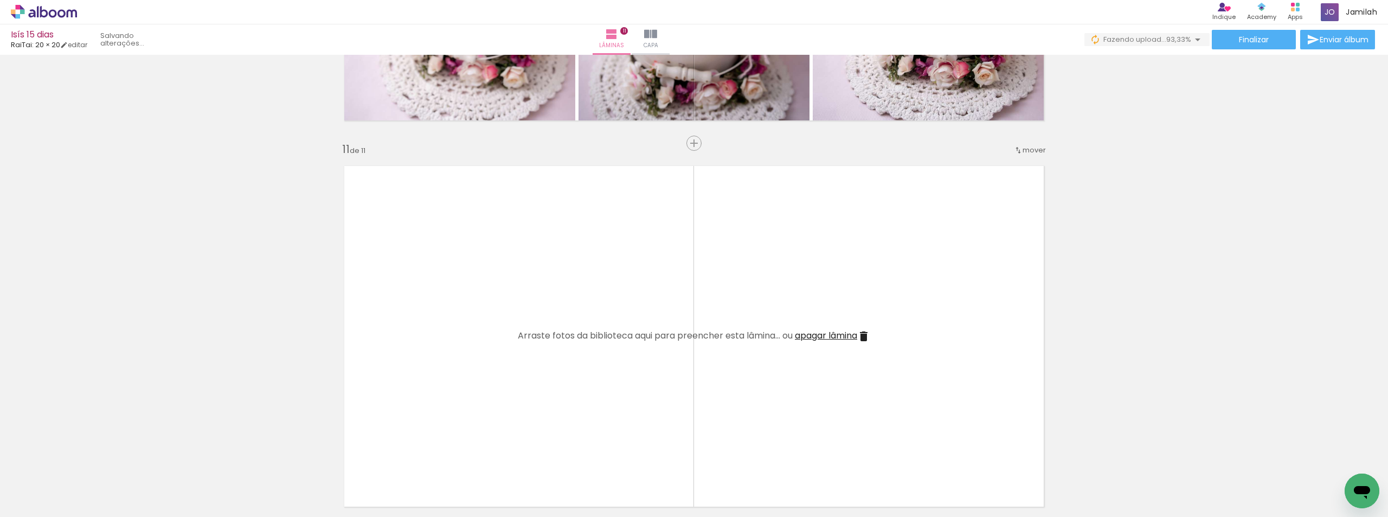
scroll to position [3739, 0]
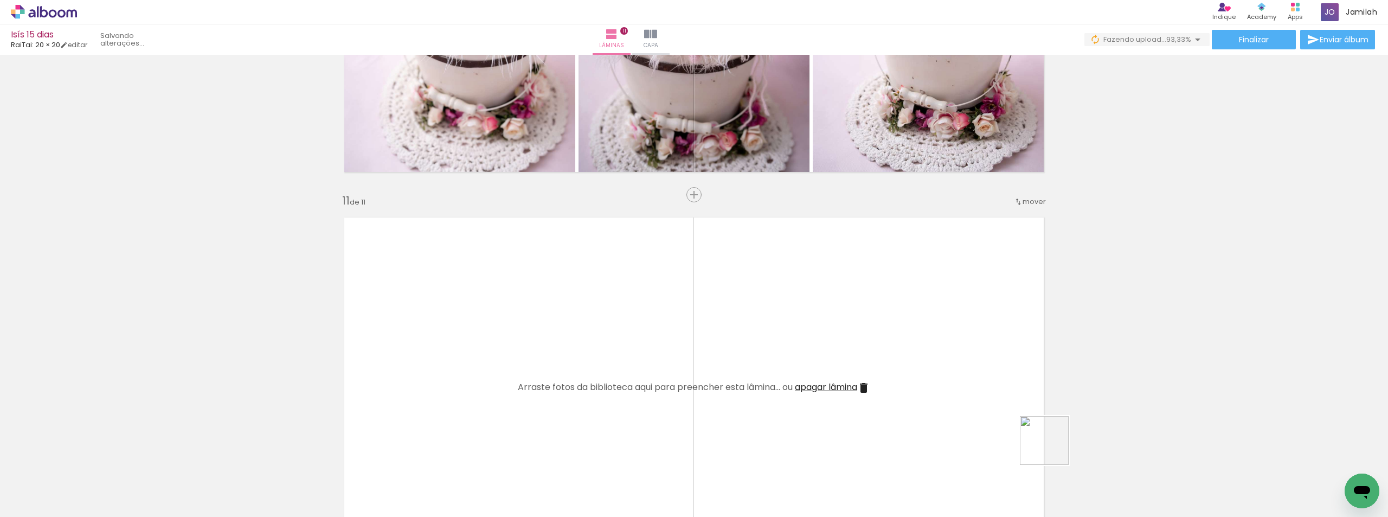
drag, startPoint x: 1084, startPoint y: 469, endPoint x: 808, endPoint y: 374, distance: 291.9
click at [808, 374] on quentale-workspace at bounding box center [694, 258] width 1388 height 517
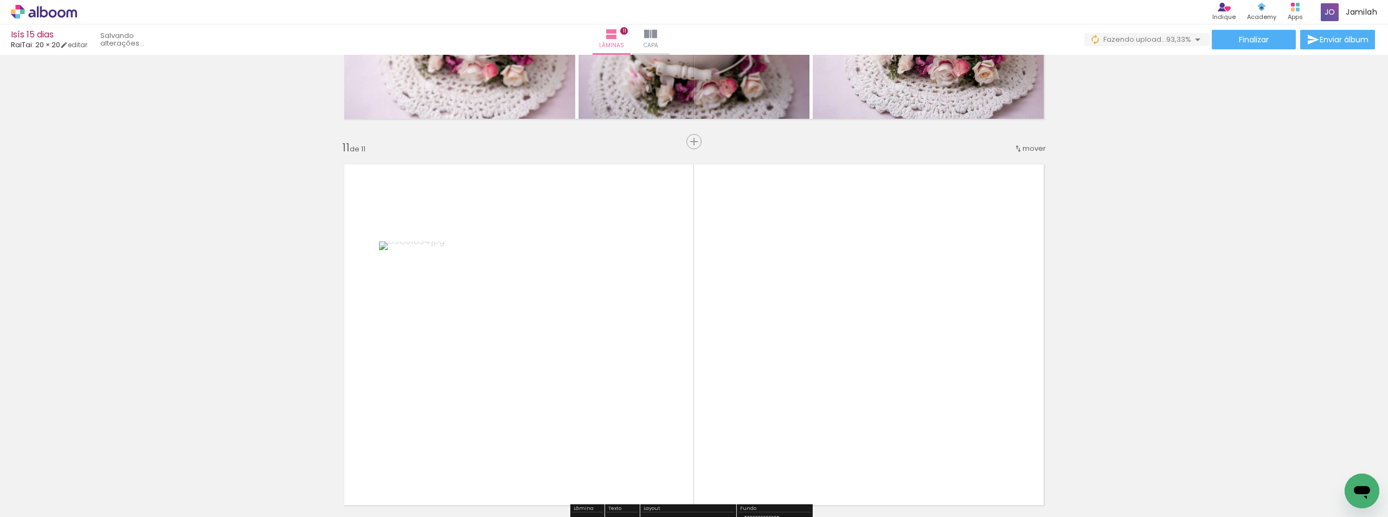
scroll to position [3956, 0]
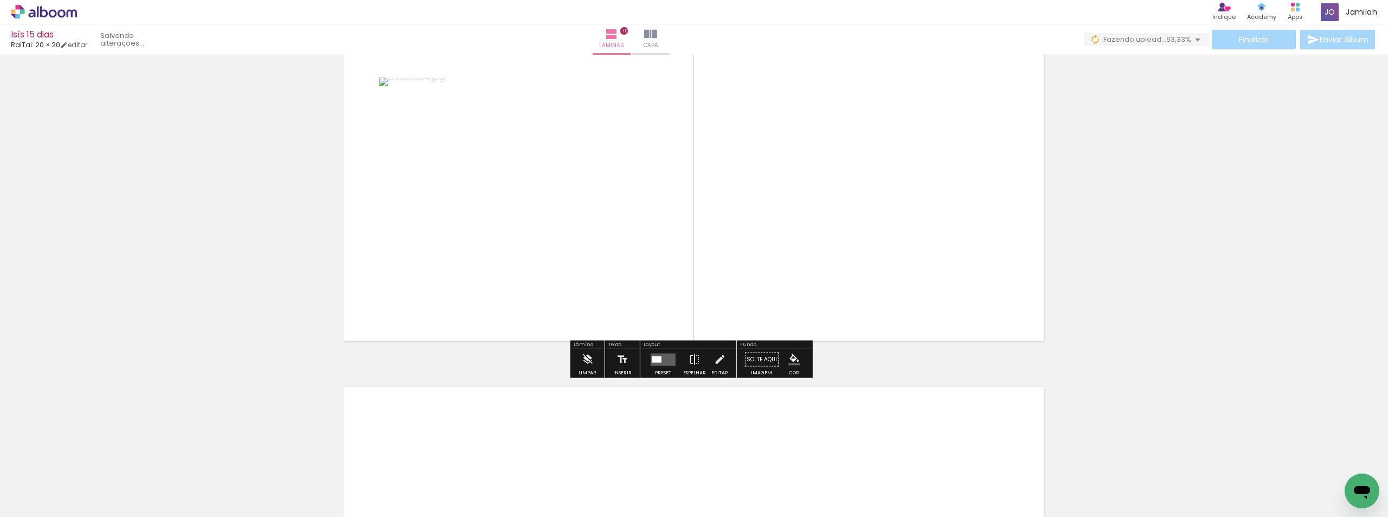
click at [646, 354] on paper-button "Preset" at bounding box center [663, 363] width 35 height 28
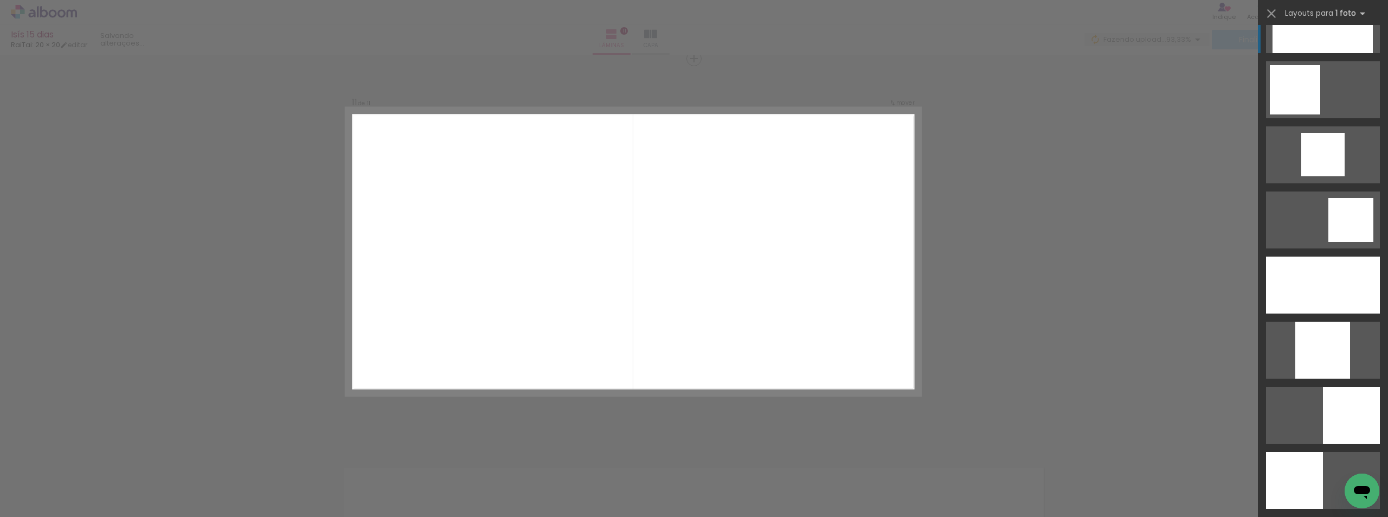
scroll to position [813, 0]
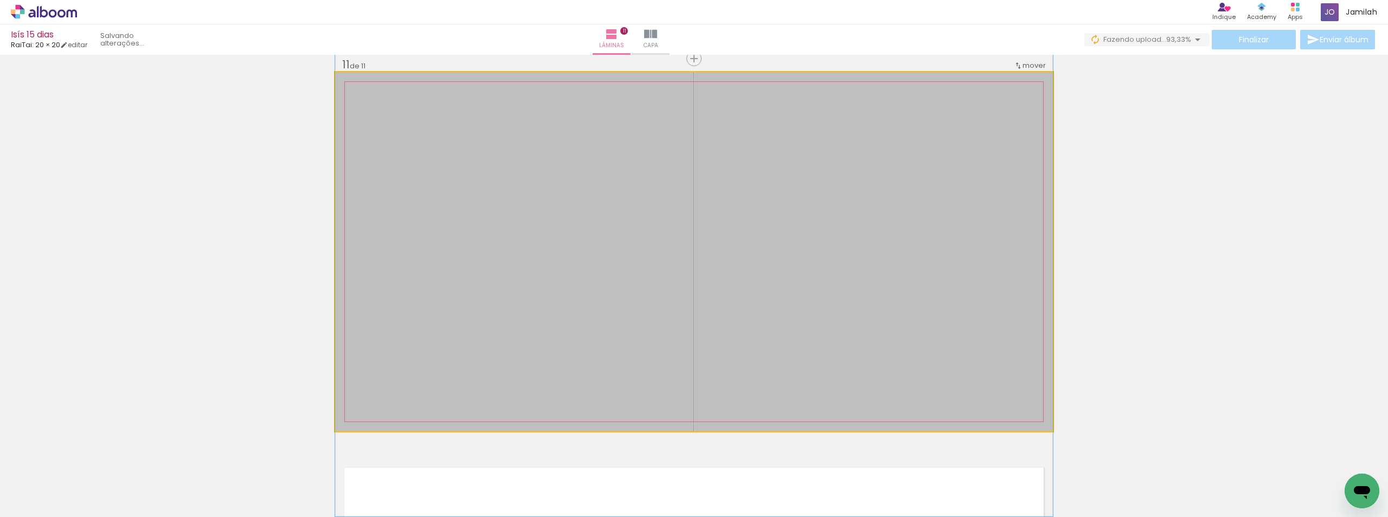
drag, startPoint x: 669, startPoint y: 253, endPoint x: 632, endPoint y: 278, distance: 44.4
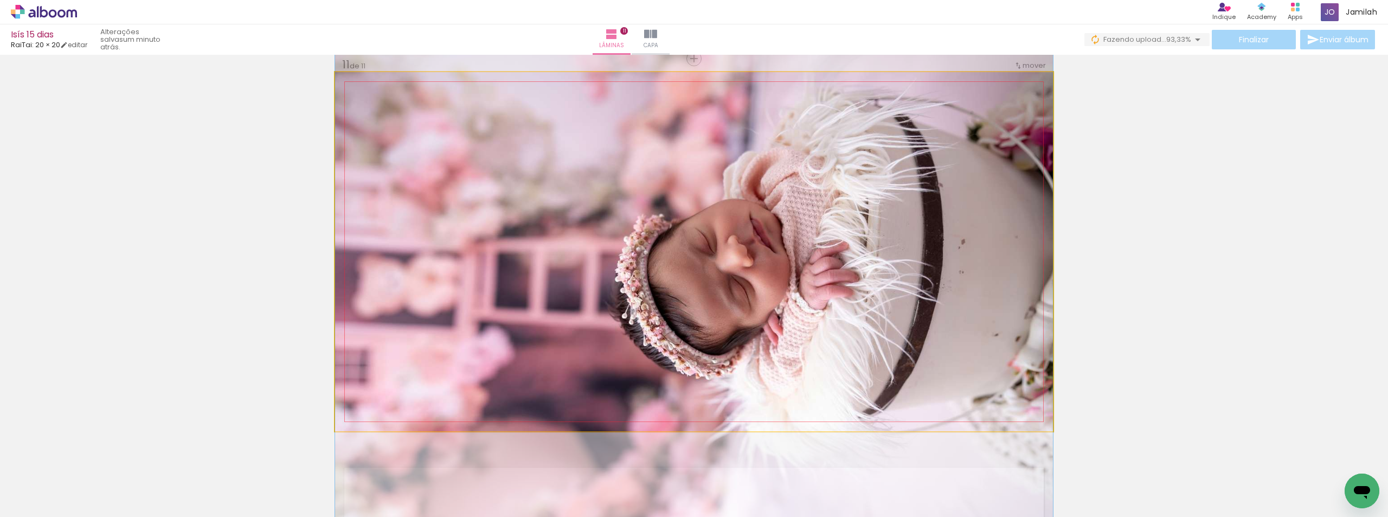
drag, startPoint x: 891, startPoint y: 323, endPoint x: 882, endPoint y: 331, distance: 12.3
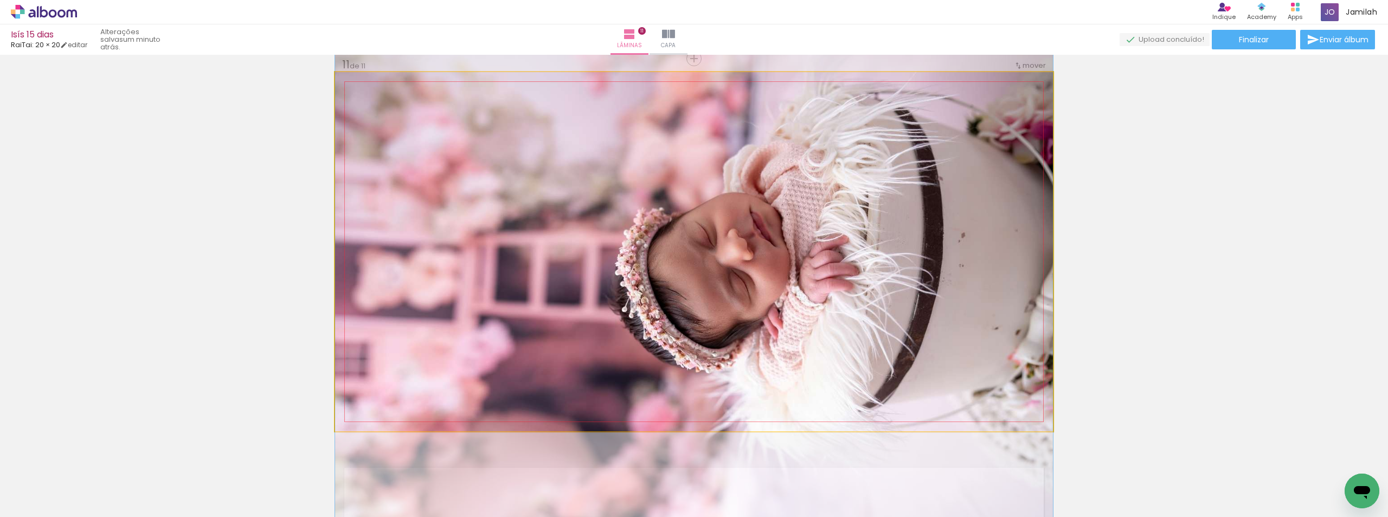
drag, startPoint x: 932, startPoint y: 325, endPoint x: 933, endPoint y: 319, distance: 6.5
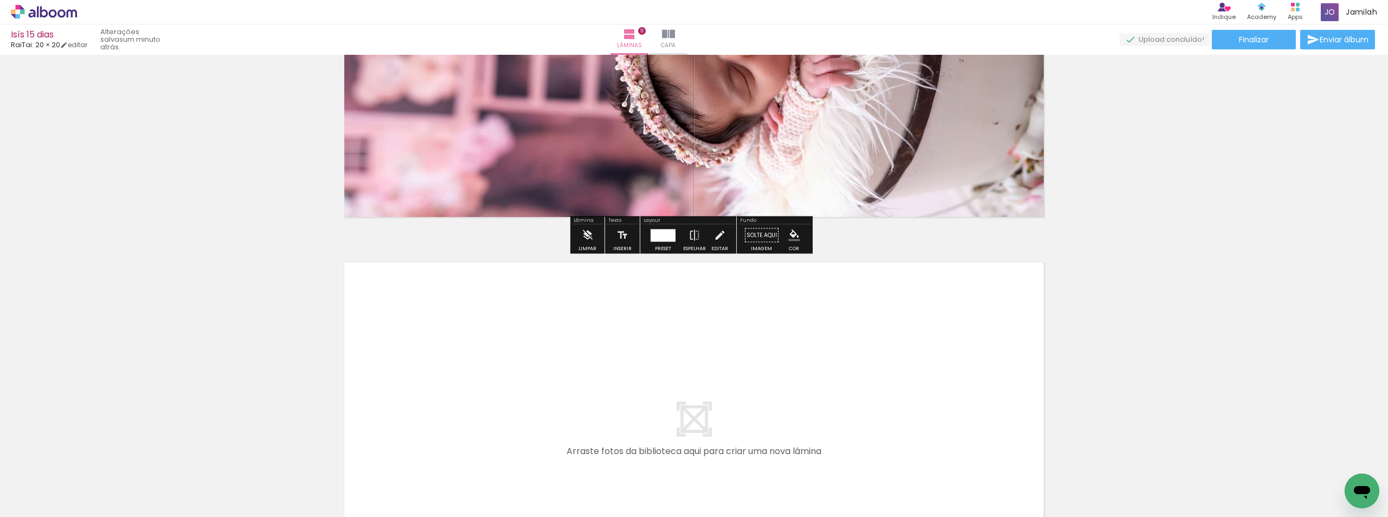
scroll to position [4254, 0]
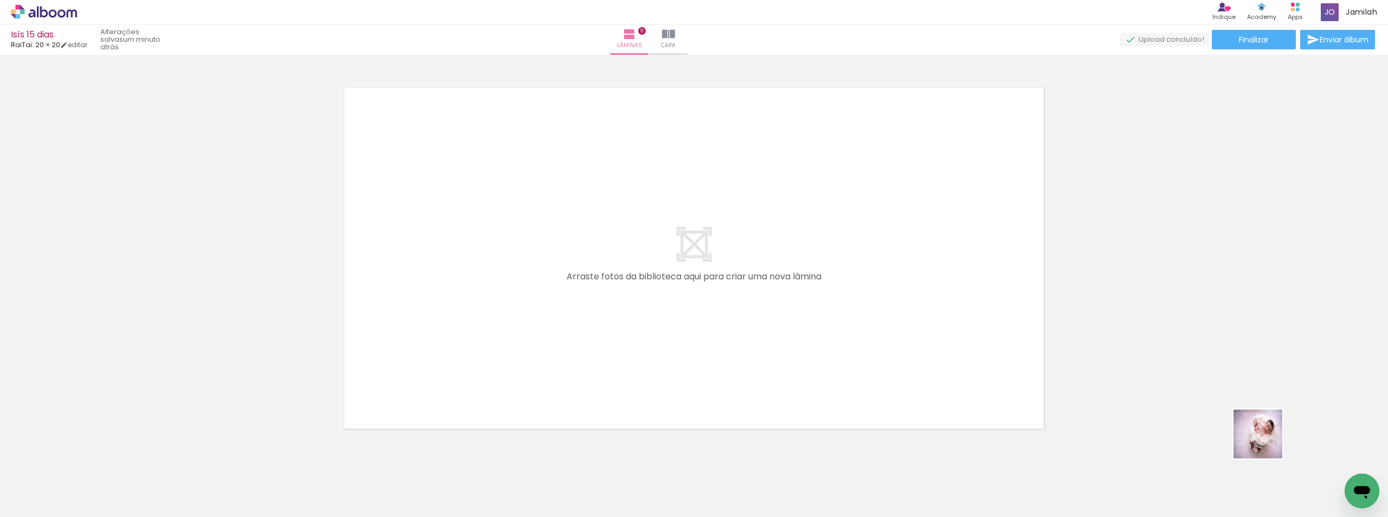
drag, startPoint x: 1313, startPoint y: 470, endPoint x: 1184, endPoint y: 428, distance: 135.6
click at [773, 335] on quentale-workspace at bounding box center [694, 258] width 1388 height 517
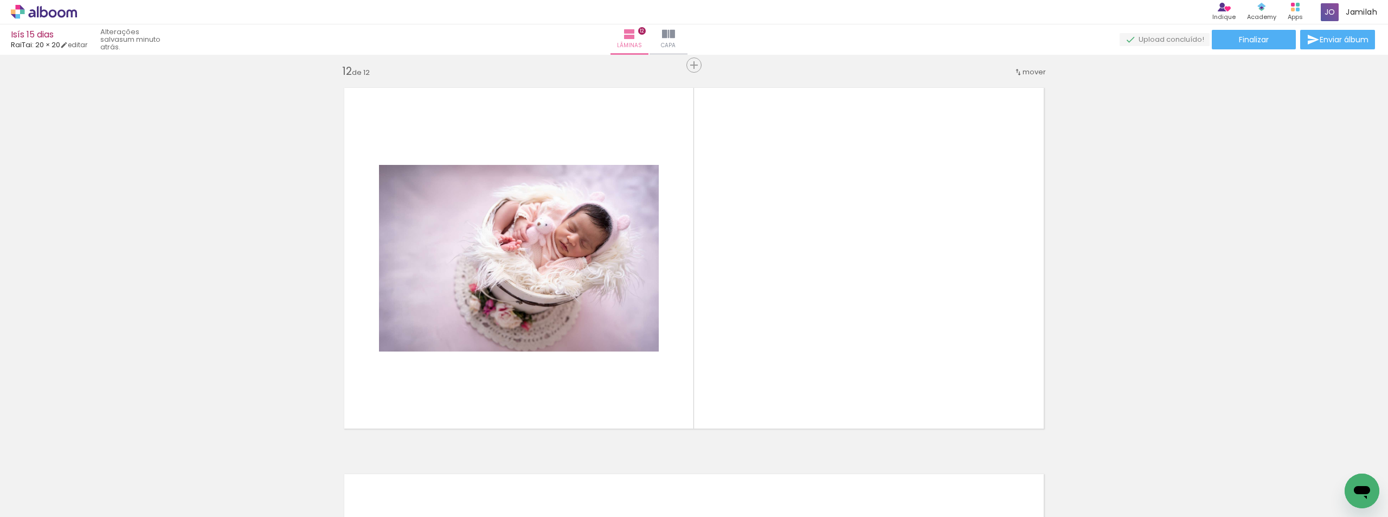
scroll to position [4261, 0]
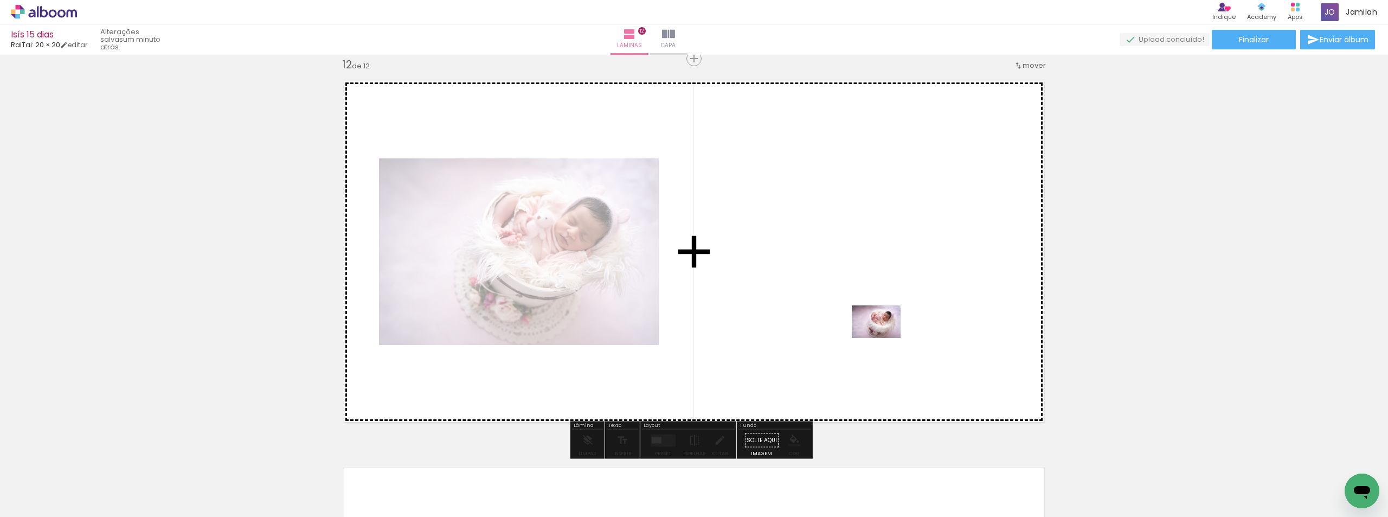
drag, startPoint x: 1240, startPoint y: 470, endPoint x: 884, endPoint y: 338, distance: 379.0
click at [884, 338] on quentale-workspace at bounding box center [694, 258] width 1388 height 517
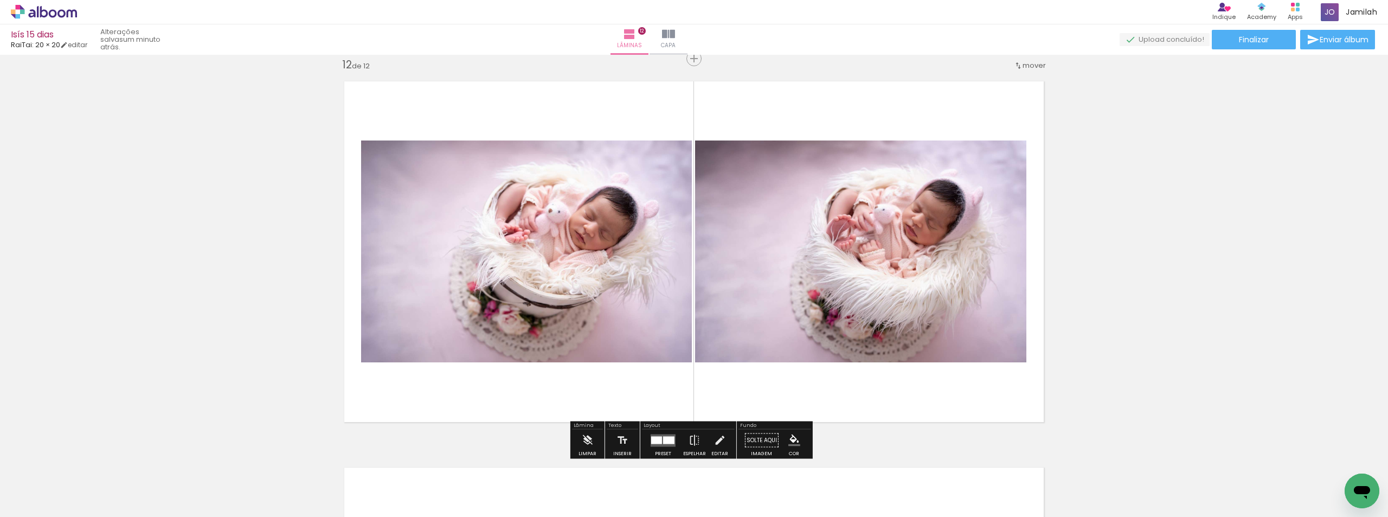
click at [653, 431] on div at bounding box center [663, 440] width 29 height 22
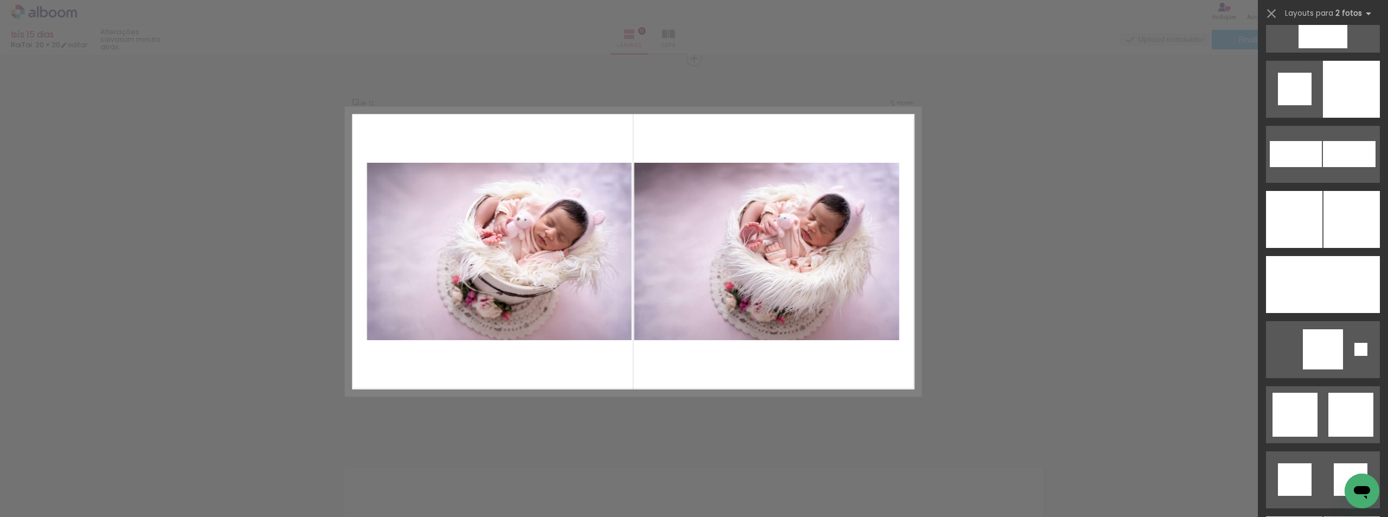
scroll to position [2765, 0]
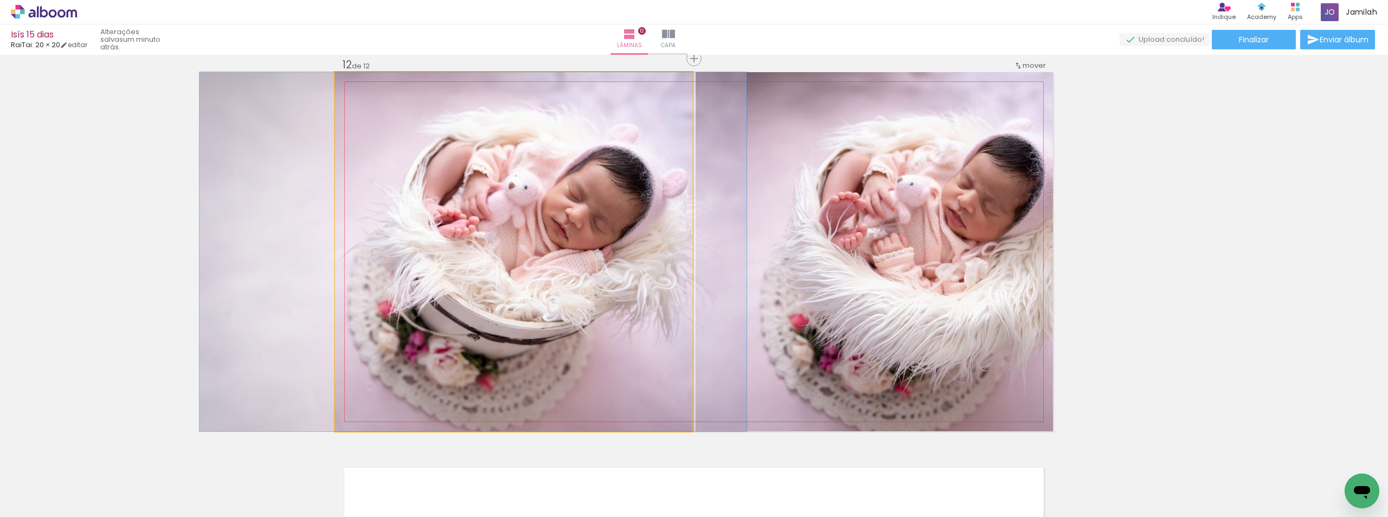
drag, startPoint x: 572, startPoint y: 216, endPoint x: 531, endPoint y: 215, distance: 40.7
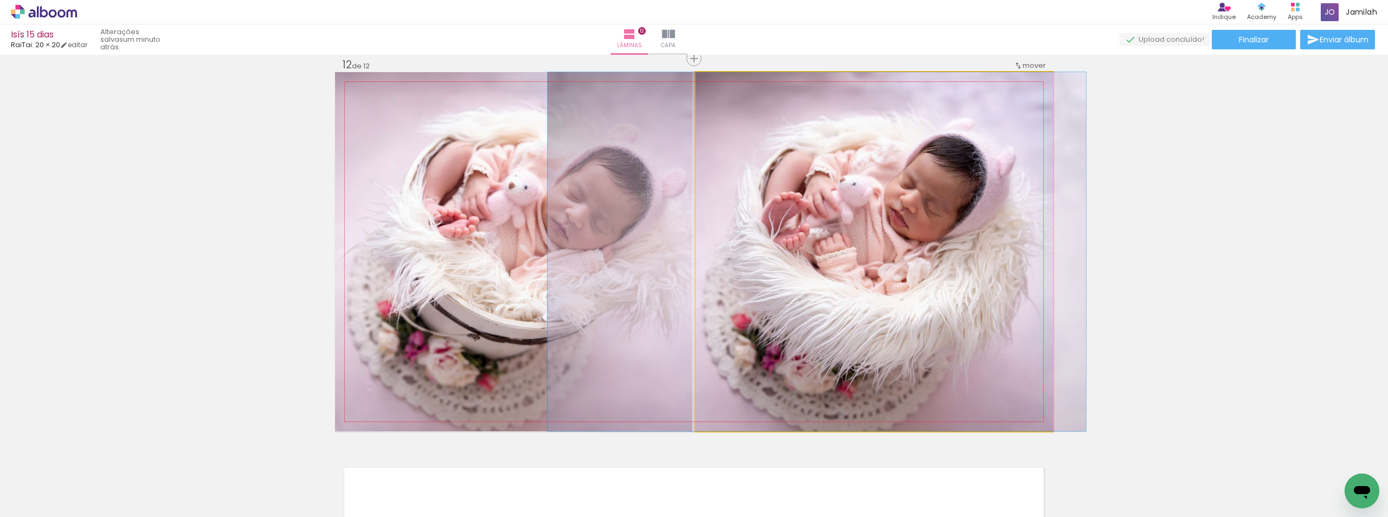
drag, startPoint x: 849, startPoint y: 227, endPoint x: 792, endPoint y: 225, distance: 57.5
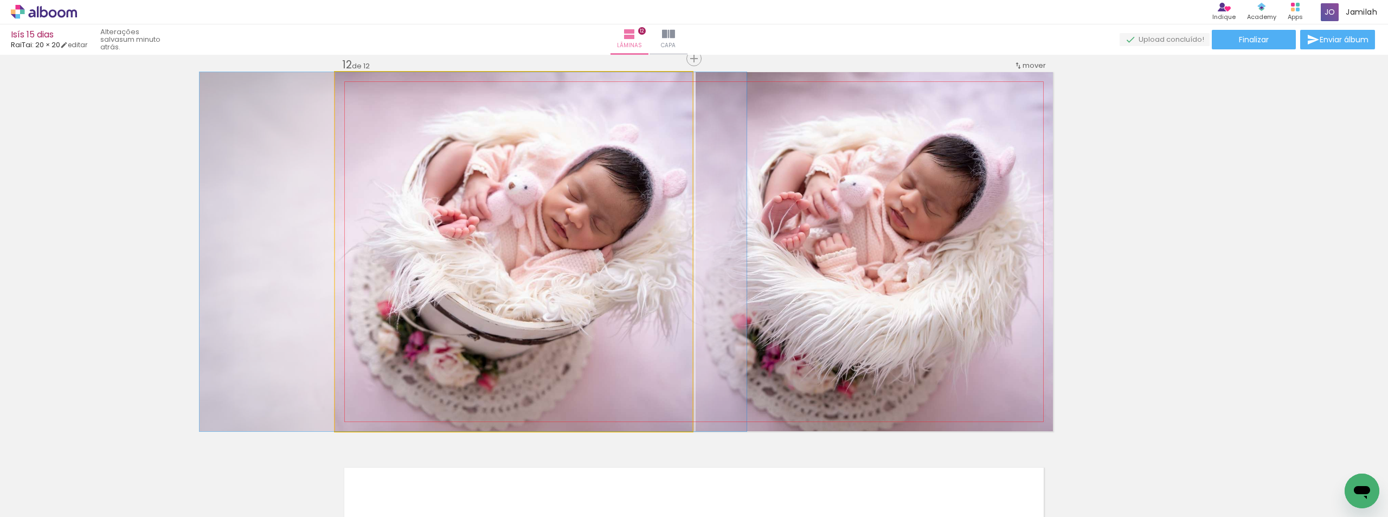
drag, startPoint x: 550, startPoint y: 247, endPoint x: 550, endPoint y: 218, distance: 29.3
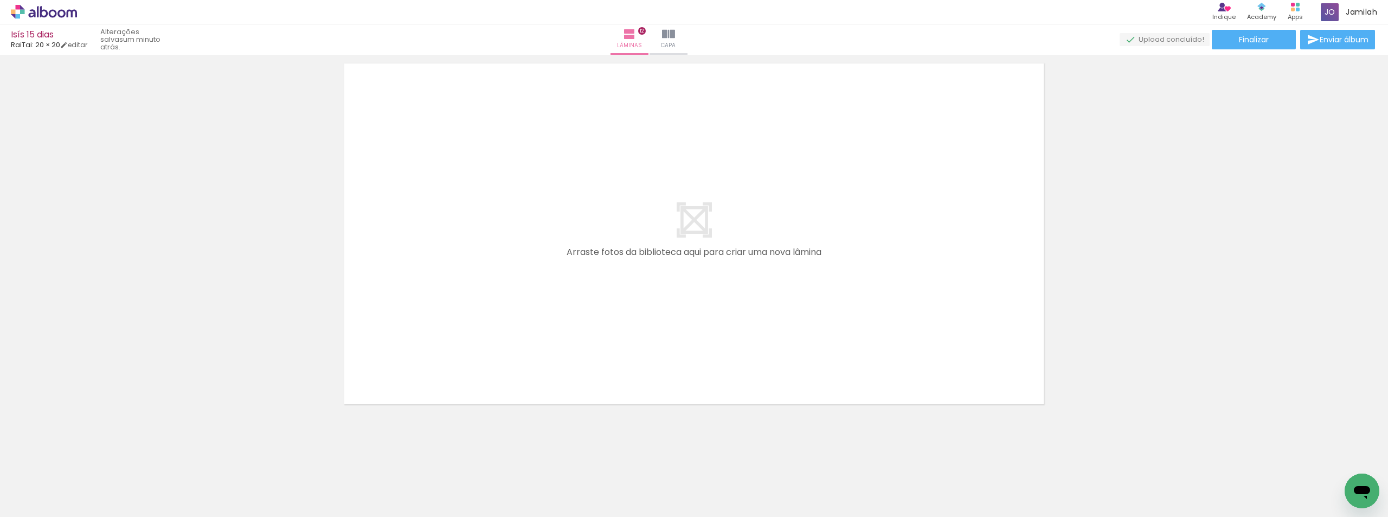
scroll to position [4667, 0]
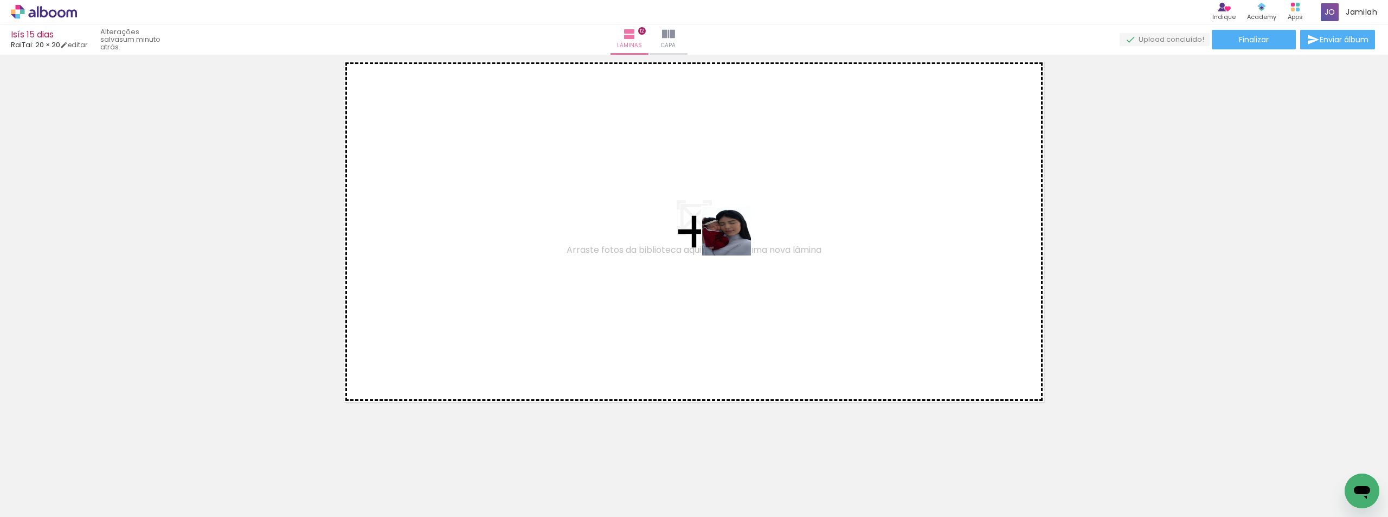
drag, startPoint x: 809, startPoint y: 281, endPoint x: 735, endPoint y: 239, distance: 85.5
click at [735, 239] on quentale-workspace at bounding box center [694, 258] width 1388 height 517
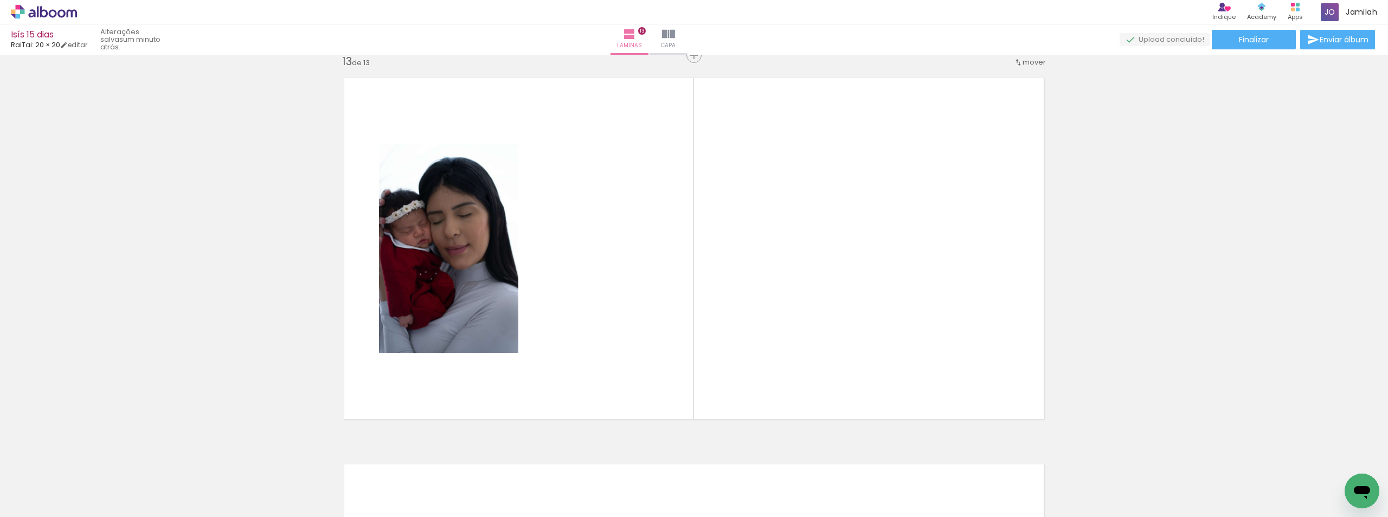
scroll to position [4647, 0]
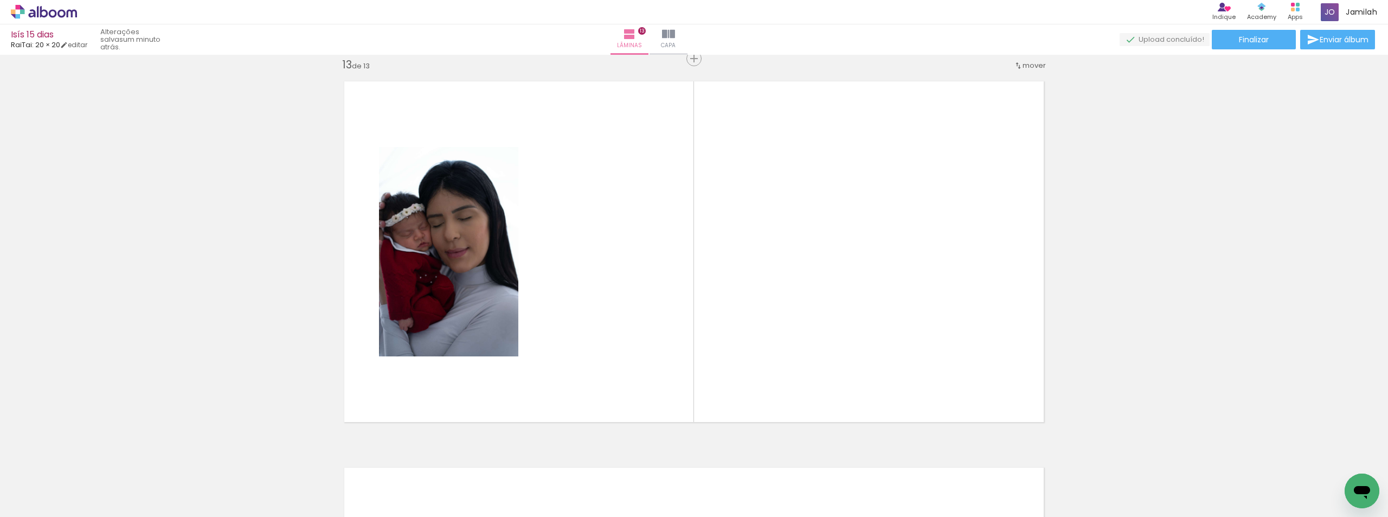
drag, startPoint x: 894, startPoint y: 358, endPoint x: 855, endPoint y: 310, distance: 62.5
click at [855, 312] on quentale-workspace at bounding box center [694, 258] width 1388 height 517
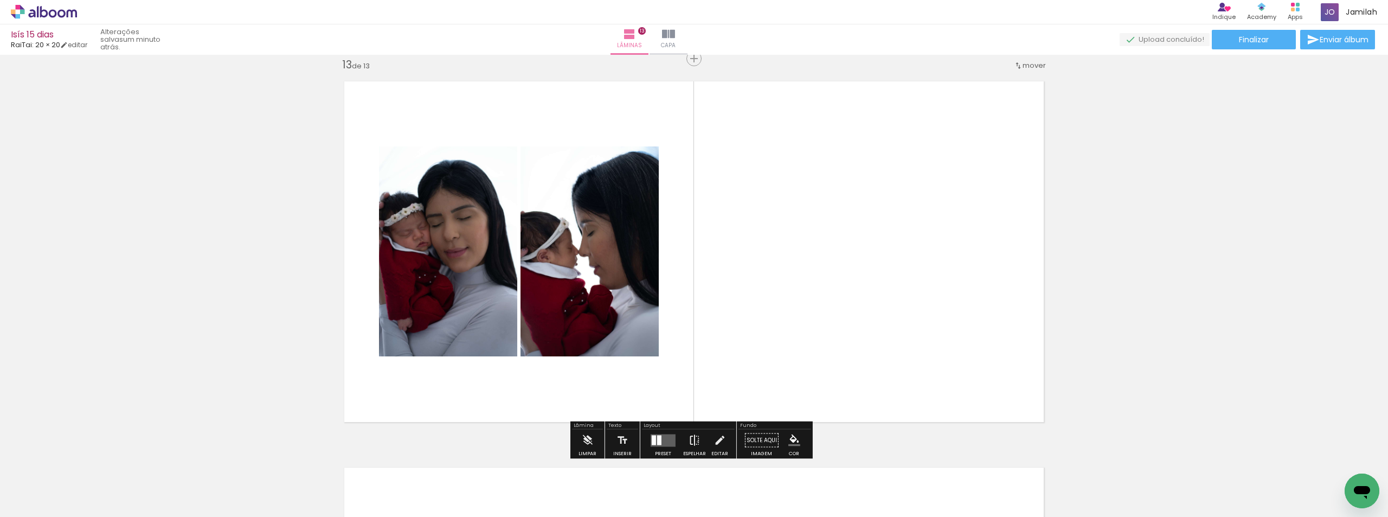
click at [695, 441] on iron-icon at bounding box center [695, 440] width 12 height 22
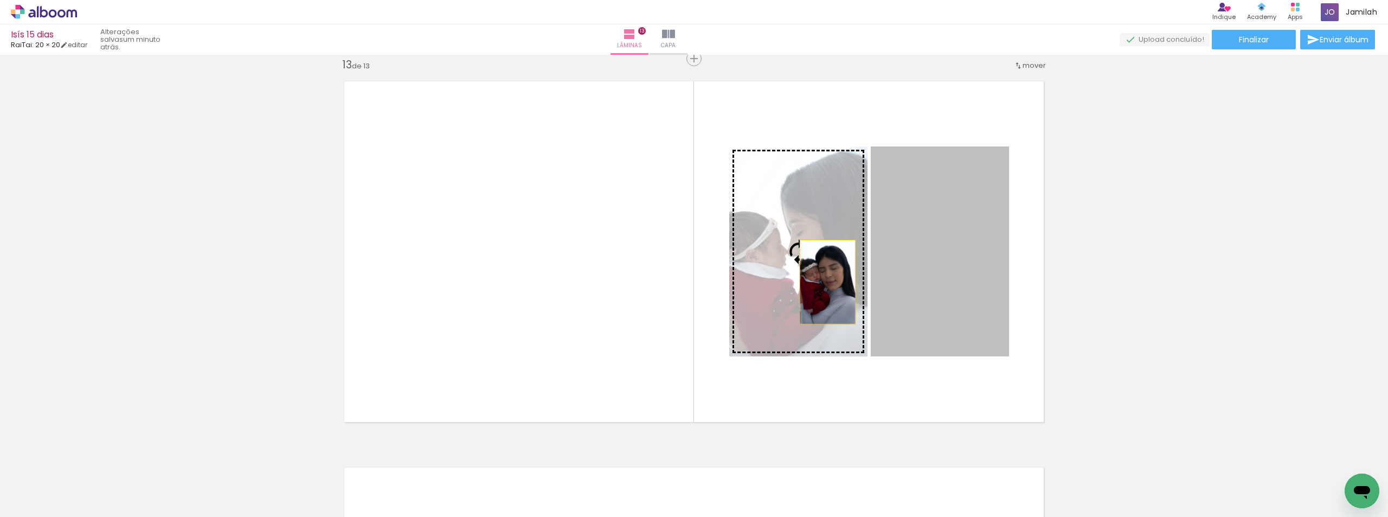
drag, startPoint x: 882, startPoint y: 282, endPoint x: 821, endPoint y: 282, distance: 61.3
click at [0, 0] on slot at bounding box center [0, 0] width 0 height 0
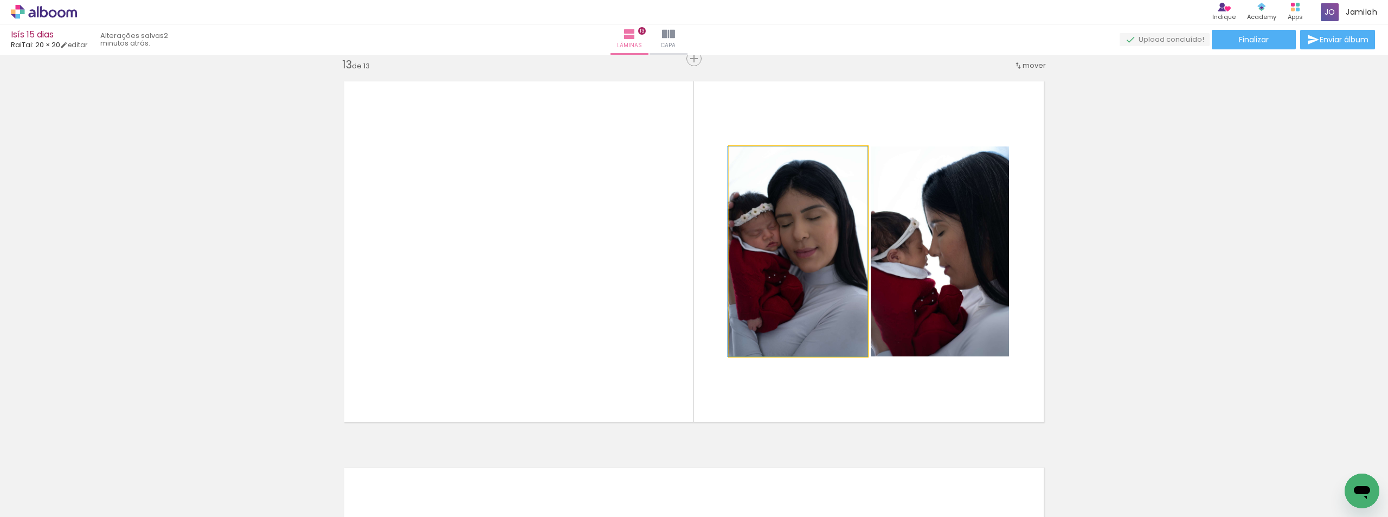
drag, startPoint x: 815, startPoint y: 284, endPoint x: 805, endPoint y: 279, distance: 11.2
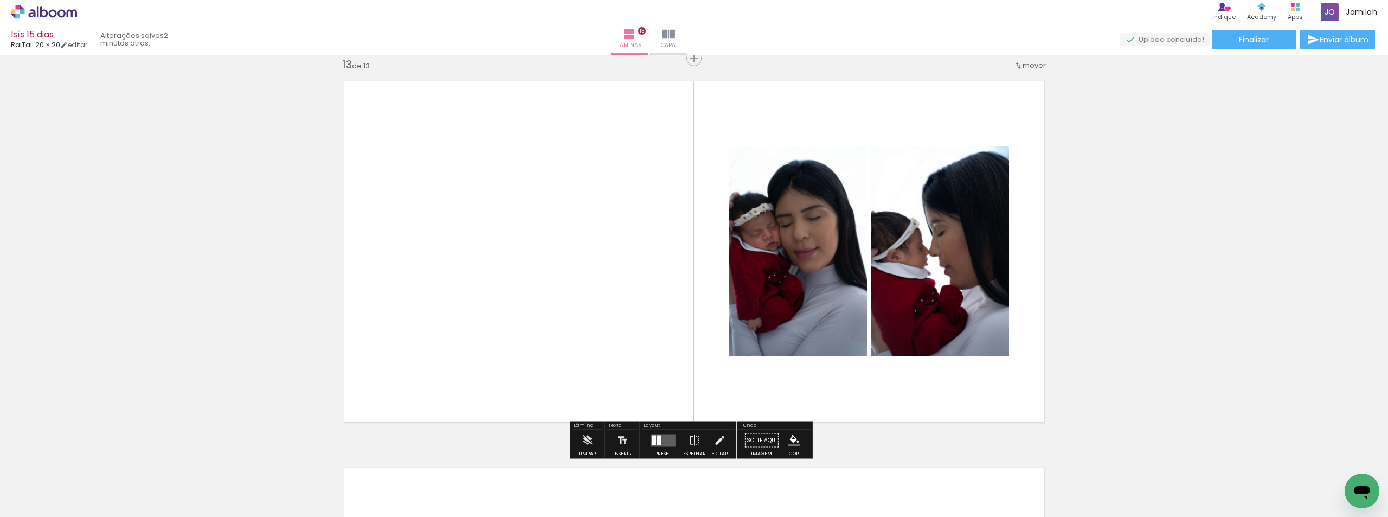
click at [662, 441] on quentale-layouter at bounding box center [663, 440] width 25 height 12
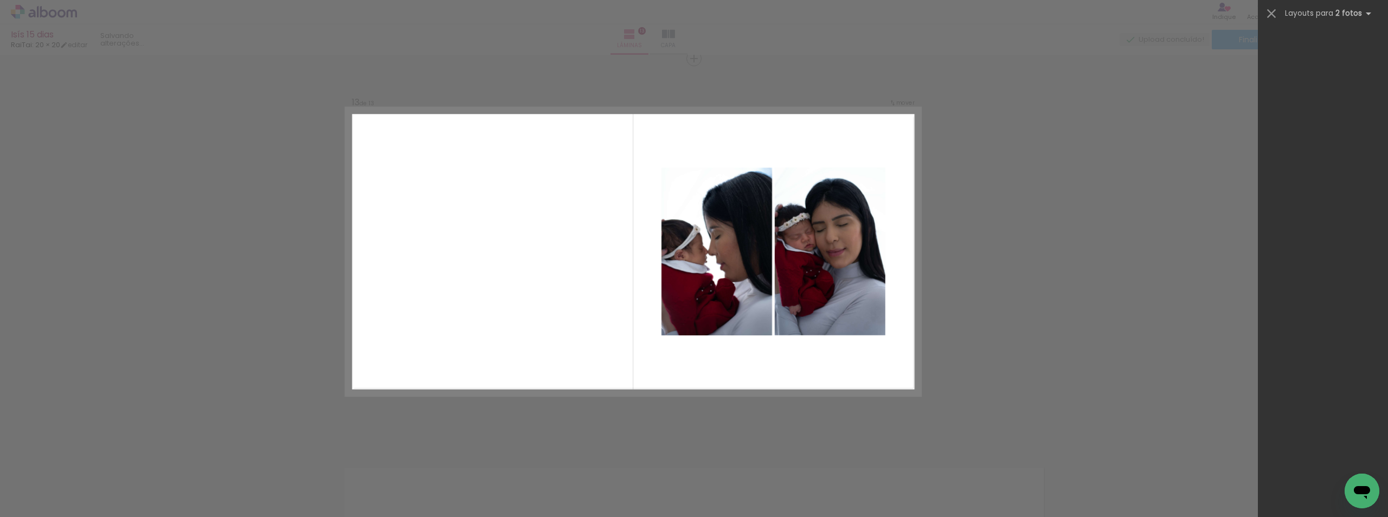
scroll to position [0, 0]
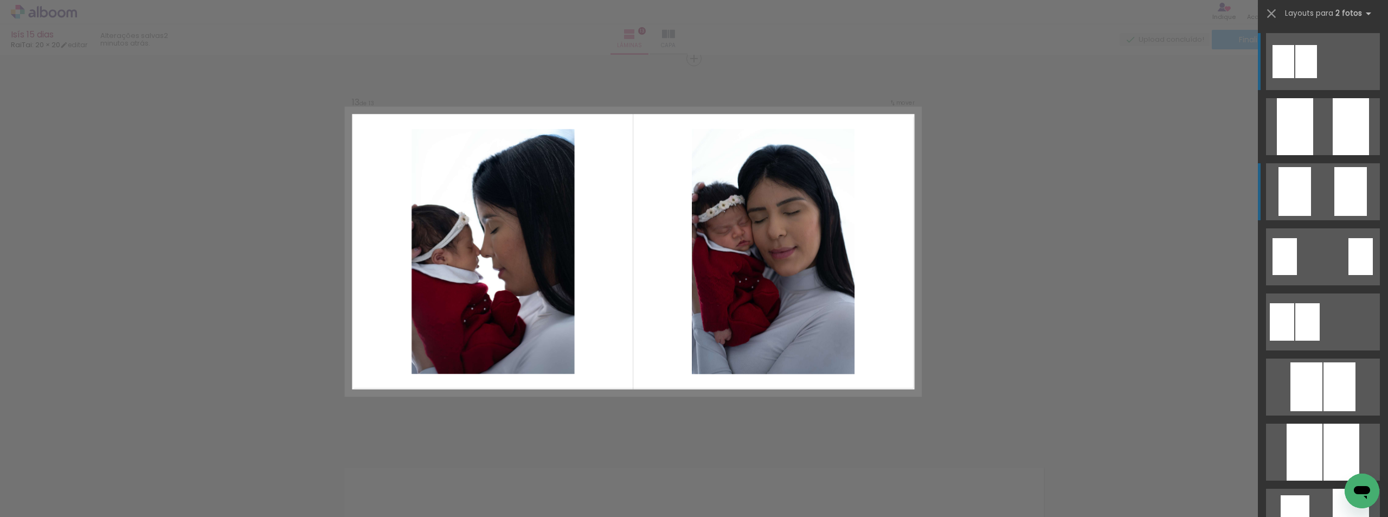
click at [1312, 155] on quentale-layouter at bounding box center [1323, 126] width 114 height 57
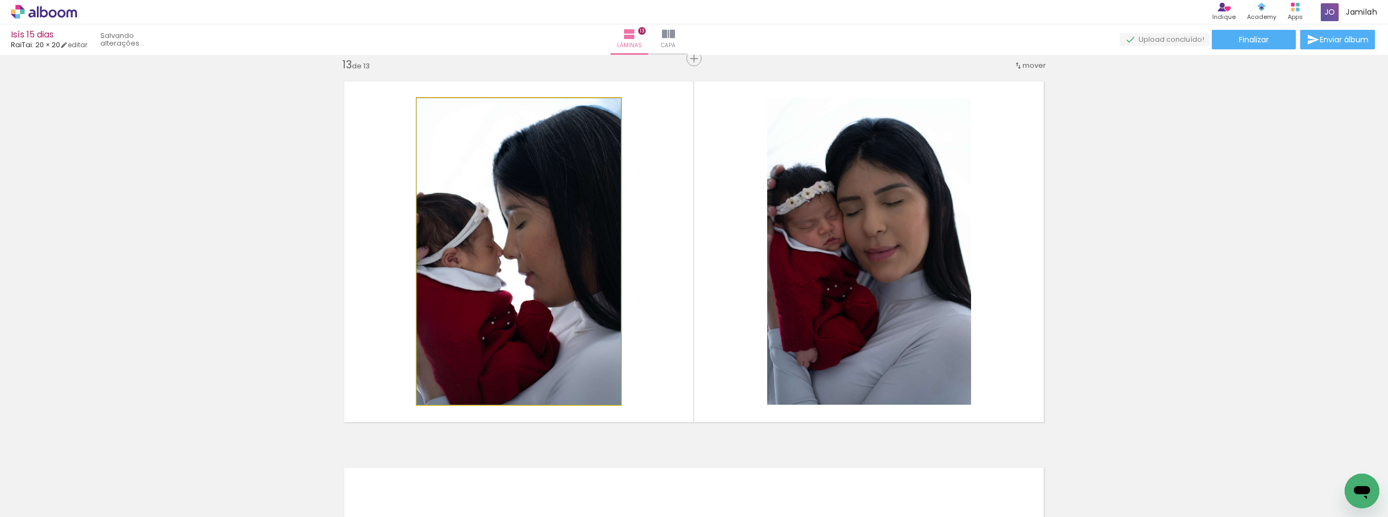
drag, startPoint x: 594, startPoint y: 201, endPoint x: 600, endPoint y: 184, distance: 17.8
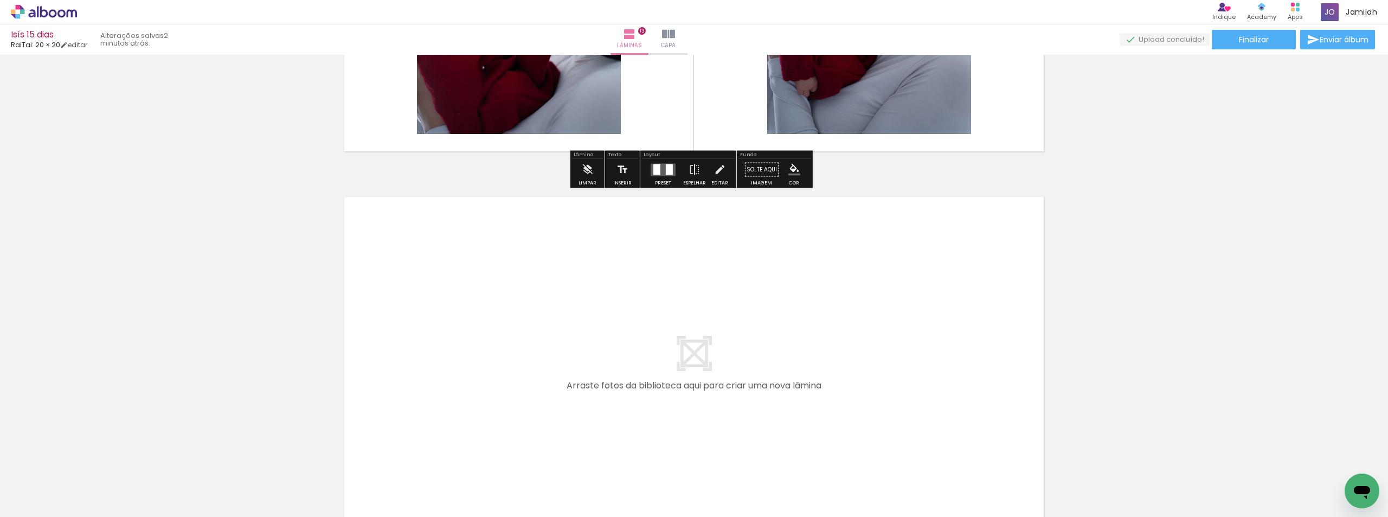
scroll to position [5053, 0]
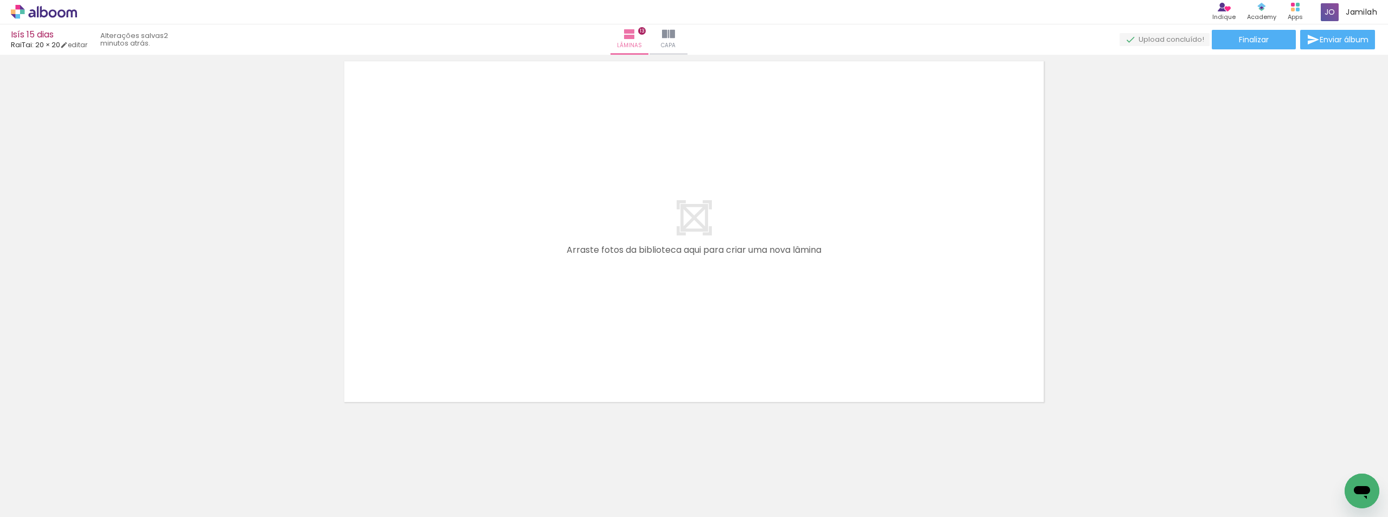
drag, startPoint x: 1109, startPoint y: 476, endPoint x: 1144, endPoint y: 400, distance: 83.7
click at [820, 247] on quentale-workspace at bounding box center [694, 258] width 1388 height 517
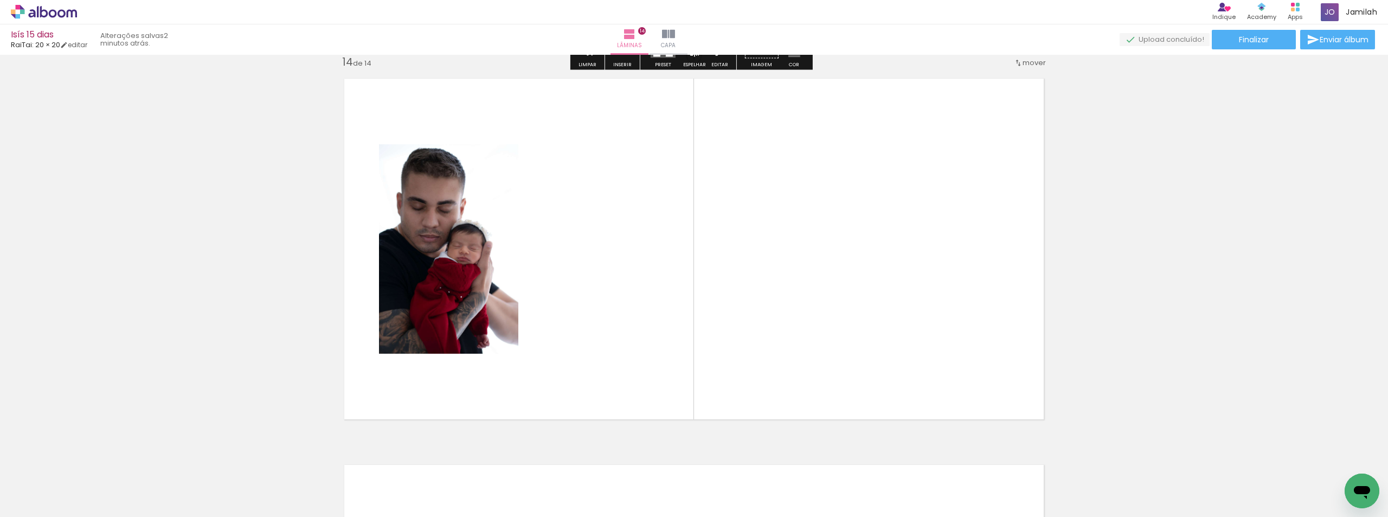
scroll to position [5033, 0]
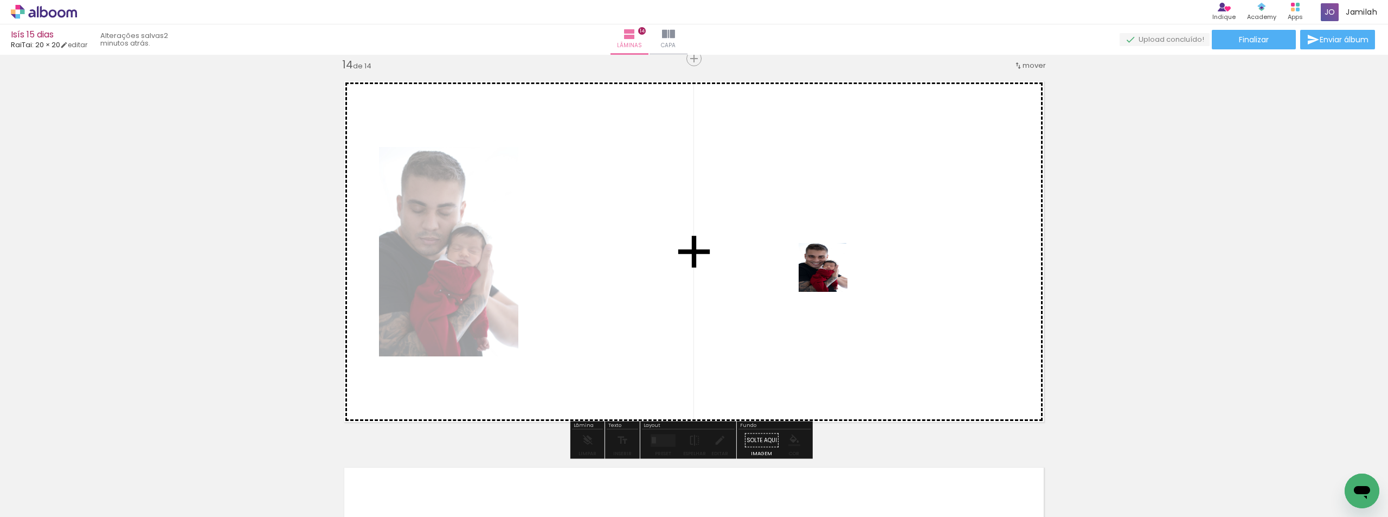
drag, startPoint x: 1058, startPoint y: 384, endPoint x: 1229, endPoint y: 377, distance: 171.5
click at [823, 271] on quentale-workspace at bounding box center [694, 258] width 1388 height 517
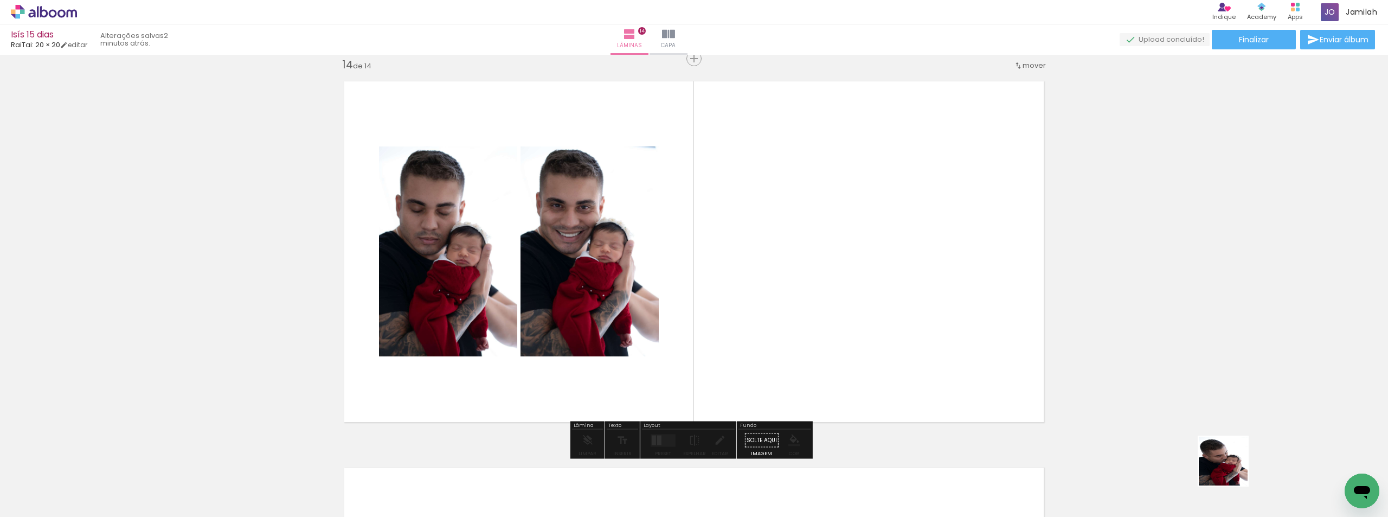
drag, startPoint x: 1233, startPoint y: 479, endPoint x: 1231, endPoint y: 469, distance: 10.4
click at [1231, 469] on div at bounding box center [1222, 480] width 36 height 54
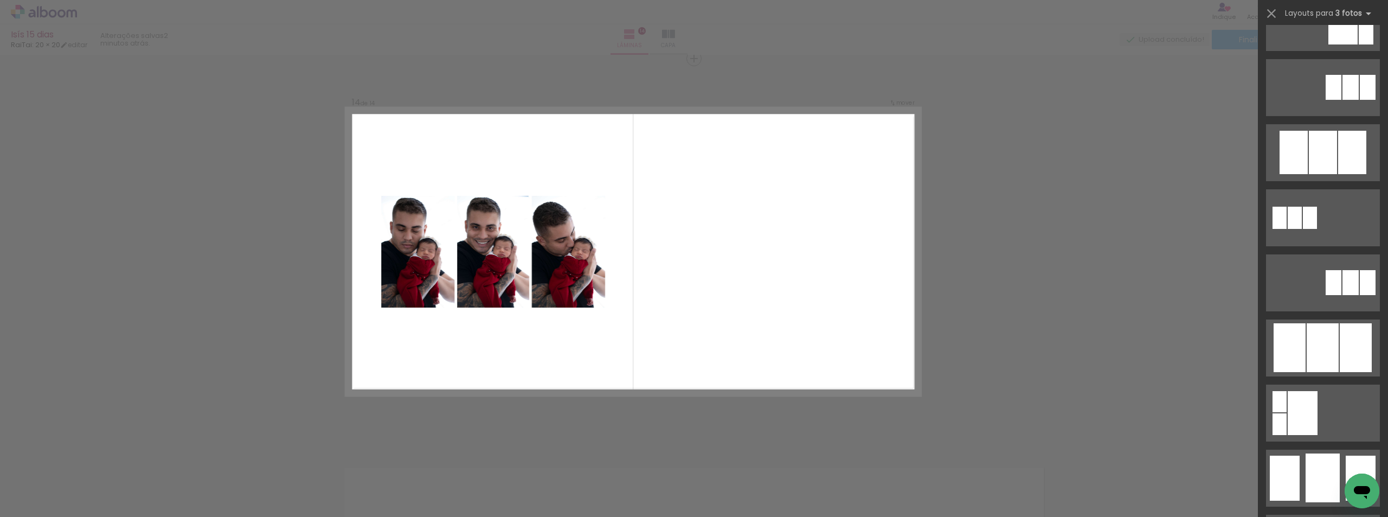
scroll to position [705, 0]
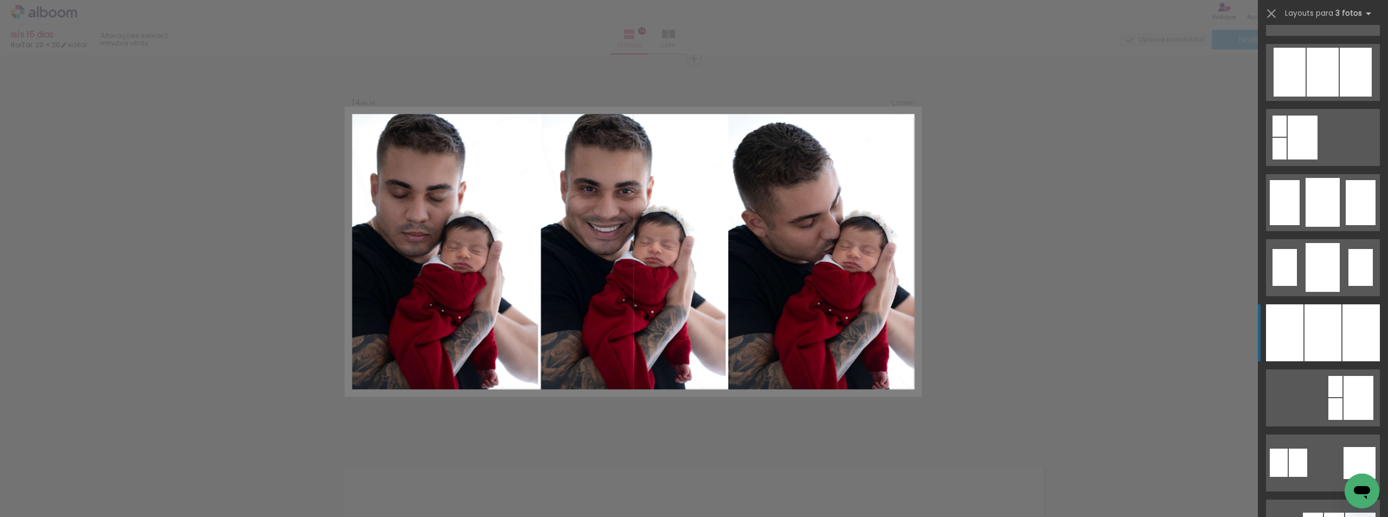
click at [1305, 327] on div at bounding box center [1323, 332] width 37 height 57
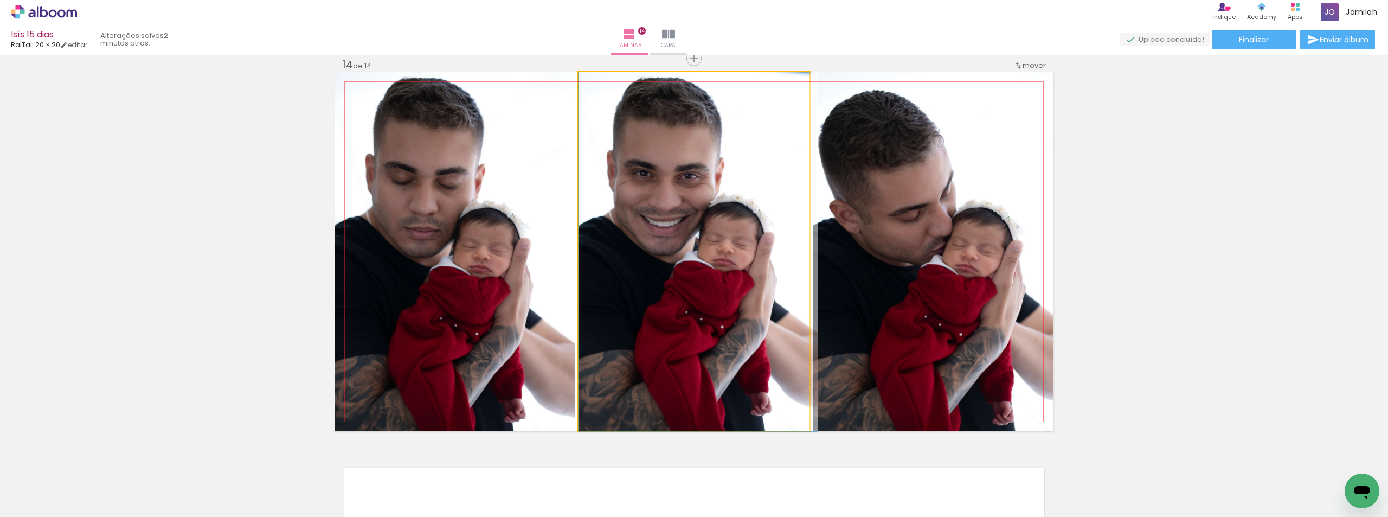
drag, startPoint x: 701, startPoint y: 277, endPoint x: 715, endPoint y: 331, distance: 55.5
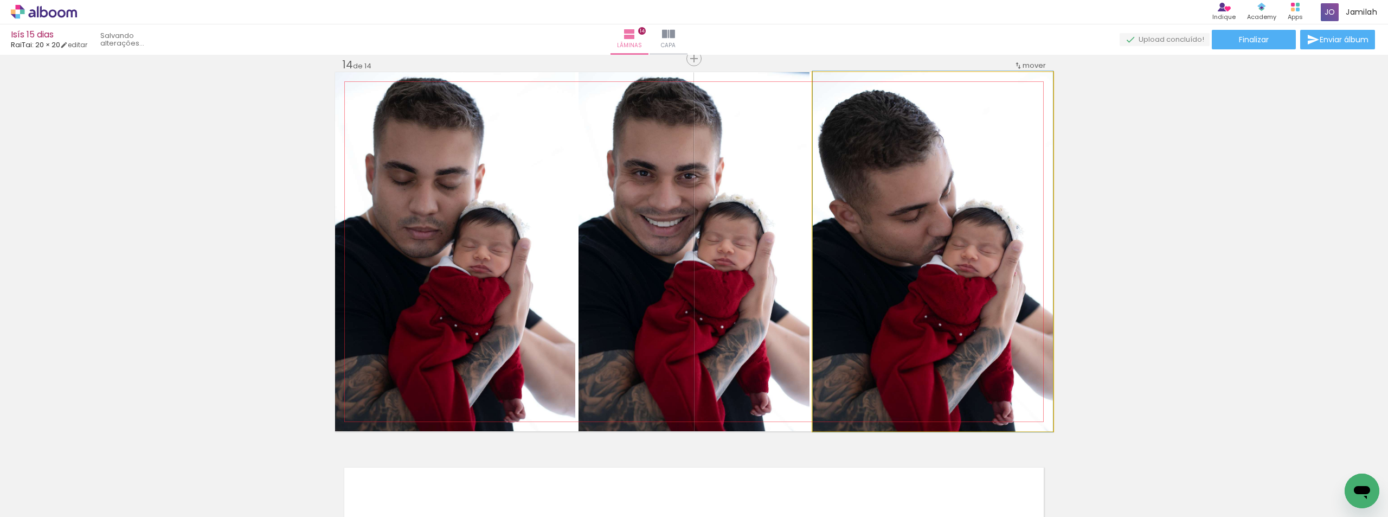
click at [952, 251] on quentale-photo at bounding box center [933, 251] width 240 height 359
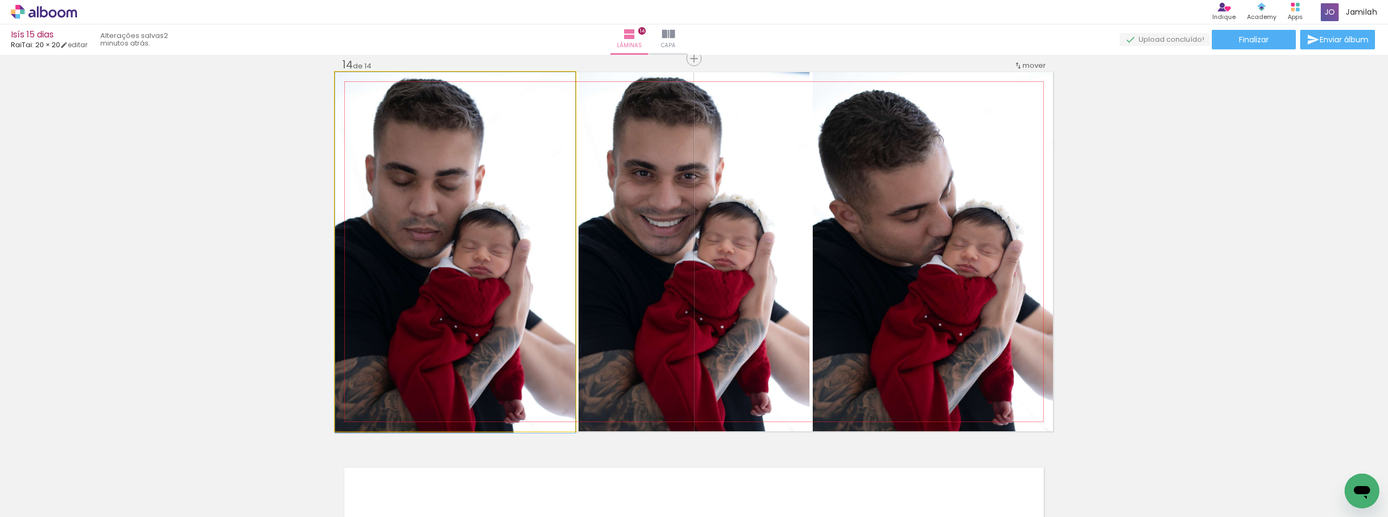
drag, startPoint x: 486, startPoint y: 225, endPoint x: 646, endPoint y: 262, distance: 163.6
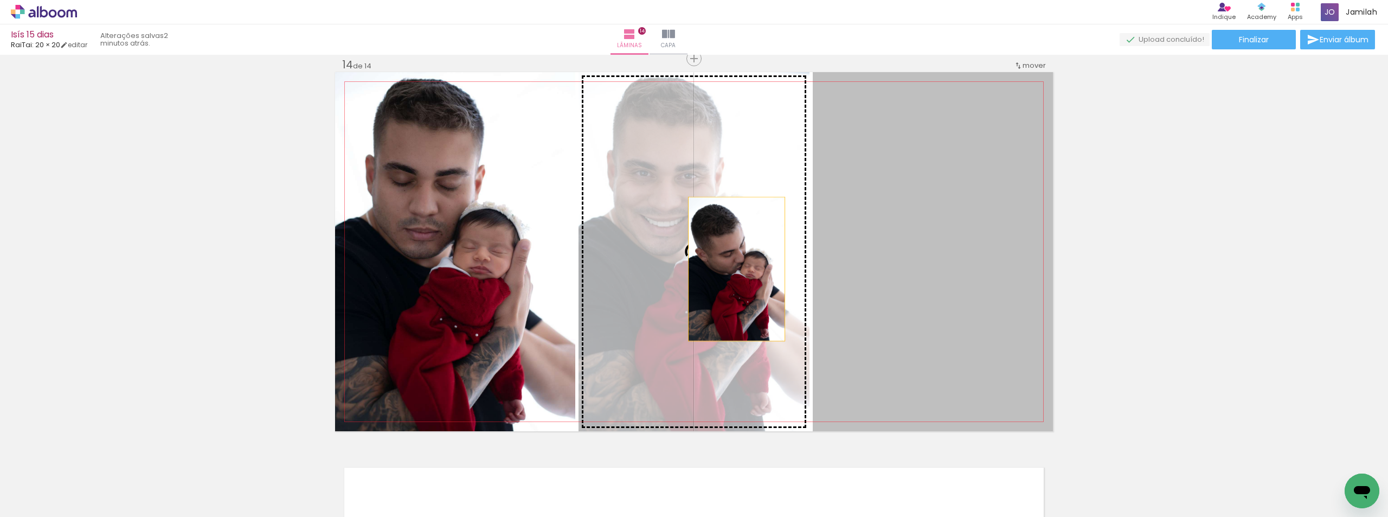
drag, startPoint x: 908, startPoint y: 280, endPoint x: 705, endPoint y: 269, distance: 203.1
click at [0, 0] on slot at bounding box center [0, 0] width 0 height 0
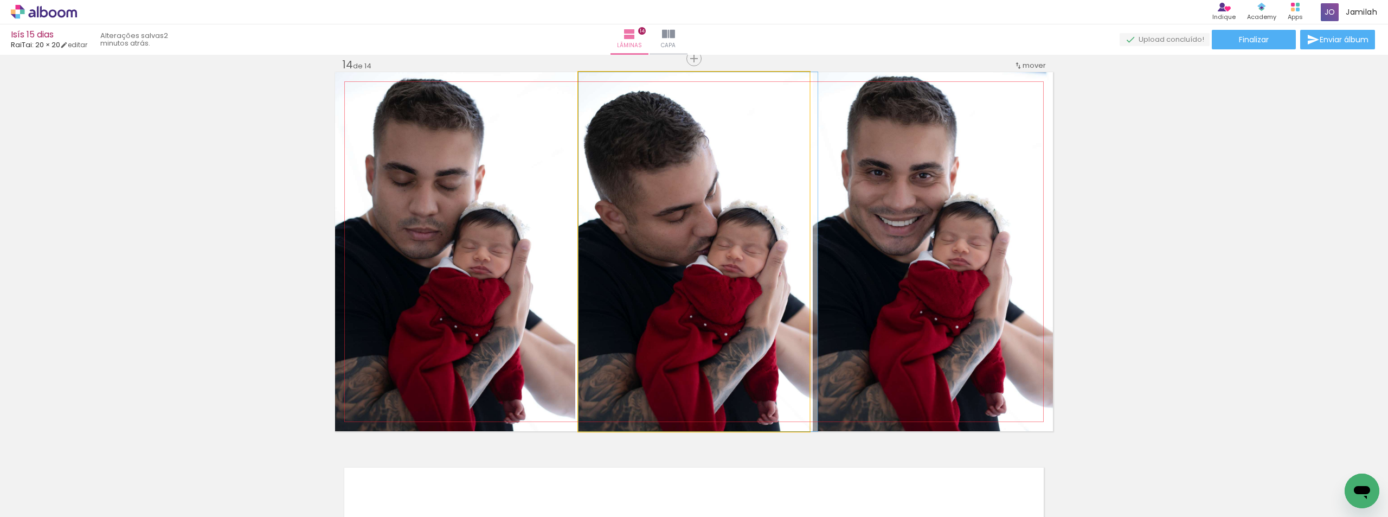
drag, startPoint x: 705, startPoint y: 270, endPoint x: 760, endPoint y: 309, distance: 67.4
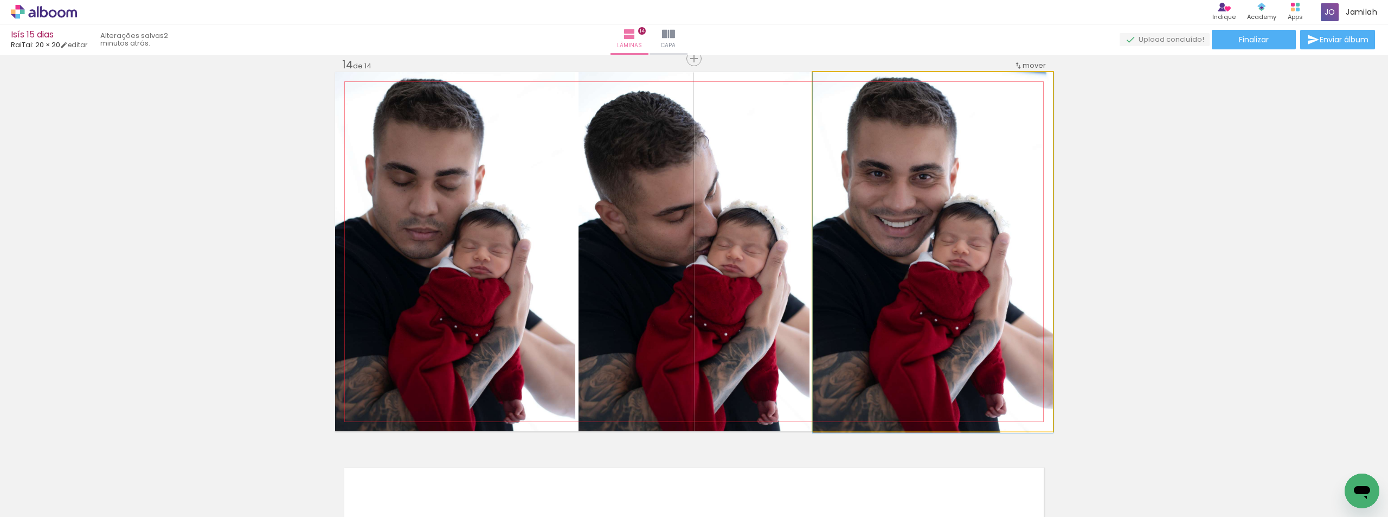
drag, startPoint x: 912, startPoint y: 231, endPoint x: 938, endPoint y: 283, distance: 58.4
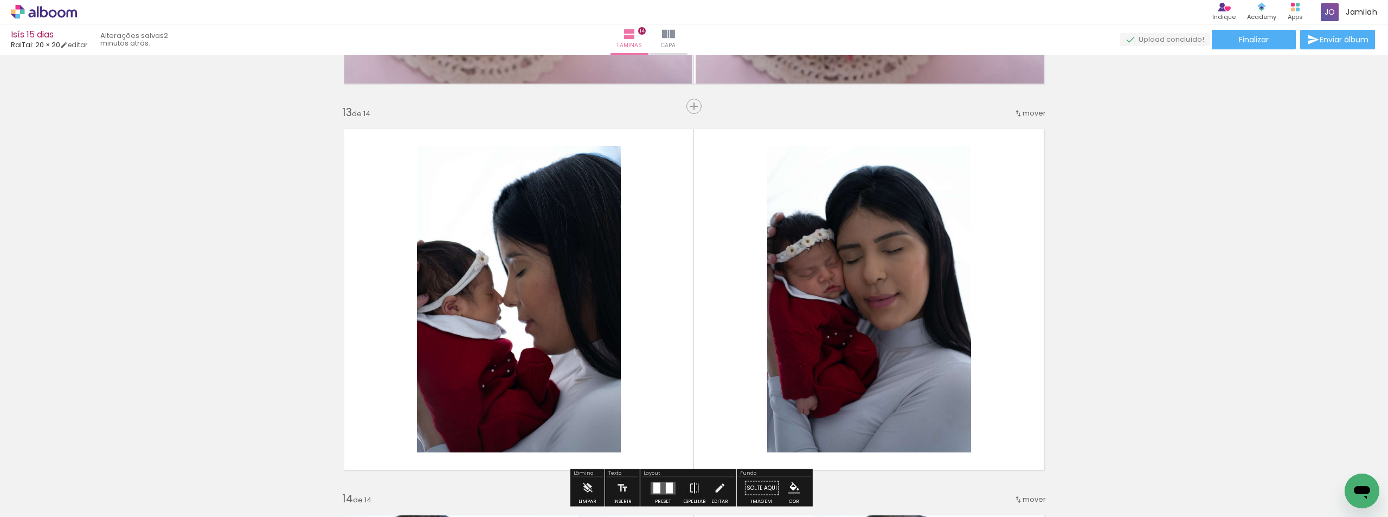
scroll to position [4437, 0]
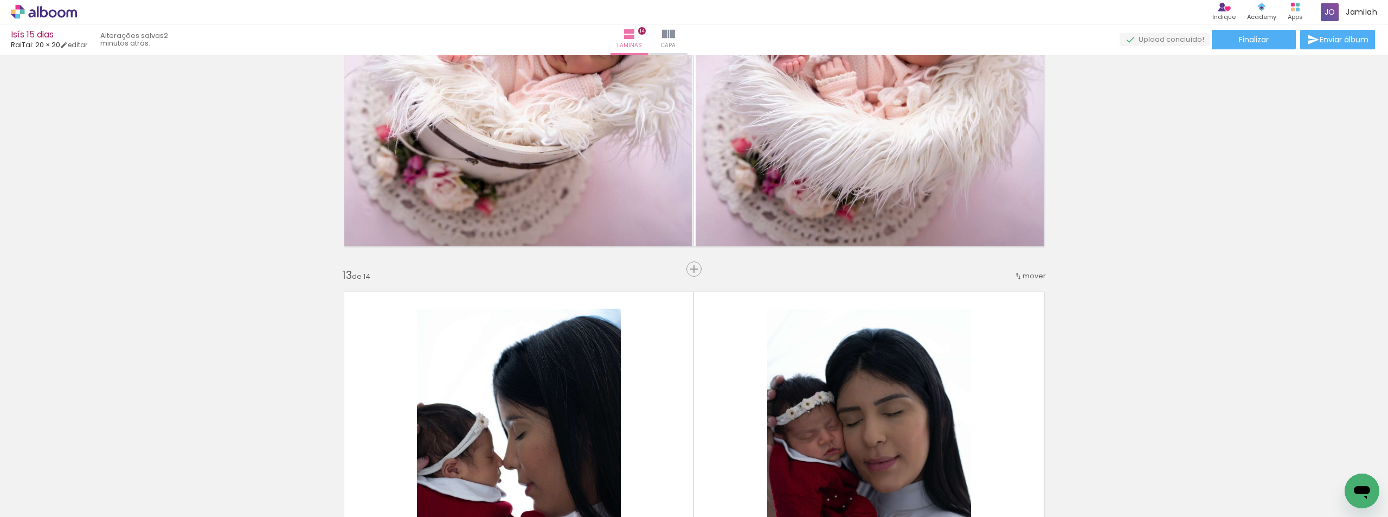
click at [695, 272] on span "Inserir lâmina" at bounding box center [699, 269] width 42 height 7
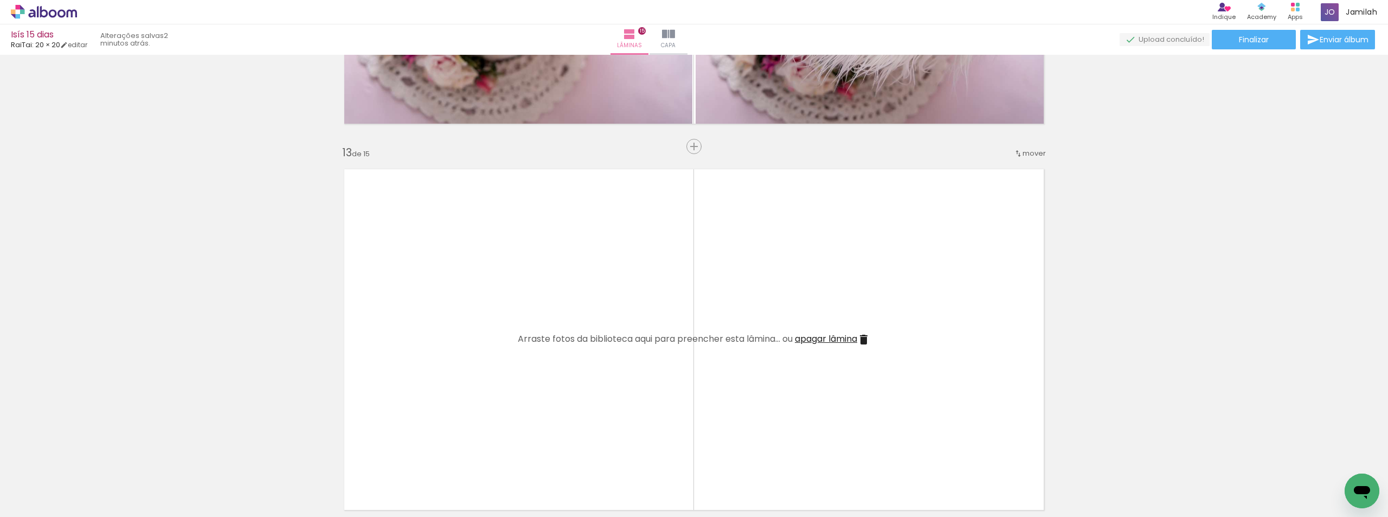
scroll to position [4708, 0]
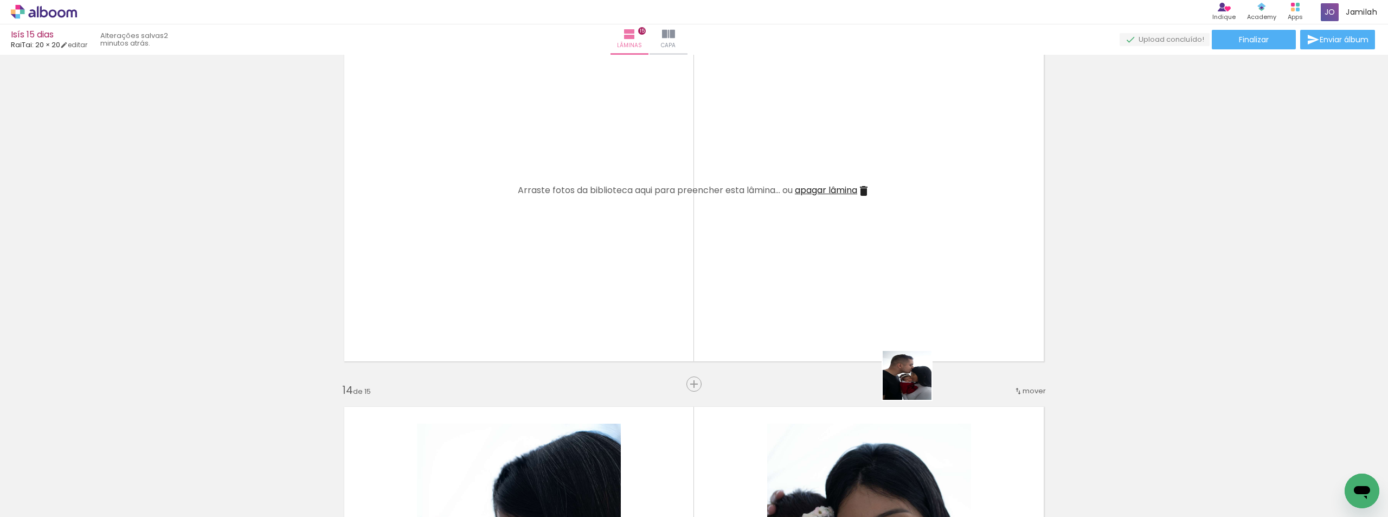
drag, startPoint x: 924, startPoint y: 426, endPoint x: 925, endPoint y: 346, distance: 80.3
click at [896, 336] on quentale-workspace at bounding box center [694, 258] width 1388 height 517
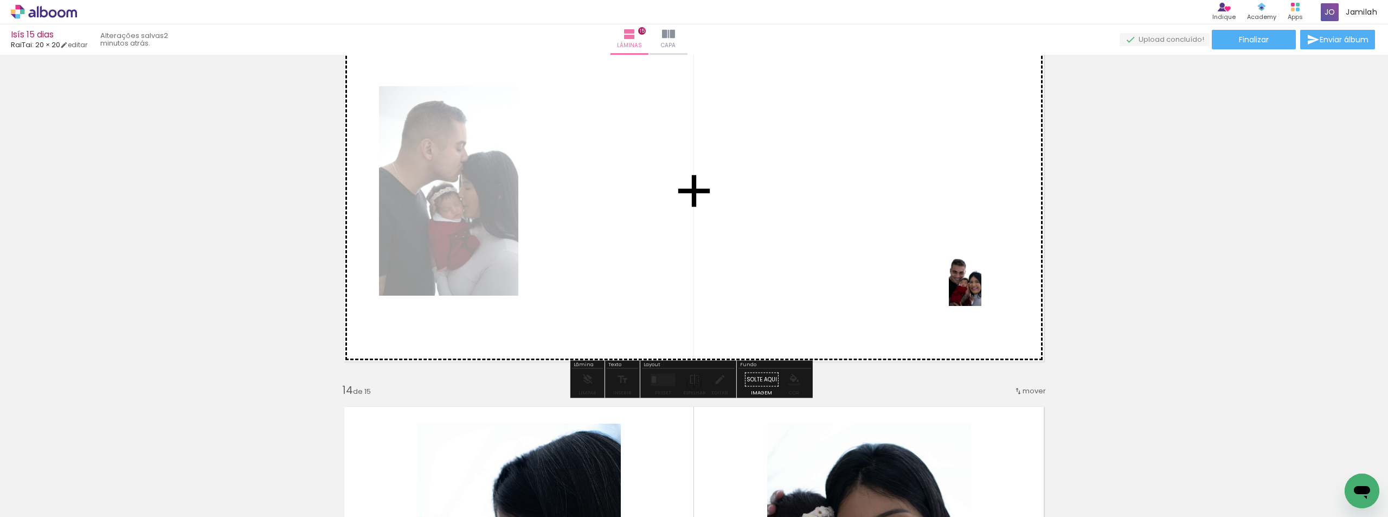
drag, startPoint x: 1290, startPoint y: 478, endPoint x: 971, endPoint y: 284, distance: 373.0
click at [971, 284] on quentale-workspace at bounding box center [694, 258] width 1388 height 517
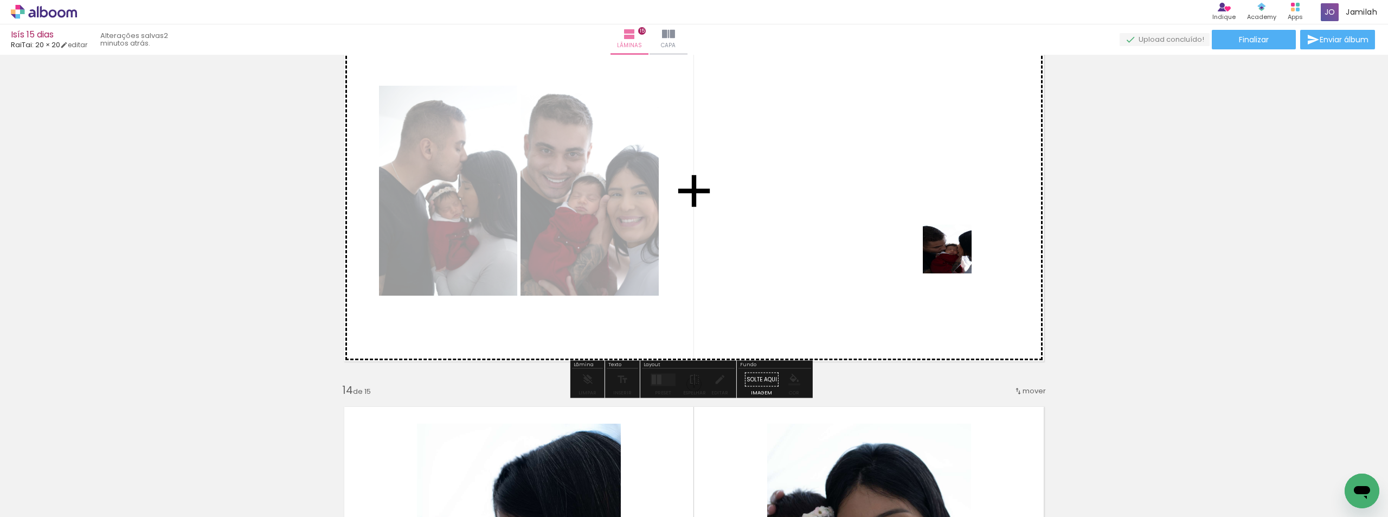
drag, startPoint x: 1334, startPoint y: 464, endPoint x: 887, endPoint y: 236, distance: 502.0
click at [887, 236] on quentale-workspace at bounding box center [694, 258] width 1388 height 517
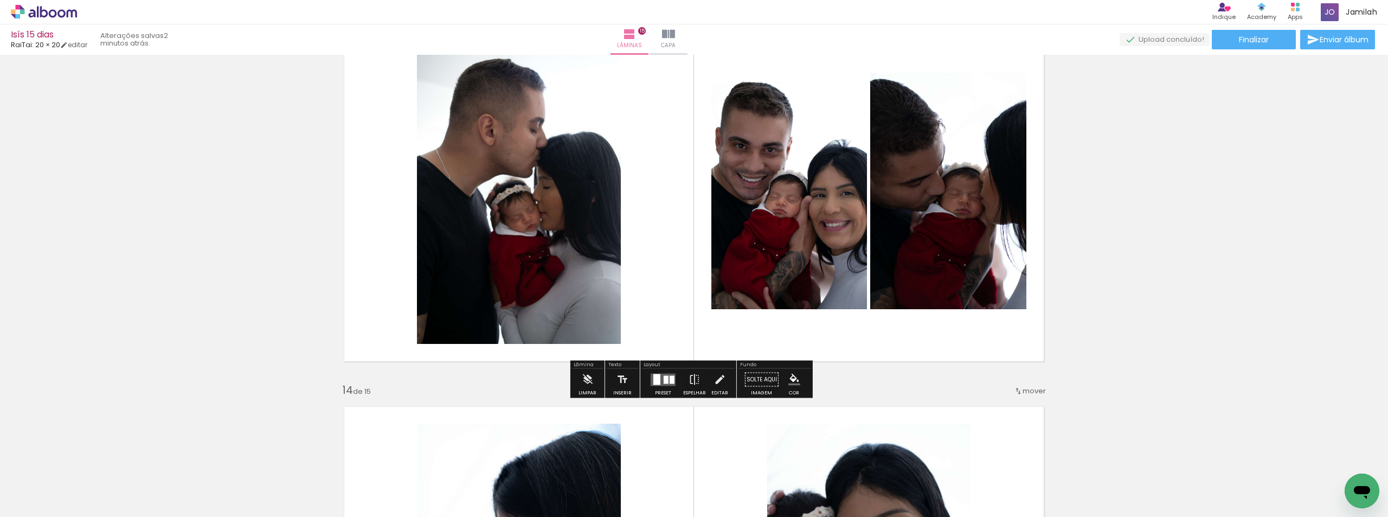
click at [651, 383] on quentale-layouter at bounding box center [663, 379] width 25 height 12
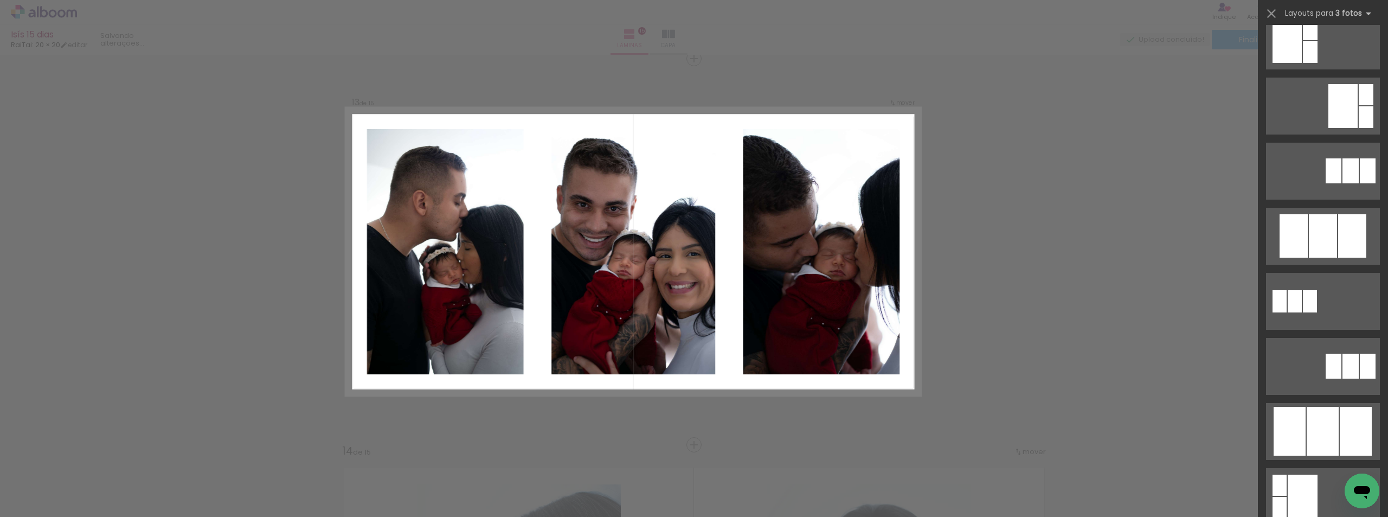
scroll to position [596, 0]
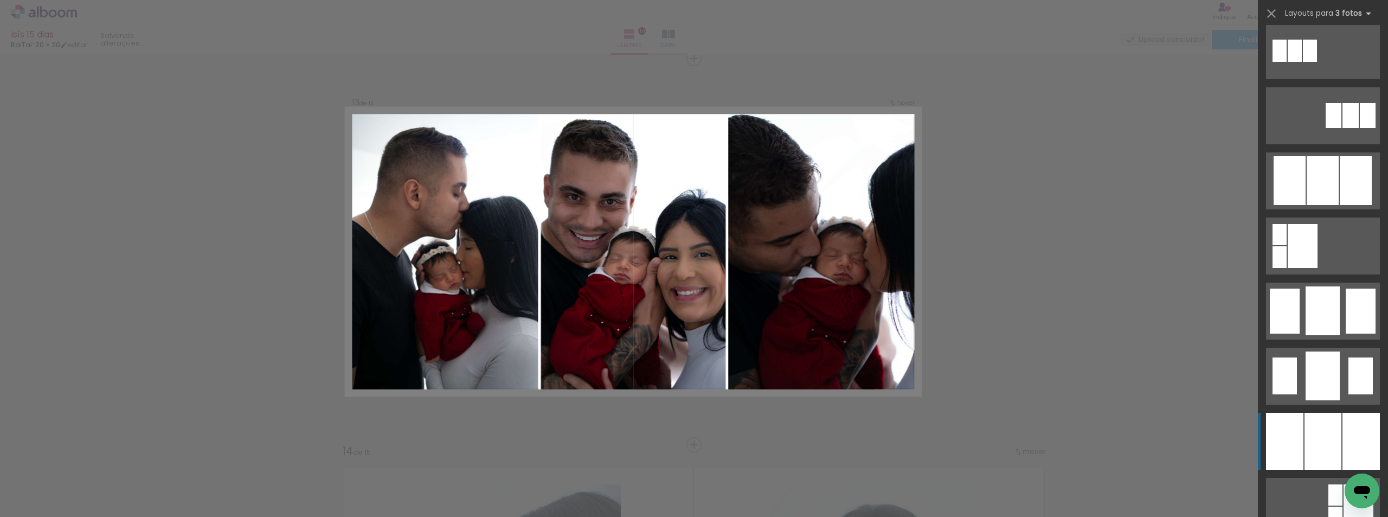
click at [1299, 442] on div at bounding box center [1284, 441] width 37 height 57
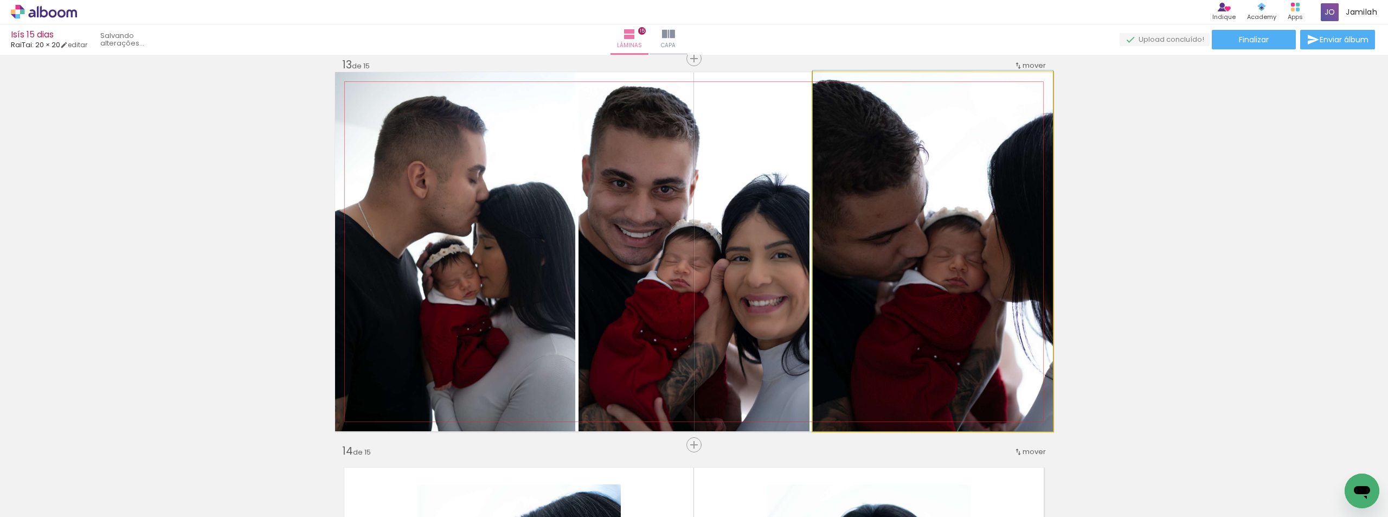
drag, startPoint x: 830, startPoint y: 371, endPoint x: 729, endPoint y: 312, distance: 116.9
click at [0, 0] on slot at bounding box center [0, 0] width 0 height 0
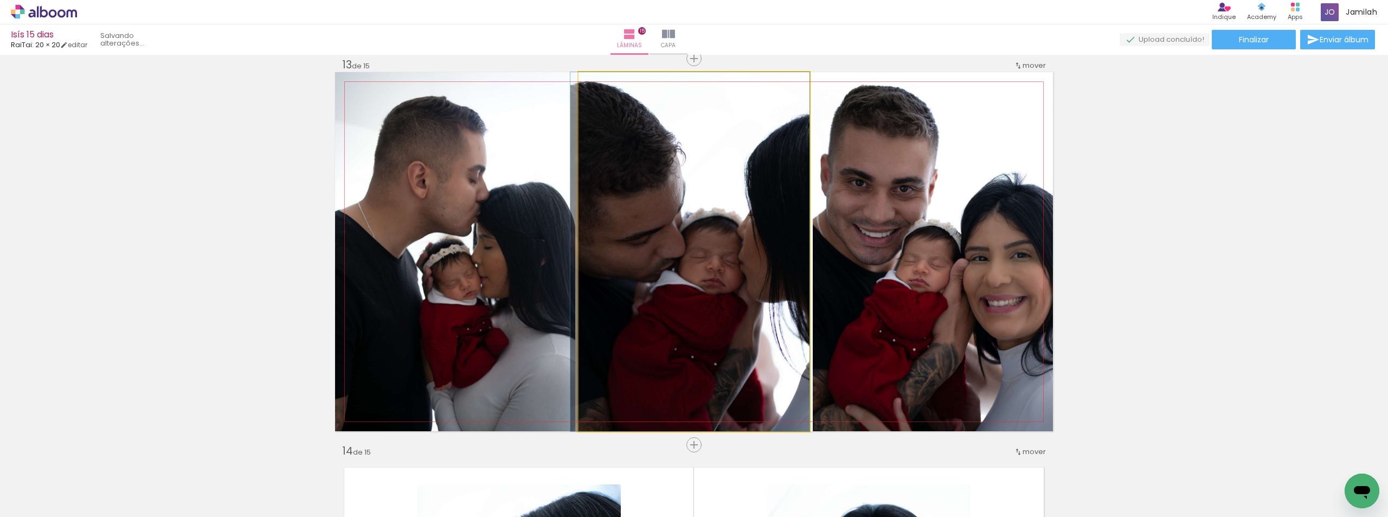
drag, startPoint x: 716, startPoint y: 316, endPoint x: 697, endPoint y: 294, distance: 28.8
click at [699, 294] on quentale-photo at bounding box center [694, 251] width 231 height 359
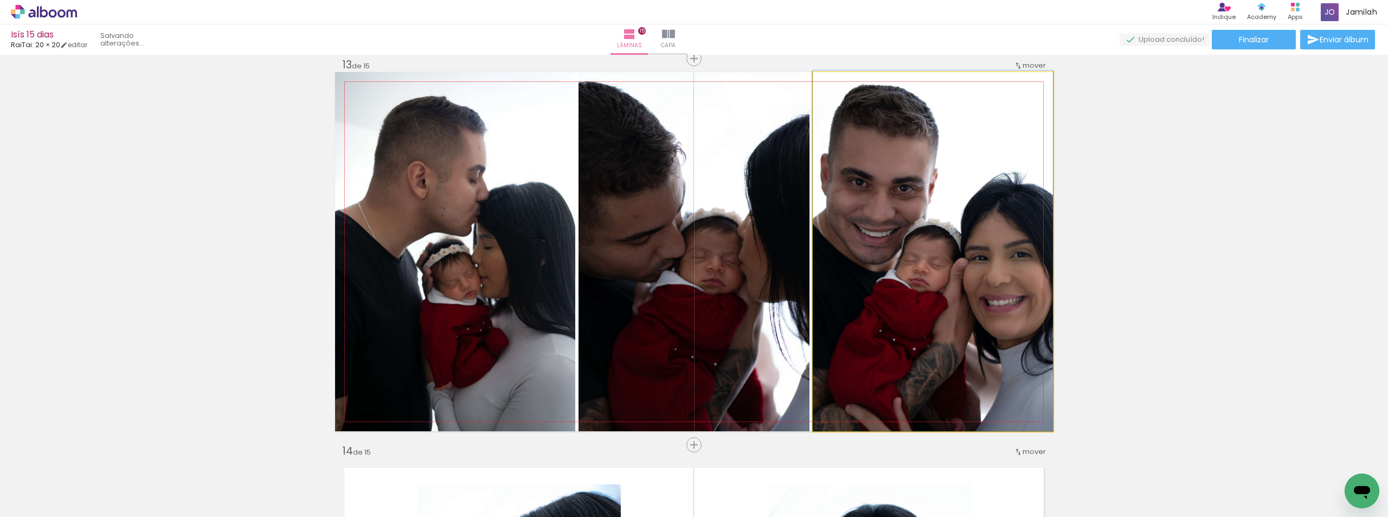
drag, startPoint x: 933, startPoint y: 269, endPoint x: 925, endPoint y: 263, distance: 10.8
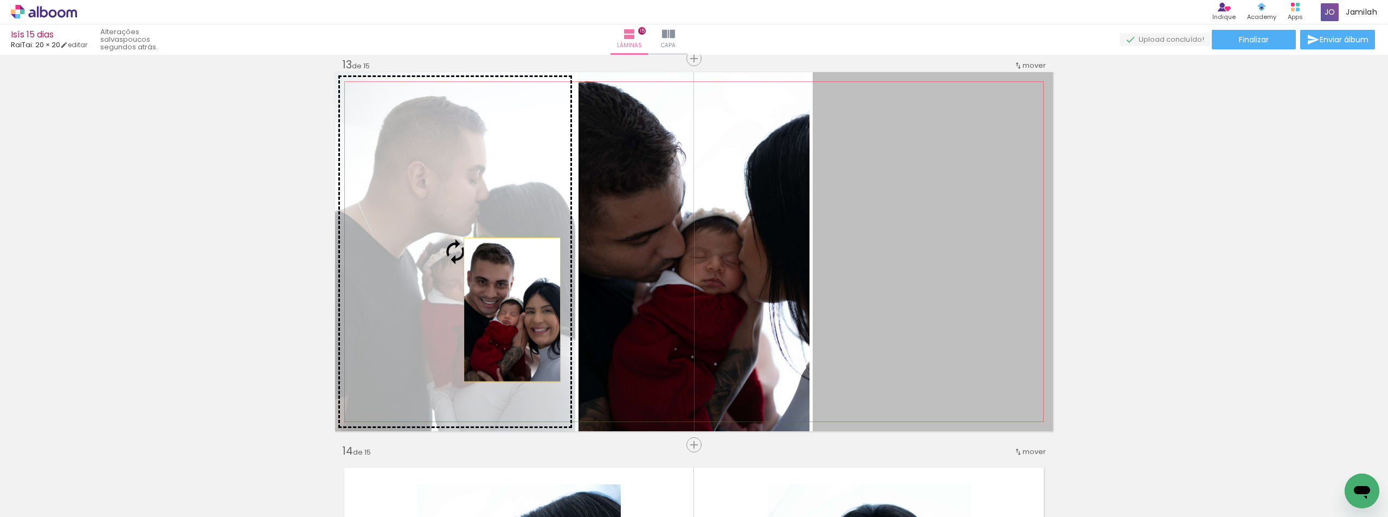
drag, startPoint x: 837, startPoint y: 301, endPoint x: 508, endPoint y: 310, distance: 328.7
click at [0, 0] on slot at bounding box center [0, 0] width 0 height 0
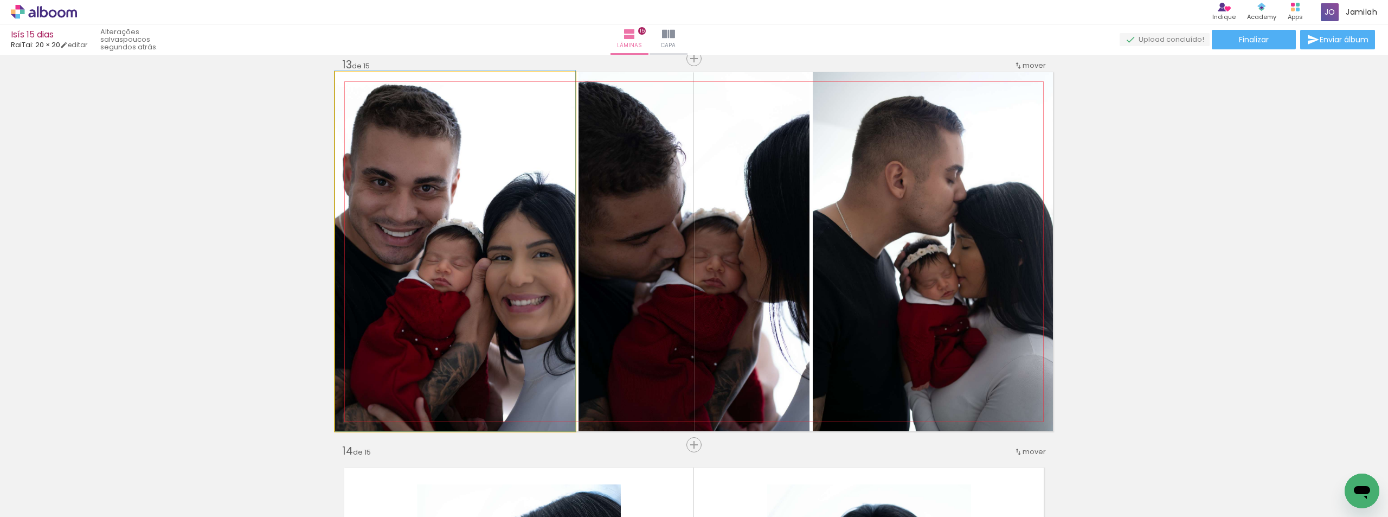
drag, startPoint x: 503, startPoint y: 307, endPoint x: 471, endPoint y: 294, distance: 34.3
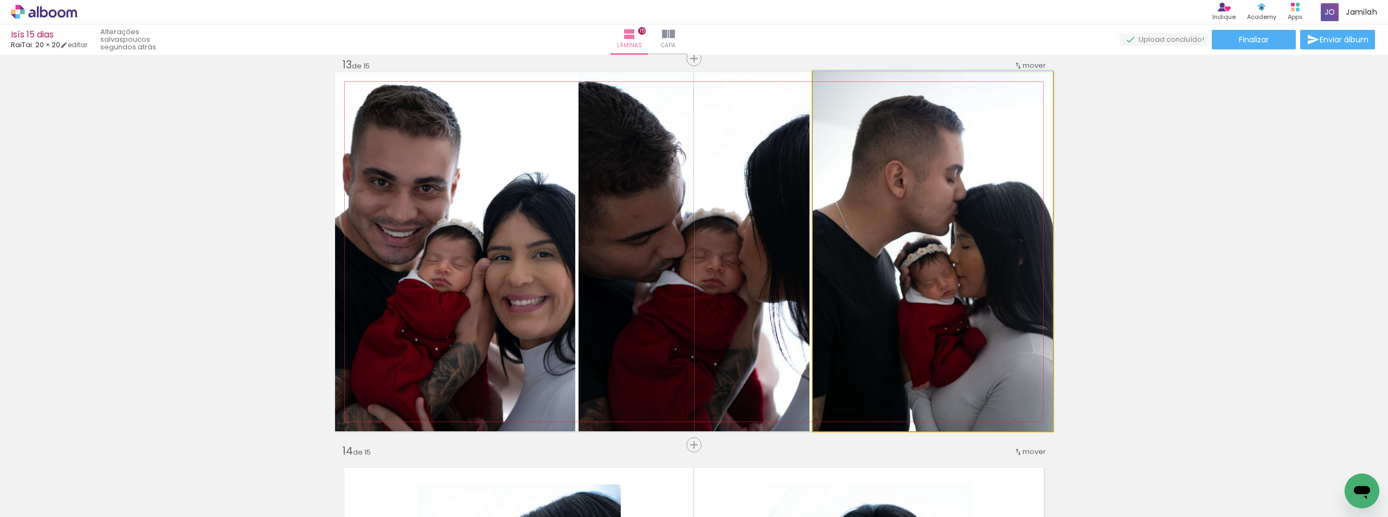
drag, startPoint x: 965, startPoint y: 310, endPoint x: 937, endPoint y: 297, distance: 30.8
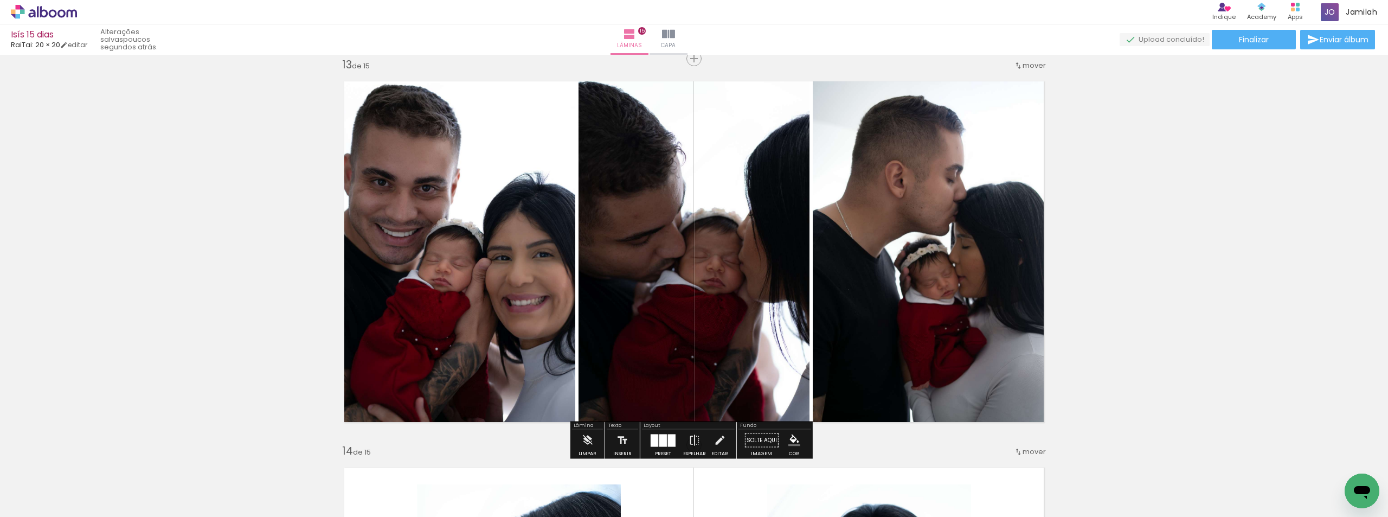
scroll to position [4756, 0]
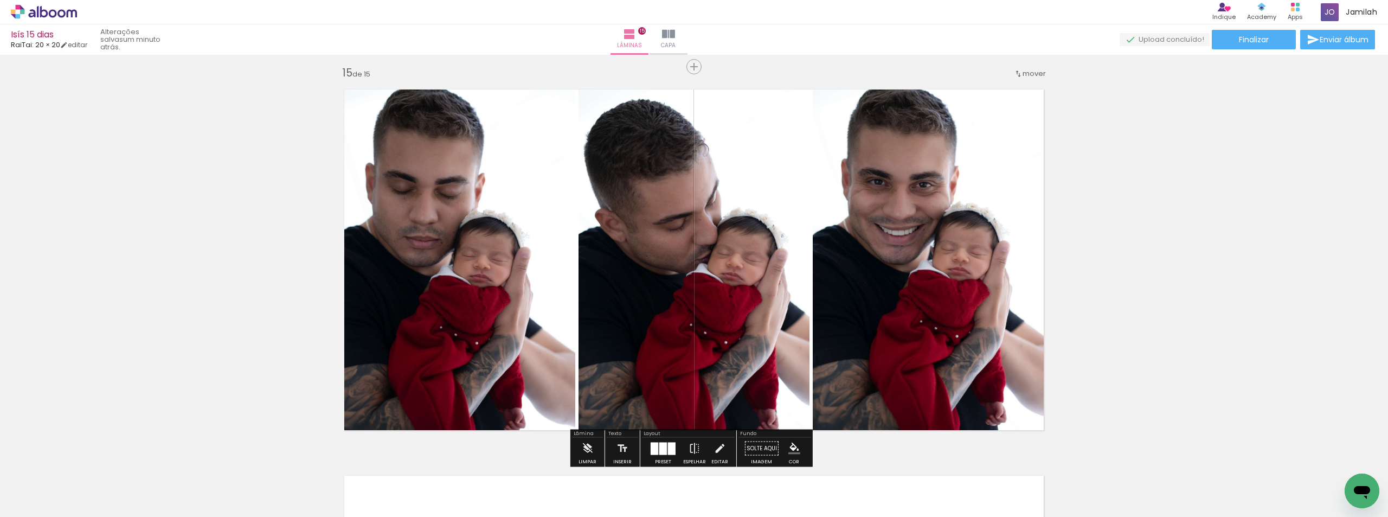
scroll to position [5352, 0]
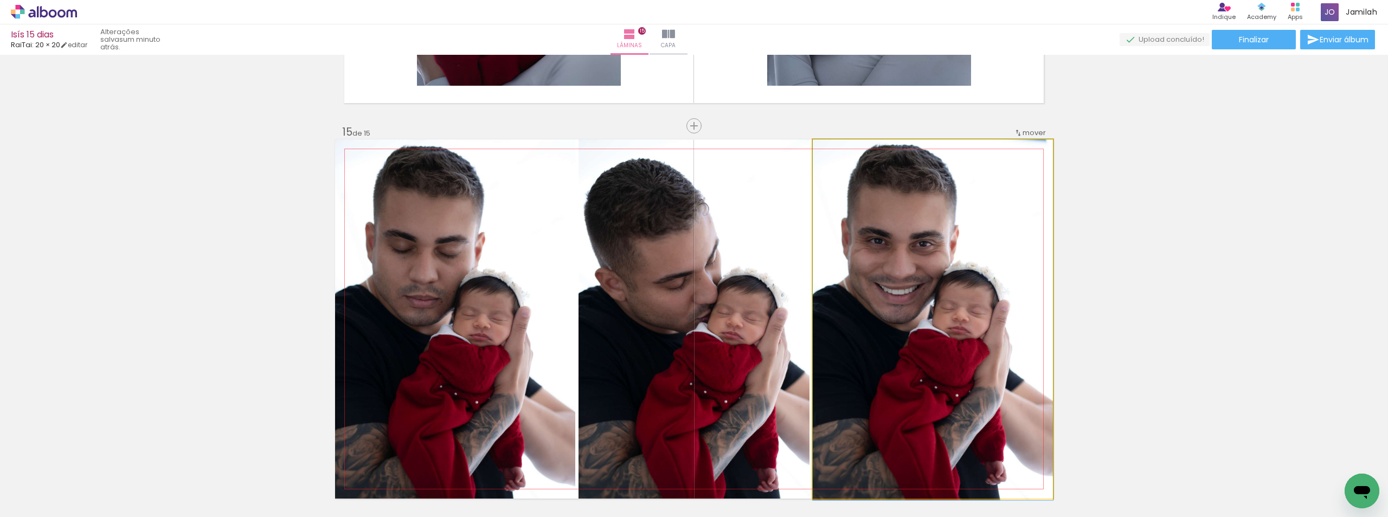
drag, startPoint x: 889, startPoint y: 279, endPoint x: 901, endPoint y: 320, distance: 42.8
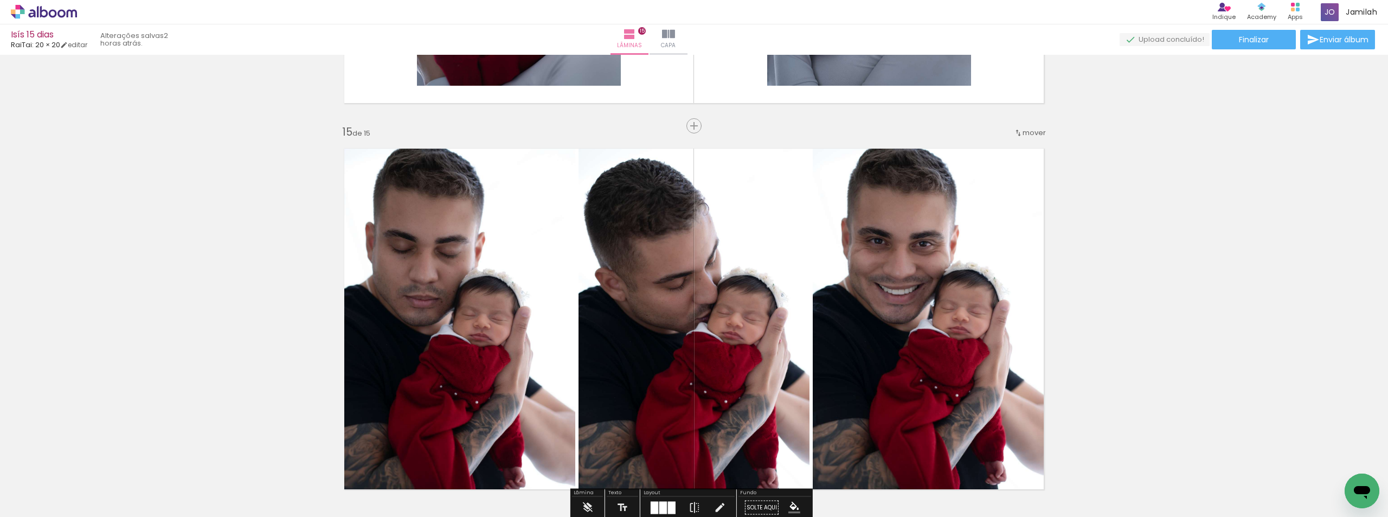
scroll to position [0, 526]
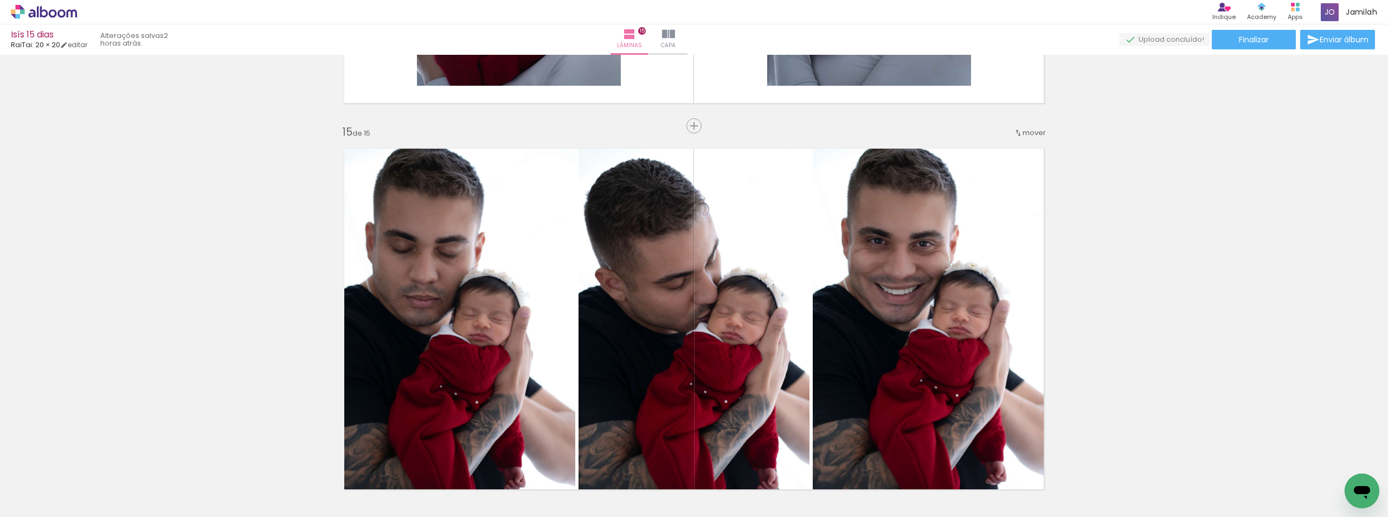
scroll to position [0, 526]
